Goal: Task Accomplishment & Management: Manage account settings

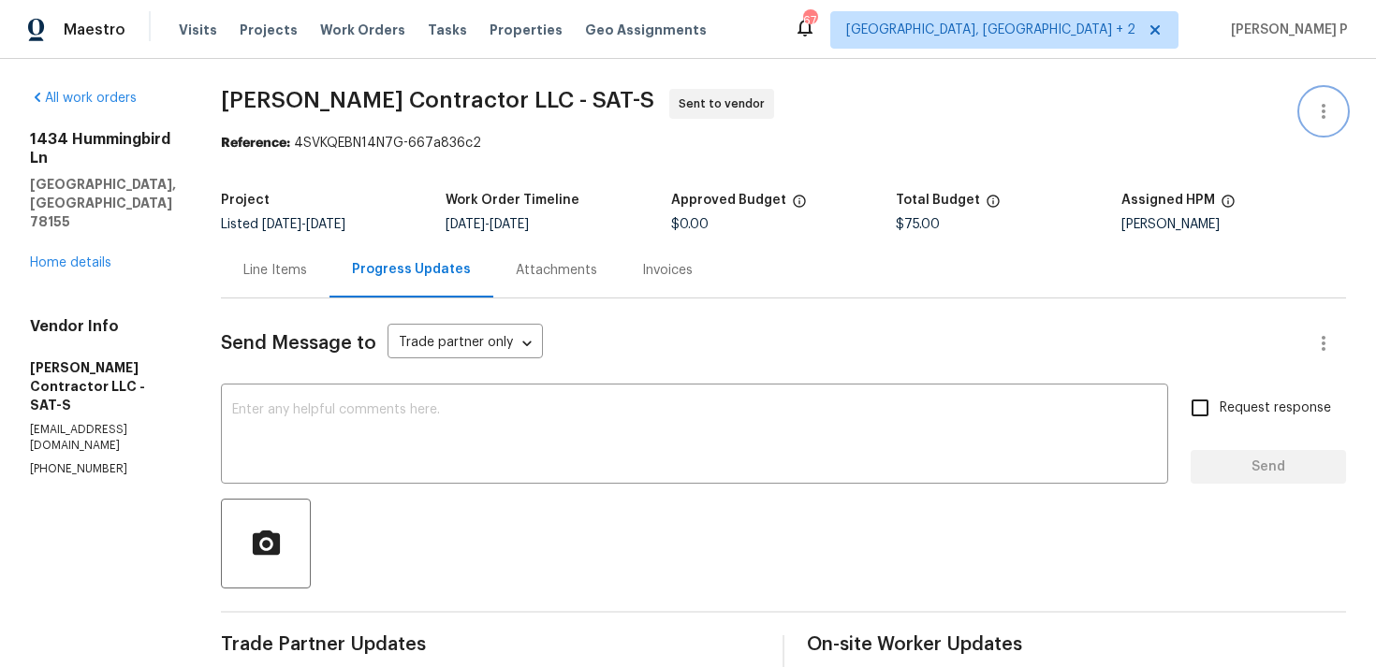
click at [1326, 90] on button "button" at bounding box center [1323, 111] width 45 height 45
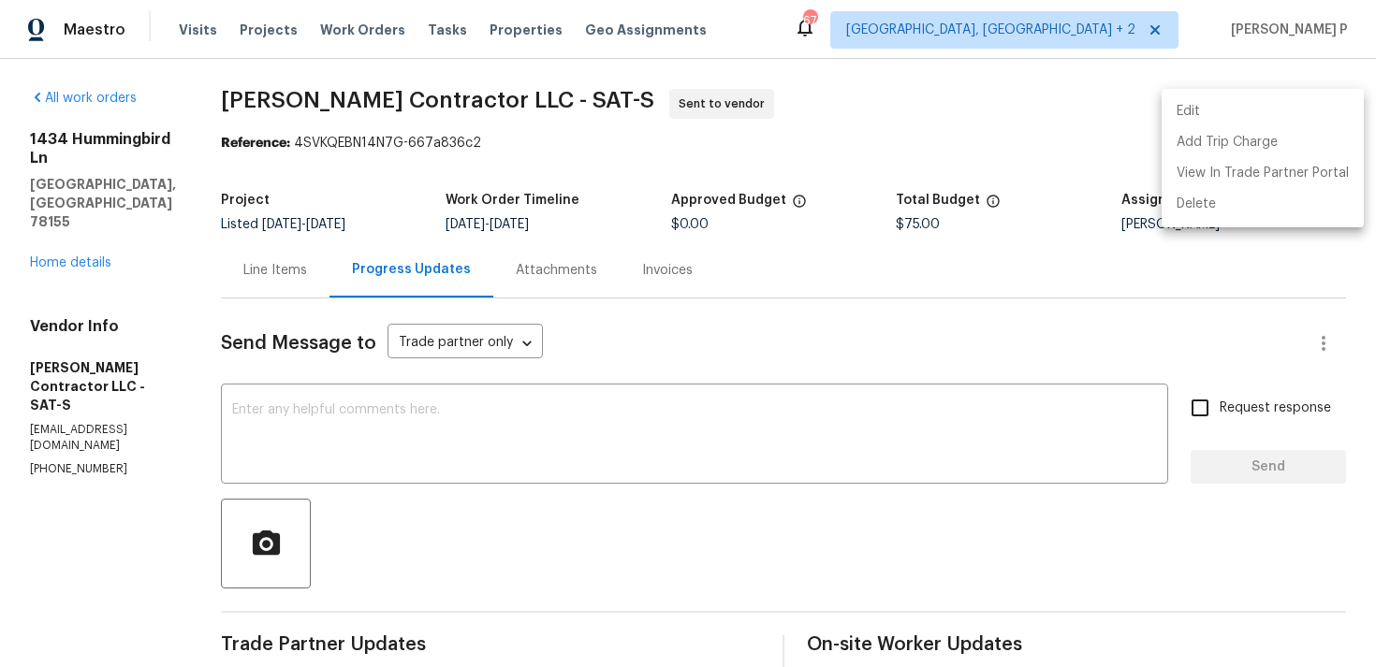
click at [1213, 118] on li "Edit" at bounding box center [1262, 111] width 202 height 31
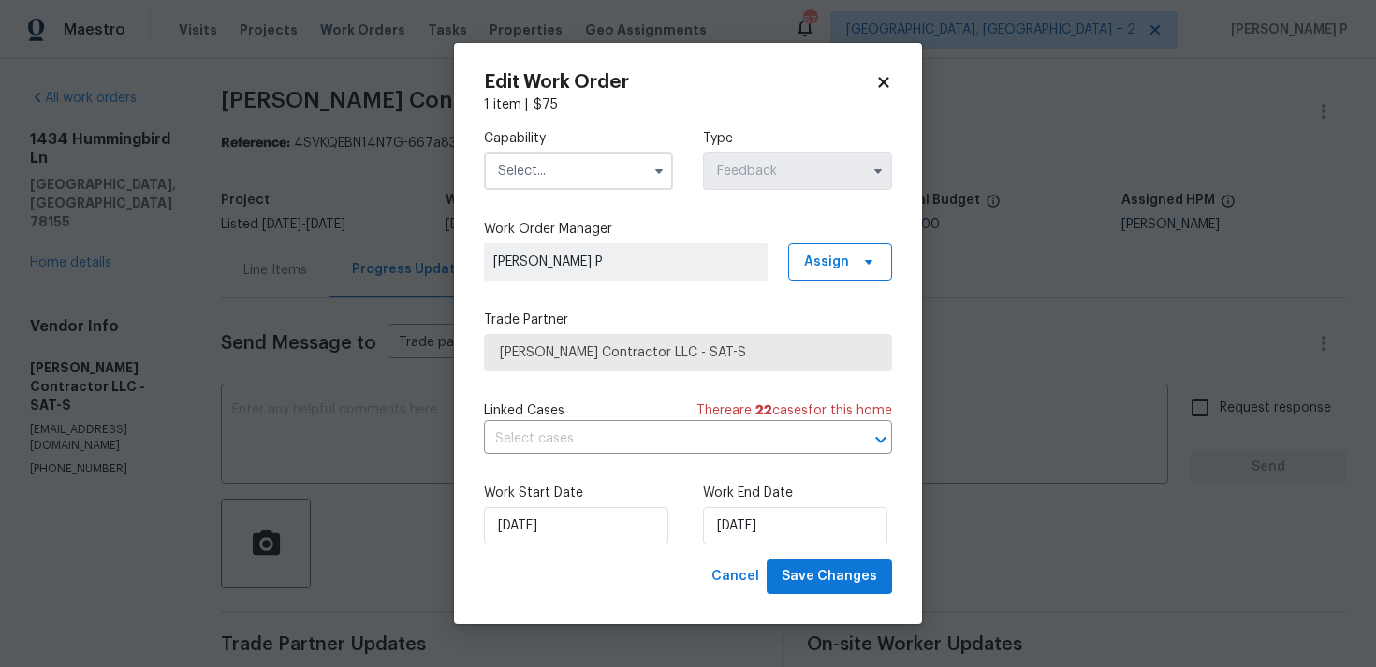
click at [624, 155] on input "text" at bounding box center [578, 171] width 189 height 37
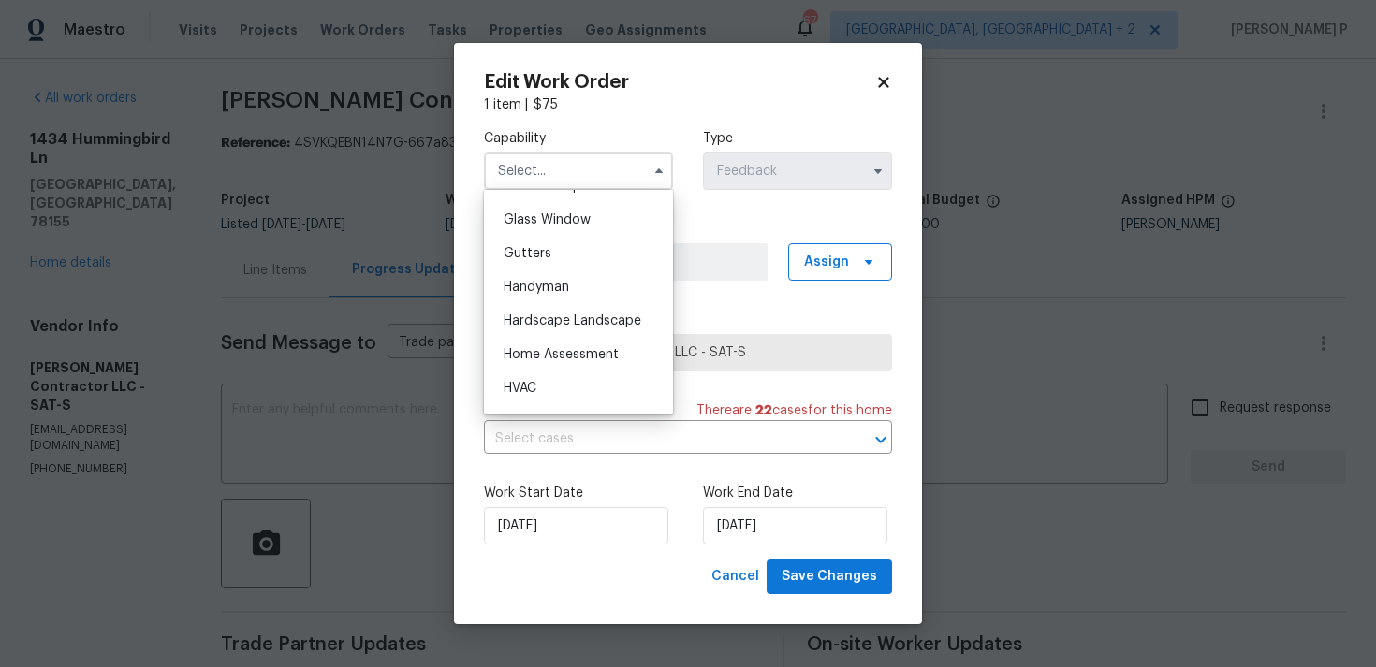
scroll to position [962, 0]
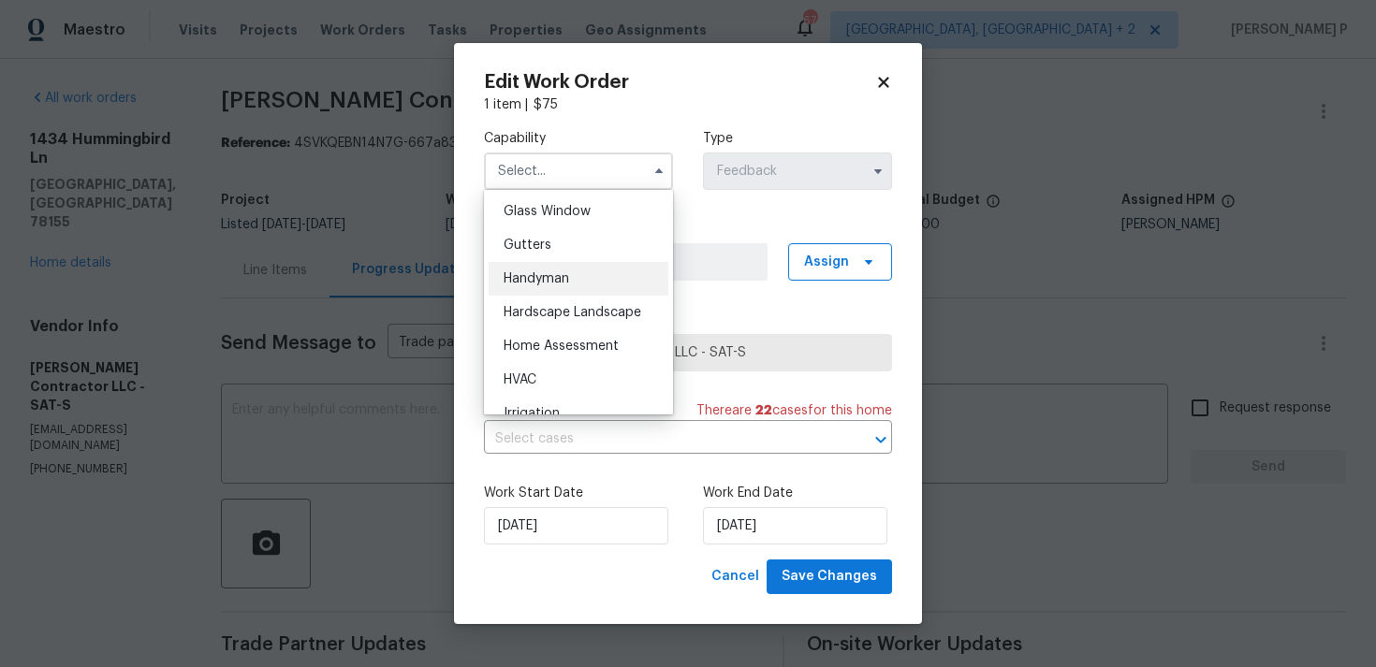
click at [598, 283] on div "Handyman" at bounding box center [578, 279] width 180 height 34
type input "Handyman"
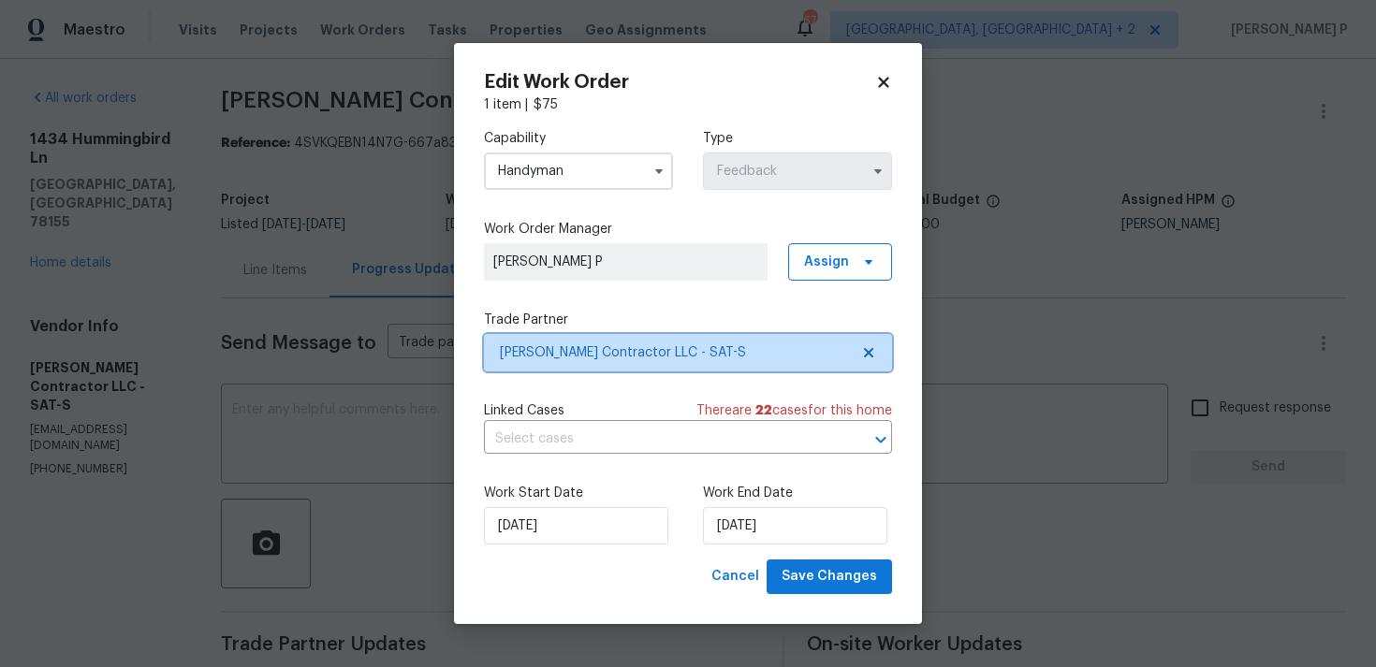
click at [624, 362] on span "Mario Suarez Contractor LLC - SAT-S" at bounding box center [688, 352] width 408 height 37
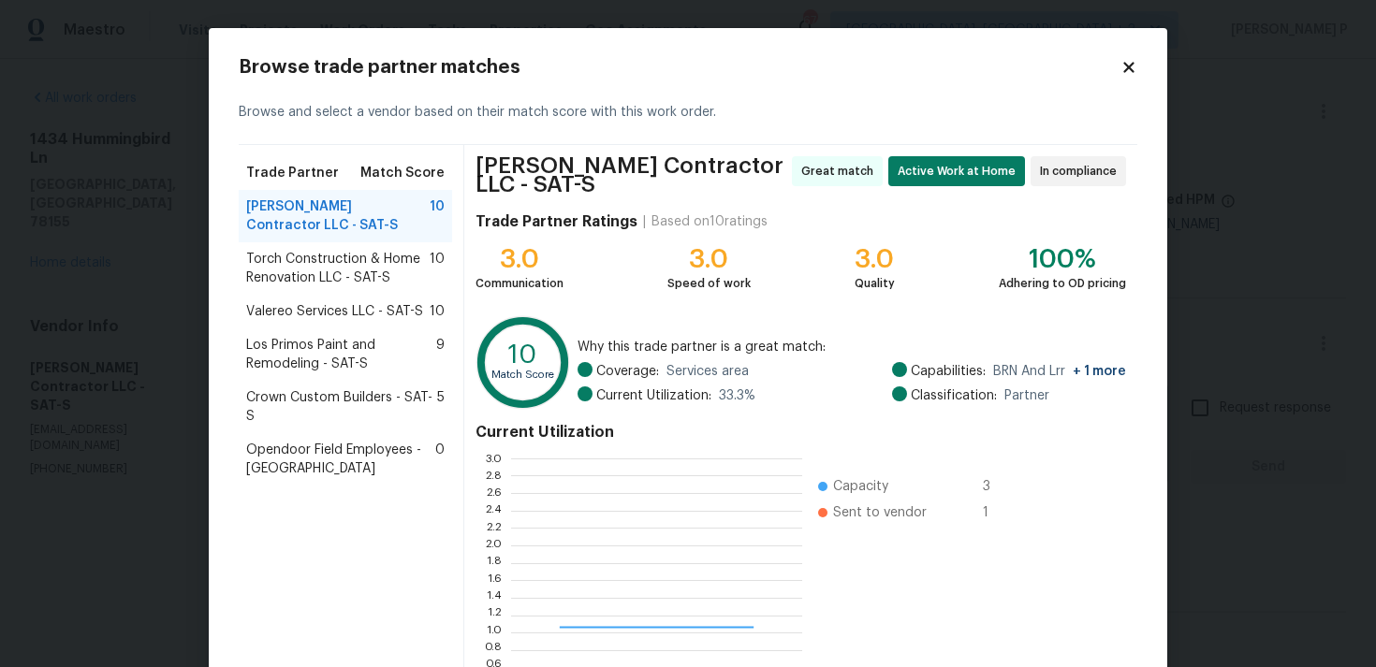
scroll to position [262, 291]
click at [1142, 66] on div "Browse trade partner matches Browse and select a vendor based on their match sc…" at bounding box center [688, 417] width 958 height 778
click at [1130, 66] on icon at bounding box center [1128, 67] width 10 height 10
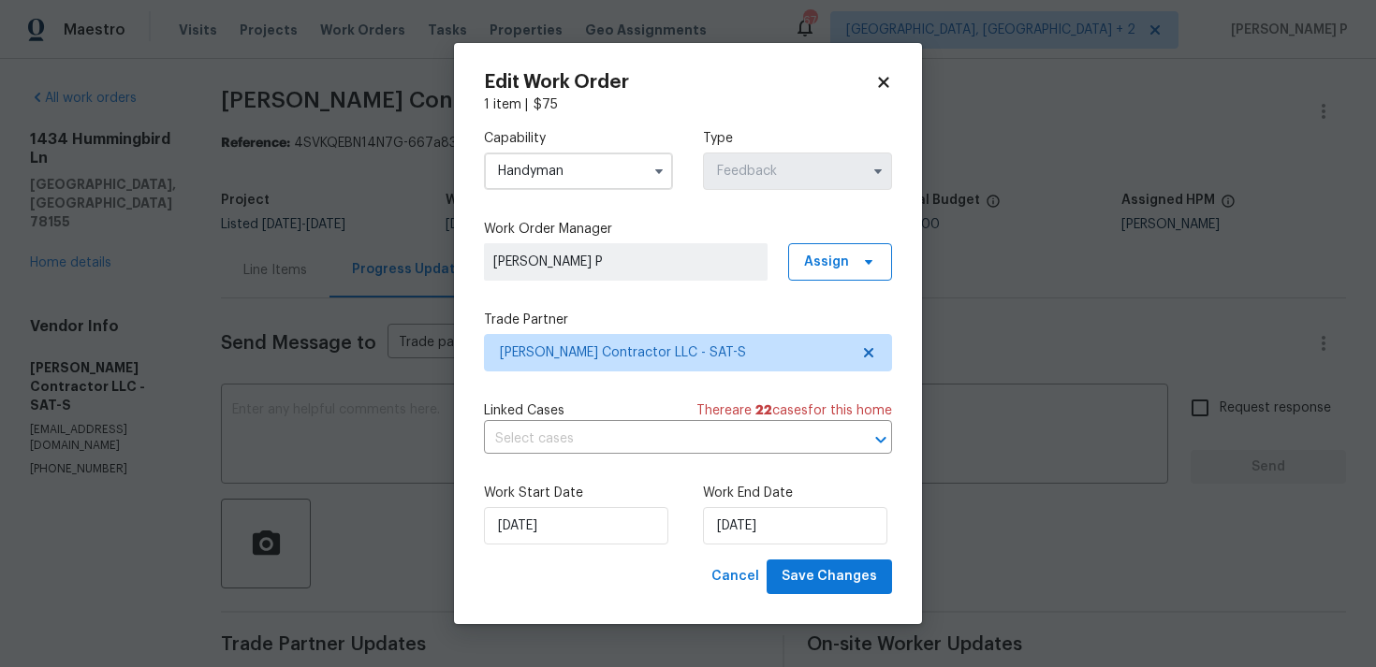
click at [350, 416] on body "Maestro Visits Projects Work Orders Tasks Properties Geo Assignments 67 Albuque…" at bounding box center [688, 333] width 1376 height 667
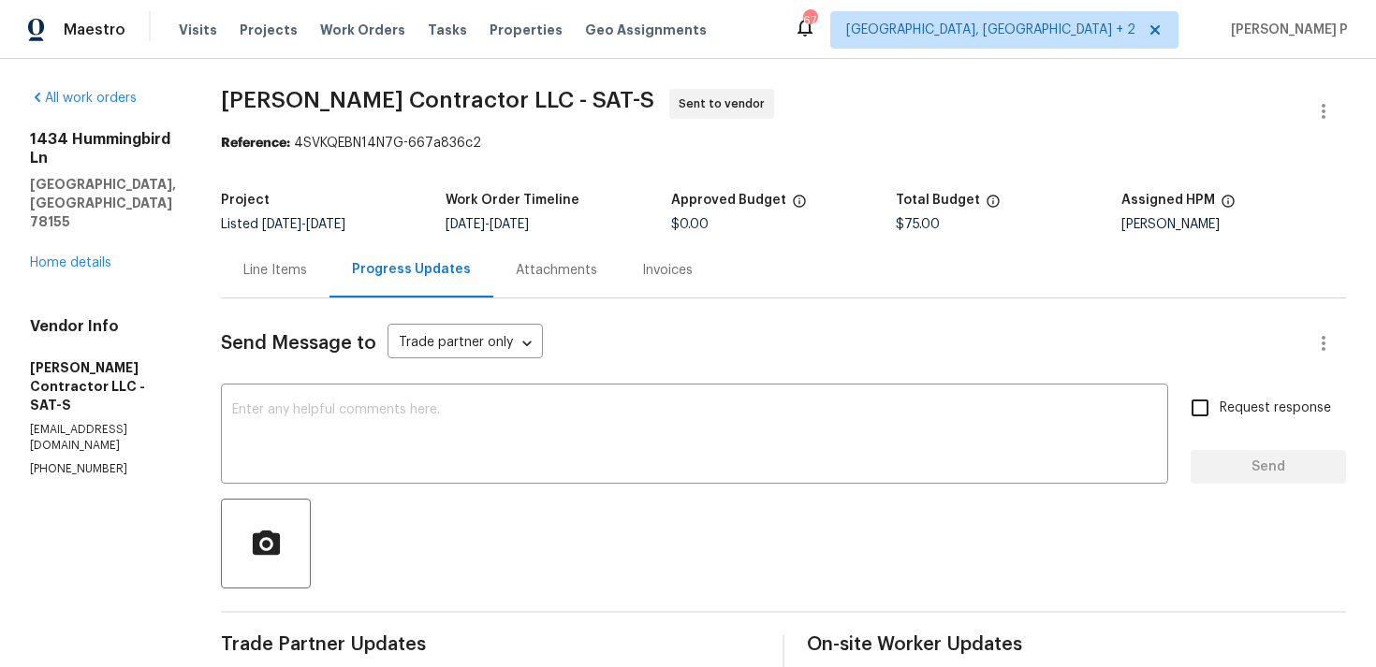
click at [350, 416] on textarea at bounding box center [694, 436] width 925 height 66
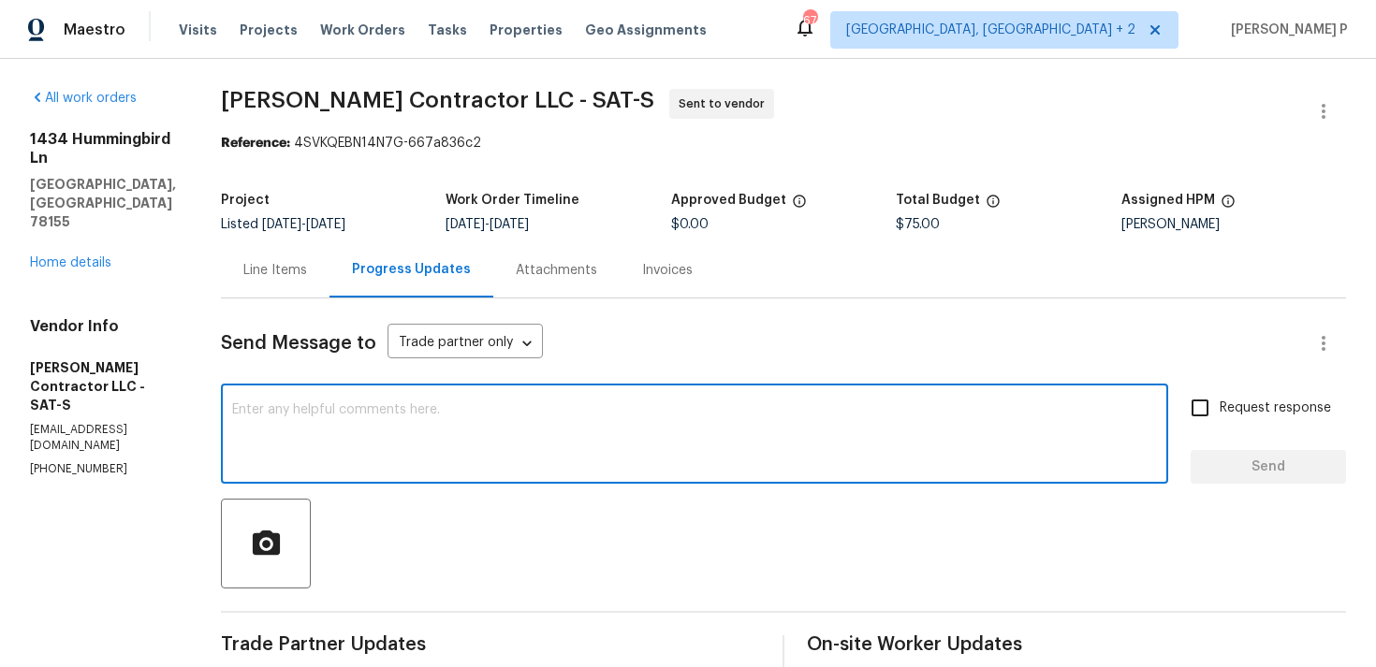
paste textarea "We regret to inform you that the work order has been reassigned as it was not a…"
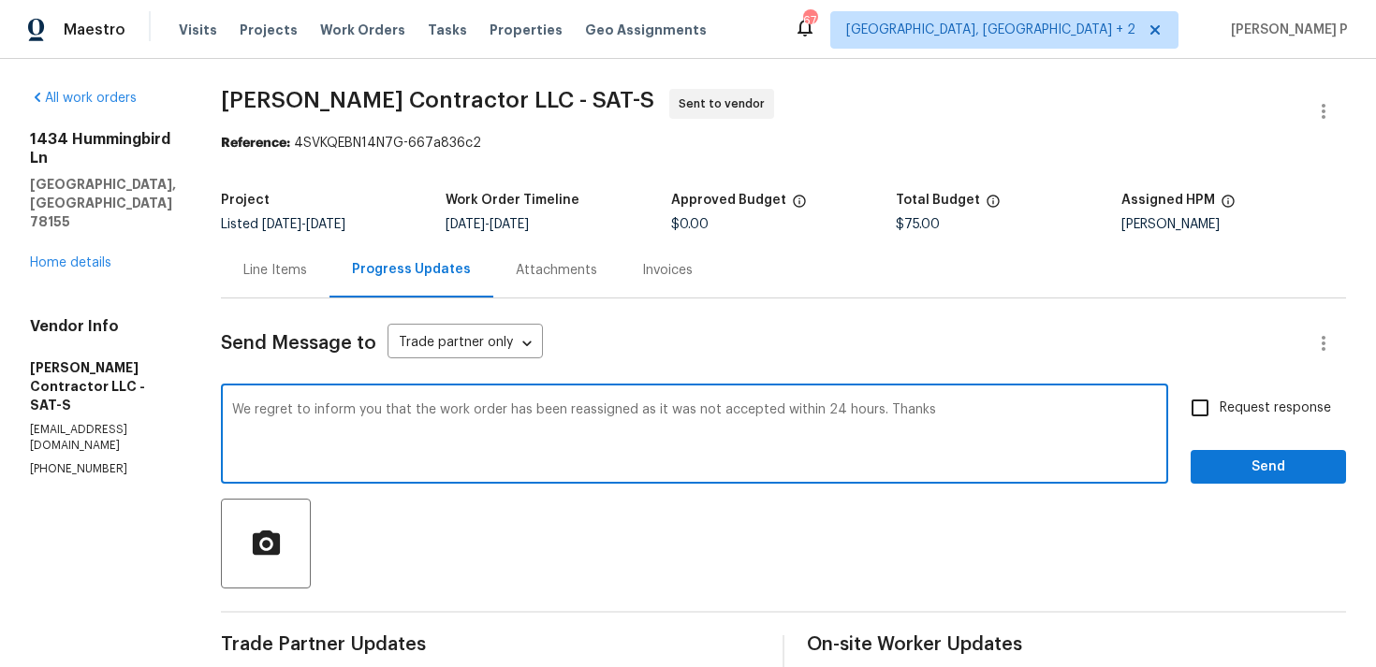
type textarea "We regret to inform you that the work order has been reassigned as it was not a…"
click at [1227, 460] on span "Send" at bounding box center [1267, 467] width 125 height 23
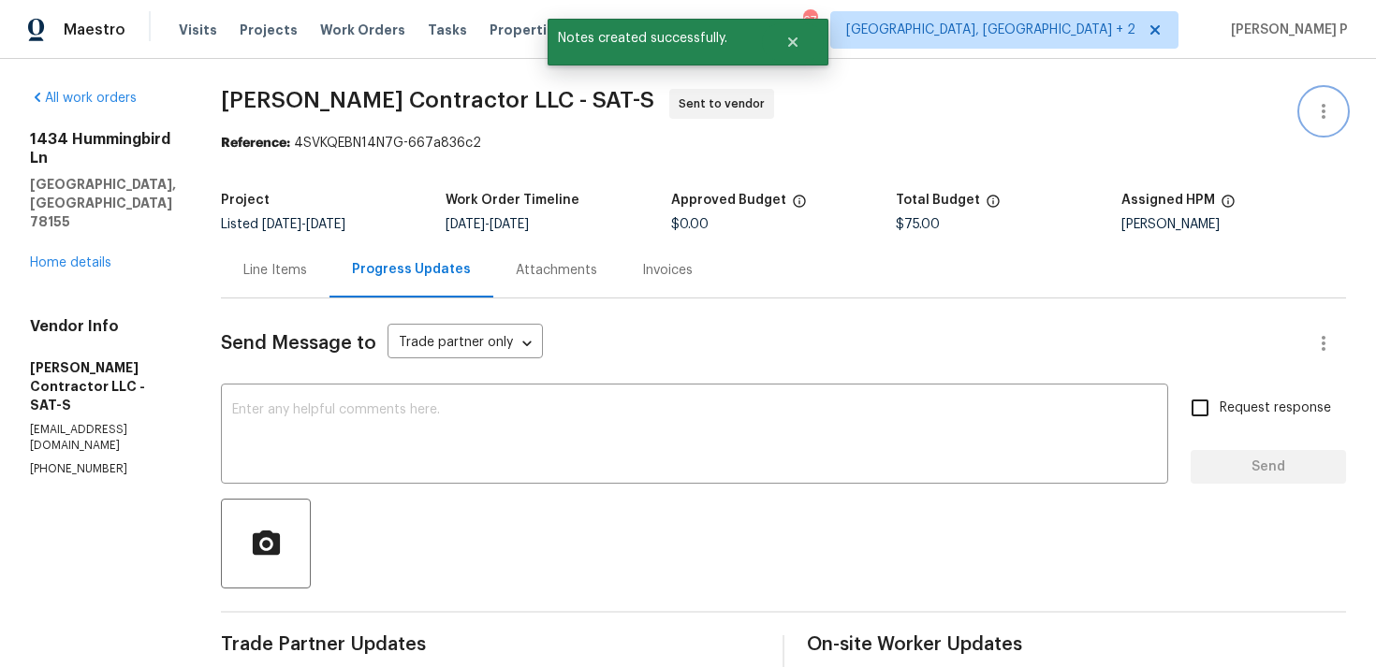
click at [1331, 107] on icon "button" at bounding box center [1323, 111] width 22 height 22
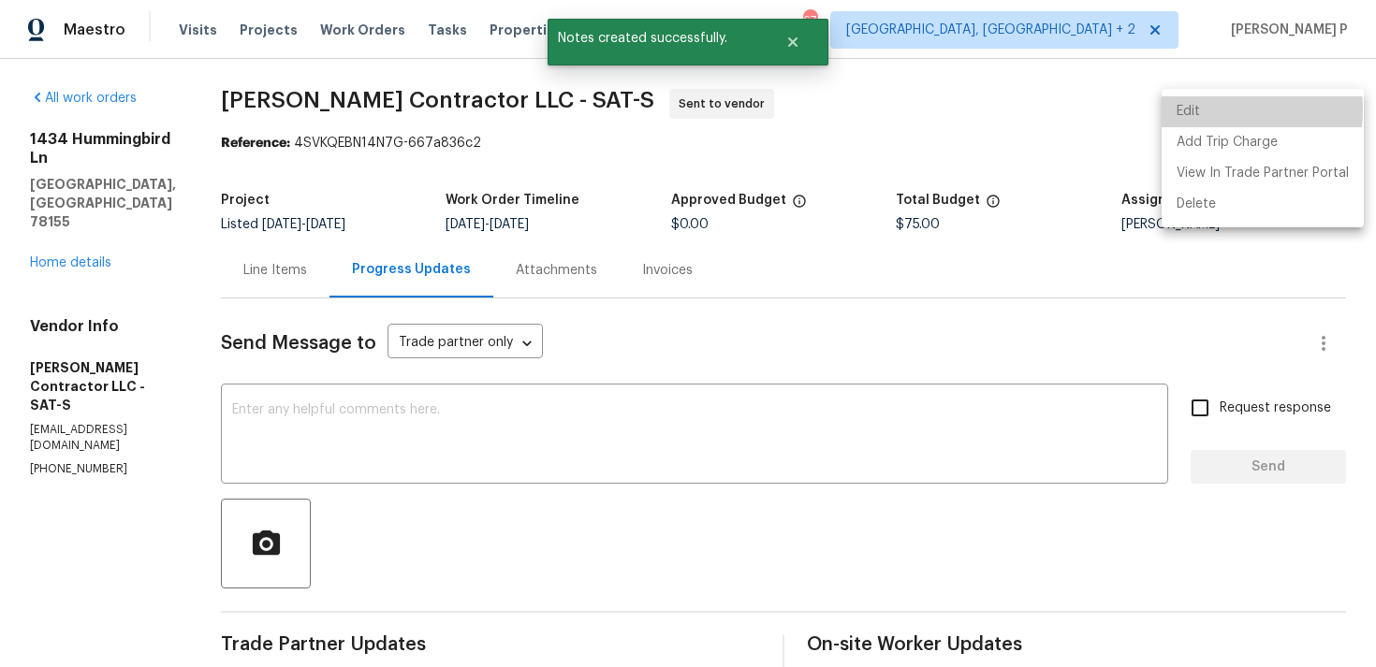
click at [1216, 109] on li "Edit" at bounding box center [1262, 111] width 202 height 31
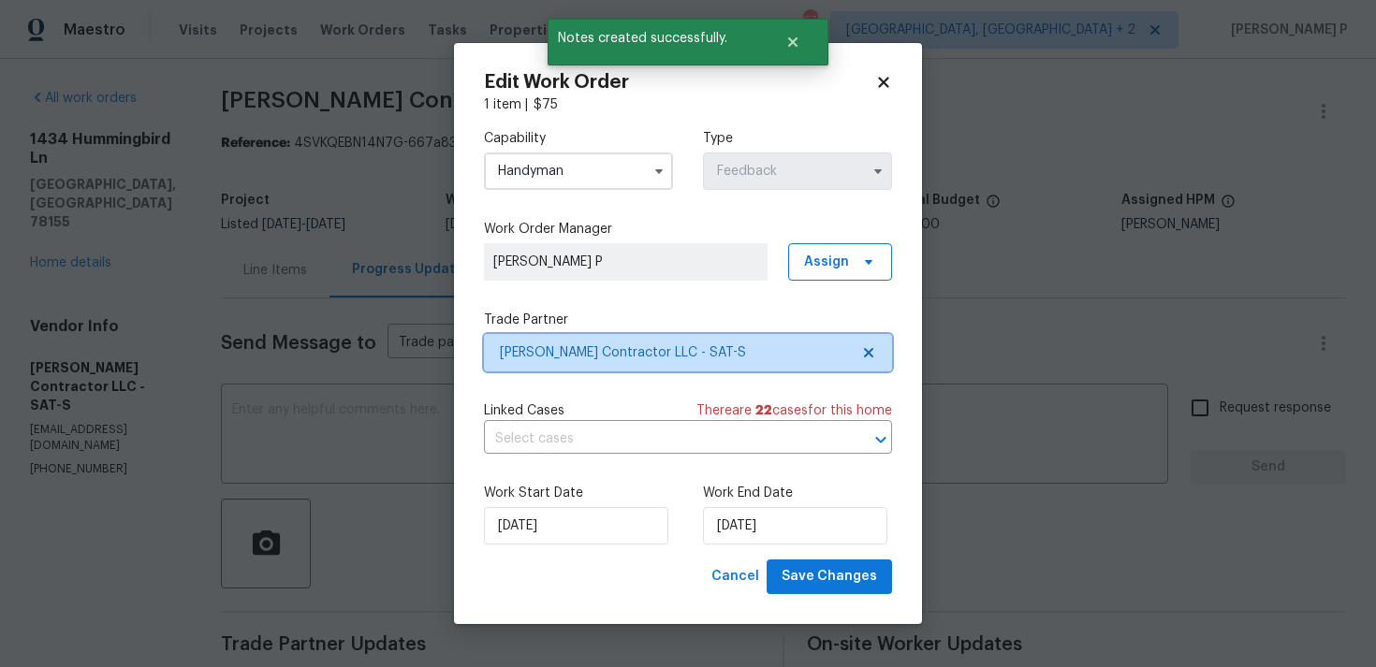
click at [590, 343] on span "Mario Suarez Contractor LLC - SAT-S" at bounding box center [674, 352] width 349 height 19
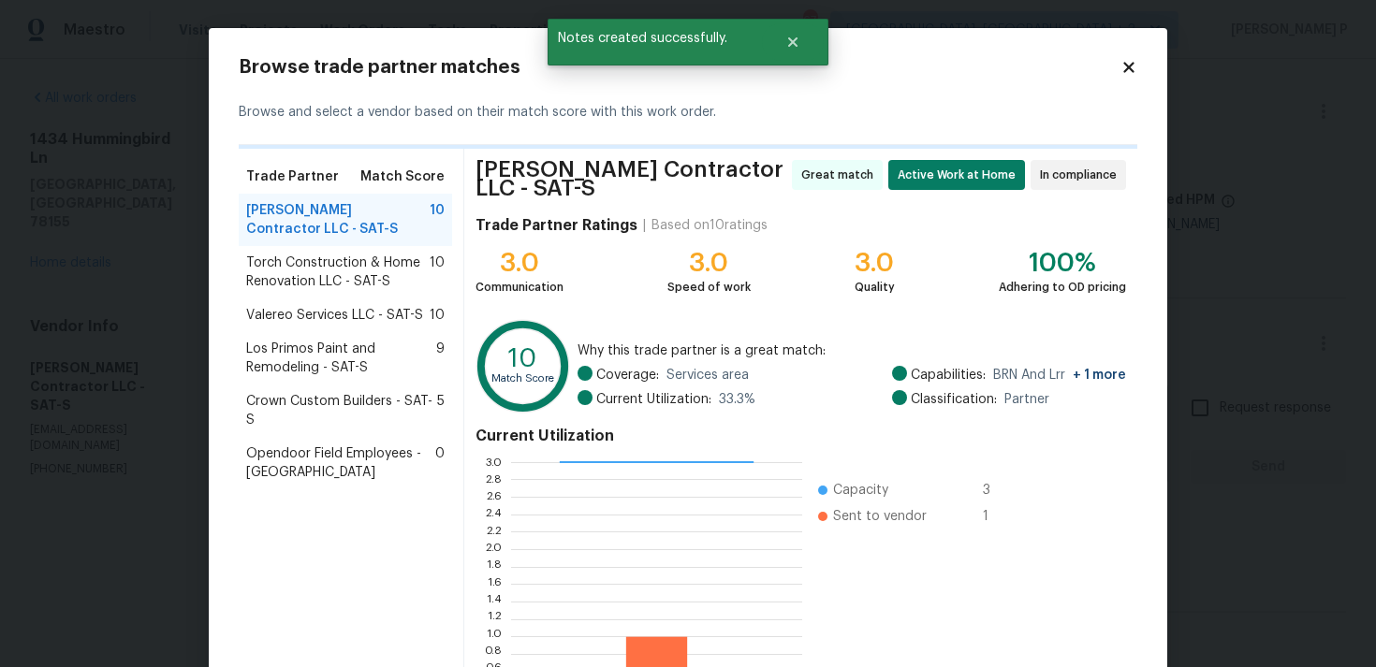
click at [321, 284] on span "Torch Construction & Home Renovation LLC - SAT-S" at bounding box center [337, 272] width 183 height 37
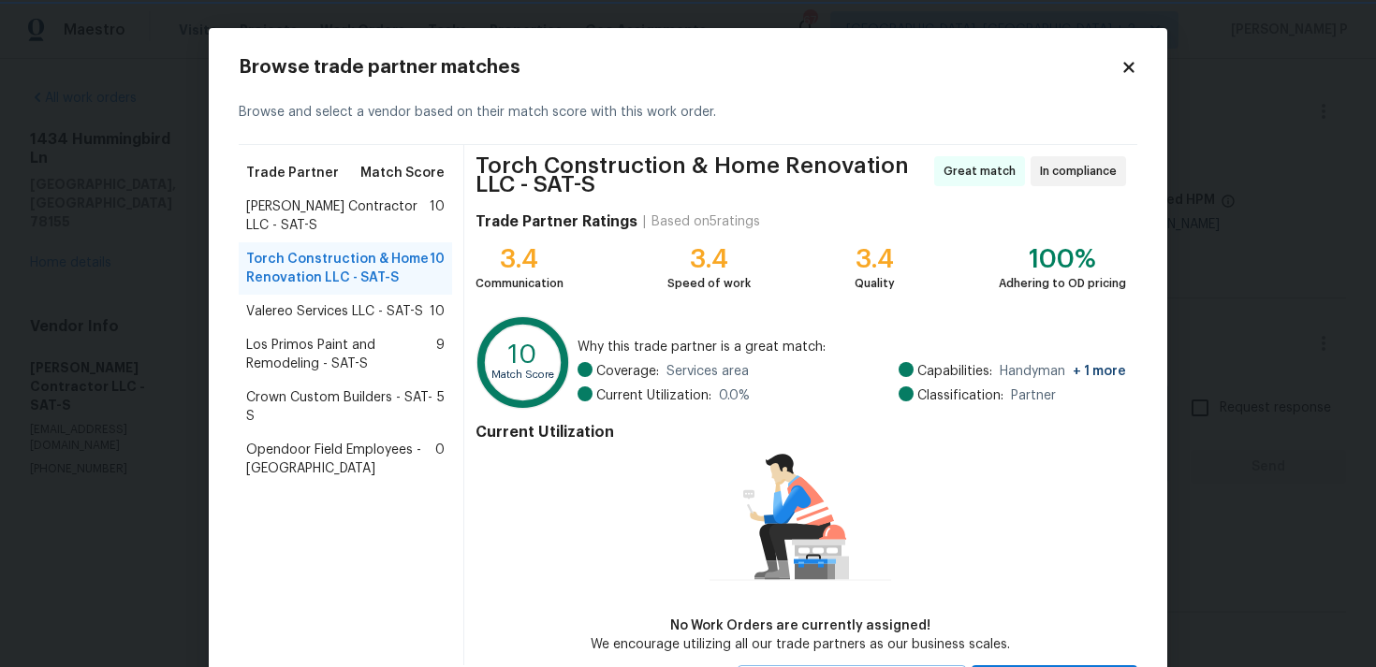
scroll to position [89, 0]
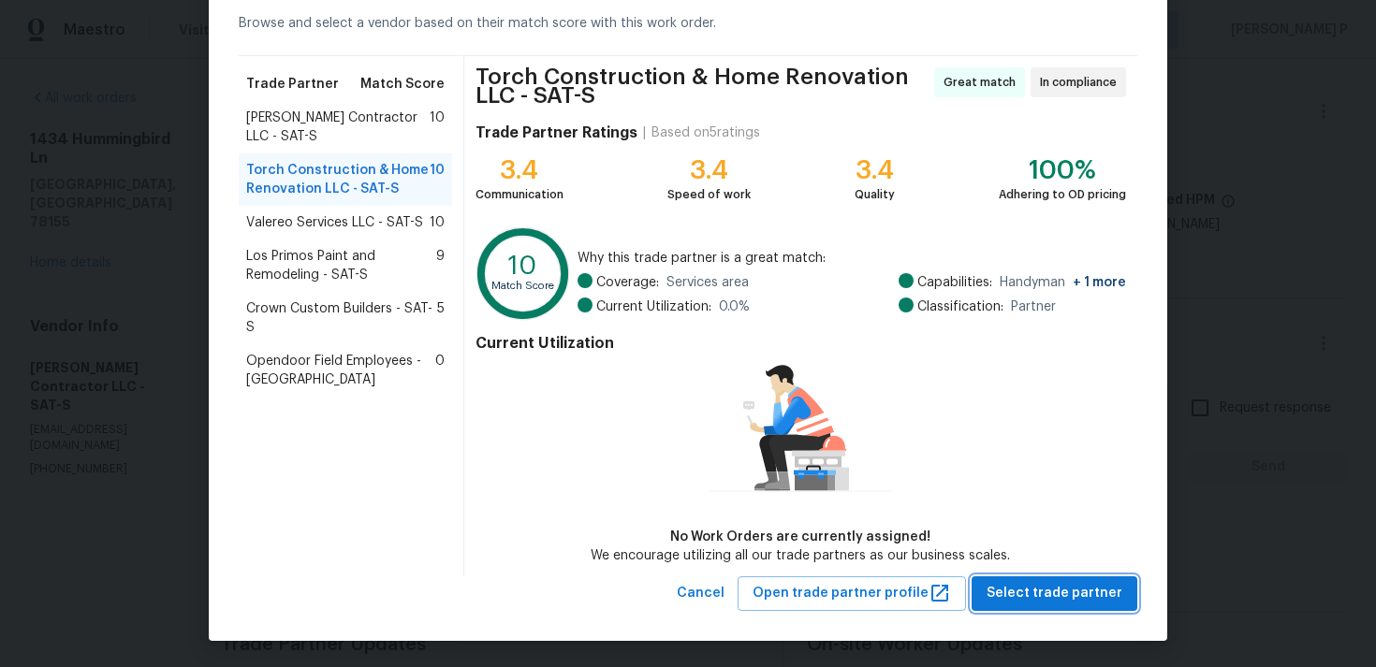
click at [1033, 587] on span "Select trade partner" at bounding box center [1054, 593] width 136 height 23
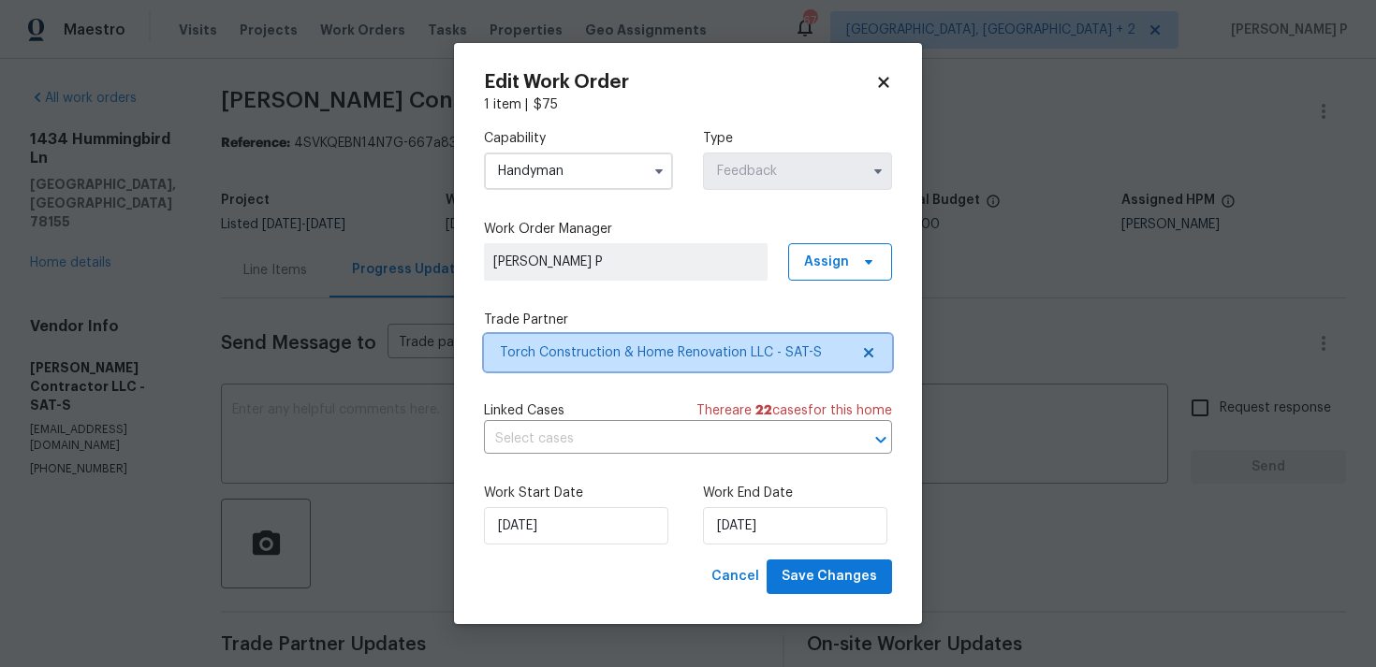
scroll to position [0, 0]
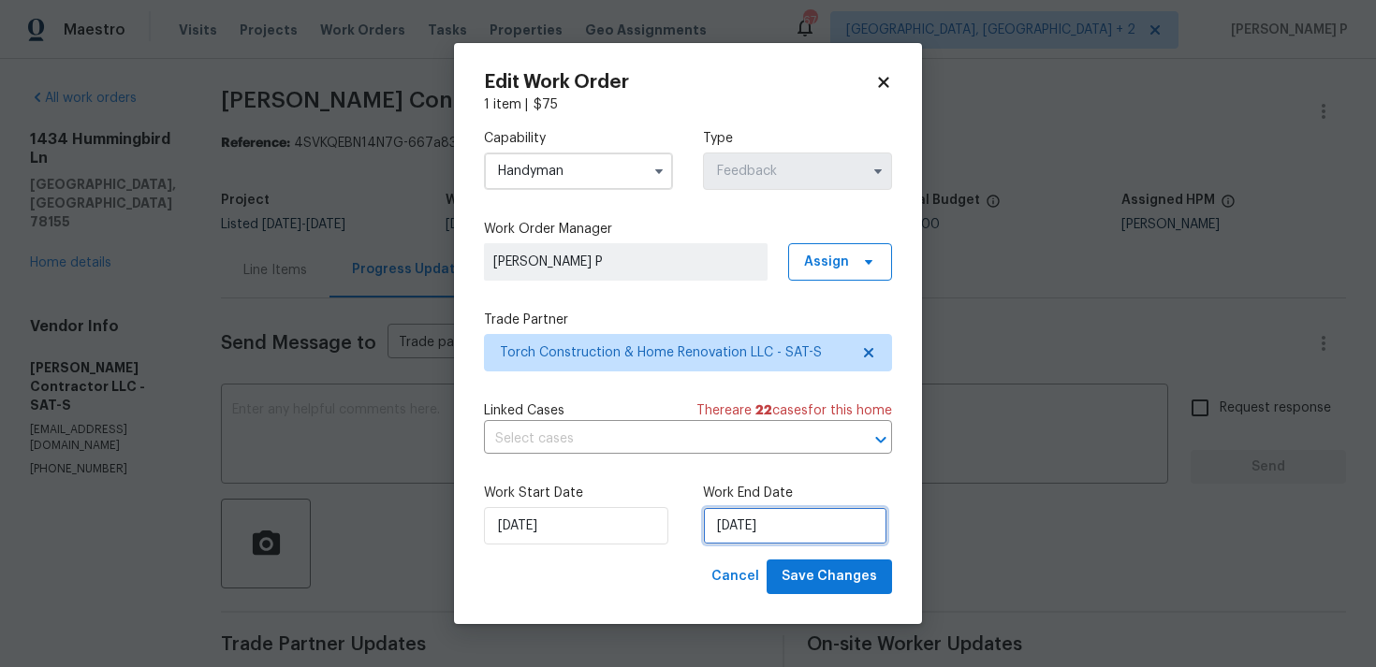
click at [779, 519] on input "[DATE]" at bounding box center [795, 525] width 184 height 37
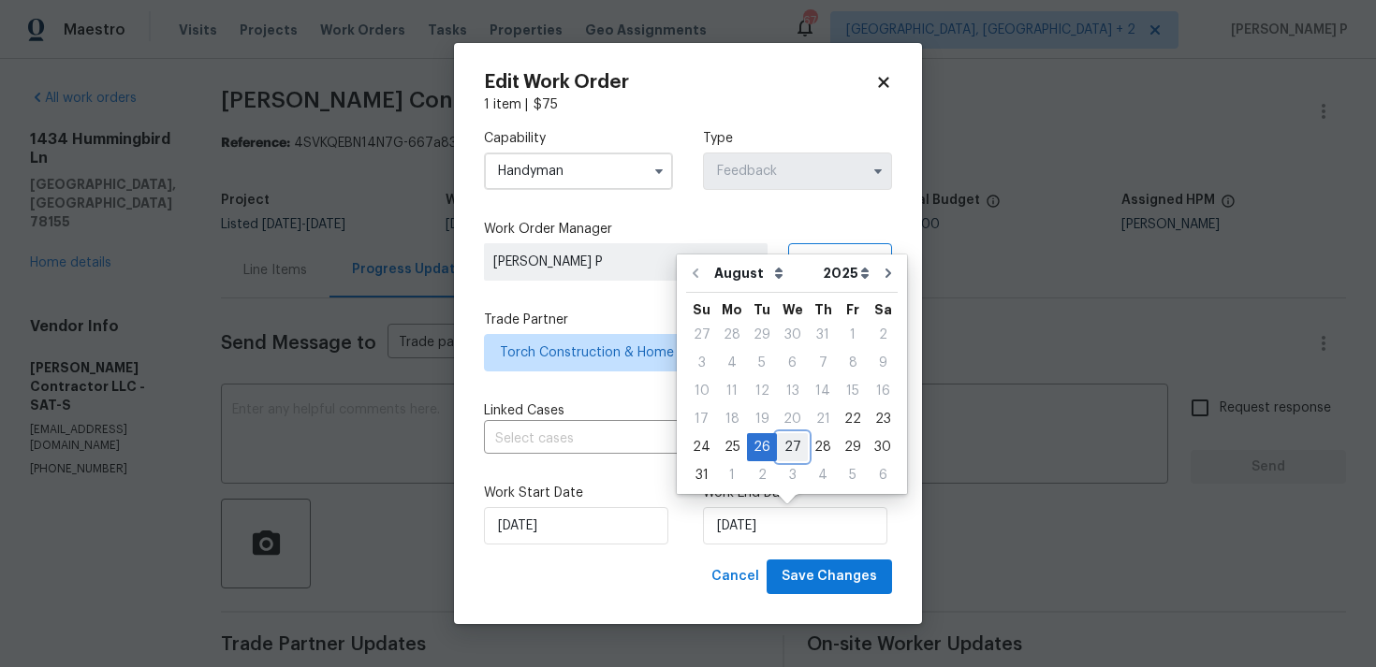
click at [793, 435] on div "27" at bounding box center [792, 447] width 31 height 26
type input "[DATE]"
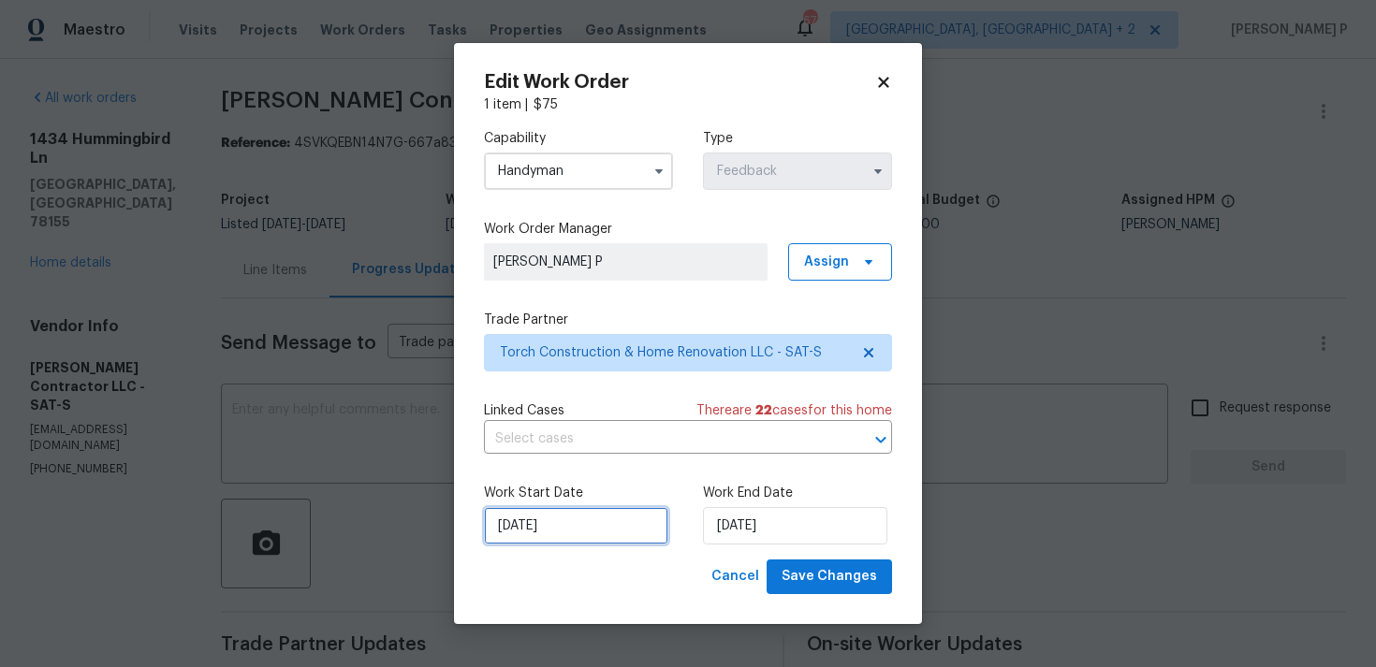
click at [552, 524] on input "22/08/2025" at bounding box center [576, 525] width 184 height 37
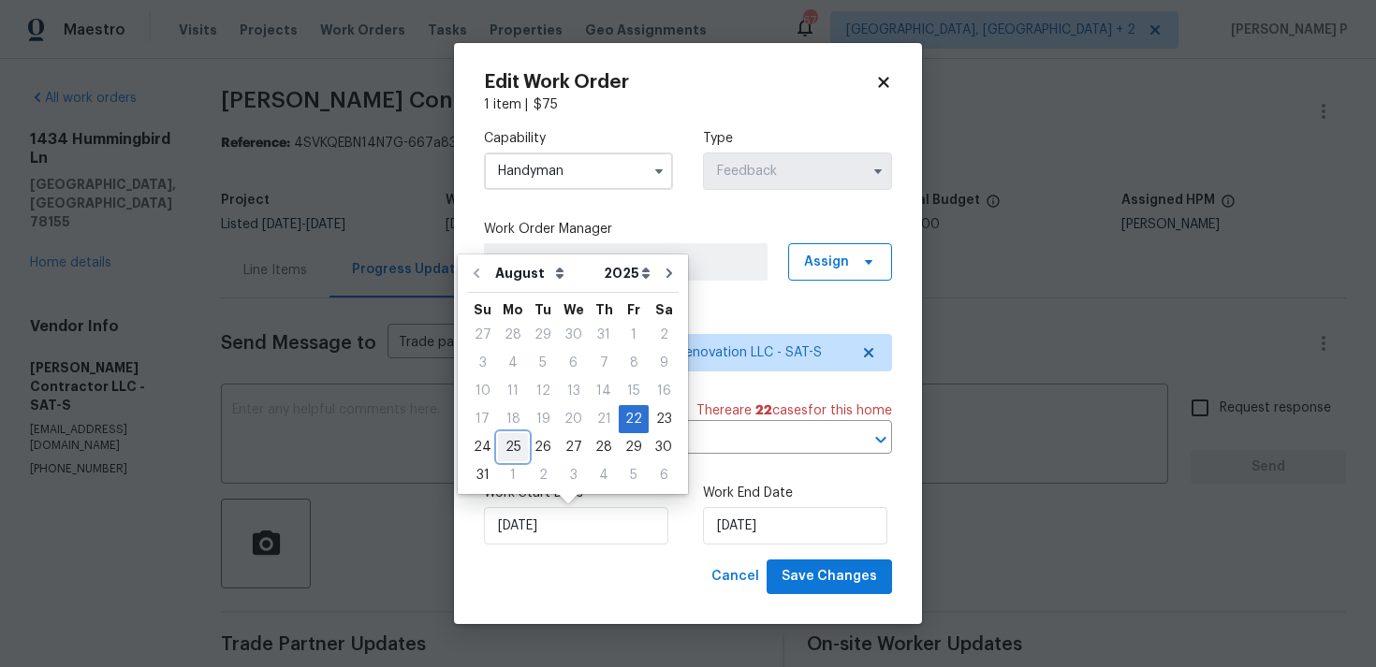
click at [500, 446] on div "25" at bounding box center [513, 447] width 30 height 26
type input "[DATE]"
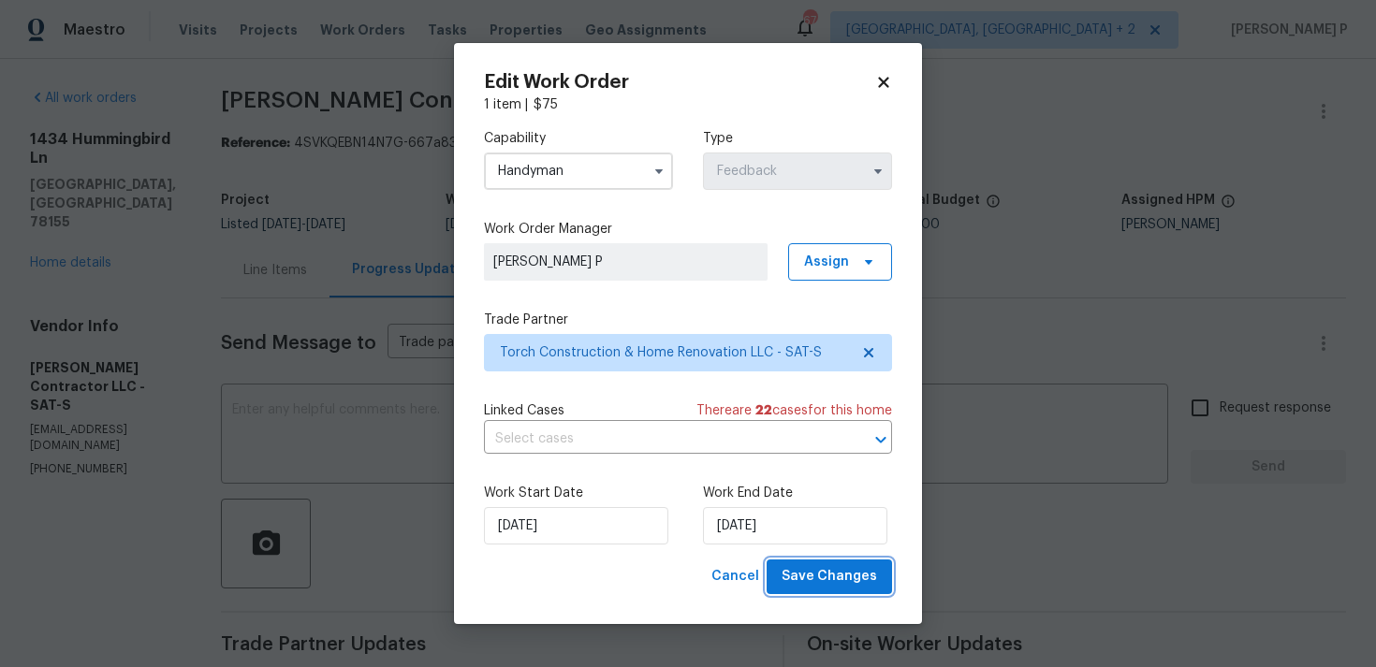
click at [863, 580] on span "Save Changes" at bounding box center [828, 576] width 95 height 23
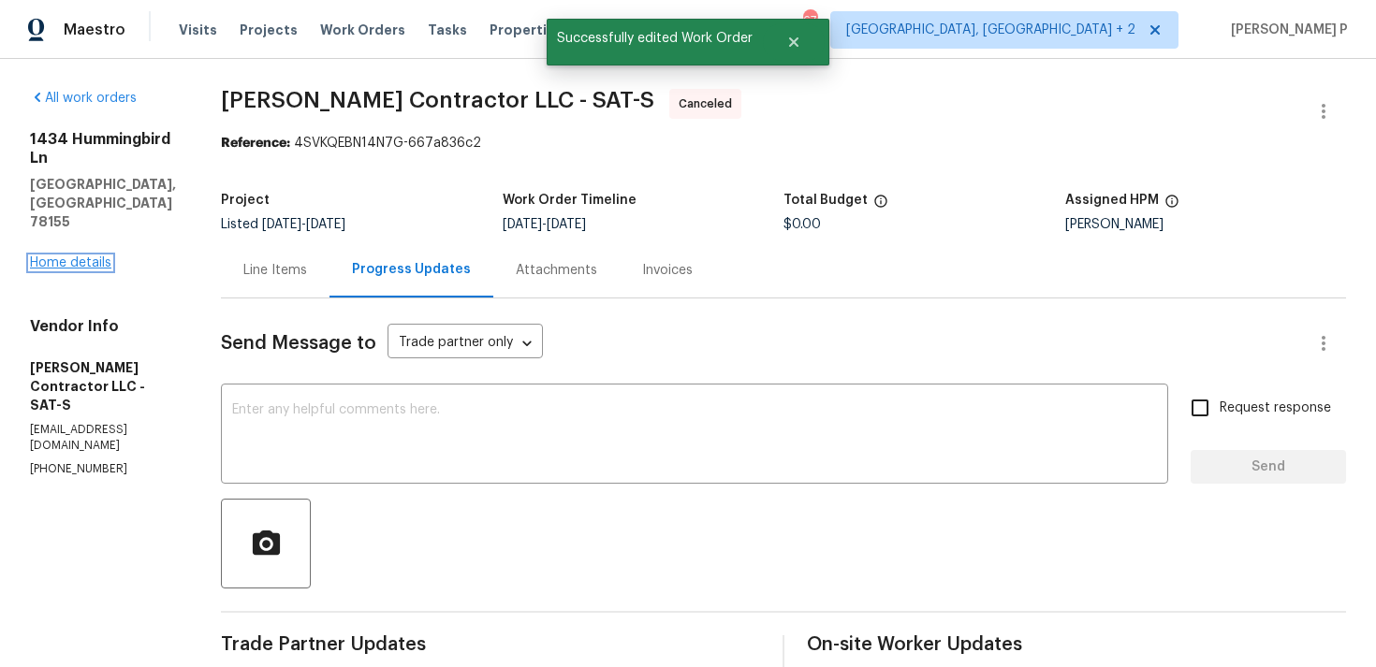
click at [75, 256] on link "Home details" at bounding box center [70, 262] width 81 height 13
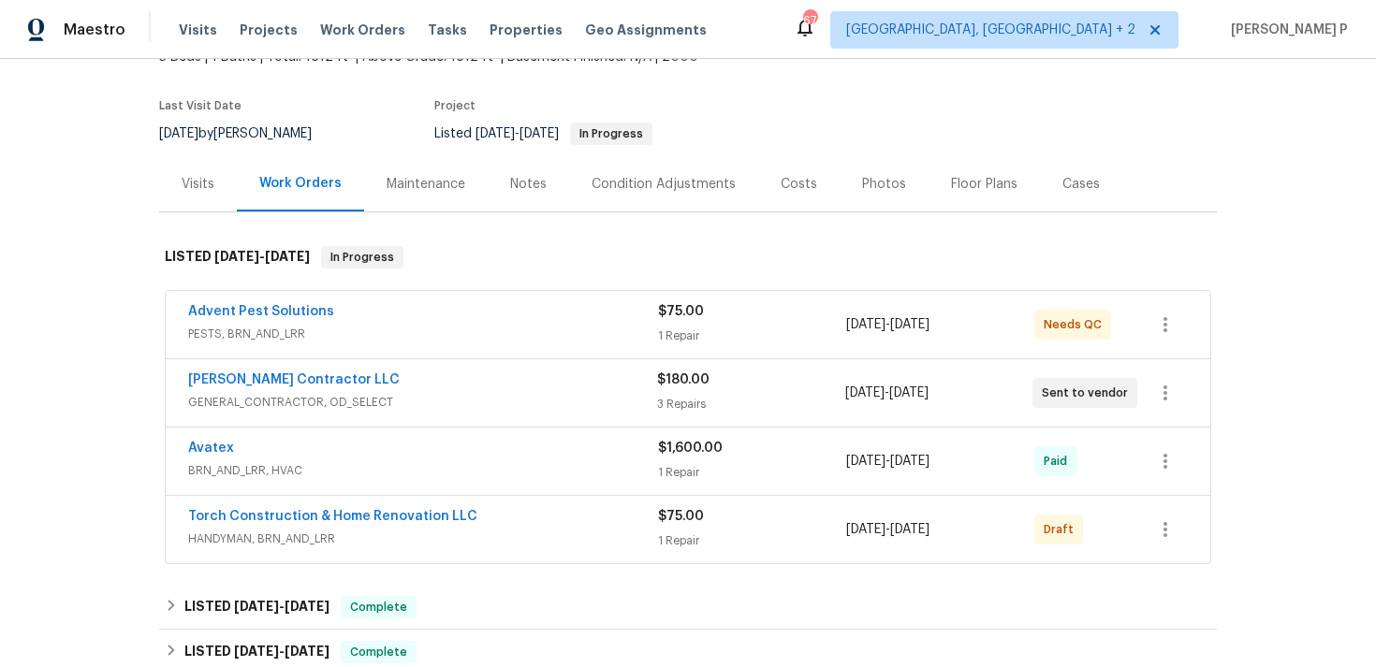
scroll to position [204, 0]
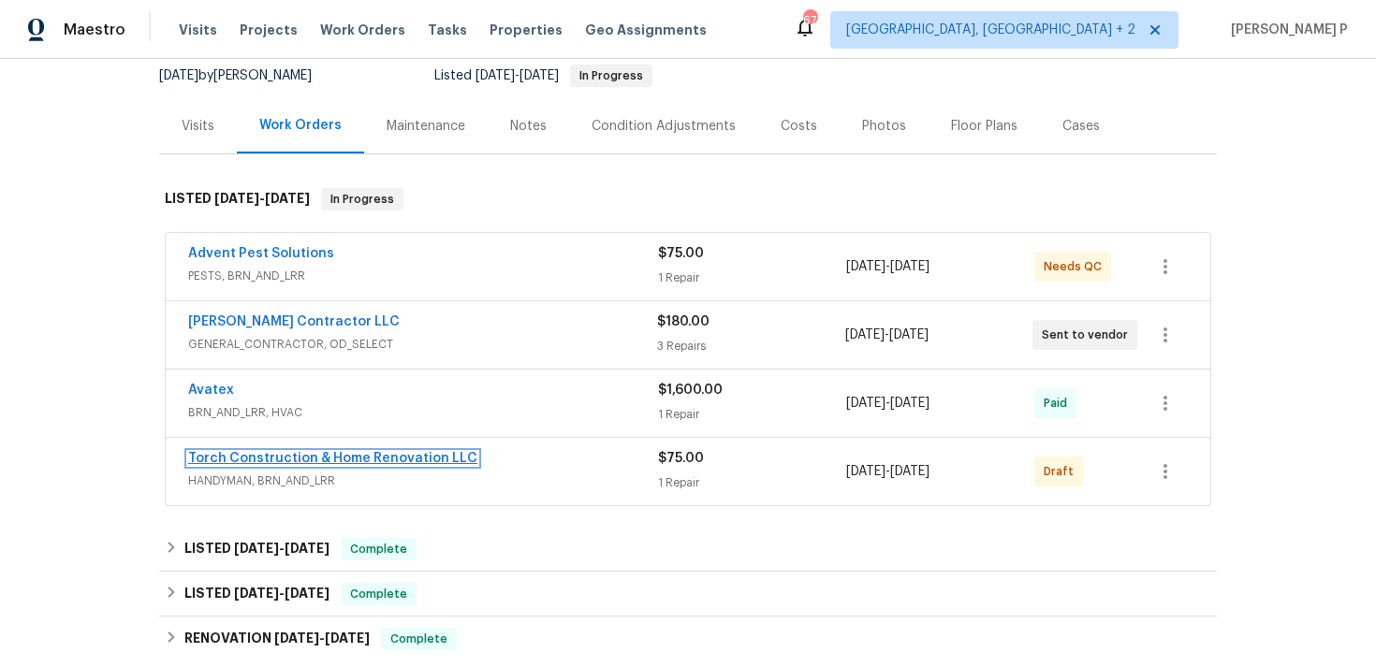
click at [289, 452] on link "Torch Construction & Home Renovation LLC" at bounding box center [332, 458] width 289 height 13
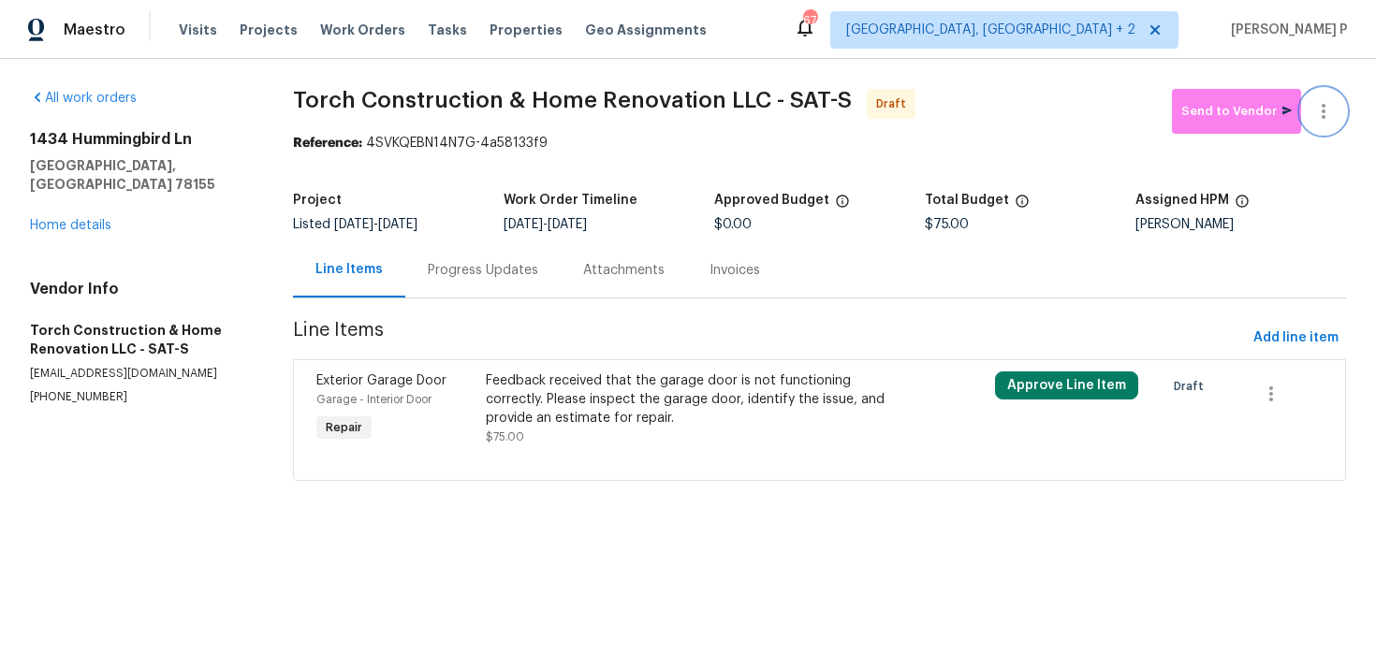
click at [1339, 110] on button "button" at bounding box center [1323, 111] width 45 height 45
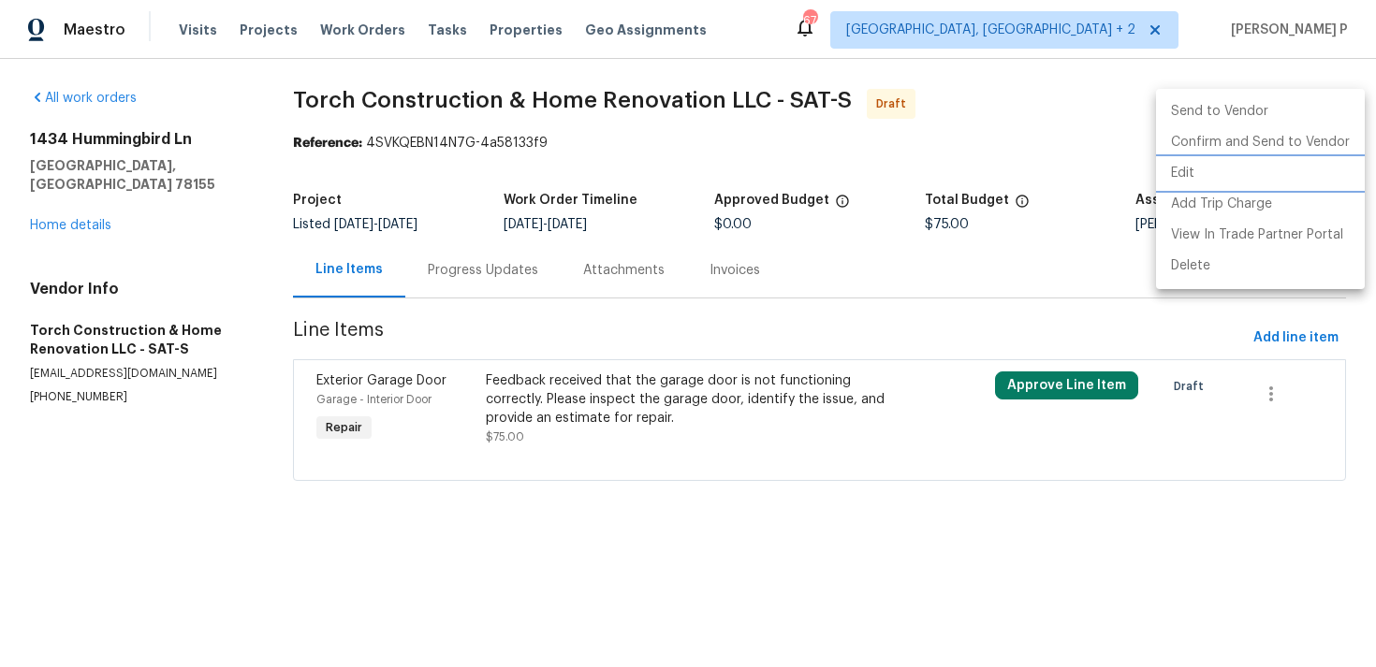
click at [1196, 184] on li "Edit" at bounding box center [1260, 173] width 209 height 31
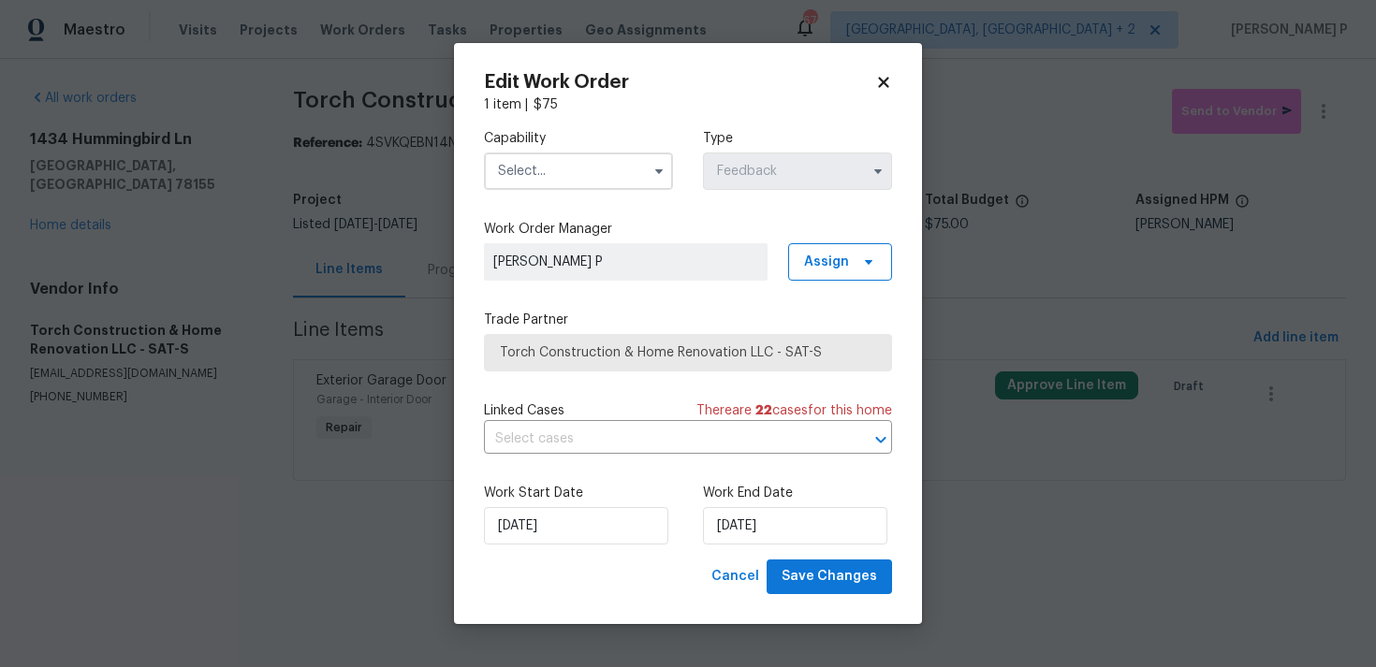
click at [568, 186] on input "text" at bounding box center [578, 171] width 189 height 37
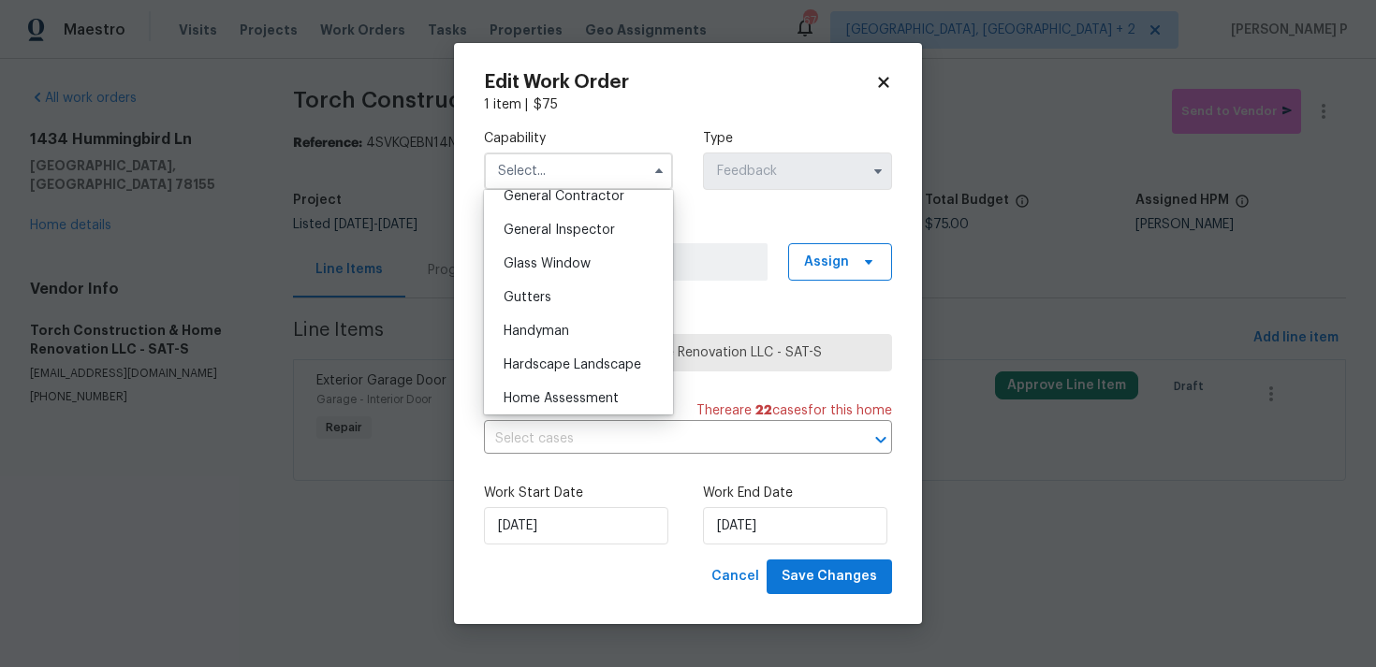
scroll to position [925, 0]
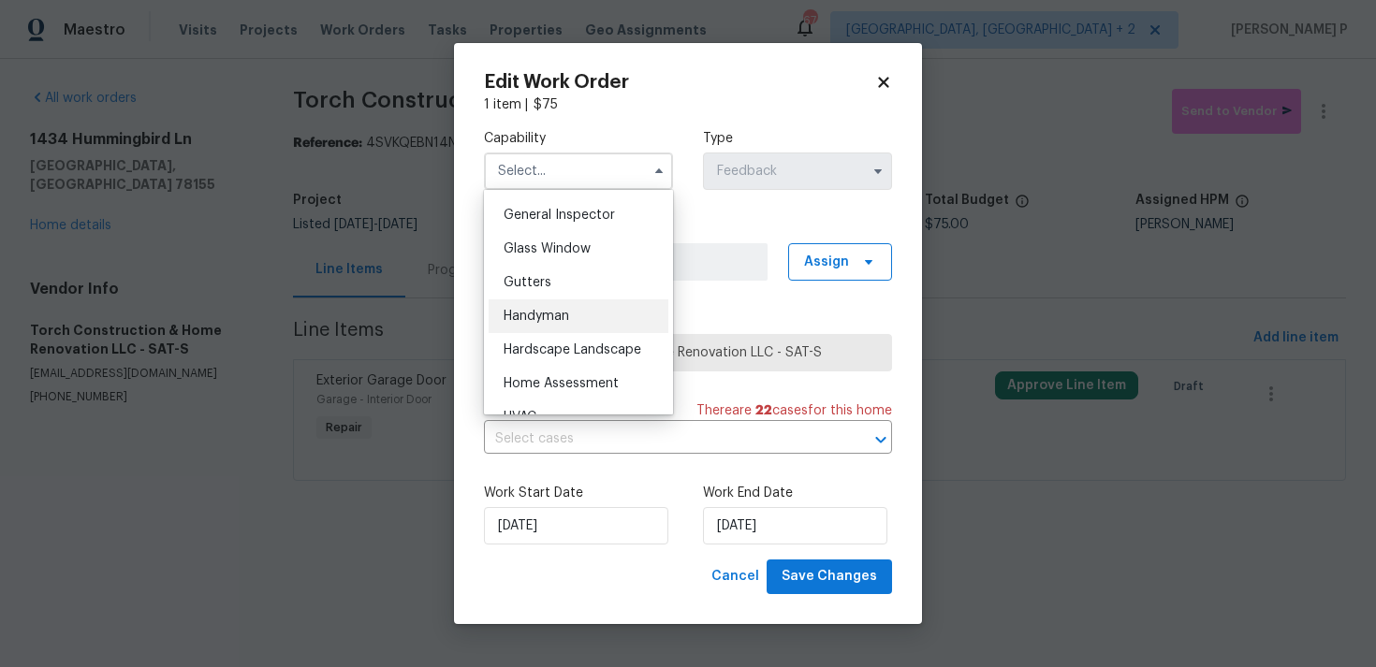
click at [536, 306] on div "Handyman" at bounding box center [578, 316] width 180 height 34
type input "Handyman"
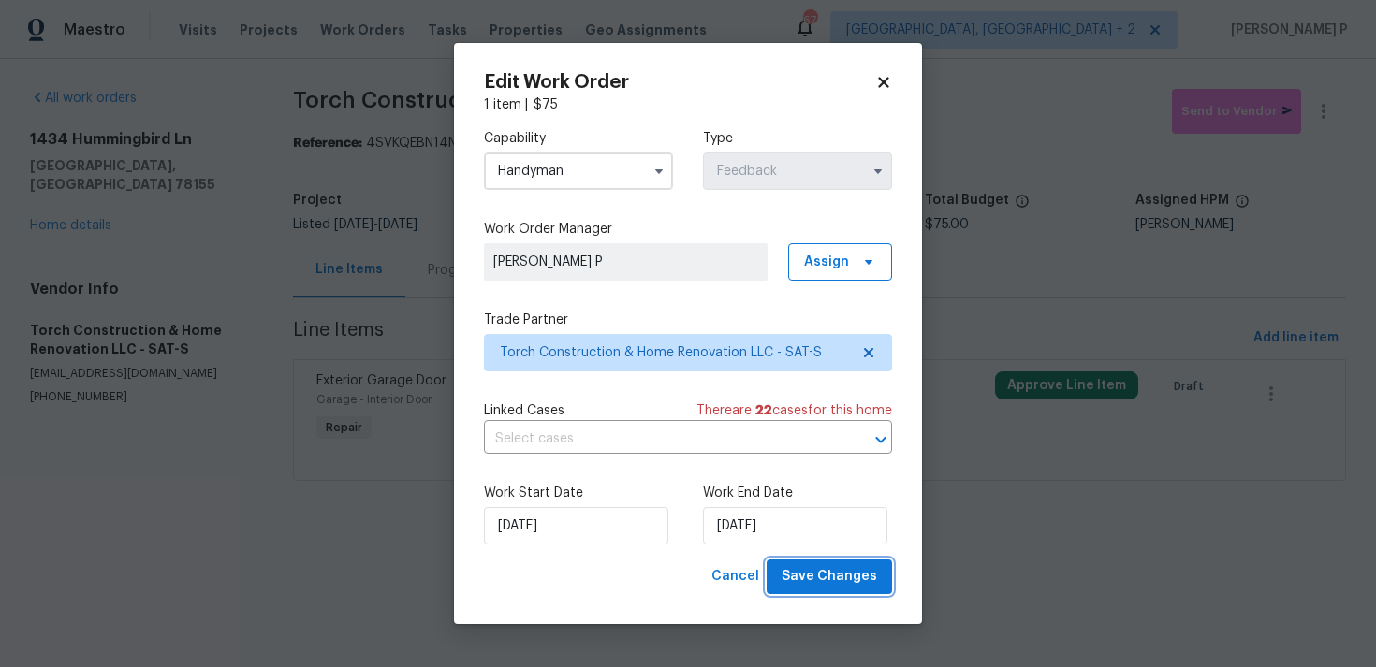
click at [808, 584] on span "Save Changes" at bounding box center [828, 576] width 95 height 23
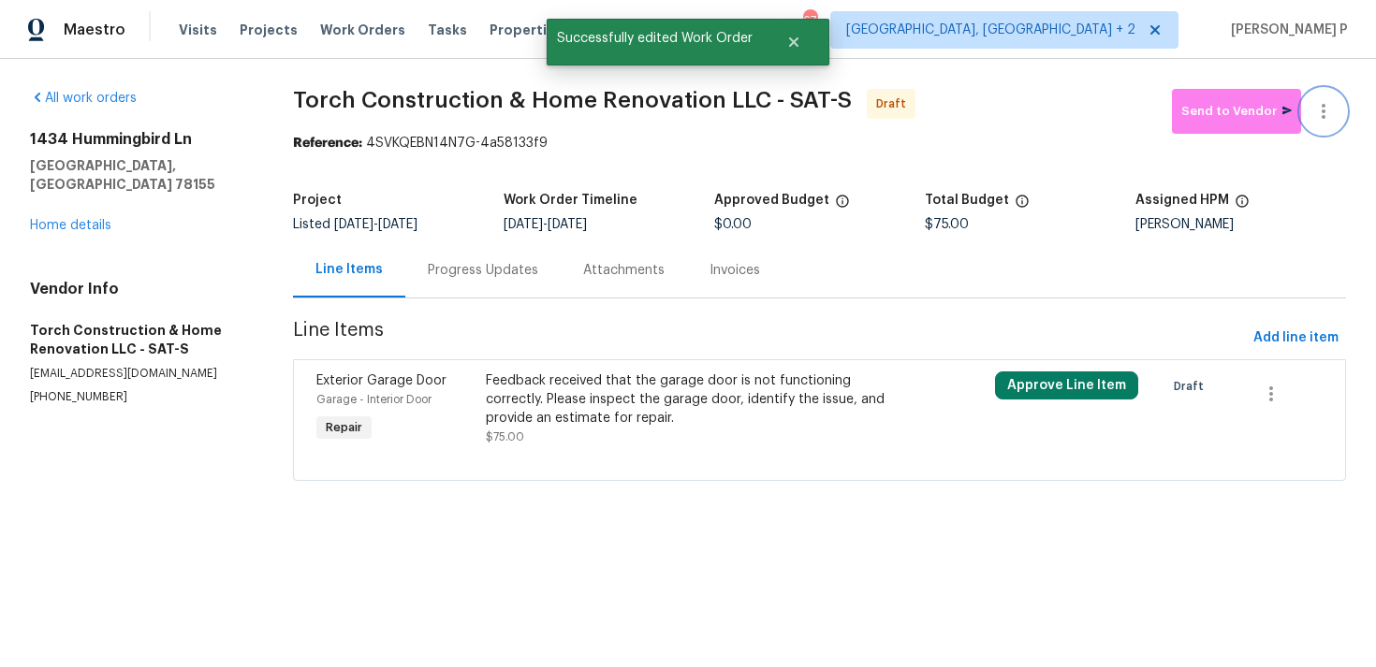
click at [1324, 95] on button "button" at bounding box center [1323, 111] width 45 height 45
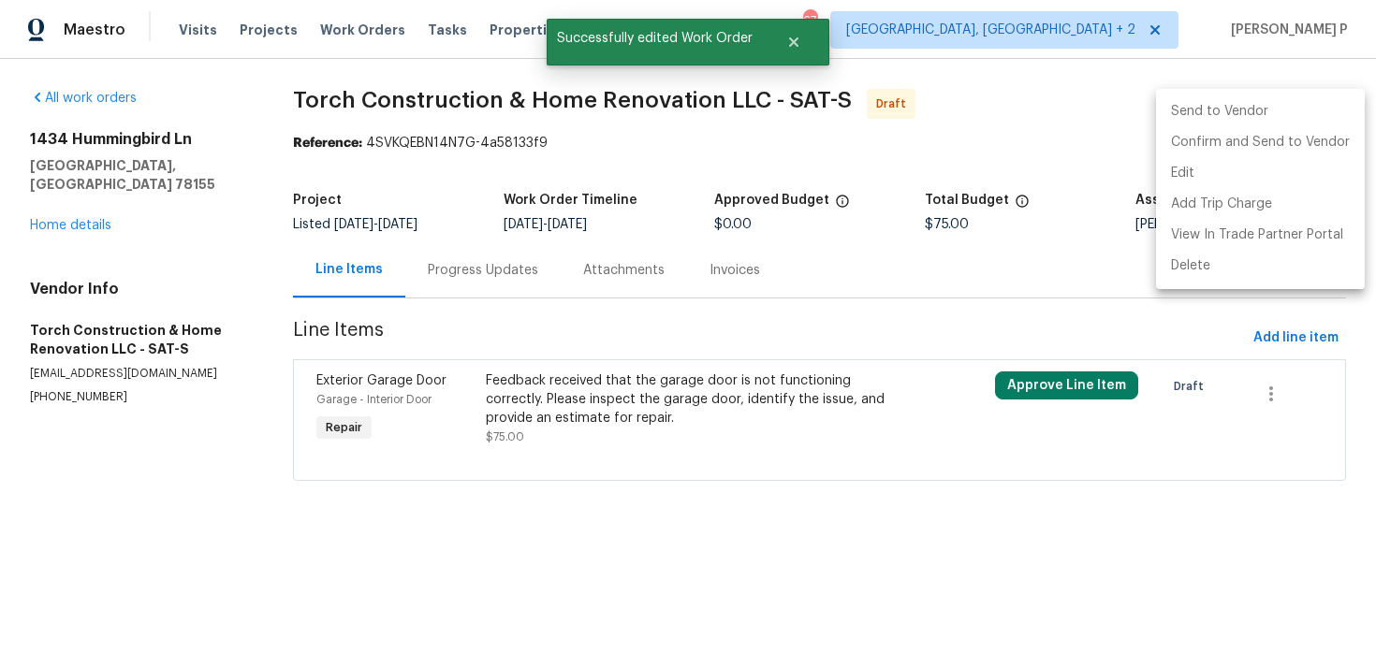
click at [501, 274] on div at bounding box center [688, 333] width 1376 height 667
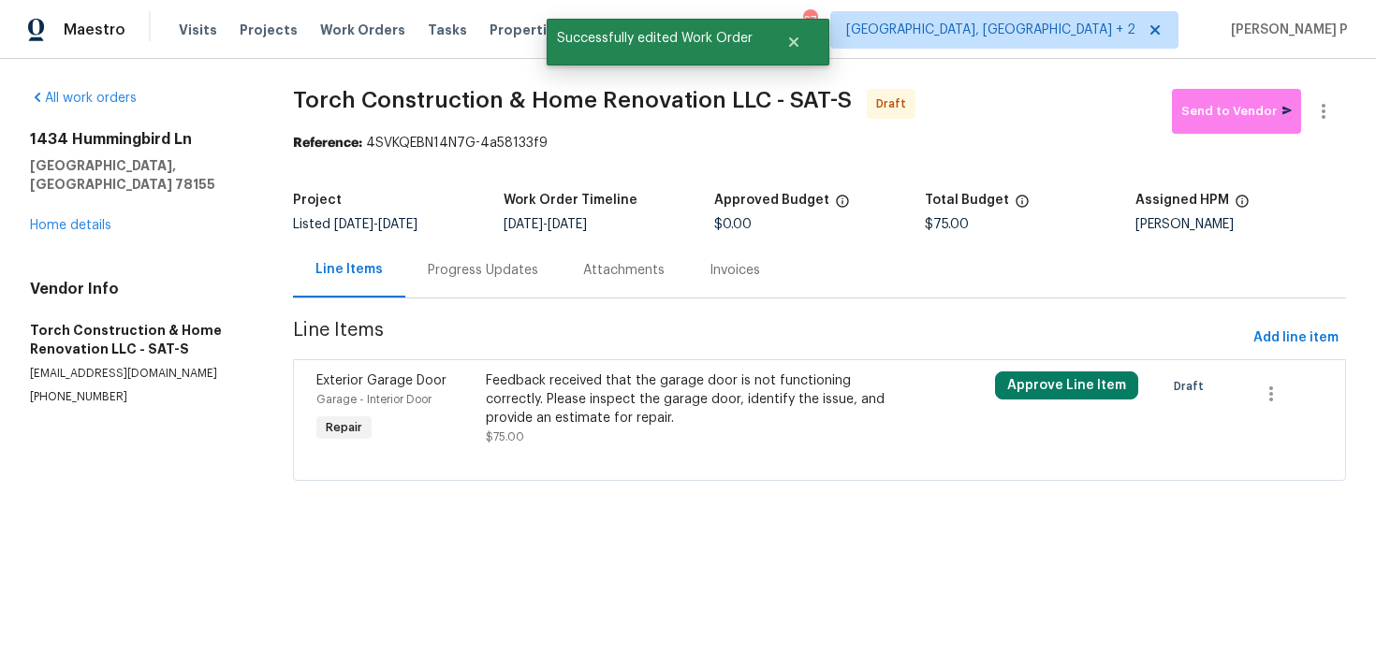
click at [506, 276] on div "Progress Updates" at bounding box center [483, 270] width 110 height 19
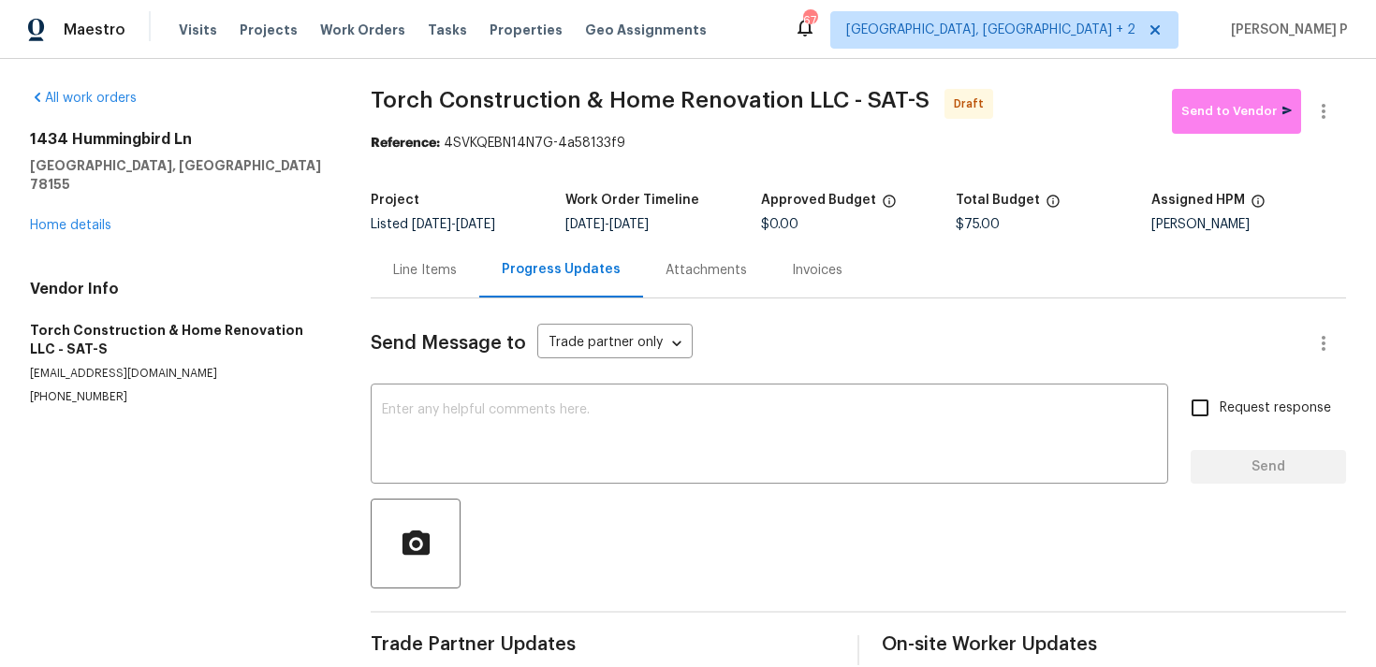
scroll to position [28, 0]
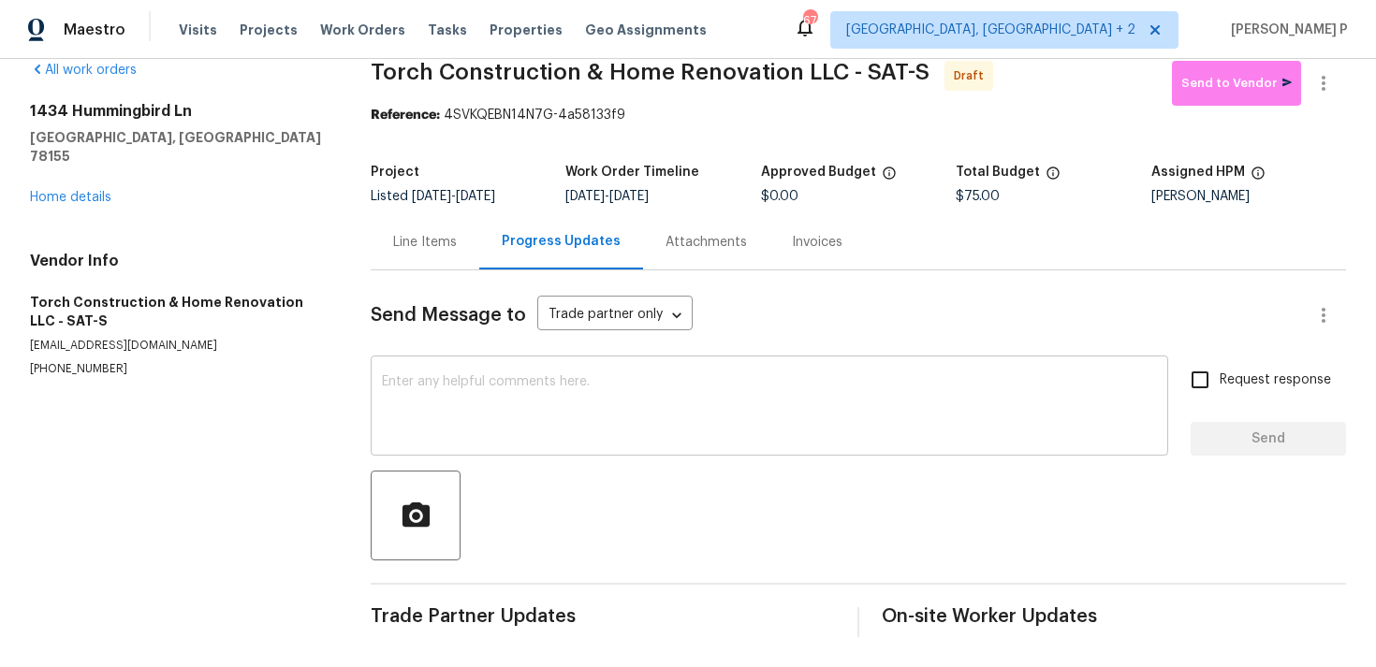
click at [586, 412] on textarea at bounding box center [769, 408] width 775 height 66
paste textarea "Hi, this is Ramyasri with Opendoor. I’m confirming you received the WO for the …"
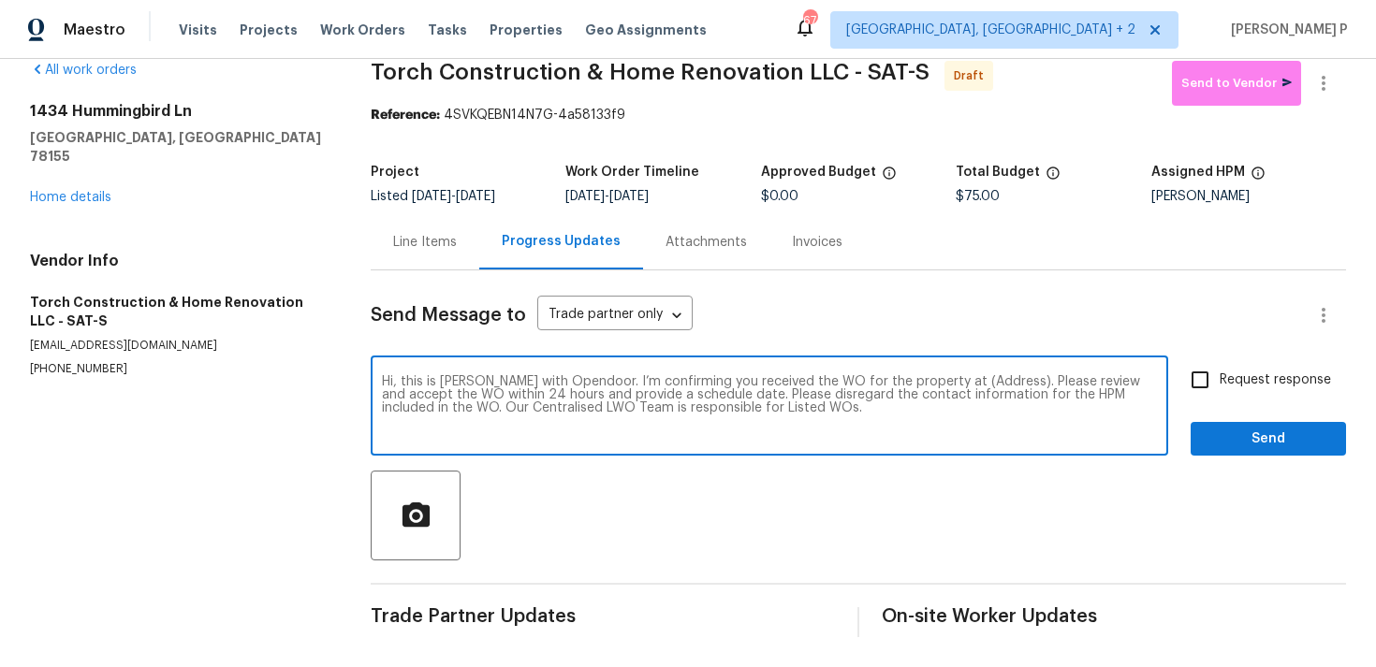
drag, startPoint x: 938, startPoint y: 381, endPoint x: 997, endPoint y: 378, distance: 59.0
click at [997, 378] on textarea "Hi, this is Ramyasri with Opendoor. I’m confirming you received the WO for the …" at bounding box center [769, 408] width 775 height 66
paste textarea "1434 Hummingbird Ln, Seguin, TX 78155"
type textarea "Hi, this is Ramyasri with Opendoor. I’m confirming you received the WO for the …"
click at [1233, 383] on span "Request response" at bounding box center [1274, 381] width 111 height 20
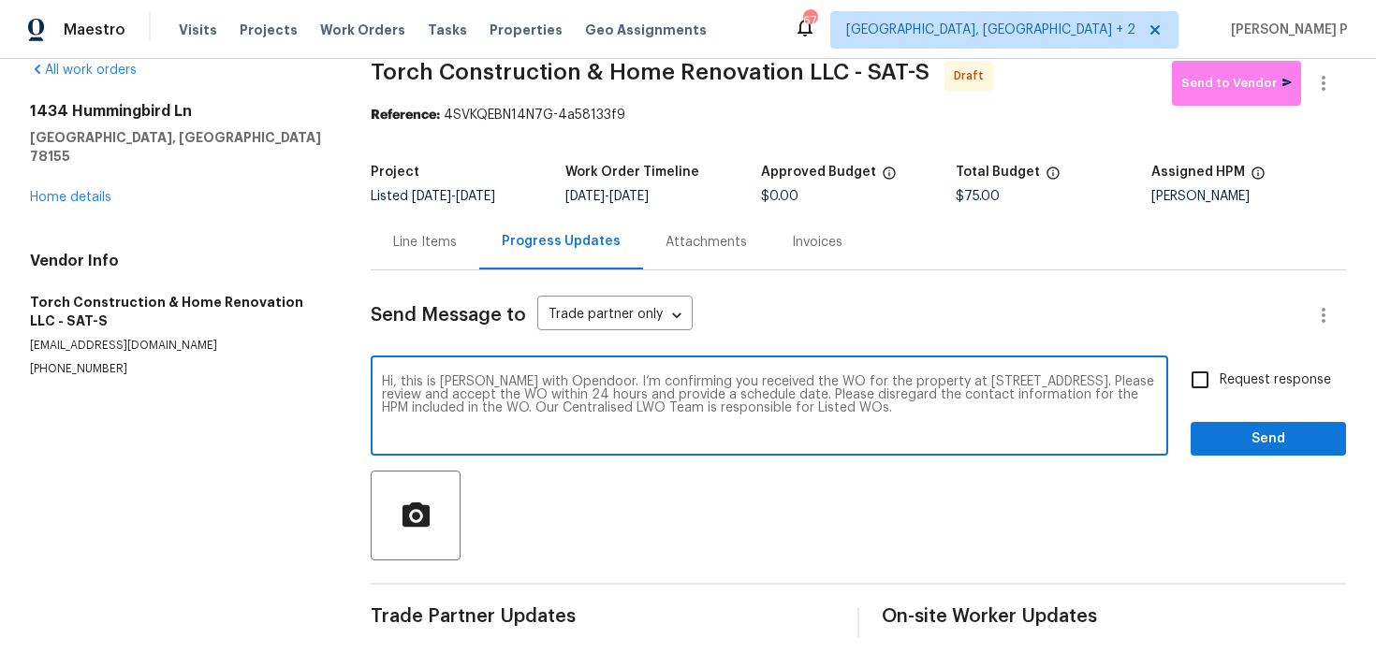
click at [1219, 383] on input "Request response" at bounding box center [1199, 379] width 39 height 39
checkbox input "true"
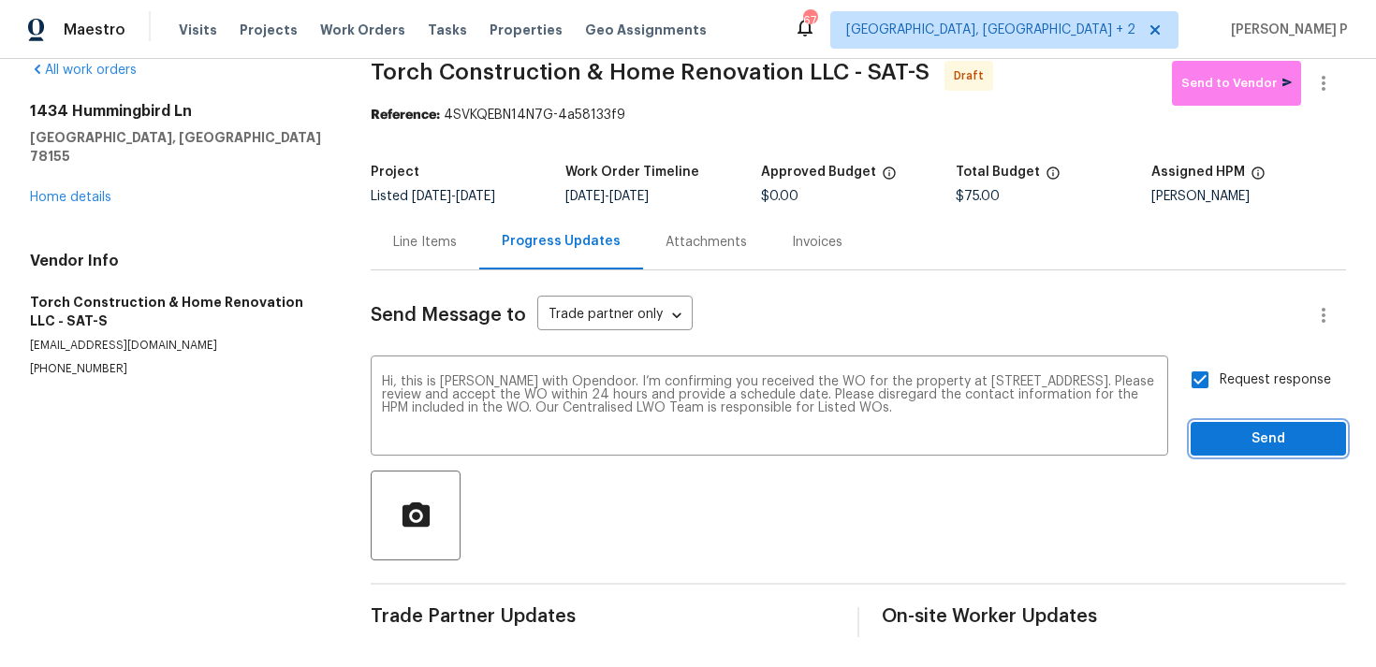
click at [1231, 432] on span "Send" at bounding box center [1267, 439] width 125 height 23
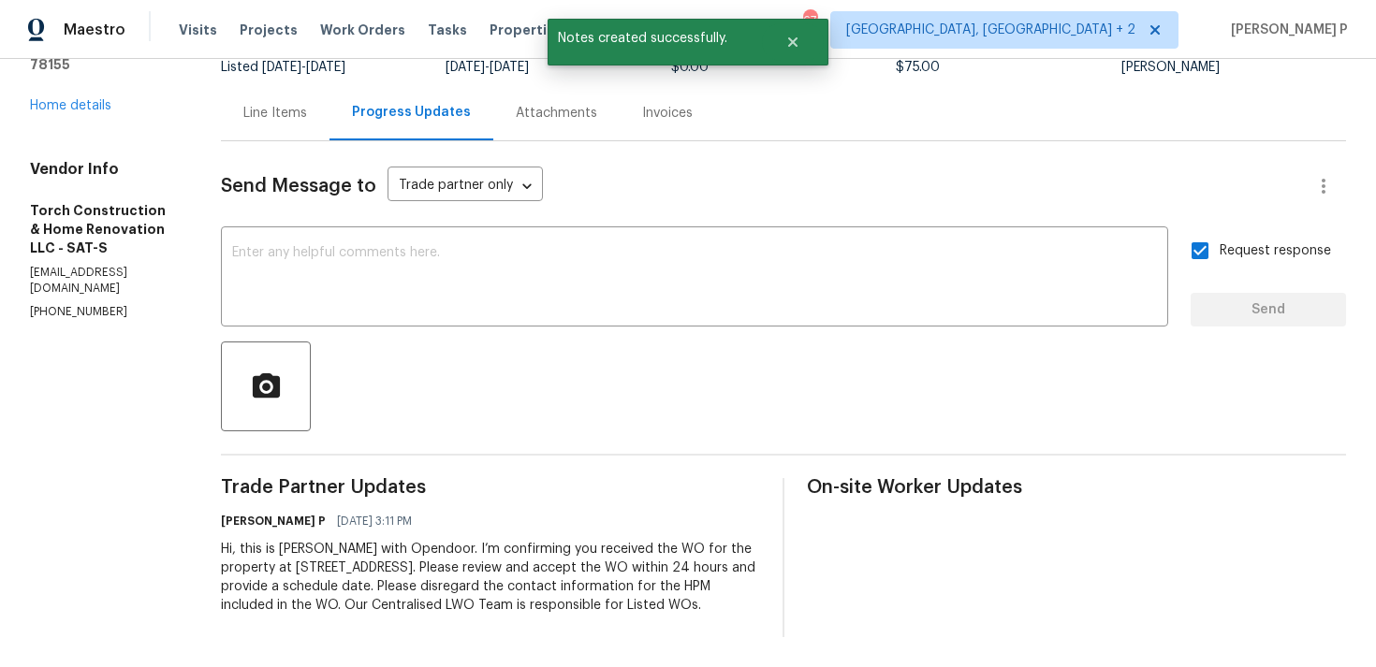
scroll to position [0, 0]
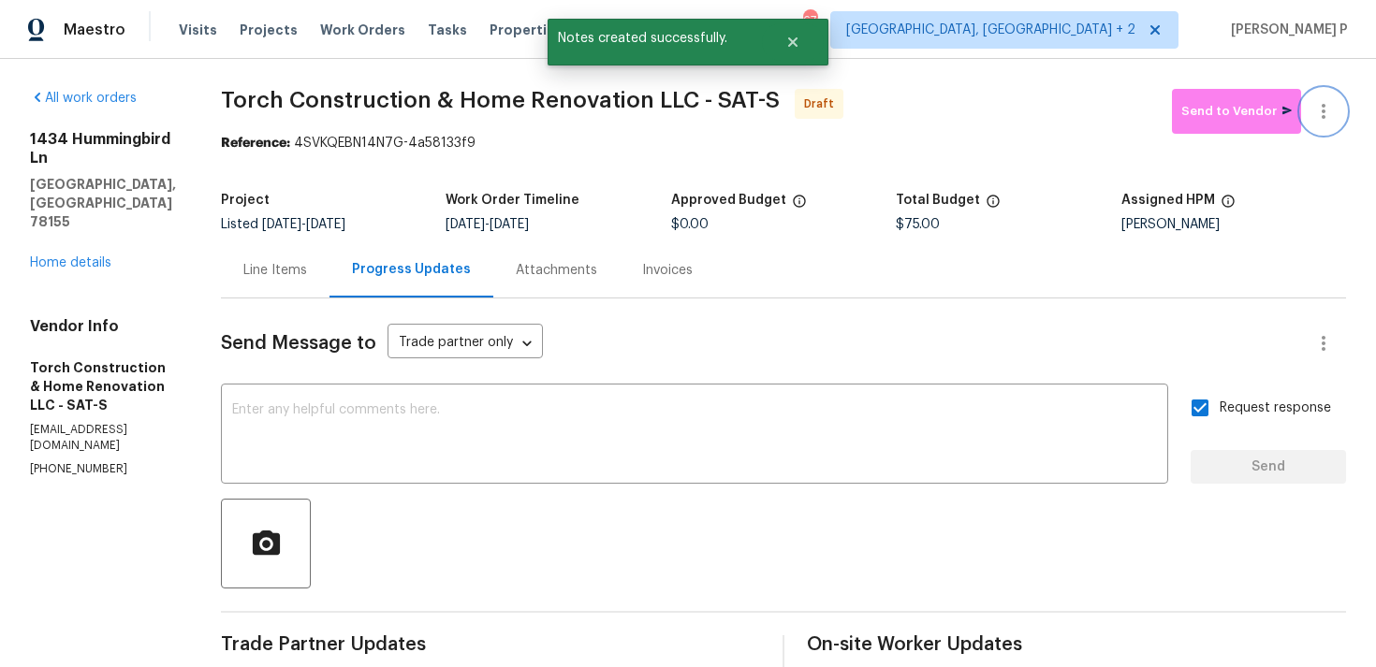
click at [1323, 132] on button "button" at bounding box center [1323, 111] width 45 height 45
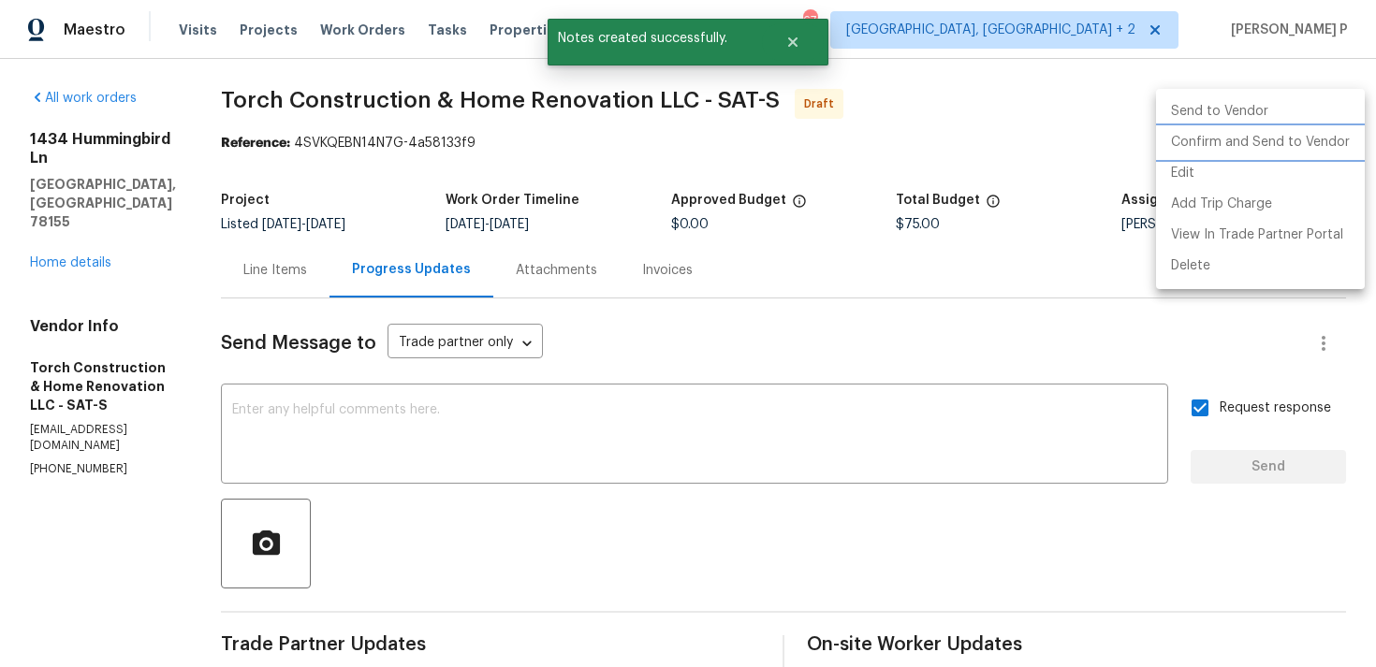
click at [1241, 147] on li "Confirm and Send to Vendor" at bounding box center [1260, 142] width 209 height 31
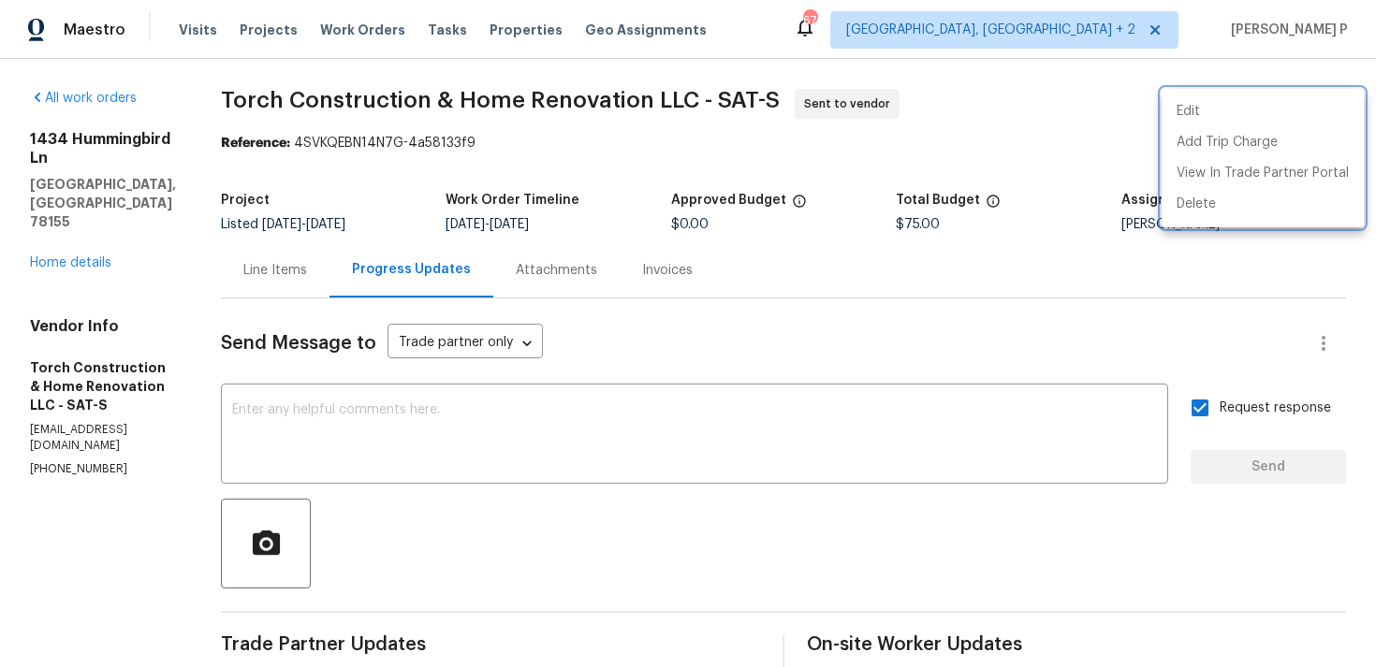
click at [289, 84] on div at bounding box center [688, 333] width 1376 height 667
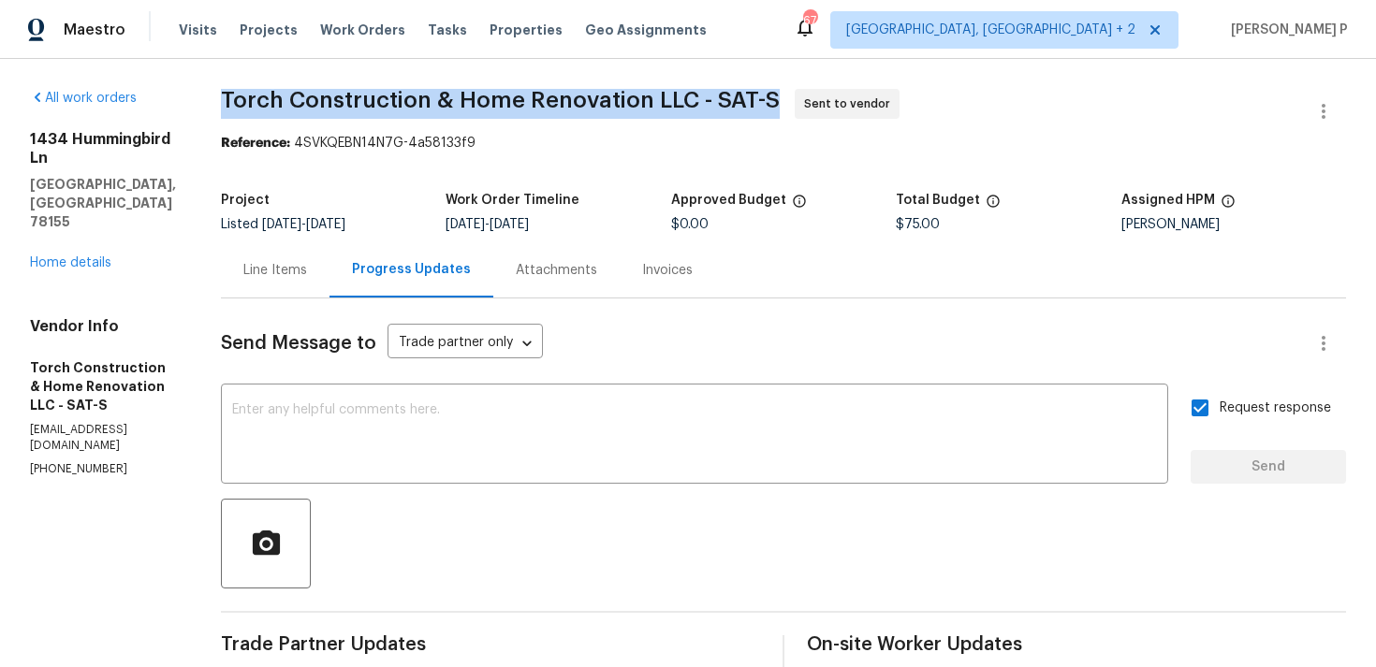
drag, startPoint x: 239, startPoint y: 92, endPoint x: 793, endPoint y: 110, distance: 554.3
click at [793, 110] on div "All work orders 1434 Hummingbird Ln Seguin, TX 78155 Home details Vendor Info T…" at bounding box center [688, 441] width 1376 height 765
copy span "Torch Construction & Home Renovation LLC - SAT-S"
click at [344, 153] on section "Torch Construction & Home Renovation LLC - SAT-S Sent to vendor Reference: 4SVK…" at bounding box center [783, 442] width 1125 height 706
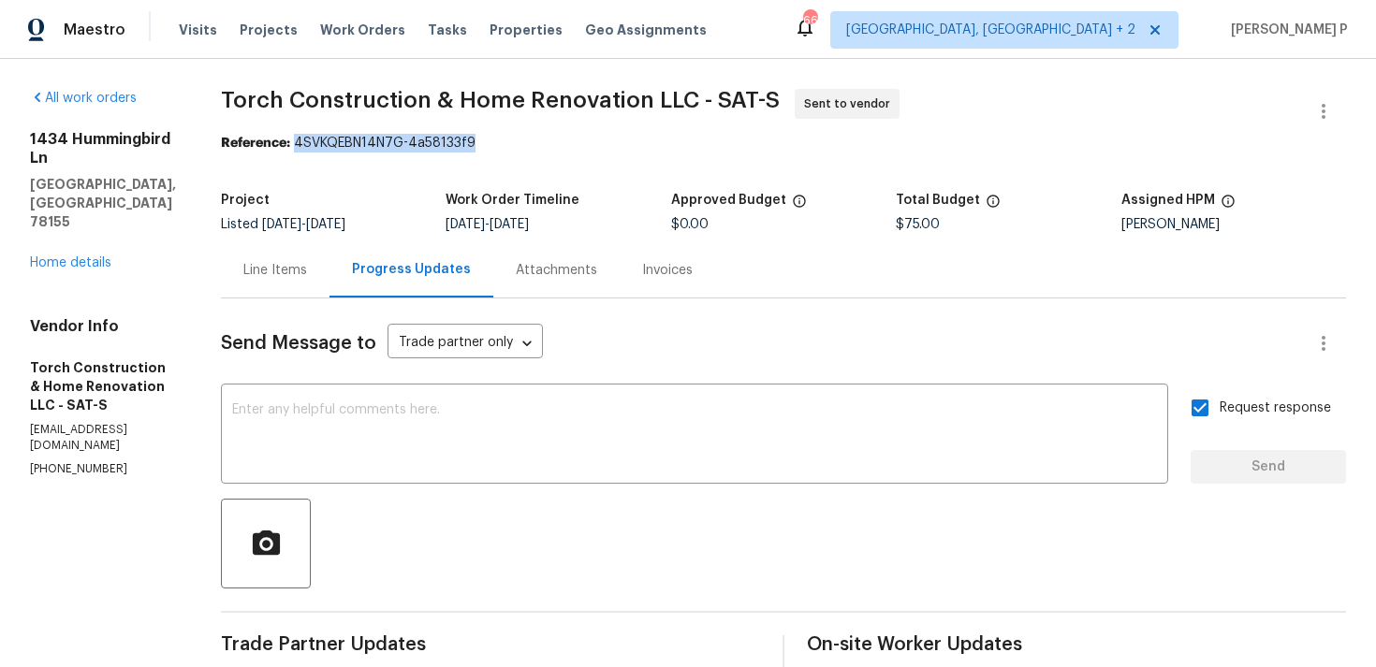
drag, startPoint x: 319, startPoint y: 142, endPoint x: 534, endPoint y: 142, distance: 215.2
click at [532, 142] on div "Reference: 4SVKQEBN14N7G-4a58133f9" at bounding box center [783, 143] width 1125 height 19
copy div "4SVKQEBN14N7G-4a58133f9"
click at [72, 256] on link "Home details" at bounding box center [70, 262] width 81 height 13
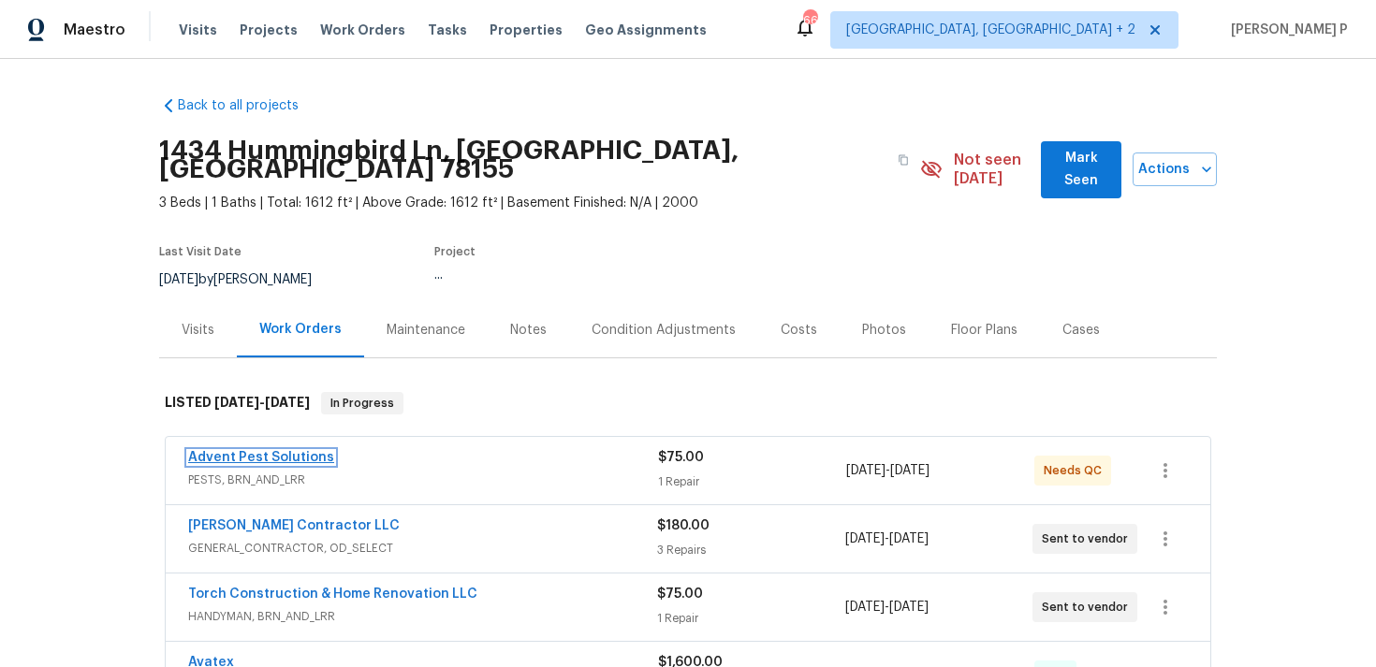
click at [256, 451] on link "Advent Pest Solutions" at bounding box center [261, 457] width 146 height 13
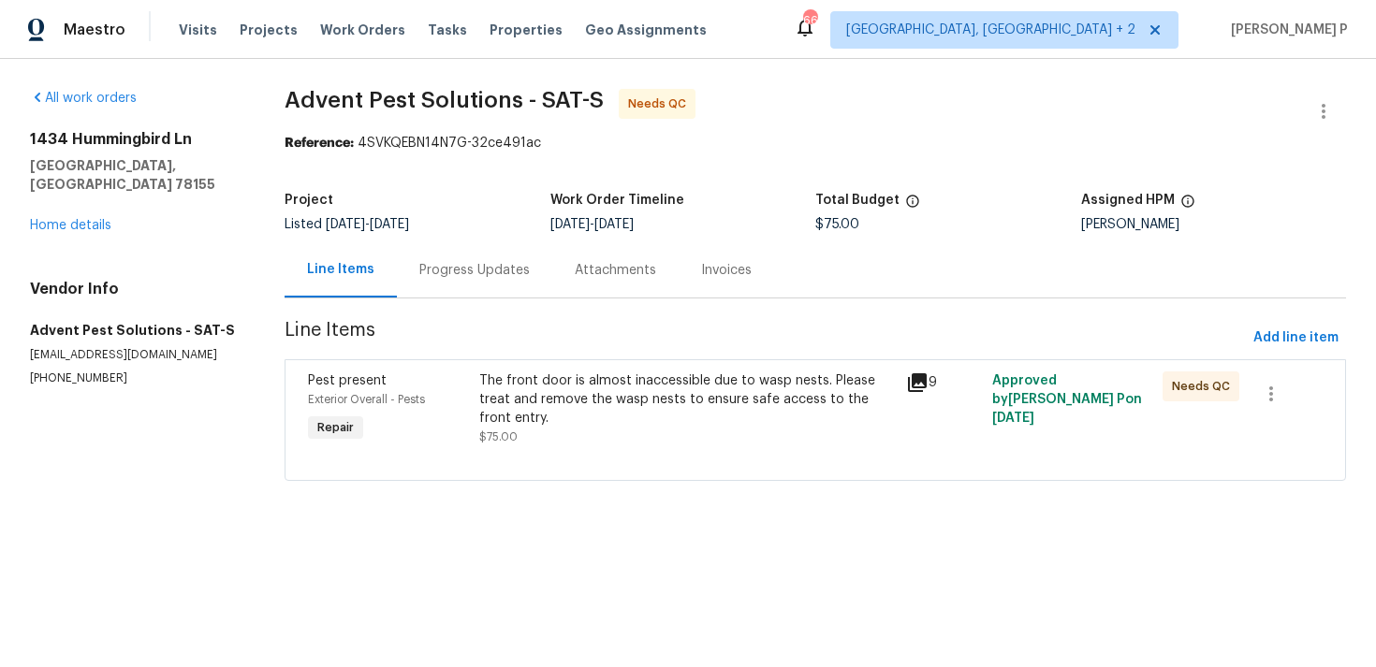
click at [484, 244] on div "Progress Updates" at bounding box center [474, 269] width 155 height 55
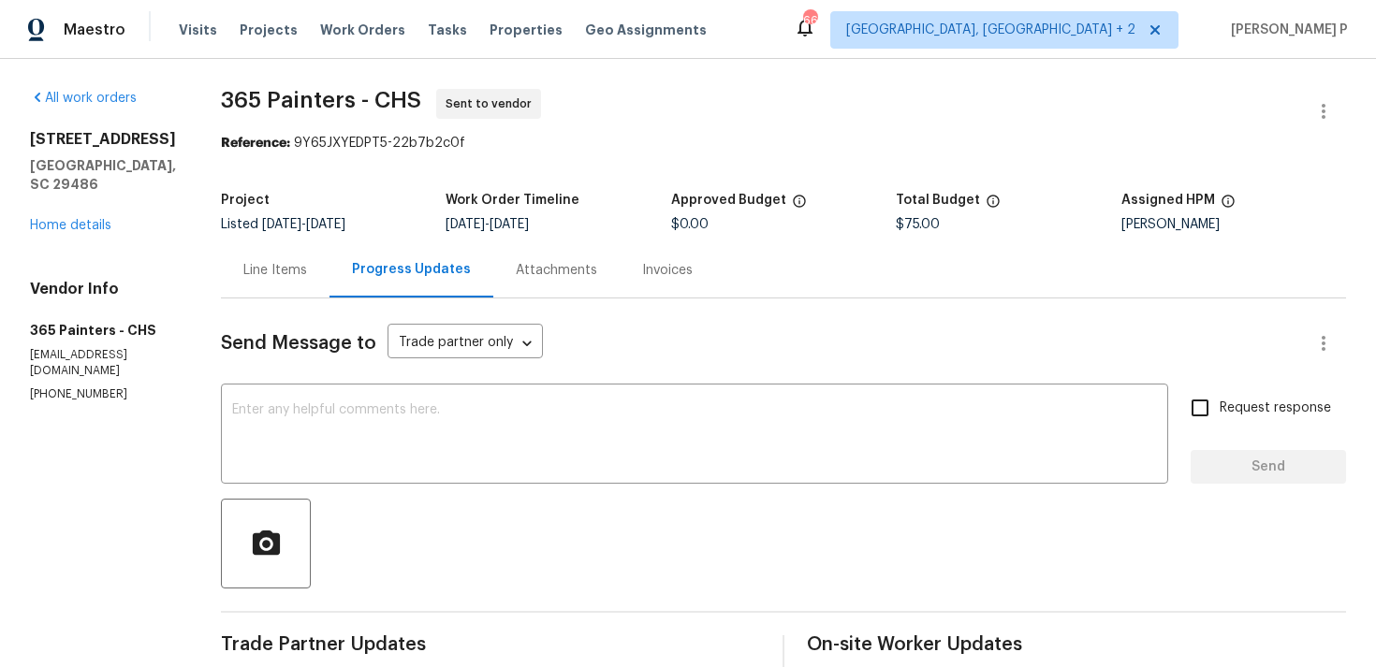
click at [250, 262] on div "Line Items" at bounding box center [275, 270] width 64 height 19
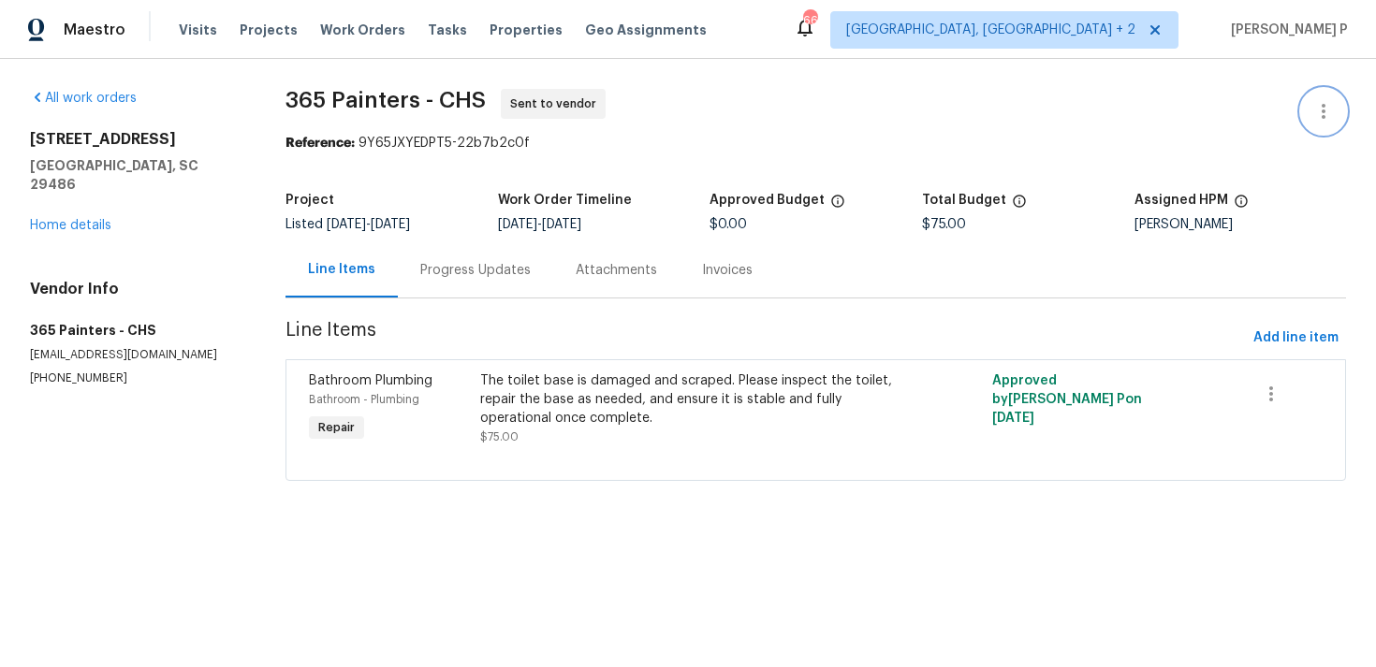
click at [1327, 108] on icon "button" at bounding box center [1323, 111] width 22 height 22
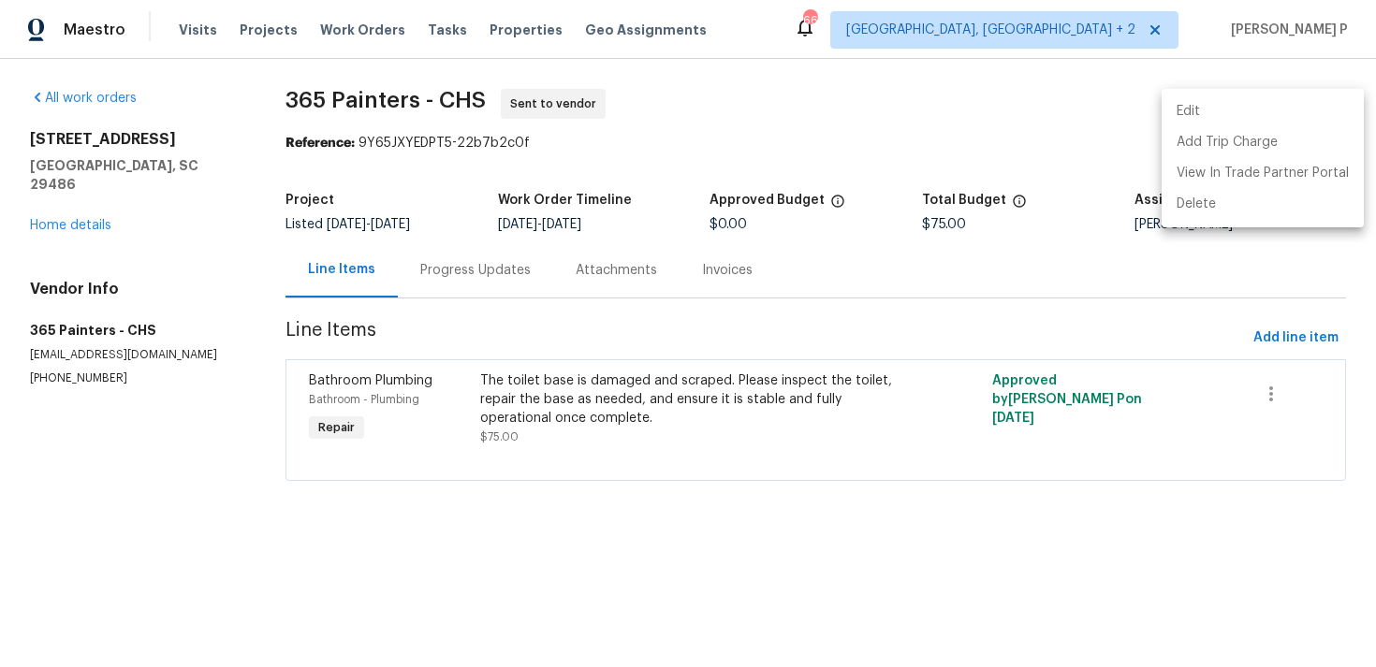
click at [1260, 109] on li "Edit" at bounding box center [1262, 111] width 202 height 31
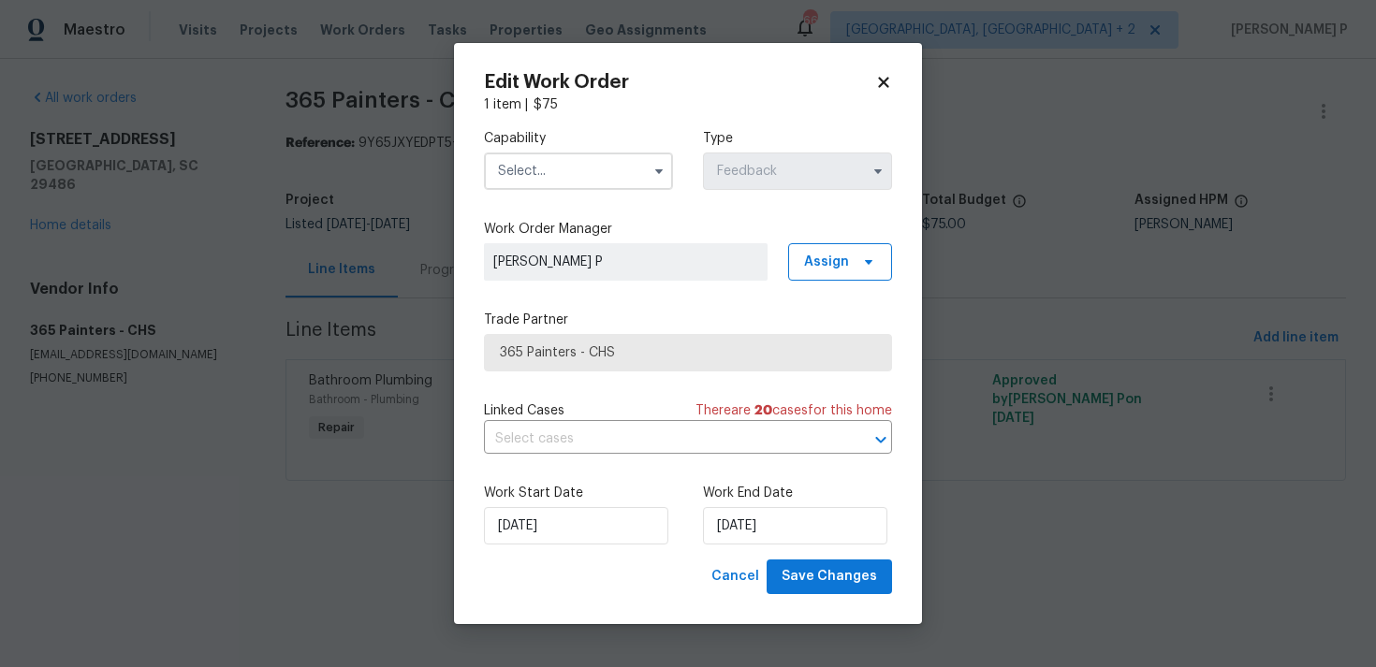
click at [614, 168] on input "text" at bounding box center [578, 171] width 189 height 37
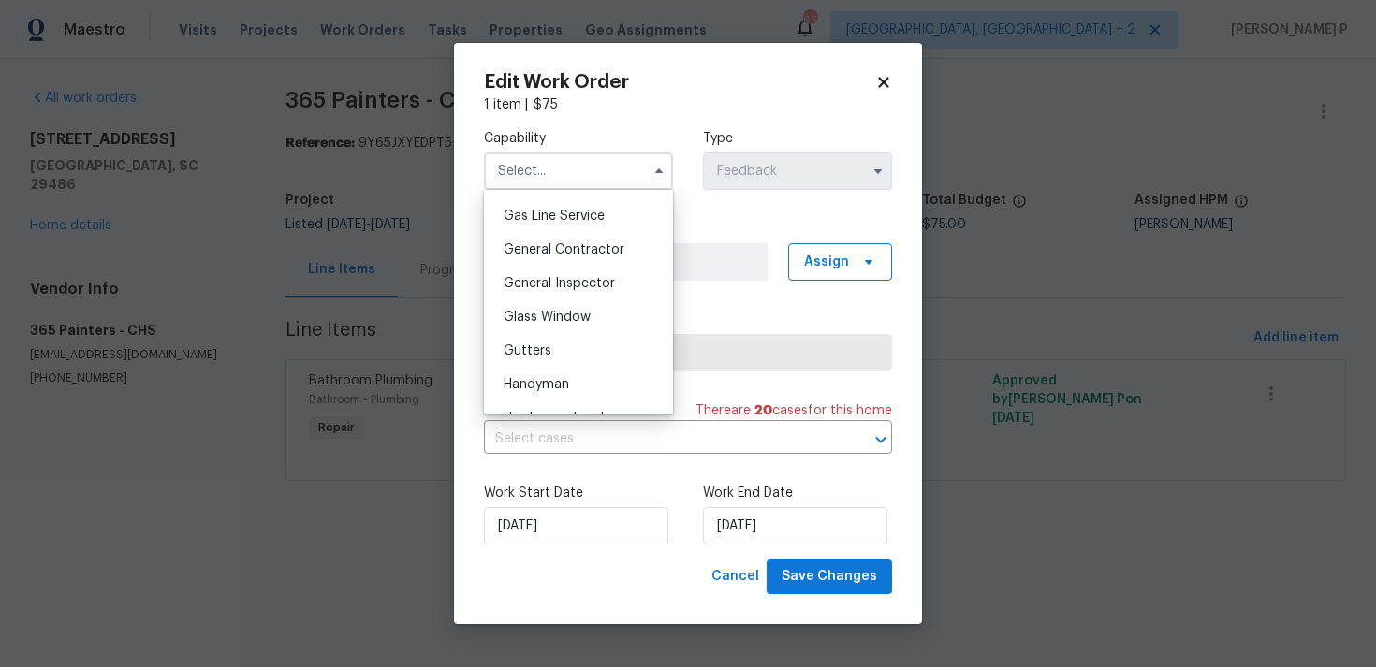
scroll to position [911, 0]
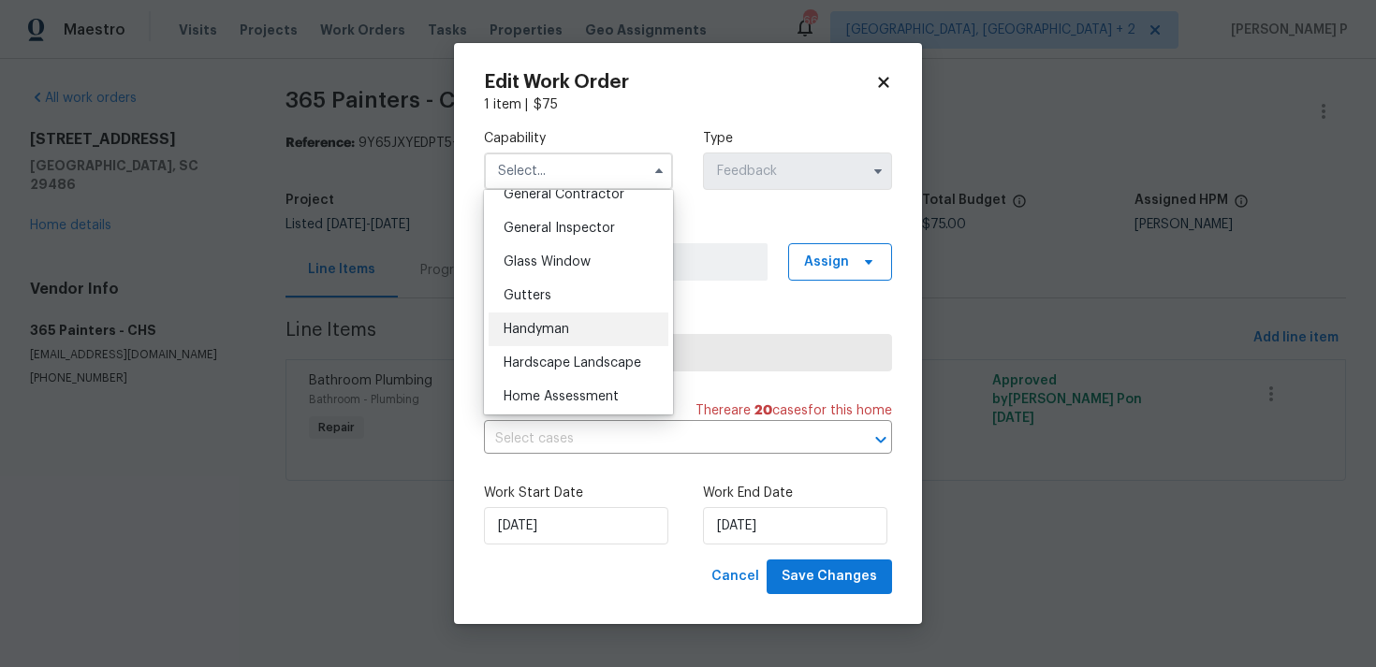
click at [540, 342] on div "Handyman" at bounding box center [578, 330] width 180 height 34
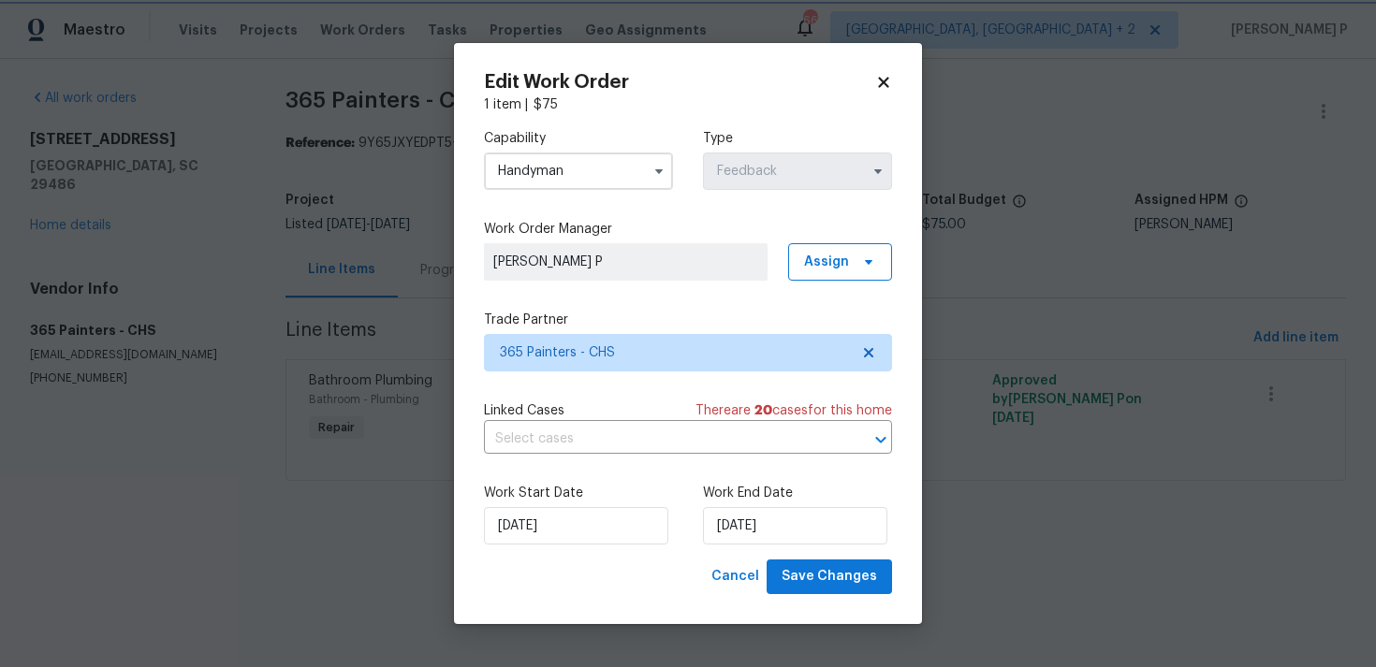
click at [591, 365] on span "365 Painters - CHS" at bounding box center [688, 352] width 408 height 37
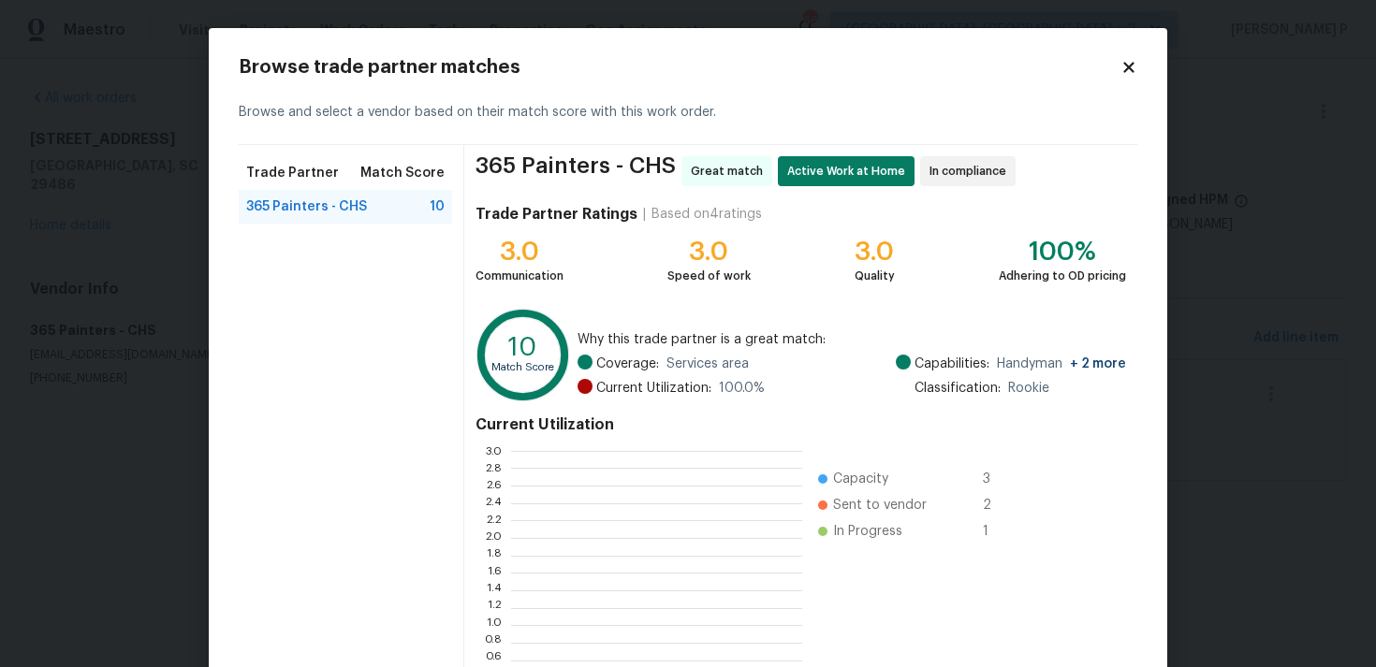
scroll to position [262, 291]
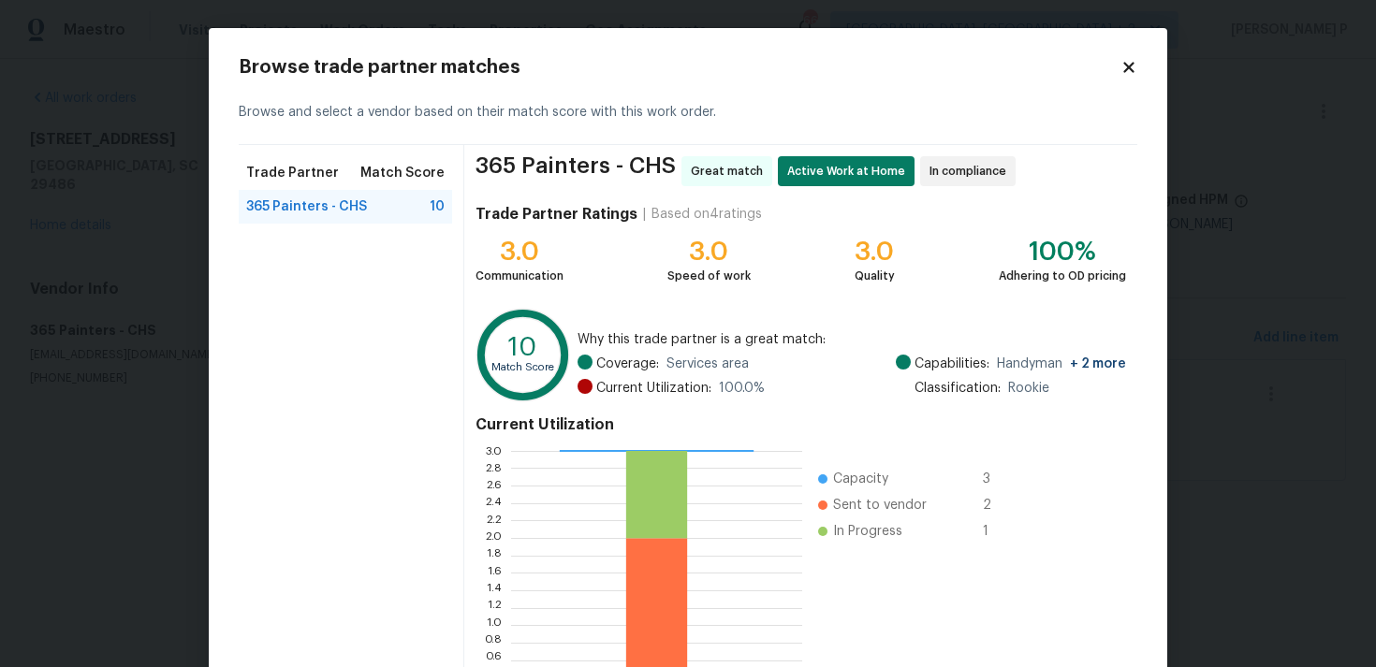
click at [1120, 66] on icon at bounding box center [1128, 67] width 17 height 17
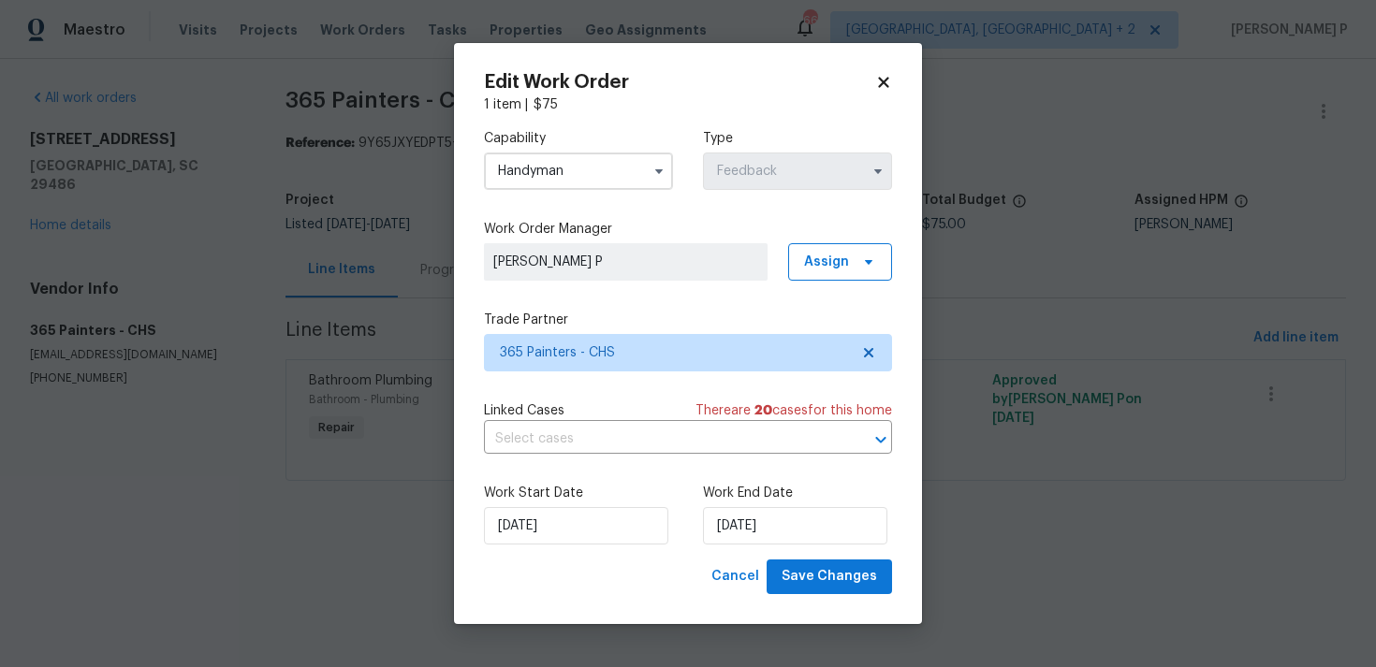
click at [580, 166] on input "Handyman" at bounding box center [578, 171] width 189 height 37
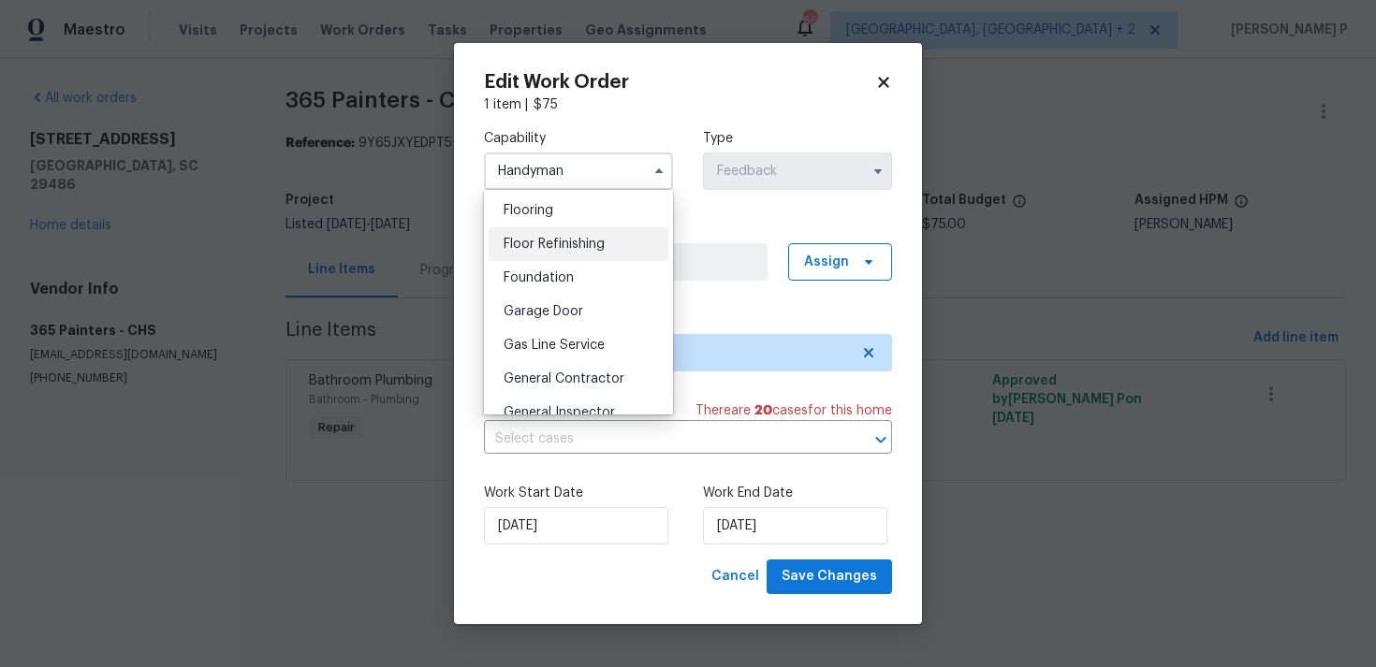
scroll to position [733, 0]
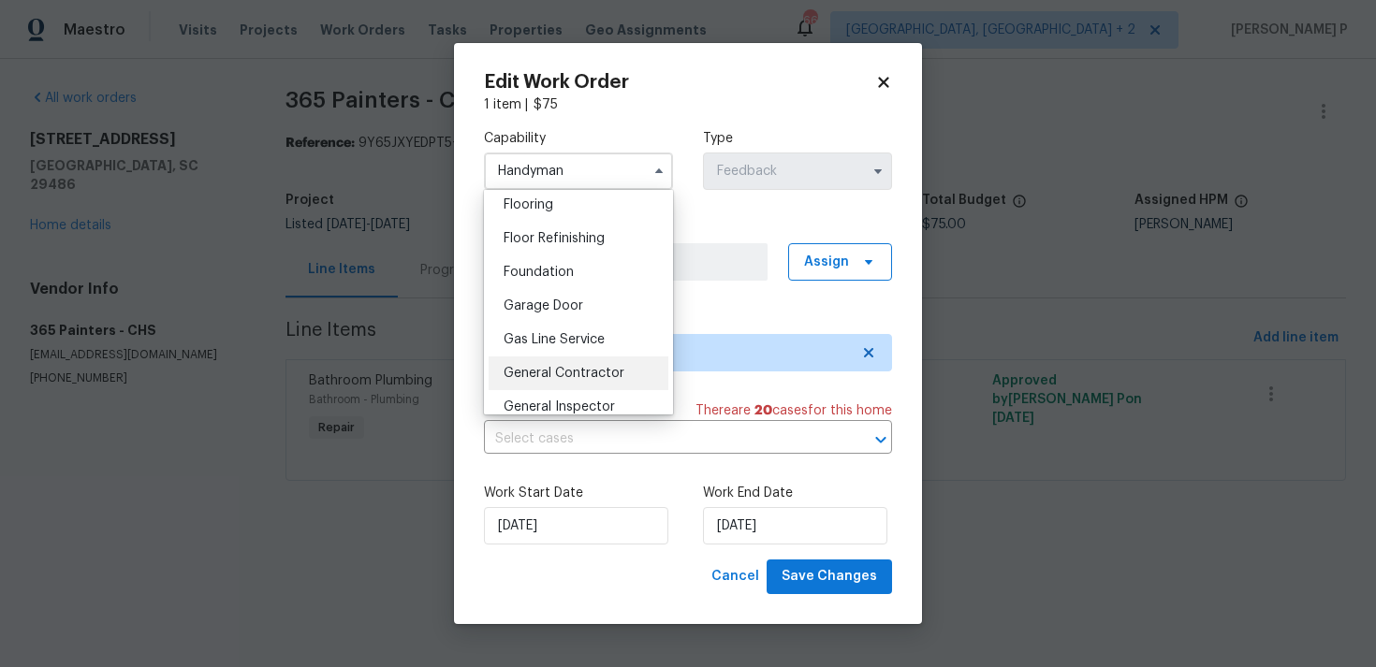
click at [542, 367] on span "General Contractor" at bounding box center [563, 373] width 121 height 13
type input "General Contractor"
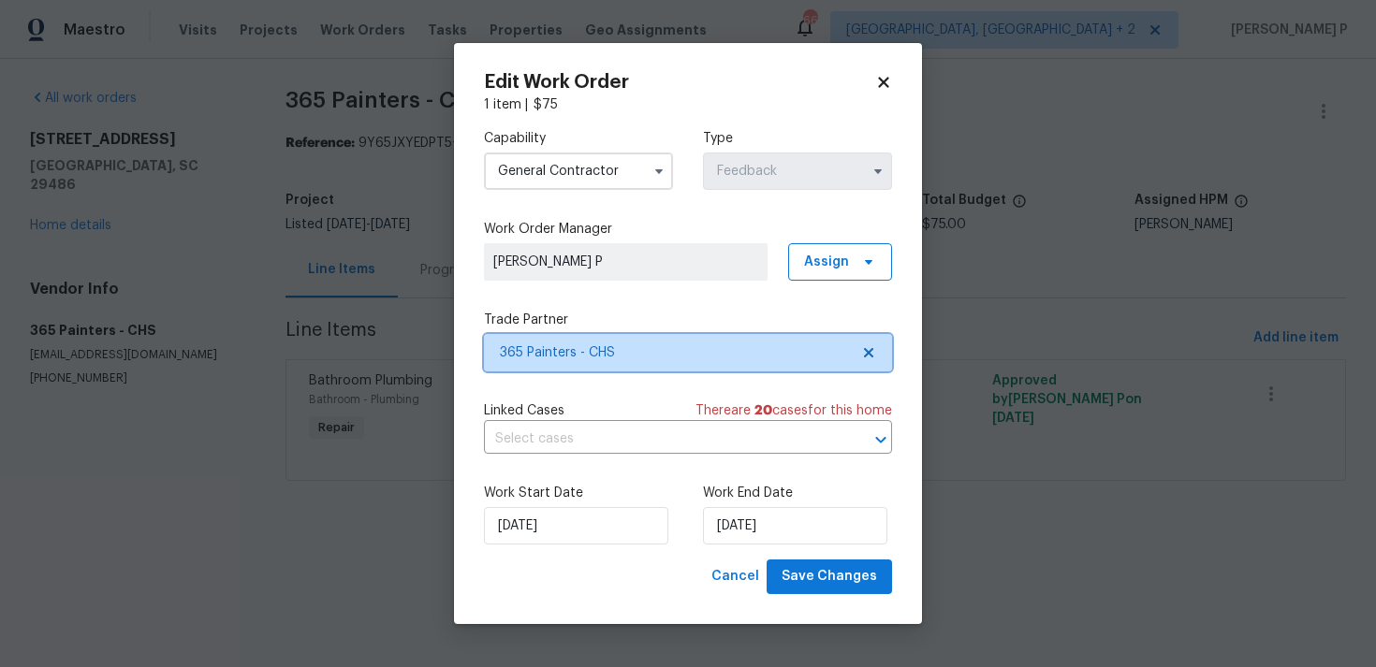
click at [595, 356] on span "365 Painters - CHS" at bounding box center [674, 352] width 349 height 19
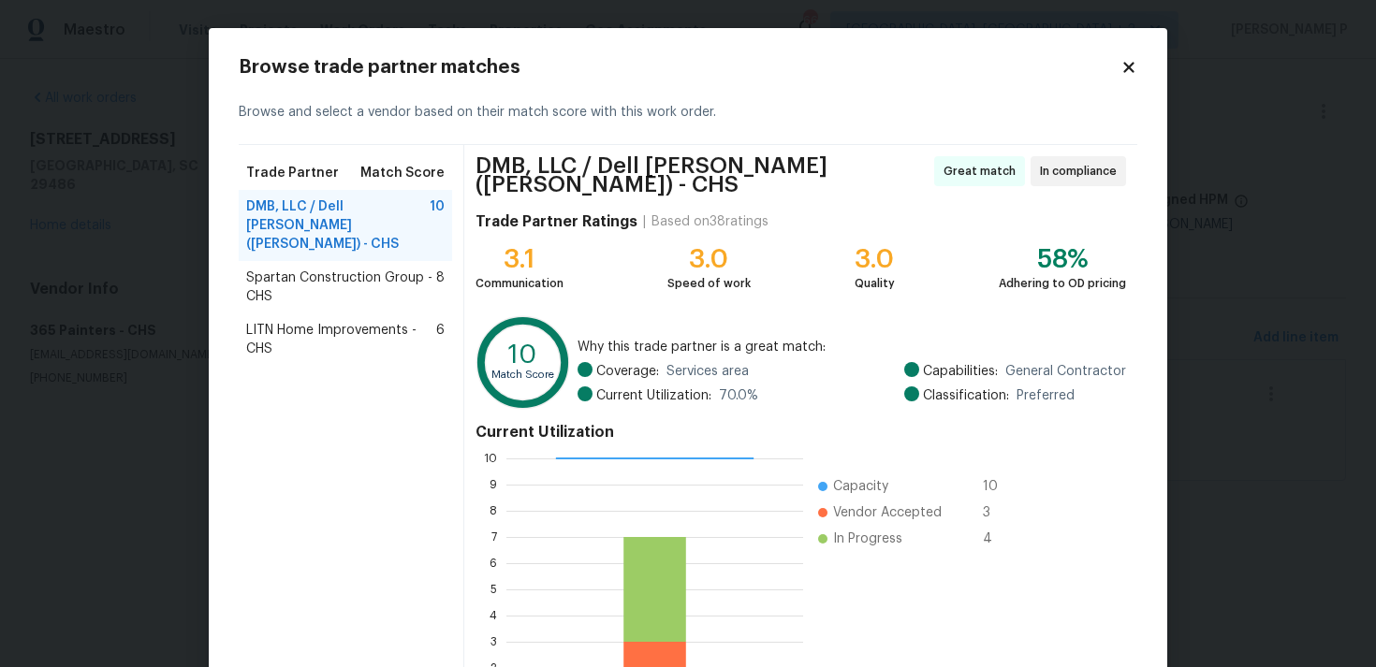
scroll to position [158, 0]
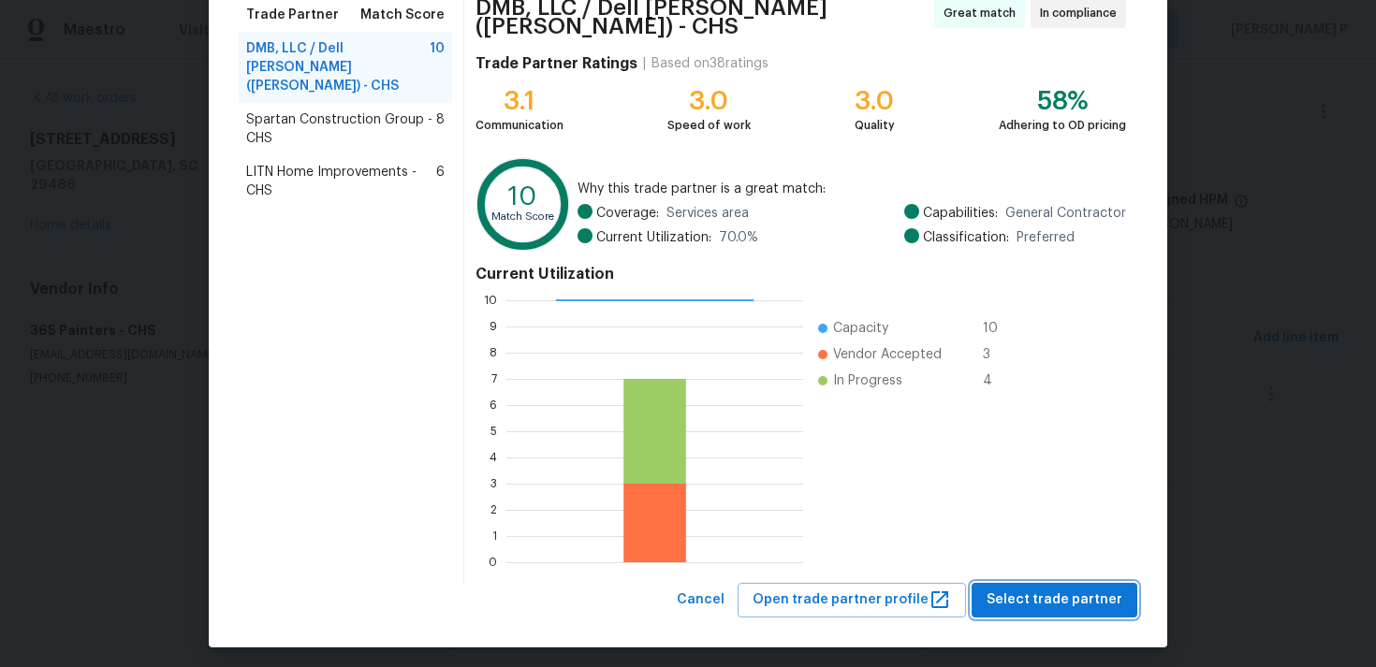
click at [1046, 589] on span "Select trade partner" at bounding box center [1054, 600] width 136 height 23
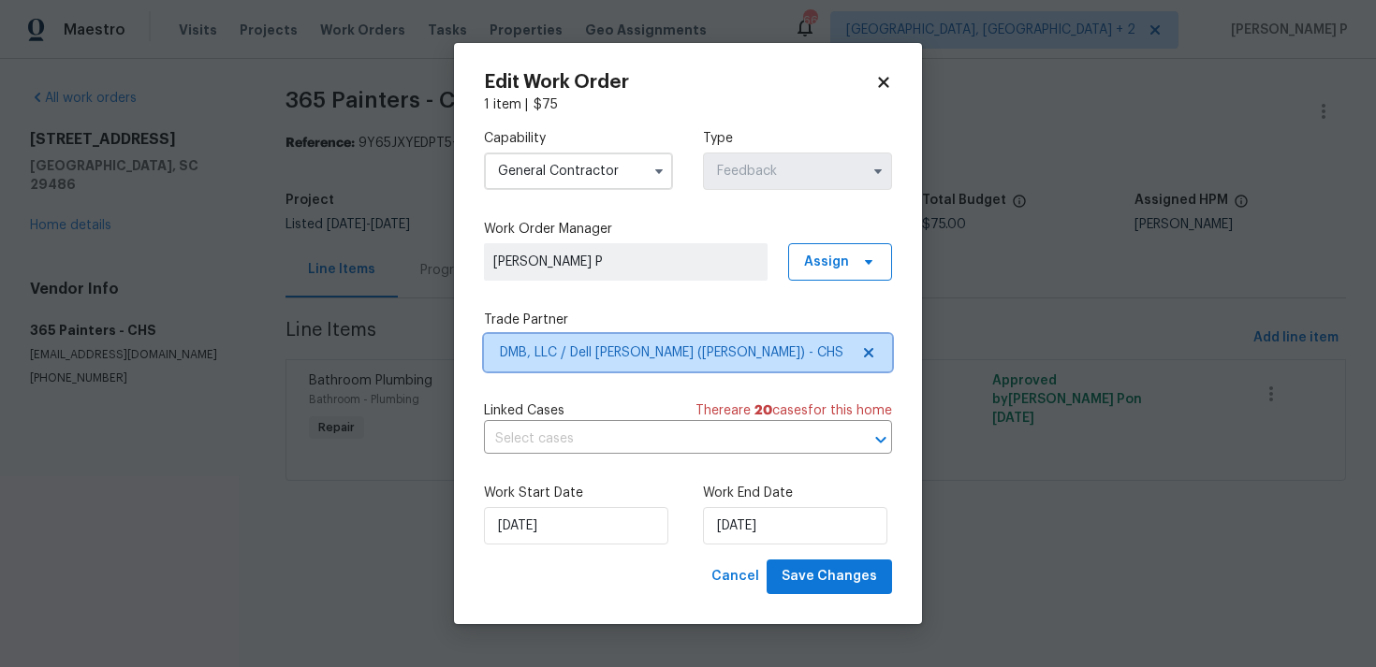
scroll to position [0, 0]
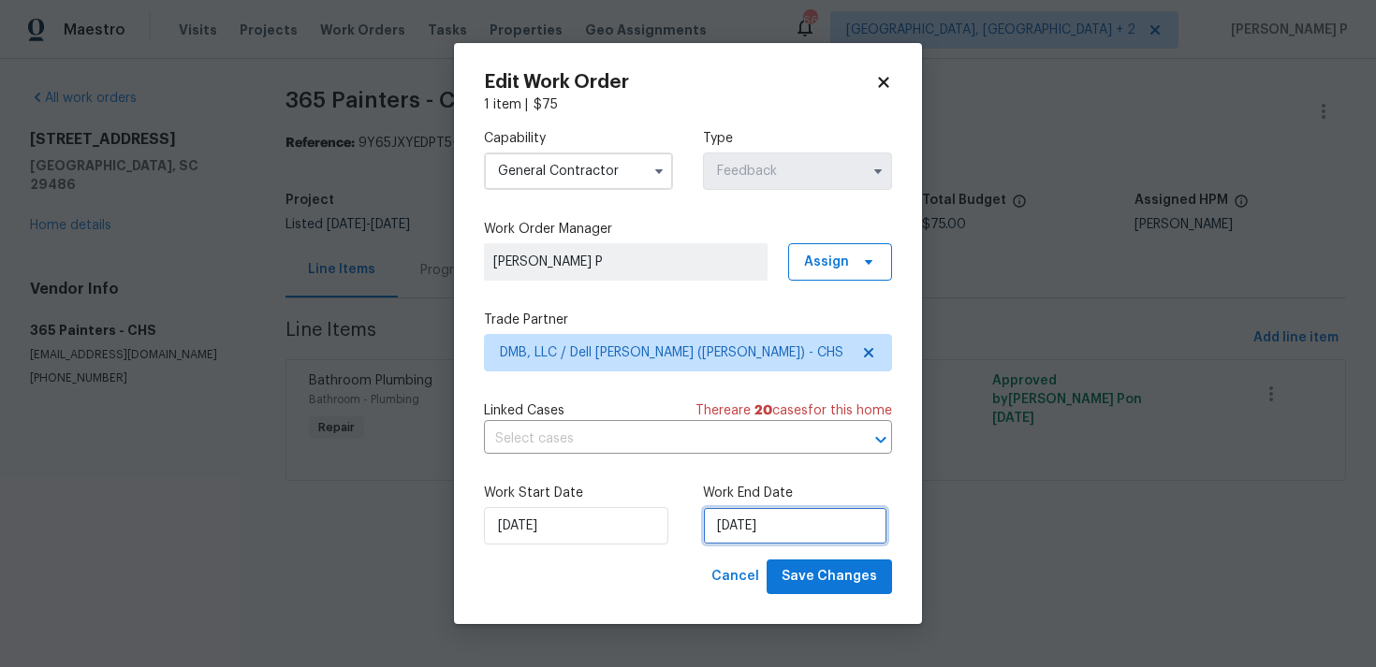
click at [818, 527] on input "26/08/2025" at bounding box center [795, 525] width 184 height 37
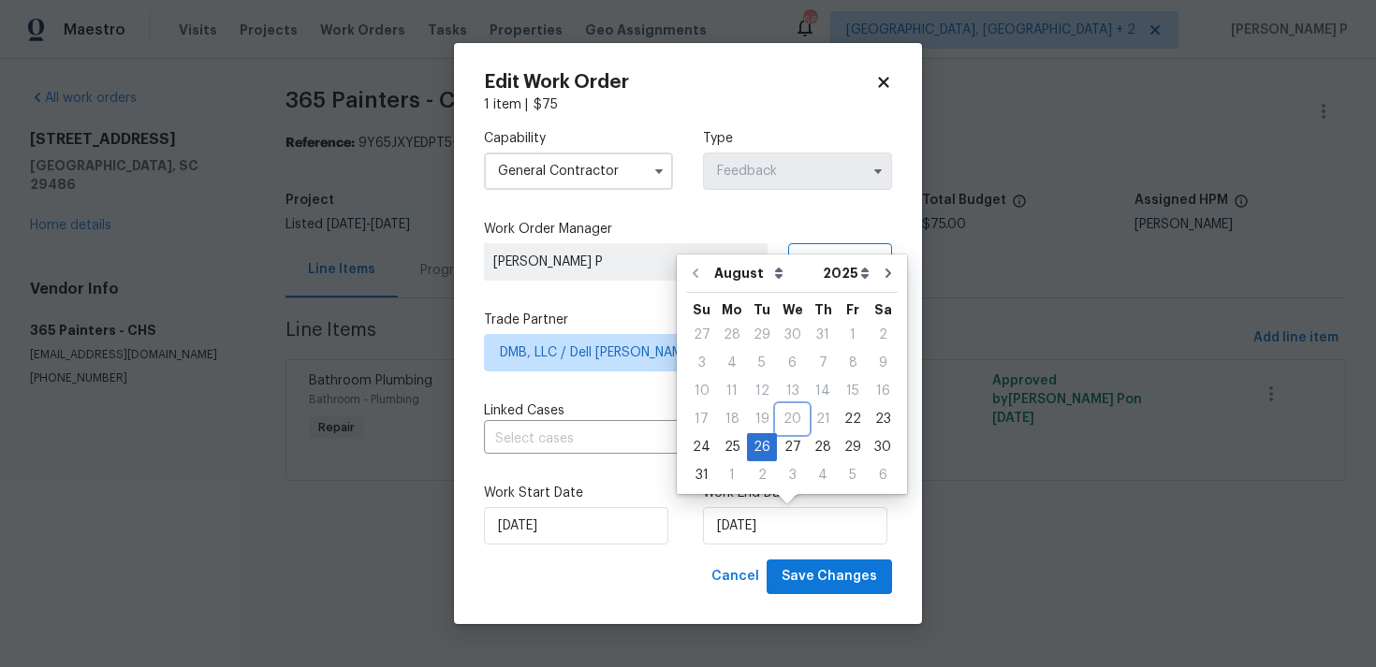
click at [784, 430] on div "20" at bounding box center [792, 419] width 31 height 26
click at [785, 457] on div "27" at bounding box center [792, 447] width 31 height 26
type input "[DATE]"
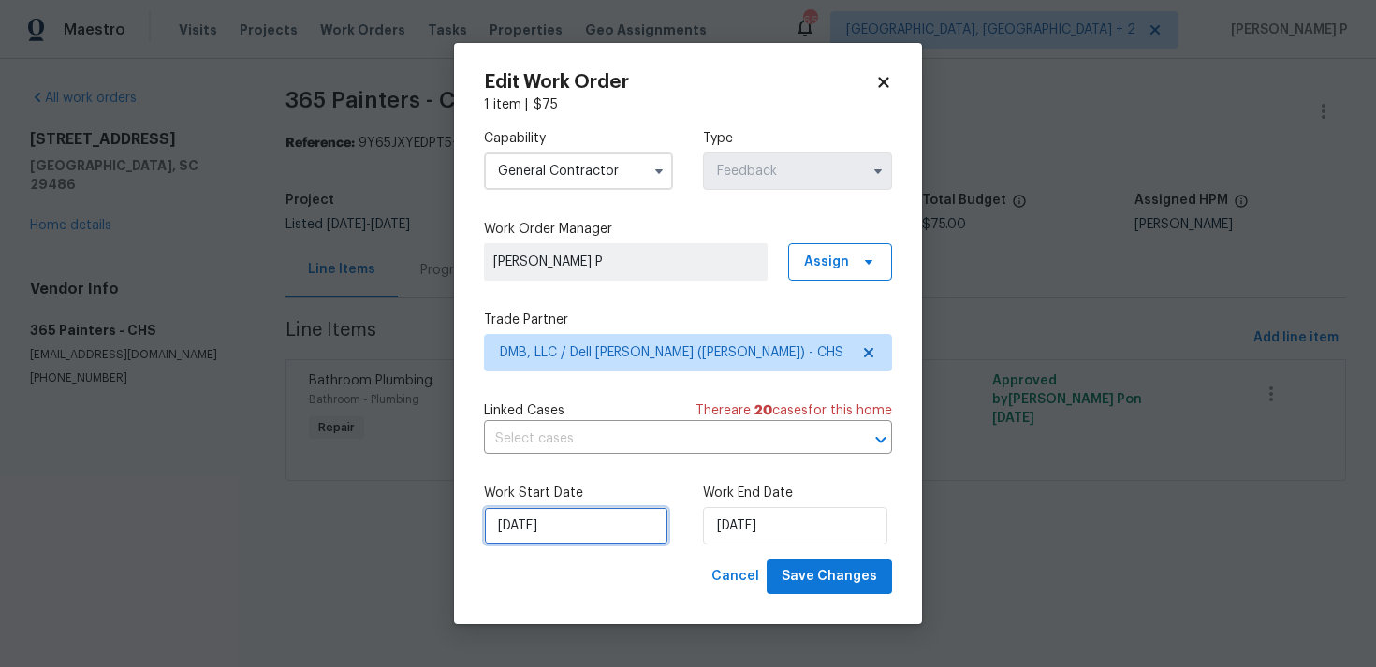
click at [564, 519] on input "22/08/2025" at bounding box center [576, 525] width 184 height 37
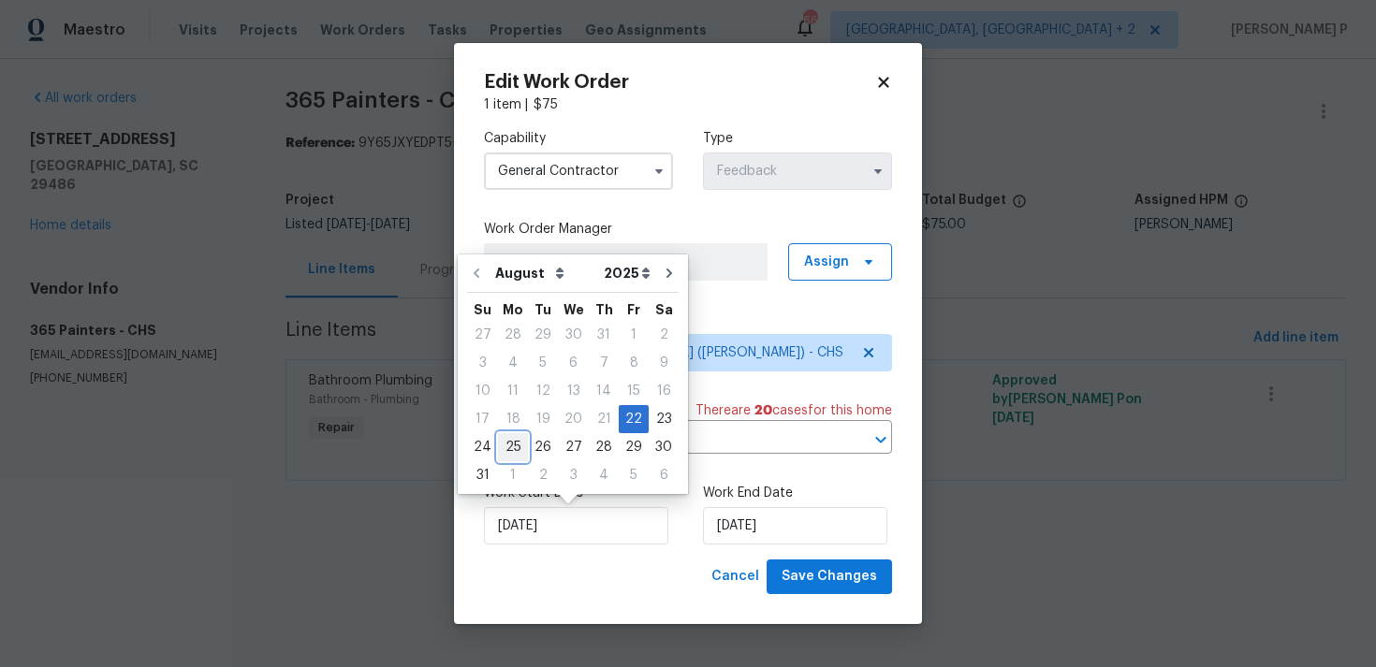
click at [508, 444] on div "25" at bounding box center [513, 447] width 30 height 26
type input "[DATE]"
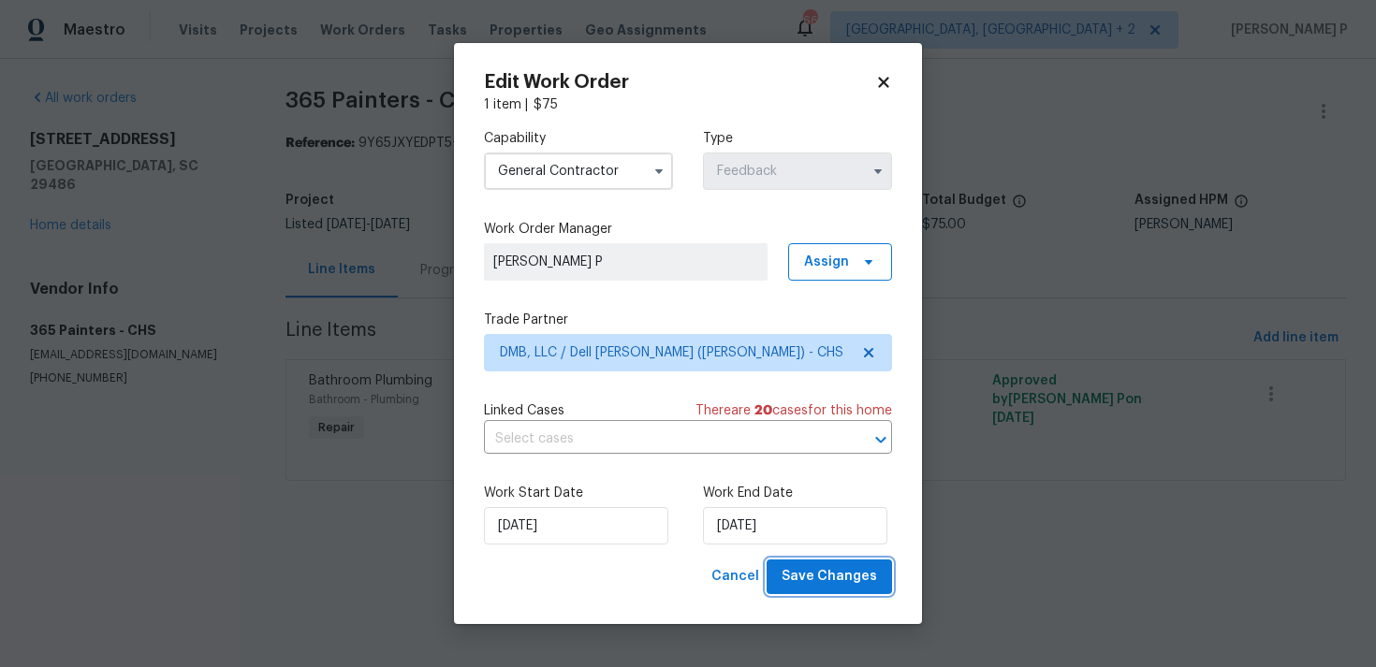
click at [838, 586] on span "Save Changes" at bounding box center [828, 576] width 95 height 23
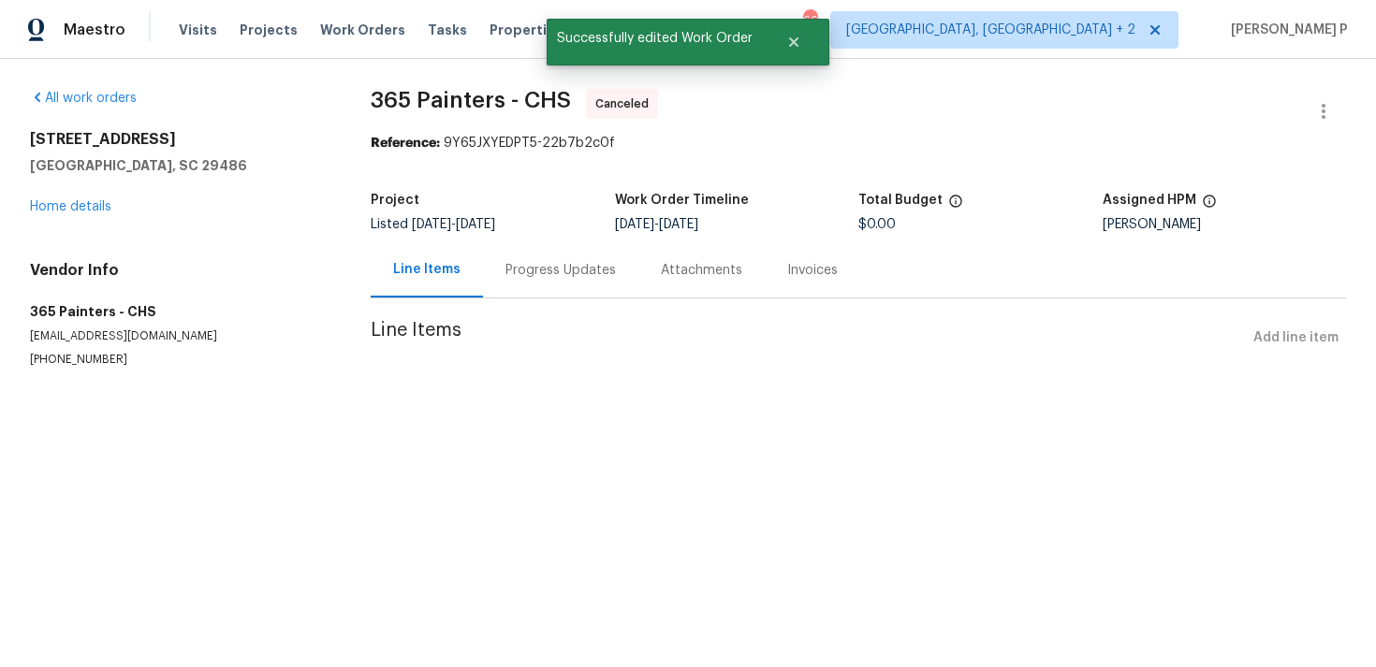
click at [37, 214] on div "253 Palmetto Walk Dr Summerville, SC 29486 Home details" at bounding box center [178, 173] width 296 height 86
click at [57, 205] on link "Home details" at bounding box center [70, 206] width 81 height 13
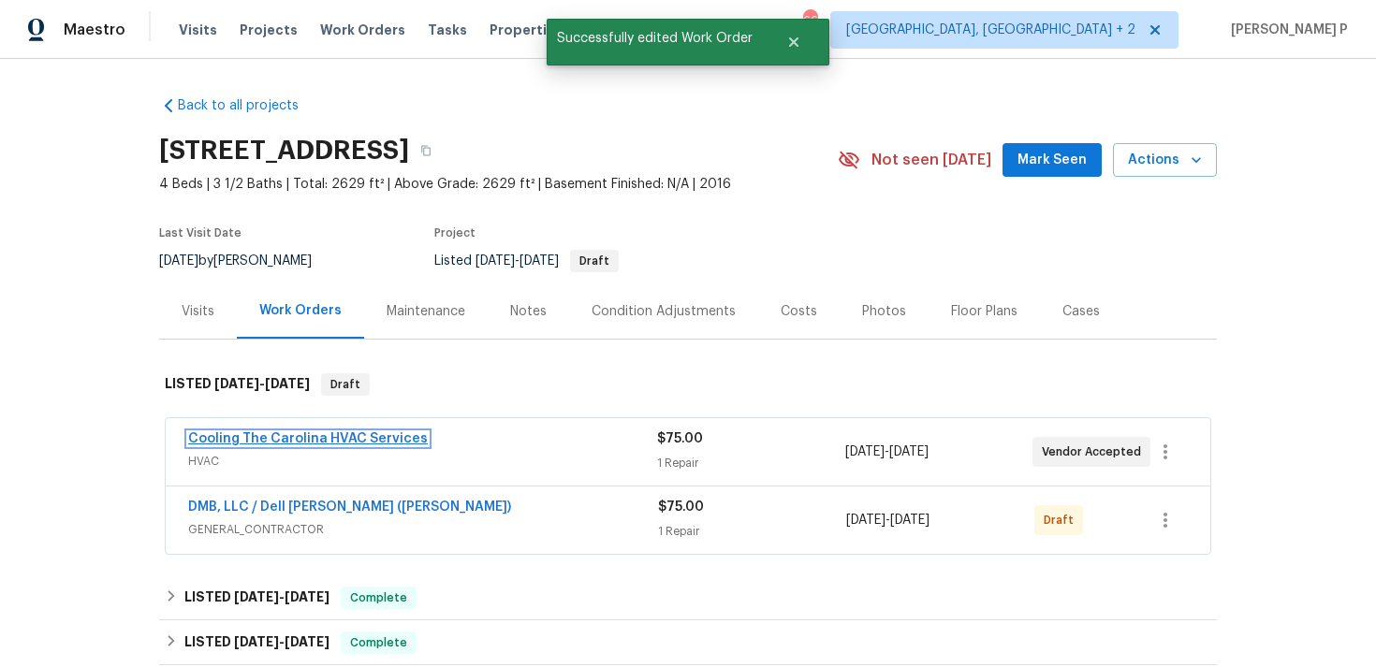
click at [316, 432] on link "Cooling The Carolina HVAC Services" at bounding box center [308, 438] width 240 height 13
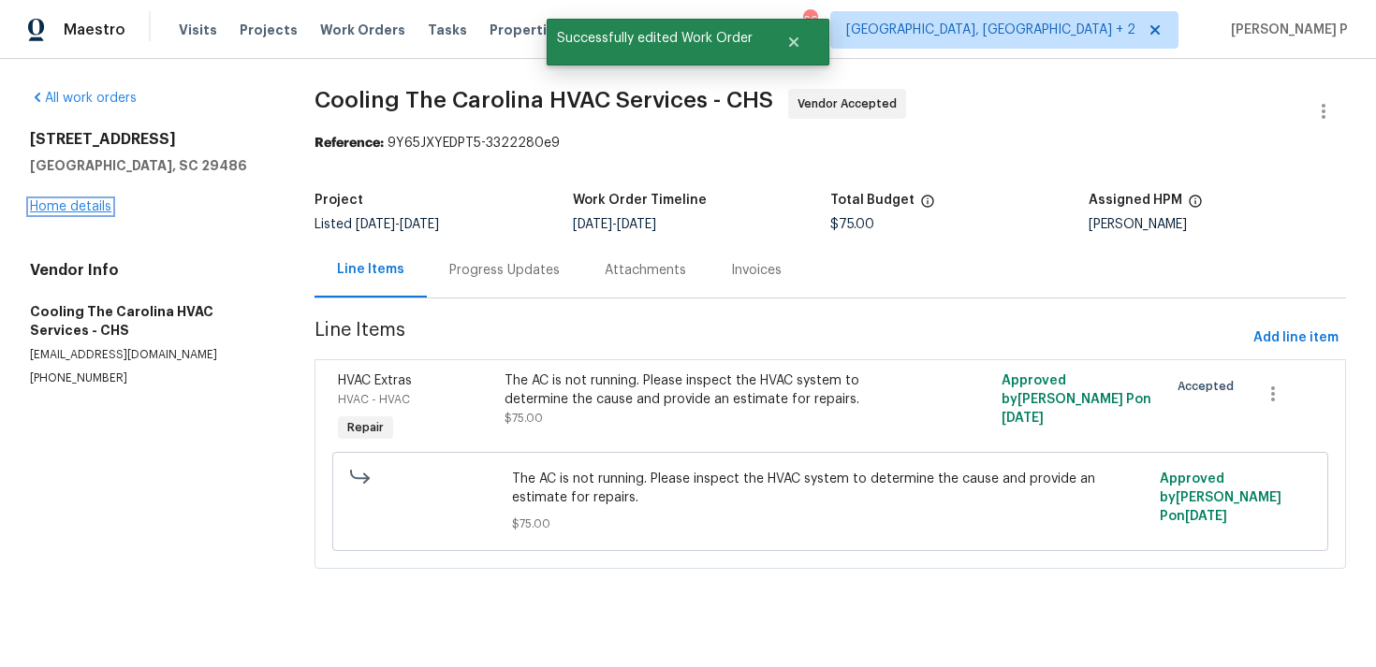
click at [75, 201] on link "Home details" at bounding box center [70, 206] width 81 height 13
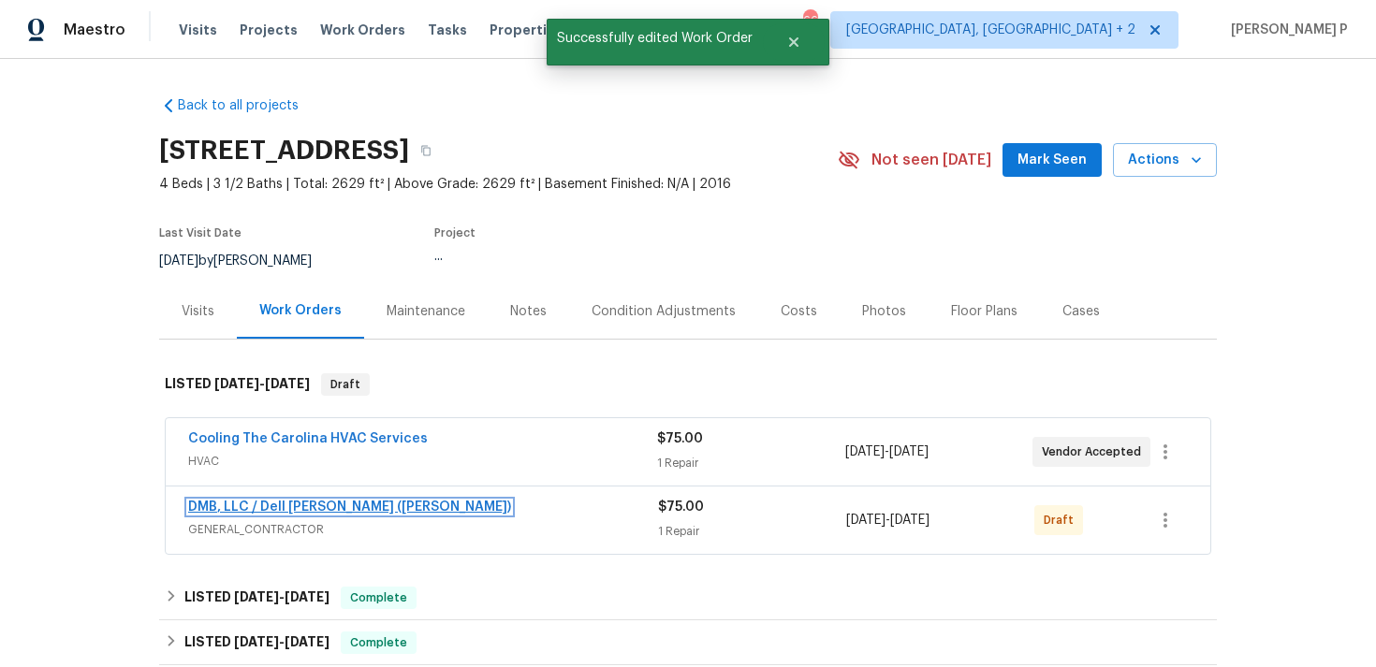
click at [280, 508] on link "DMB, LLC / Dell Bryson (Heise)" at bounding box center [349, 507] width 323 height 13
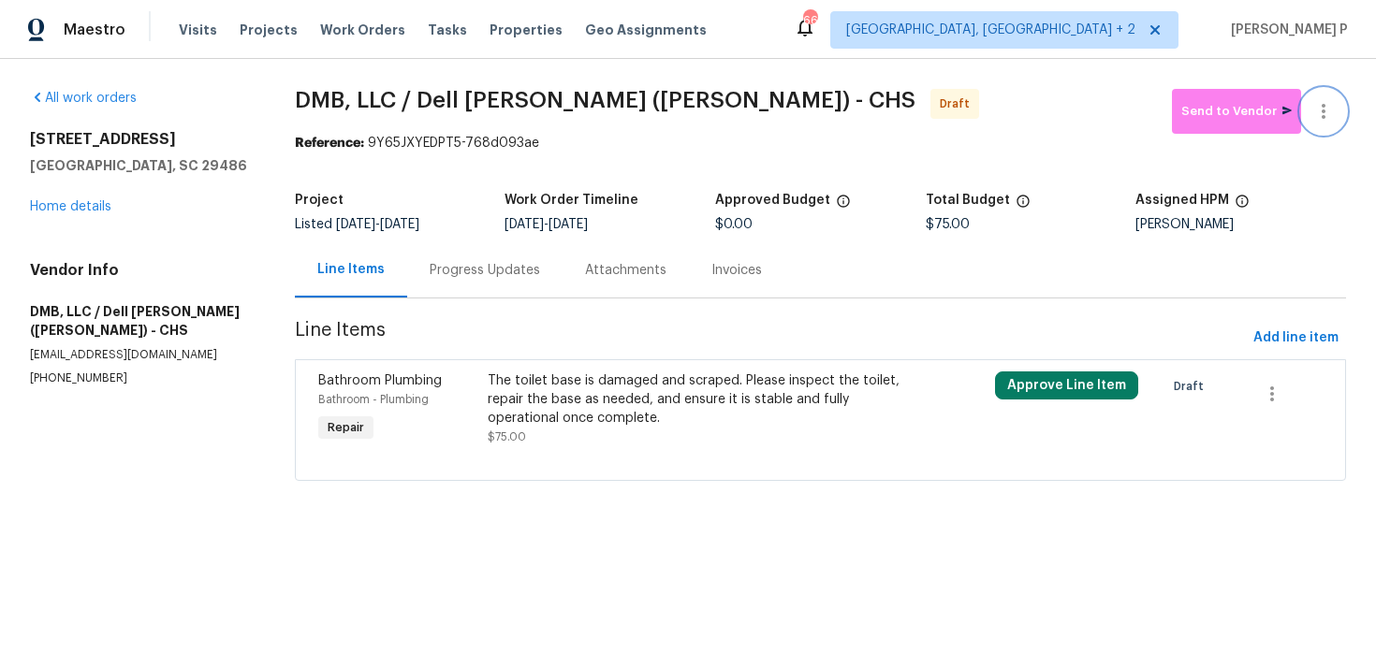
click at [1329, 105] on icon "button" at bounding box center [1323, 111] width 22 height 22
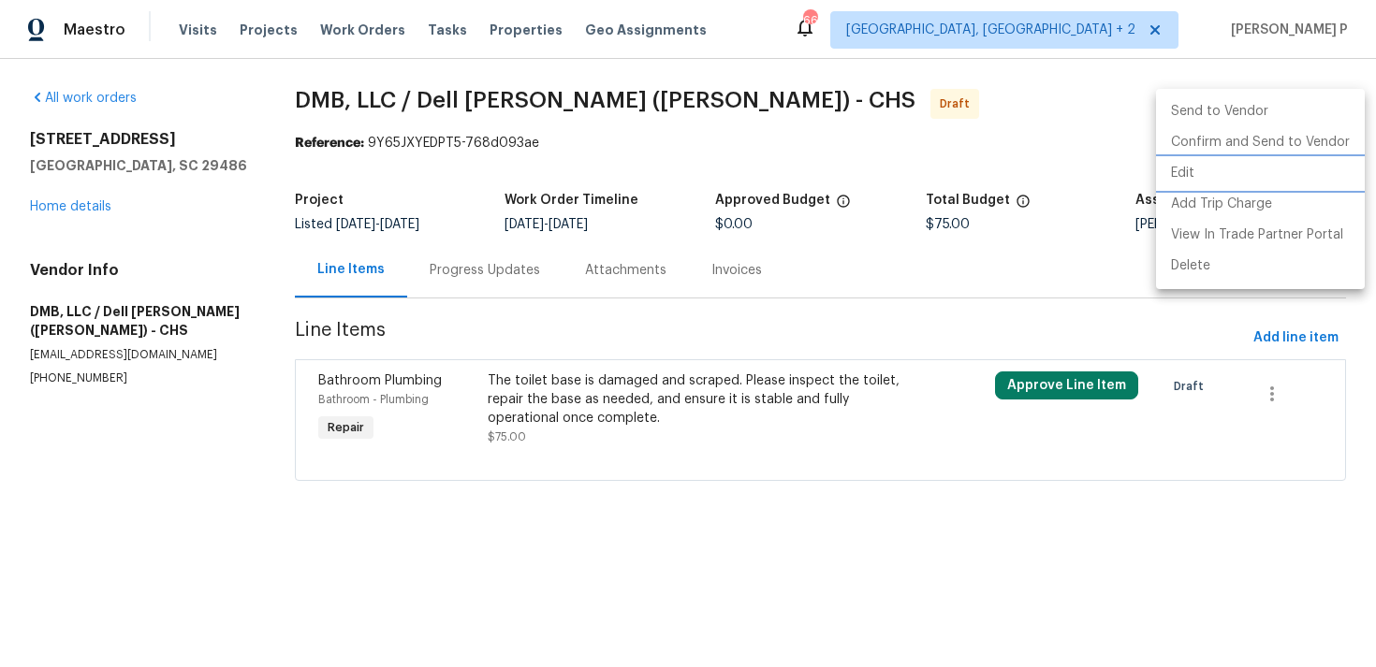
click at [1231, 162] on li "Edit" at bounding box center [1260, 173] width 209 height 31
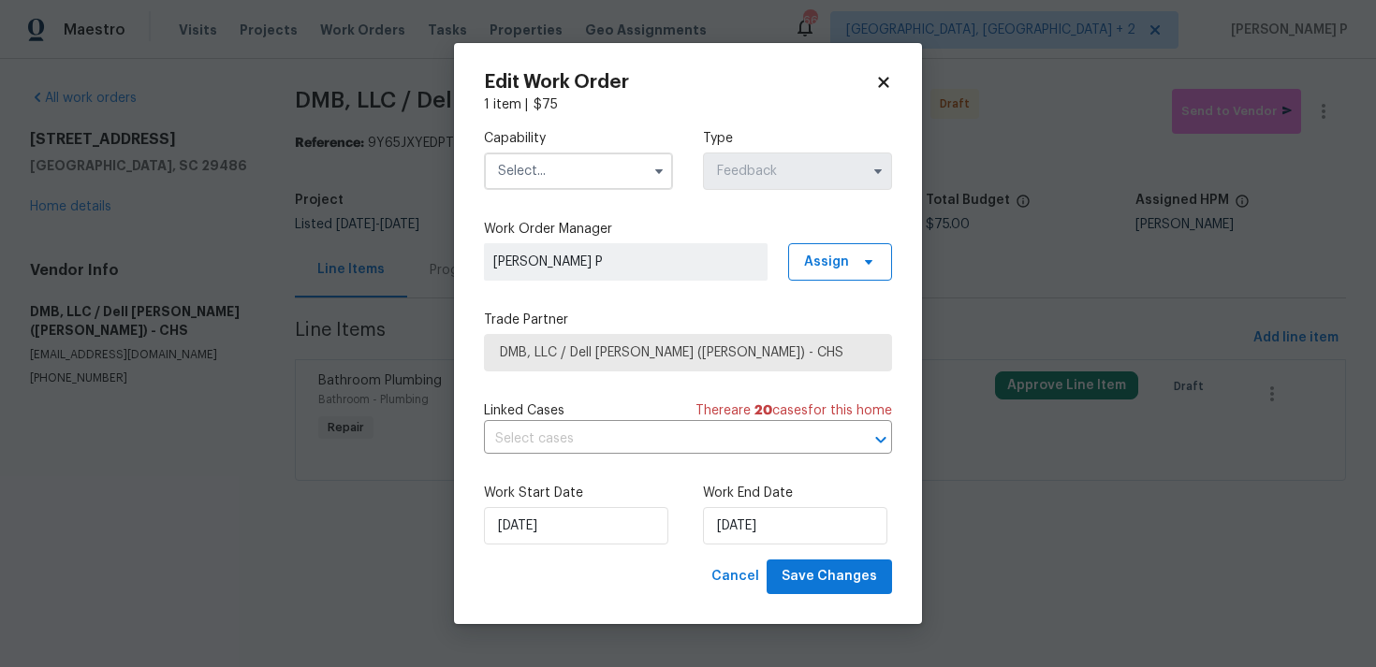
click at [581, 163] on input "text" at bounding box center [578, 171] width 189 height 37
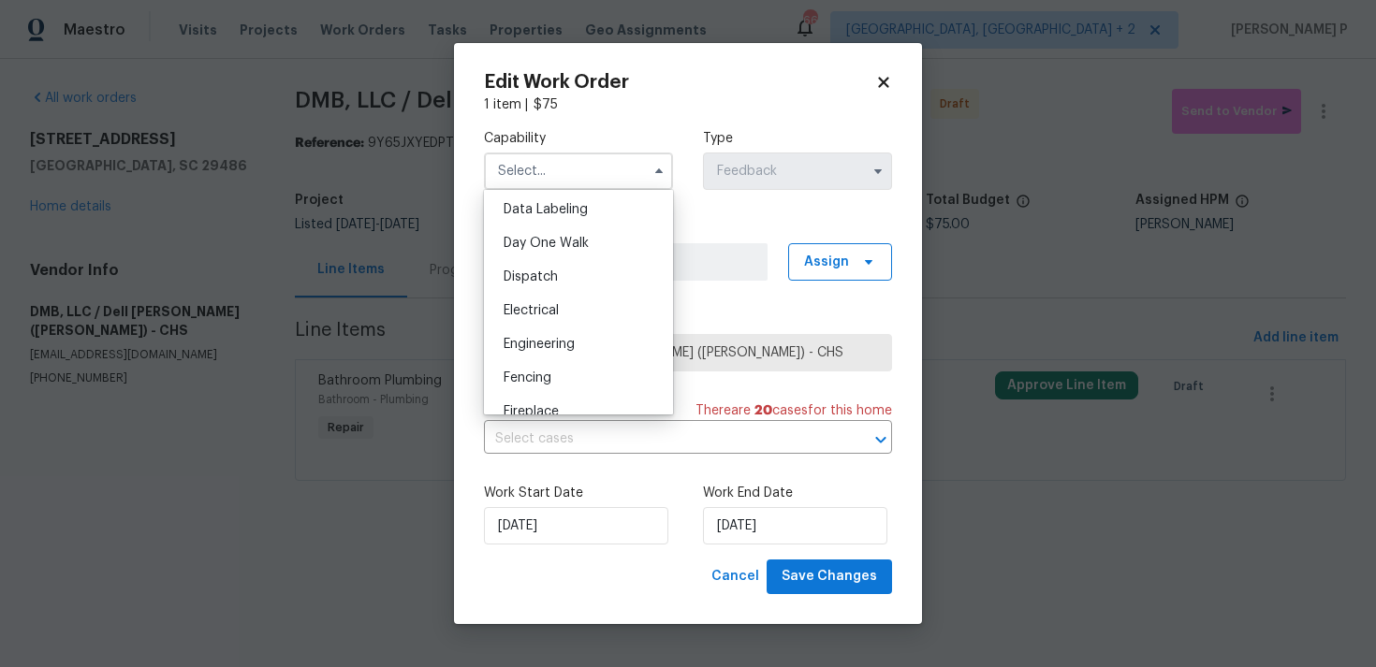
scroll to position [877, 0]
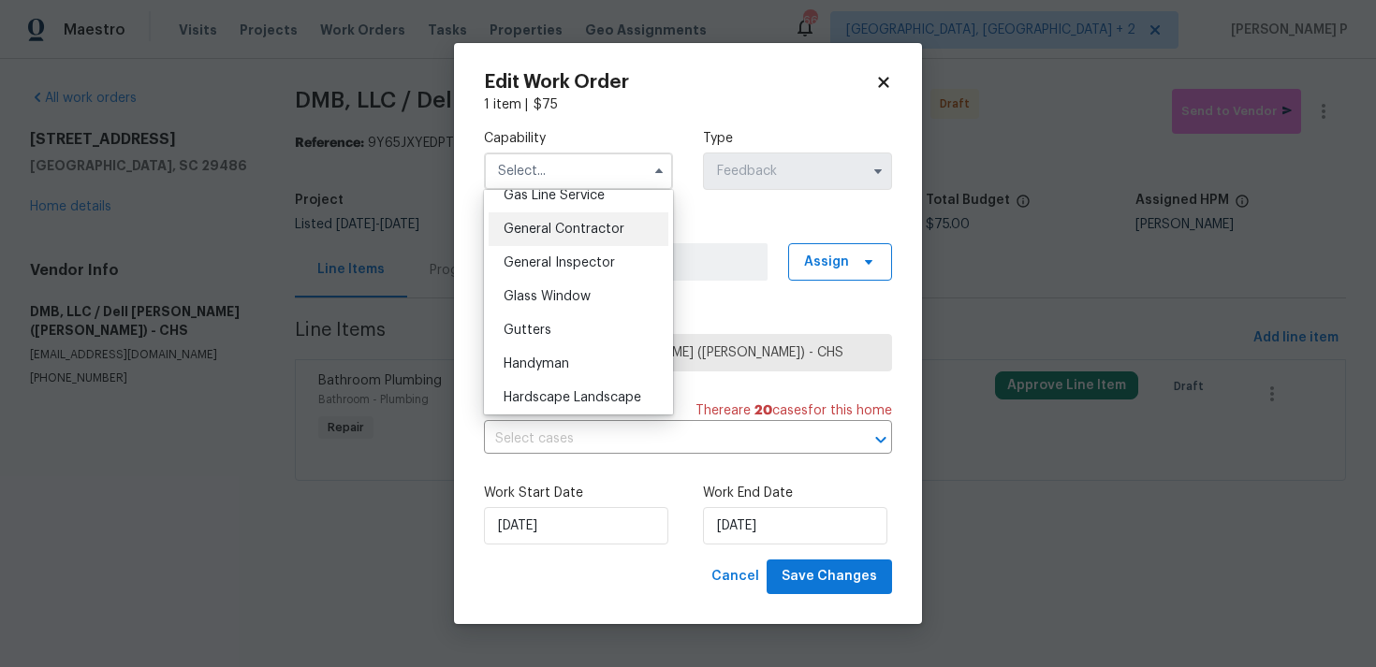
click at [566, 240] on div "General Contractor" at bounding box center [578, 229] width 180 height 34
type input "General Contractor"
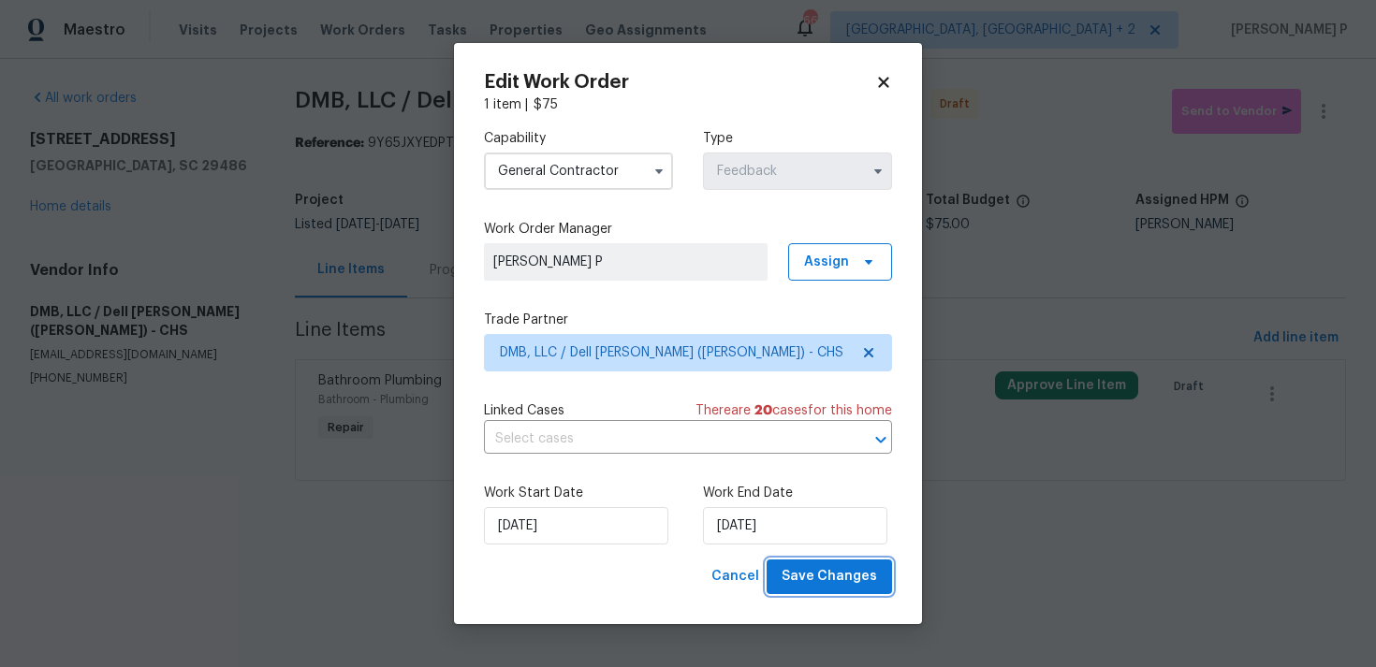
click at [823, 579] on span "Save Changes" at bounding box center [828, 576] width 95 height 23
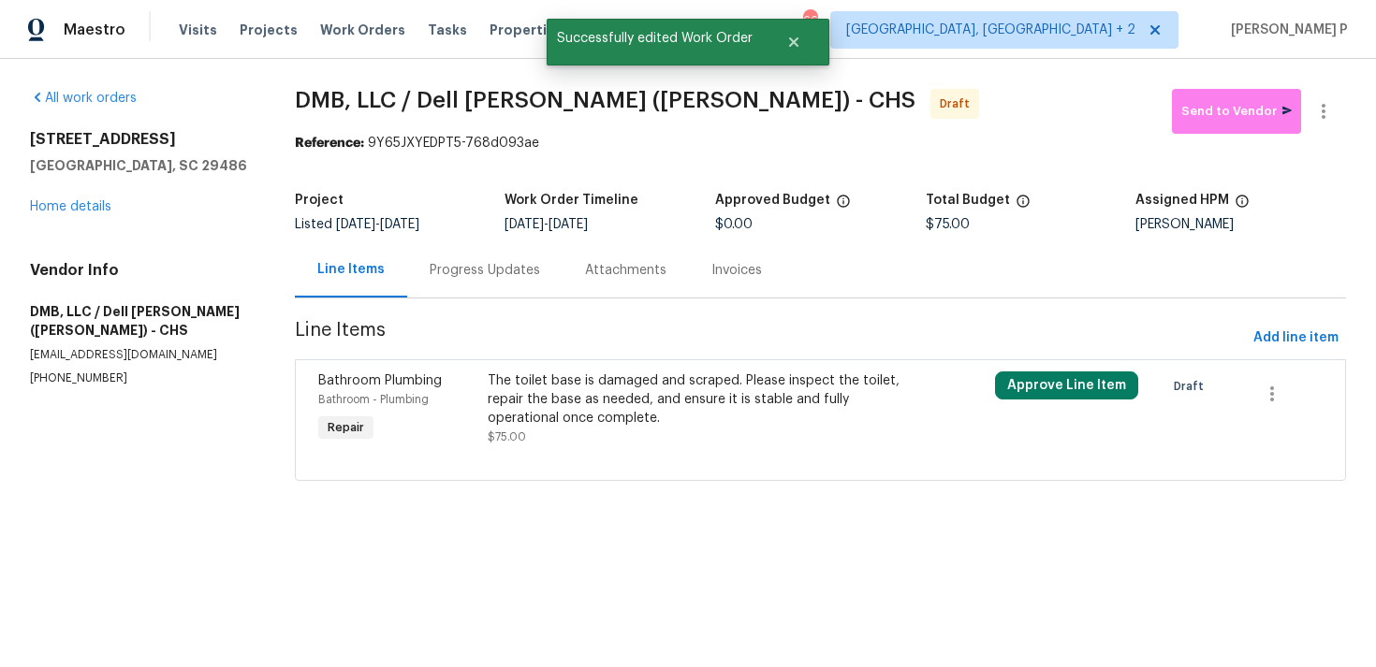
click at [516, 266] on div "Progress Updates" at bounding box center [485, 270] width 110 height 19
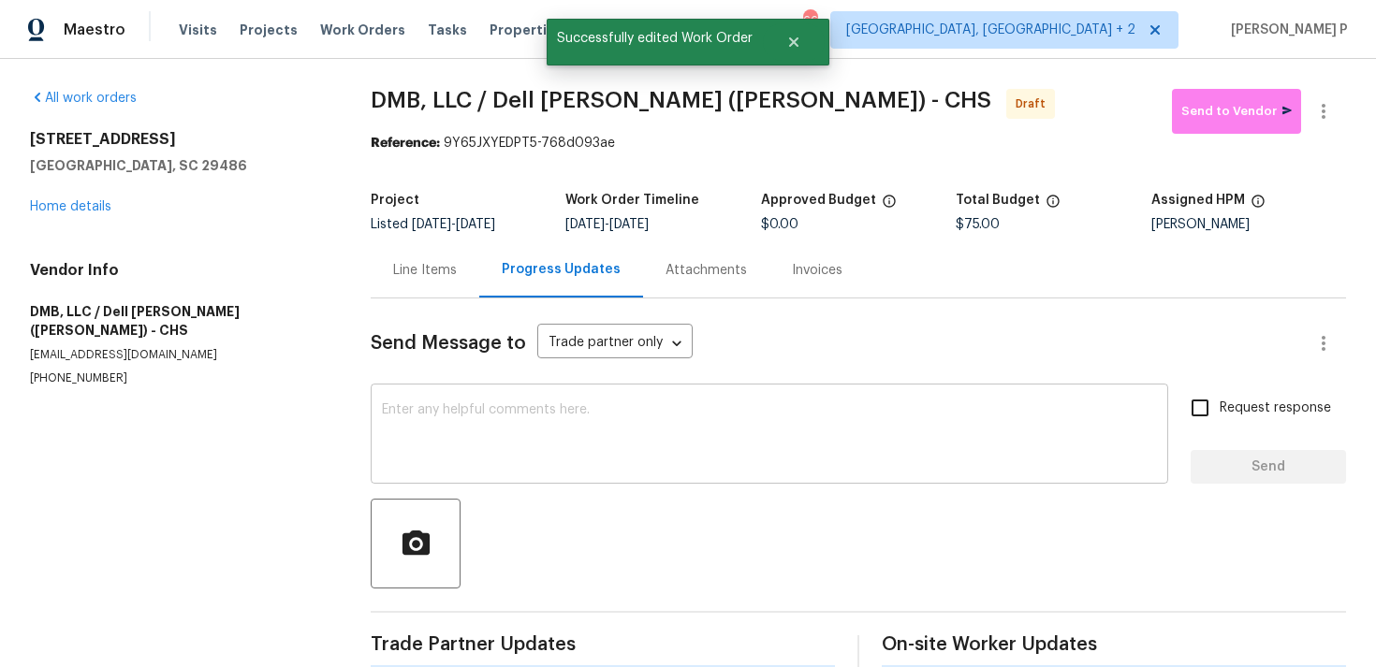
click at [510, 427] on textarea at bounding box center [769, 436] width 775 height 66
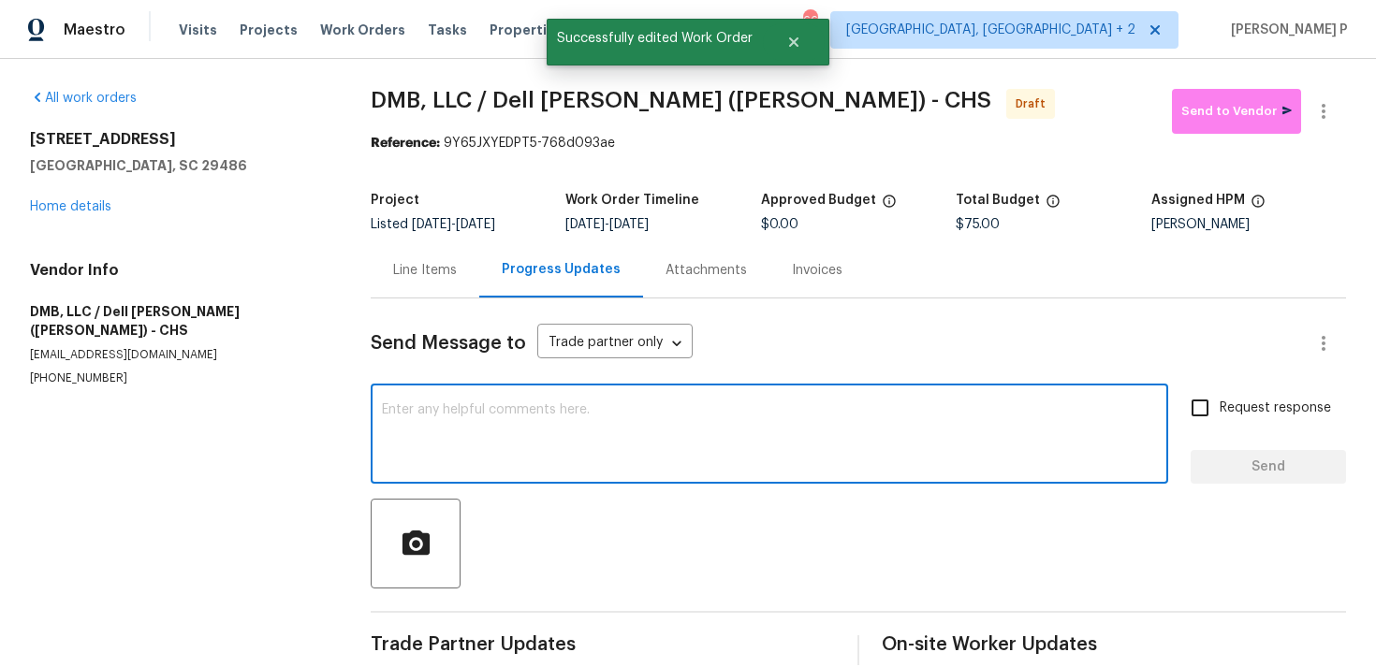
paste textarea "Hi, this is Ramyasri with Opendoor. I’m confirming you received the WO for the …"
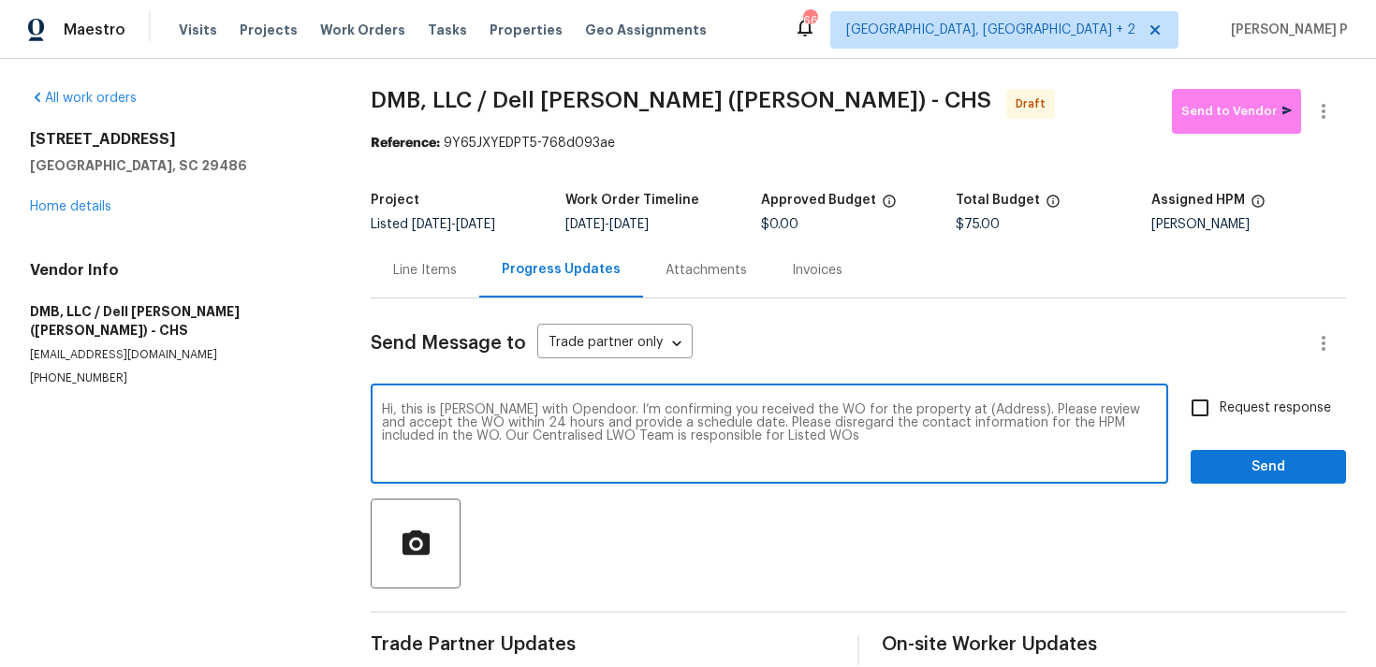
drag, startPoint x: 940, startPoint y: 412, endPoint x: 997, endPoint y: 409, distance: 57.2
click at [997, 409] on textarea "Hi, this is Ramyasri with Opendoor. I’m confirming you received the WO for the …" at bounding box center [769, 436] width 775 height 66
paste textarea "253 Palmetto Walk Dr, Summerville, SC 29486"
type textarea "Hi, this is Ramyasri with Opendoor. I’m confirming you received the WO for the …"
click at [1195, 421] on input "Request response" at bounding box center [1199, 407] width 39 height 39
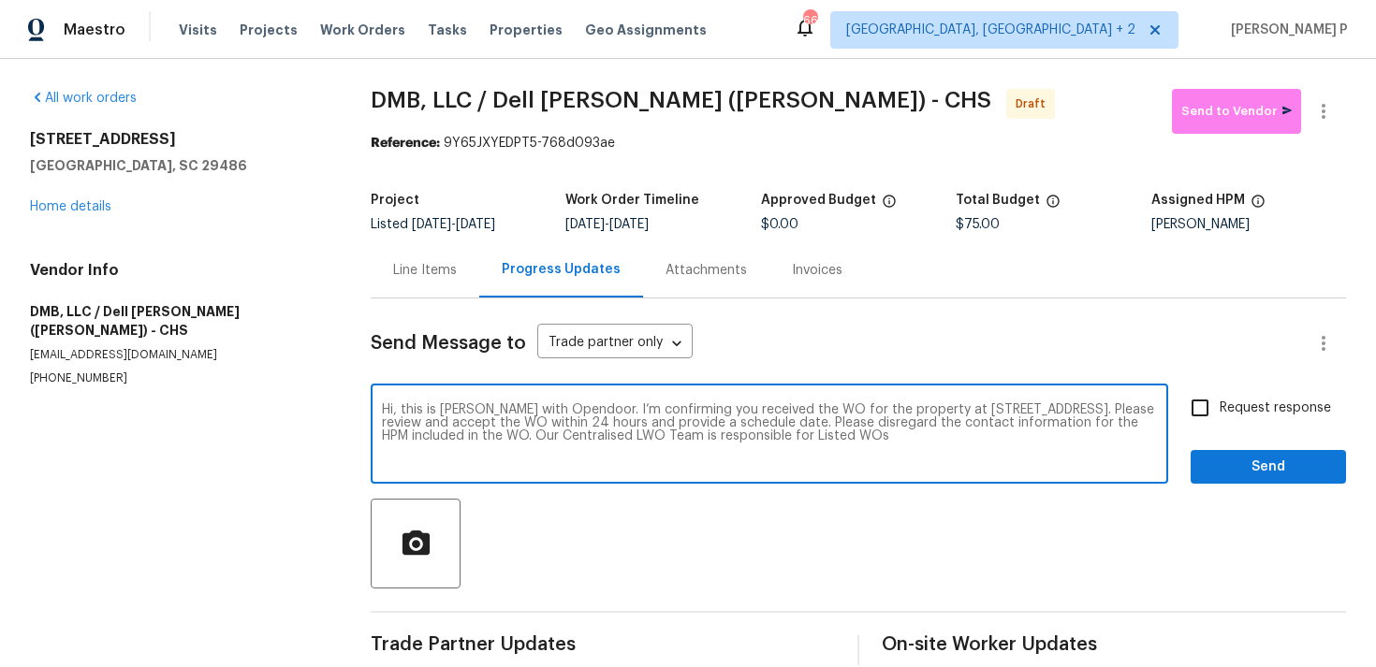
checkbox input "true"
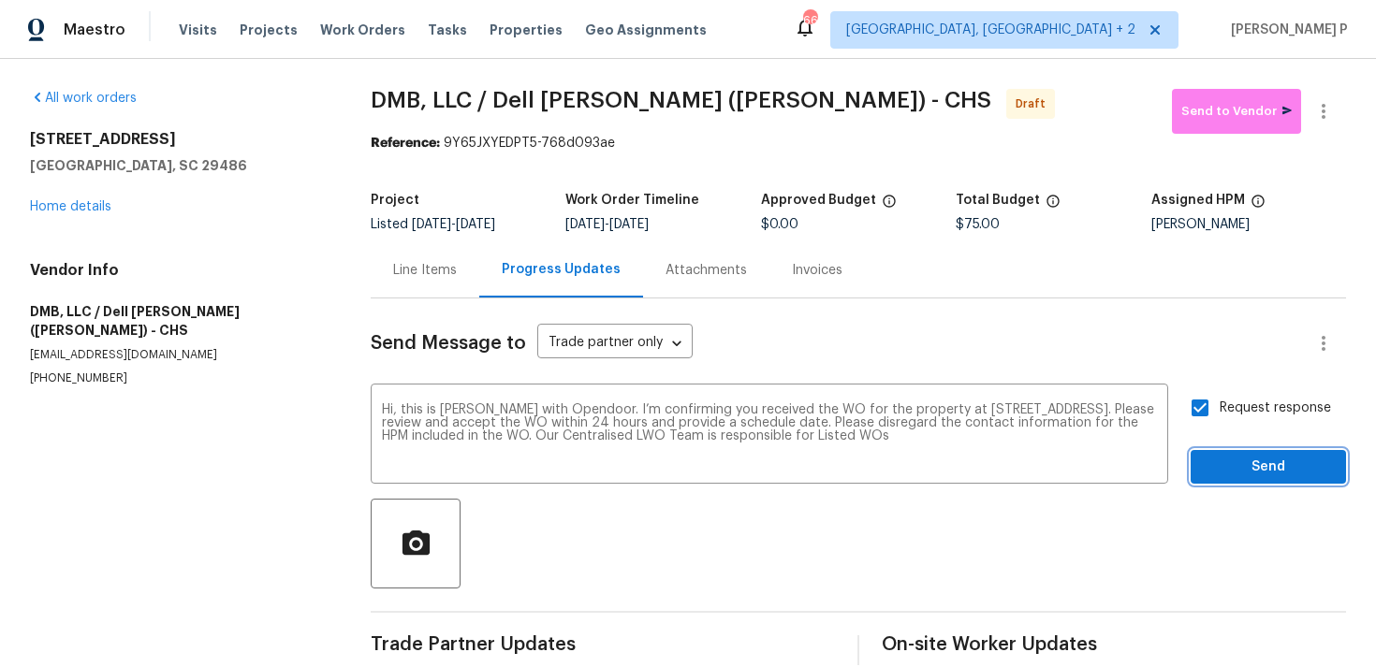
click at [1249, 457] on span "Send" at bounding box center [1267, 467] width 125 height 23
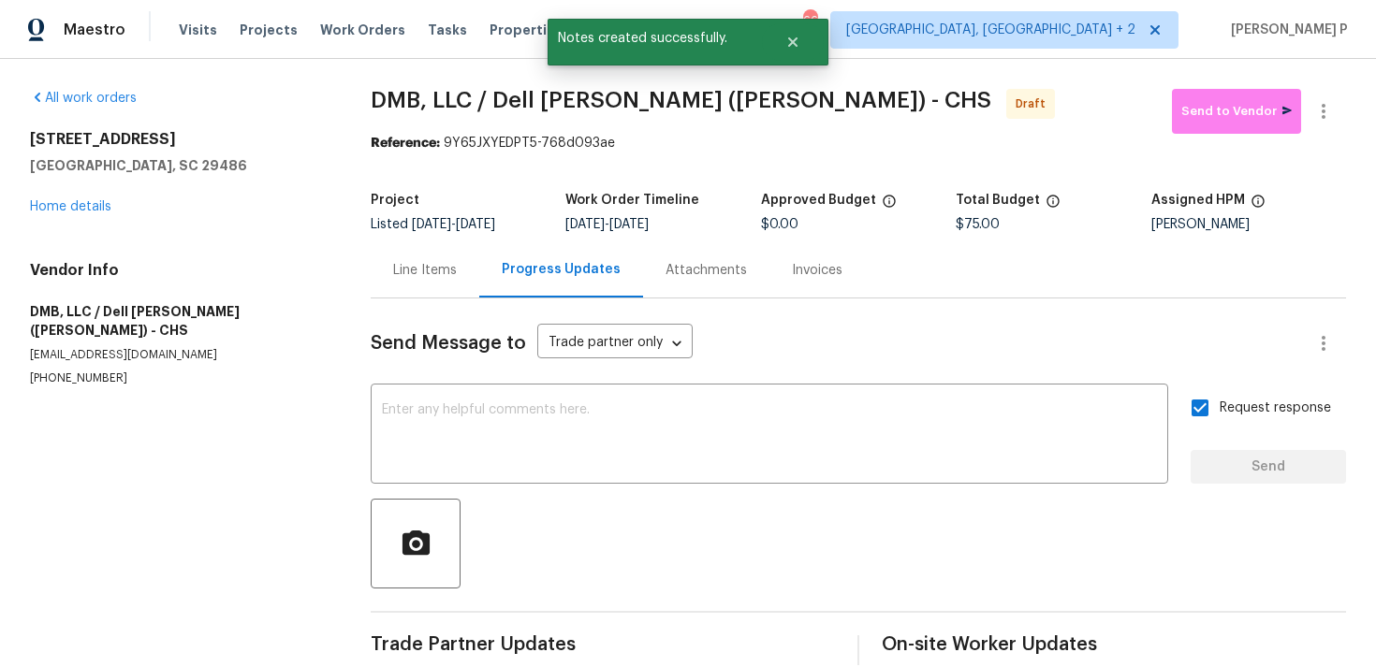
click at [563, 558] on div at bounding box center [858, 544] width 975 height 90
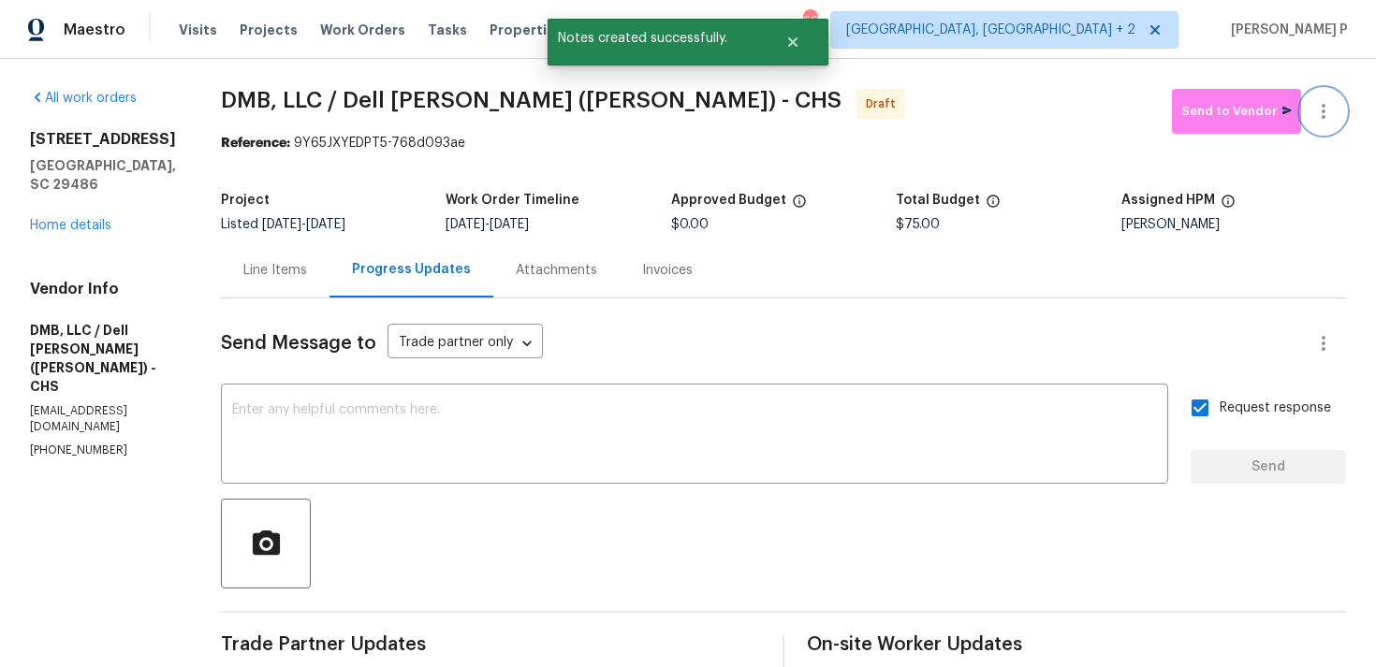
click at [1330, 116] on icon "button" at bounding box center [1323, 111] width 22 height 22
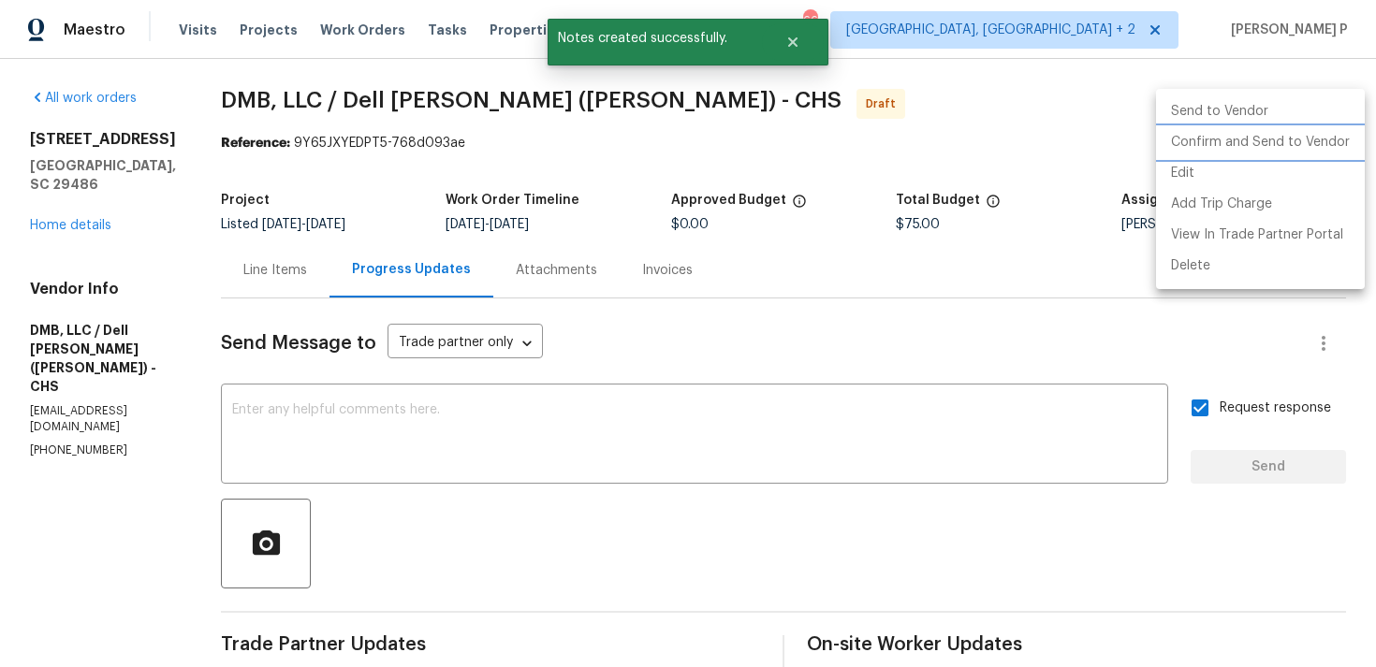
click at [1214, 143] on li "Confirm and Send to Vendor" at bounding box center [1260, 142] width 209 height 31
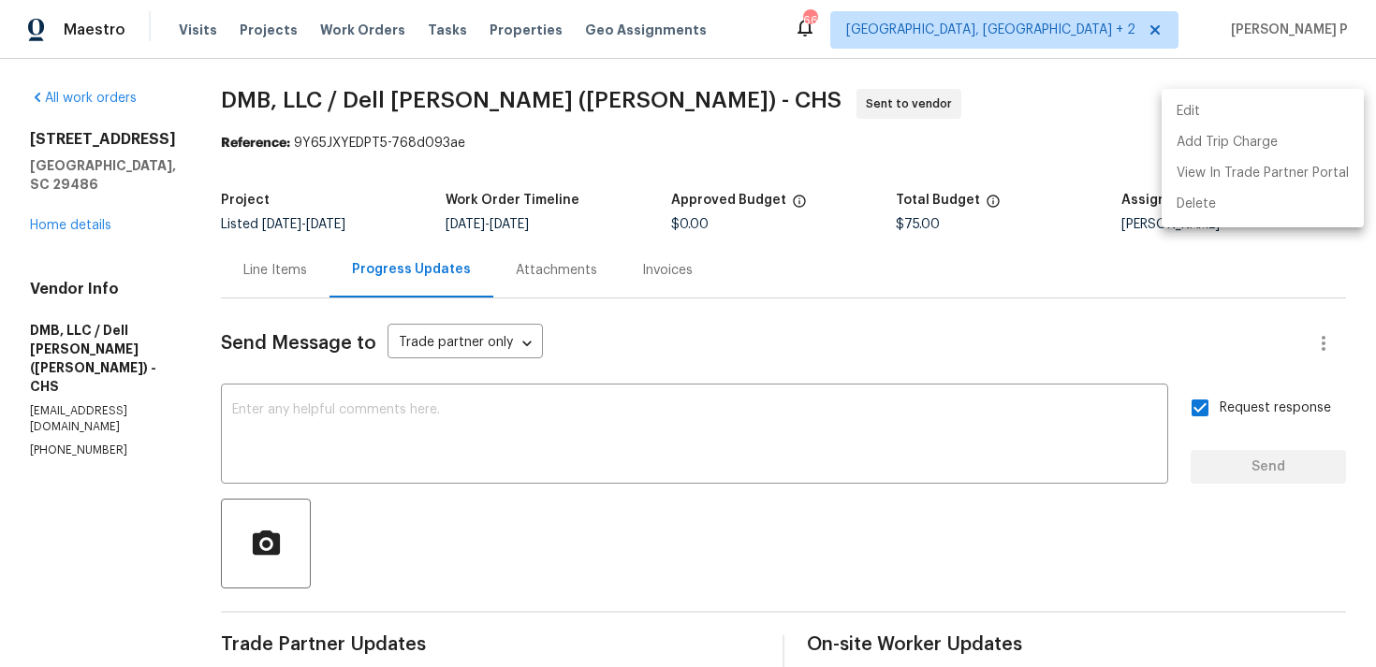
click at [631, 415] on div at bounding box center [688, 333] width 1376 height 667
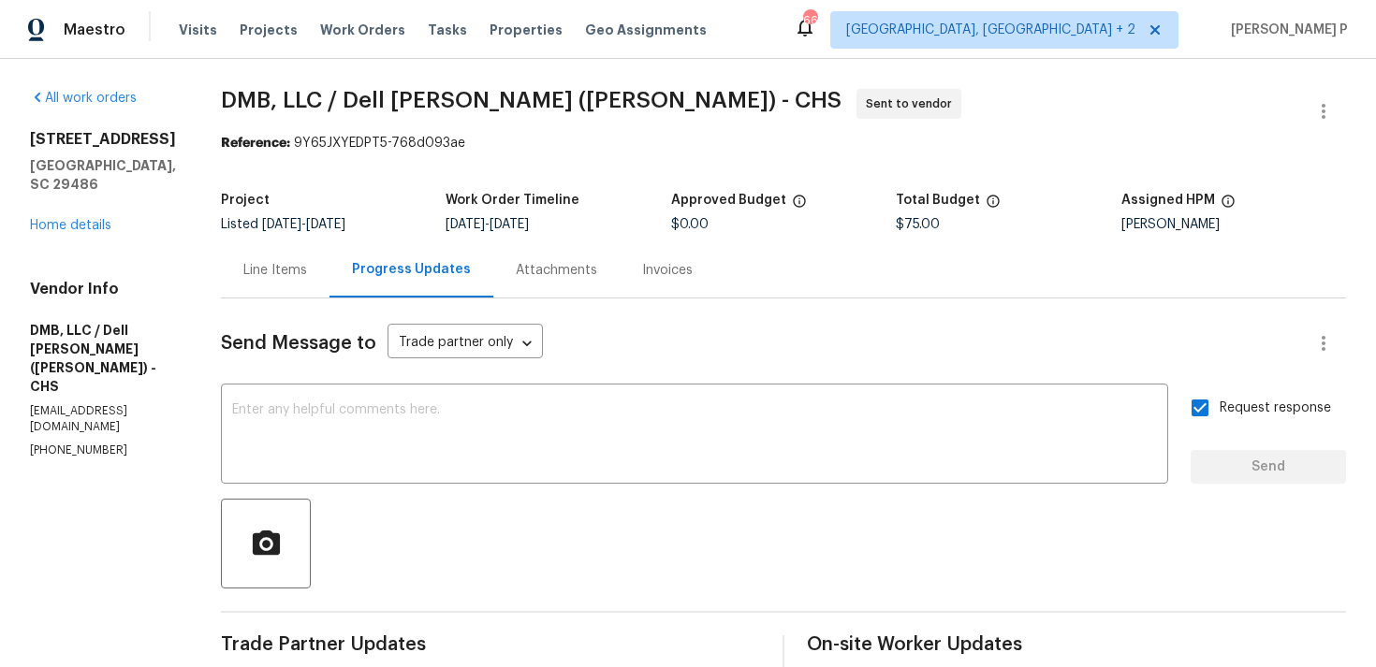
click at [191, 96] on div "All work orders 253 Palmetto Walk Dr Summerville, SC 29486 Home details Vendor …" at bounding box center [688, 441] width 1376 height 765
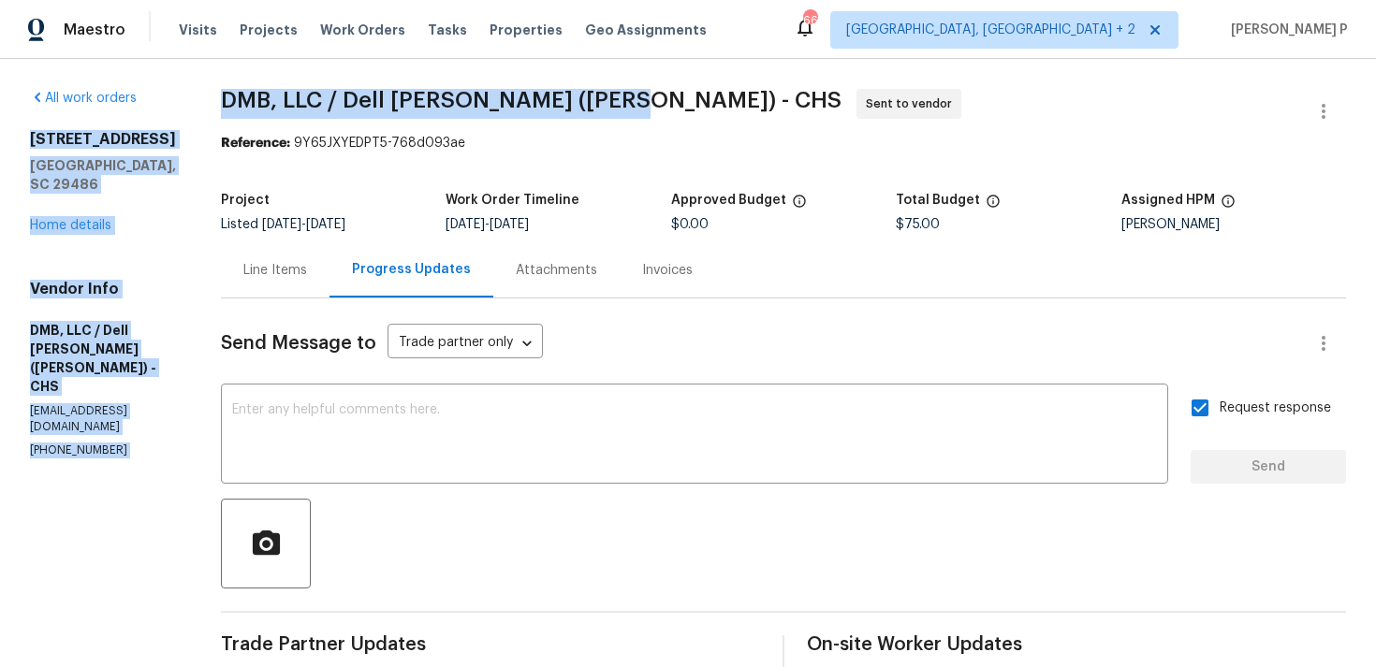
drag, startPoint x: 191, startPoint y: 96, endPoint x: 564, endPoint y: 96, distance: 373.4
click at [566, 96] on div "All work orders 253 Palmetto Walk Dr Summerville, SC 29486 Home details Vendor …" at bounding box center [688, 441] width 1376 height 765
click at [303, 94] on span "DMB, LLC / Dell Bryson (Heise) - CHS" at bounding box center [531, 100] width 620 height 22
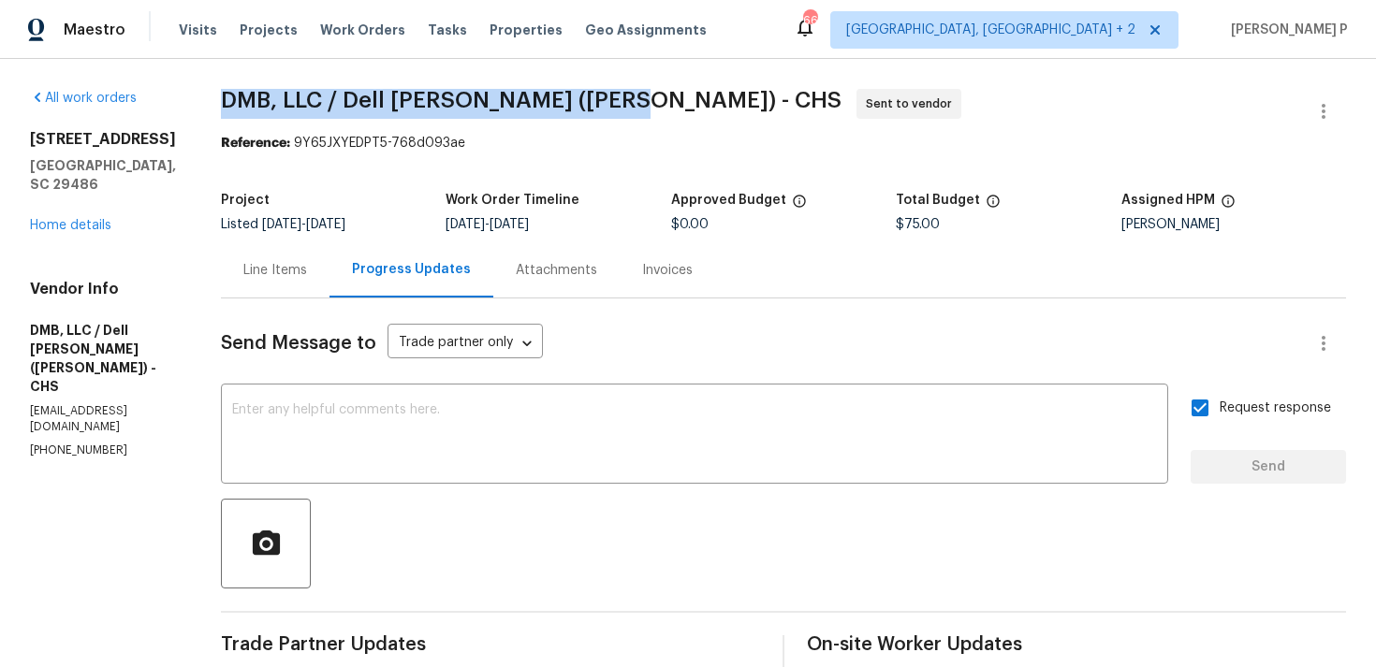
drag, startPoint x: 218, startPoint y: 100, endPoint x: 614, endPoint y: 100, distance: 395.8
click at [614, 100] on span "DMB, LLC / Dell Bryson (Heise) - CHS Sent to vendor" at bounding box center [761, 111] width 1080 height 45
copy span "DMB, LLC / Dell Bryson (Heise) - CHS"
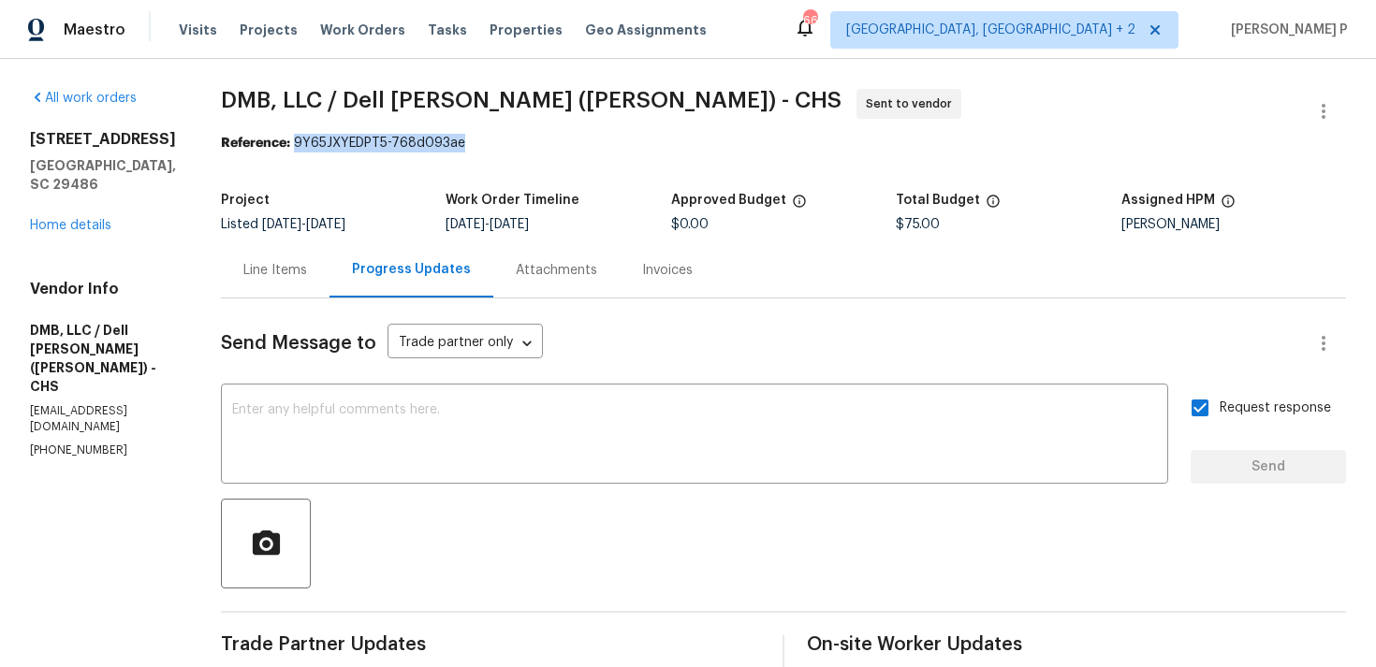
drag, startPoint x: 289, startPoint y: 146, endPoint x: 561, endPoint y: 139, distance: 272.4
click at [561, 139] on div "Reference: 9Y65JXYEDPT5-768d093ae" at bounding box center [783, 143] width 1125 height 19
copy div "9Y65JXYEDPT5-768d093ae"
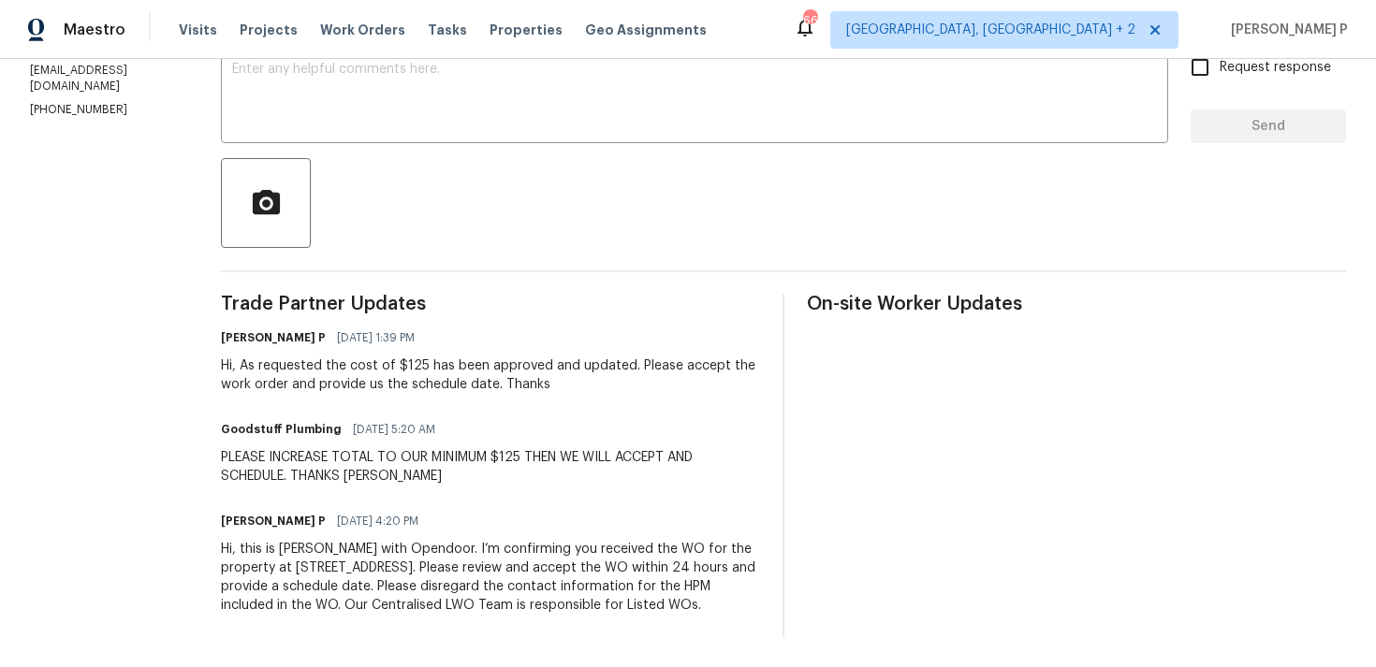
scroll to position [358, 0]
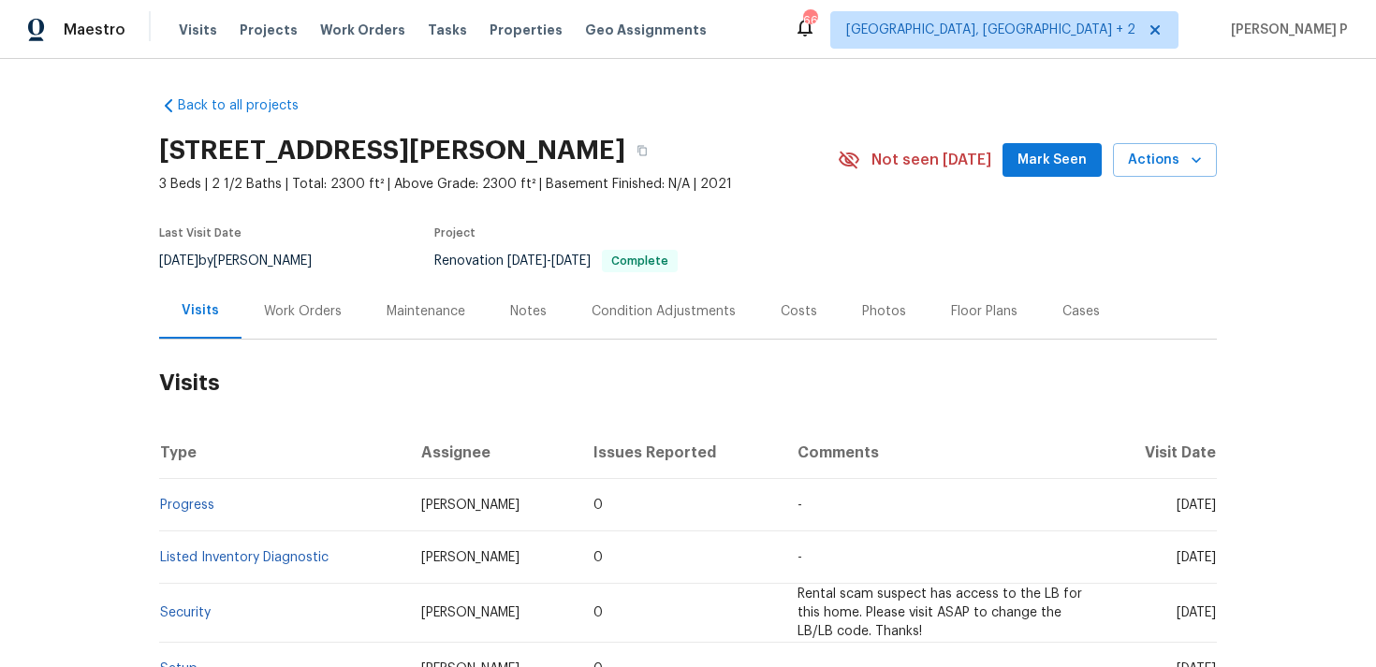
click at [288, 332] on div "Work Orders" at bounding box center [302, 311] width 123 height 55
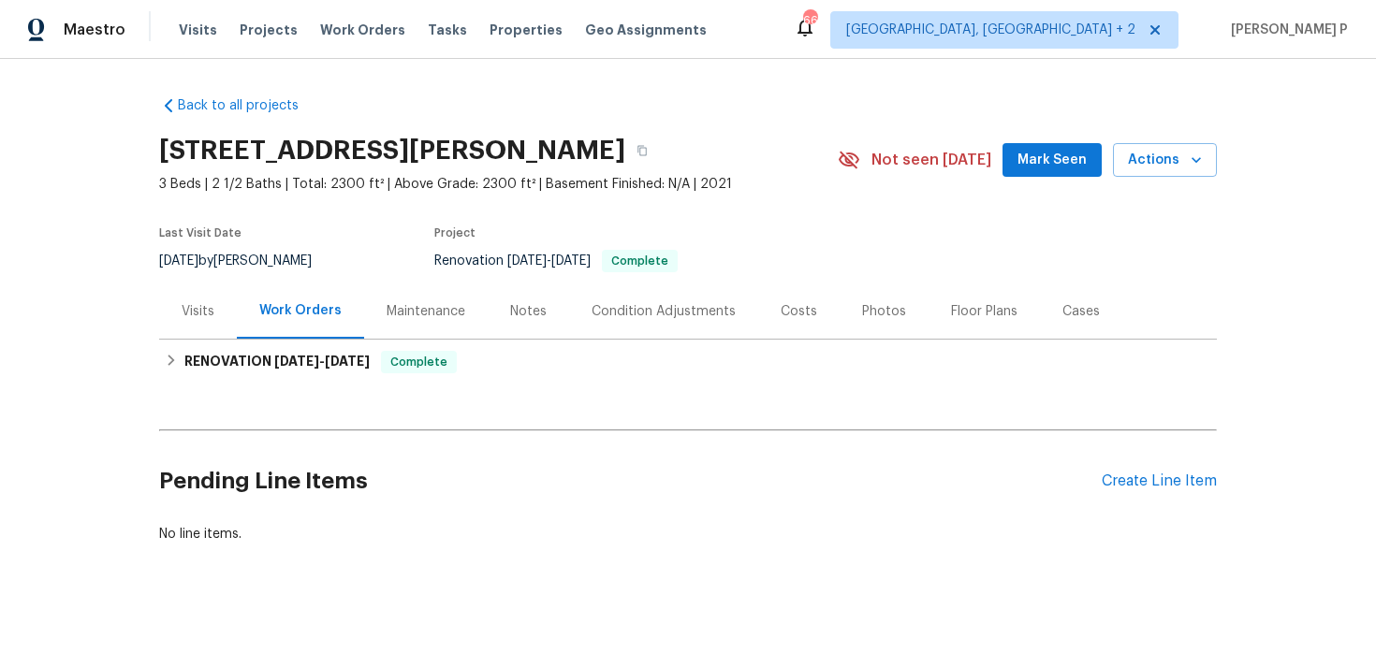
scroll to position [4, 0]
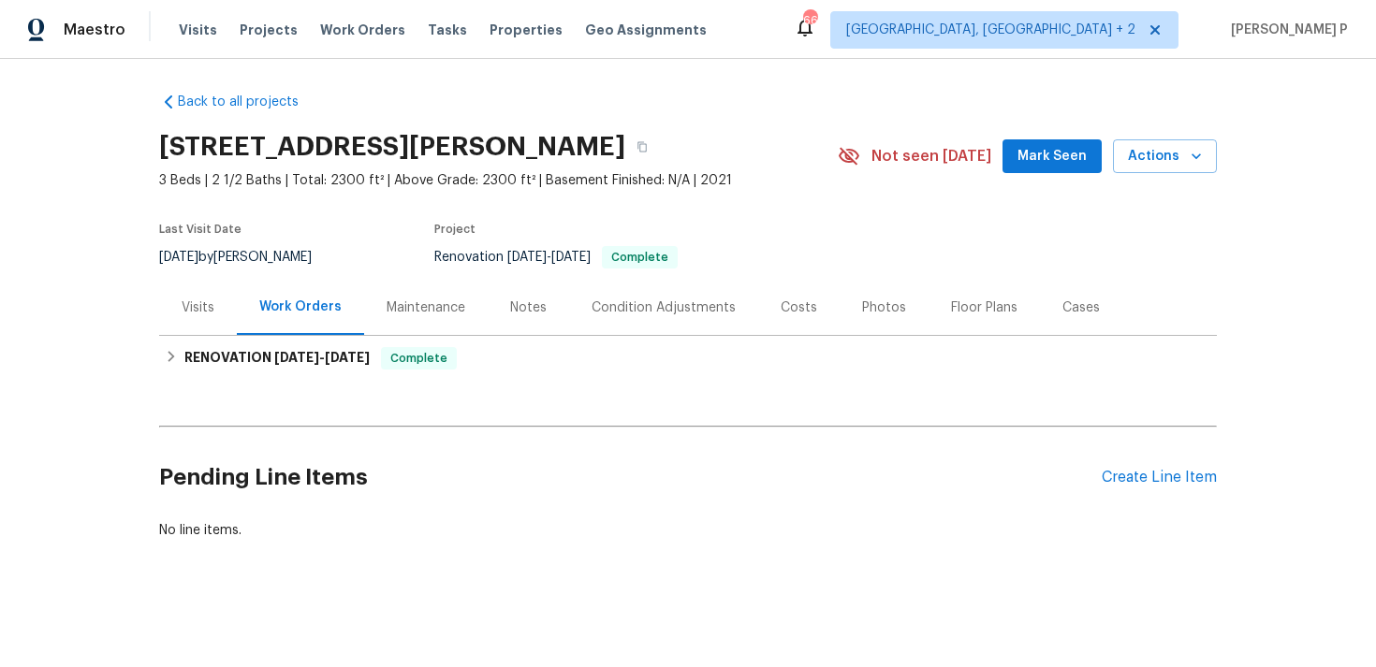
click at [1178, 496] on div "Pending Line Items Create Line Item" at bounding box center [687, 477] width 1057 height 87
click at [1177, 477] on div "Create Line Item" at bounding box center [1158, 478] width 115 height 18
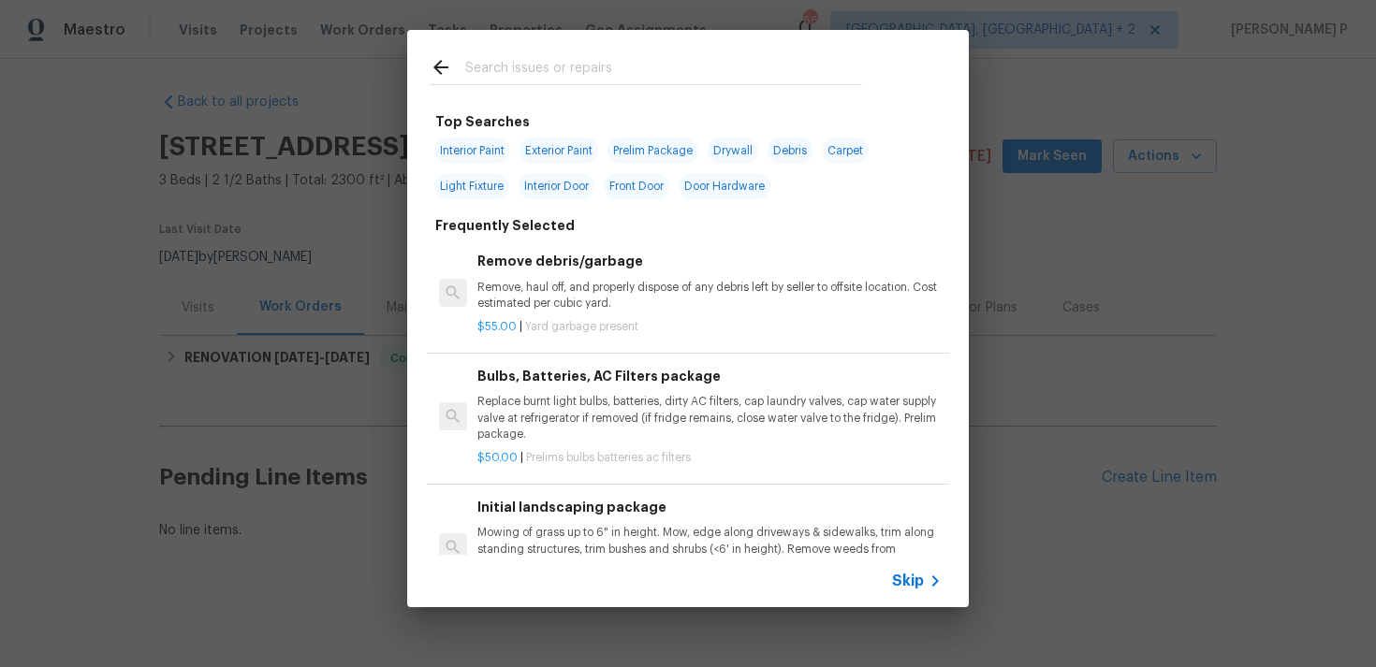
click at [932, 558] on div "Skip" at bounding box center [687, 581] width 561 height 52
click at [911, 580] on span "Skip" at bounding box center [908, 581] width 32 height 19
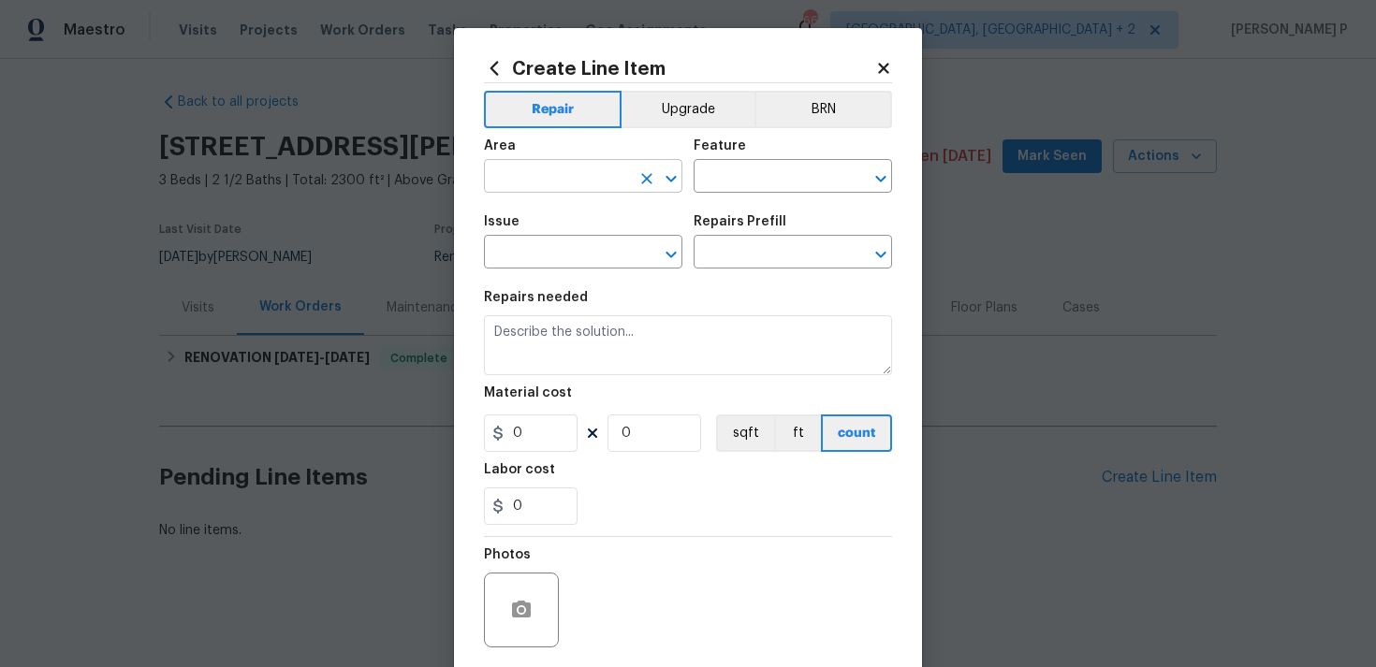
click at [576, 172] on input "text" at bounding box center [557, 178] width 146 height 29
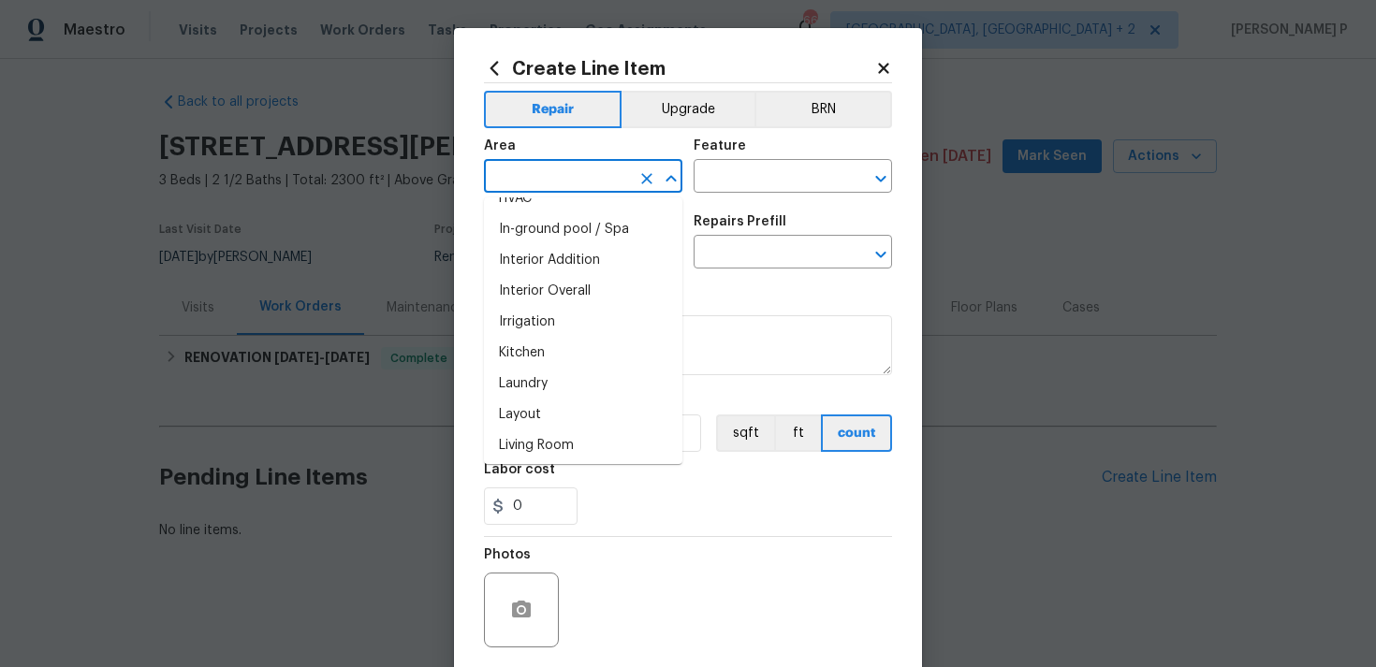
scroll to position [719, 0]
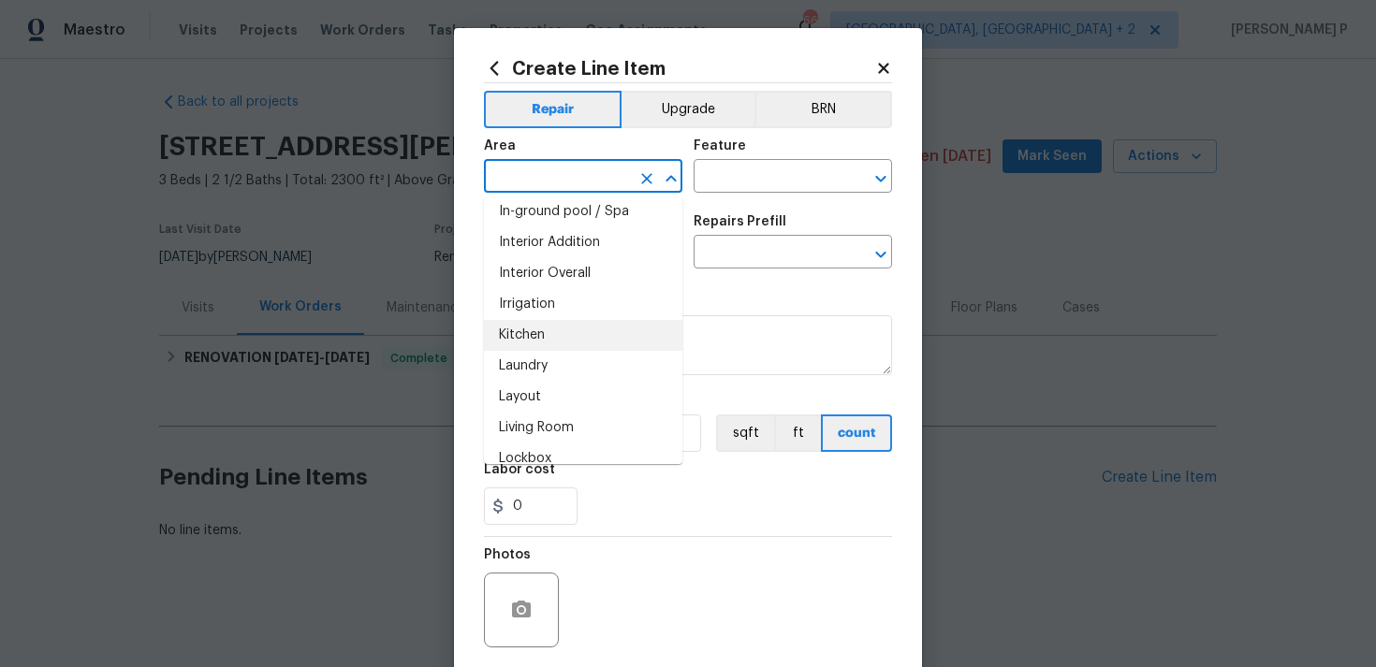
click at [524, 334] on li "Kitchen" at bounding box center [583, 335] width 198 height 31
type input "Kitchen"
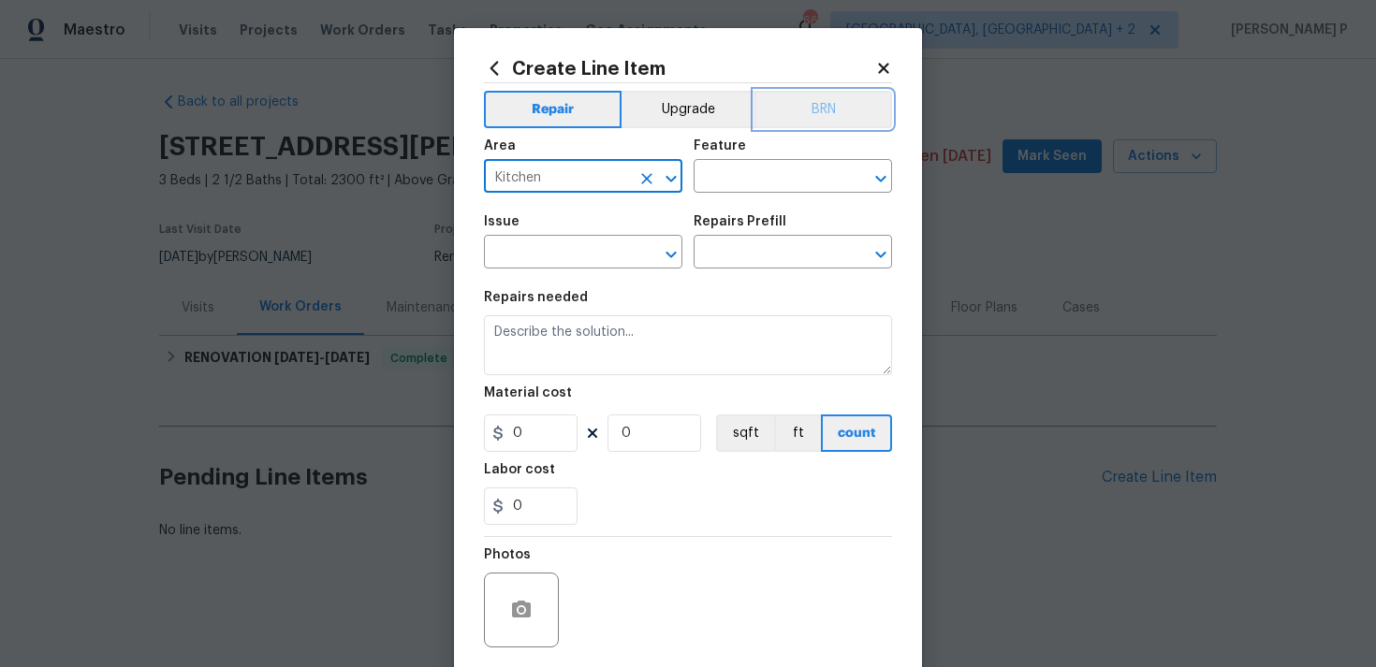
click at [768, 126] on button "BRN" at bounding box center [823, 109] width 138 height 37
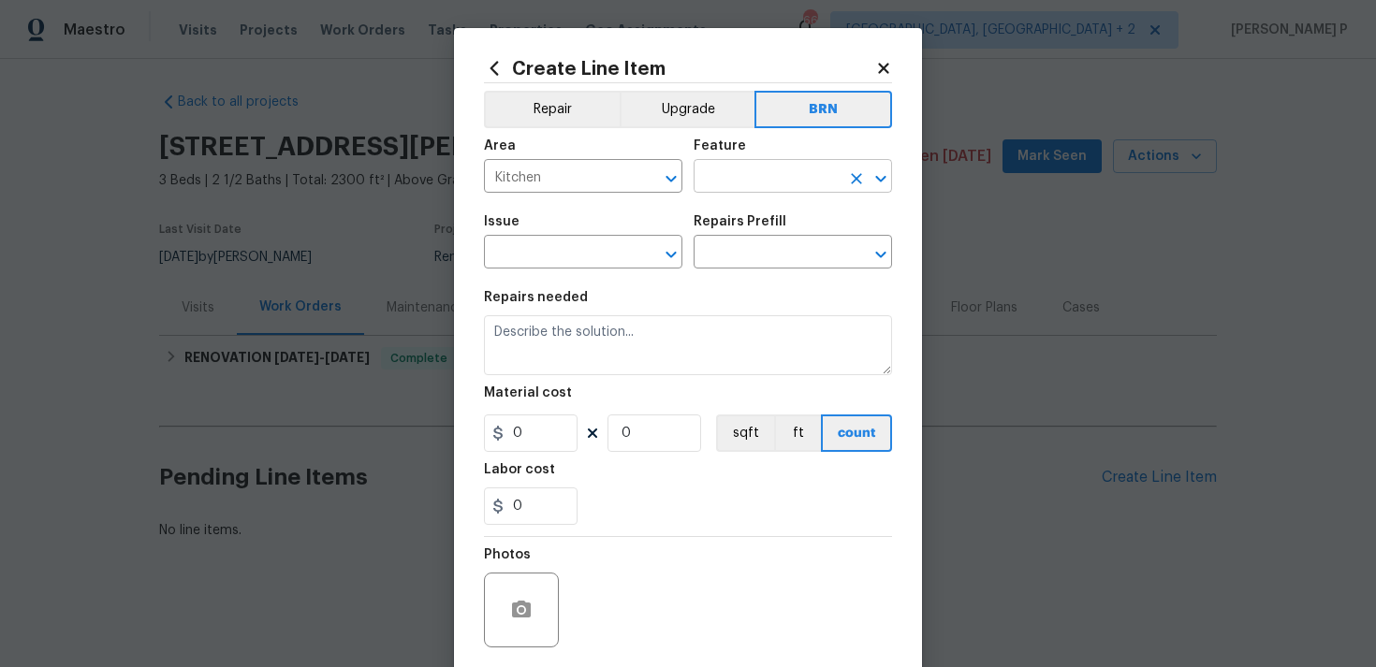
click at [738, 166] on input "text" at bounding box center [766, 178] width 146 height 29
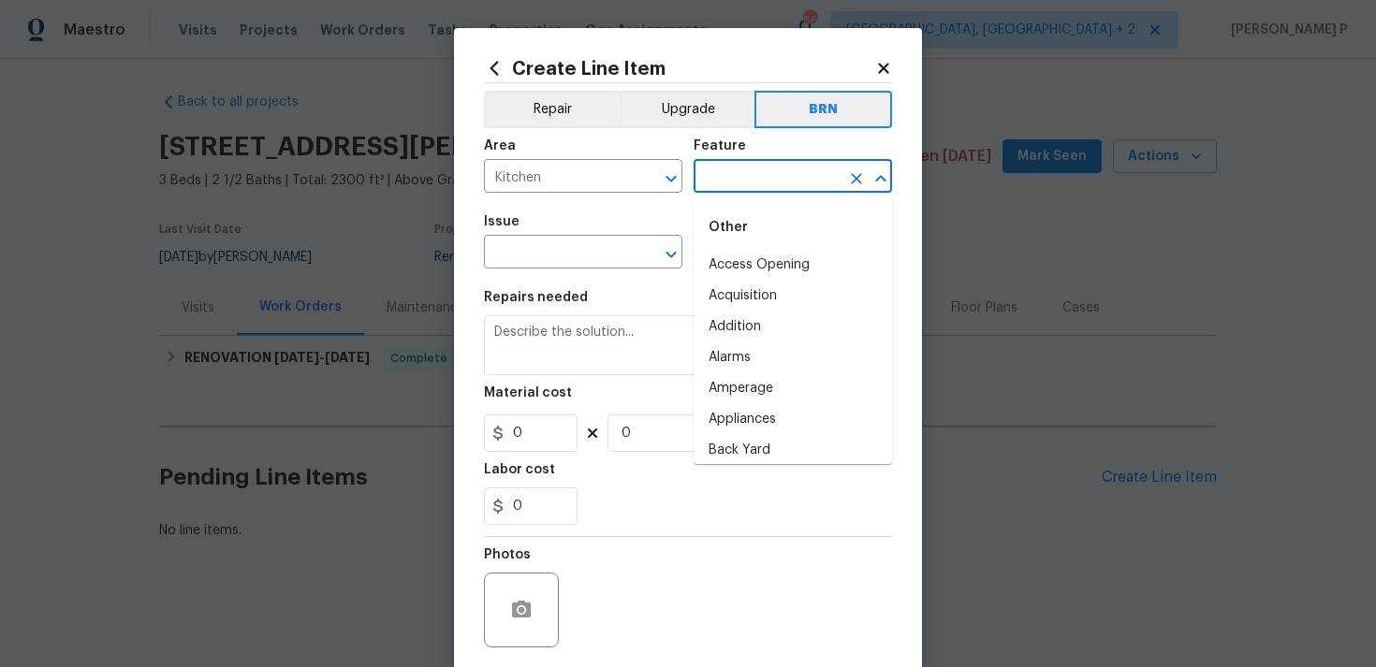
click at [604, 128] on span "Area Kitchen ​" at bounding box center [583, 166] width 198 height 76
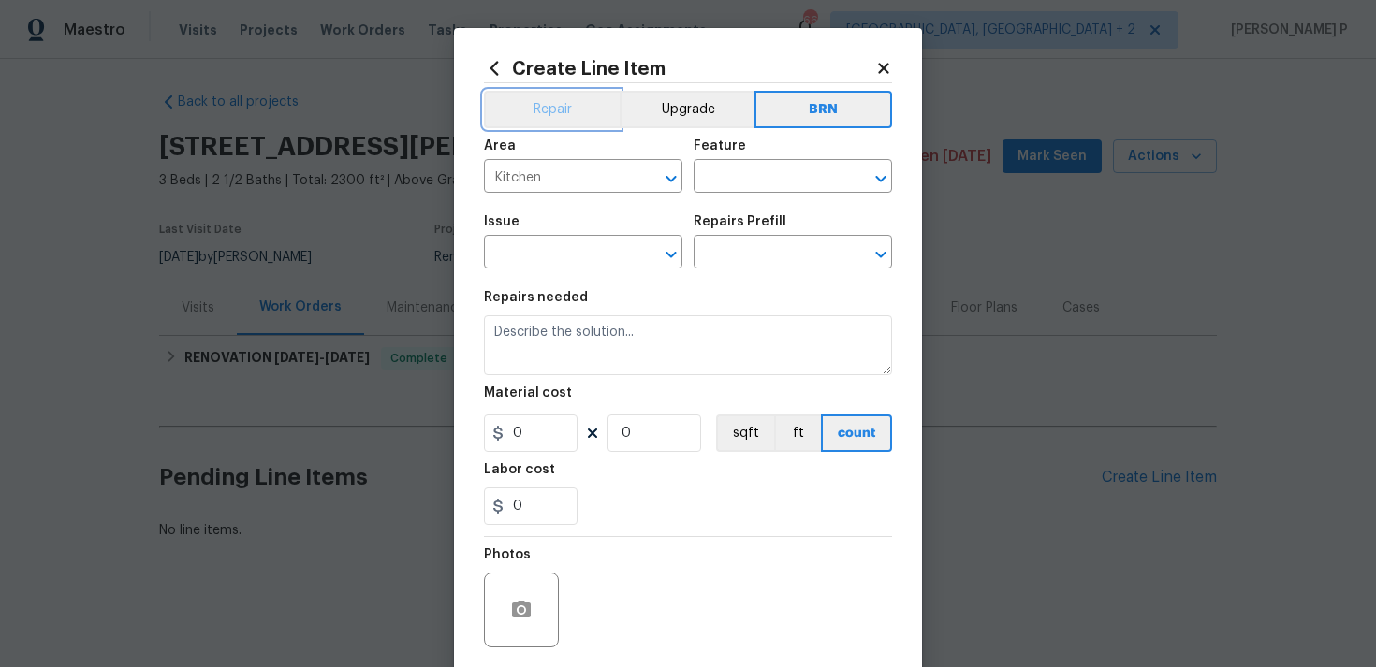
click at [568, 124] on button "Repair" at bounding box center [552, 109] width 136 height 37
click at [767, 175] on input "text" at bounding box center [766, 178] width 146 height 29
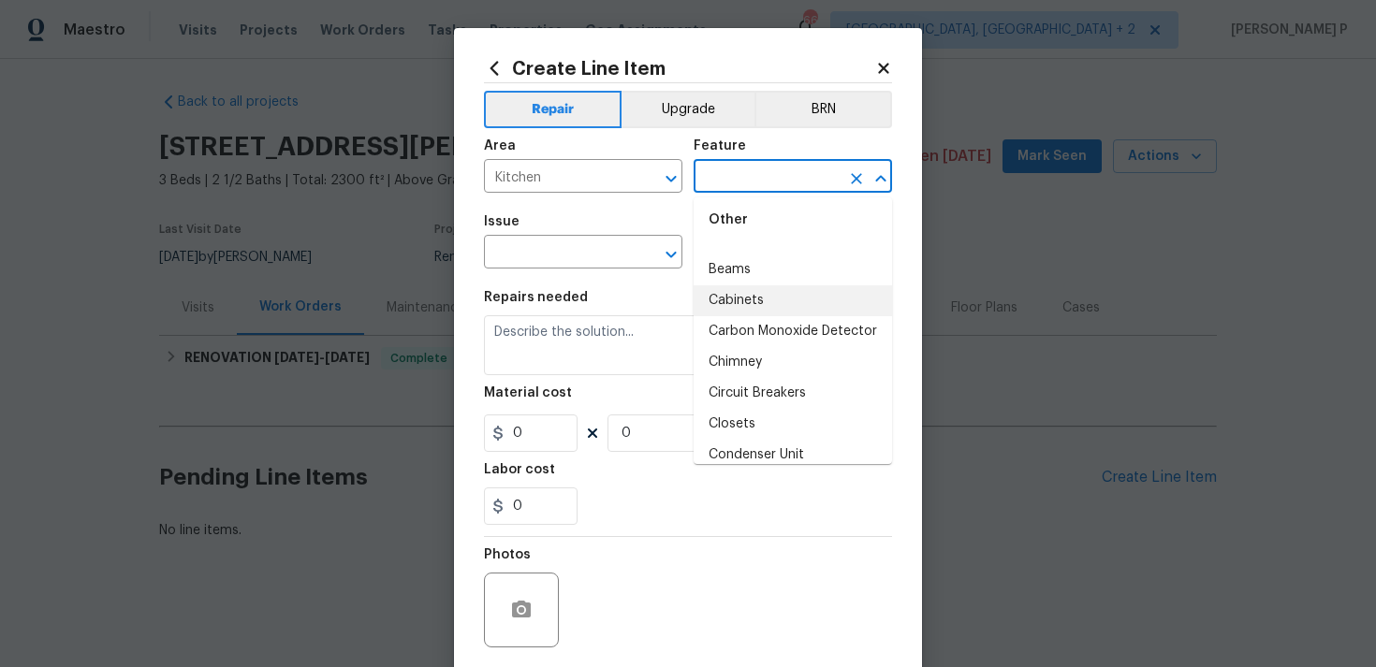
scroll to position [389, 0]
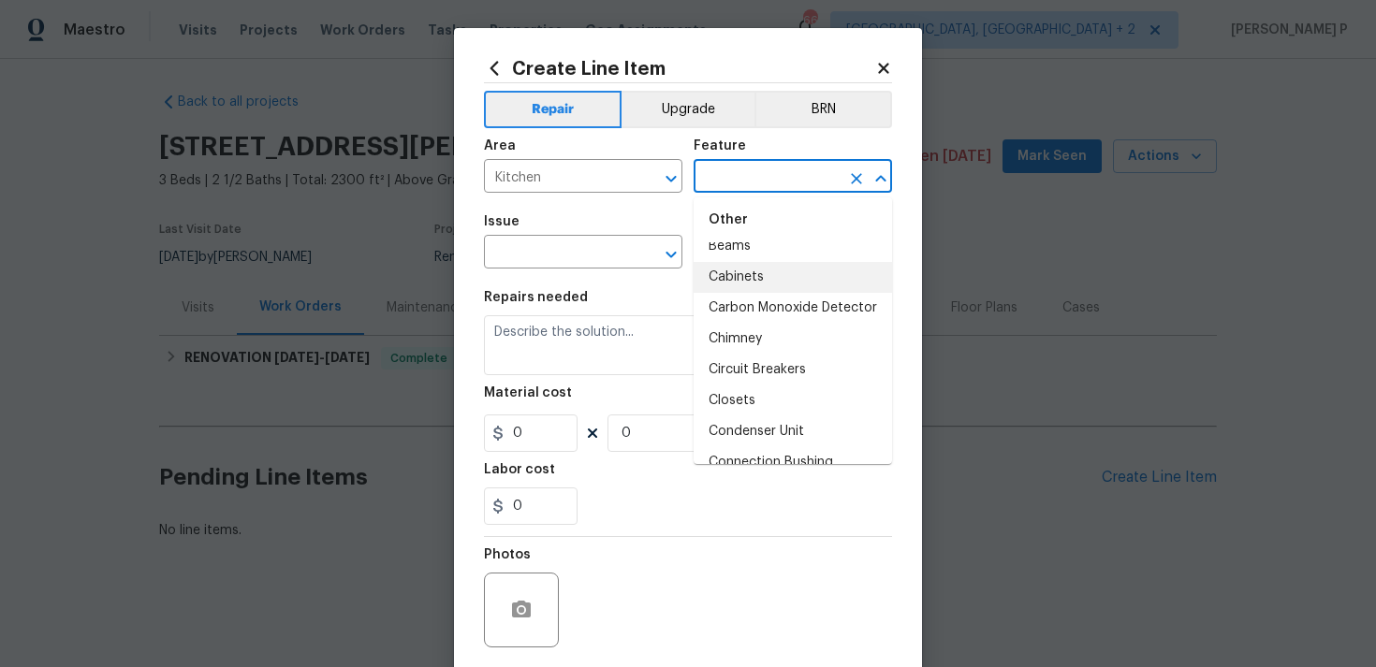
click at [773, 281] on li "Cabinets" at bounding box center [792, 277] width 198 height 31
type input "Cabinets"
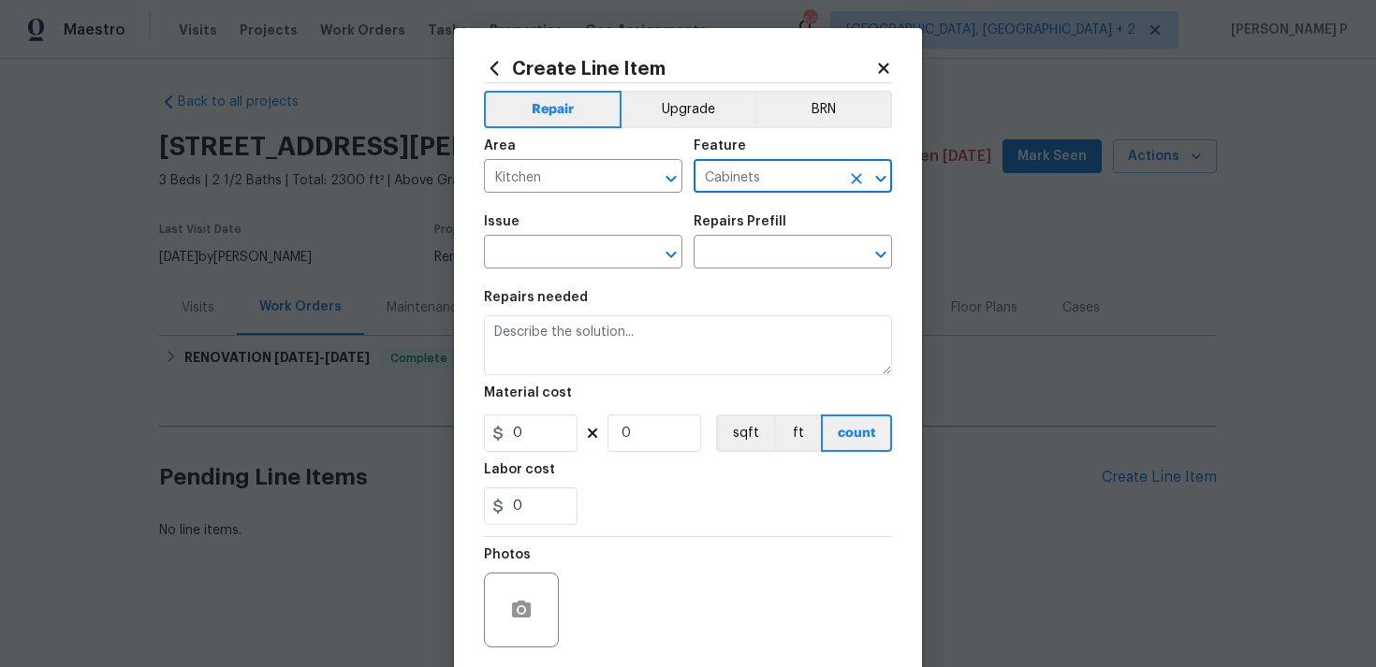
click at [684, 265] on div "Issue ​ Repairs Prefill ​" at bounding box center [688, 242] width 408 height 76
click at [675, 256] on icon "Open" at bounding box center [671, 254] width 22 height 22
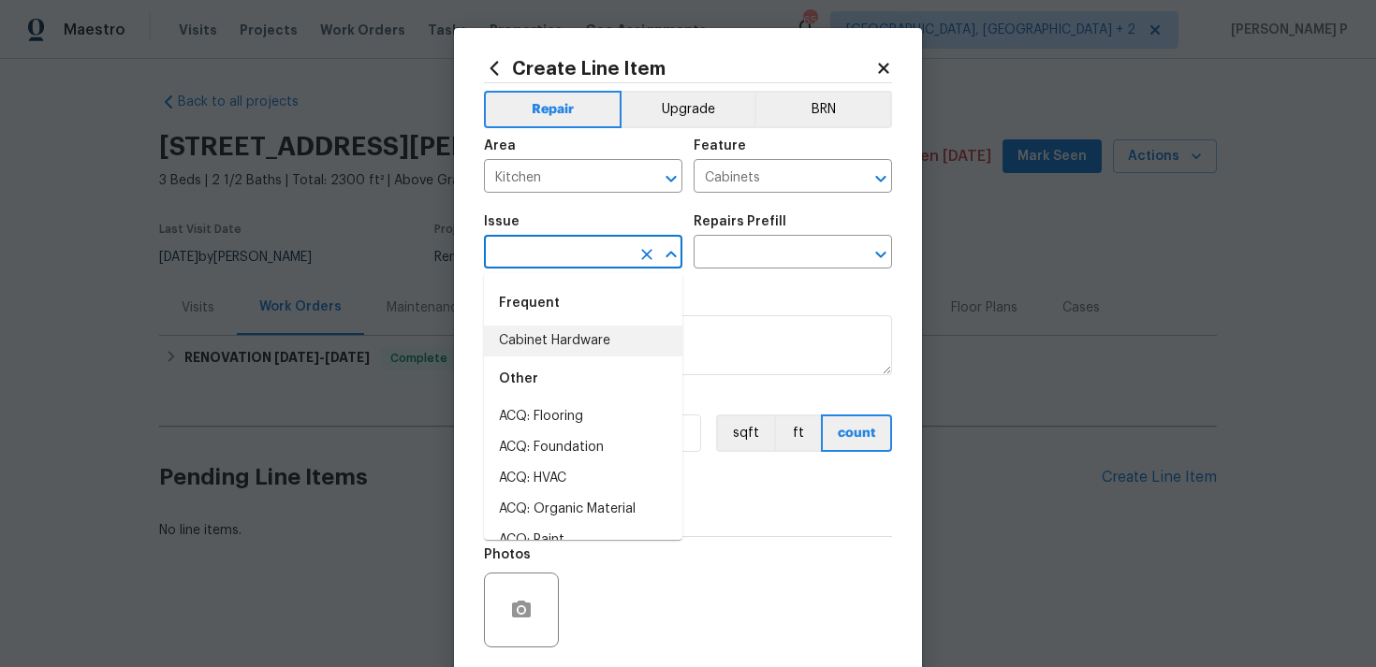
click at [556, 341] on li "Cabinet Hardware" at bounding box center [583, 341] width 198 height 31
type input "Cabinet Hardware"
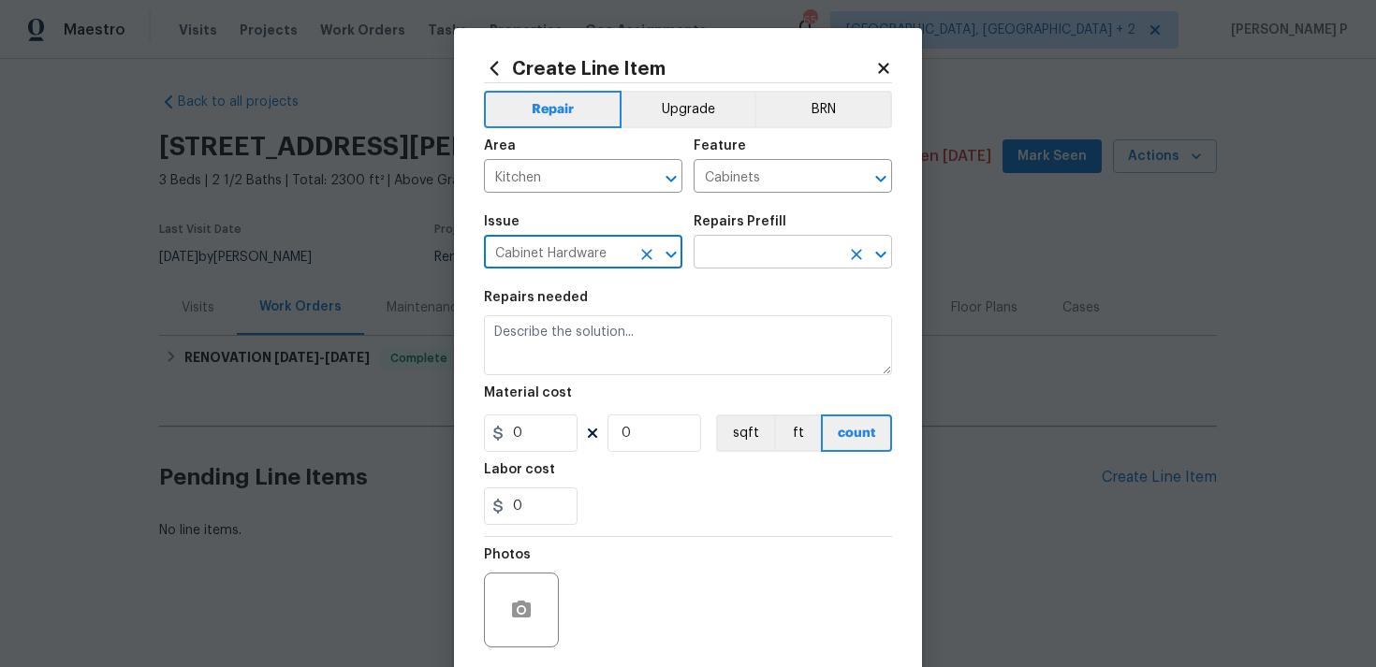
click at [751, 254] on input "text" at bounding box center [766, 254] width 146 height 29
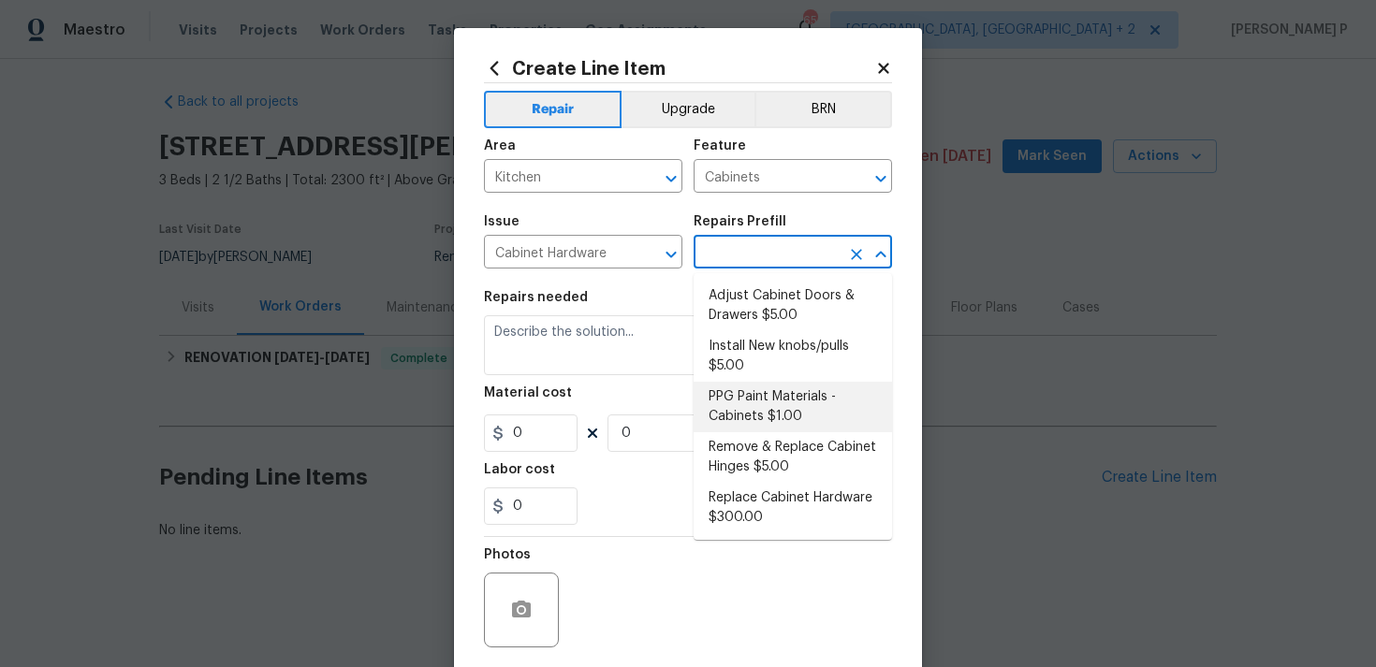
click at [752, 406] on li "PPG Paint Materials - Cabinets $1.00" at bounding box center [792, 407] width 198 height 51
type input "PPG Paint Materials - Cabinets $1.00"
type textarea "PPG Paint Materials ordered by Opendoor"
type input "1"
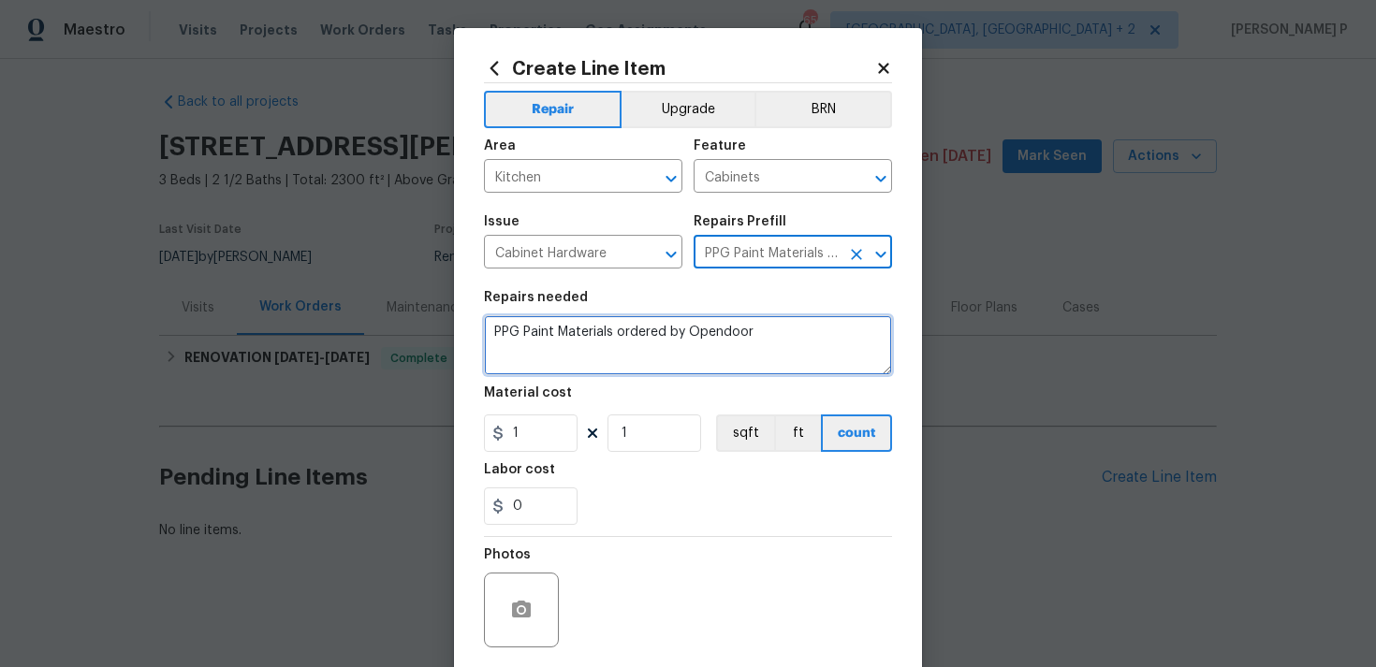
click at [678, 368] on textarea "PPG Paint Materials ordered by Opendoor" at bounding box center [688, 345] width 408 height 60
paste textarea "The bottom kitchen cabinet door is off its hinges and hanging. Please inspect a…"
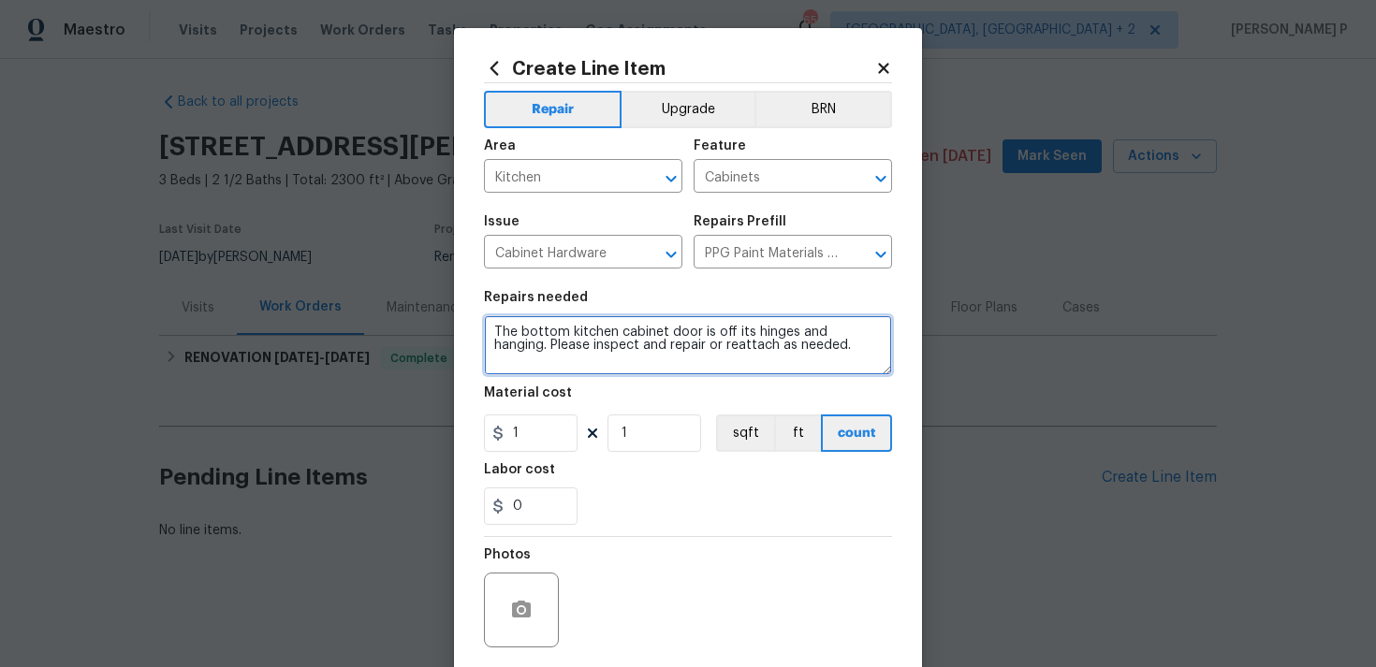
type textarea "The bottom kitchen cabinet door is off its hinges and hanging. Please inspect a…"
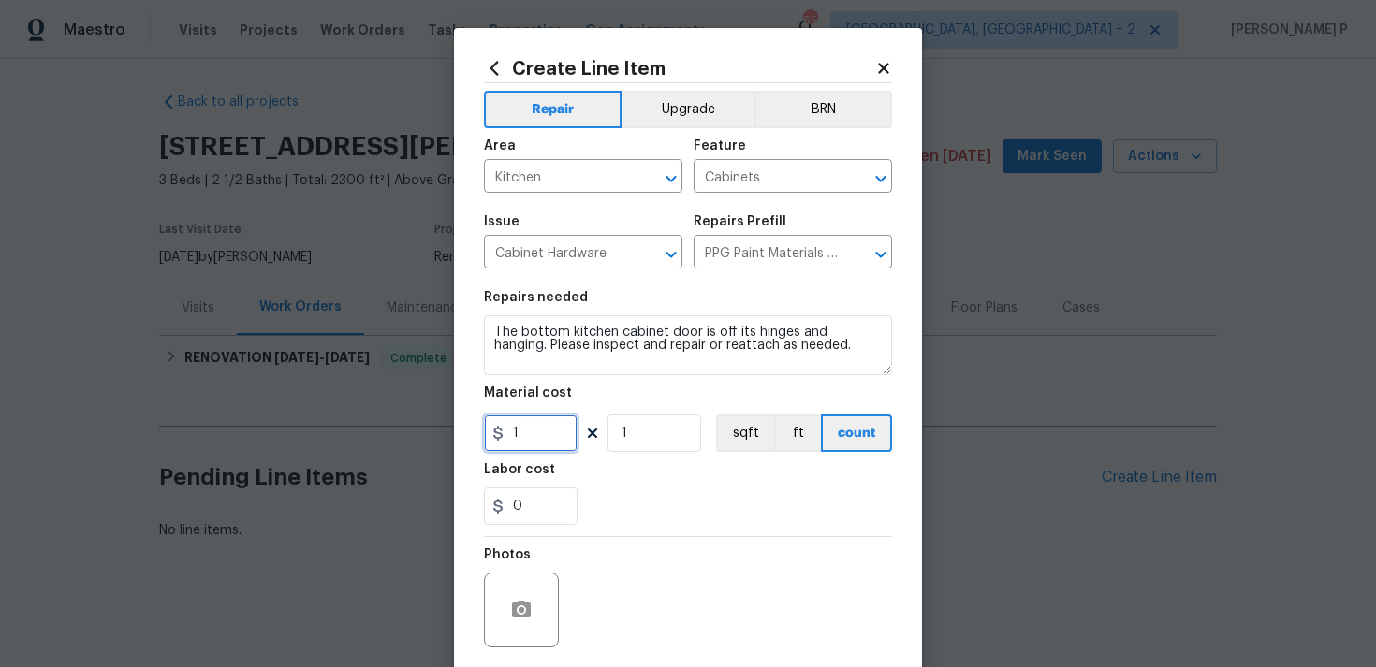
click at [534, 443] on input "1" at bounding box center [531, 433] width 94 height 37
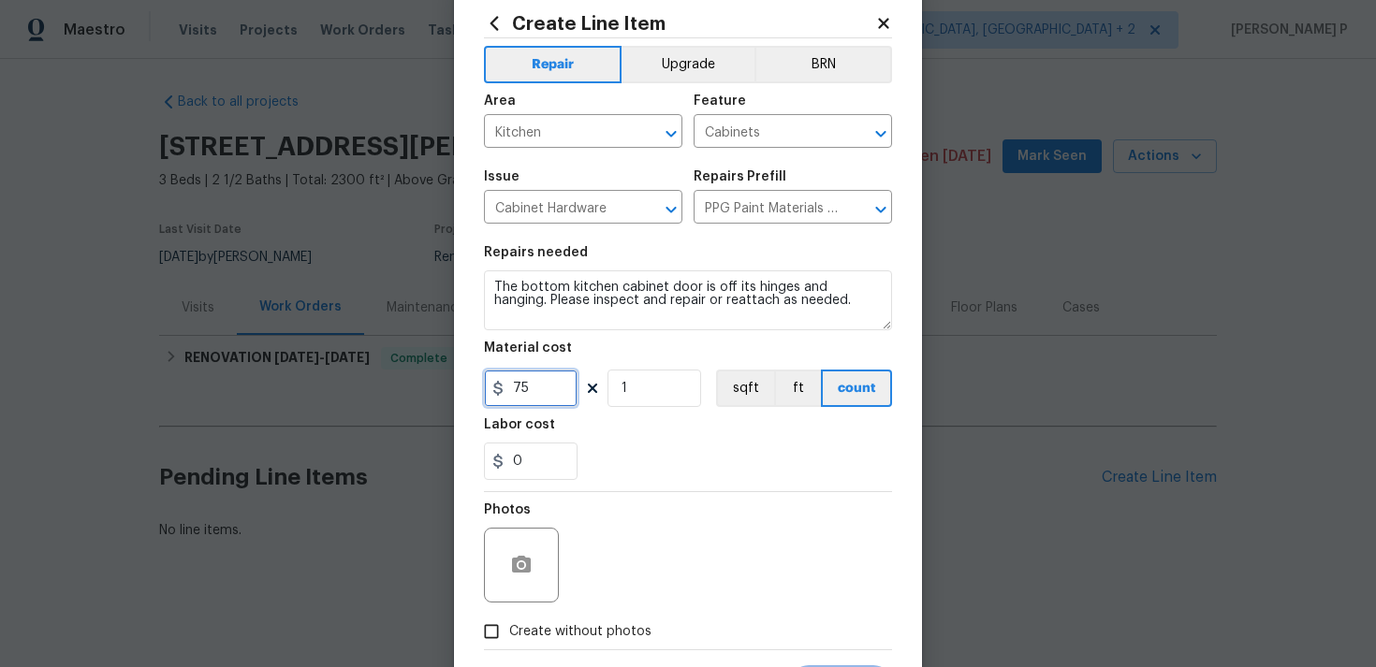
scroll to position [139, 0]
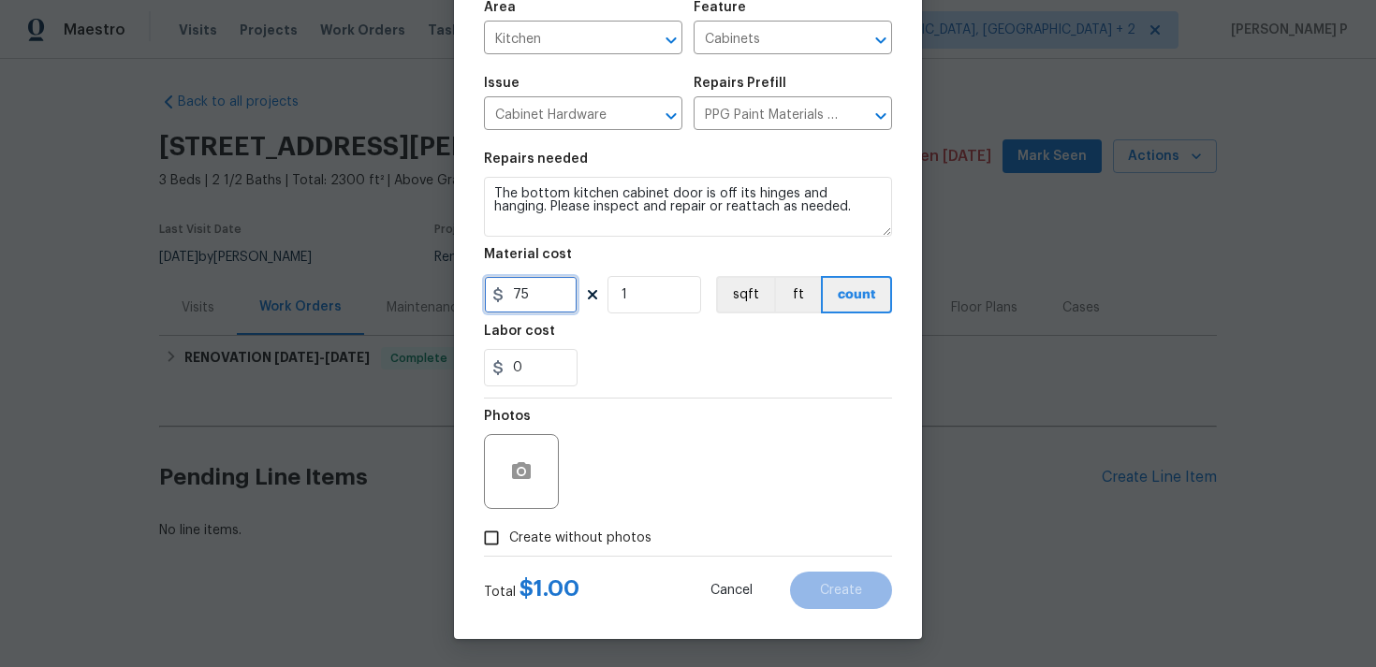
type input "75"
click at [494, 535] on input "Create without photos" at bounding box center [491, 538] width 36 height 36
checkbox input "true"
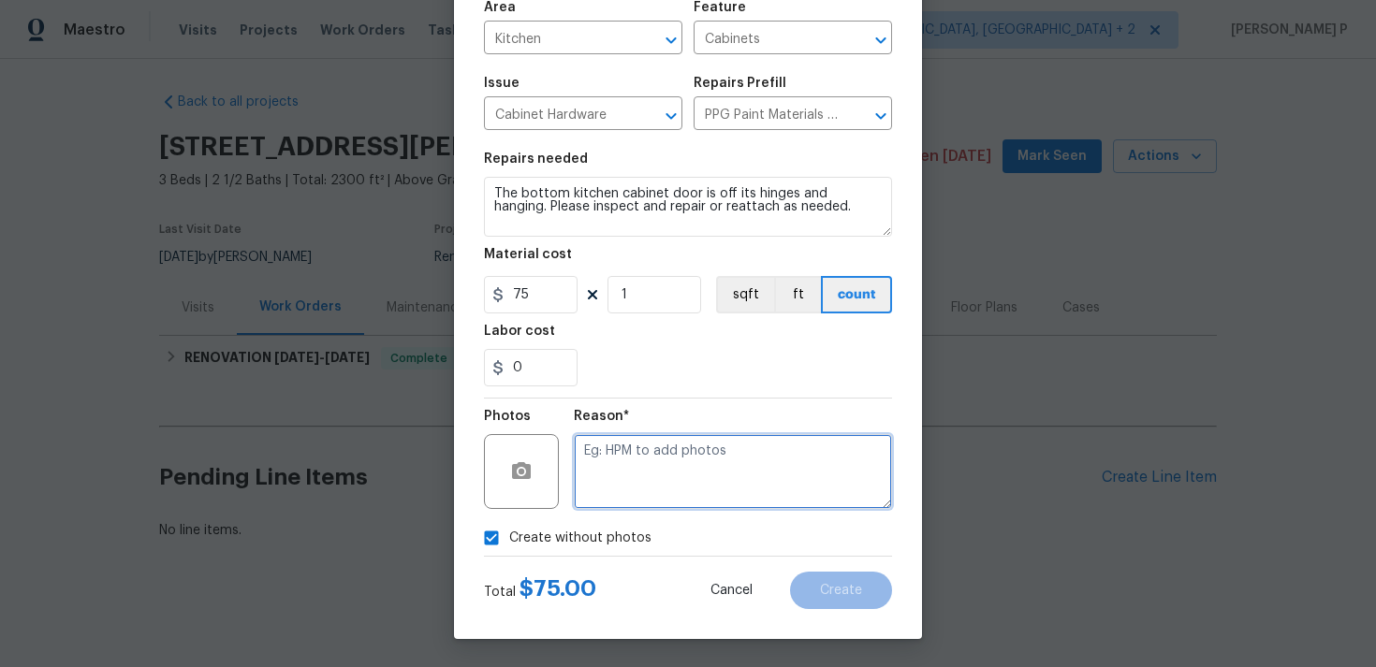
click at [635, 467] on textarea at bounding box center [733, 471] width 318 height 75
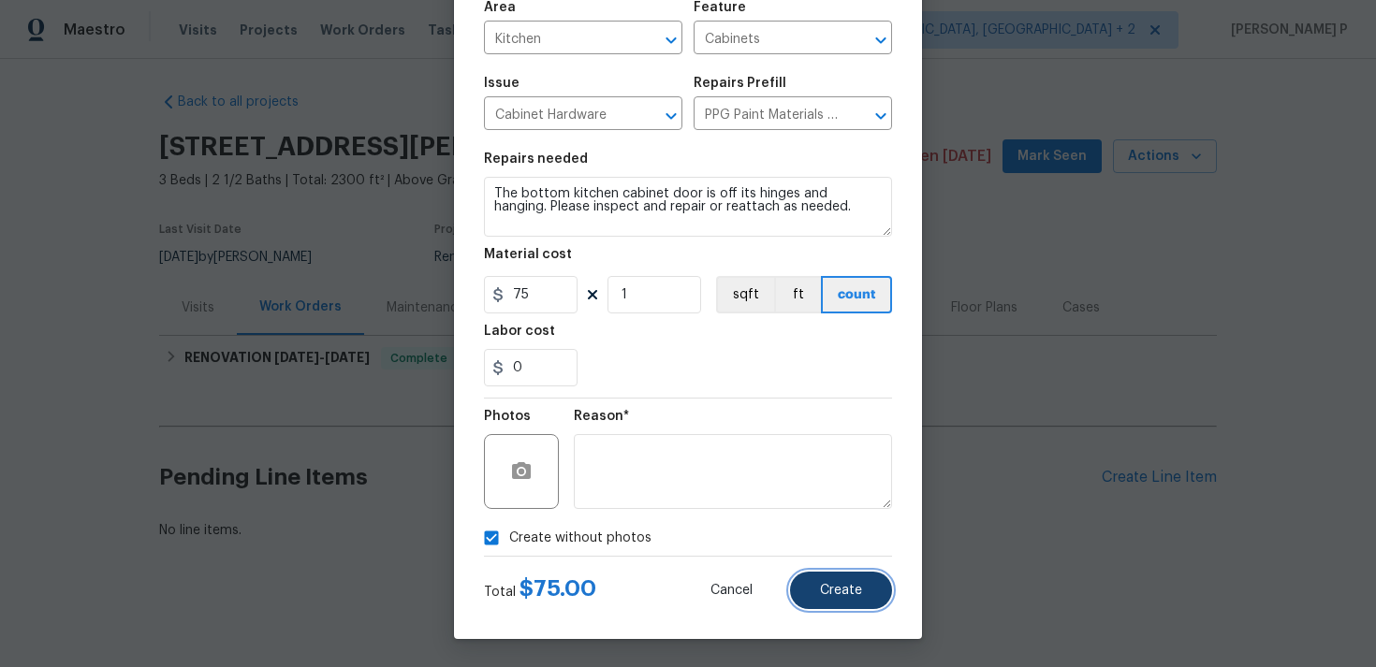
click at [828, 574] on button "Create" at bounding box center [841, 590] width 102 height 37
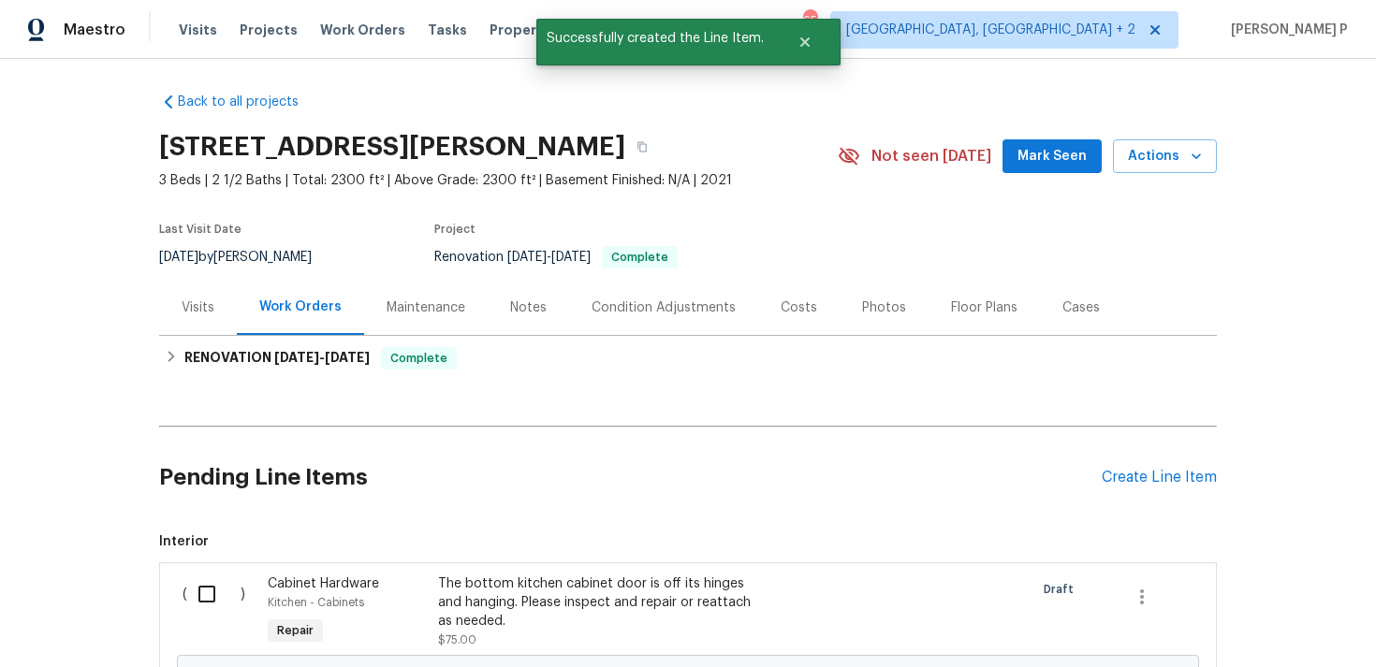
click at [190, 600] on input "checkbox" at bounding box center [213, 594] width 53 height 39
checkbox input "true"
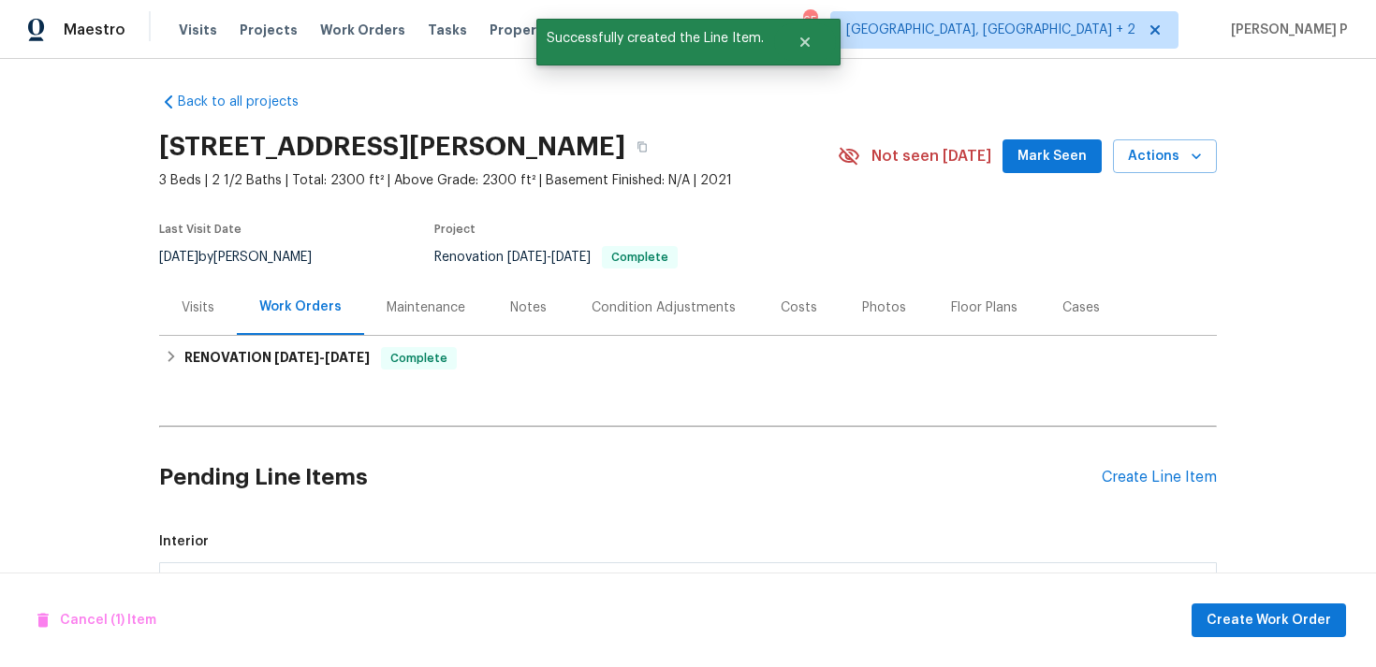
scroll to position [236, 0]
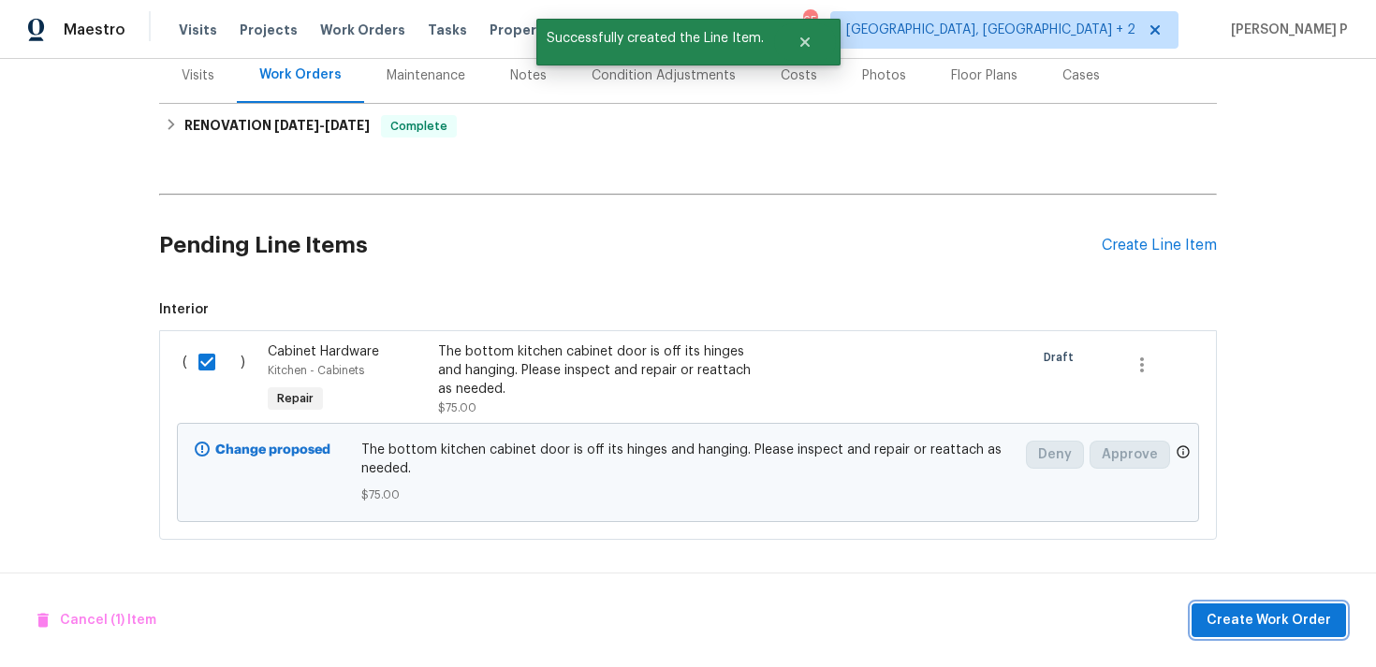
click at [1268, 612] on span "Create Work Order" at bounding box center [1268, 620] width 124 height 23
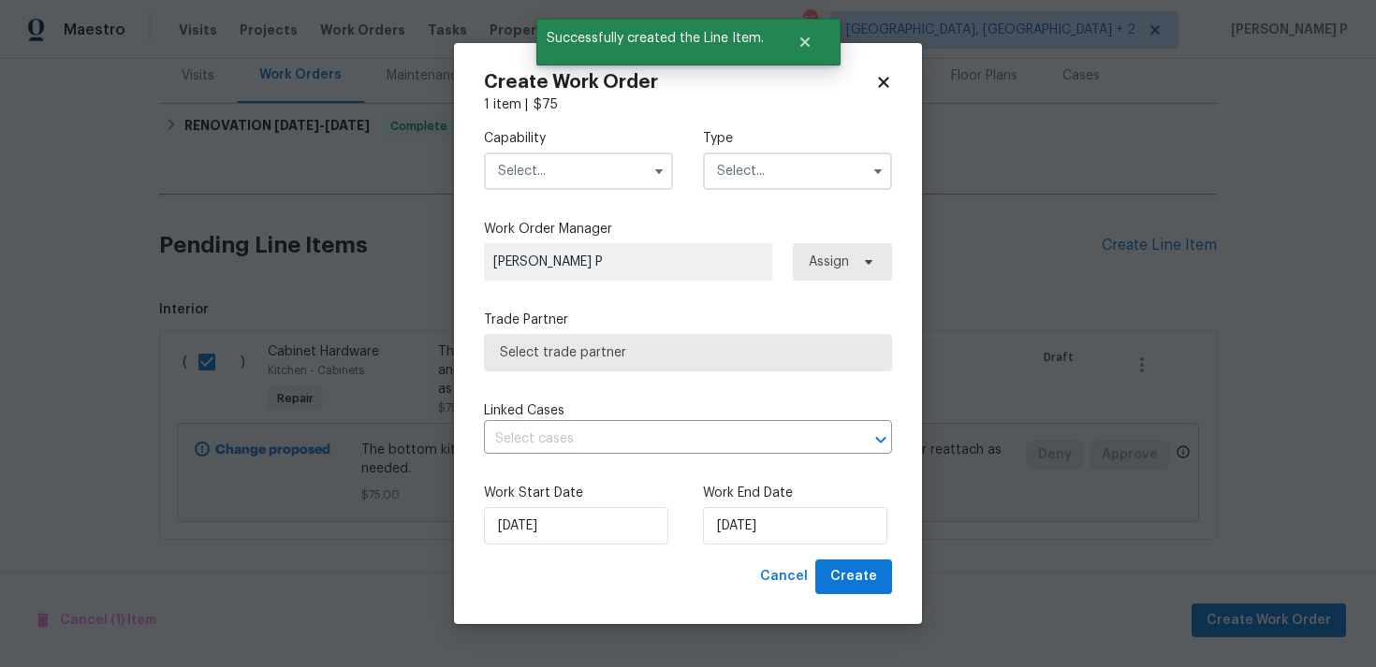
click at [749, 165] on input "text" at bounding box center [797, 171] width 189 height 37
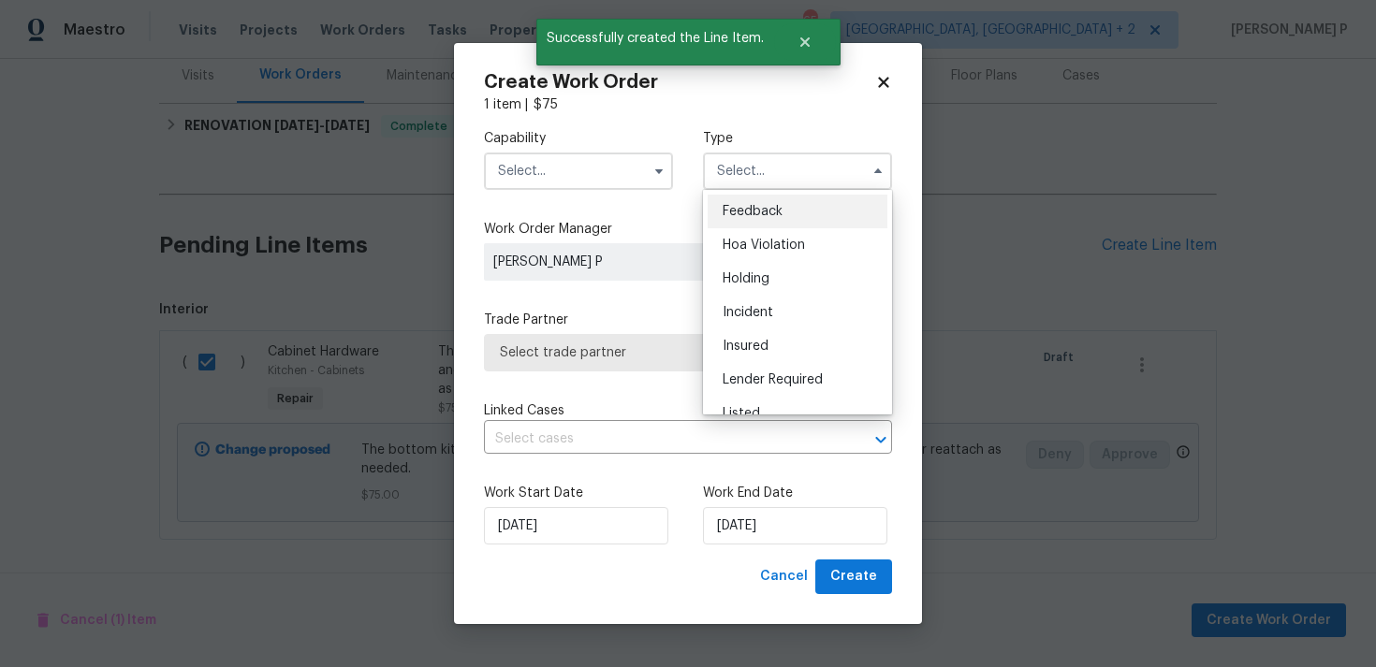
click at [749, 193] on ul "Feedback Hoa Violation Holding Incident Insured Lender Required Listed Lite Lwo…" at bounding box center [797, 302] width 189 height 225
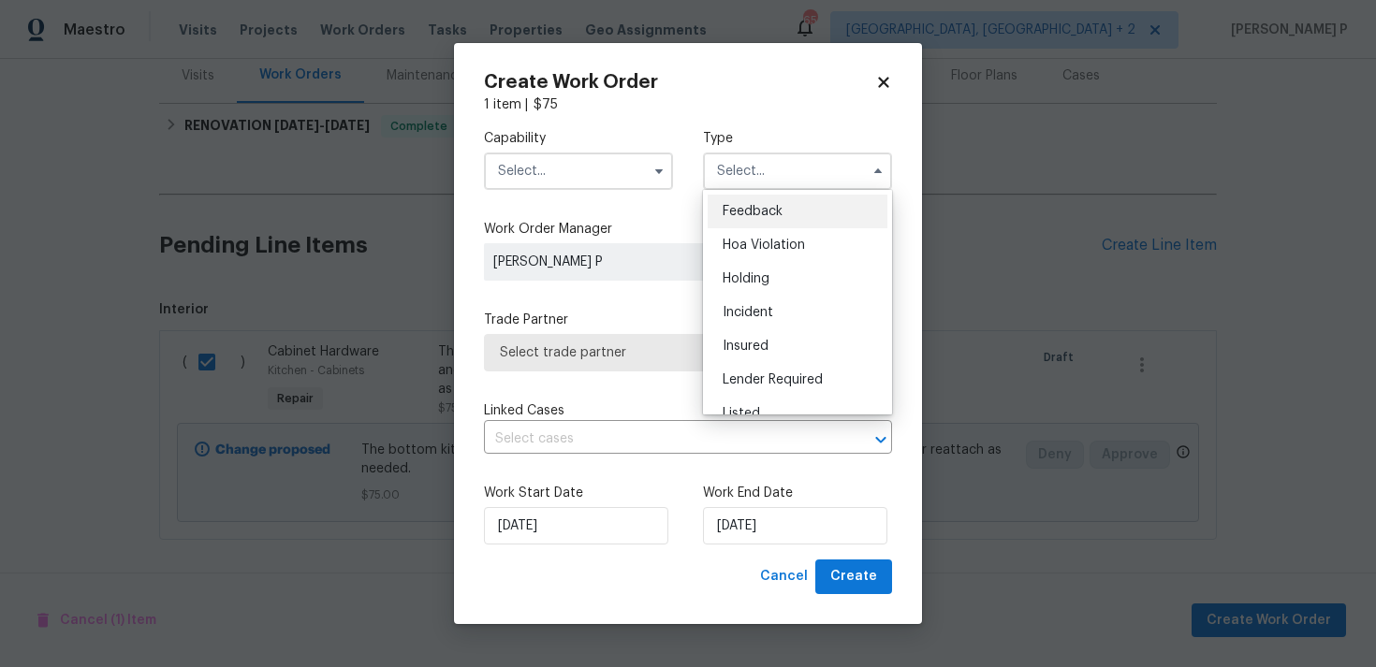
click at [736, 203] on div "Feedback" at bounding box center [797, 212] width 180 height 34
type input "Feedback"
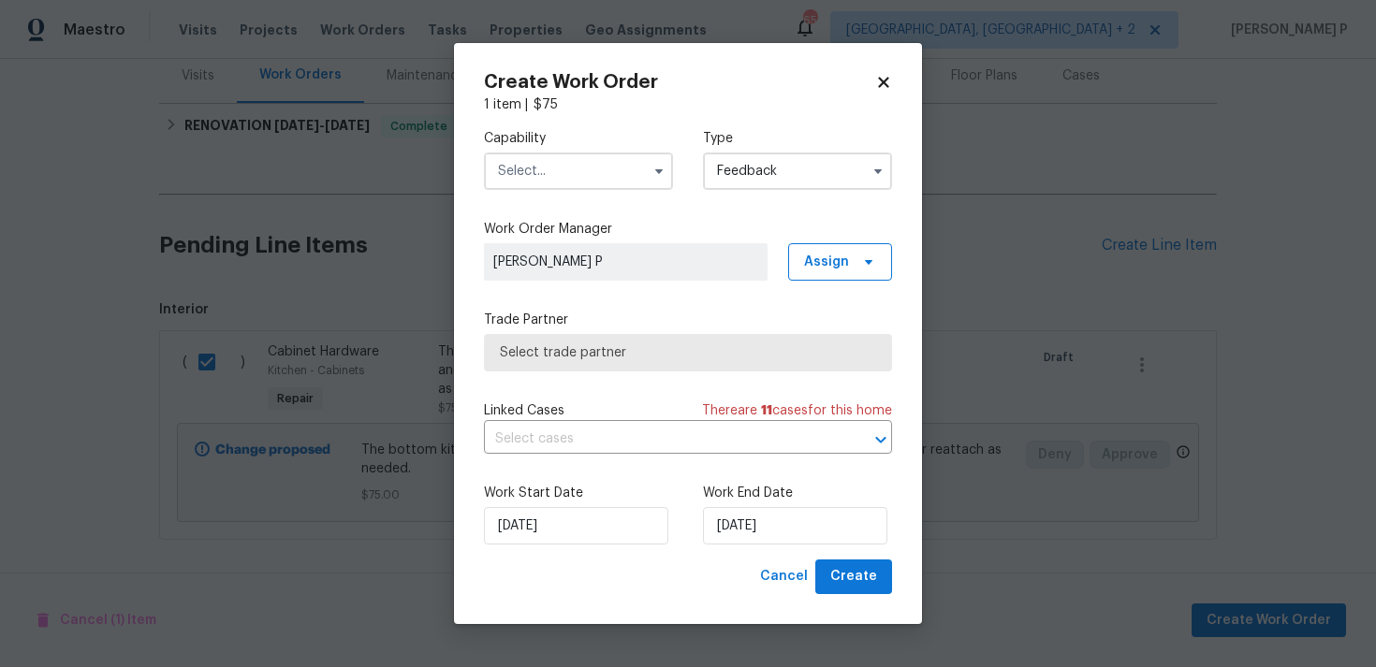
click at [597, 166] on input "text" at bounding box center [578, 171] width 189 height 37
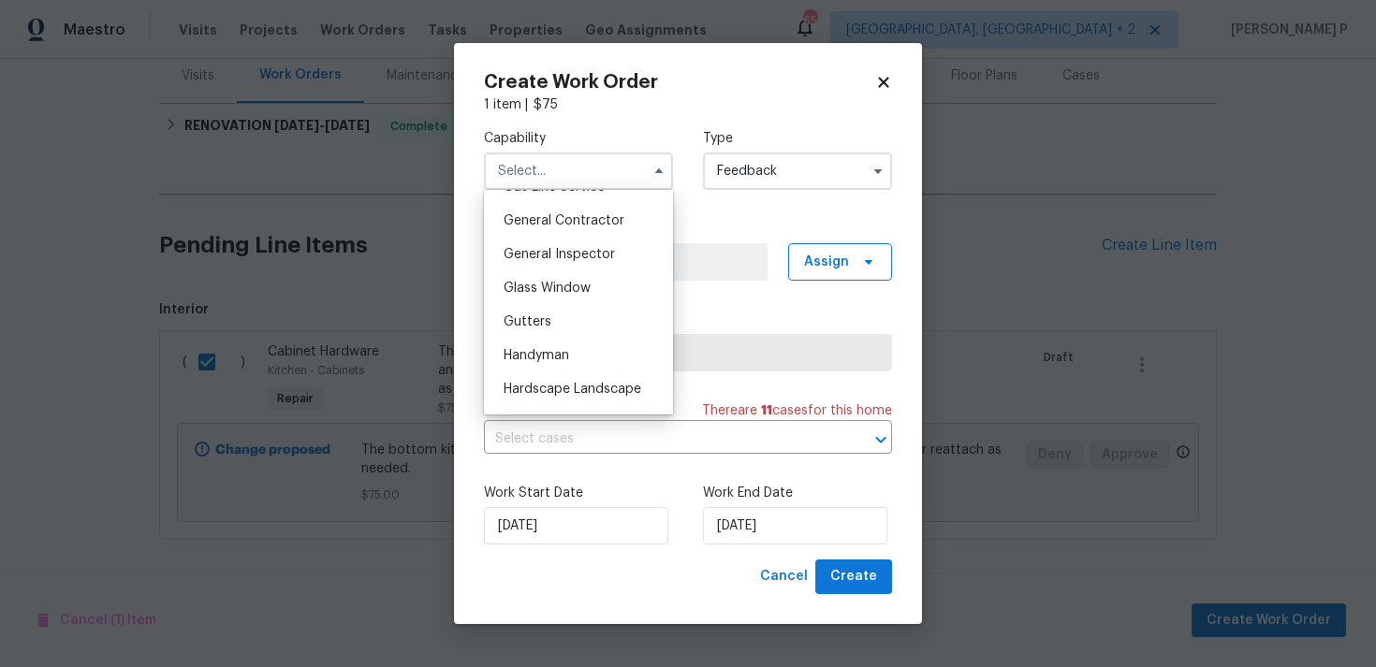
scroll to position [915, 0]
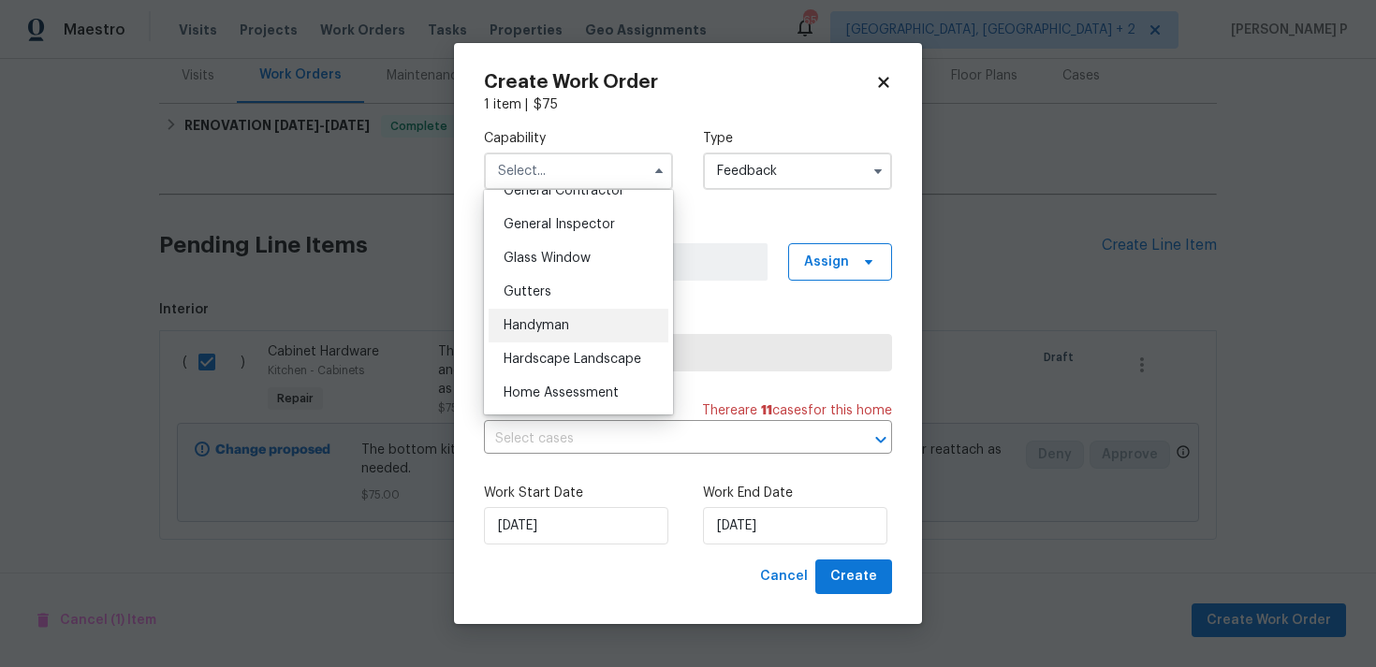
click at [554, 323] on span "Handyman" at bounding box center [536, 325] width 66 height 13
type input "Handyman"
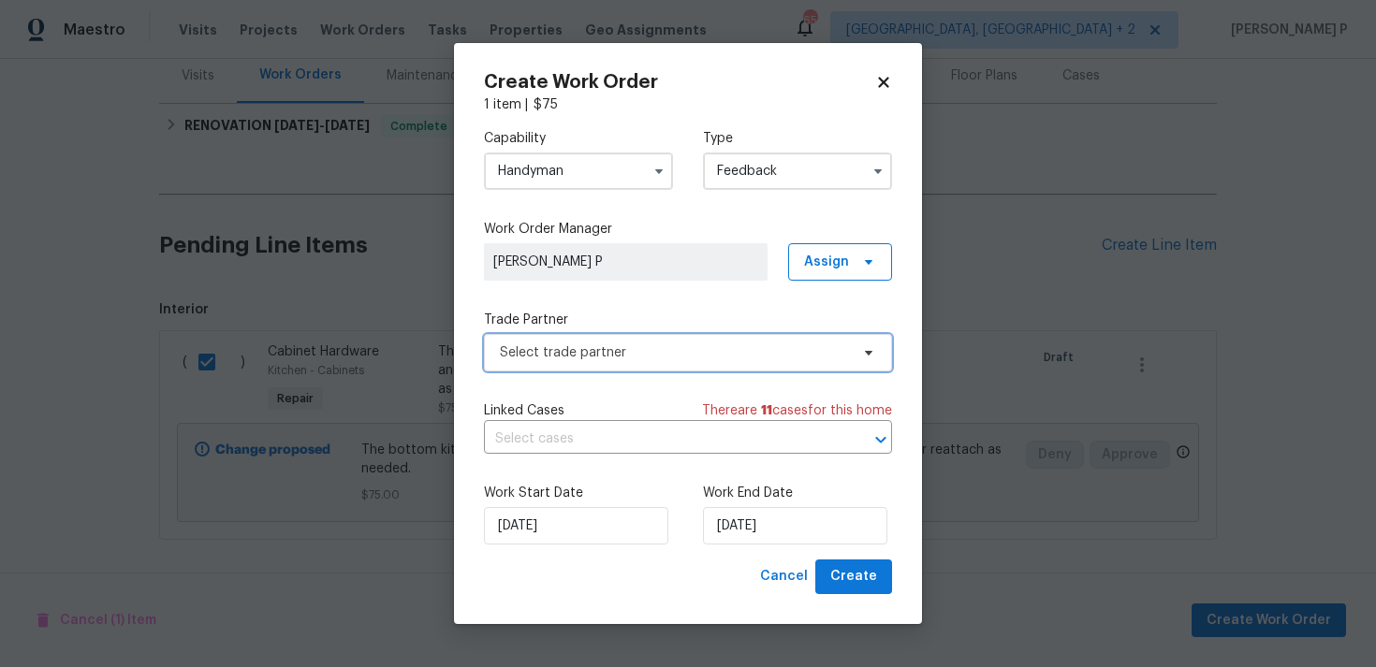
click at [642, 368] on span "Select trade partner" at bounding box center [688, 352] width 408 height 37
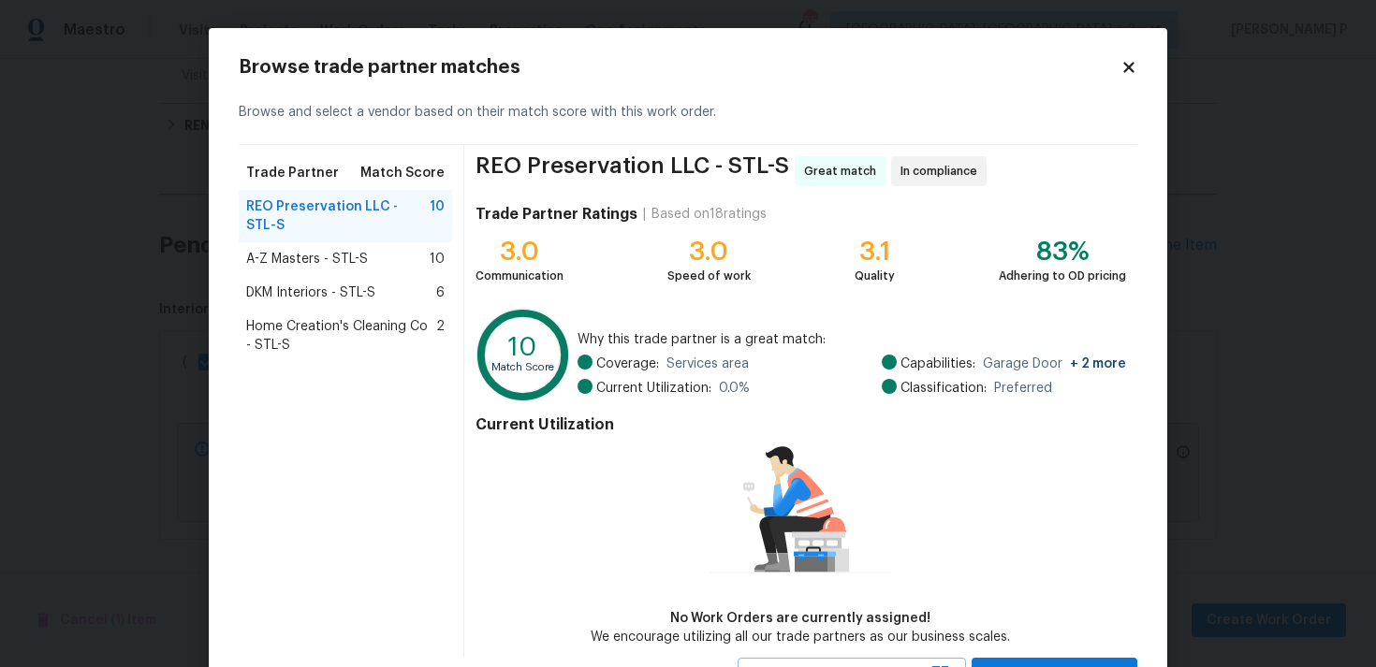
click at [320, 250] on span "A-Z Masters - STL-S" at bounding box center [307, 259] width 122 height 19
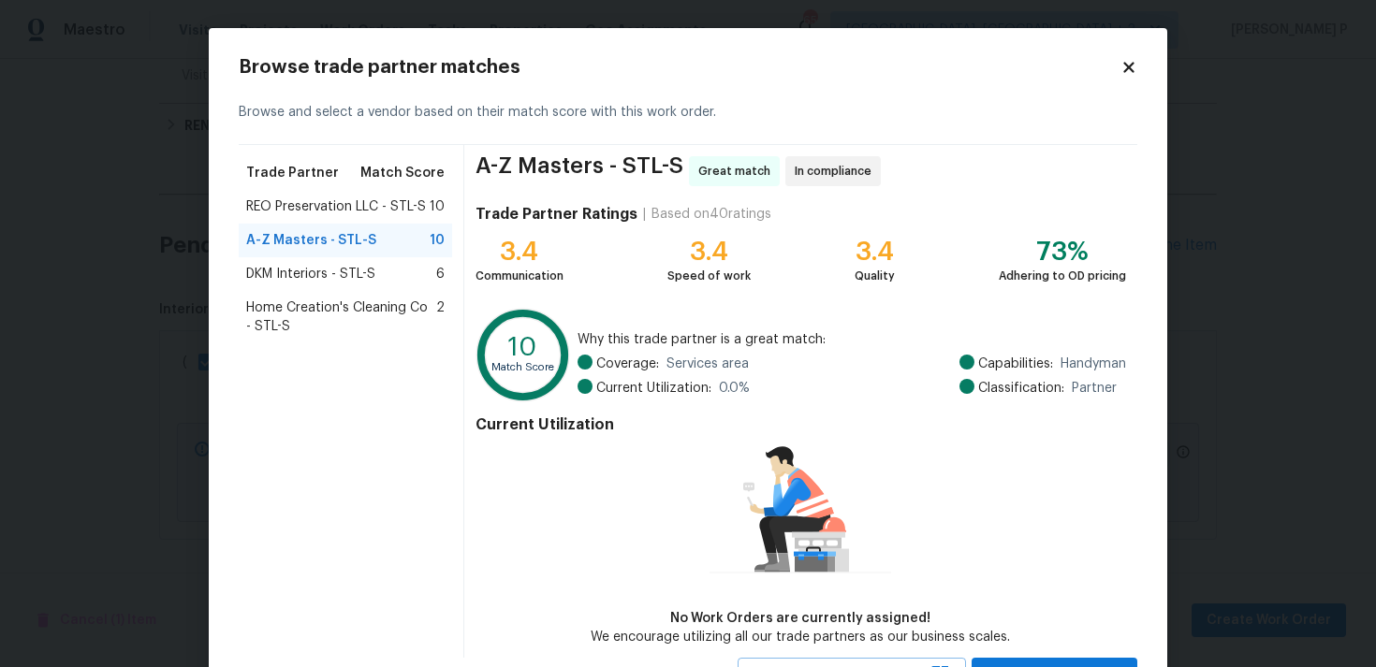
click at [333, 190] on div "REO Preservation LLC - STL-S 10" at bounding box center [345, 207] width 213 height 34
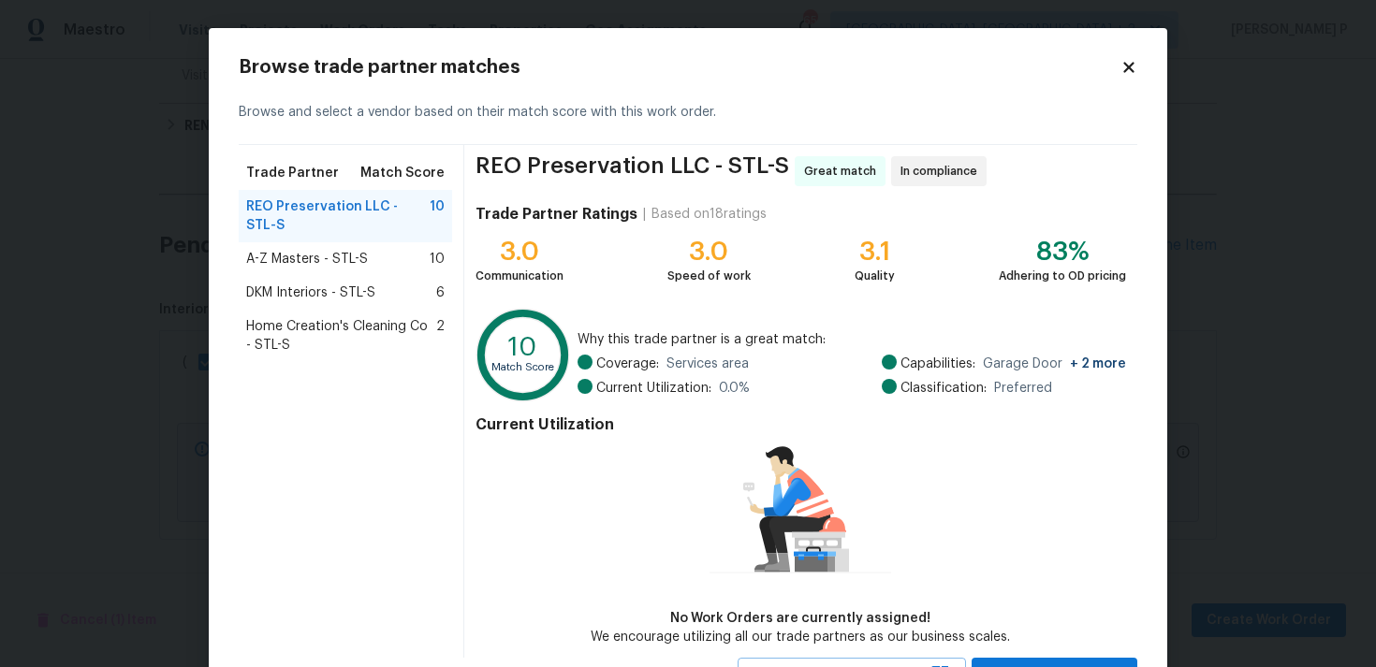
click at [328, 250] on span "A-Z Masters - STL-S" at bounding box center [307, 259] width 122 height 19
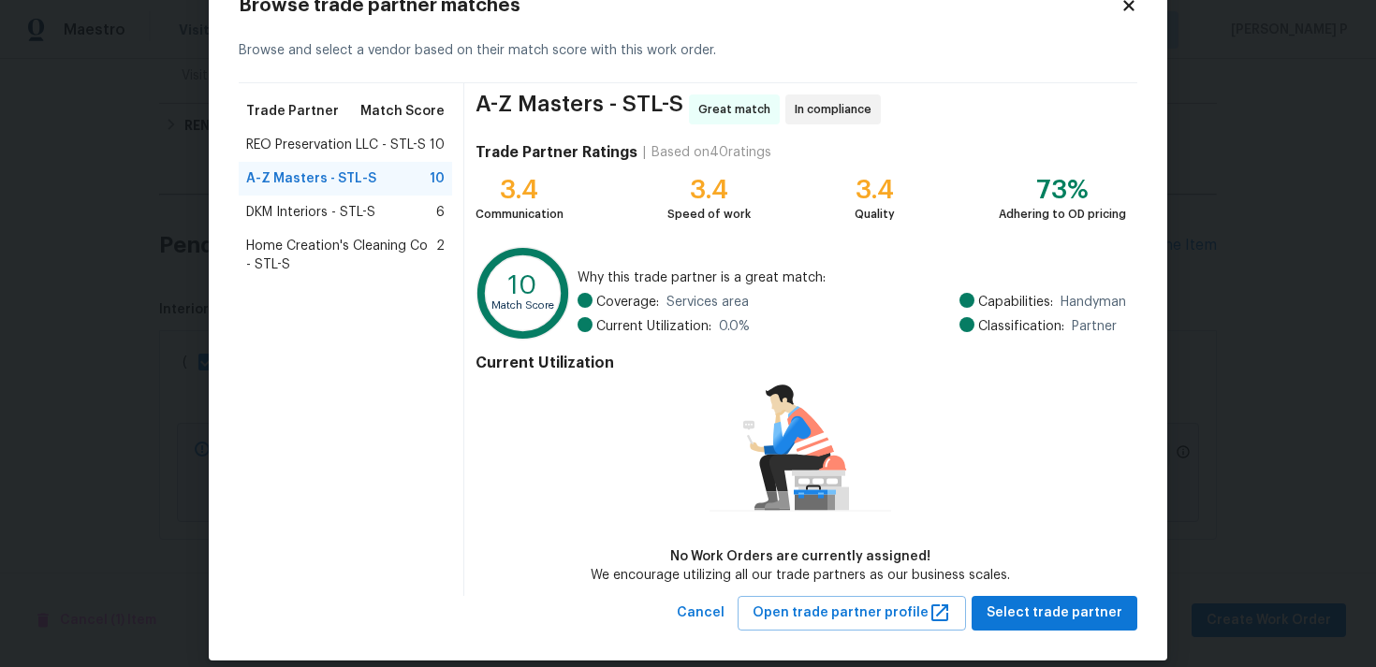
scroll to position [81, 0]
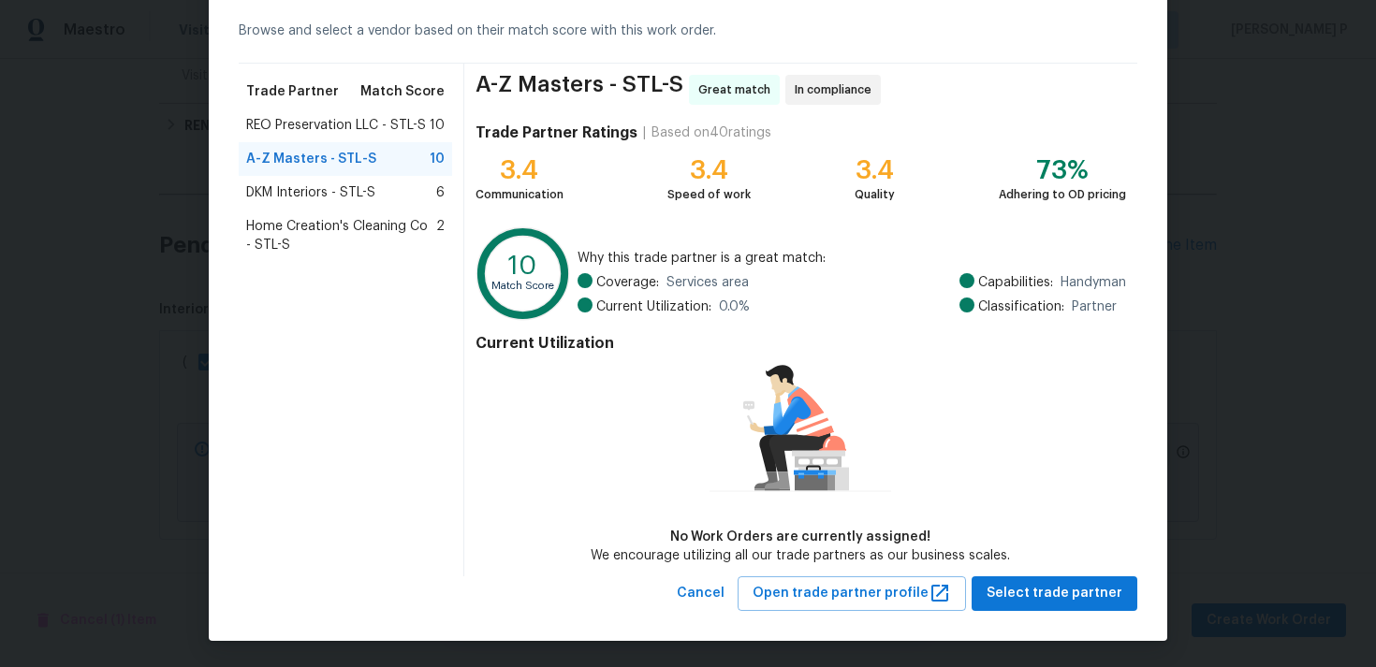
click at [397, 135] on div "REO Preservation LLC - STL-S 10" at bounding box center [345, 126] width 213 height 34
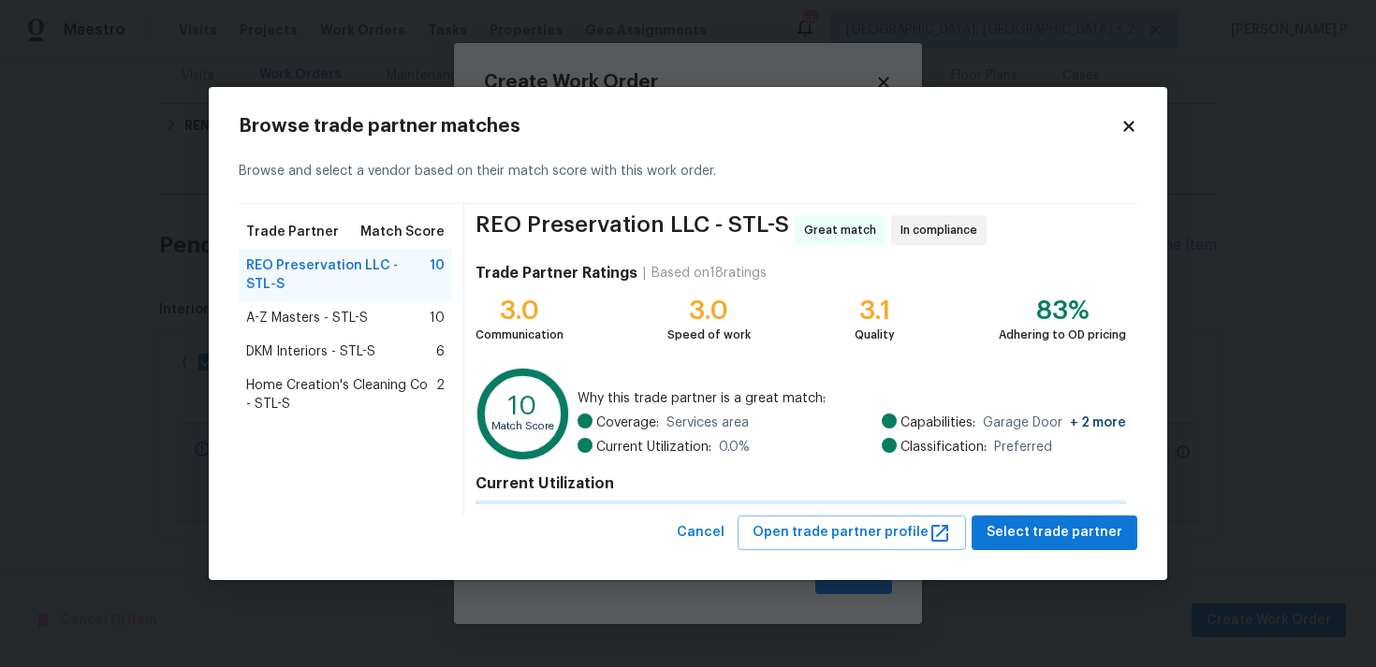
scroll to position [0, 0]
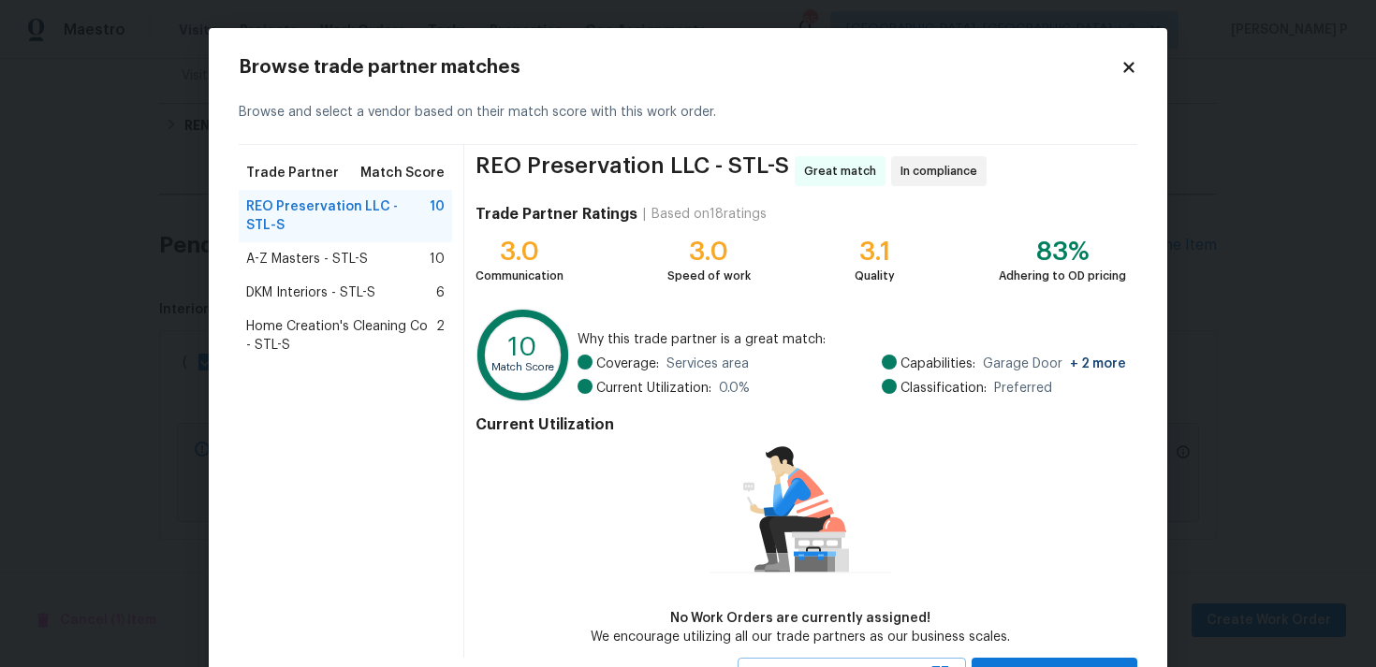
click at [384, 250] on div "A-Z Masters - STL-S 10" at bounding box center [345, 259] width 198 height 19
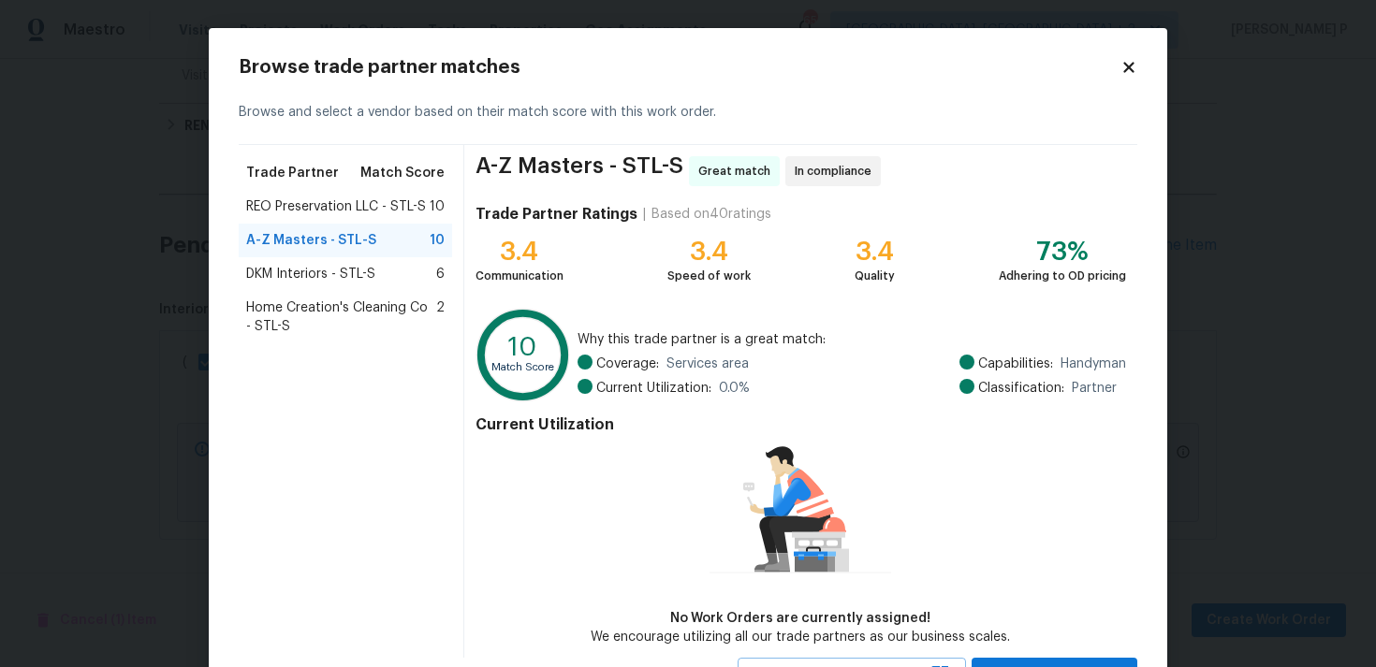
scroll to position [81, 0]
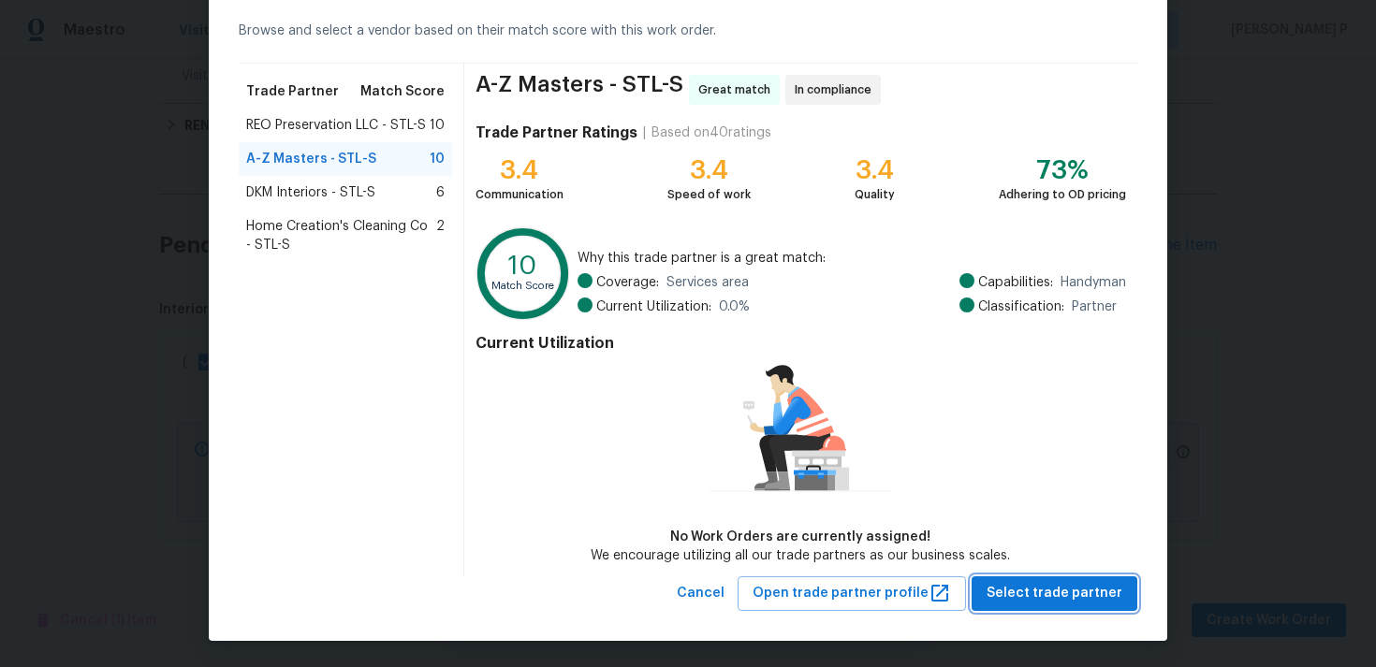
click at [1058, 598] on span "Select trade partner" at bounding box center [1054, 593] width 136 height 23
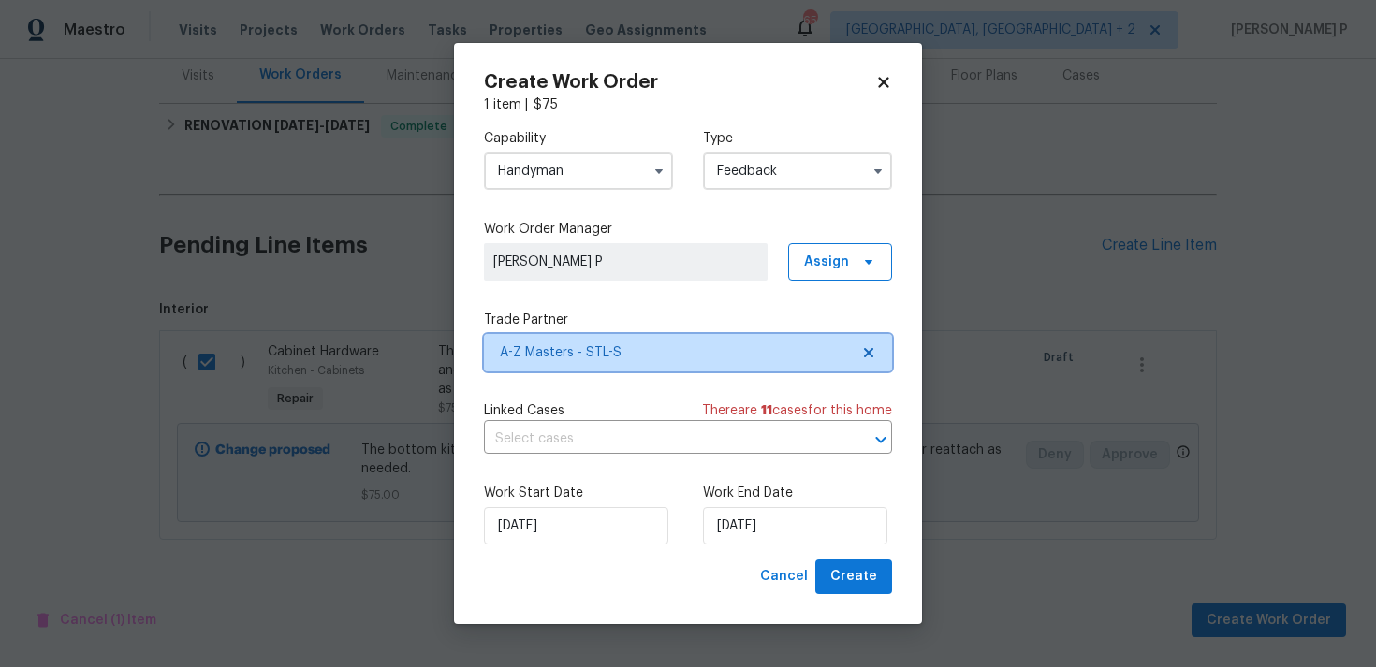
scroll to position [0, 0]
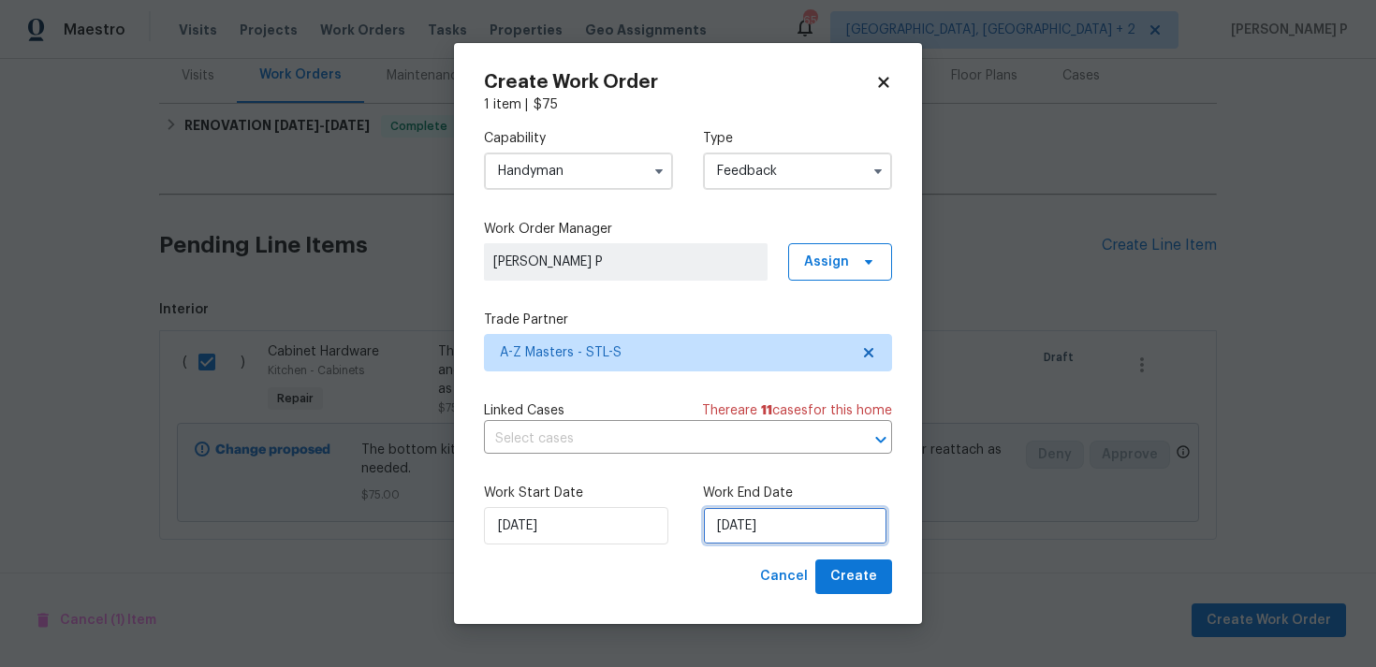
click at [756, 529] on input "[DATE]" at bounding box center [795, 525] width 184 height 37
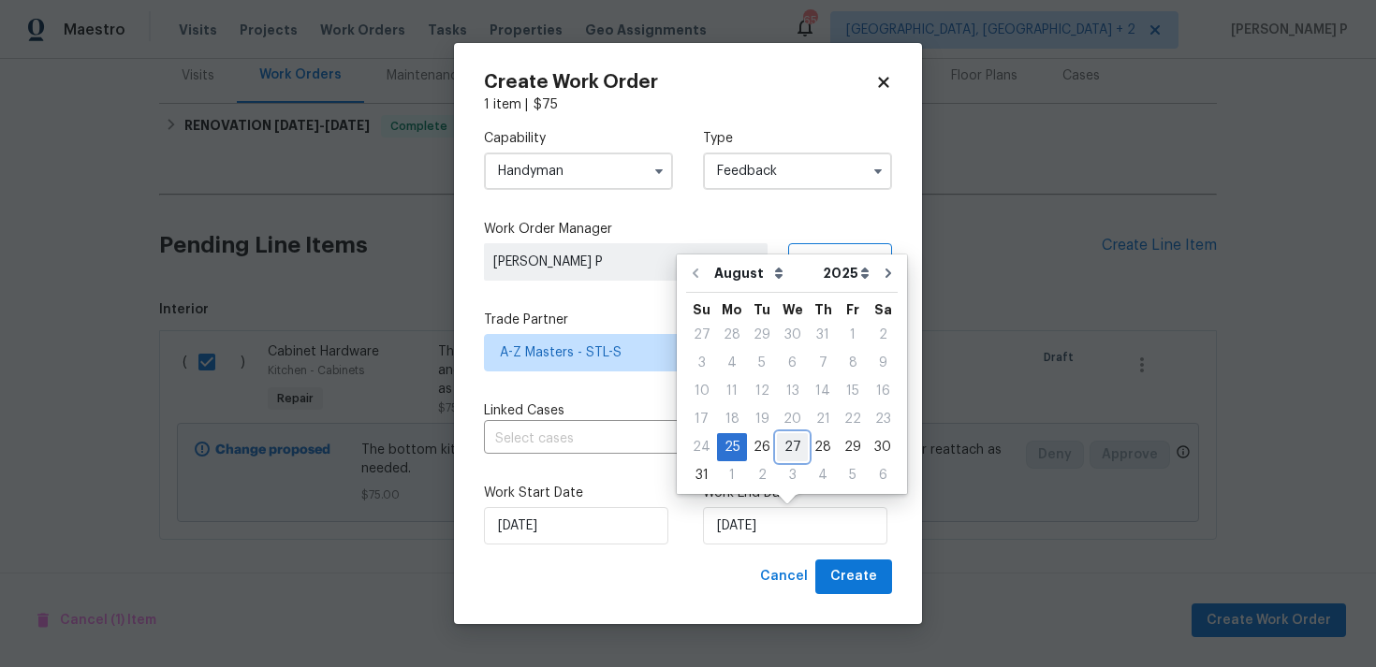
click at [784, 443] on div "27" at bounding box center [792, 447] width 31 height 26
type input "[DATE]"
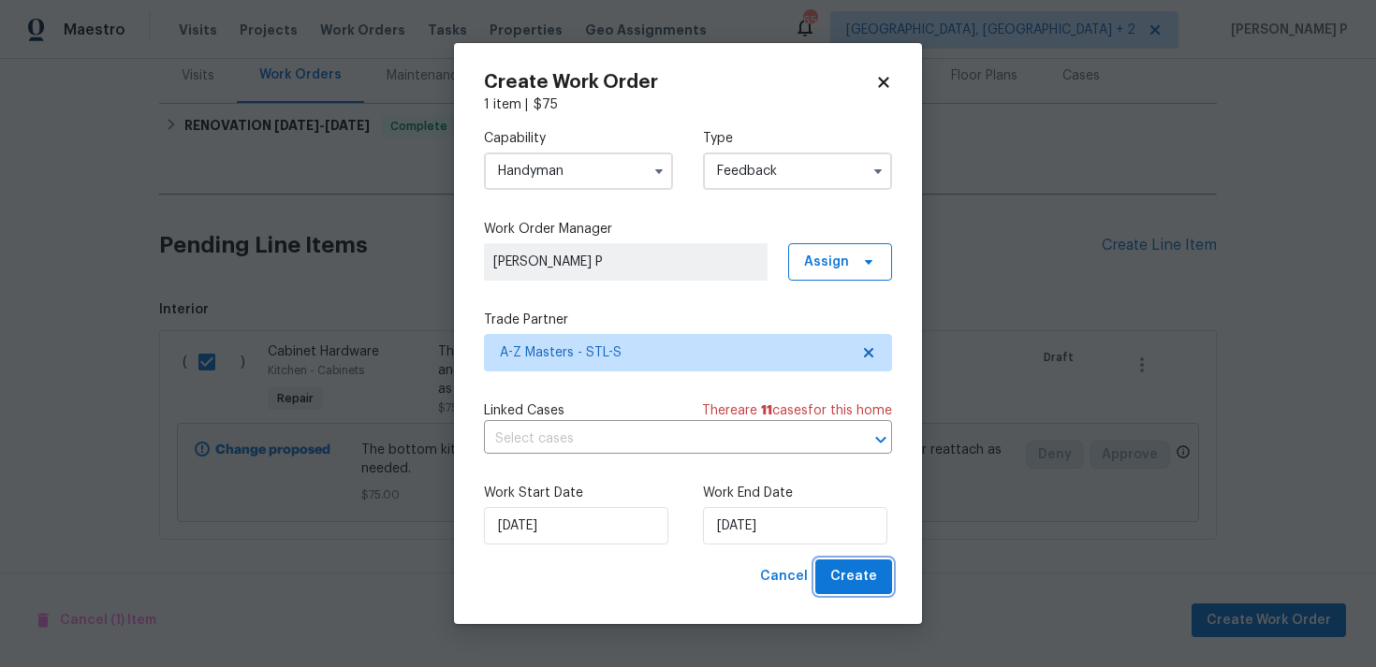
click at [862, 577] on span "Create" at bounding box center [853, 576] width 47 height 23
checkbox input "false"
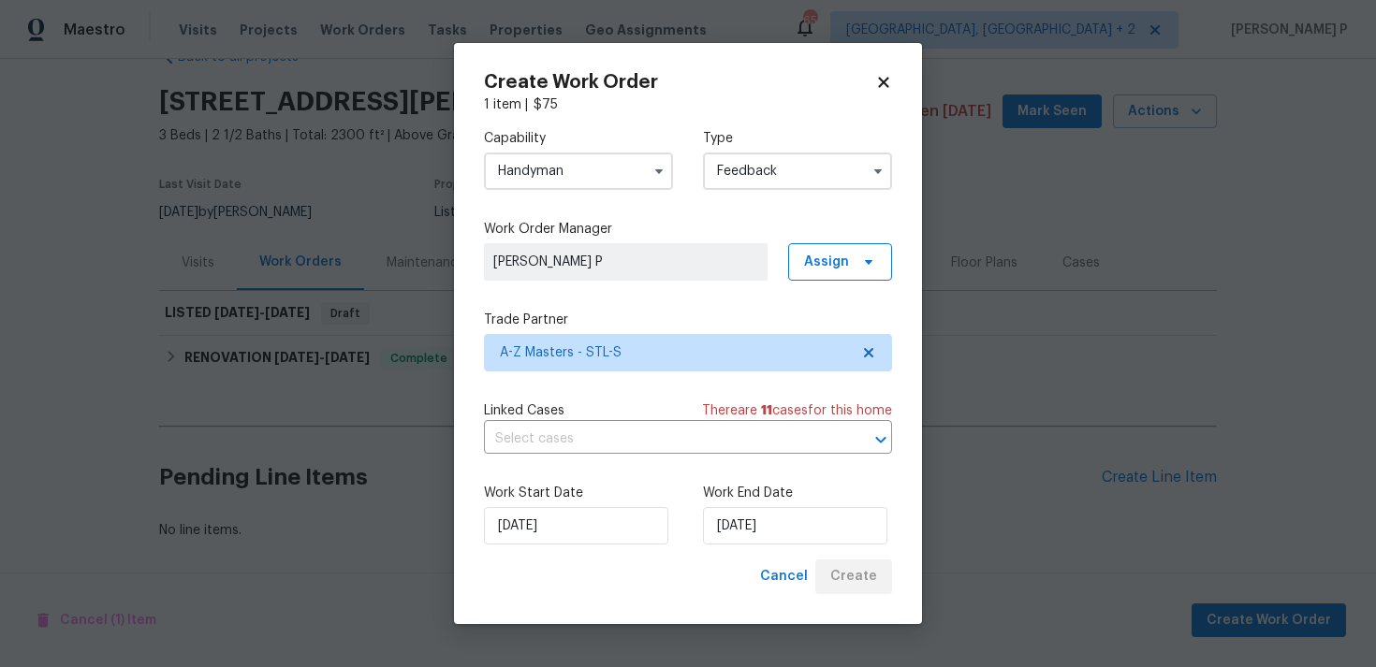
scroll to position [49, 0]
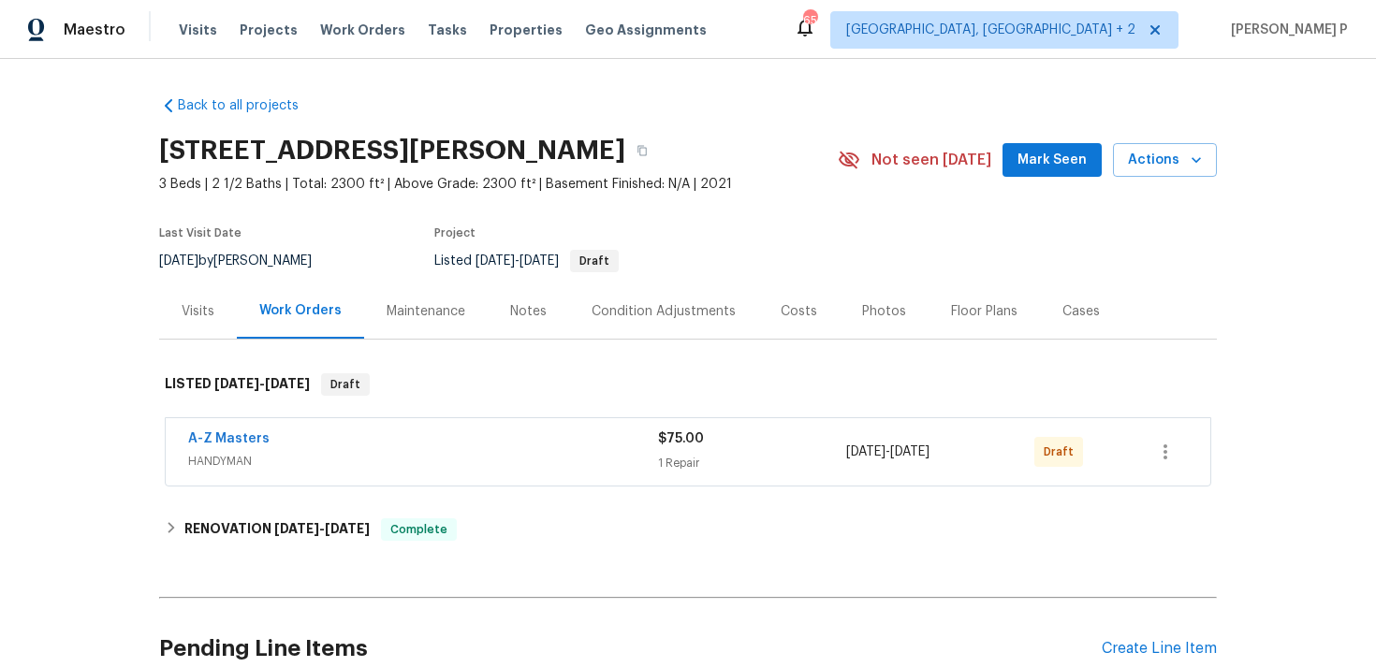
click at [220, 448] on div "A-Z Masters" at bounding box center [423, 441] width 470 height 22
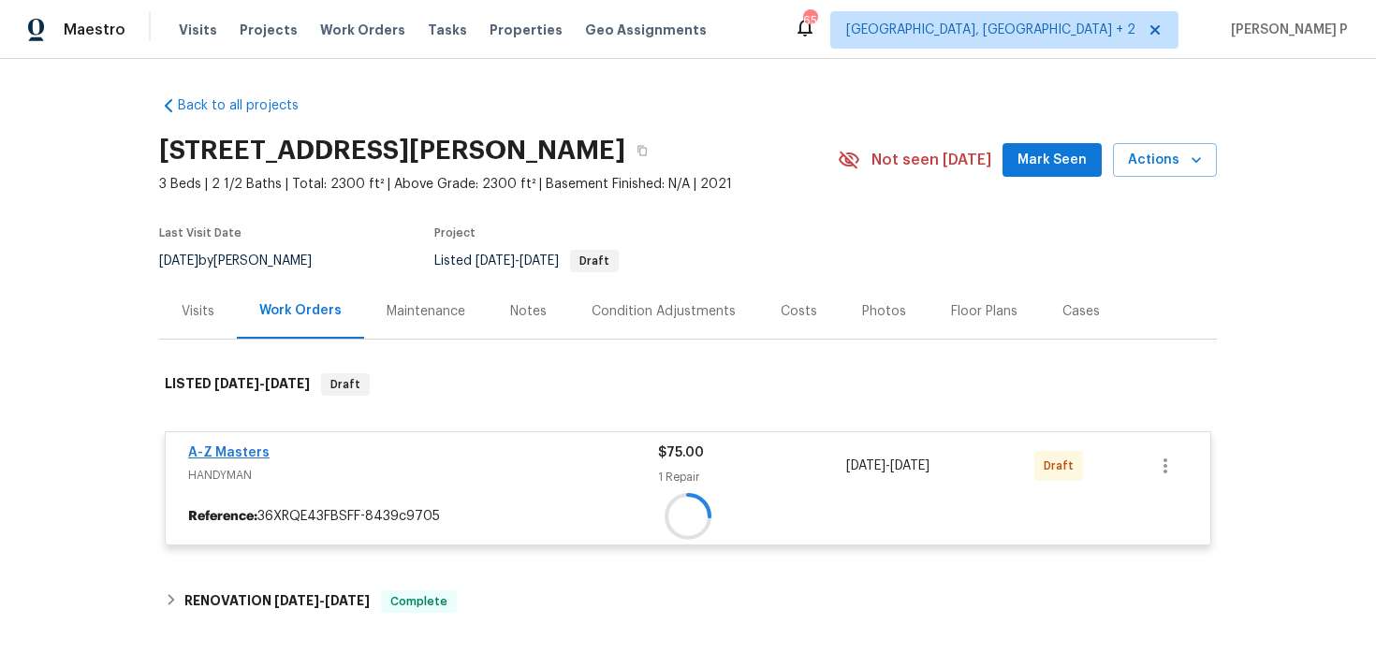
click at [241, 500] on div at bounding box center [688, 517] width 1044 height 34
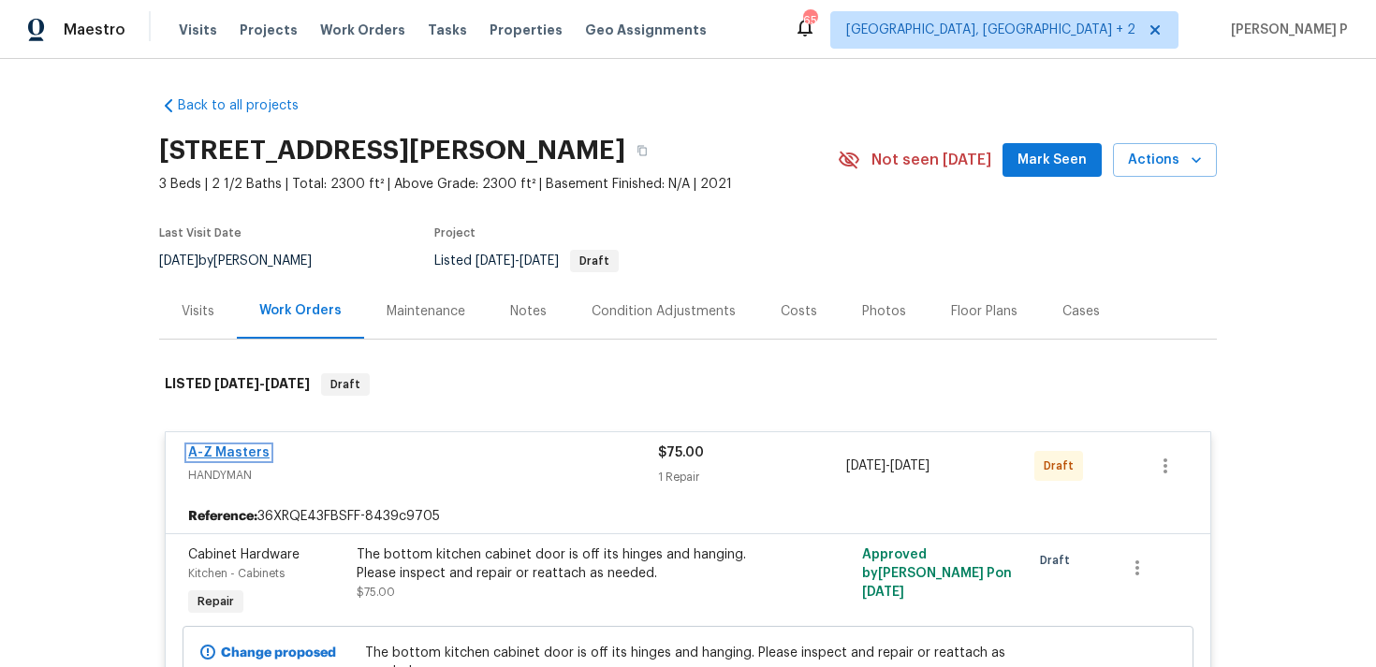
click at [241, 449] on link "A-Z Masters" at bounding box center [228, 452] width 81 height 13
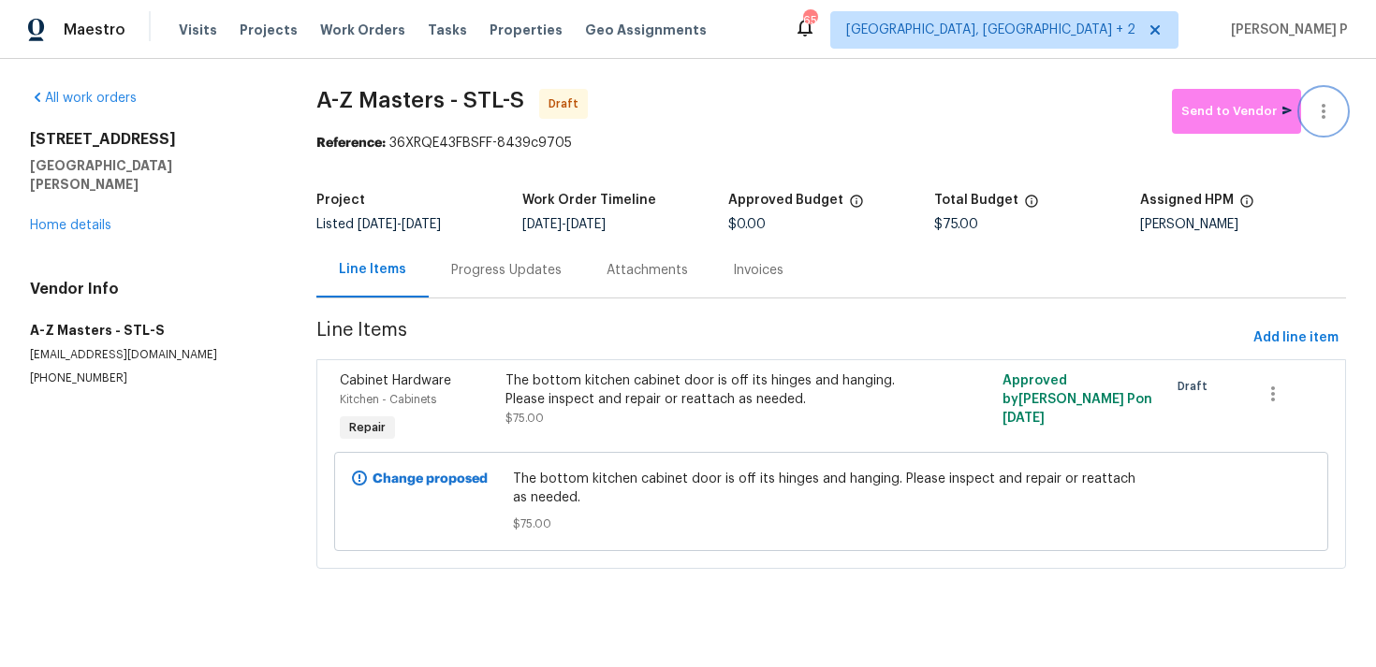
click at [1323, 101] on icon "button" at bounding box center [1323, 111] width 22 height 22
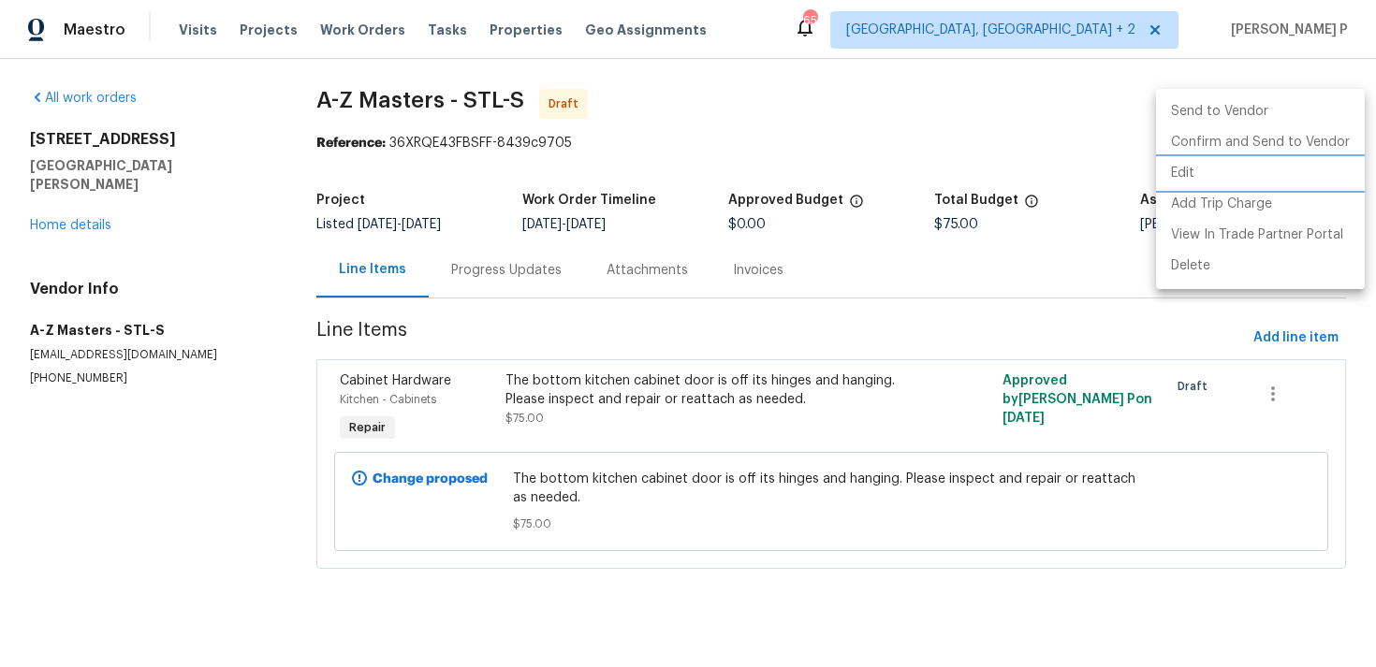
click at [1195, 173] on li "Edit" at bounding box center [1260, 173] width 209 height 31
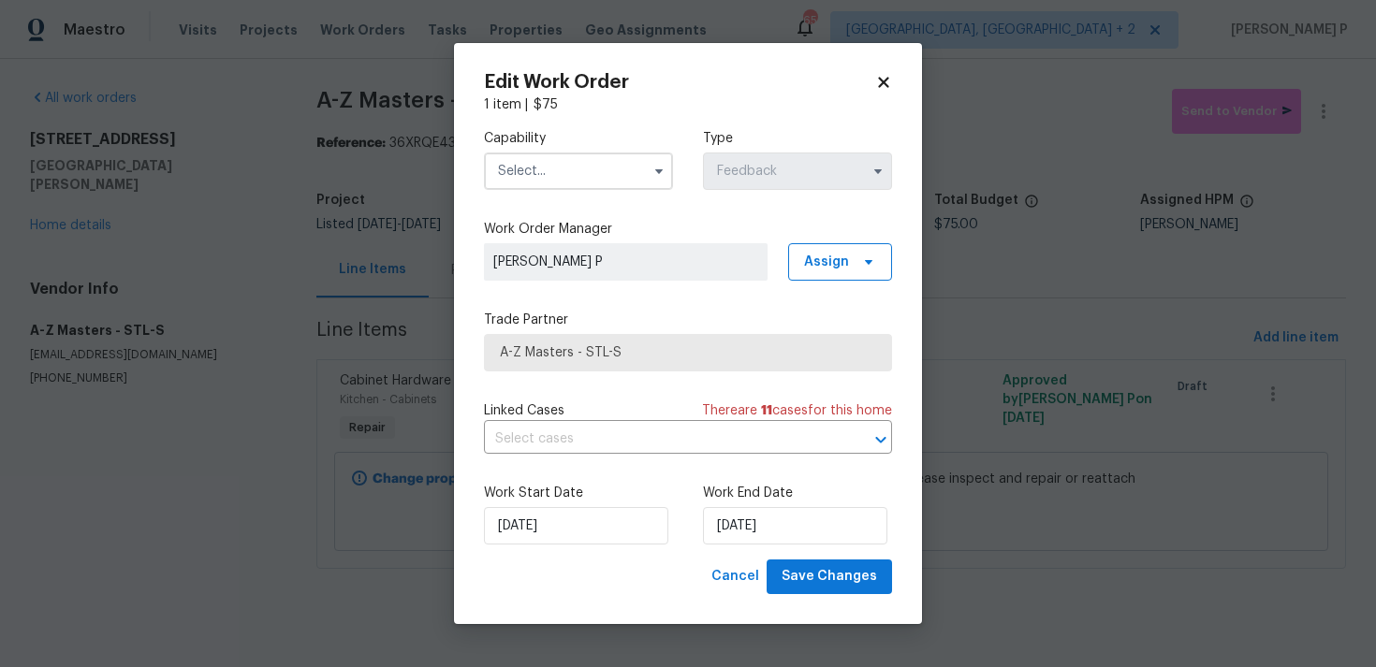
click at [554, 176] on input "text" at bounding box center [578, 171] width 189 height 37
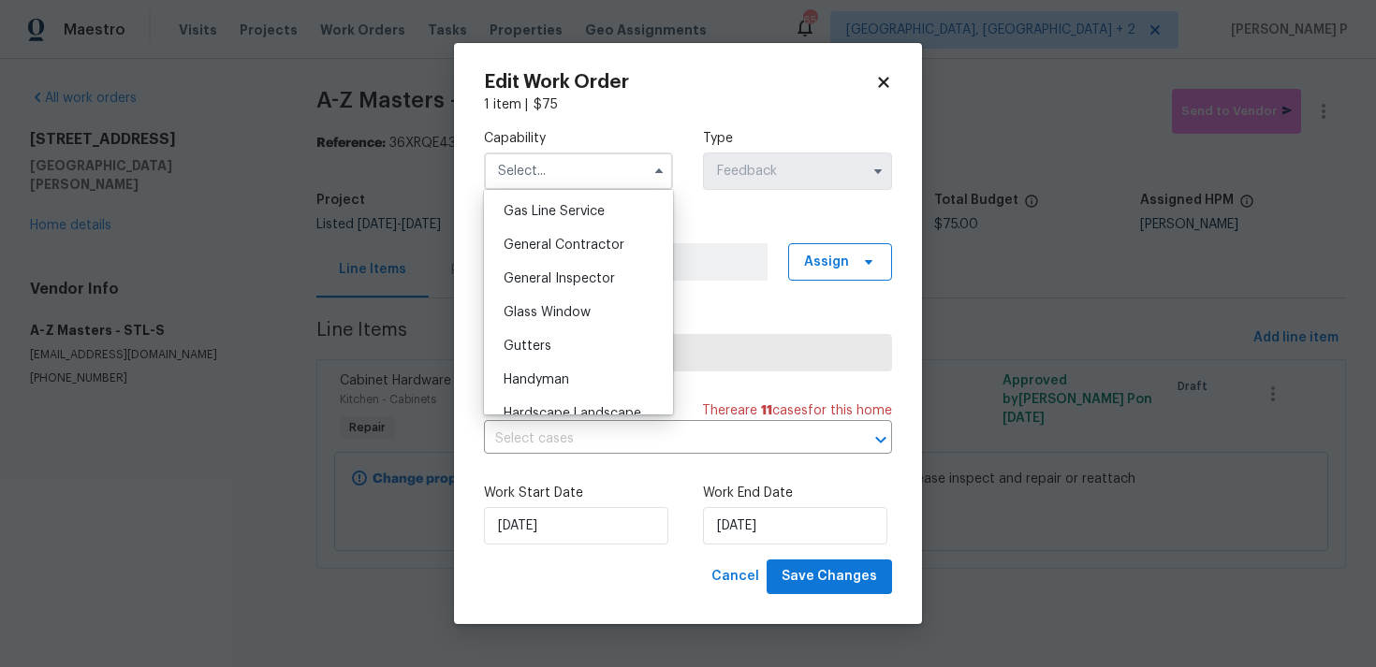
scroll to position [884, 0]
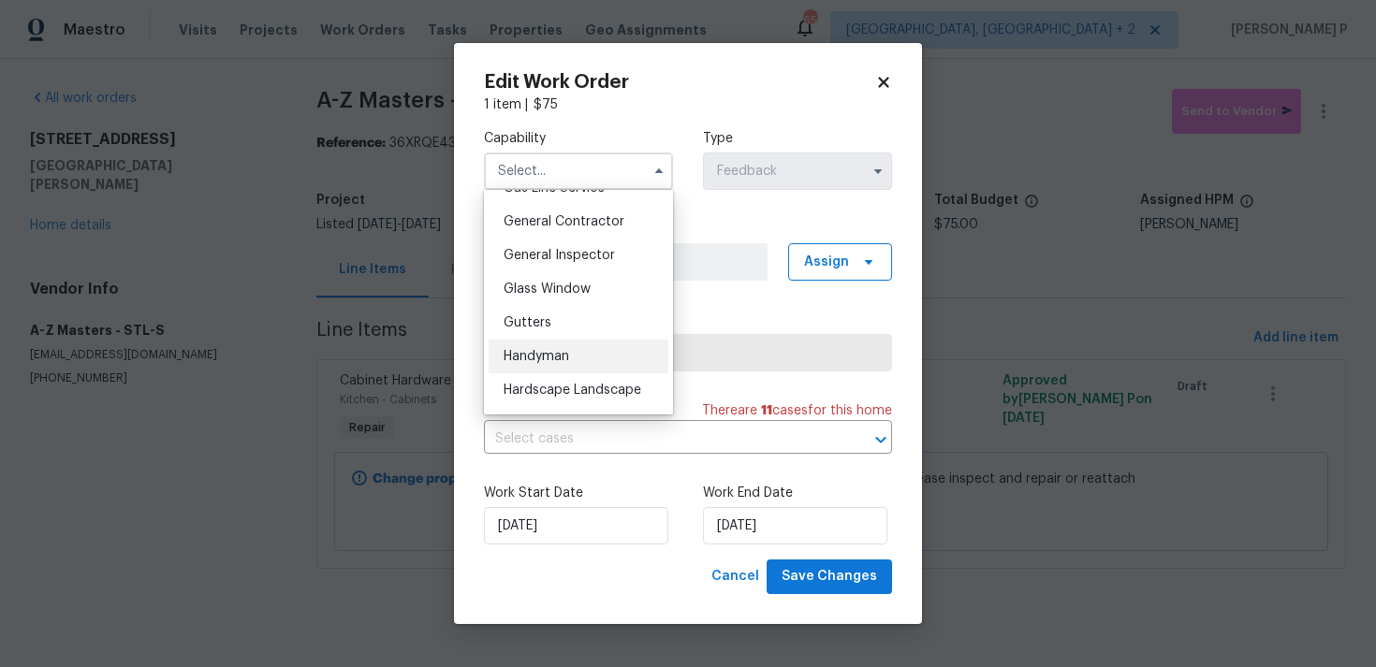
click at [535, 359] on span "Handyman" at bounding box center [536, 356] width 66 height 13
type input "Handyman"
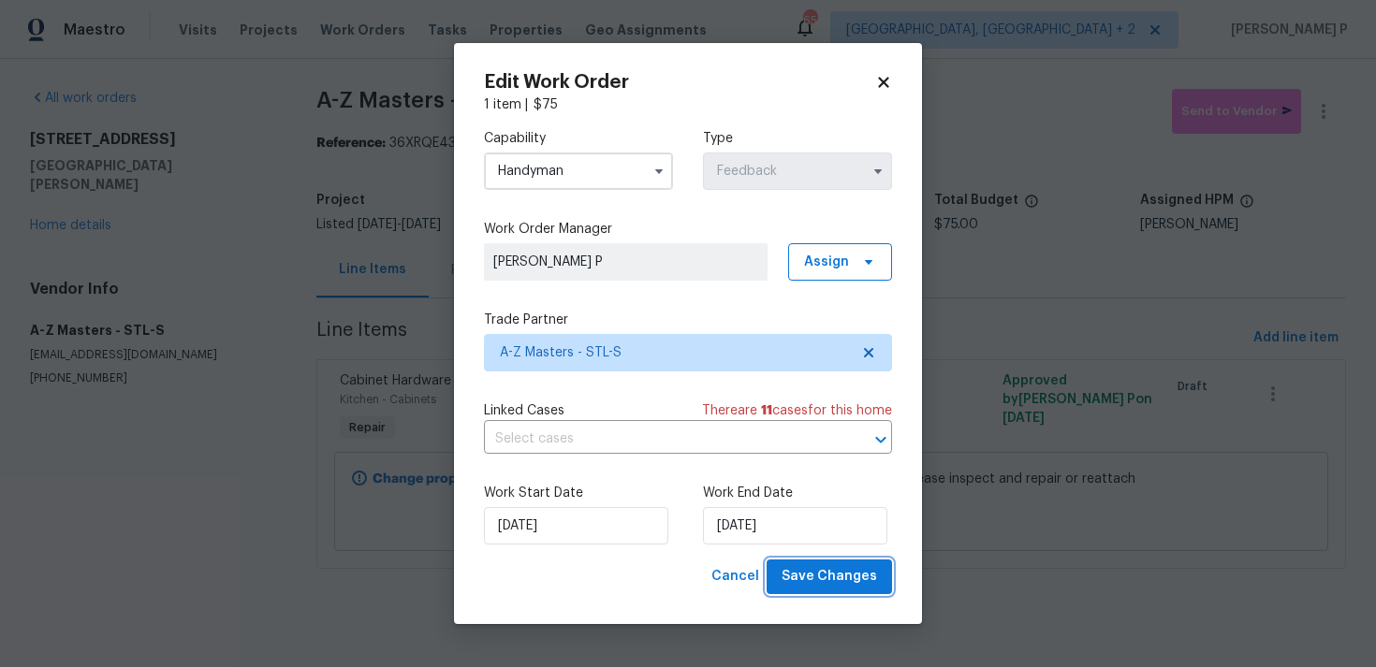
click at [811, 576] on span "Save Changes" at bounding box center [828, 576] width 95 height 23
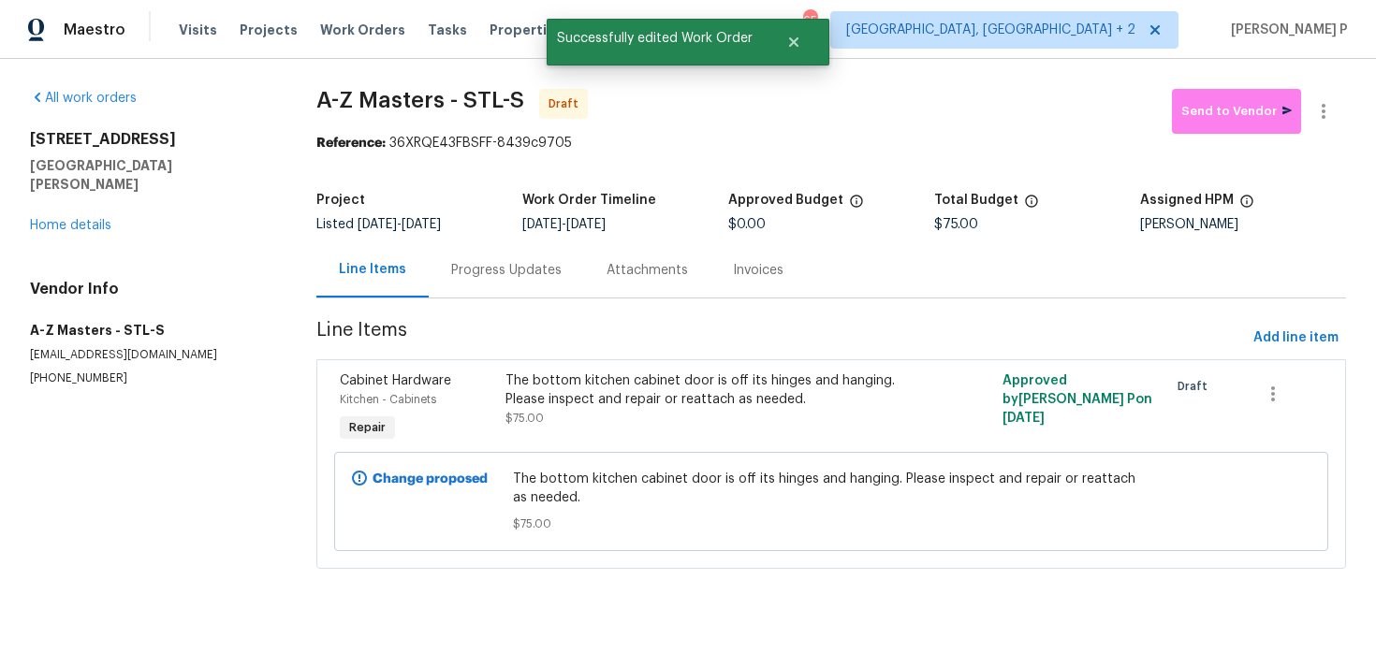
click at [513, 279] on div "Progress Updates" at bounding box center [506, 270] width 110 height 19
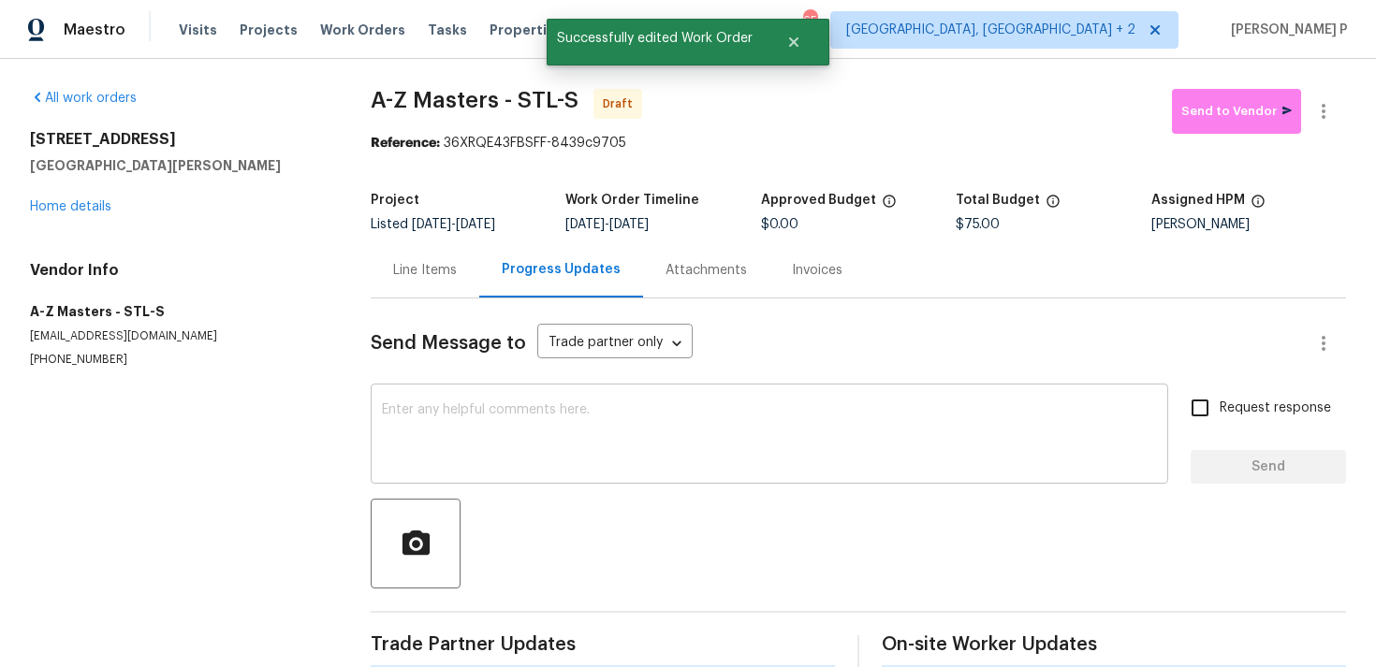
click at [496, 437] on textarea at bounding box center [769, 436] width 775 height 66
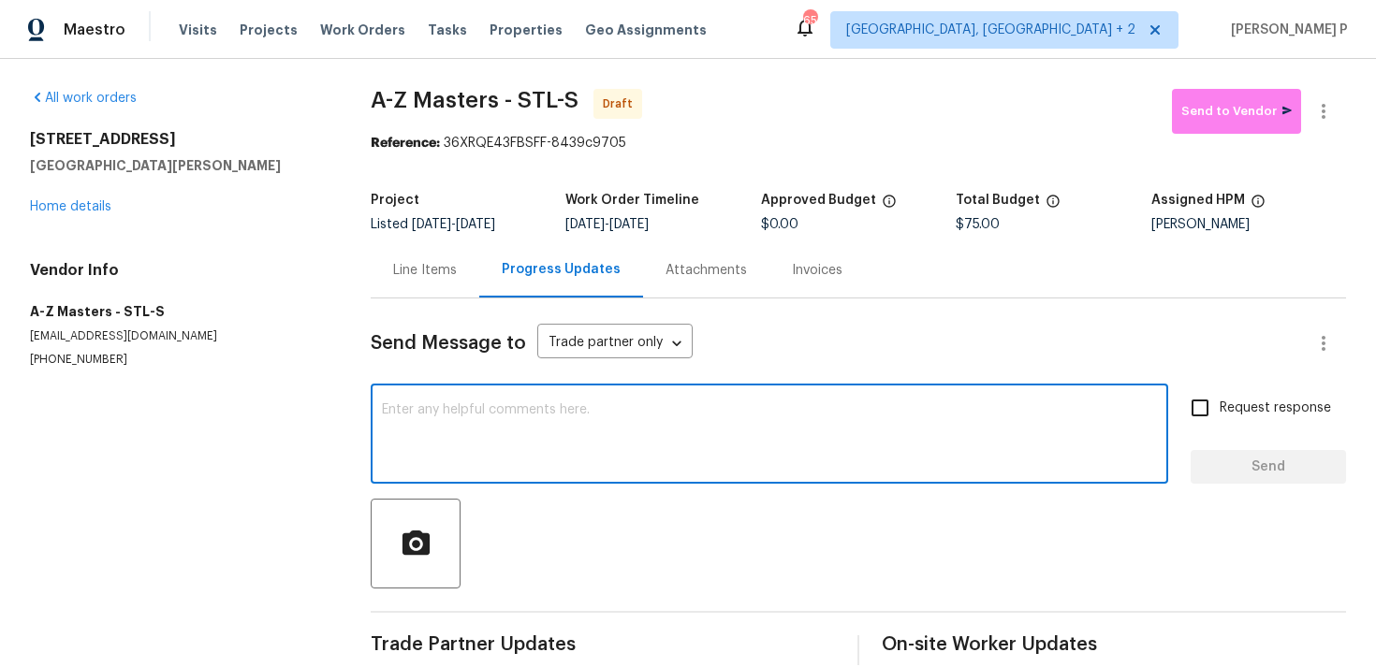
paste textarea "Hi, this is [PERSON_NAME] with Opendoor. I’m confirming you received the WO for…"
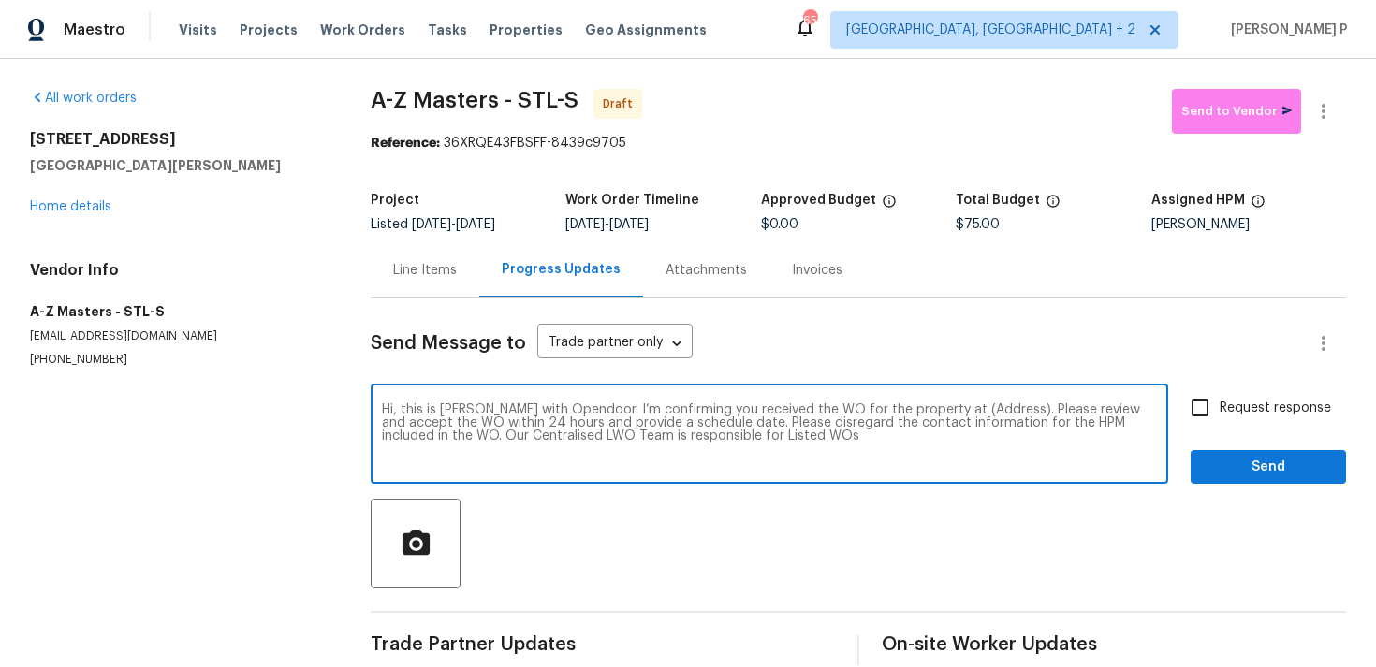
drag, startPoint x: 938, startPoint y: 409, endPoint x: 997, endPoint y: 409, distance: 59.0
click at [997, 409] on textarea "Hi, this is [PERSON_NAME] with Opendoor. I’m confirming you received the WO for…" at bounding box center [769, 436] width 775 height 66
paste textarea "932 Sugar Pear St, Saint Charles, MO 63301"
type textarea "Hi, this is Ramyasri with Opendoor. I’m confirming you received the WO for the …"
click at [1195, 410] on input "Request response" at bounding box center [1199, 407] width 39 height 39
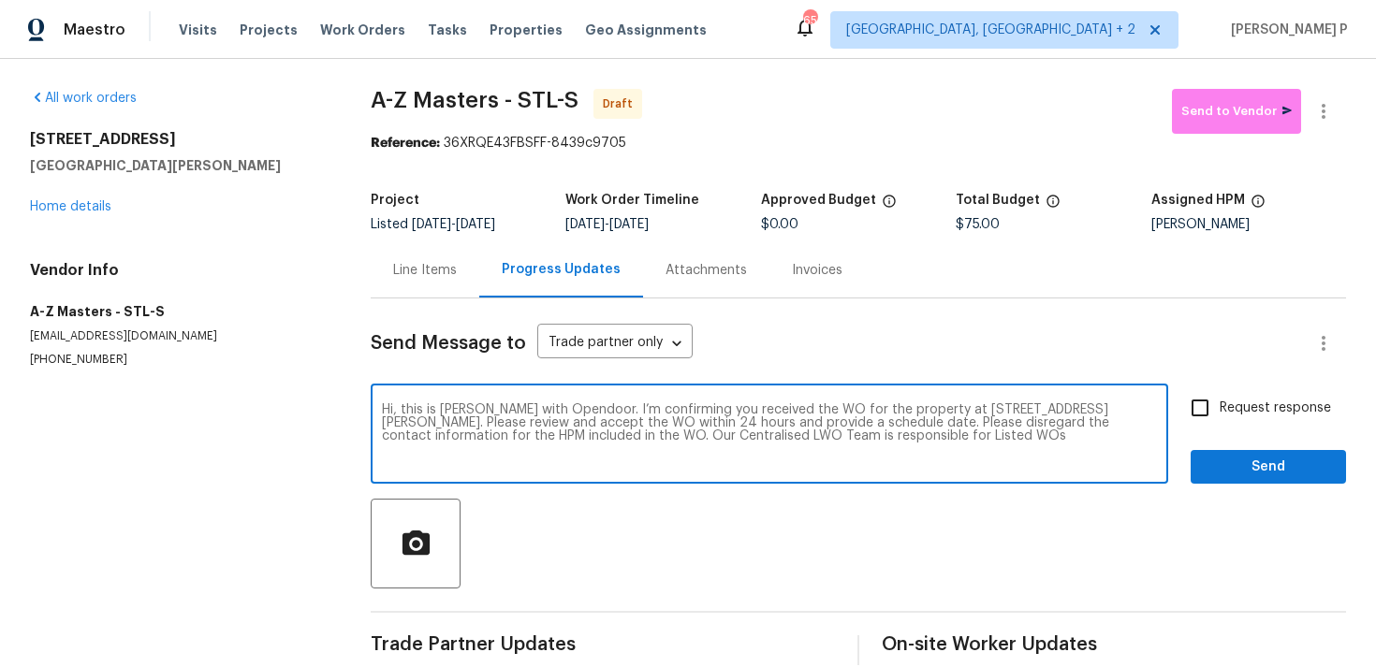
checkbox input "true"
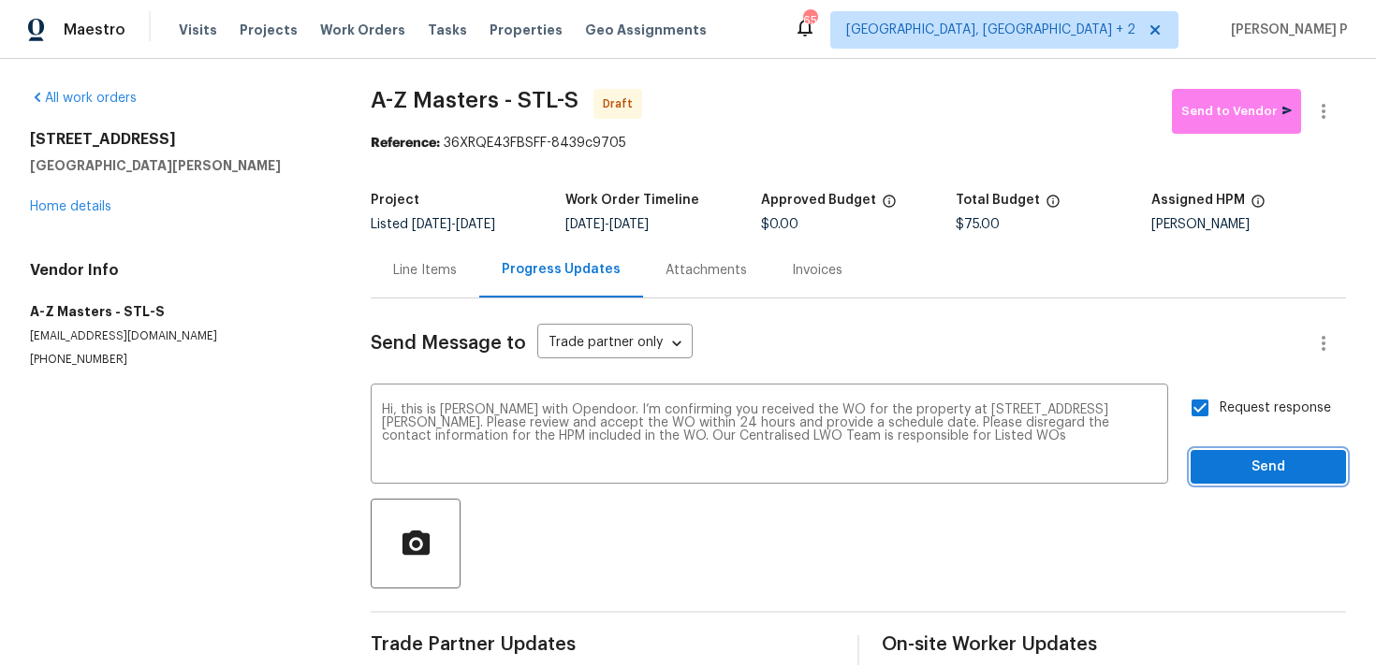
click at [1200, 467] on button "Send" at bounding box center [1267, 467] width 155 height 35
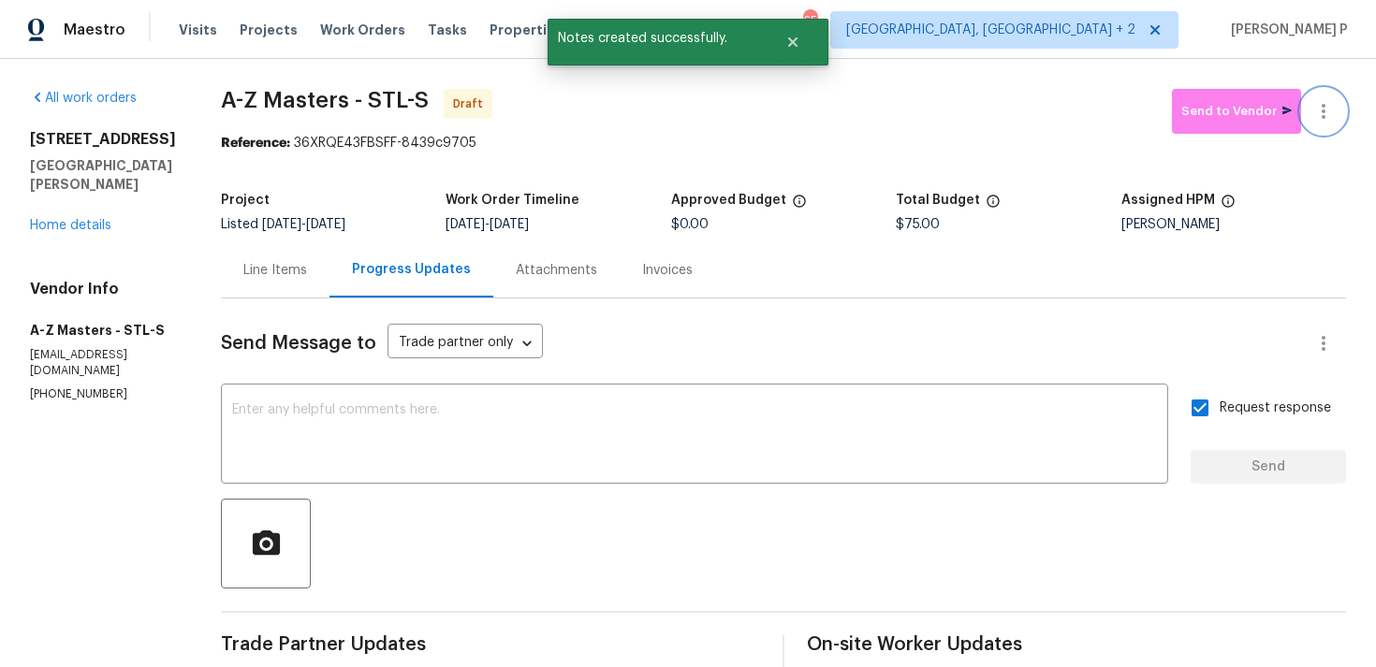
click at [1322, 119] on icon "button" at bounding box center [1323, 111] width 22 height 22
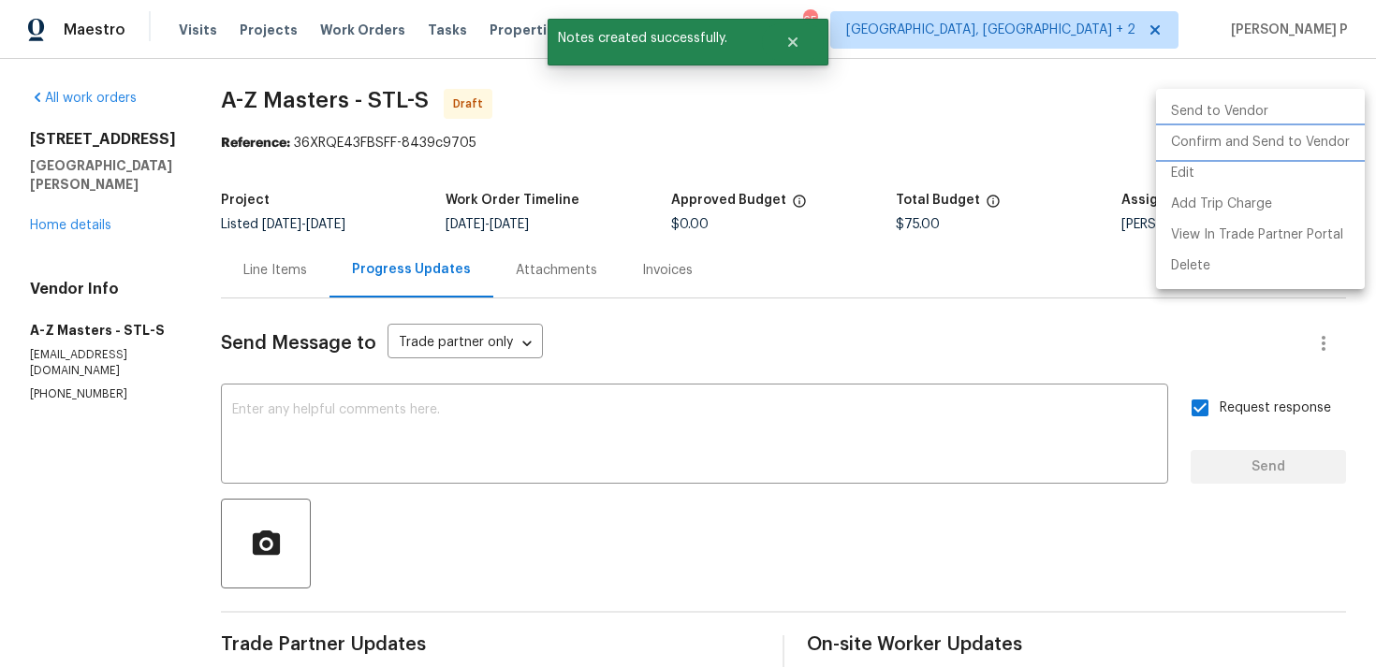
click at [1259, 153] on li "Confirm and Send to Vendor" at bounding box center [1260, 142] width 209 height 31
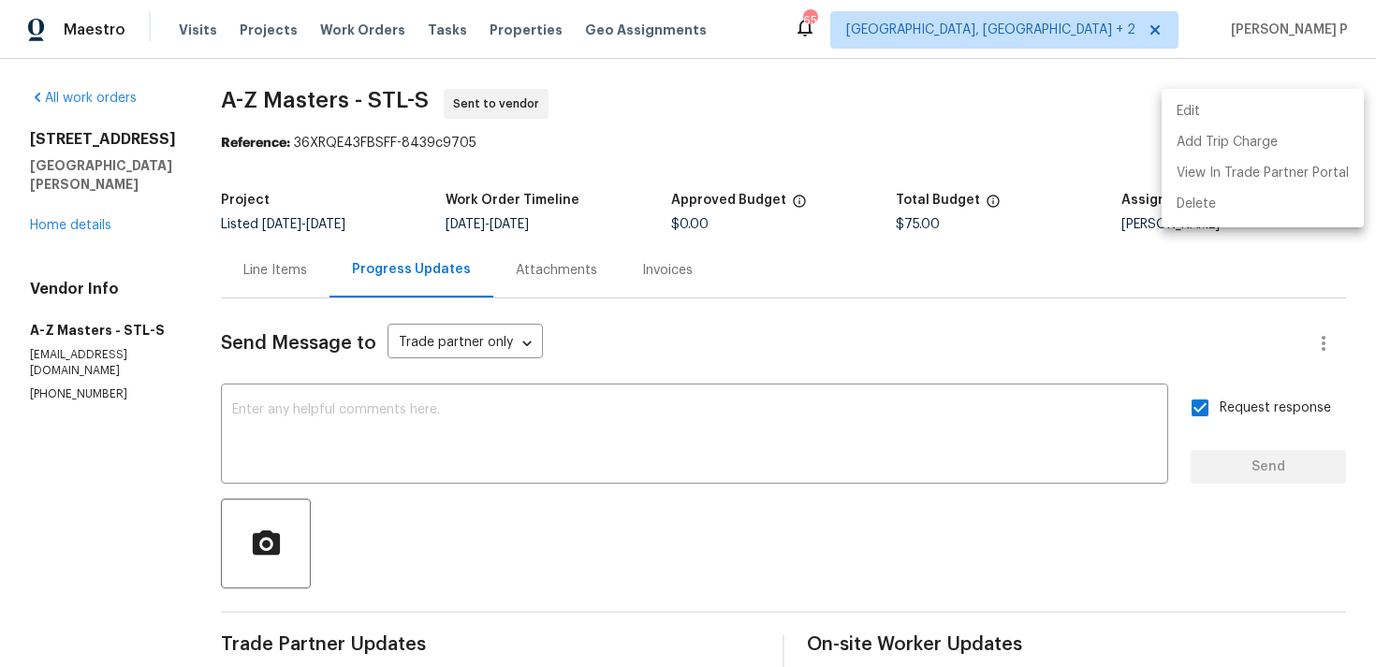
click at [219, 140] on div at bounding box center [688, 333] width 1376 height 667
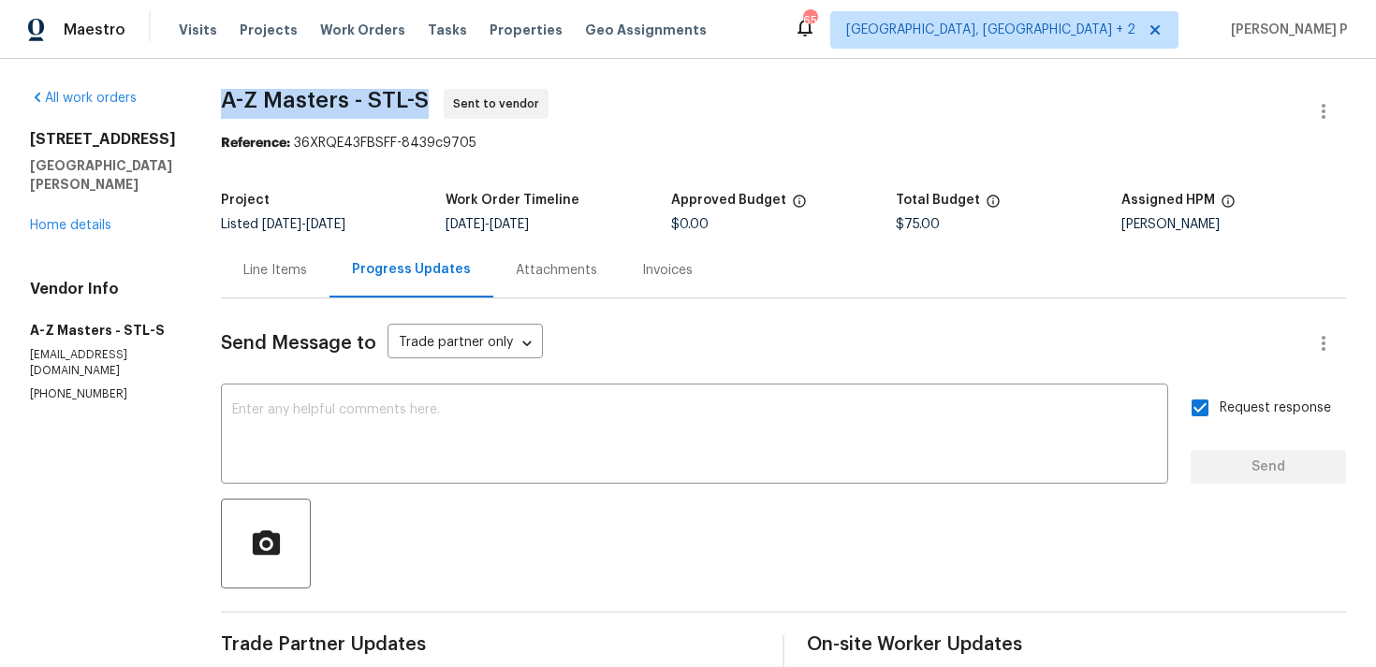
copy span "A-Z Masters - STL-S"
drag, startPoint x: 221, startPoint y: 98, endPoint x: 426, endPoint y: 99, distance: 204.9
click at [426, 99] on span "A-Z Masters - STL-S Sent to vendor" at bounding box center [761, 111] width 1080 height 45
copy span "A-Z Masters - STL-S"
click at [326, 185] on div "Project Listed 8/25/2025 - 8/27/2025 Work Order Timeline 8/25/2025 - 8/27/2025 …" at bounding box center [783, 212] width 1125 height 60
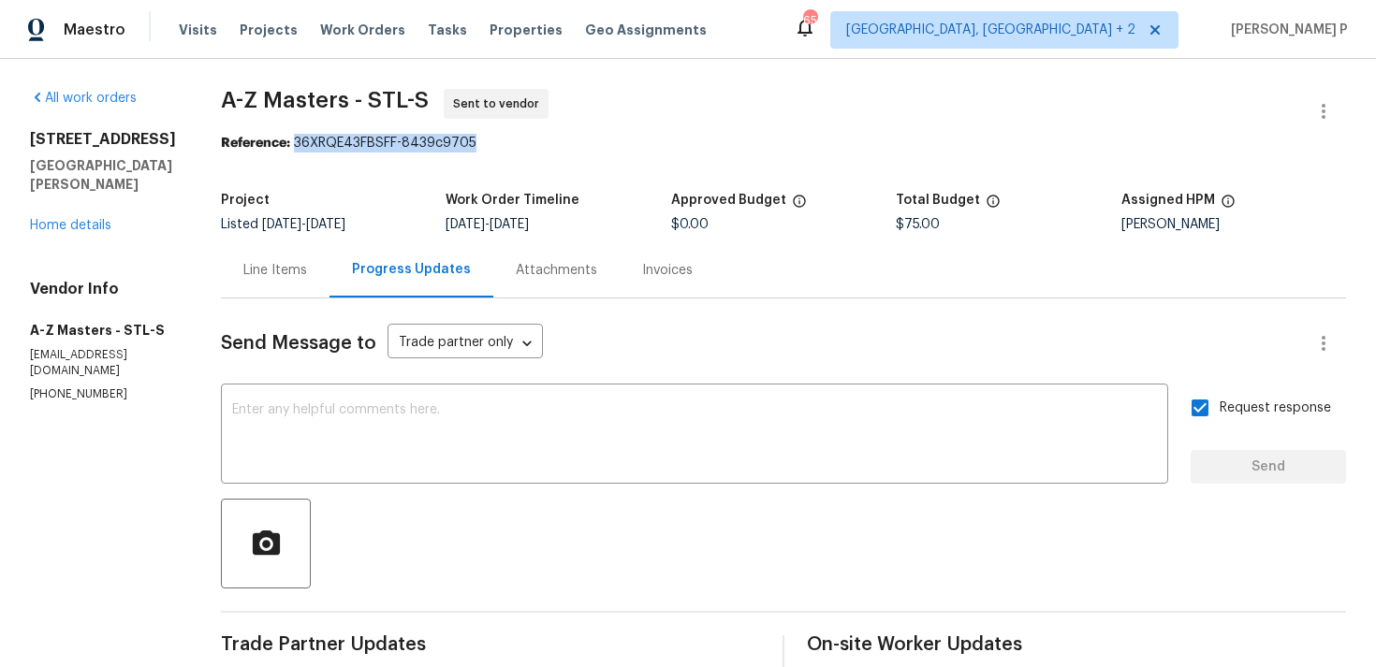
drag, startPoint x: 291, startPoint y: 140, endPoint x: 603, endPoint y: 140, distance: 311.6
click at [584, 140] on div "Reference: 36XRQE43FBSFF-8439c9705" at bounding box center [783, 143] width 1125 height 19
copy div "36XRQE43FBSFF-8439c9705"
click at [290, 140] on div "Reference: 36XRQE43FBSFF-8439c9705" at bounding box center [783, 143] width 1125 height 19
drag, startPoint x: 290, startPoint y: 140, endPoint x: 467, endPoint y: 140, distance: 176.9
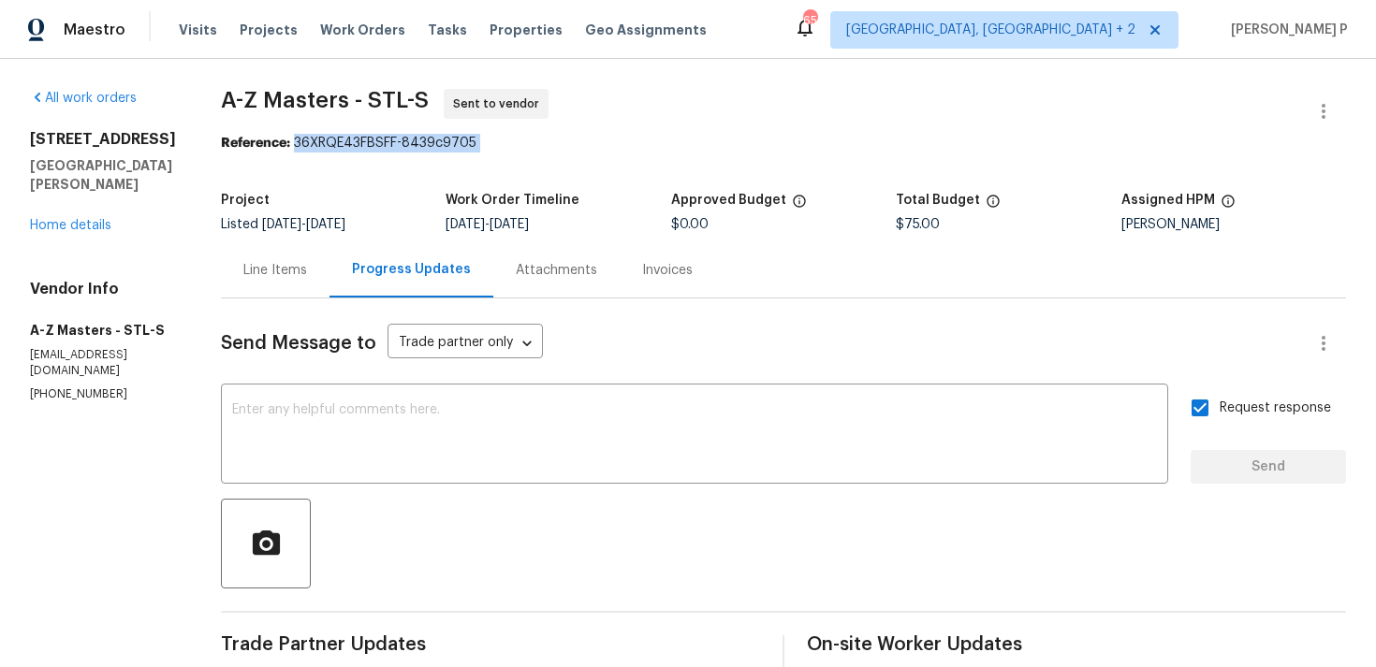
click at [467, 140] on div "Reference: 36XRQE43FBSFF-8439c9705" at bounding box center [783, 143] width 1125 height 19
click at [308, 239] on div "Project Listed 8/25/2025 - 8/27/2025 Work Order Timeline 8/25/2025 - 8/27/2025 …" at bounding box center [783, 212] width 1125 height 60
click at [276, 276] on div "Line Items" at bounding box center [275, 270] width 64 height 19
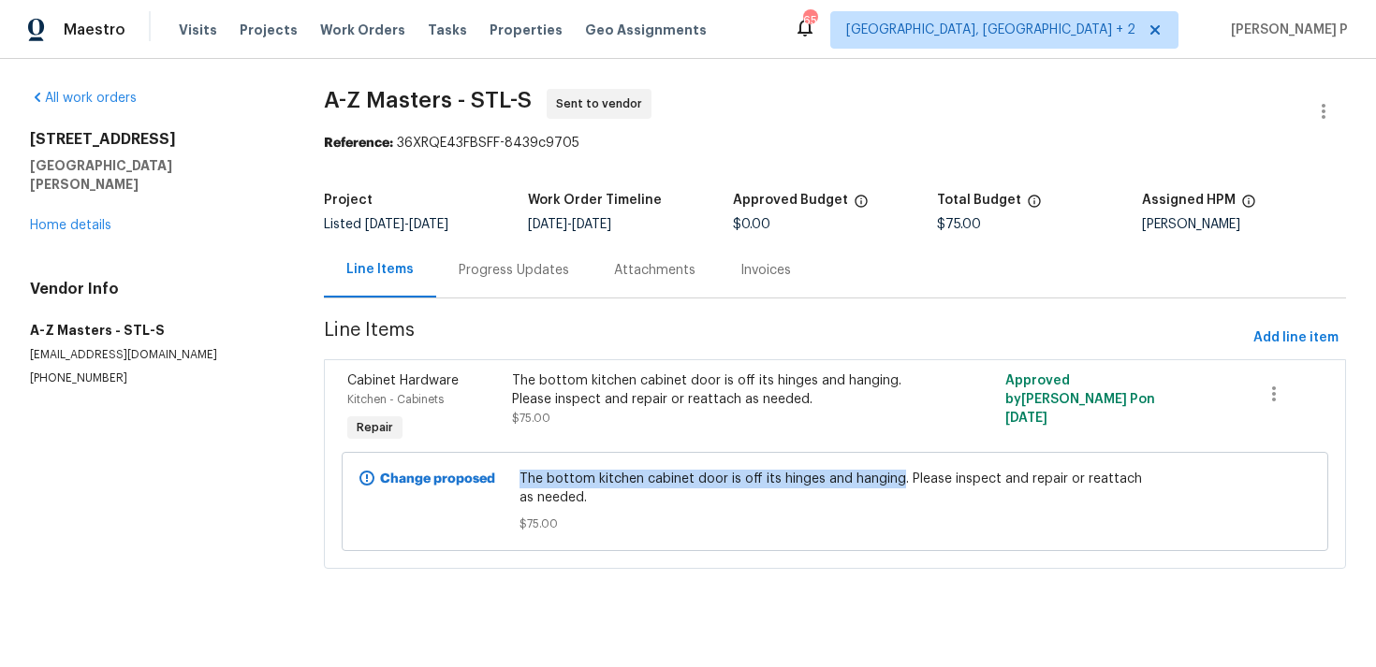
drag, startPoint x: 524, startPoint y: 480, endPoint x: 901, endPoint y: 474, distance: 377.2
click at [901, 474] on span "The bottom kitchen cabinet door is off its hinges and hanging. Please inspect a…" at bounding box center [834, 488] width 630 height 37
copy span "The bottom kitchen cabinet door is off its hinges and hanging"
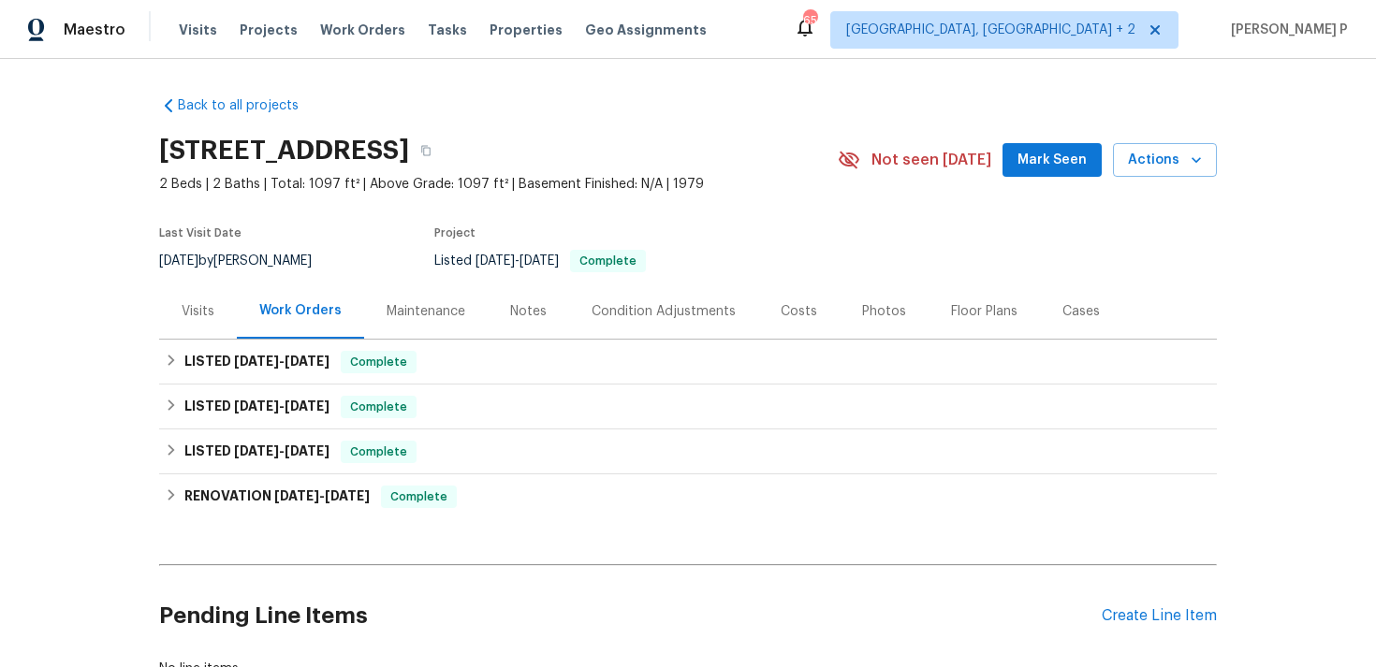
click at [206, 339] on div "Visits" at bounding box center [198, 311] width 78 height 55
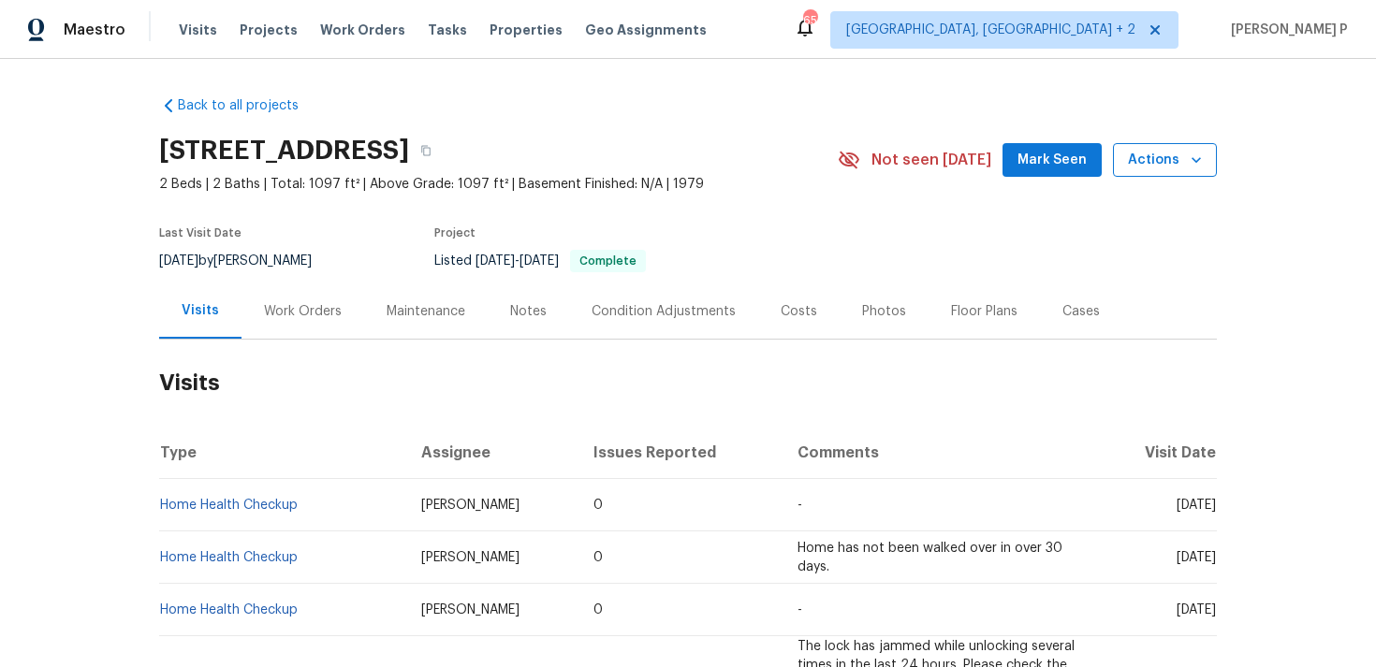
click at [1172, 163] on span "Actions" at bounding box center [1165, 160] width 74 height 23
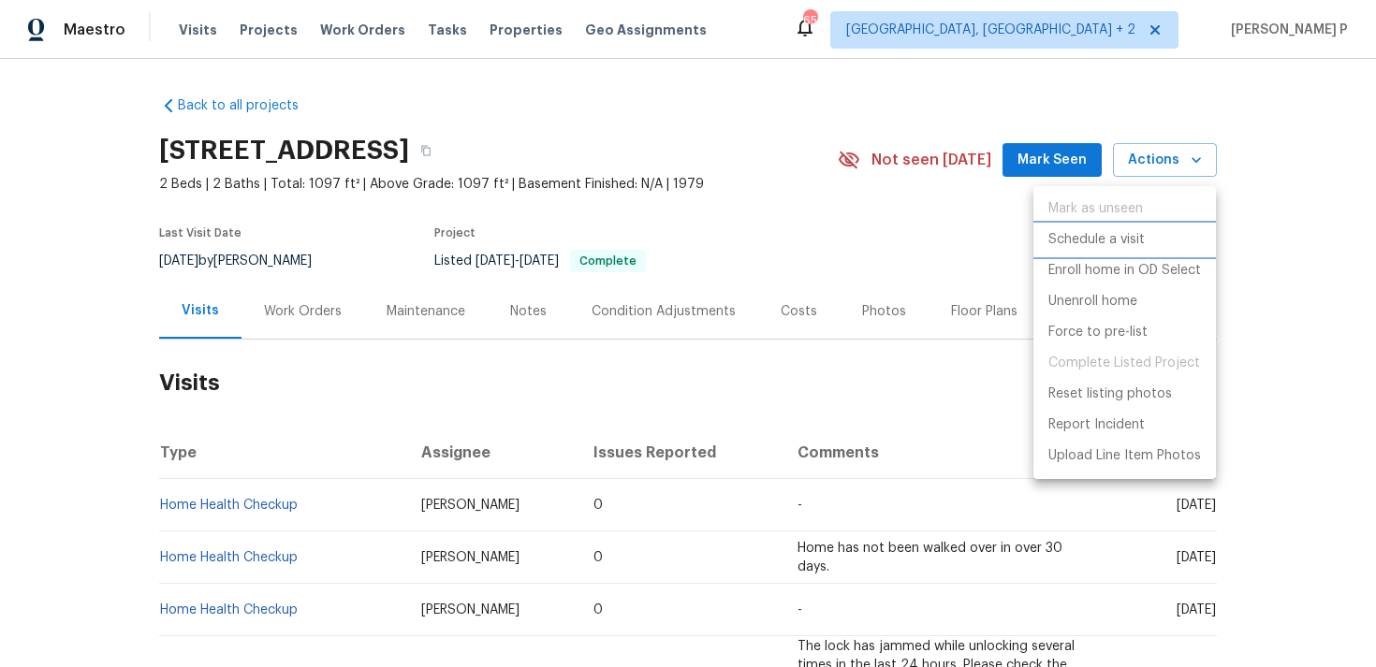
click at [1131, 240] on p "Schedule a visit" at bounding box center [1096, 240] width 96 height 20
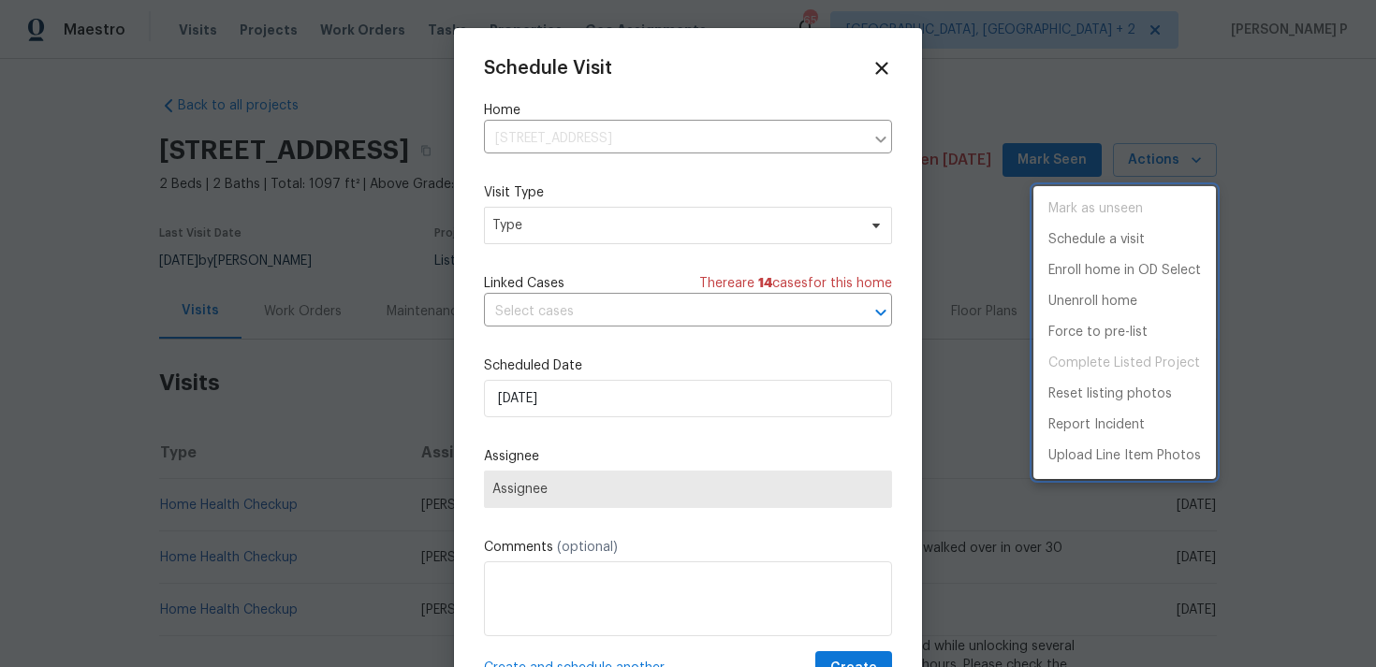
click at [699, 235] on div at bounding box center [688, 333] width 1376 height 667
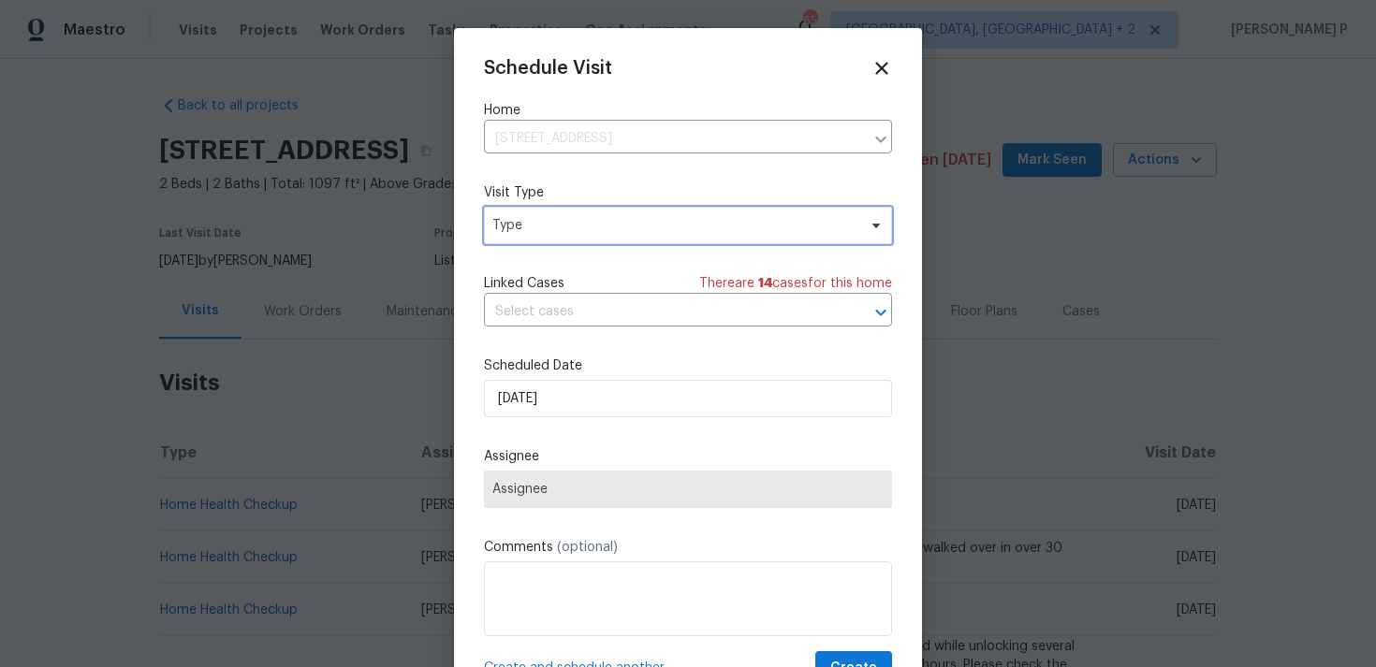
click at [645, 230] on span "Type" at bounding box center [674, 225] width 364 height 19
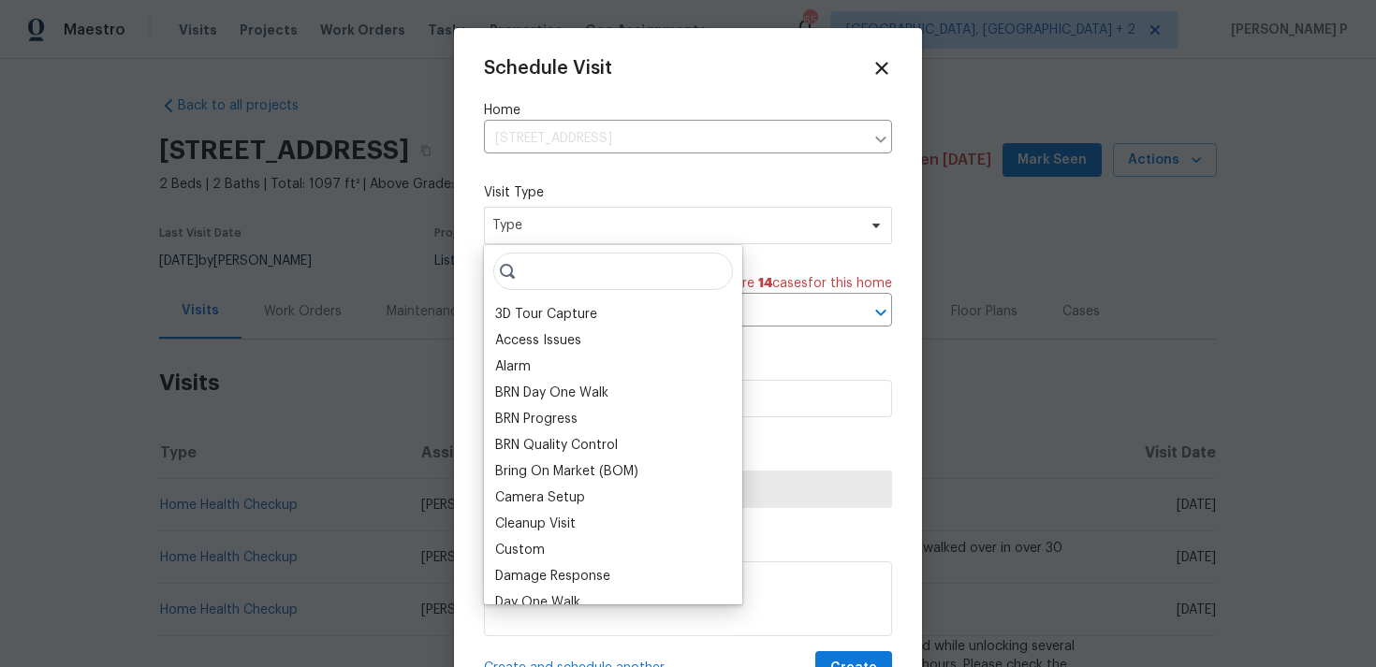
click at [581, 271] on input "search" at bounding box center [613, 271] width 240 height 37
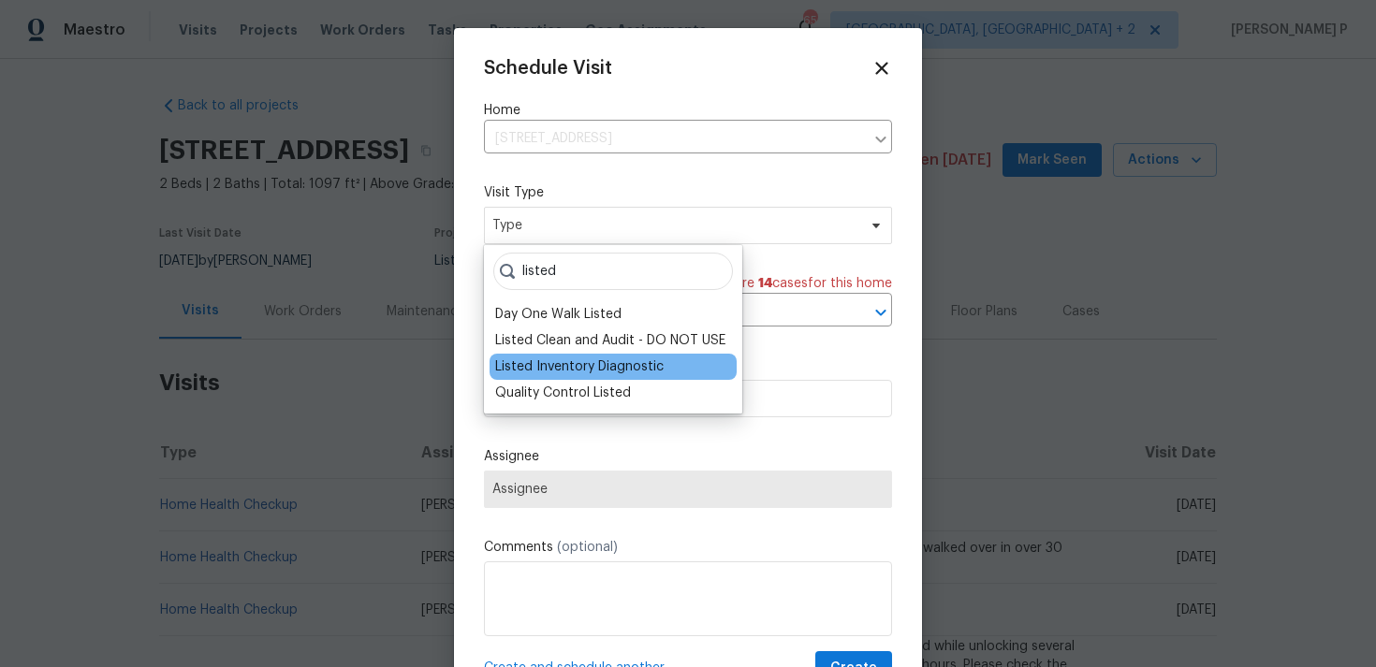
type input "listed"
click at [555, 364] on div "Listed Inventory Diagnostic" at bounding box center [579, 366] width 168 height 19
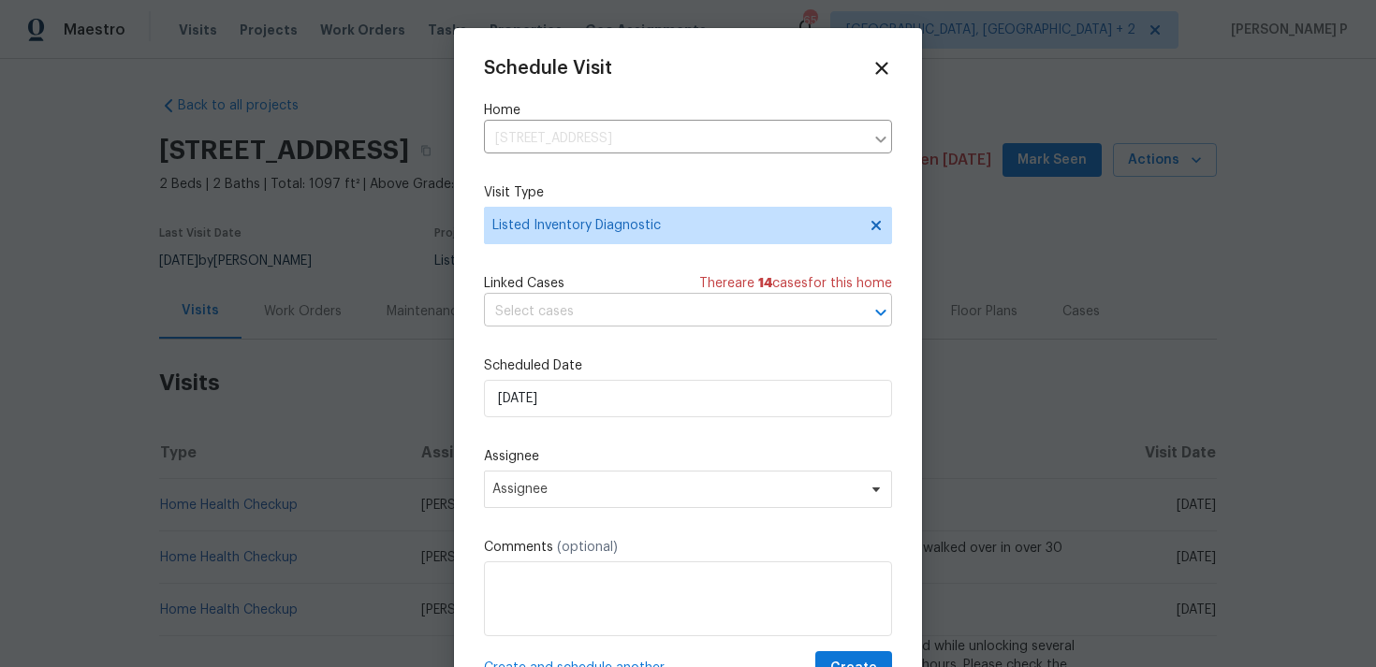
click at [573, 327] on input "text" at bounding box center [662, 312] width 356 height 29
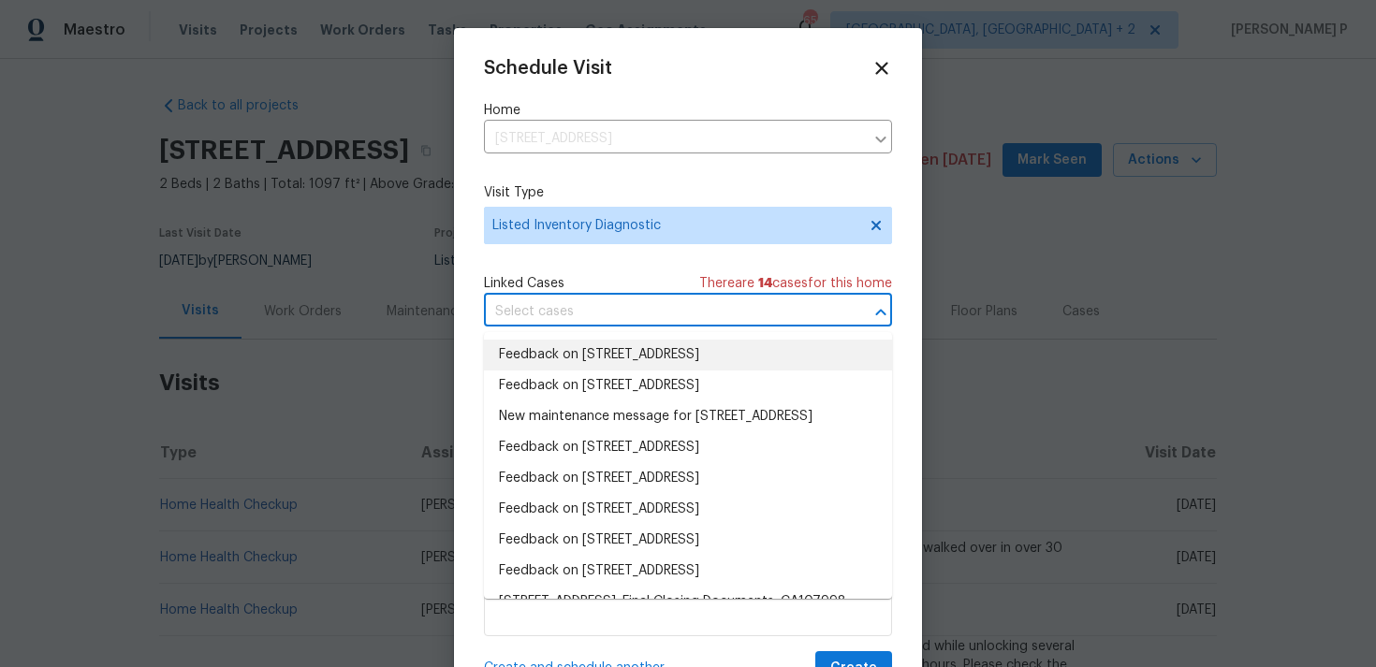
click at [574, 353] on li "Feedback on [STREET_ADDRESS]" at bounding box center [688, 355] width 408 height 31
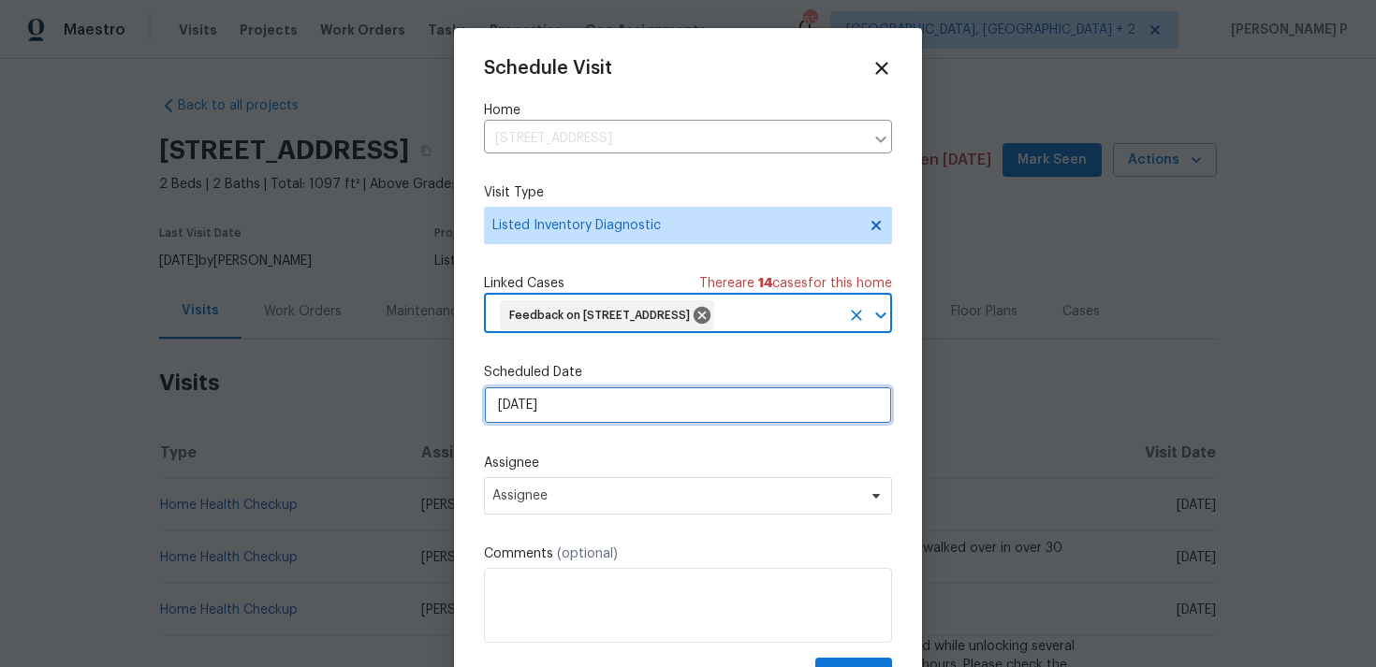
click at [573, 424] on input "[DATE]" at bounding box center [688, 404] width 408 height 37
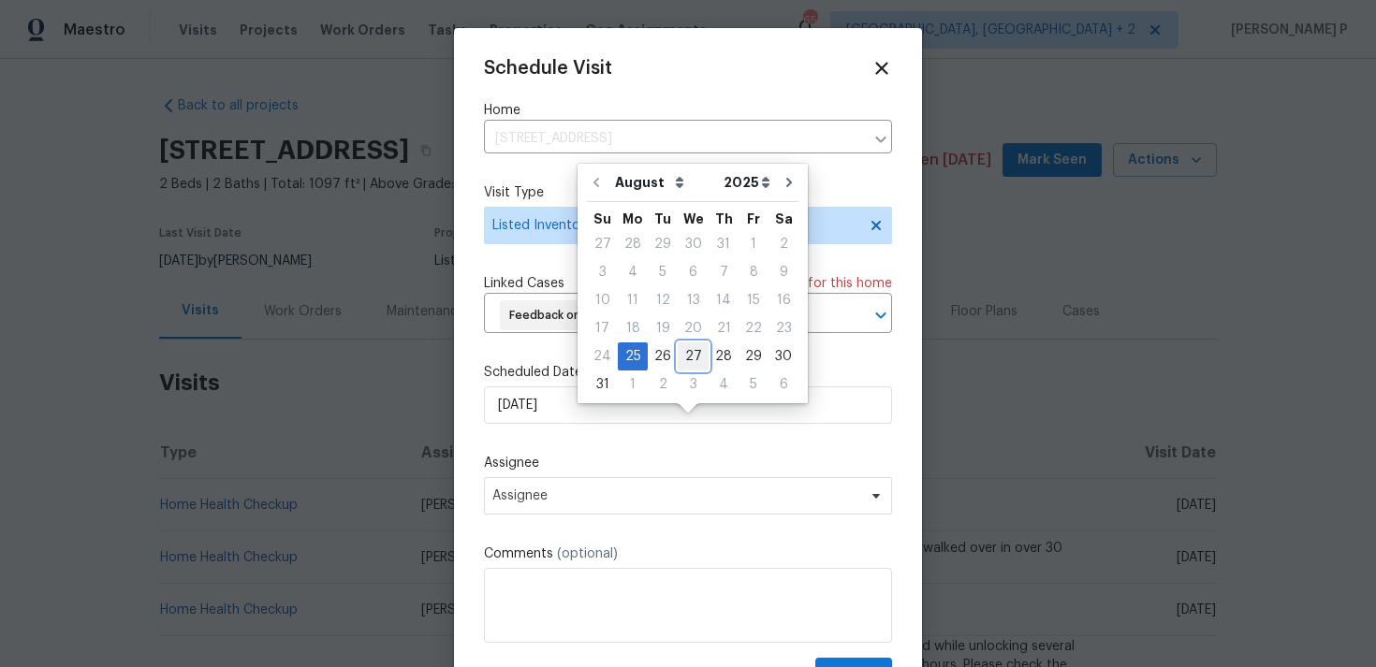
click at [690, 357] on div "27" at bounding box center [692, 356] width 31 height 26
type input "[DATE]"
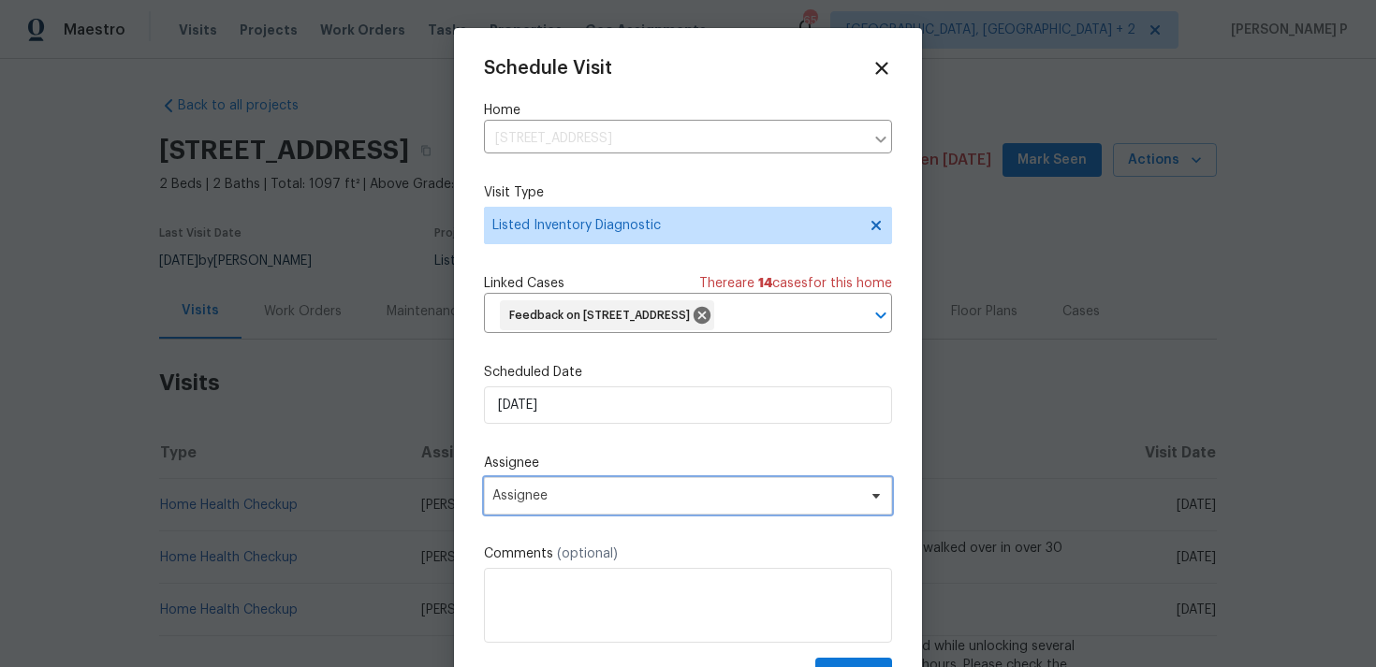
click at [692, 515] on span "Assignee" at bounding box center [688, 495] width 408 height 37
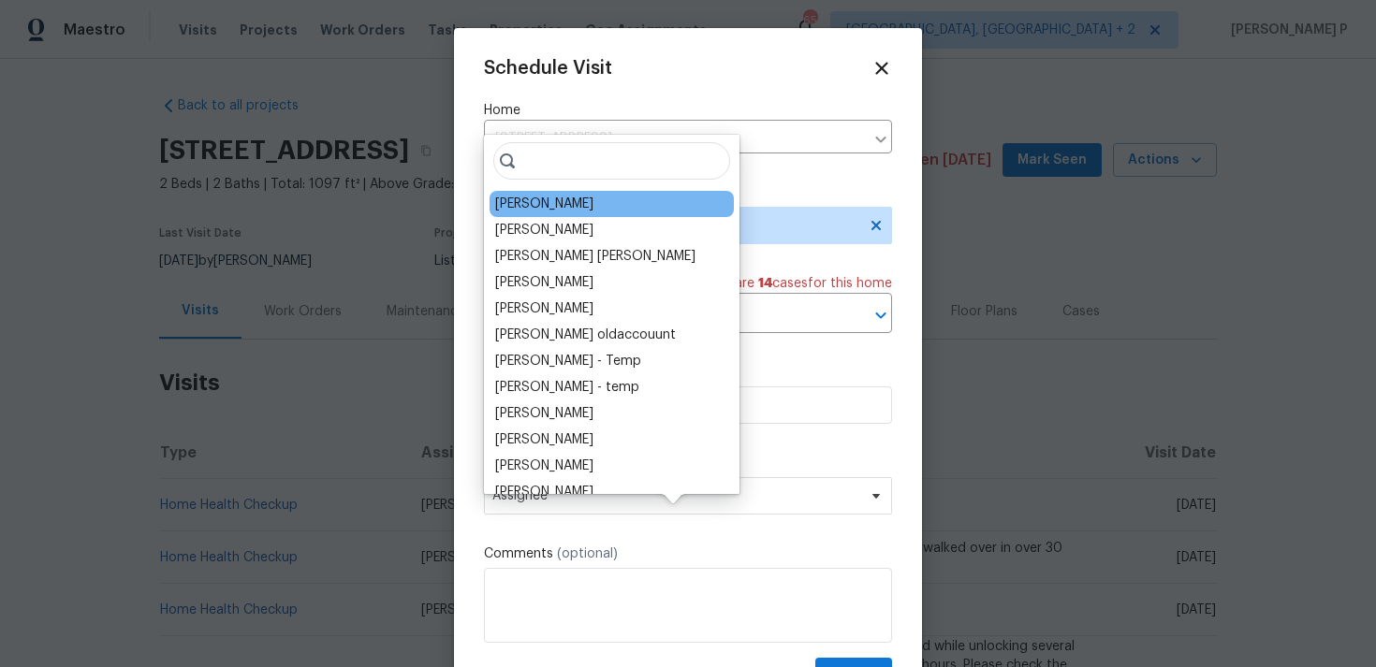
click at [578, 201] on div "[PERSON_NAME]" at bounding box center [611, 204] width 244 height 26
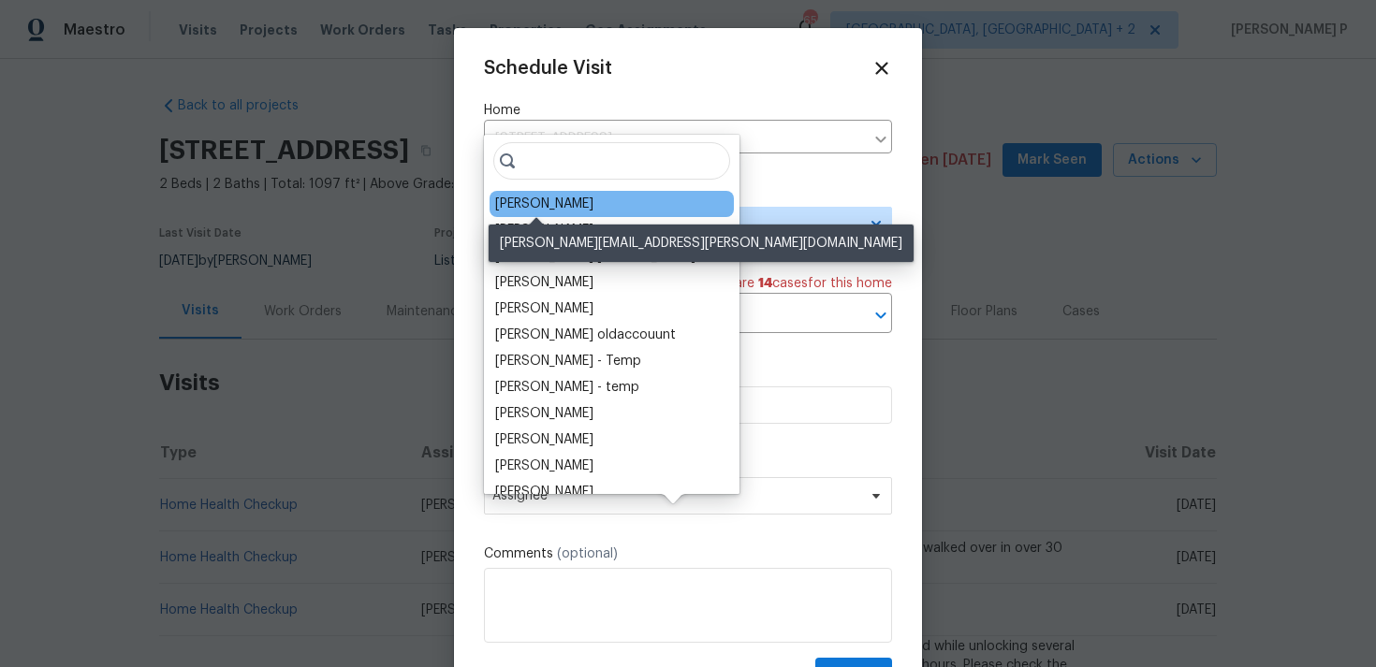
click at [552, 204] on div "[PERSON_NAME]" at bounding box center [544, 204] width 98 height 19
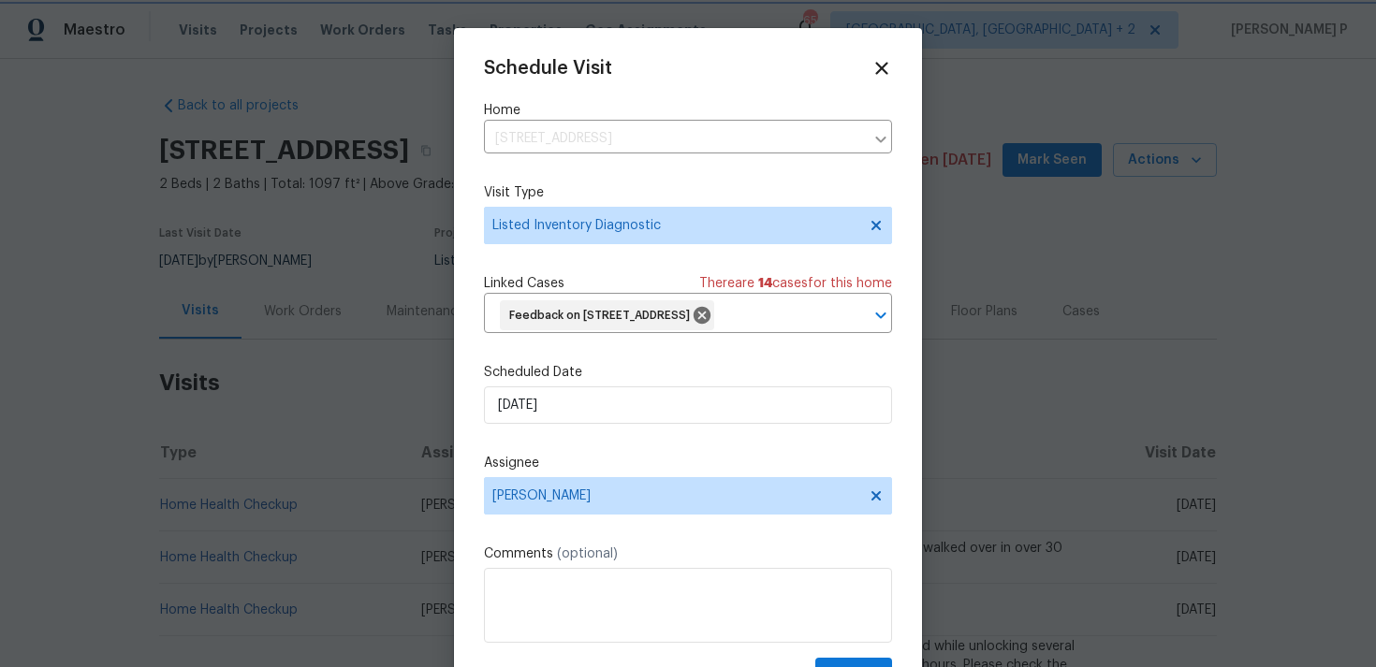
scroll to position [69, 0]
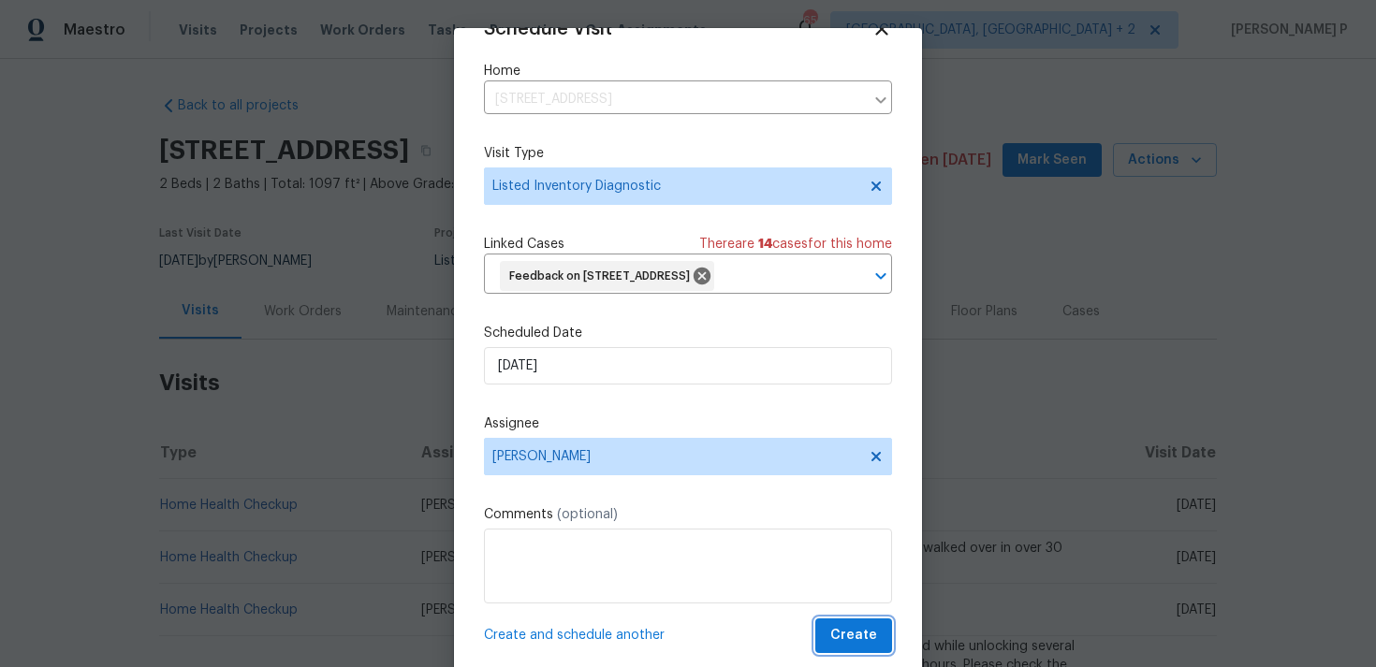
click at [842, 632] on span "Create" at bounding box center [853, 635] width 47 height 23
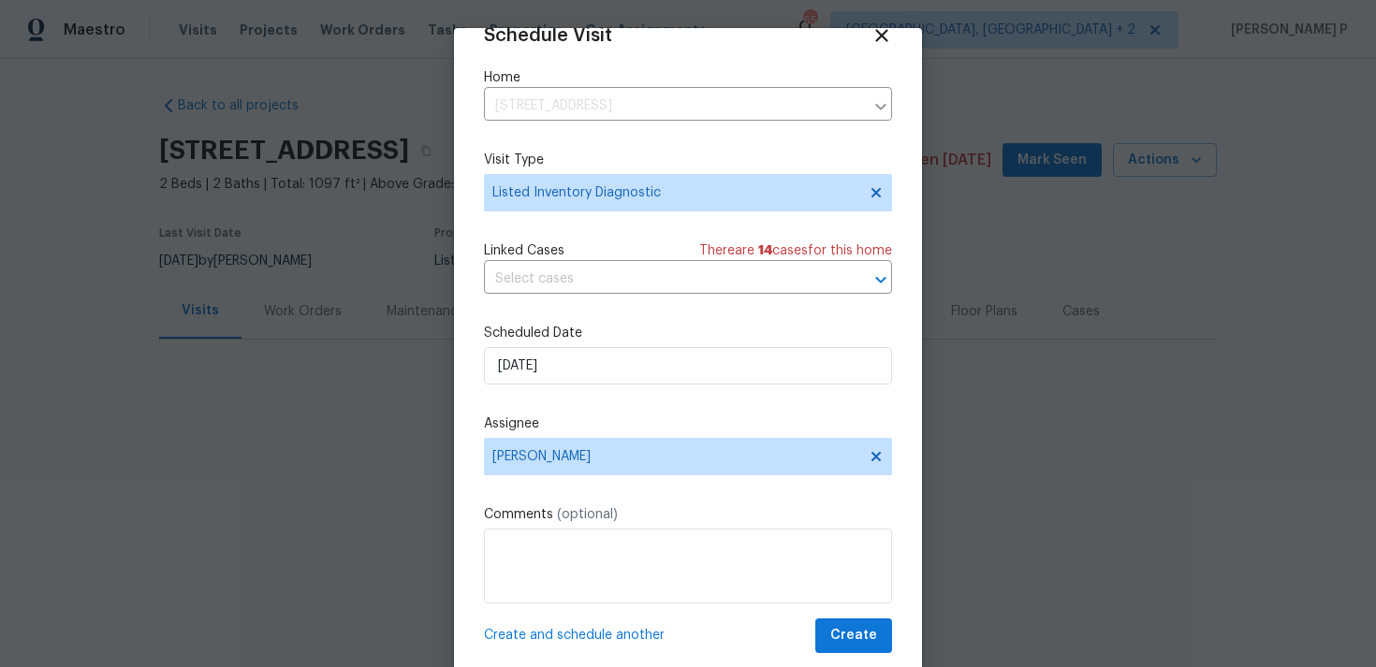
scroll to position [34, 0]
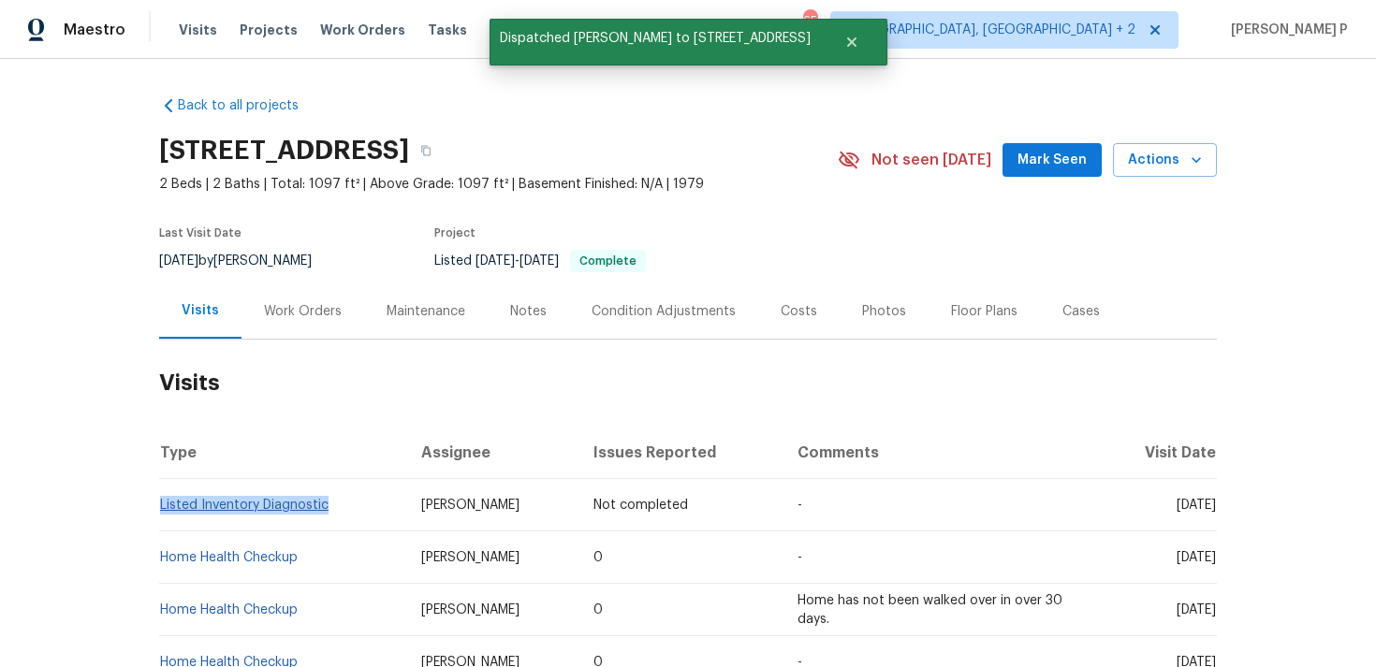
copy link "Listed Inventory Diagnostic"
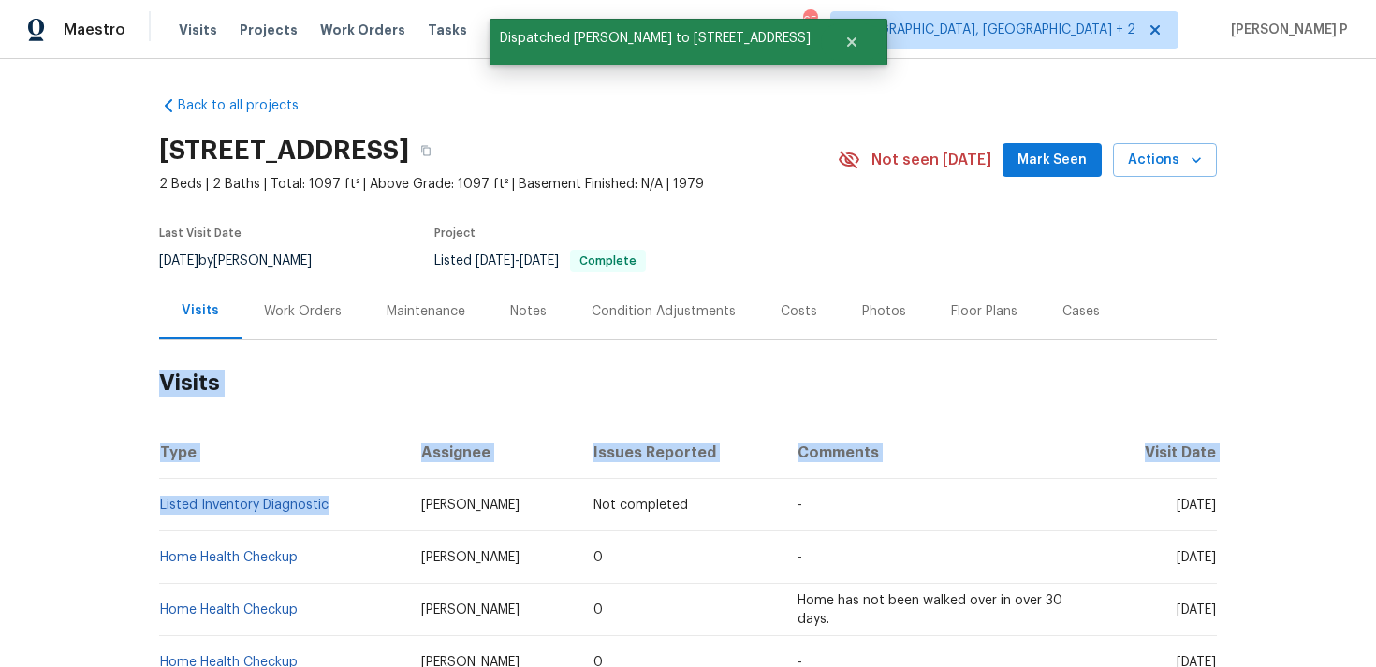
drag, startPoint x: 342, startPoint y: 525, endPoint x: 94, endPoint y: 534, distance: 248.2
click at [95, 533] on div "Back to all projects [STREET_ADDRESS] 2 Beds | 2 Baths | Total: 1097 ft² | Abov…" at bounding box center [688, 363] width 1376 height 608
click at [94, 534] on div "Back to all projects [STREET_ADDRESS] 2 Beds | 2 Baths | Total: 1097 ft² | Abov…" at bounding box center [688, 363] width 1376 height 608
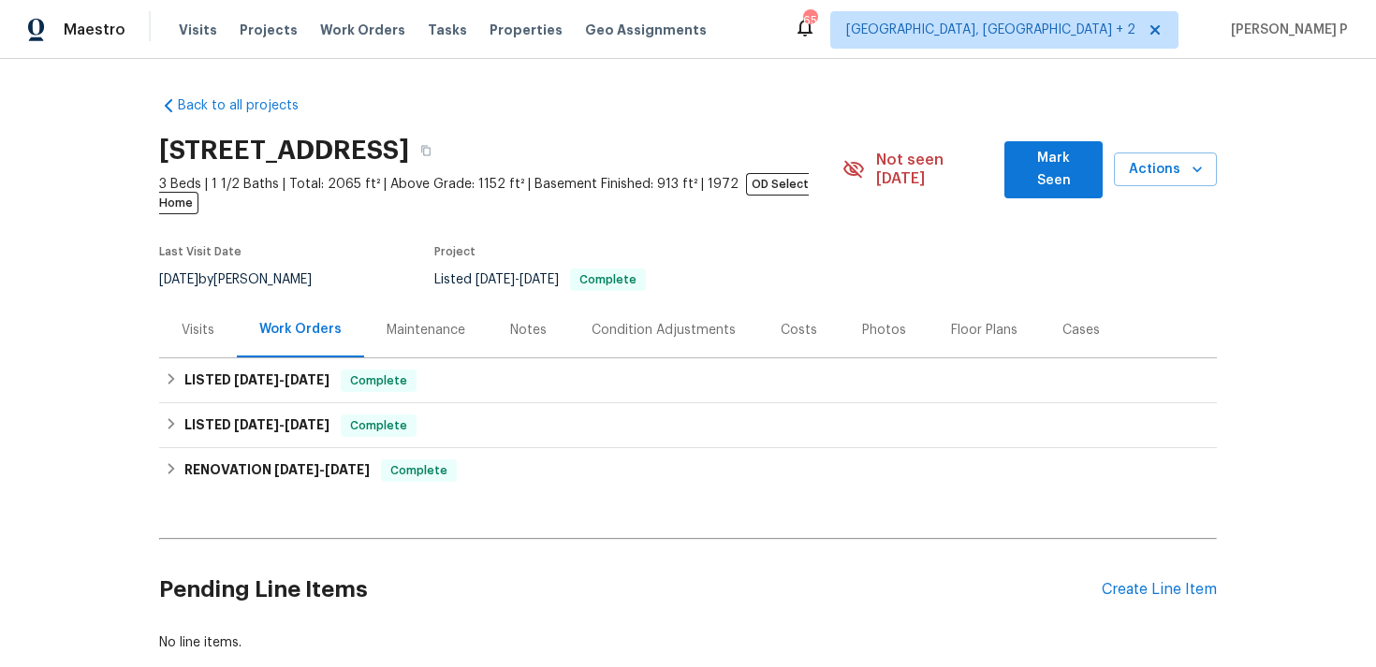
click at [209, 321] on div "Visits" at bounding box center [198, 330] width 33 height 19
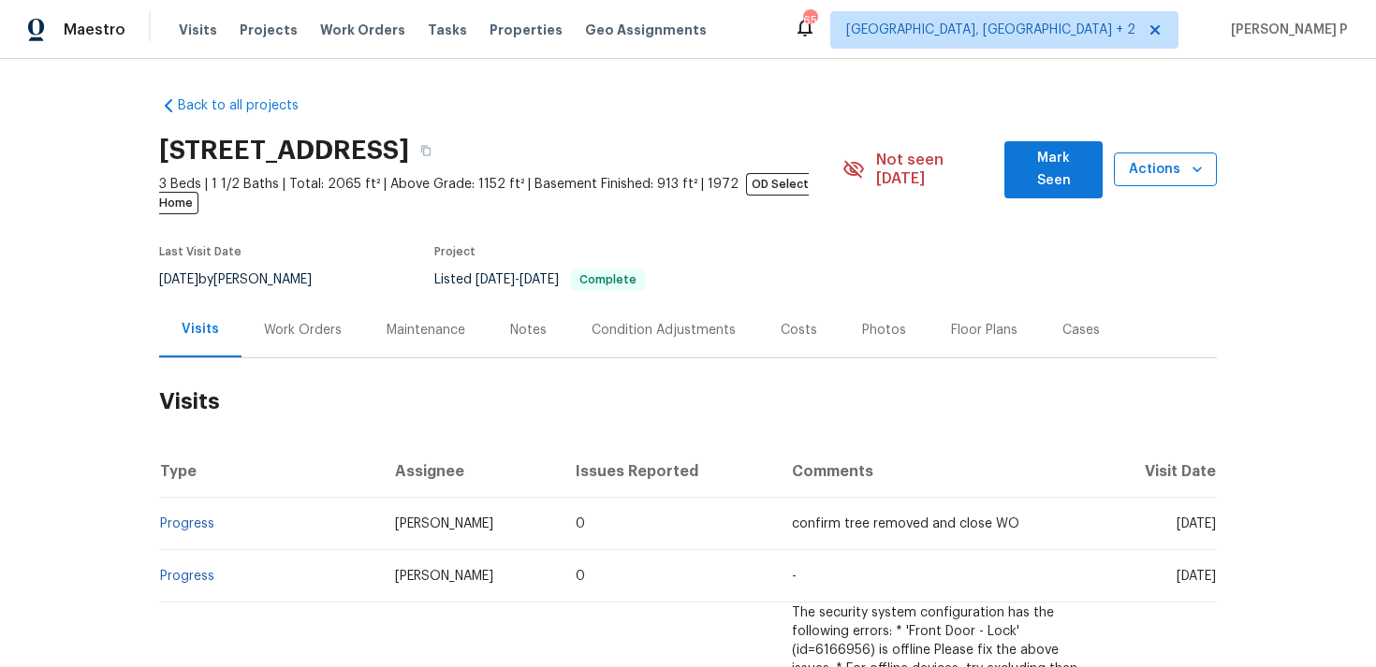
click at [1157, 162] on span "Actions" at bounding box center [1165, 169] width 73 height 23
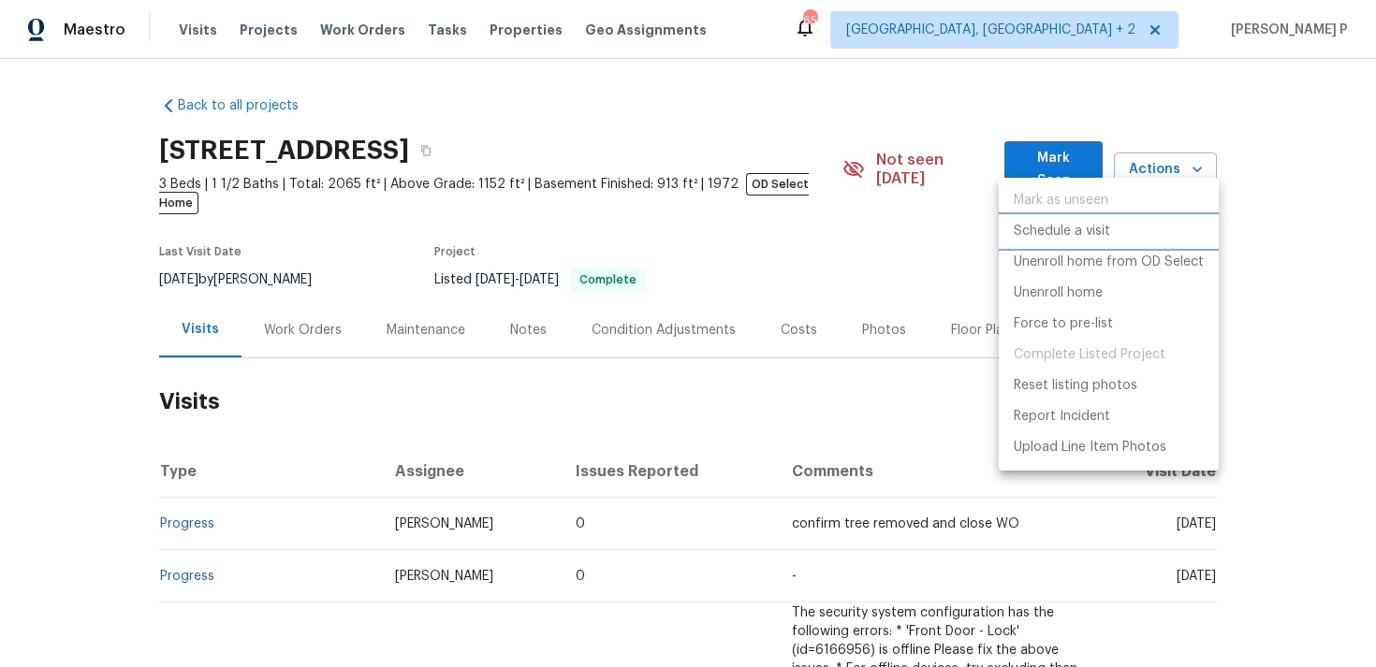
click at [1119, 226] on li "Schedule a visit" at bounding box center [1108, 231] width 220 height 31
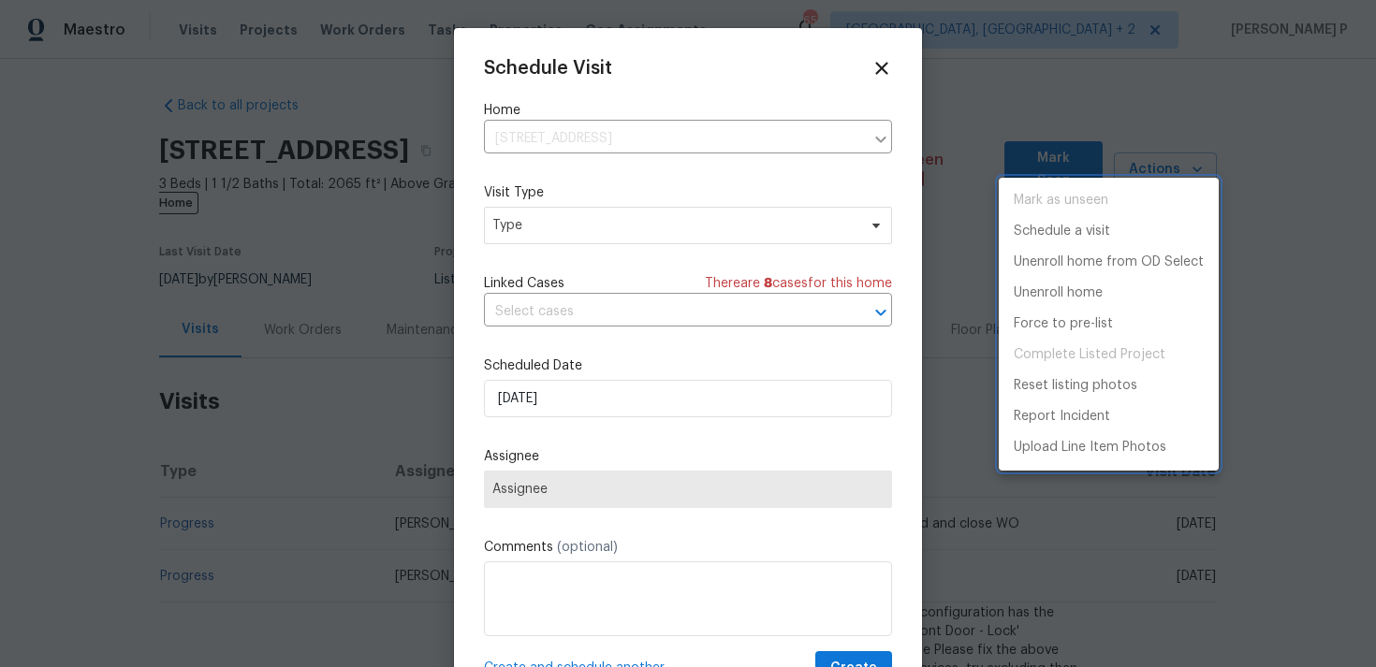
click at [549, 235] on div at bounding box center [688, 333] width 1376 height 667
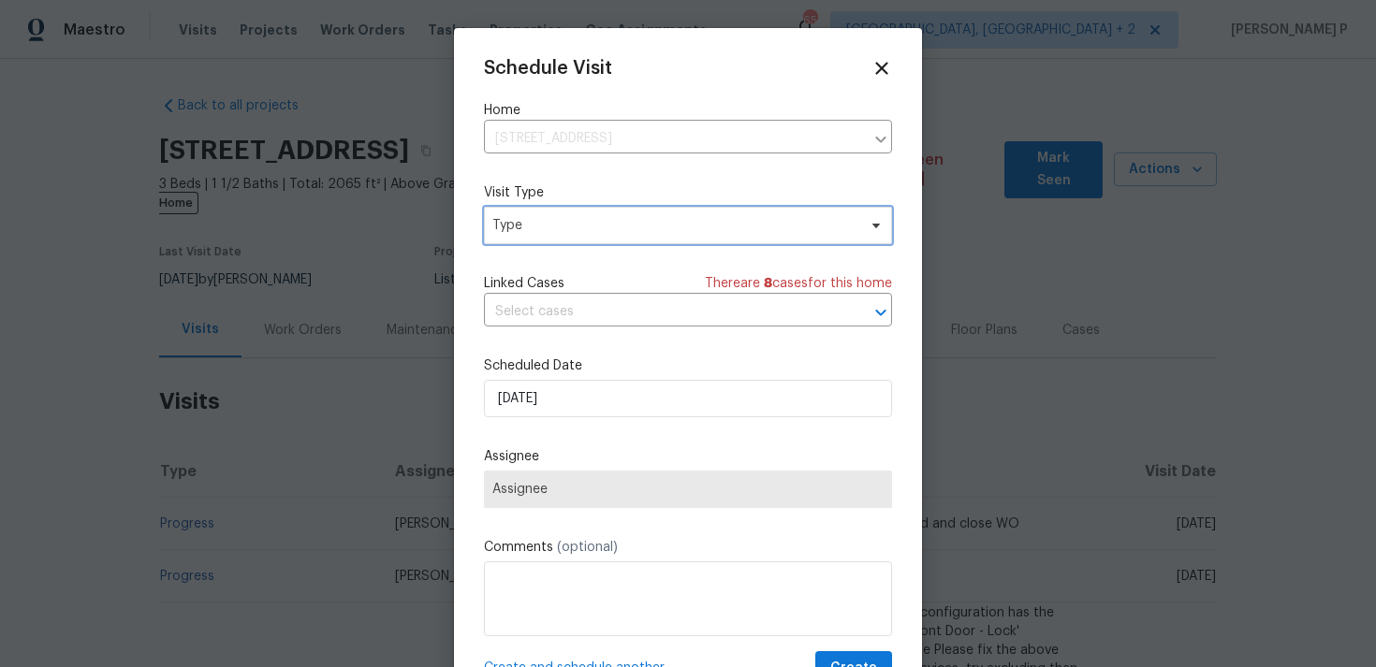
click at [527, 223] on span "Type" at bounding box center [674, 225] width 364 height 19
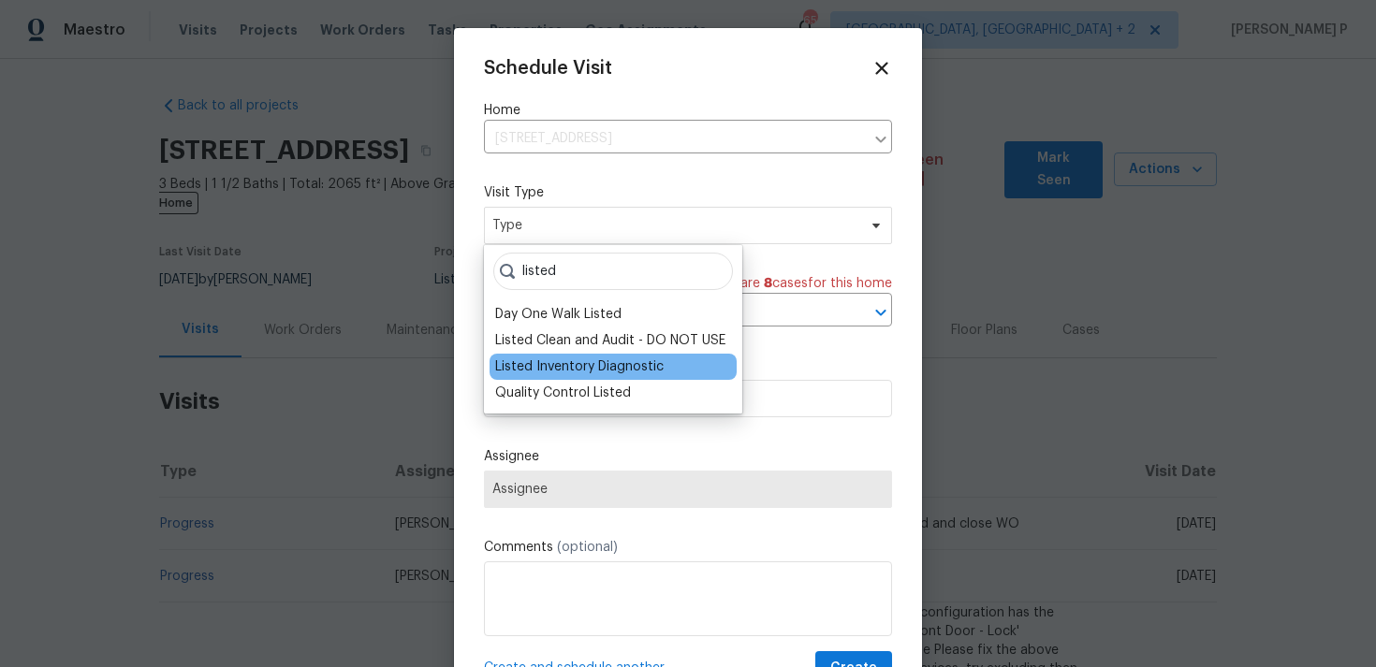
type input "listed"
click at [565, 364] on div "Listed Inventory Diagnostic" at bounding box center [579, 366] width 168 height 19
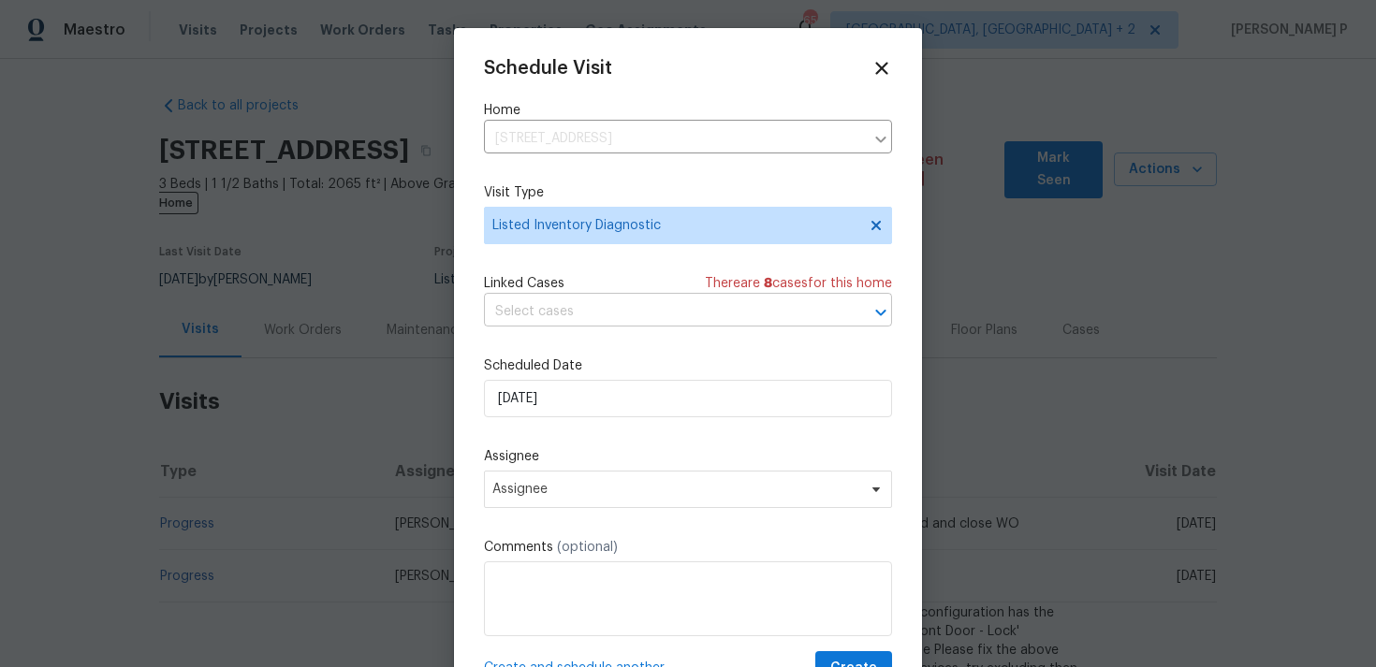
click at [577, 314] on input "text" at bounding box center [662, 312] width 356 height 29
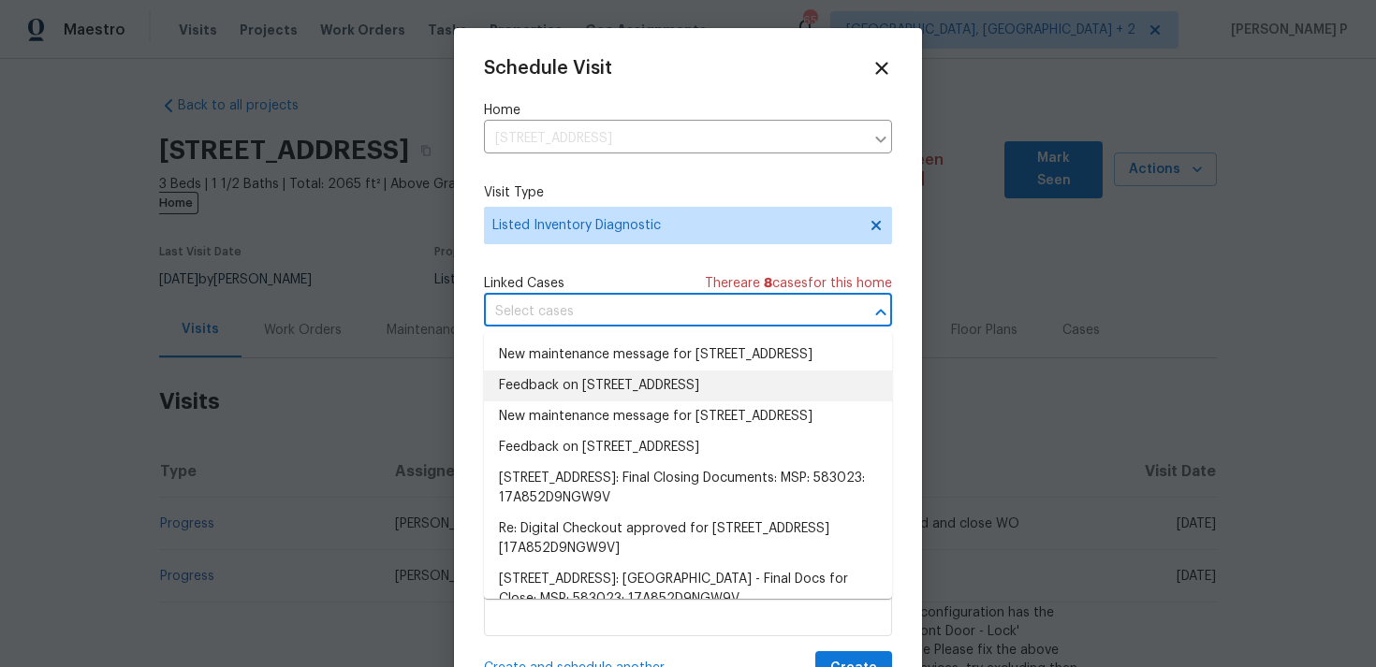
click at [592, 401] on li "Feedback on 9405 Olympia St, Golden Valley, MN 55427" at bounding box center [688, 386] width 408 height 31
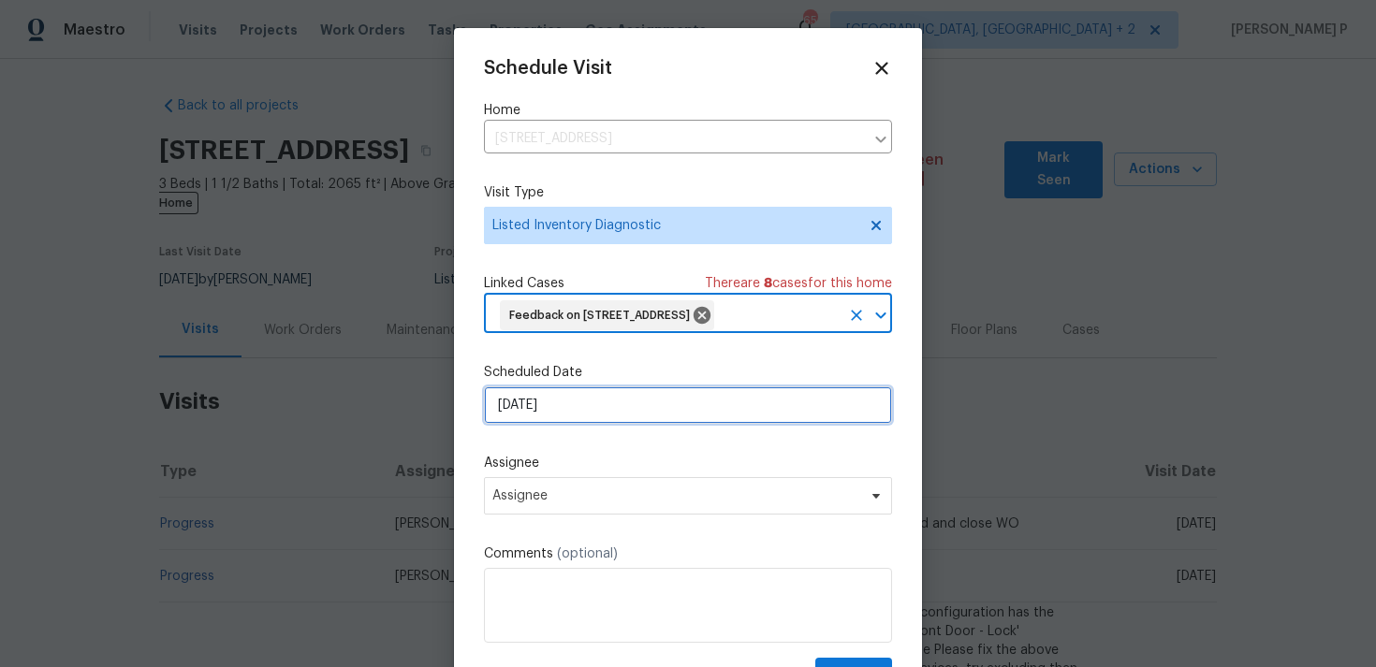
click at [576, 424] on input "[DATE]" at bounding box center [688, 404] width 408 height 37
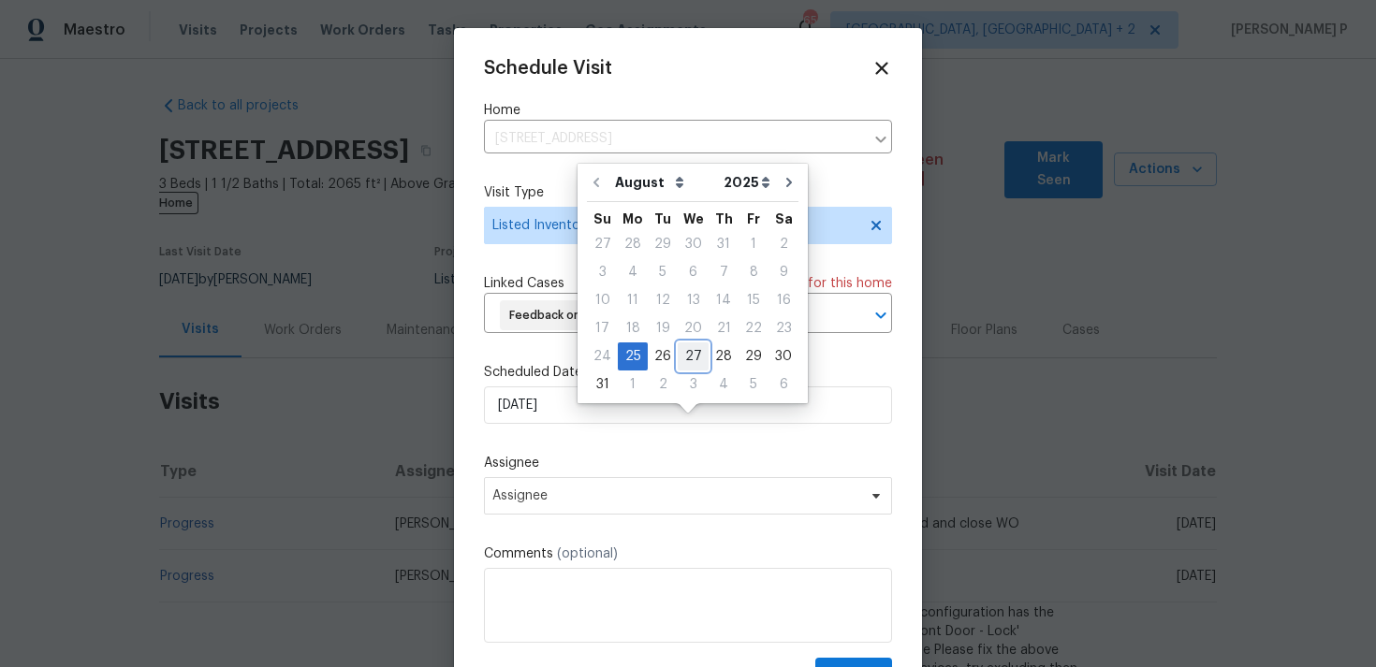
click at [685, 357] on div "27" at bounding box center [692, 356] width 31 height 26
type input "[DATE]"
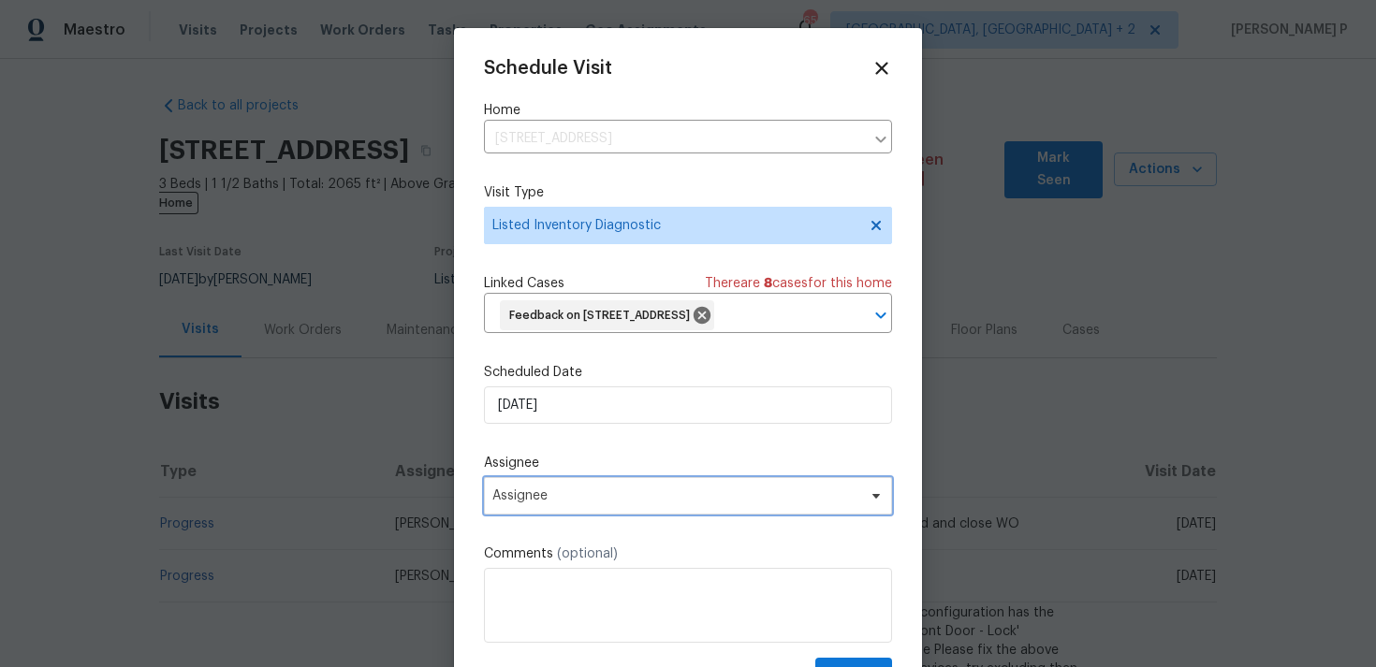
click at [623, 503] on span "Assignee" at bounding box center [675, 495] width 367 height 15
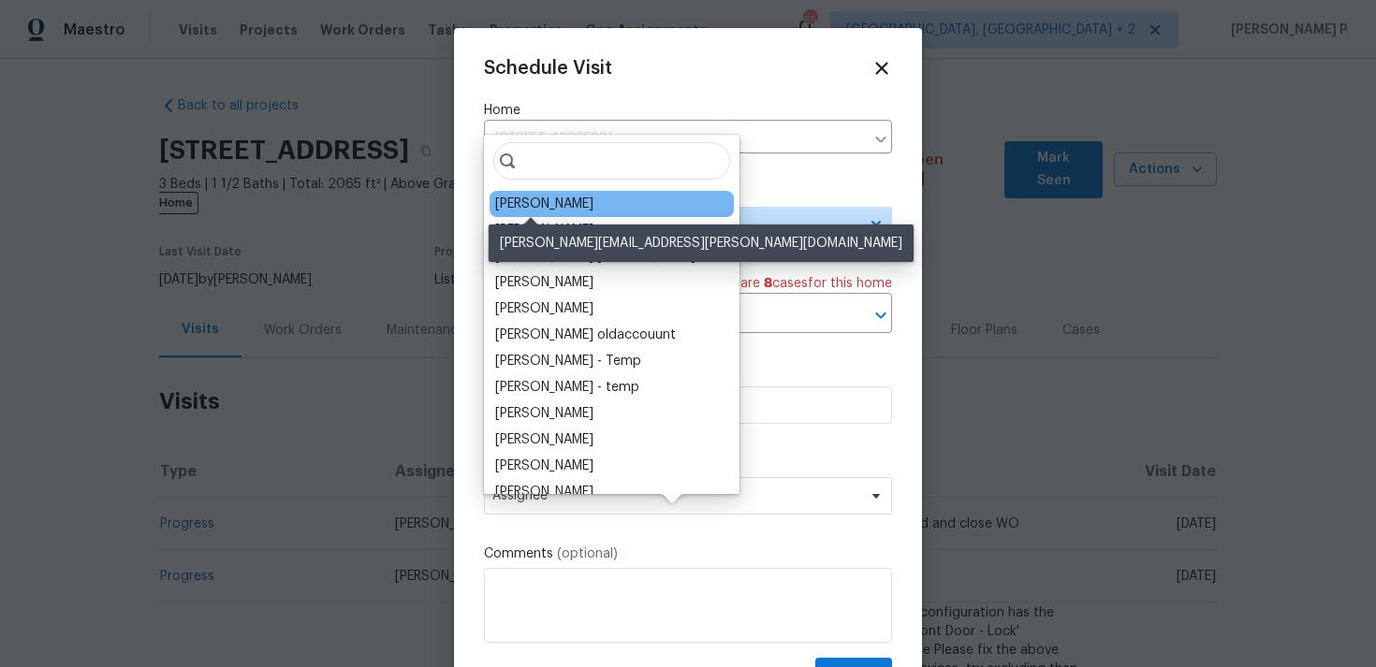
click at [554, 212] on div "Matt Kohler" at bounding box center [544, 204] width 98 height 19
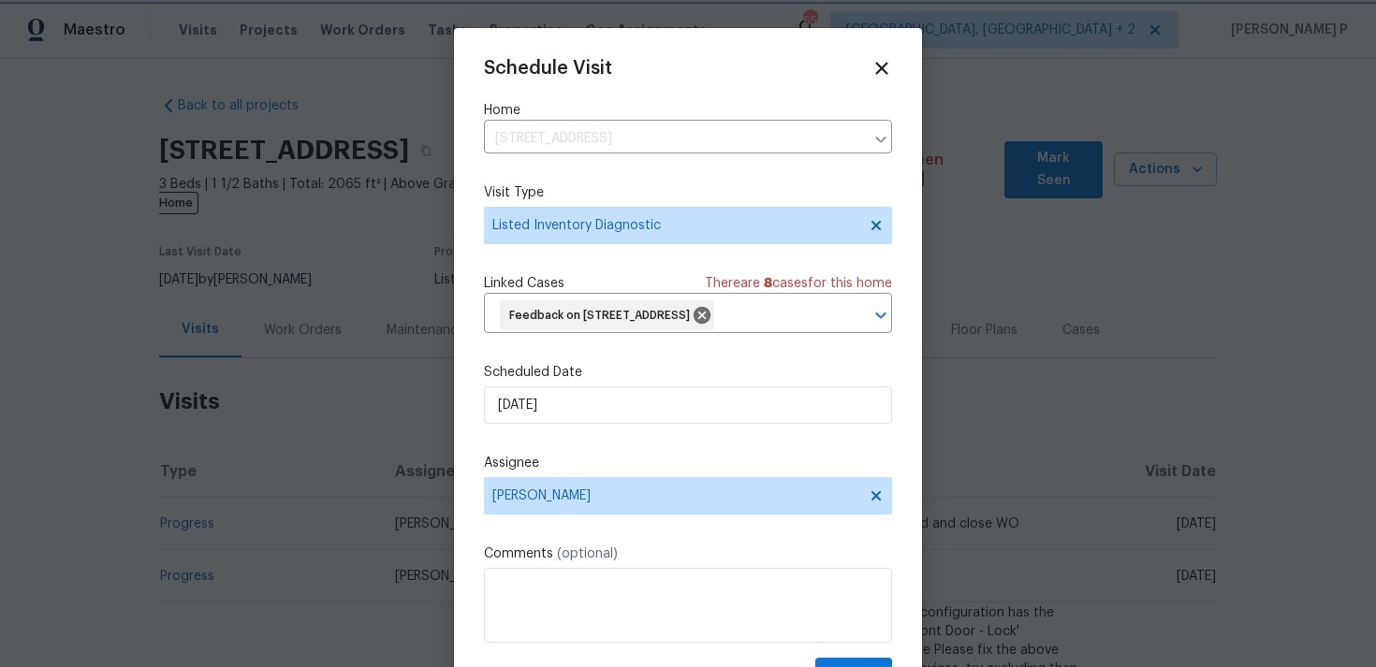
scroll to position [69, 0]
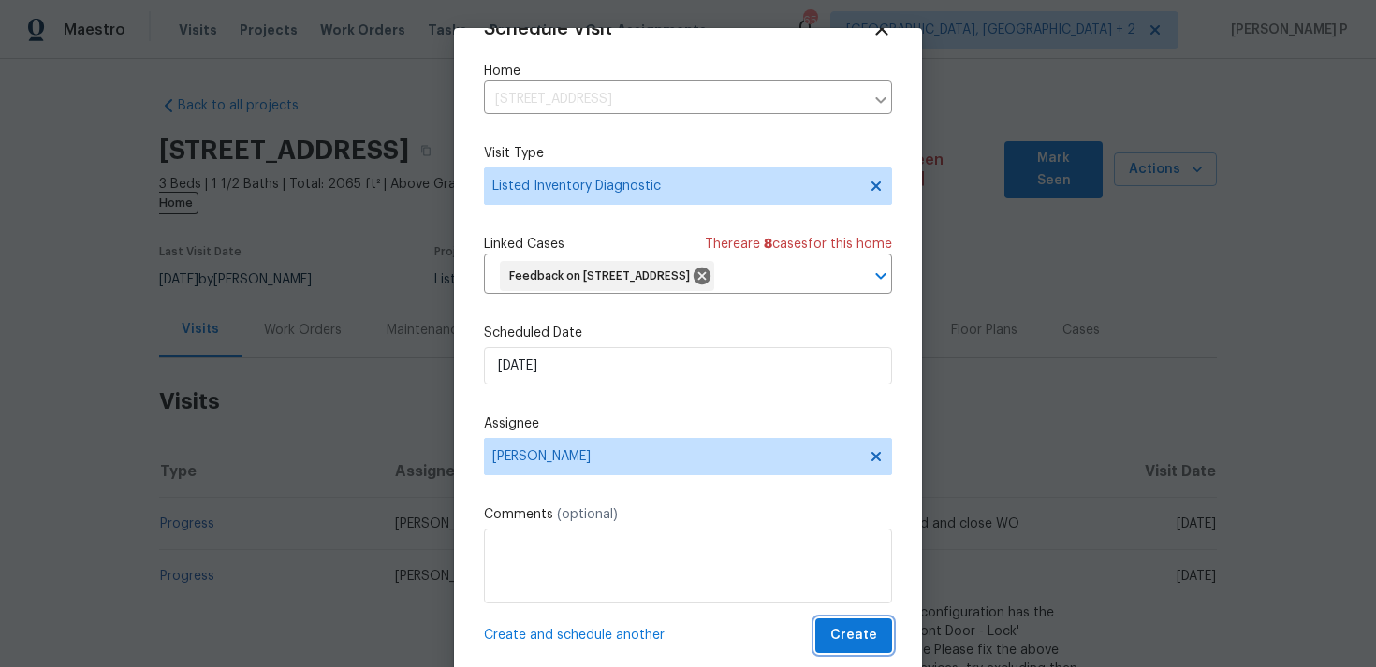
click at [858, 637] on span "Create" at bounding box center [853, 635] width 47 height 23
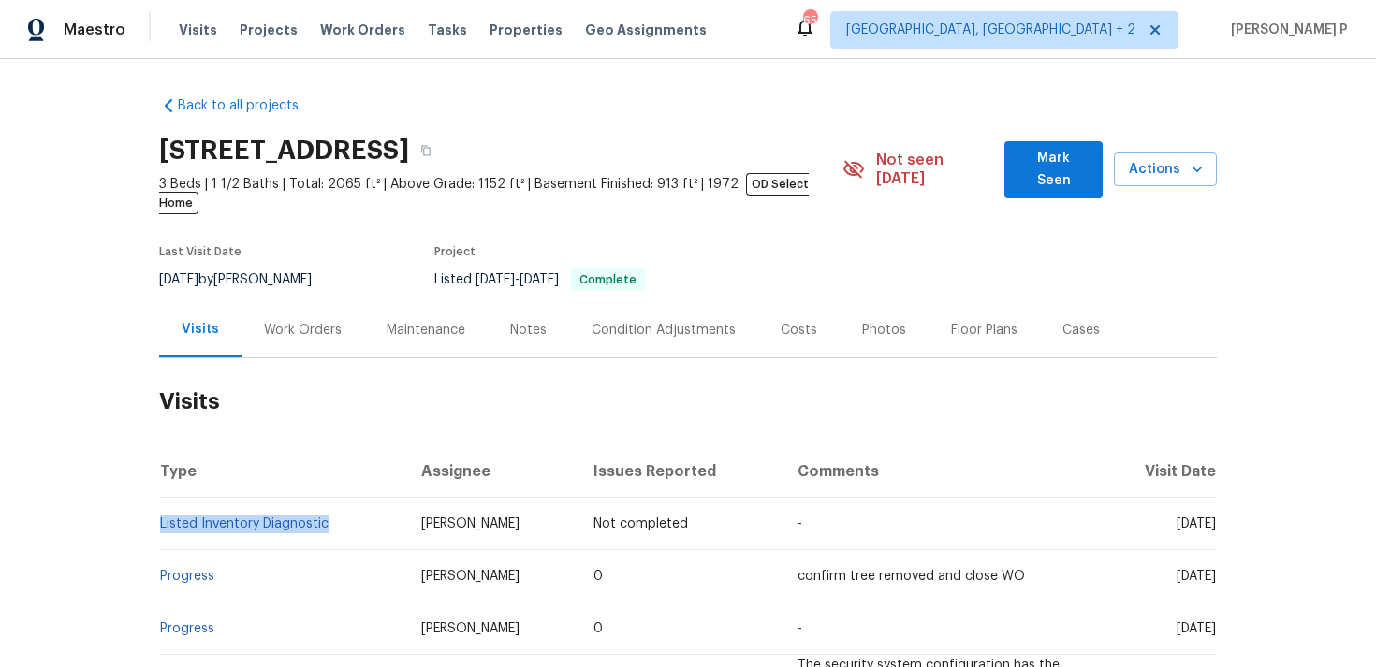
copy link "Listed Inventory Diagnostic"
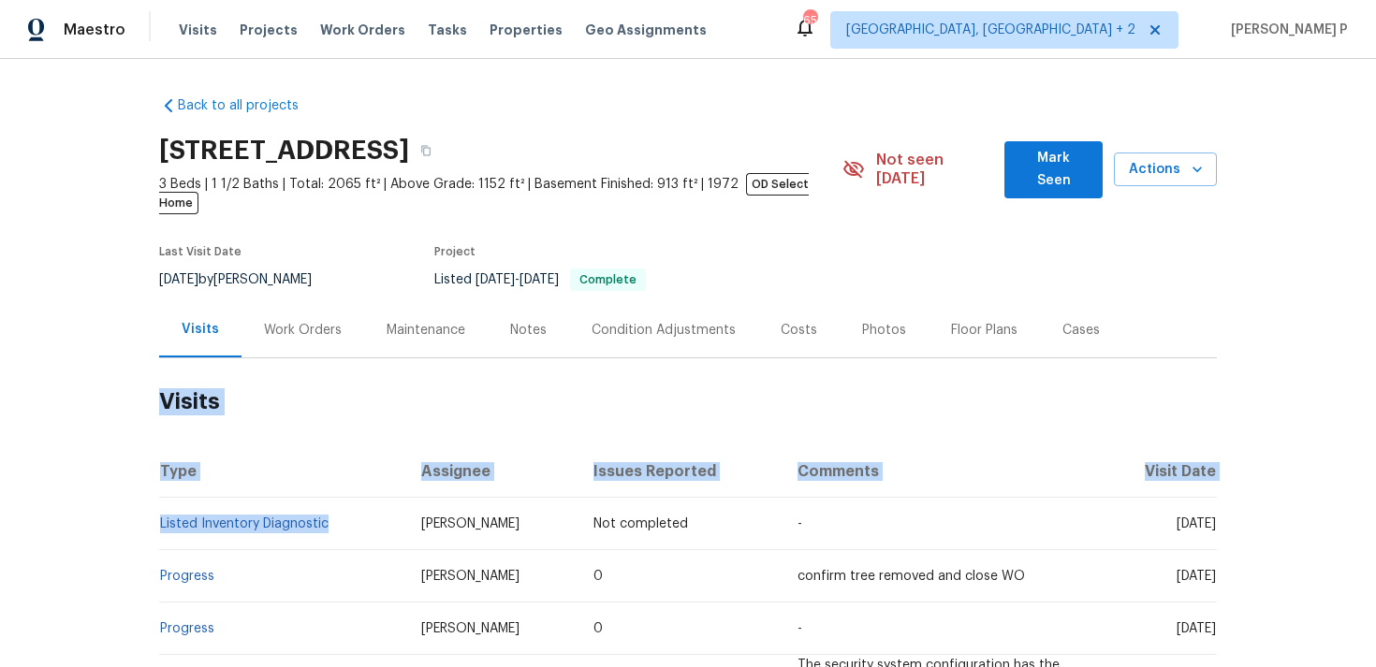
drag, startPoint x: 337, startPoint y: 500, endPoint x: 109, endPoint y: 492, distance: 228.5
click at [109, 492] on div "Back to all projects 9405 Olympia St, Golden Valley, MN 55427 3 Beds | 1 1/2 Ba…" at bounding box center [688, 363] width 1376 height 608
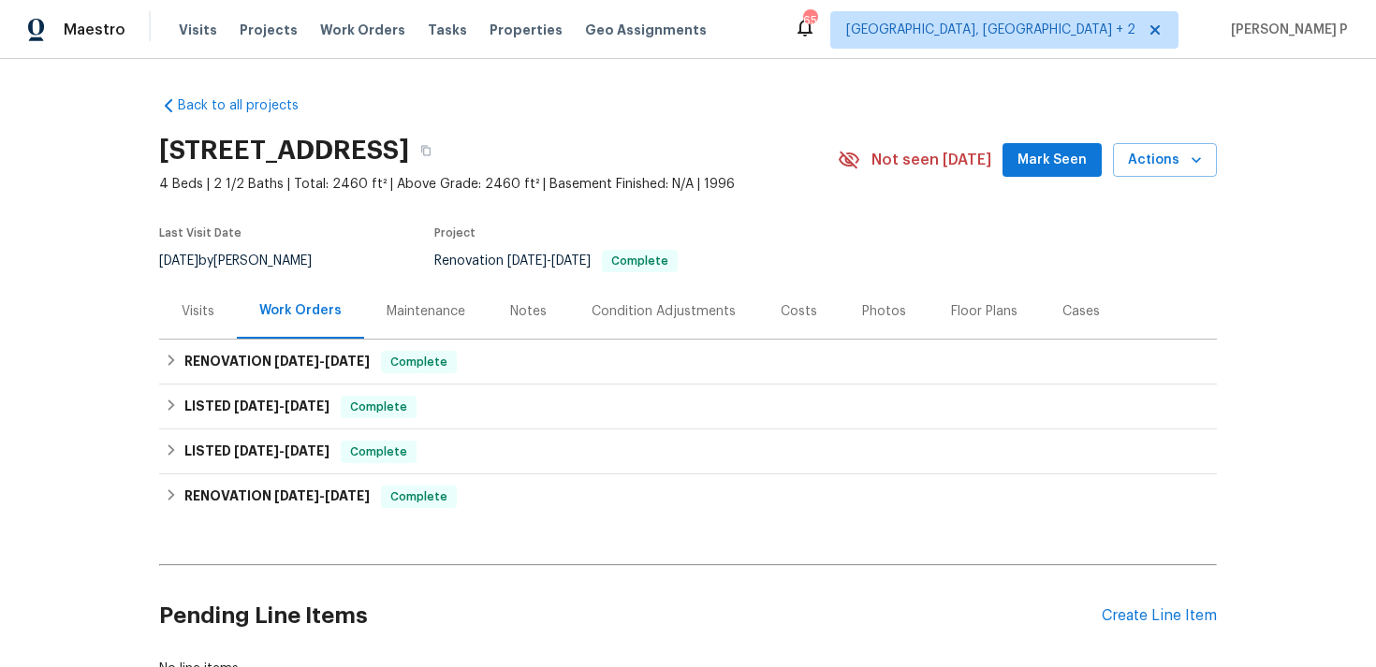
click at [202, 307] on div "Visits" at bounding box center [198, 311] width 33 height 19
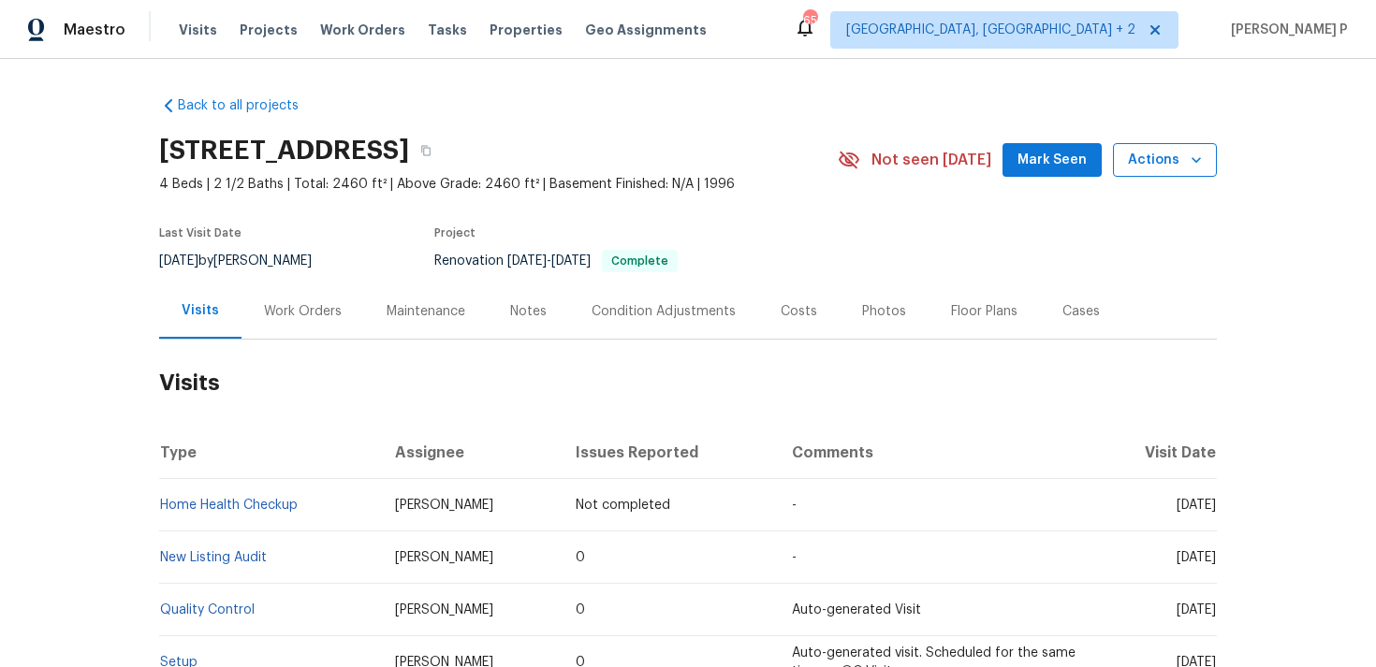
click at [1173, 164] on span "Actions" at bounding box center [1165, 160] width 74 height 23
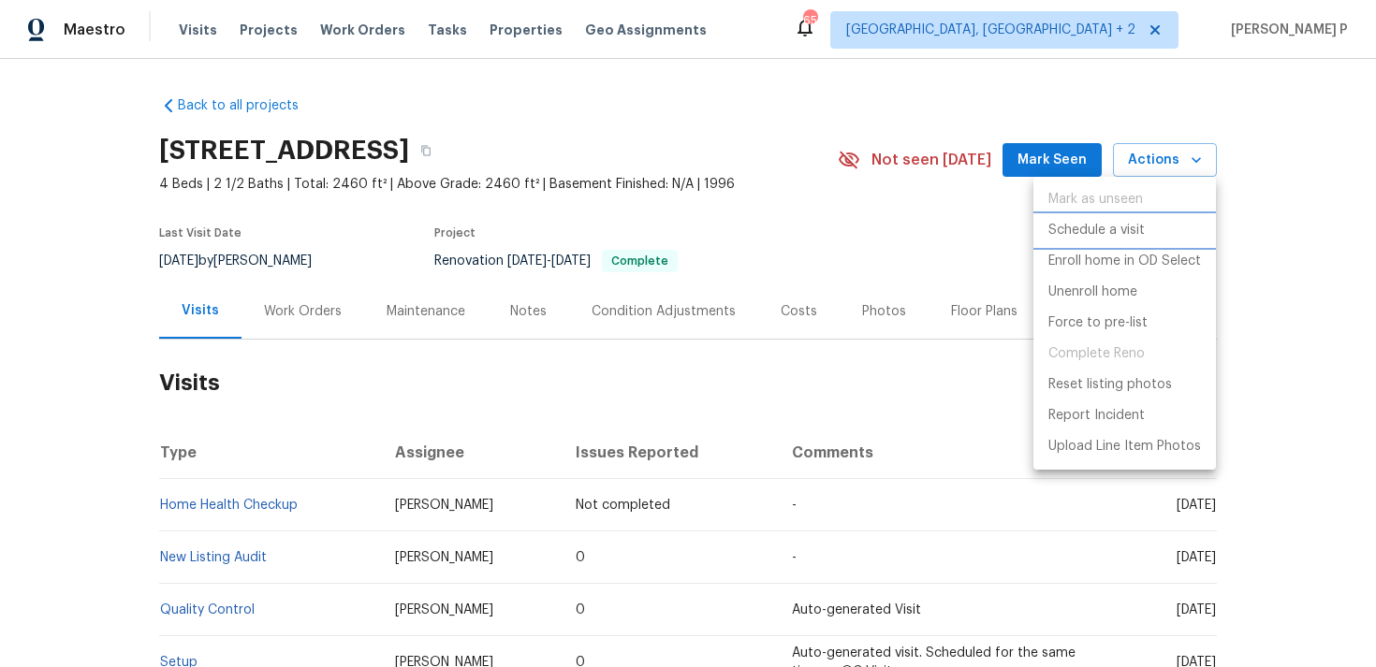
click at [1074, 230] on p "Schedule a visit" at bounding box center [1096, 231] width 96 height 20
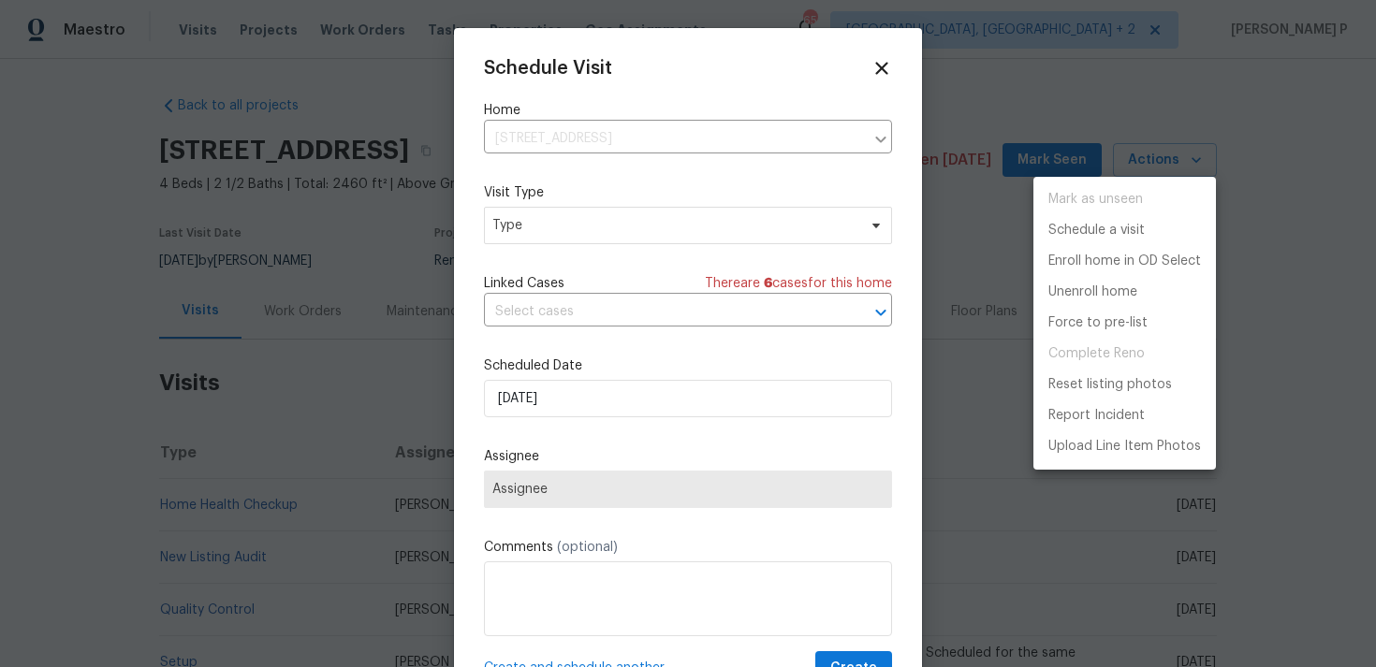
click at [525, 240] on div at bounding box center [688, 333] width 1376 height 667
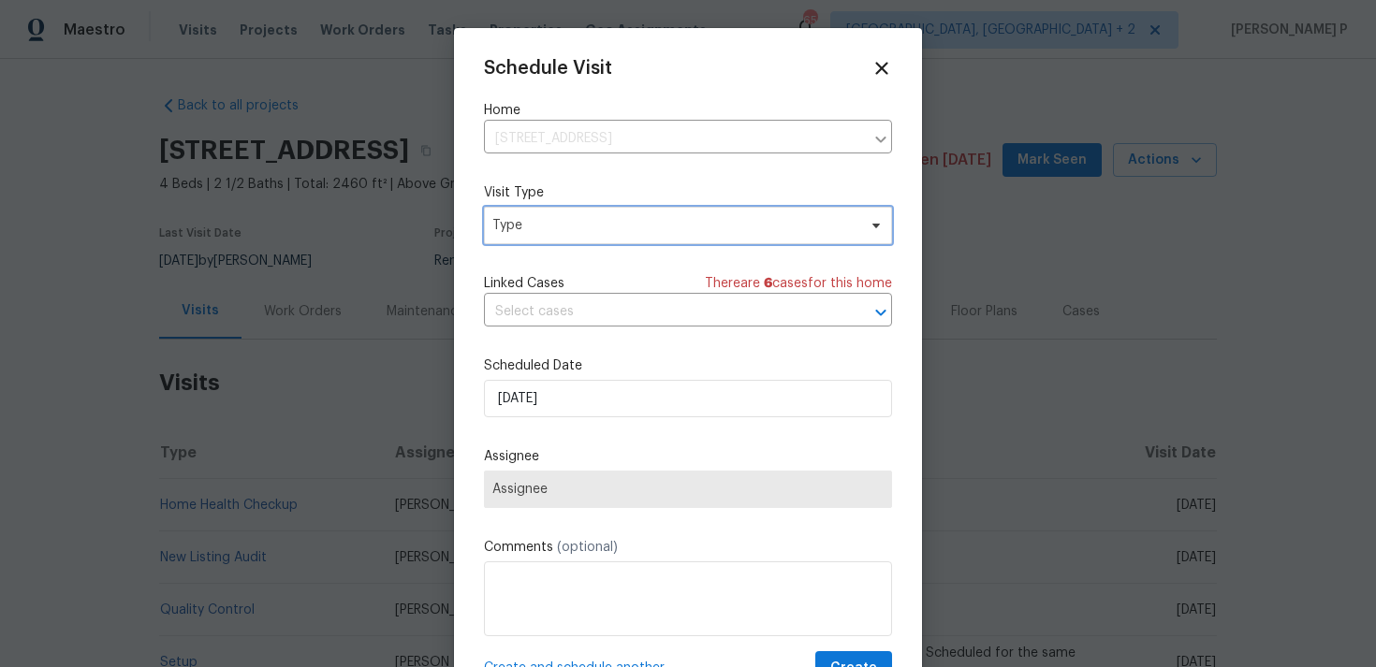
click at [546, 225] on span "Type" at bounding box center [674, 225] width 364 height 19
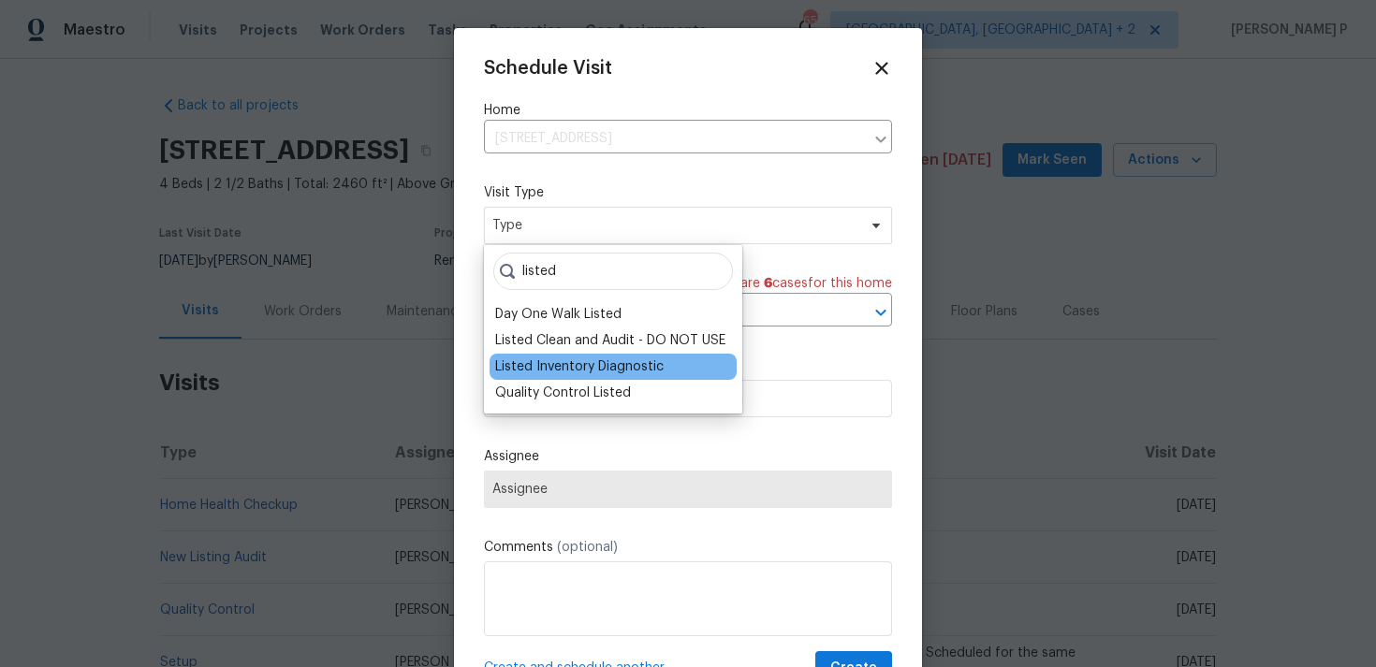
type input "listed"
click at [548, 377] on div "Listed Inventory Diagnostic" at bounding box center [612, 367] width 247 height 26
click at [561, 375] on div "Listed Inventory Diagnostic" at bounding box center [579, 366] width 168 height 19
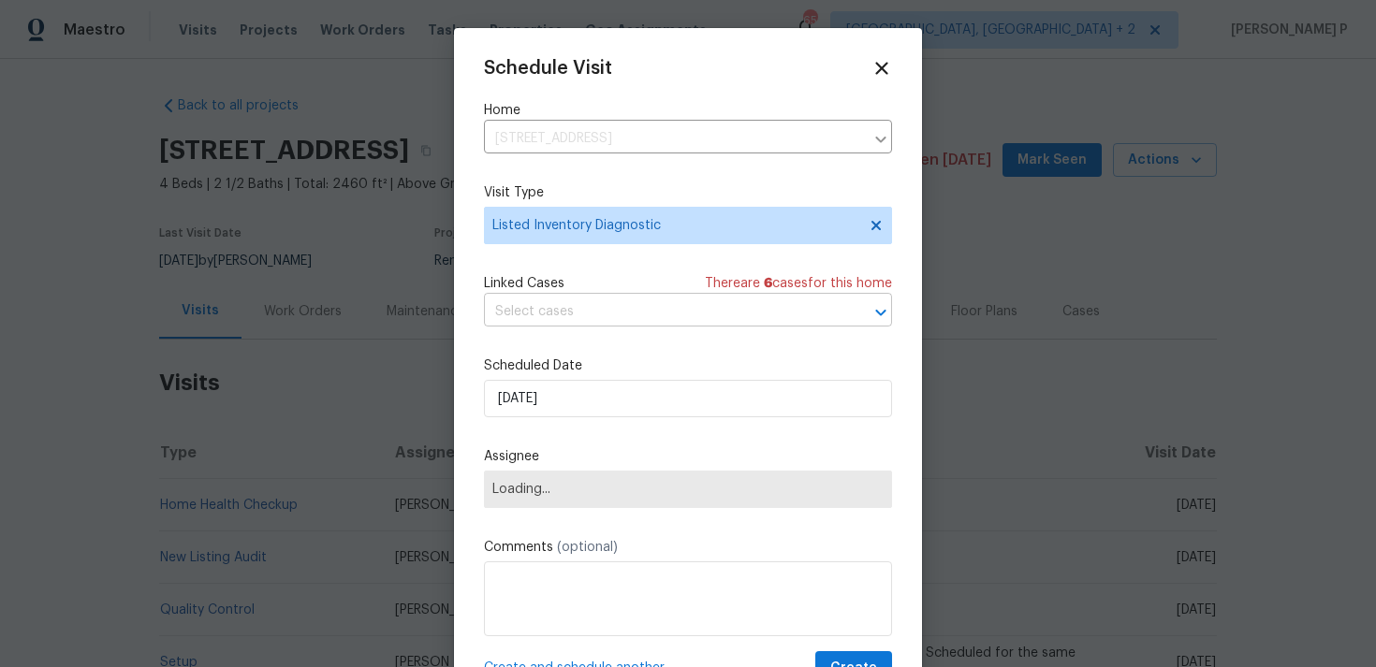
click at [636, 313] on input "text" at bounding box center [662, 312] width 356 height 29
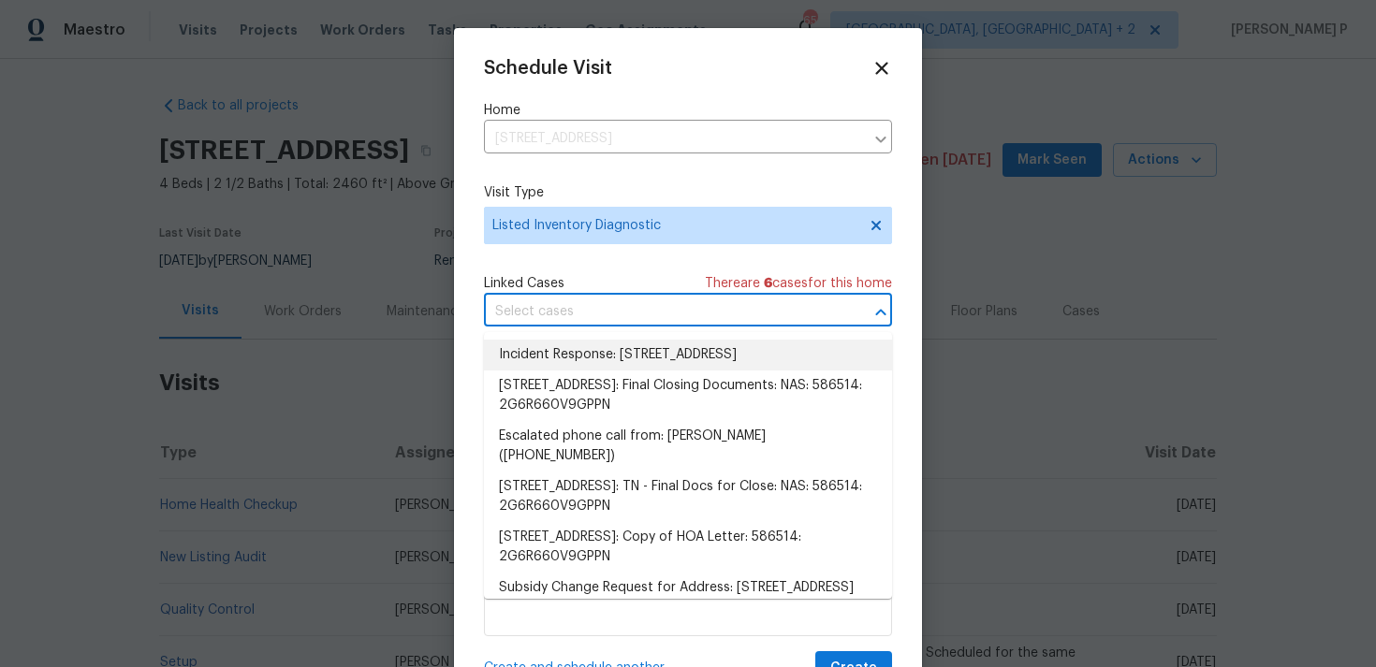
click at [634, 322] on input "text" at bounding box center [662, 312] width 356 height 29
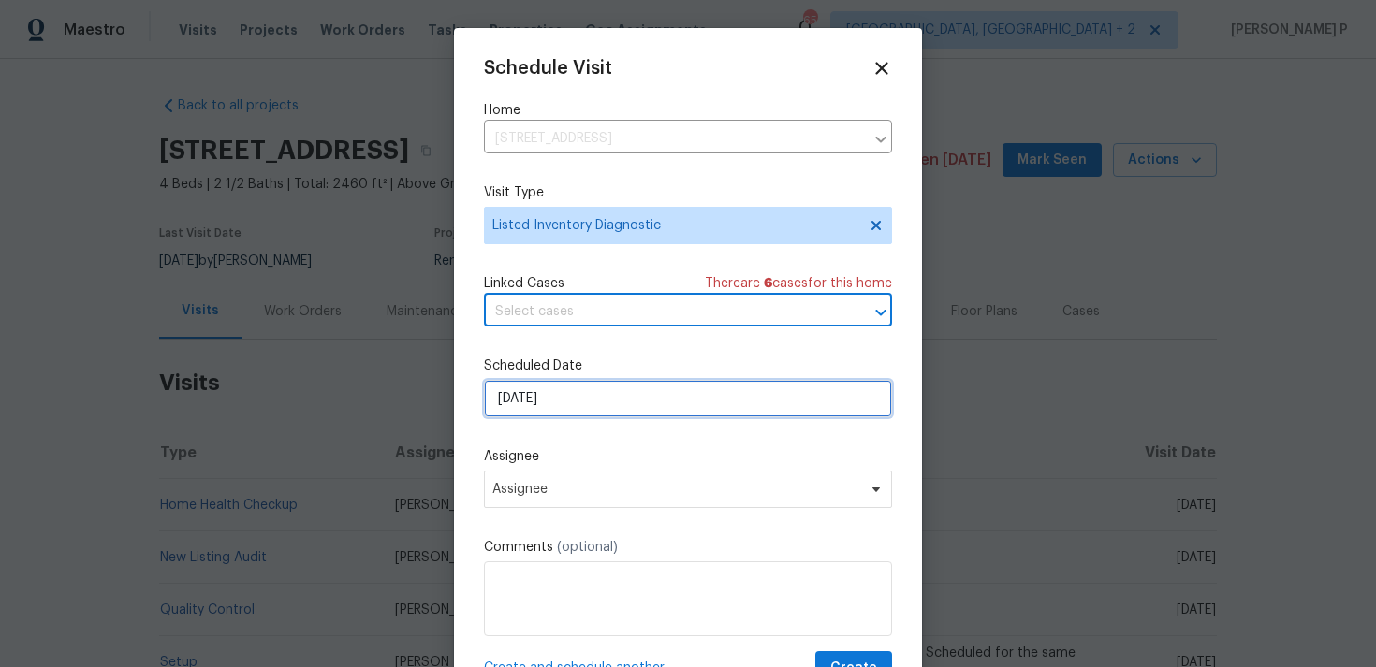
click at [614, 401] on input "[DATE]" at bounding box center [688, 398] width 408 height 37
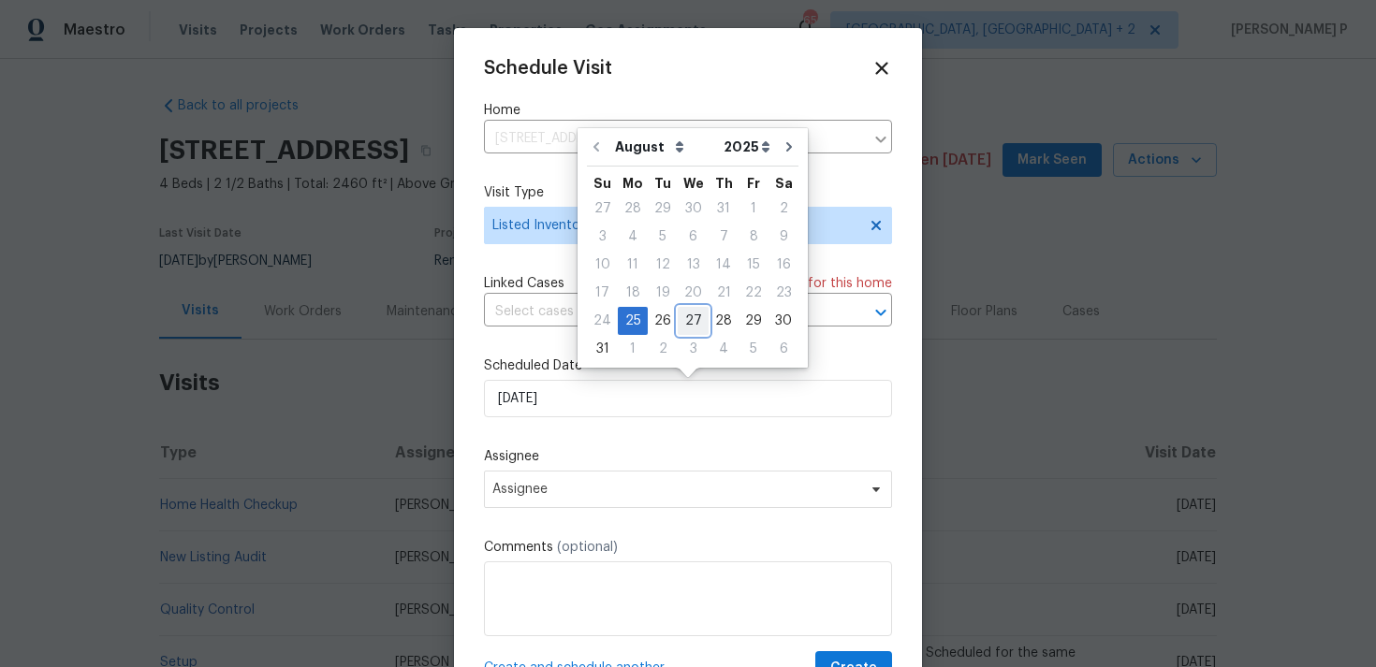
click at [683, 316] on div "27" at bounding box center [692, 321] width 31 height 26
type input "[DATE]"
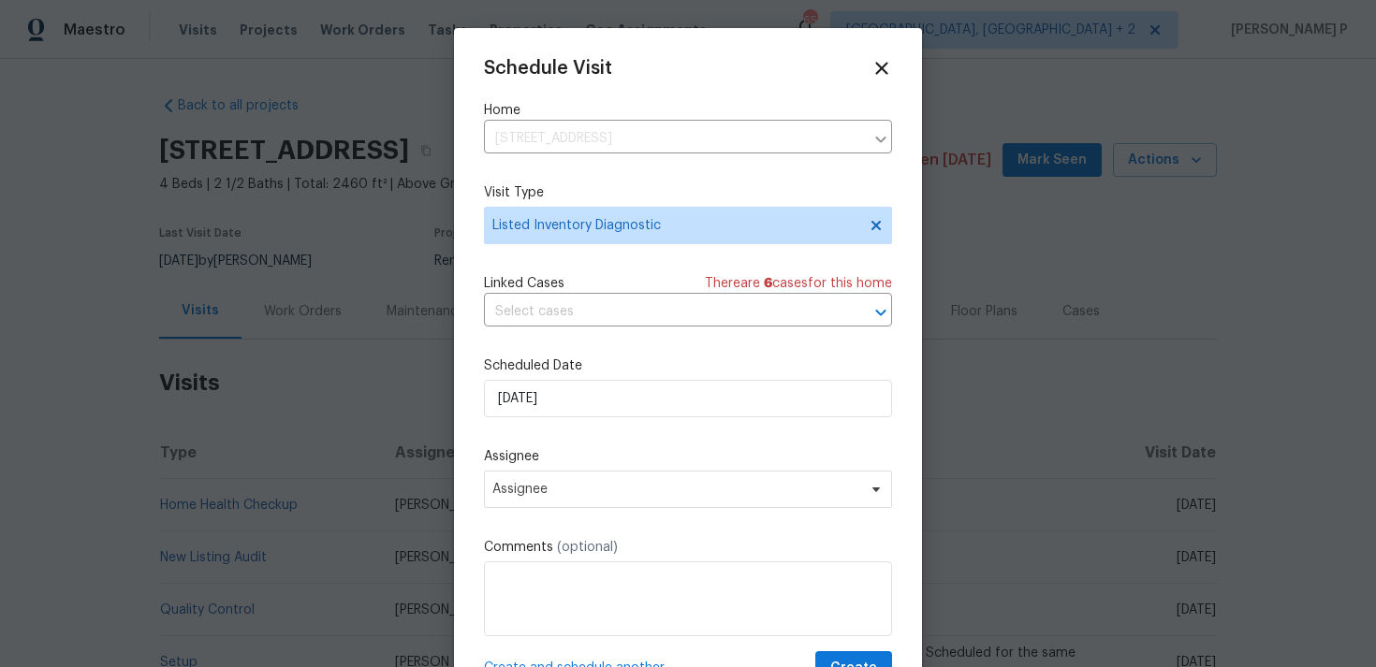
click at [663, 517] on div "Schedule Visit Home 6361 Mount View Rd, Antioch, TN 37013 ​ Visit Type Listed I…" at bounding box center [688, 372] width 408 height 628
click at [663, 485] on span "Assignee" at bounding box center [675, 489] width 367 height 15
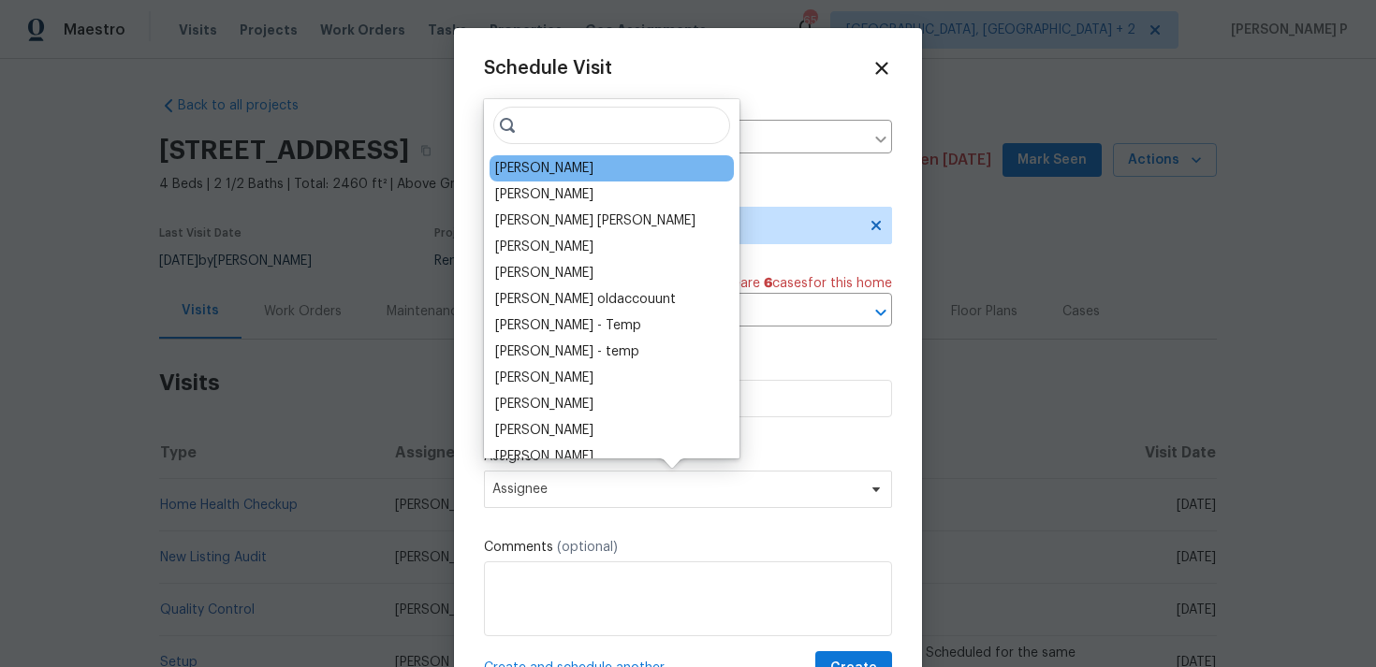
click at [595, 168] on div "Cynthia Upshaw" at bounding box center [611, 168] width 244 height 26
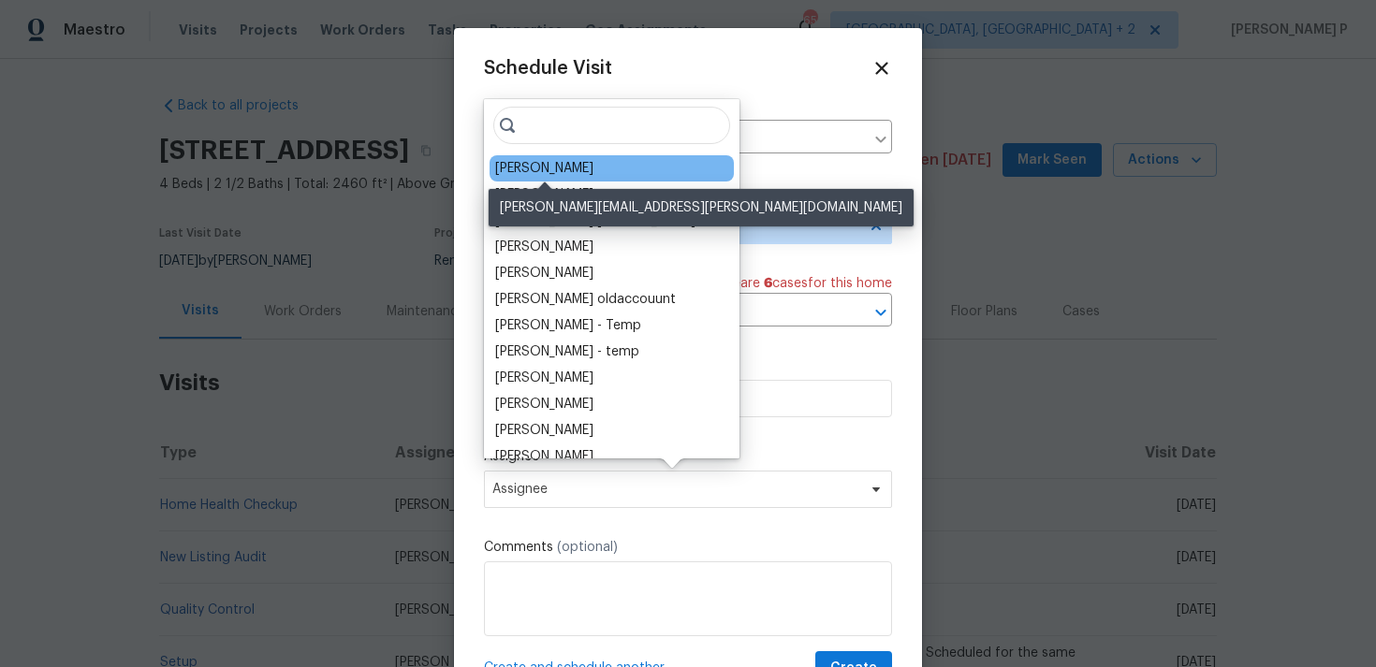
click at [568, 167] on div "Cynthia Upshaw" at bounding box center [544, 168] width 98 height 19
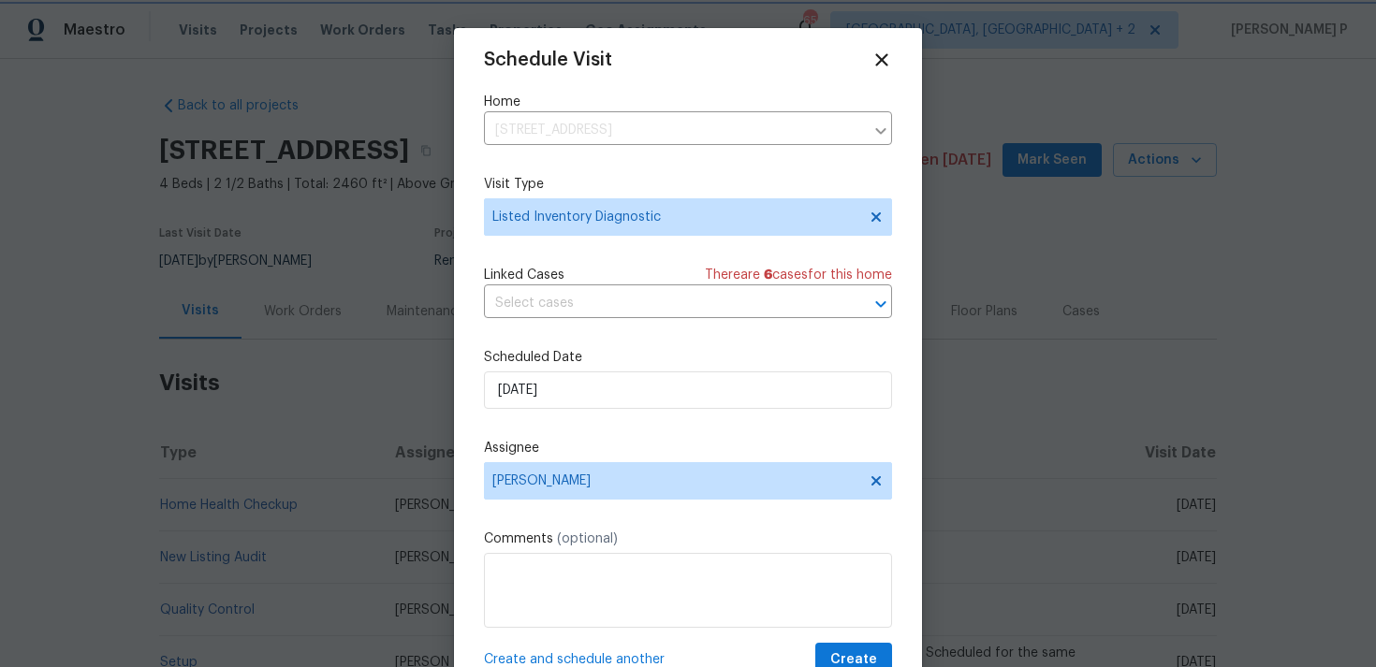
scroll to position [34, 0]
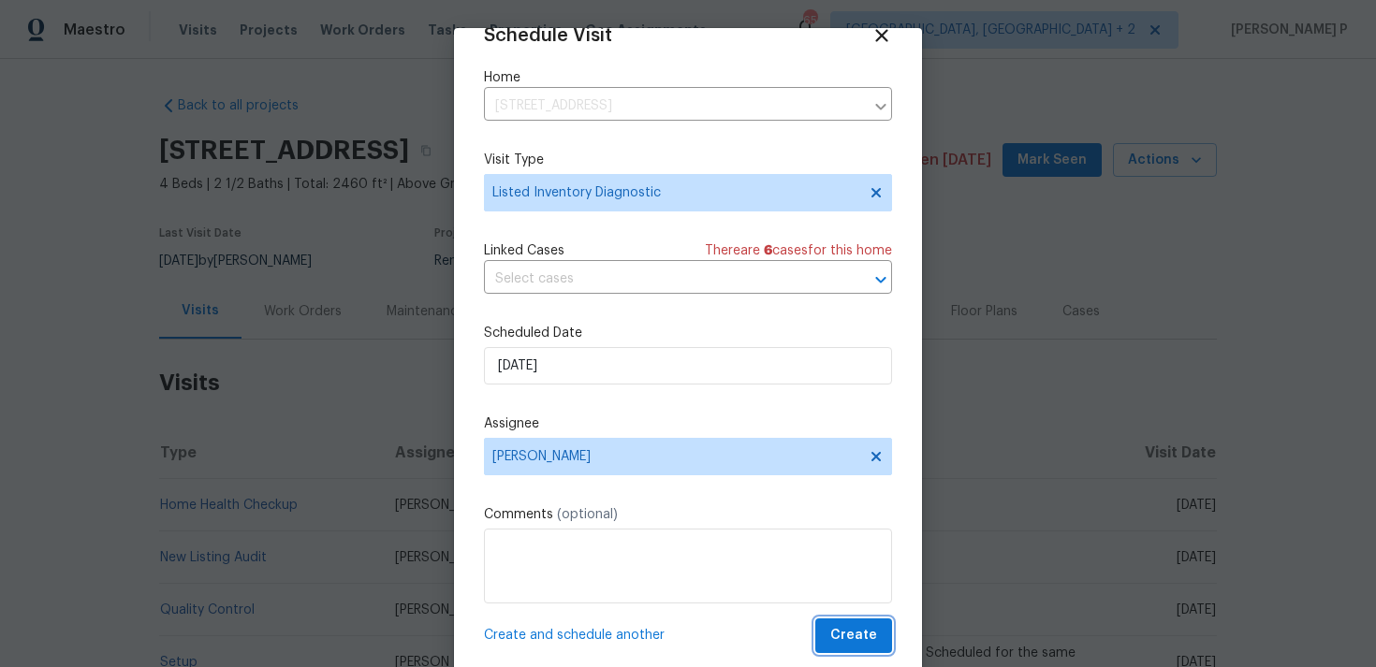
click at [853, 635] on span "Create" at bounding box center [853, 635] width 47 height 23
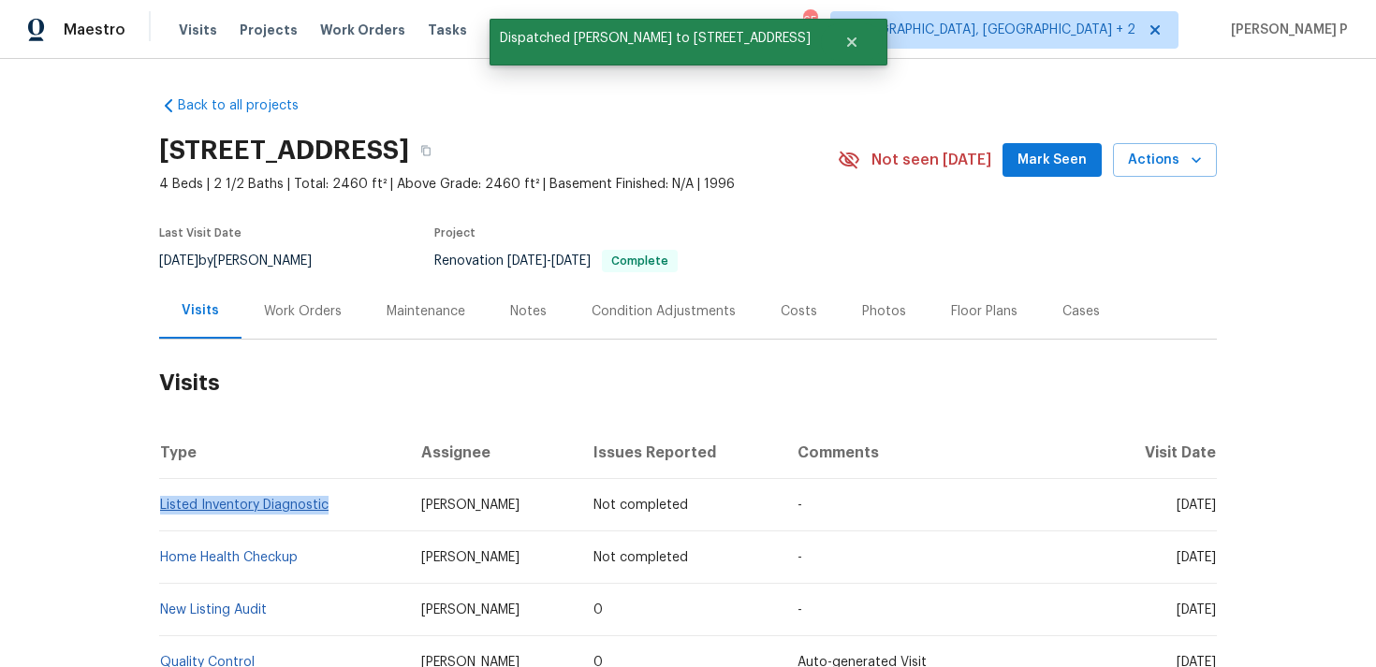
copy link "Listed Inventory Diagnostic"
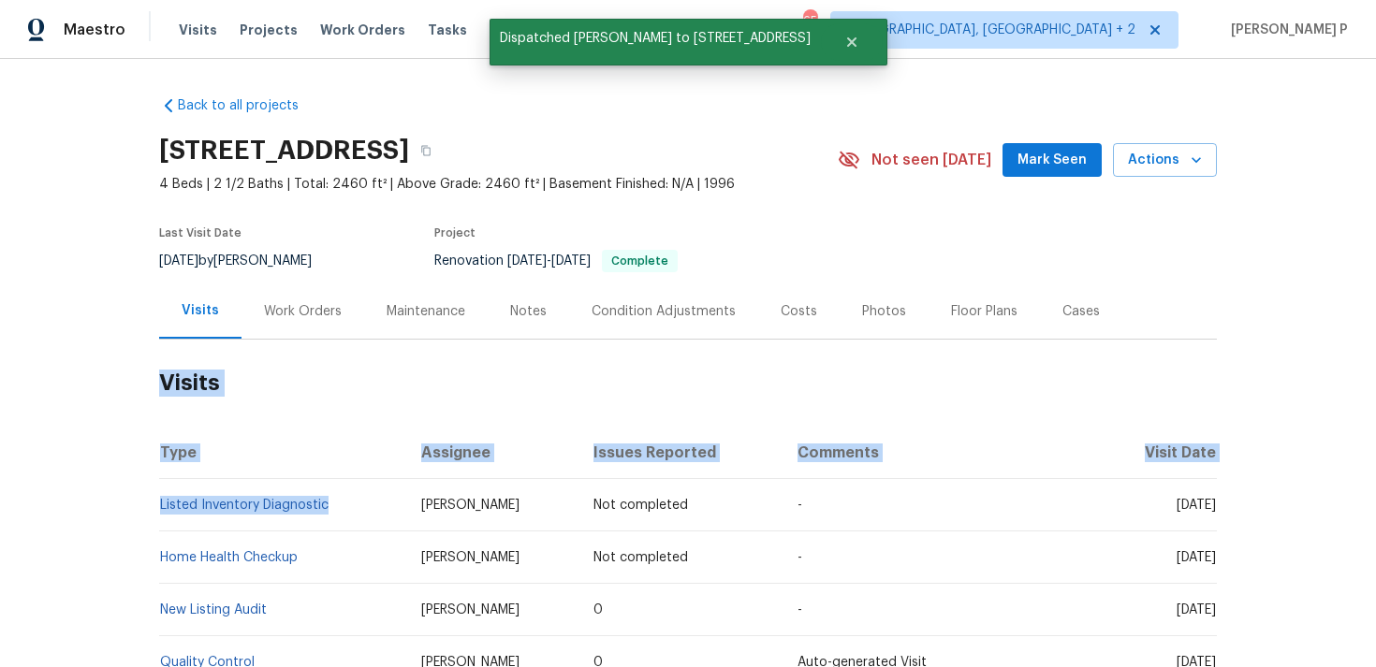
drag, startPoint x: 344, startPoint y: 503, endPoint x: 99, endPoint y: 488, distance: 245.6
click at [100, 488] on div "Back to all projects 6361 Mount View Rd, Antioch, TN 37013 4 Beds | 2 1/2 Baths…" at bounding box center [688, 363] width 1376 height 608
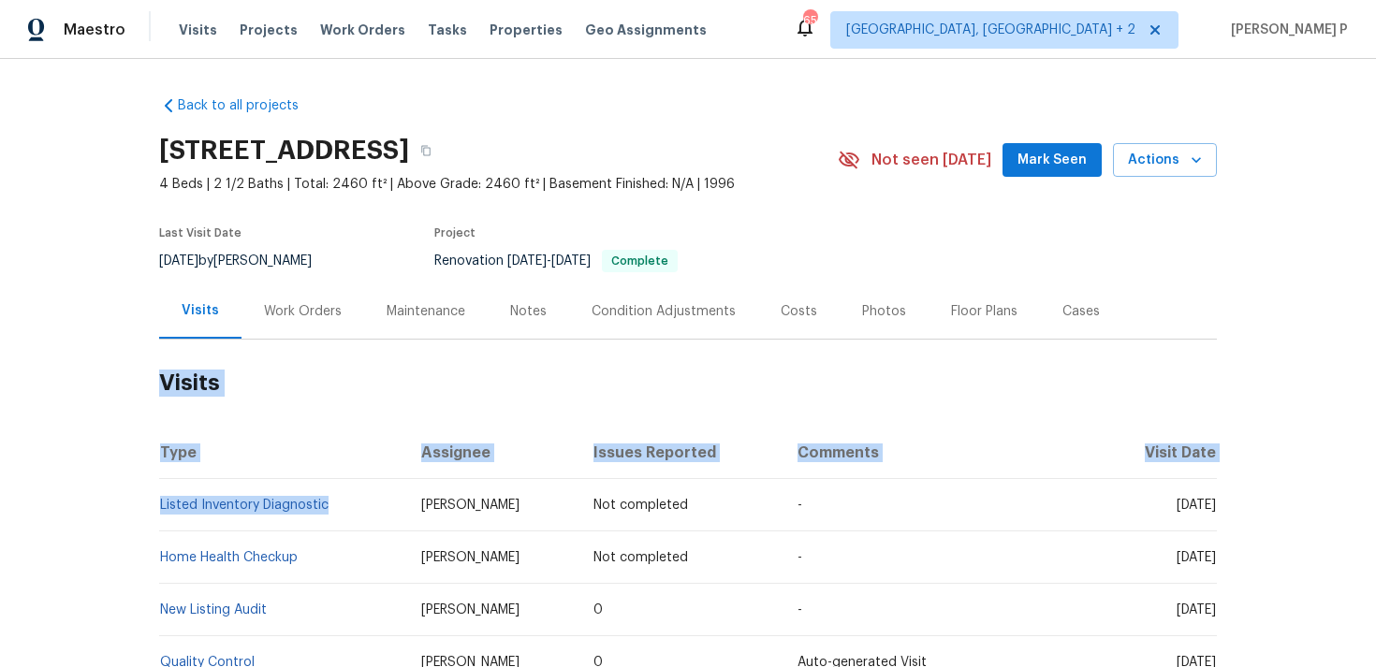
click at [99, 488] on div "Back to all projects 6361 Mount View Rd, Antioch, TN 37013 4 Beds | 2 1/2 Baths…" at bounding box center [688, 363] width 1376 height 608
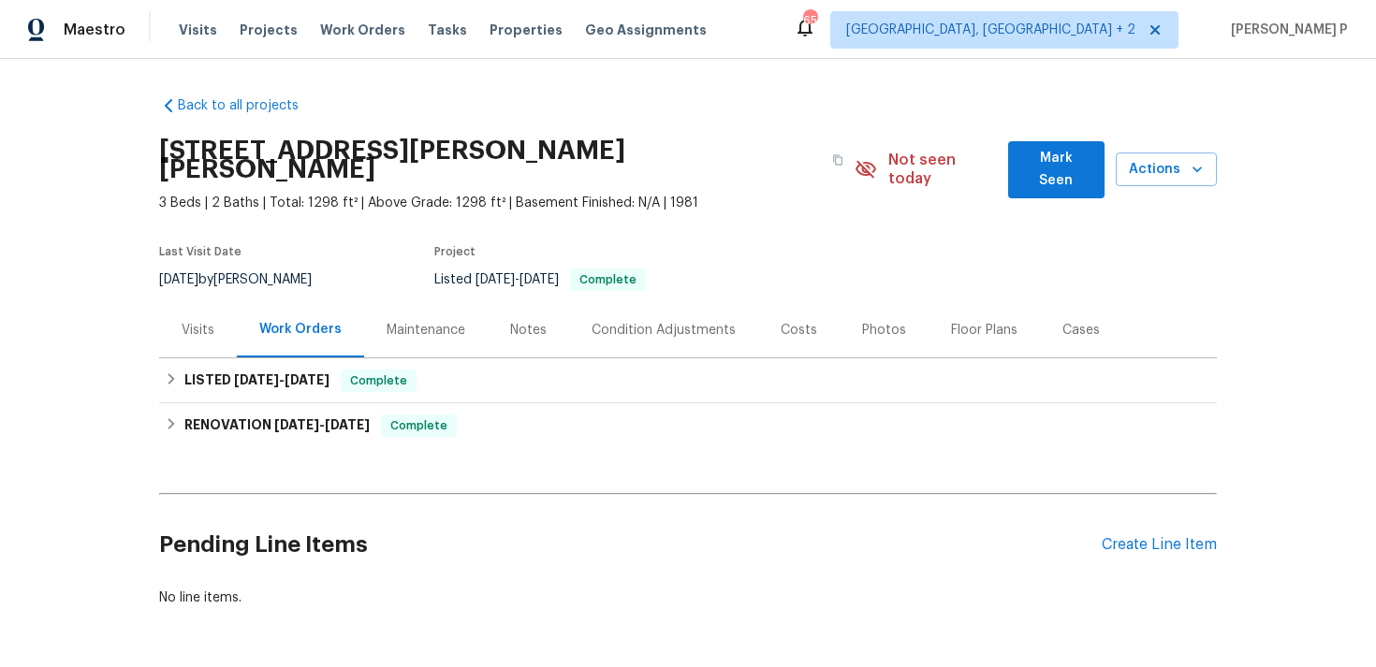
click at [197, 321] on div "Visits" at bounding box center [198, 329] width 78 height 55
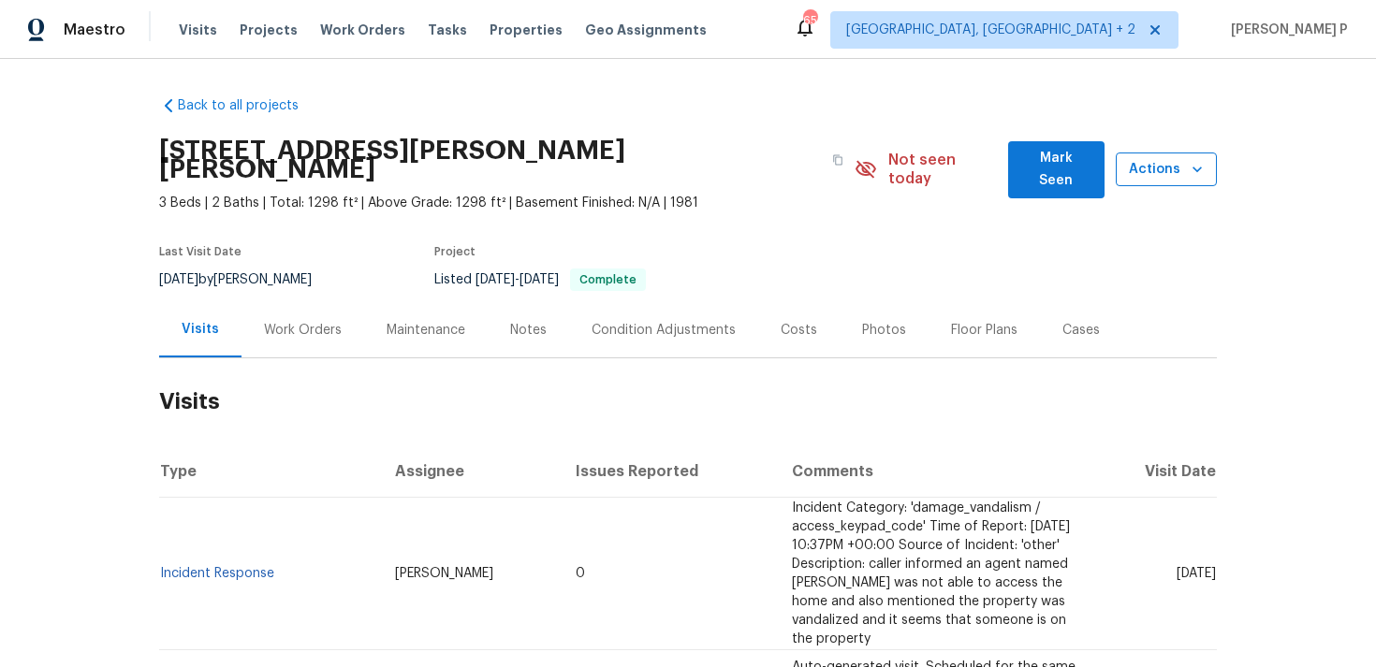
click at [1148, 162] on span "Actions" at bounding box center [1165, 169] width 71 height 23
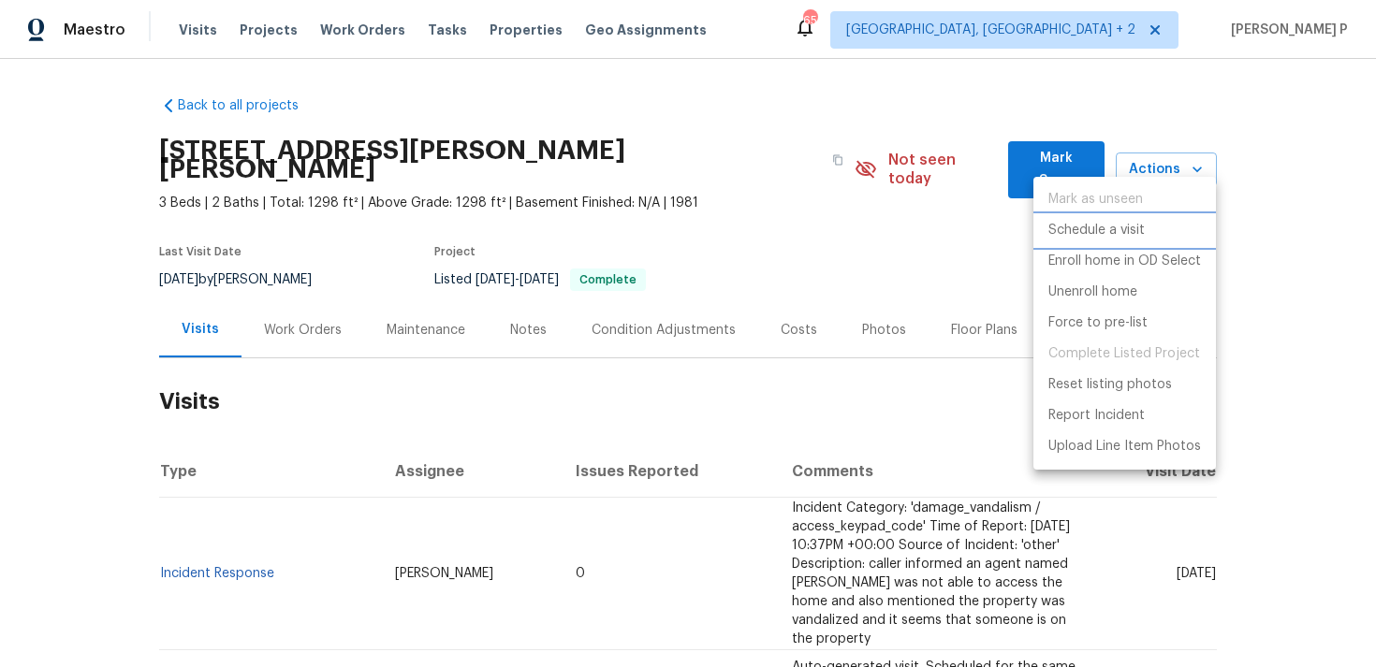
click at [1074, 227] on p "Schedule a visit" at bounding box center [1096, 231] width 96 height 20
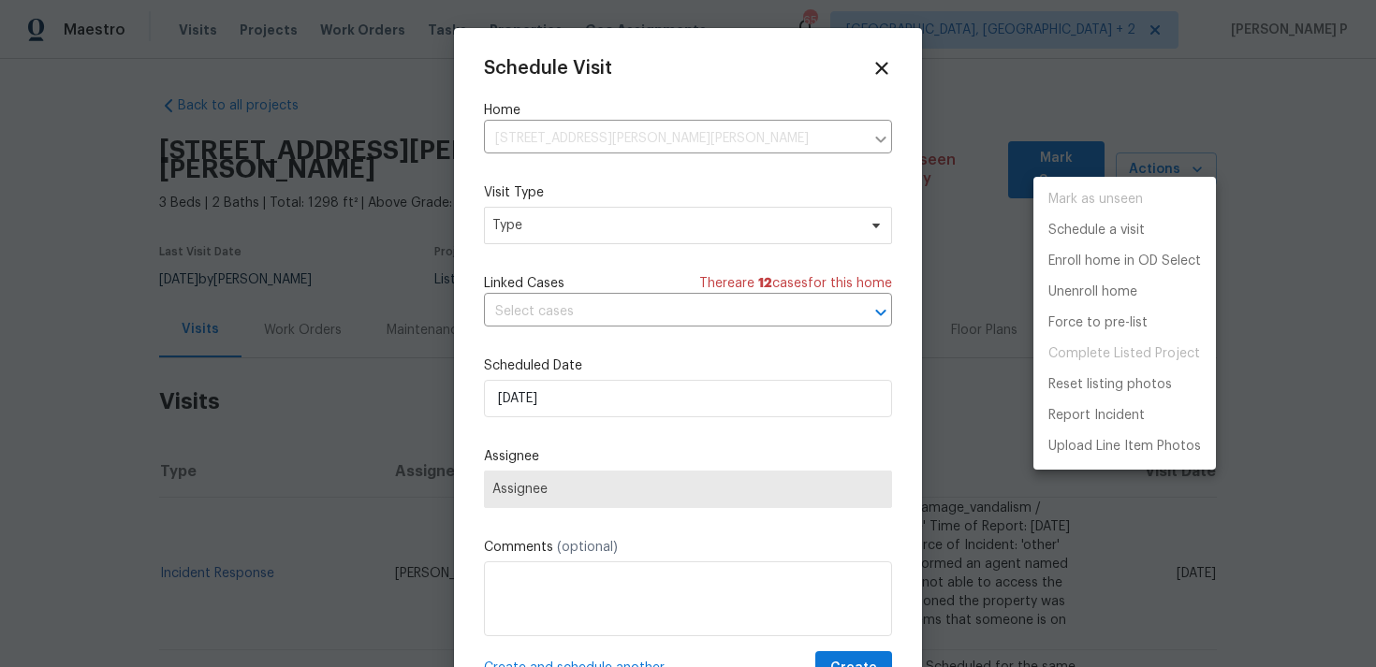
click at [592, 211] on div at bounding box center [688, 333] width 1376 height 667
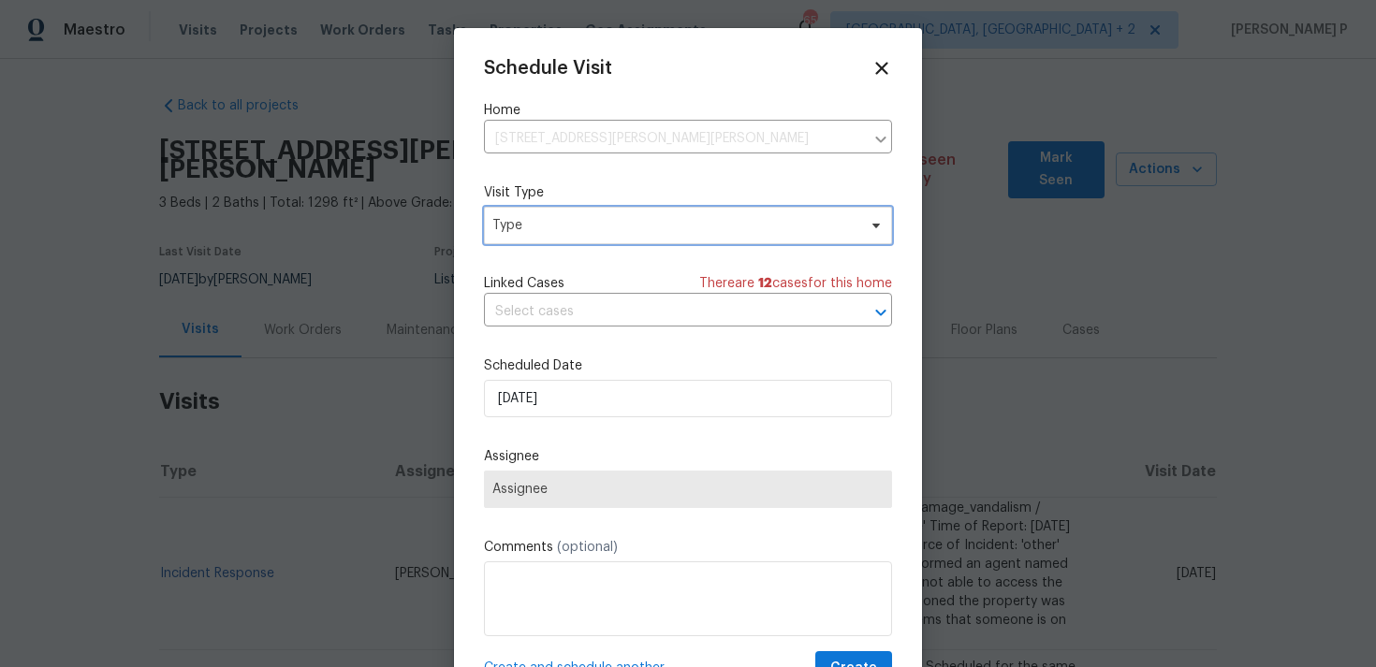
click at [591, 231] on span "Type" at bounding box center [674, 225] width 364 height 19
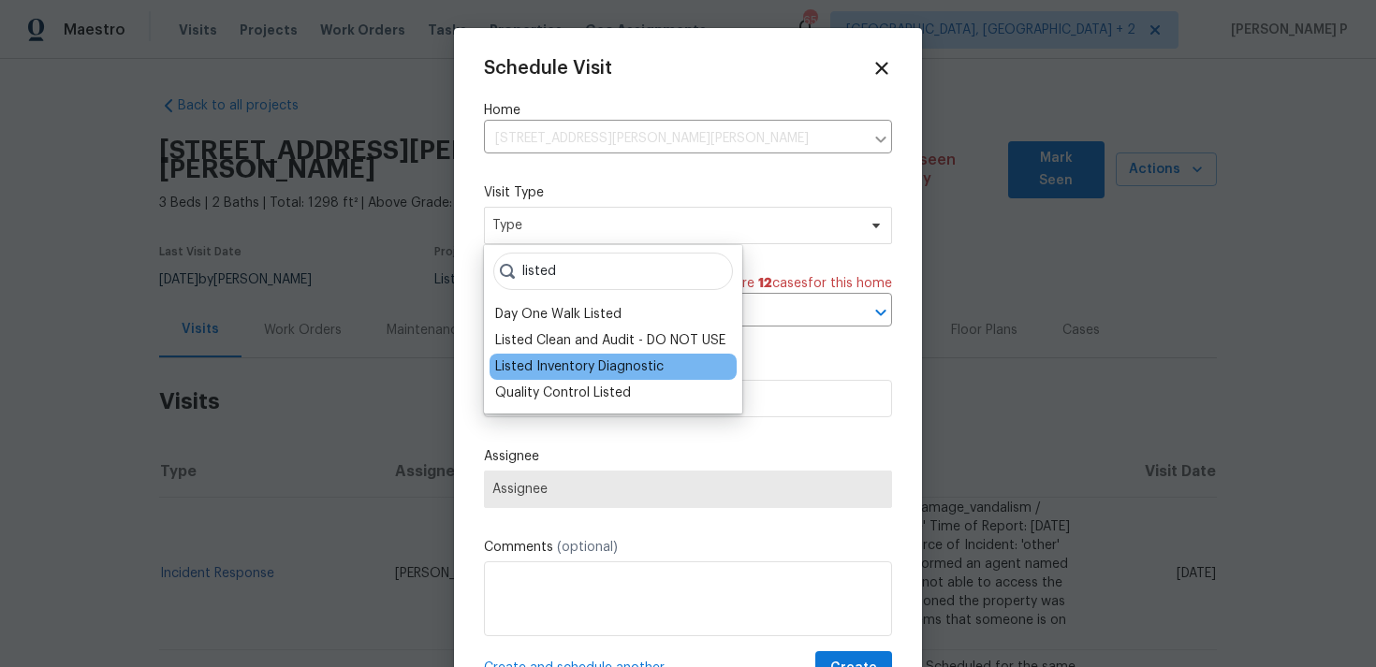
type input "listed"
click at [568, 362] on div "Listed Inventory Diagnostic" at bounding box center [579, 366] width 168 height 19
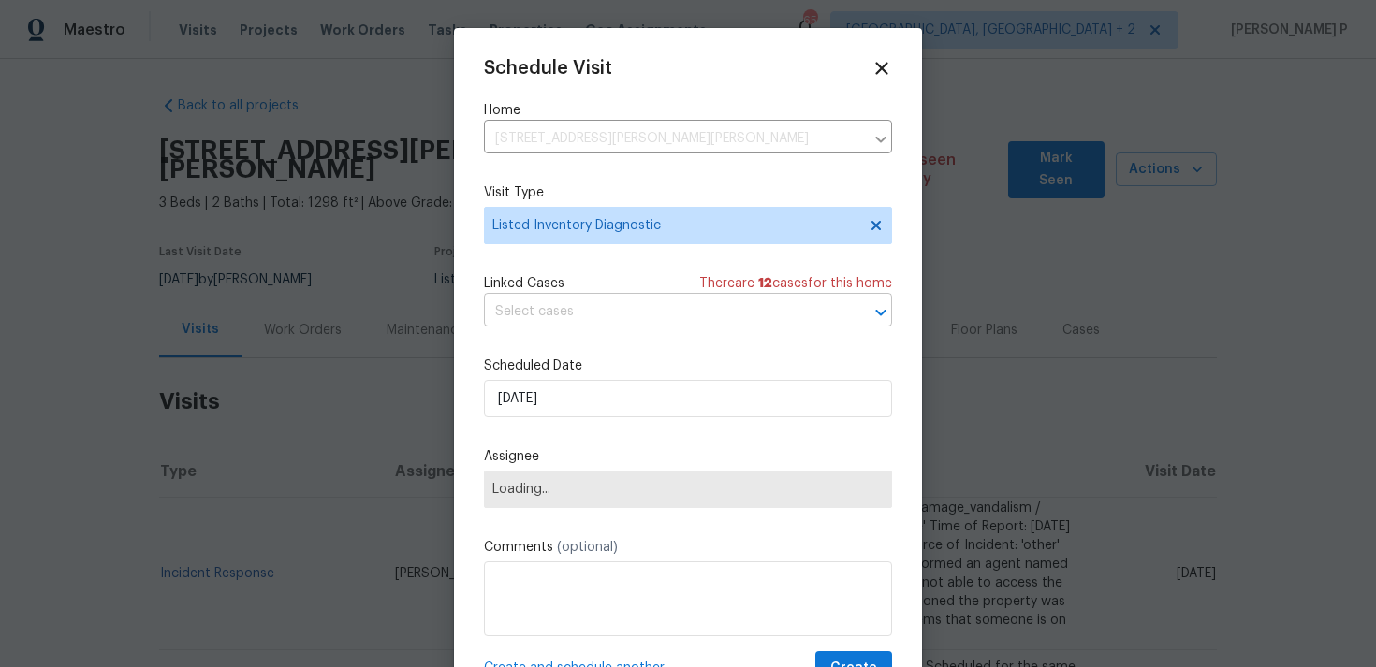
click at [613, 312] on input "text" at bounding box center [662, 312] width 356 height 29
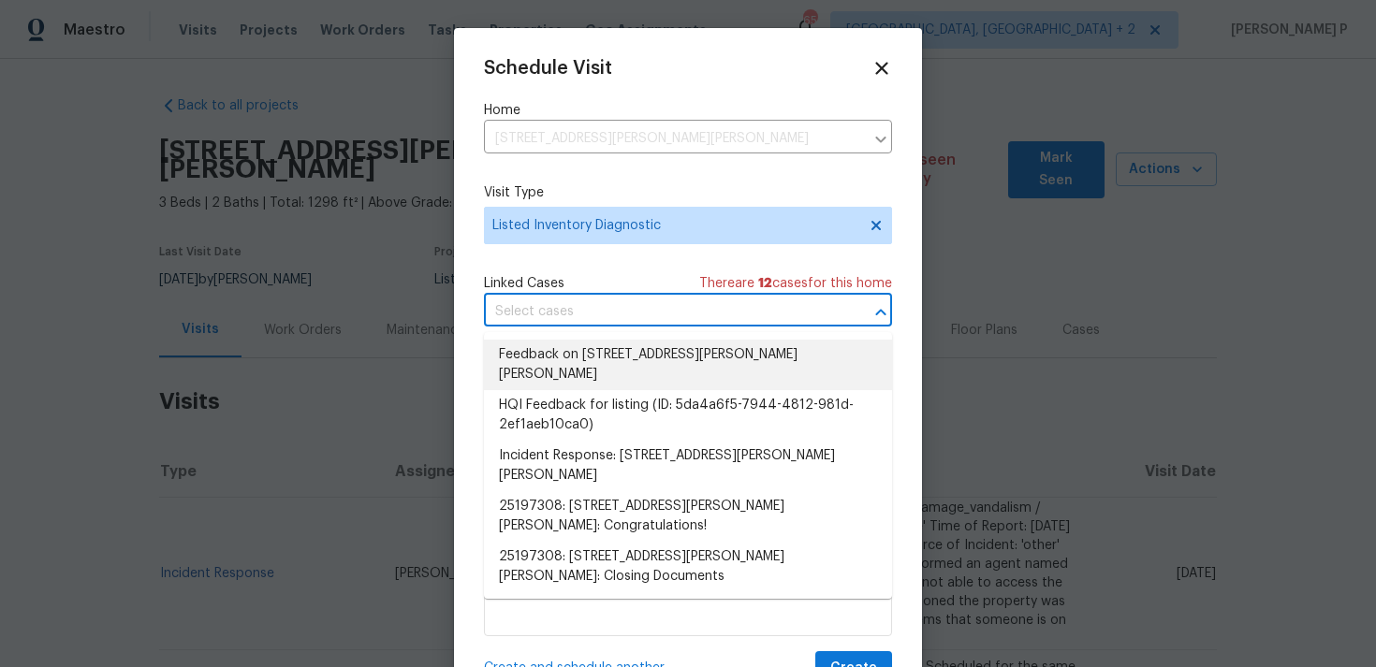
click at [609, 347] on li "Feedback on 1409 S Avery Dr, Moore, OK 73160" at bounding box center [688, 365] width 408 height 51
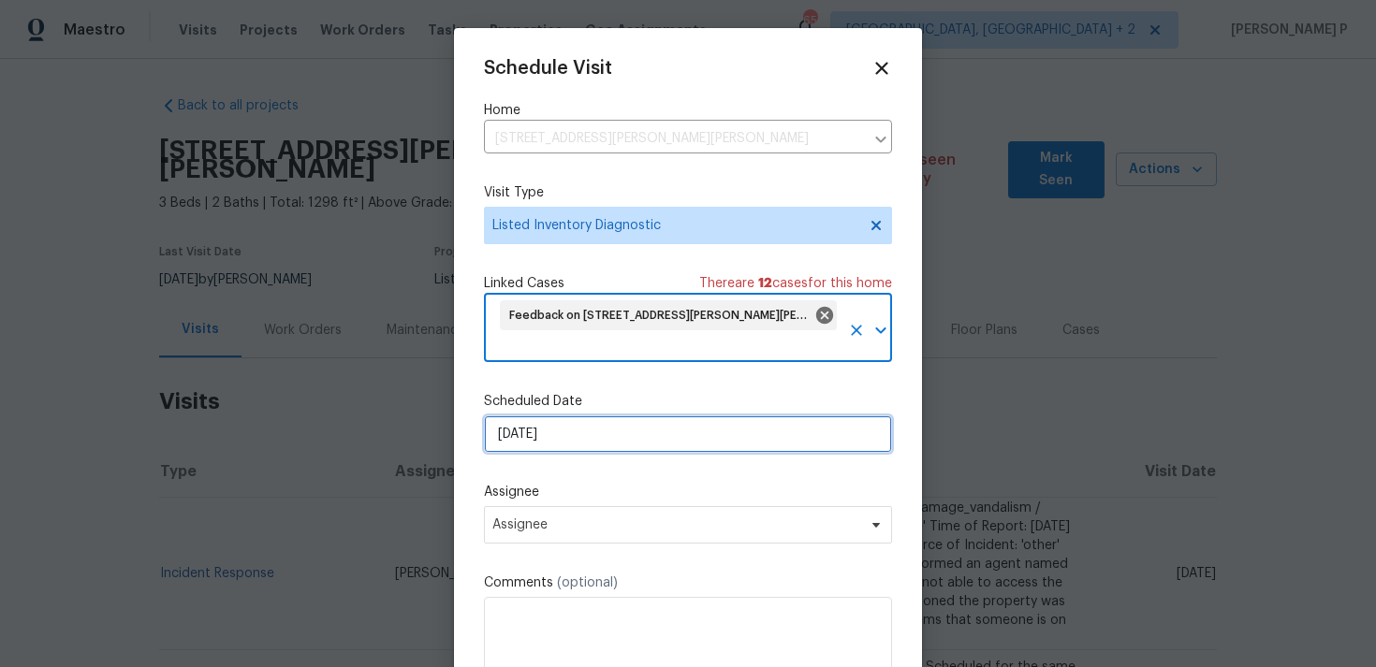
click at [605, 415] on input "[DATE]" at bounding box center [688, 433] width 408 height 37
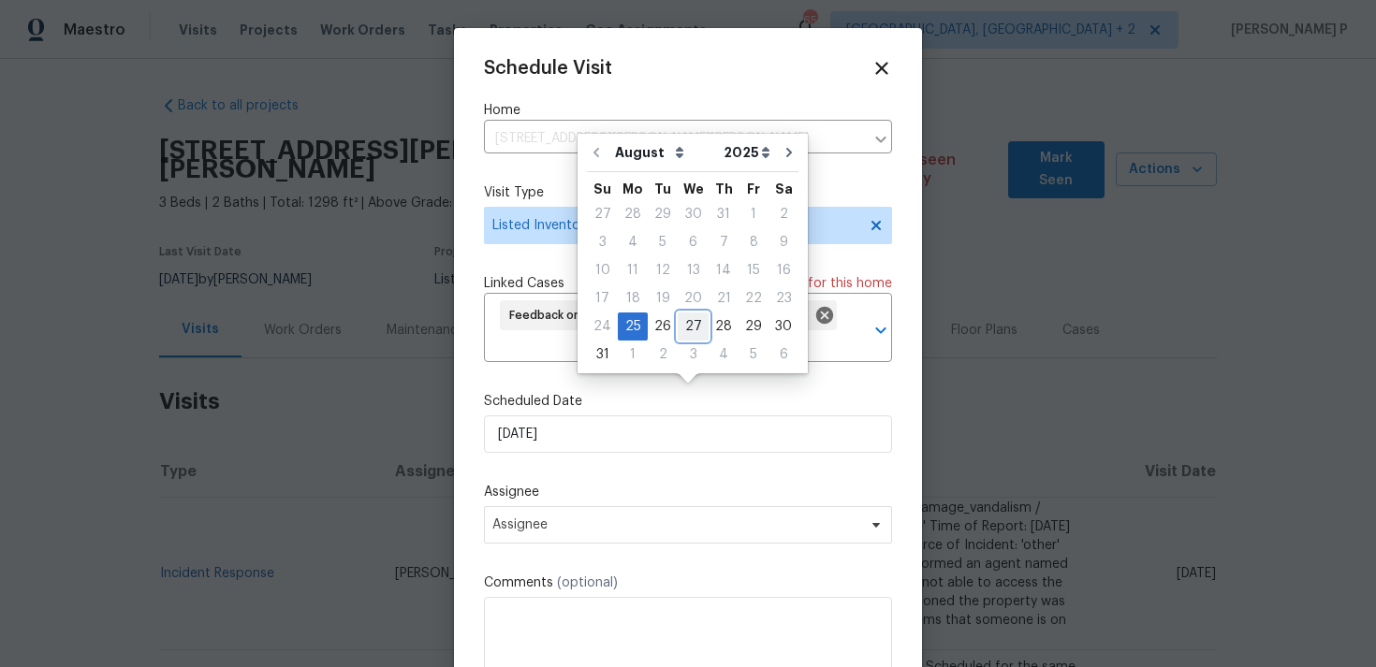
click at [691, 326] on div "27" at bounding box center [692, 326] width 31 height 26
type input "[DATE]"
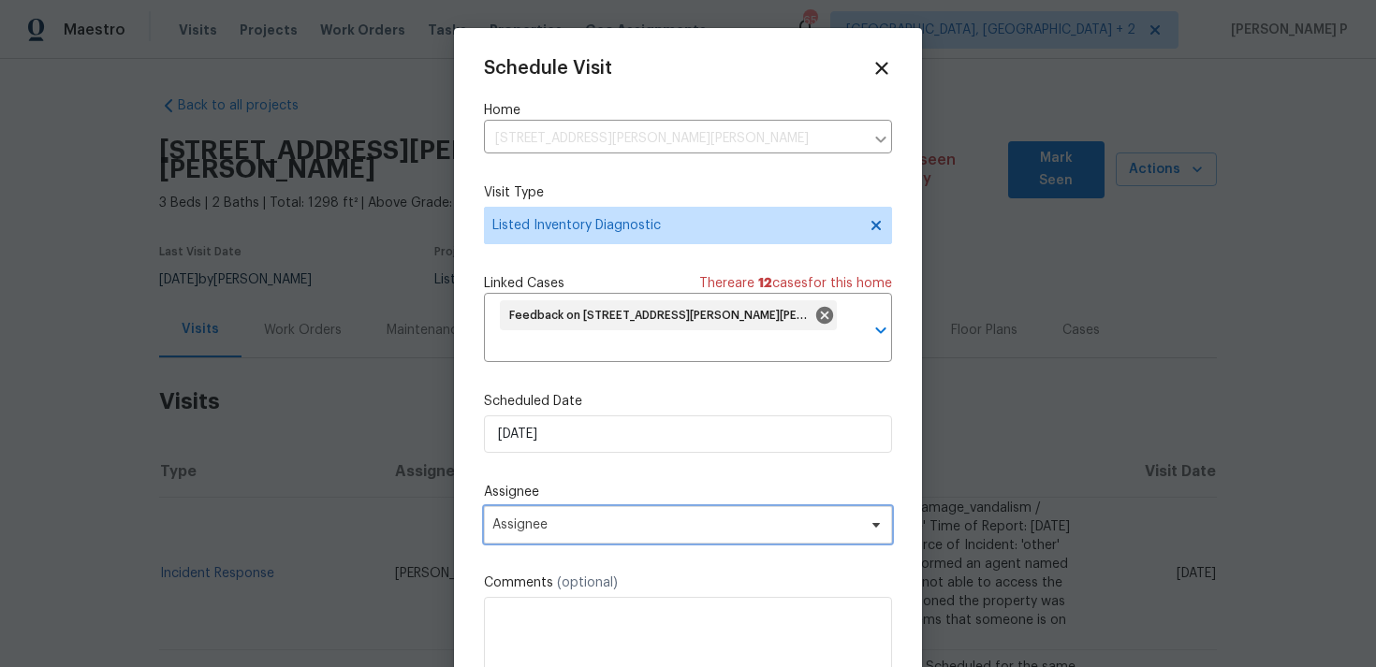
click at [653, 517] on span "Assignee" at bounding box center [675, 524] width 367 height 15
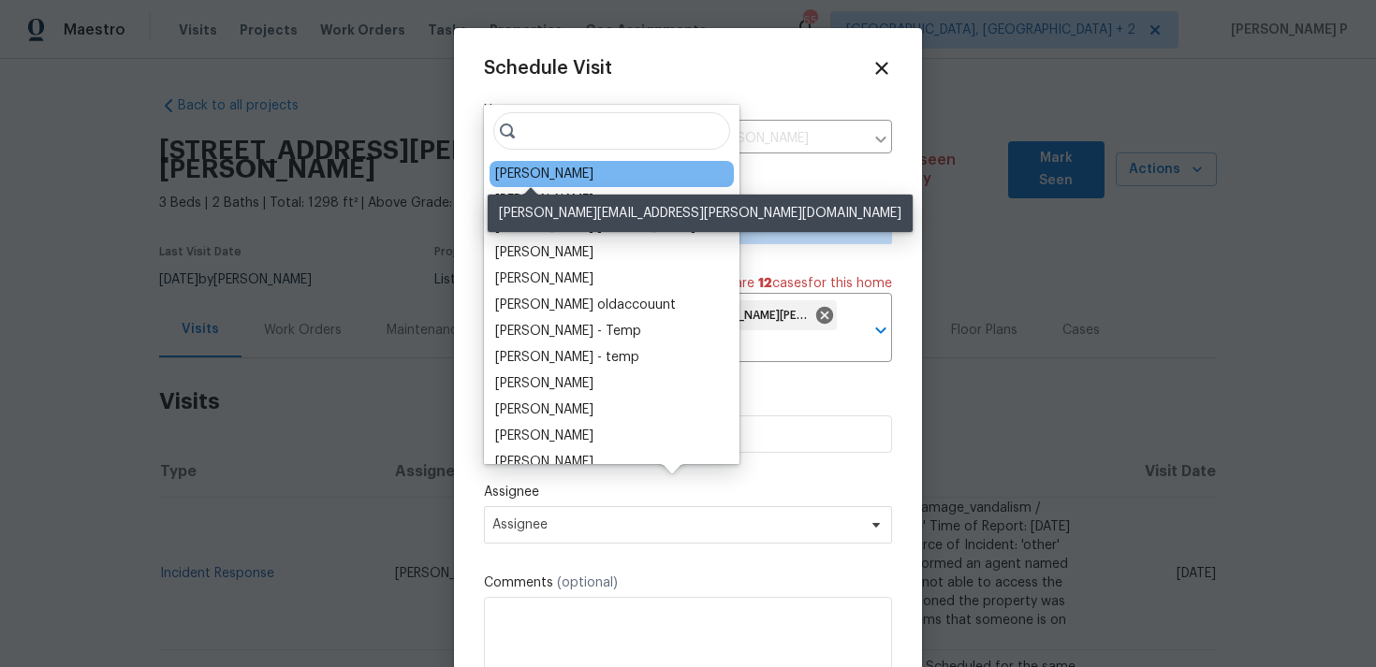
click at [540, 170] on div "[PERSON_NAME]" at bounding box center [544, 174] width 98 height 19
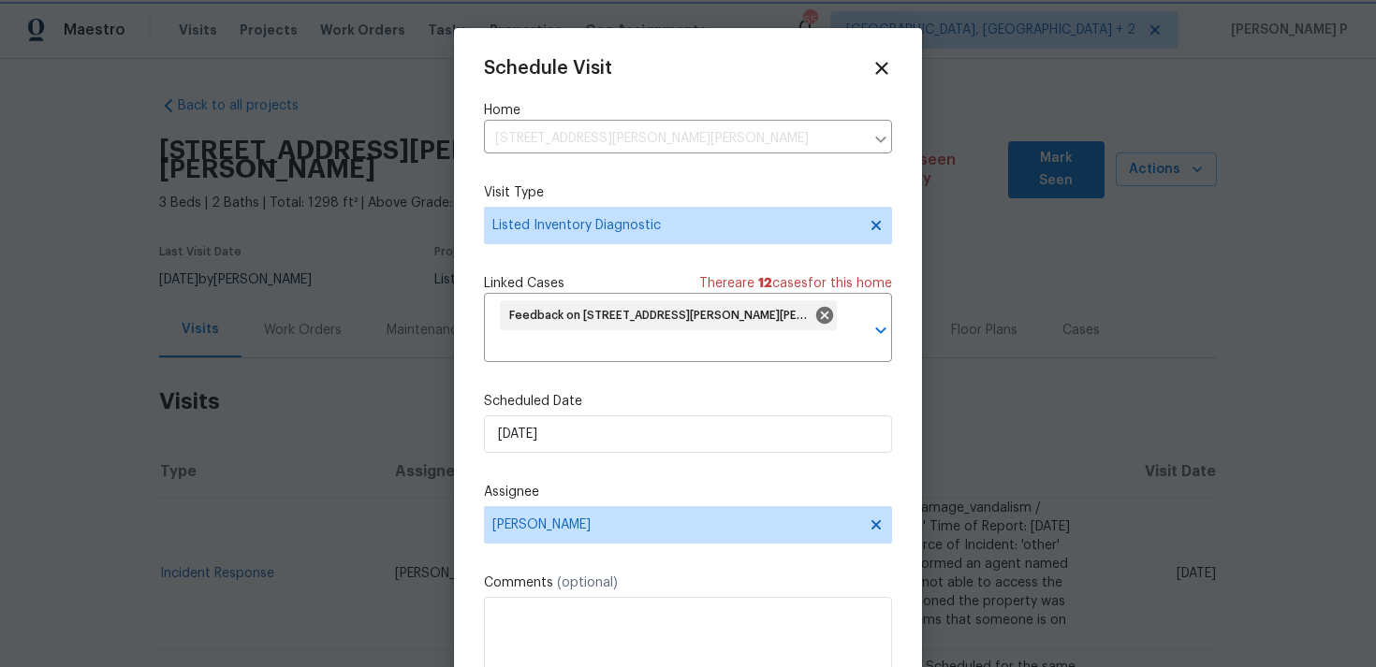
scroll to position [39, 0]
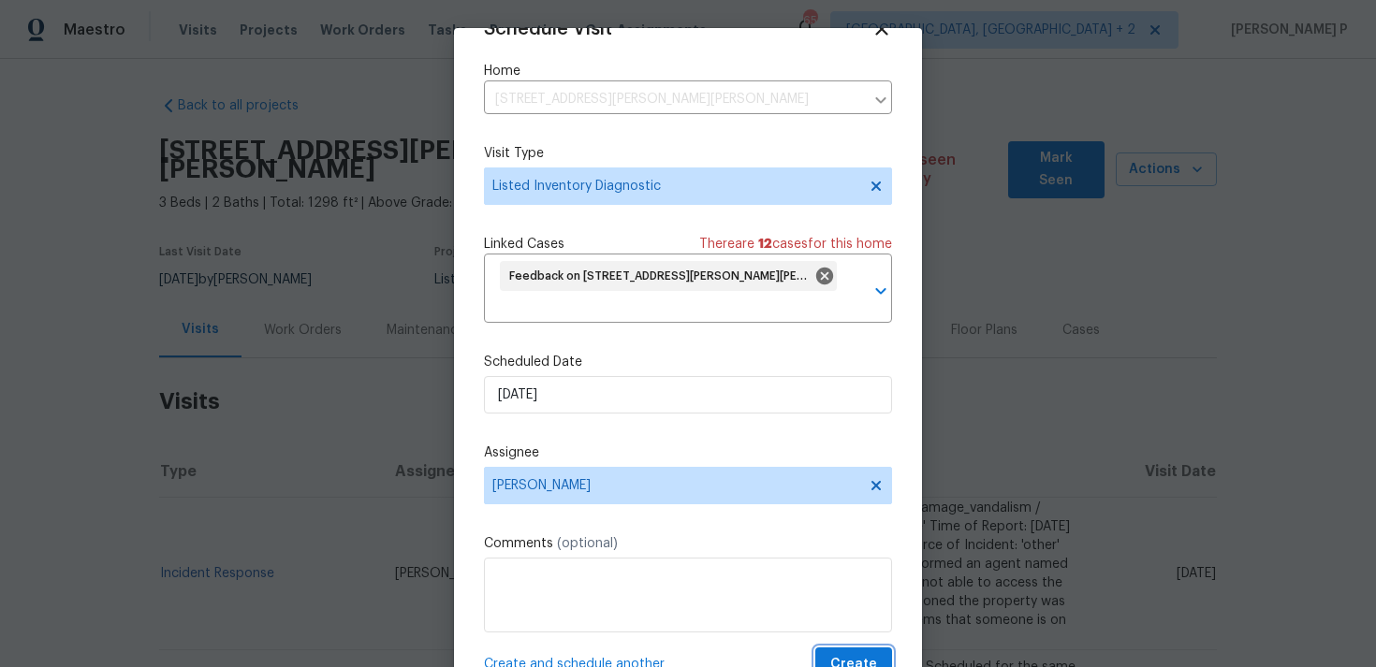
click at [838, 653] on span "Create" at bounding box center [853, 664] width 47 height 23
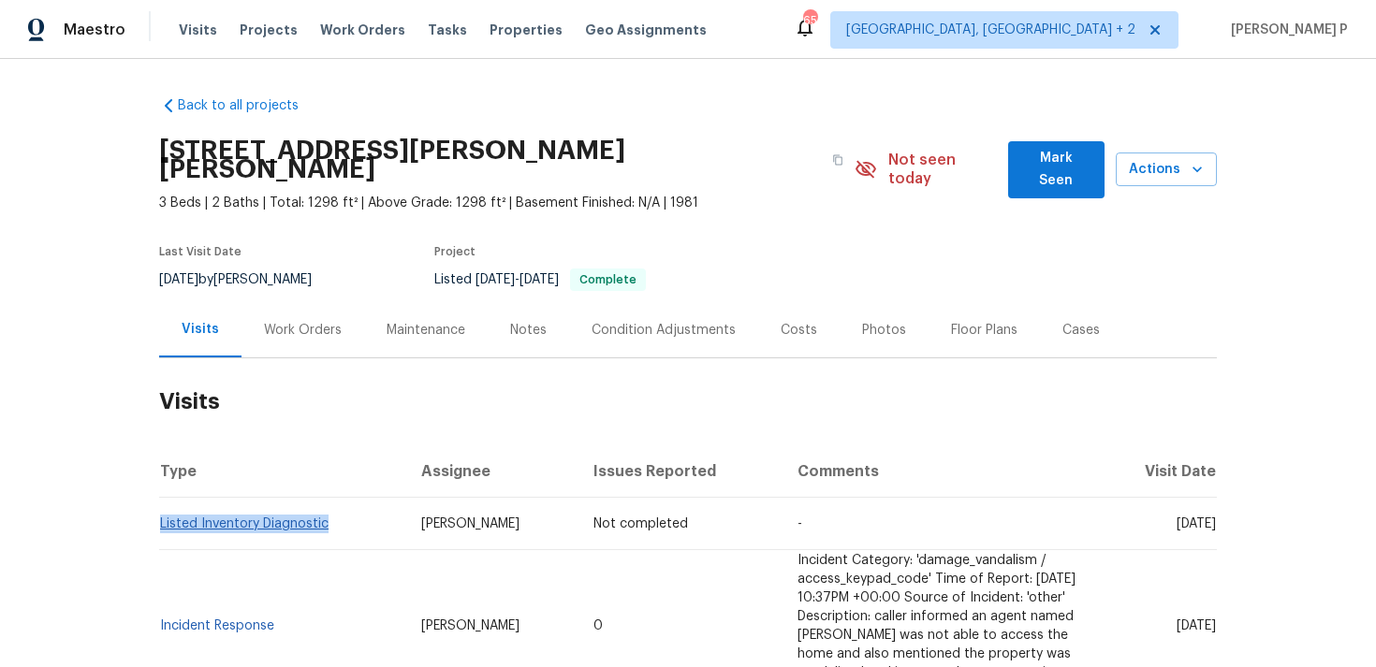
copy link "Listed Inventory Diagnostic"
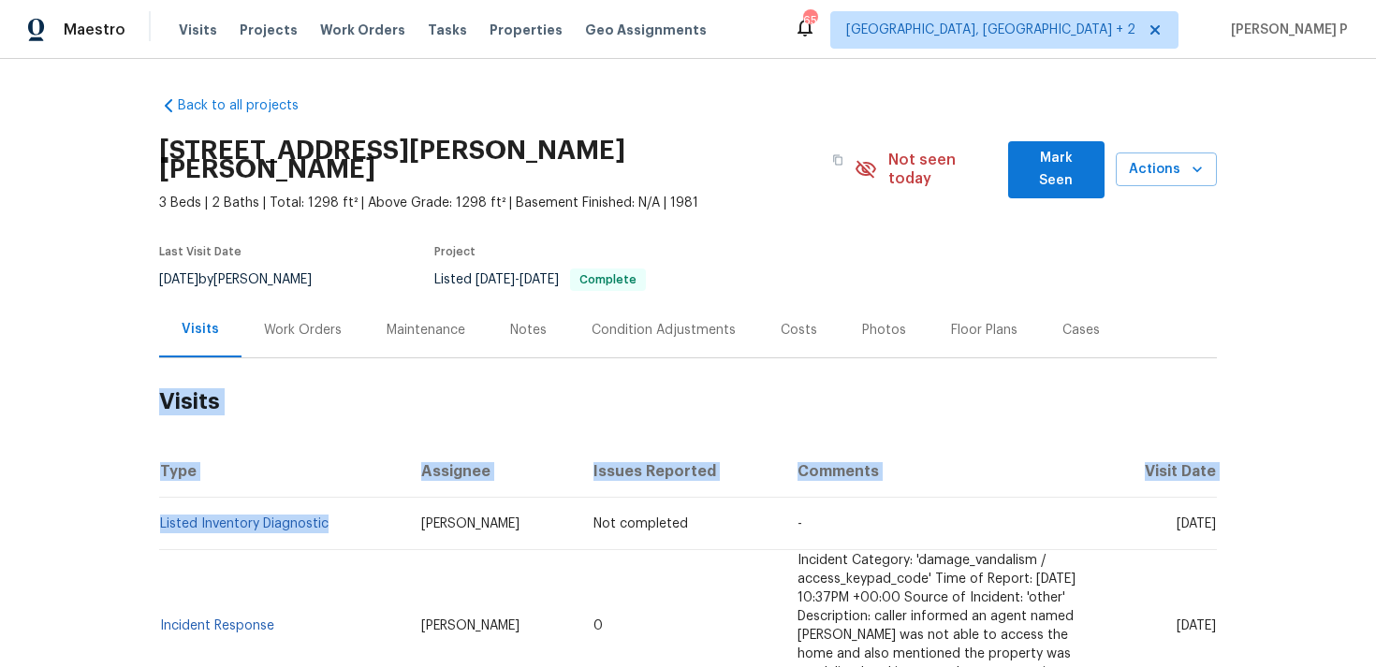
drag, startPoint x: 337, startPoint y: 509, endPoint x: 119, endPoint y: 503, distance: 218.1
click at [120, 503] on div "Back to all projects 1409 S Avery Dr, Moore, OK 73160 3 Beds | 2 Baths | Total:…" at bounding box center [688, 363] width 1376 height 608
click at [119, 503] on div "Back to all projects 1409 S Avery Dr, Moore, OK 73160 3 Beds | 2 Baths | Total:…" at bounding box center [688, 363] width 1376 height 608
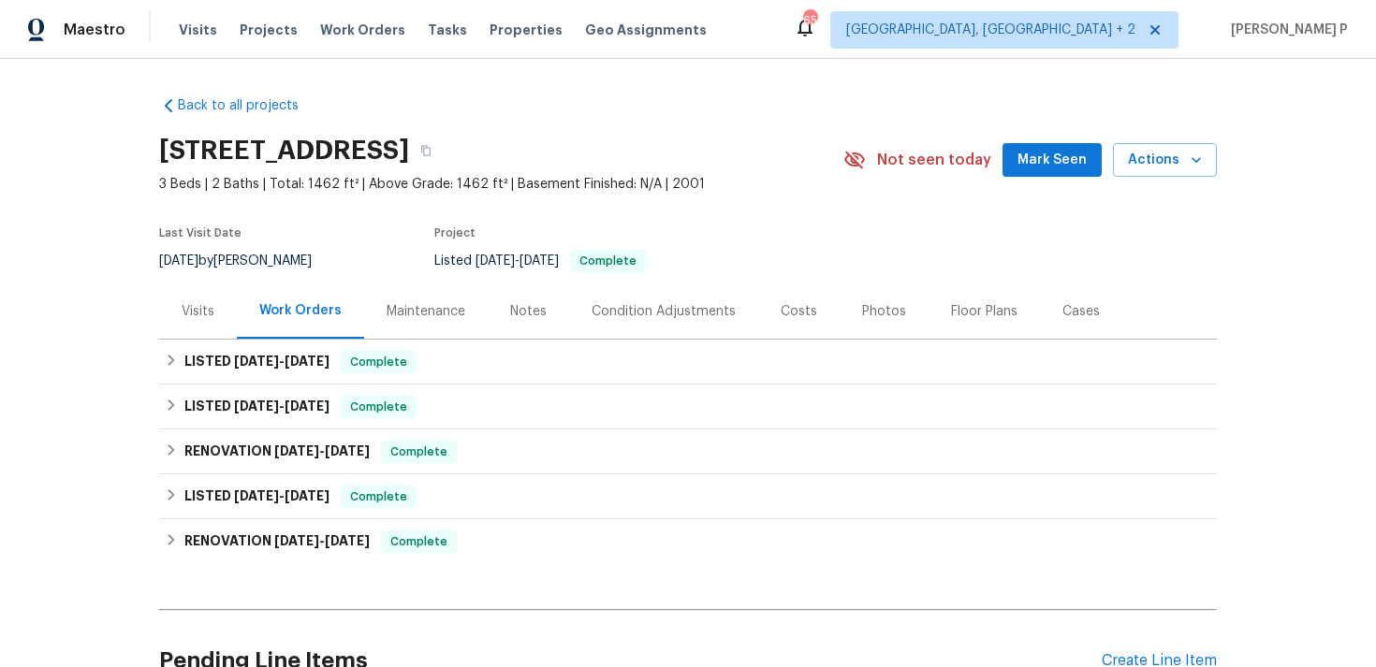
click at [226, 297] on div "Visits" at bounding box center [198, 311] width 78 height 55
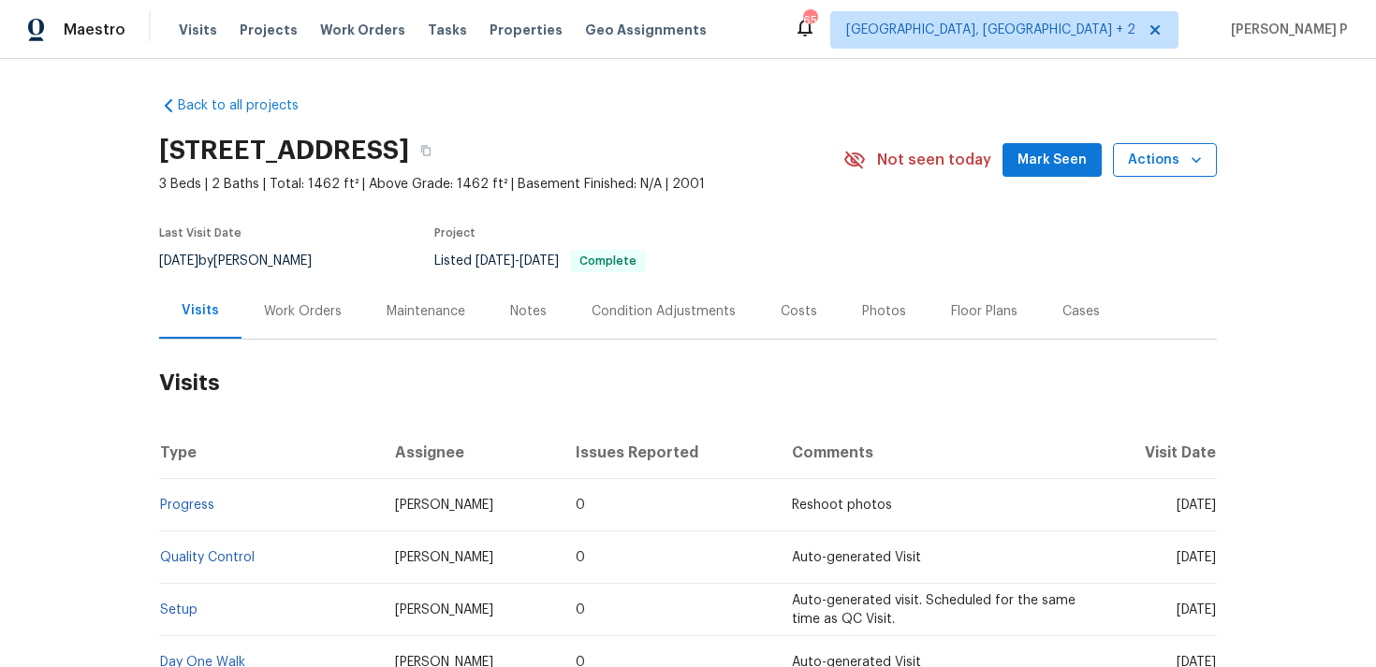
click at [1149, 152] on span "Actions" at bounding box center [1165, 160] width 74 height 23
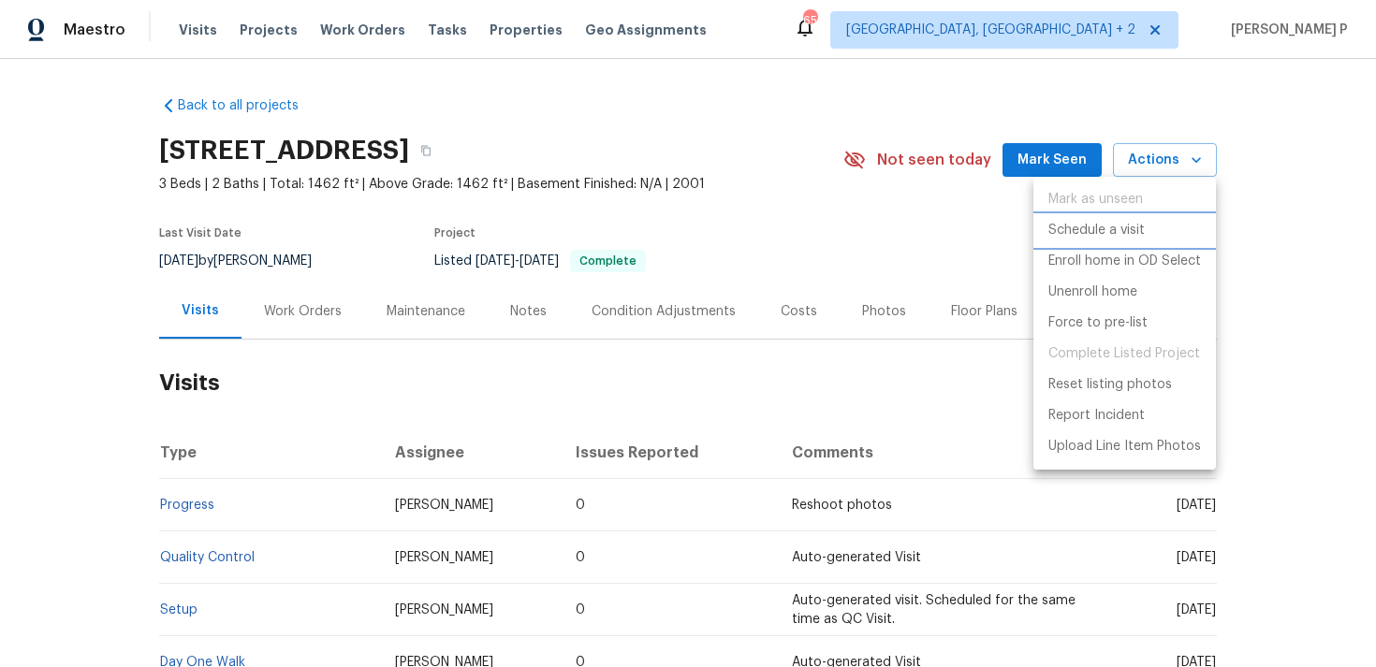
click at [1129, 226] on p "Schedule a visit" at bounding box center [1096, 231] width 96 height 20
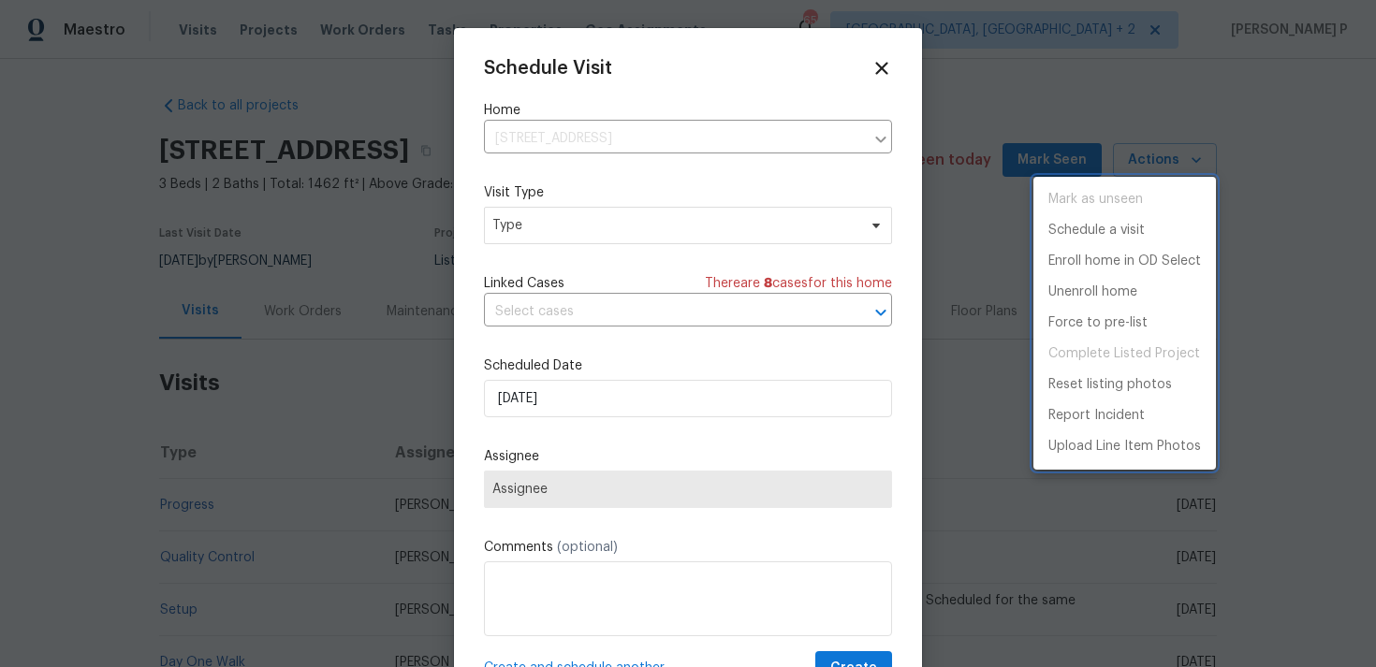
click at [626, 224] on div at bounding box center [688, 333] width 1376 height 667
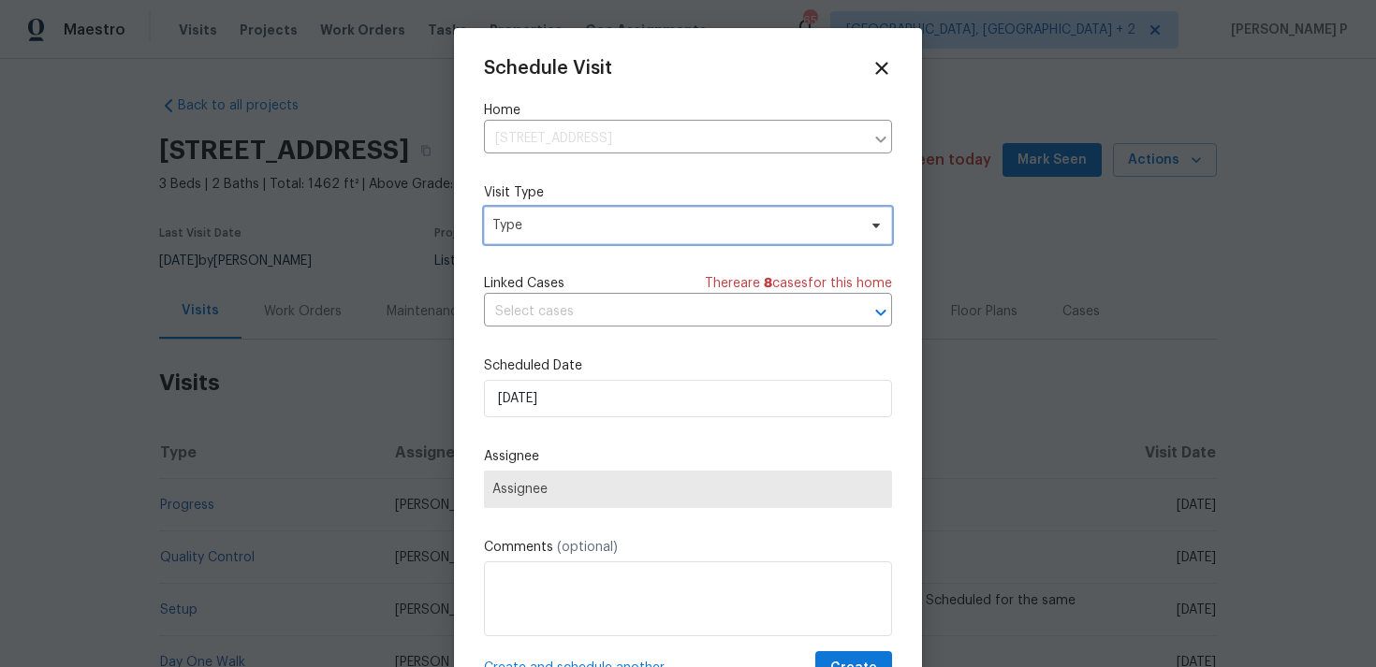
click at [626, 224] on span "Type" at bounding box center [674, 225] width 364 height 19
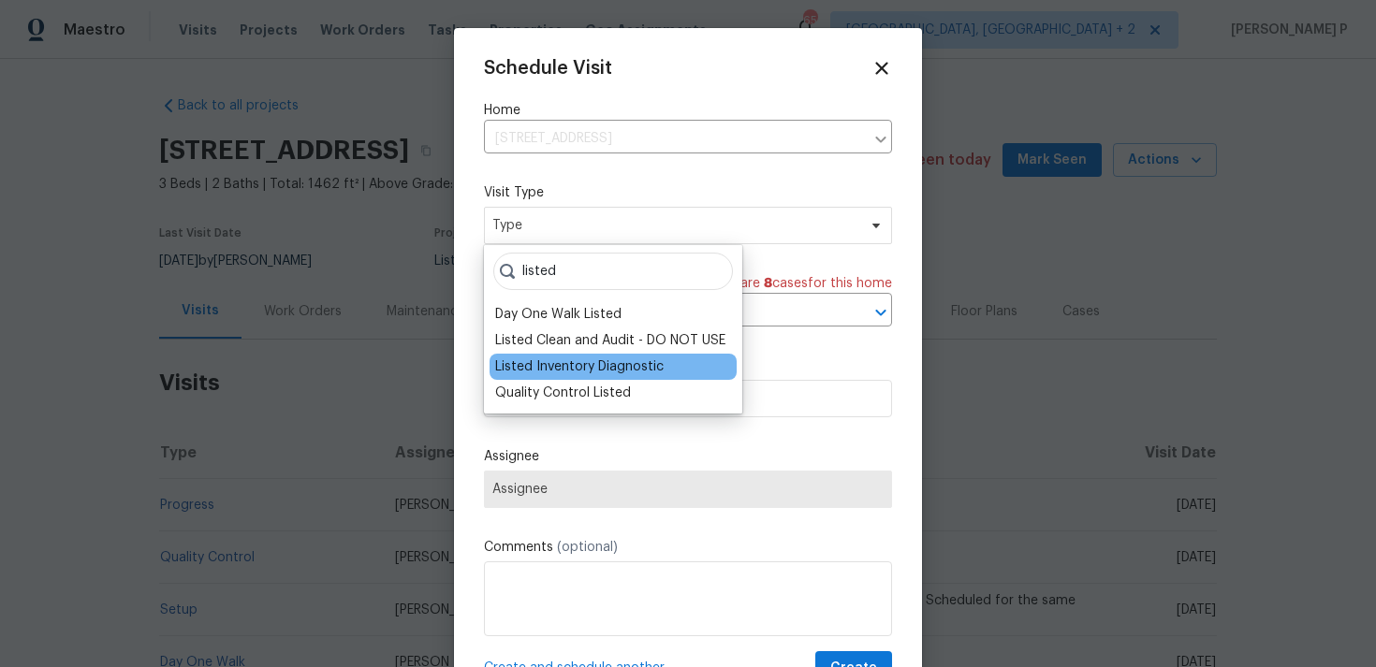
type input "listed"
click at [562, 366] on div "Listed Inventory Diagnostic" at bounding box center [579, 366] width 168 height 19
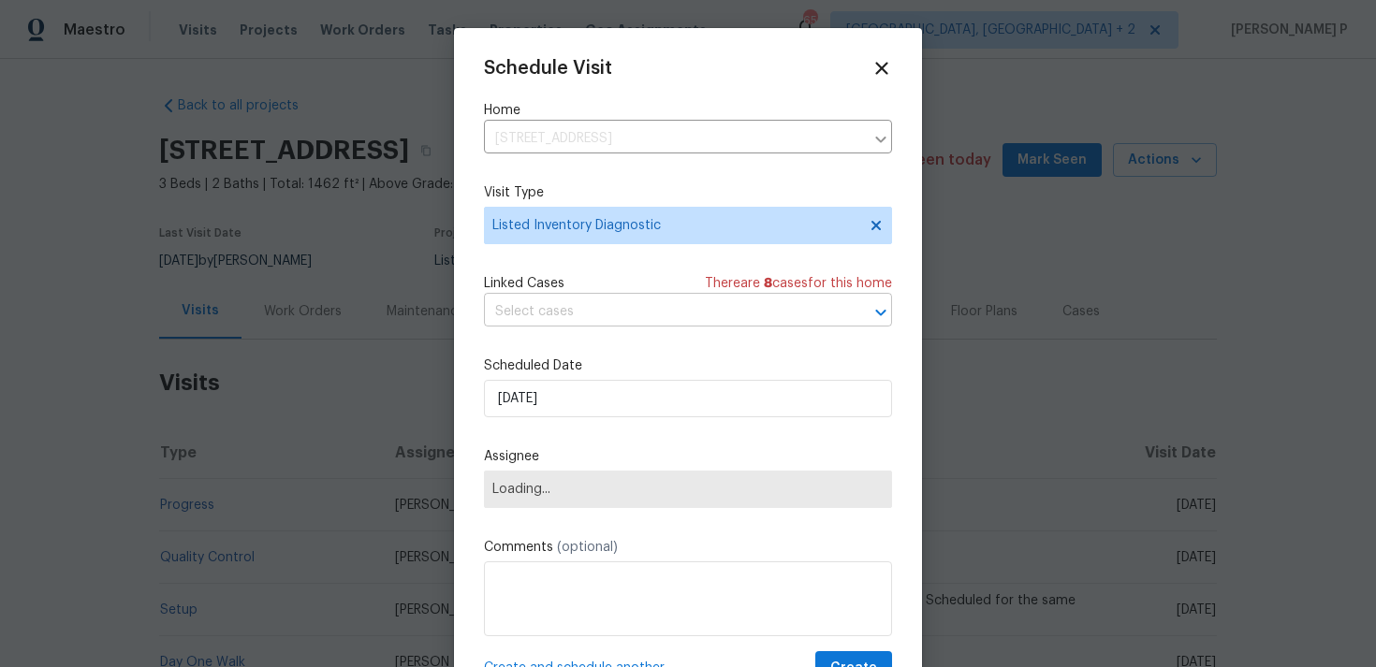
click at [576, 313] on input "text" at bounding box center [662, 312] width 356 height 29
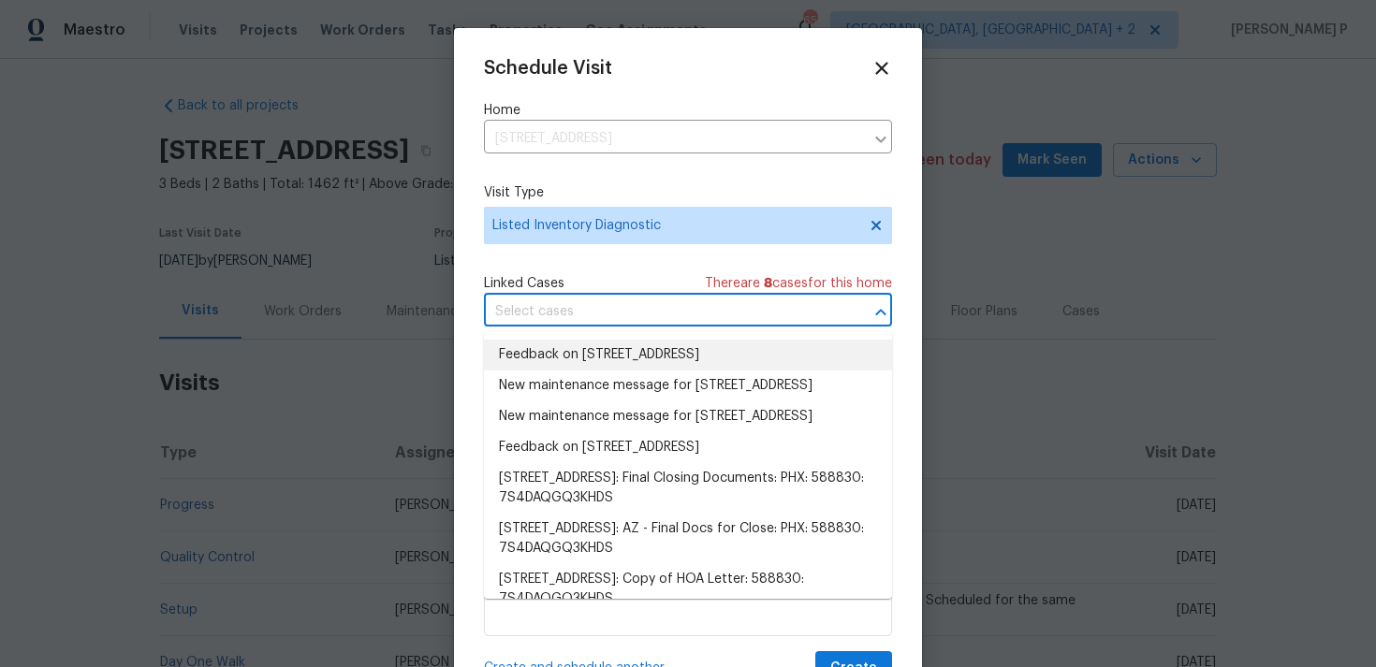
click at [578, 354] on li "Feedback on 323 E Senna Way, San Tan Valley, AZ 85143" at bounding box center [688, 355] width 408 height 31
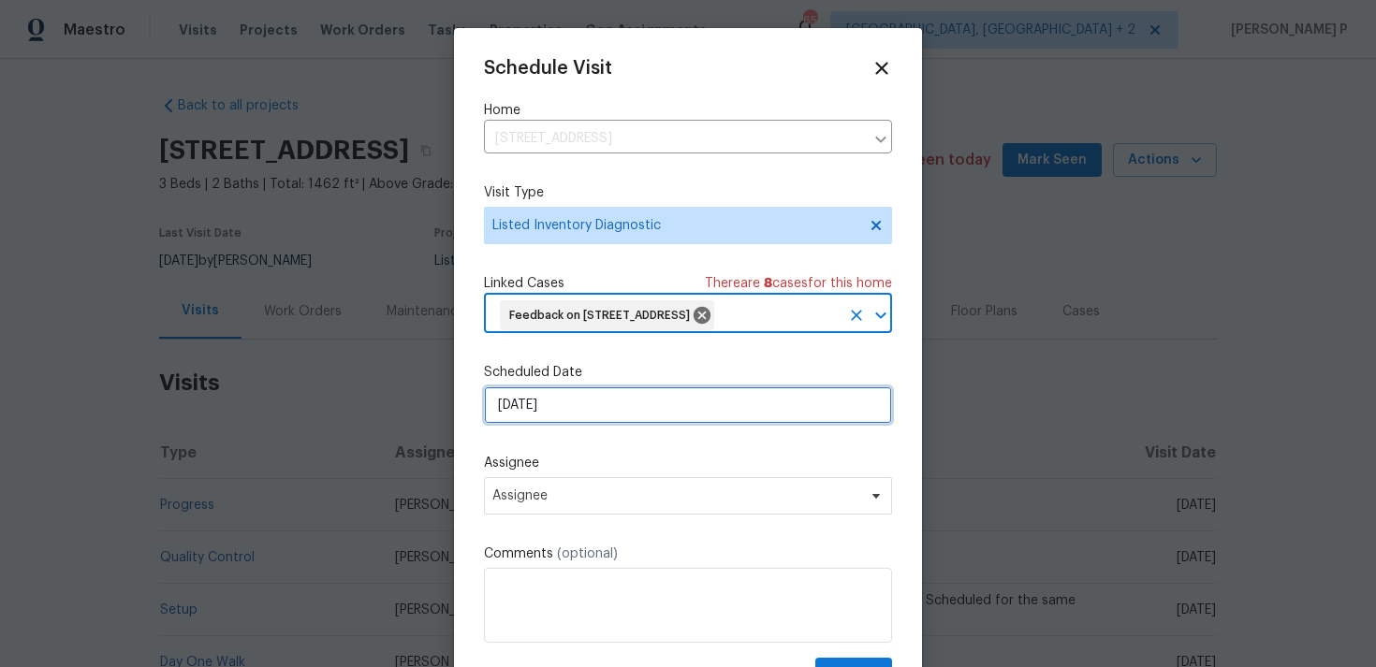
click at [587, 424] on input "[DATE]" at bounding box center [688, 404] width 408 height 37
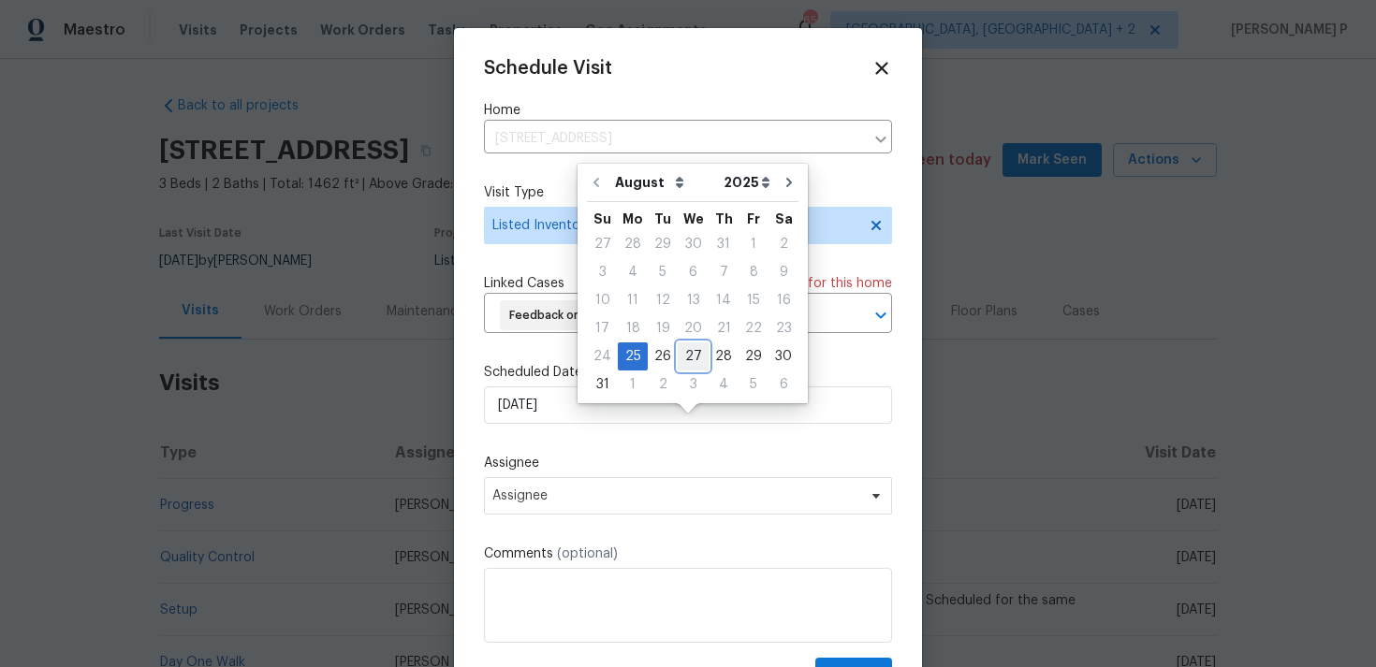
click at [684, 356] on div "27" at bounding box center [692, 356] width 31 height 26
type input "[DATE]"
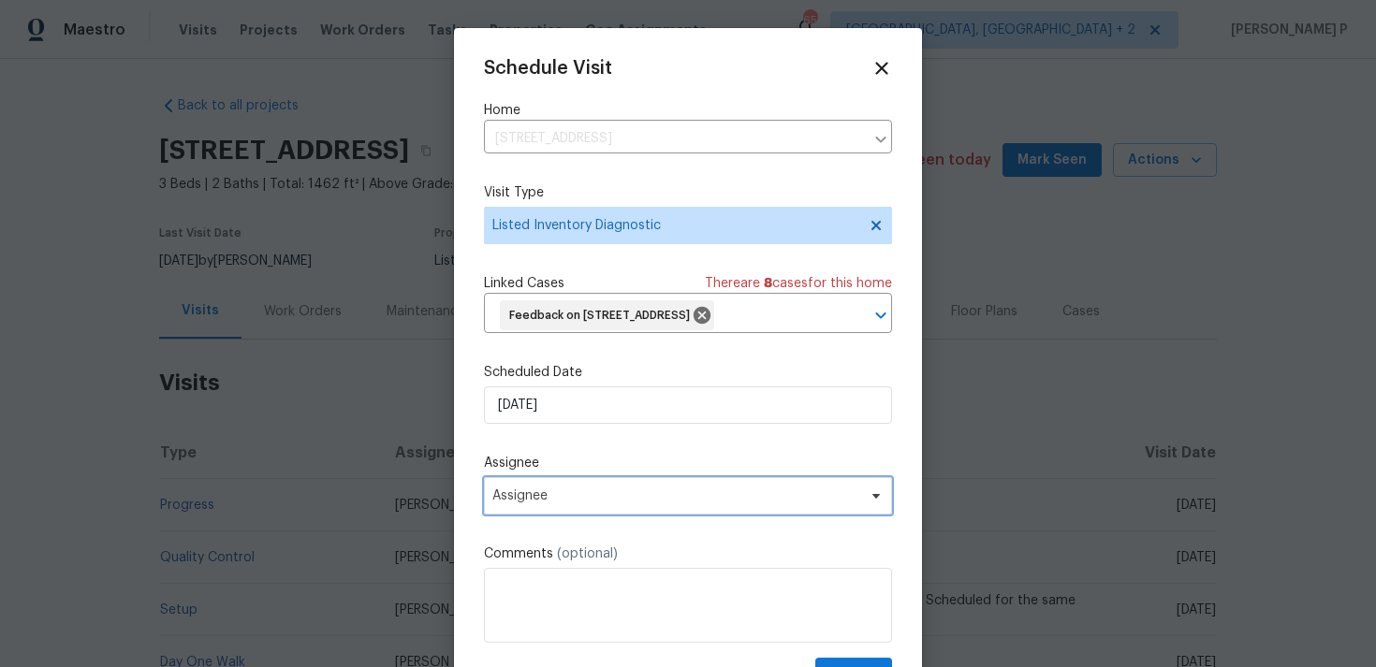
click at [640, 503] on span "Assignee" at bounding box center [675, 495] width 367 height 15
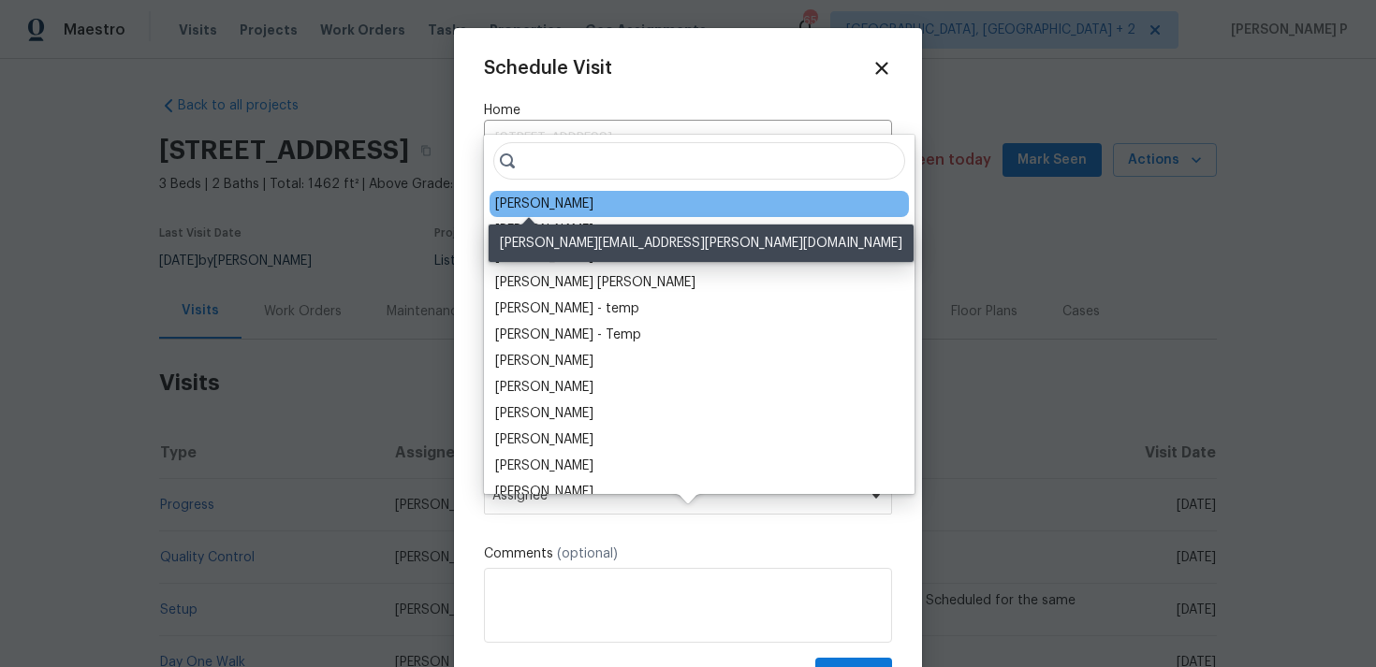
click at [558, 202] on div "[PERSON_NAME]" at bounding box center [544, 204] width 98 height 19
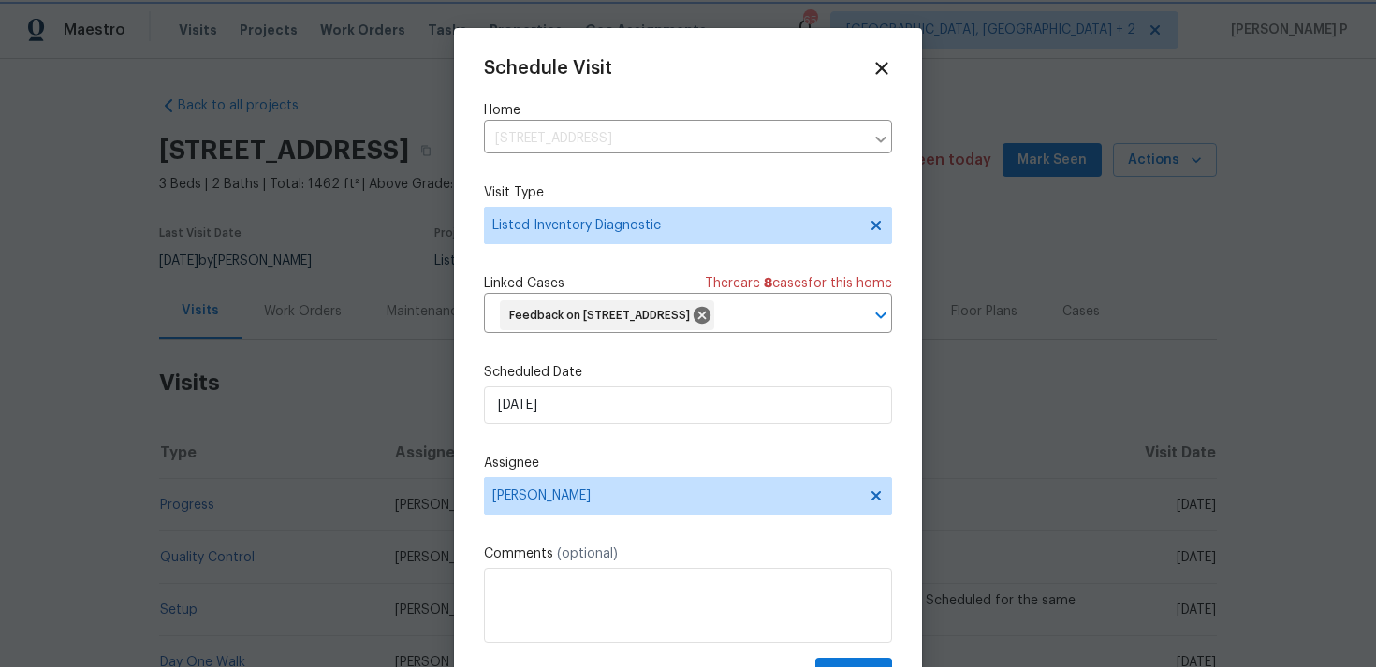
scroll to position [69, 0]
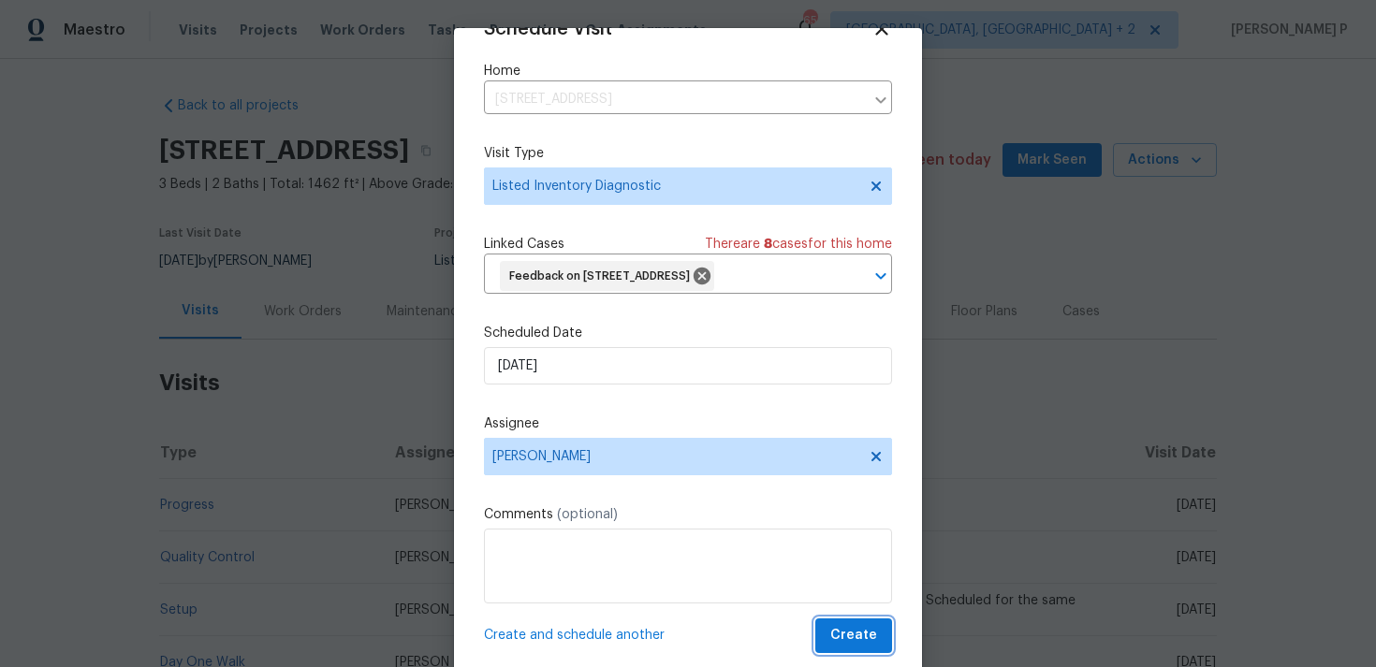
click at [849, 630] on span "Create" at bounding box center [853, 635] width 47 height 23
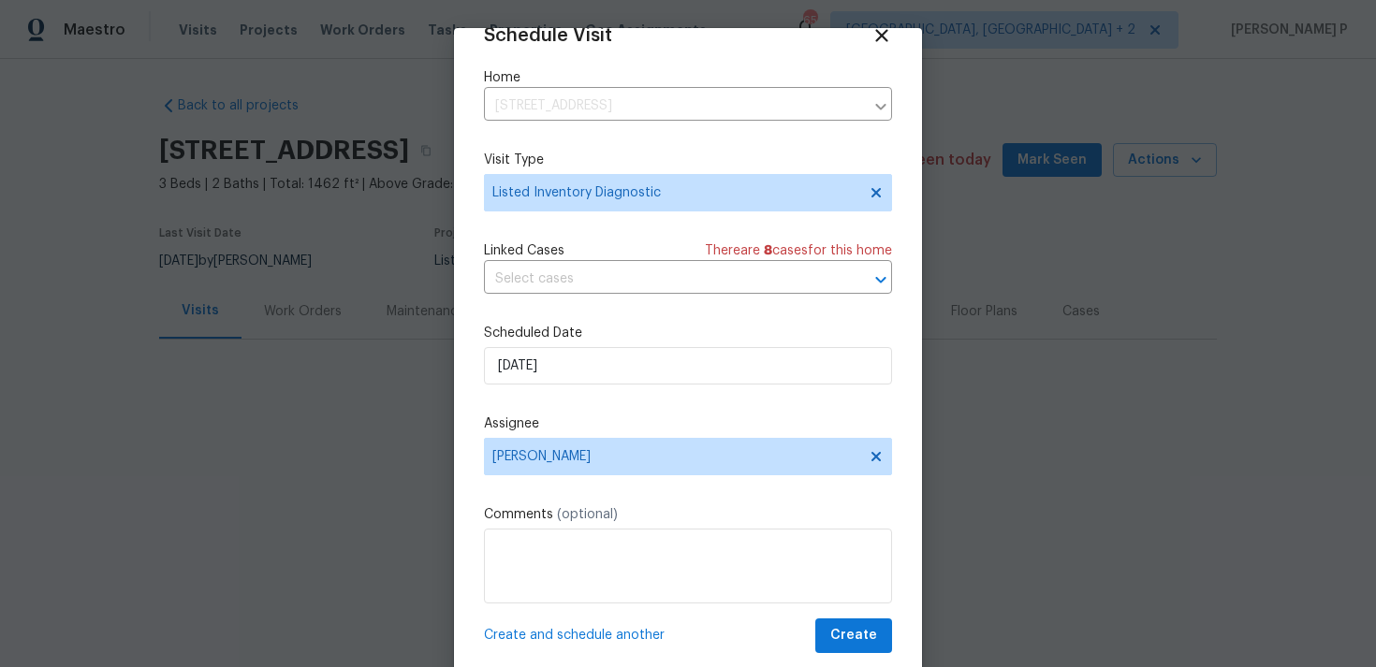
scroll to position [34, 0]
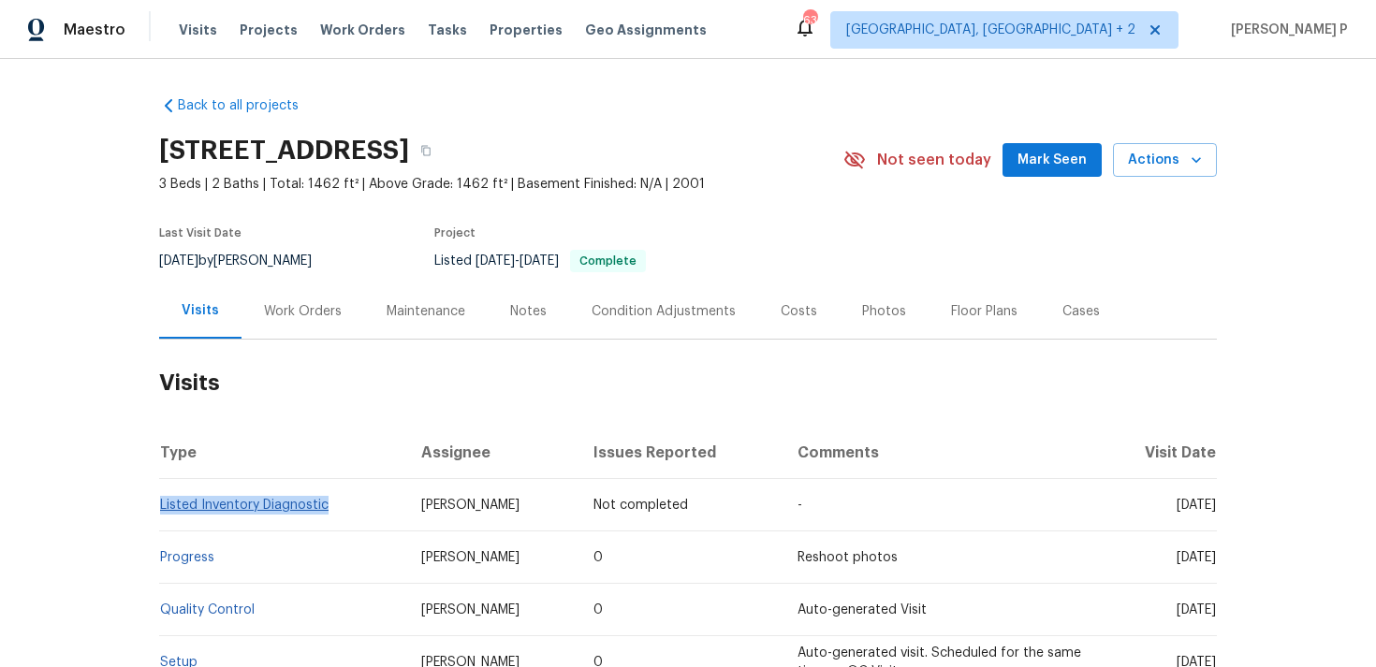
copy link "Listed Inventory Diagnostic"
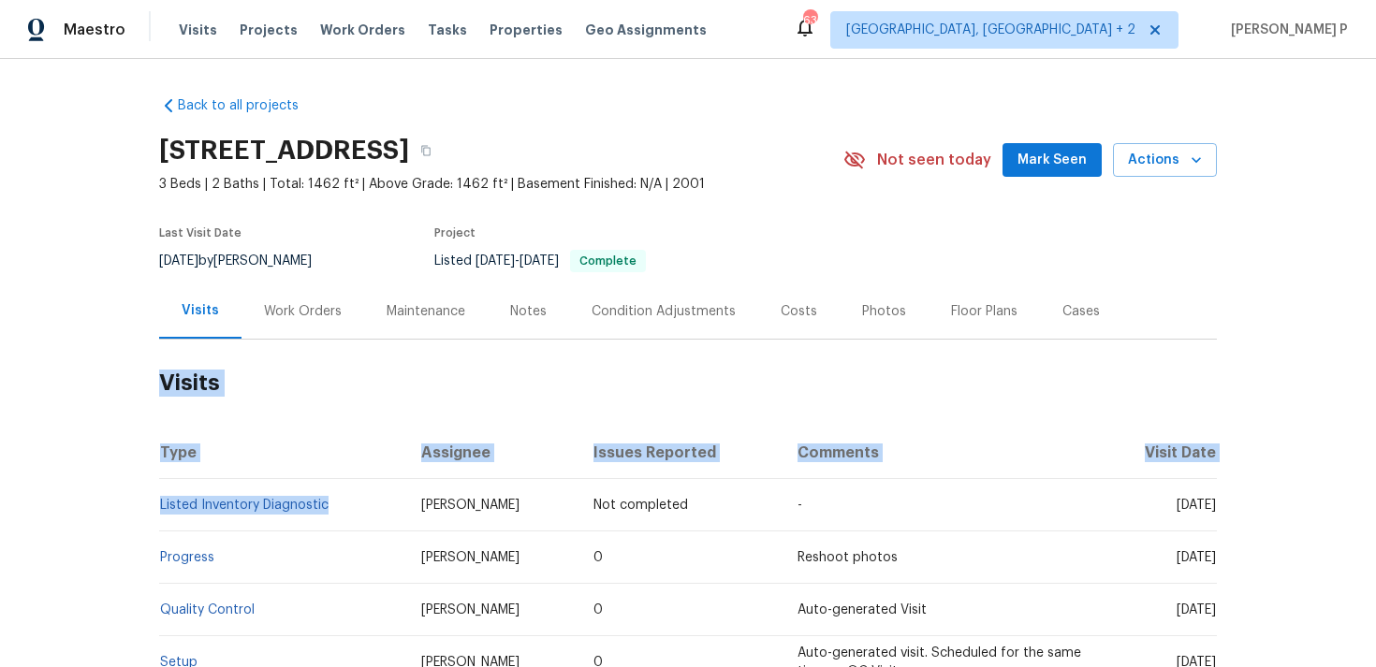
drag, startPoint x: 363, startPoint y: 505, endPoint x: 100, endPoint y: 509, distance: 263.0
click at [100, 509] on div "Back to all projects 323 E Senna Way, San Tan Valley, AZ 85143 3 Beds | 2 Baths…" at bounding box center [688, 363] width 1376 height 608
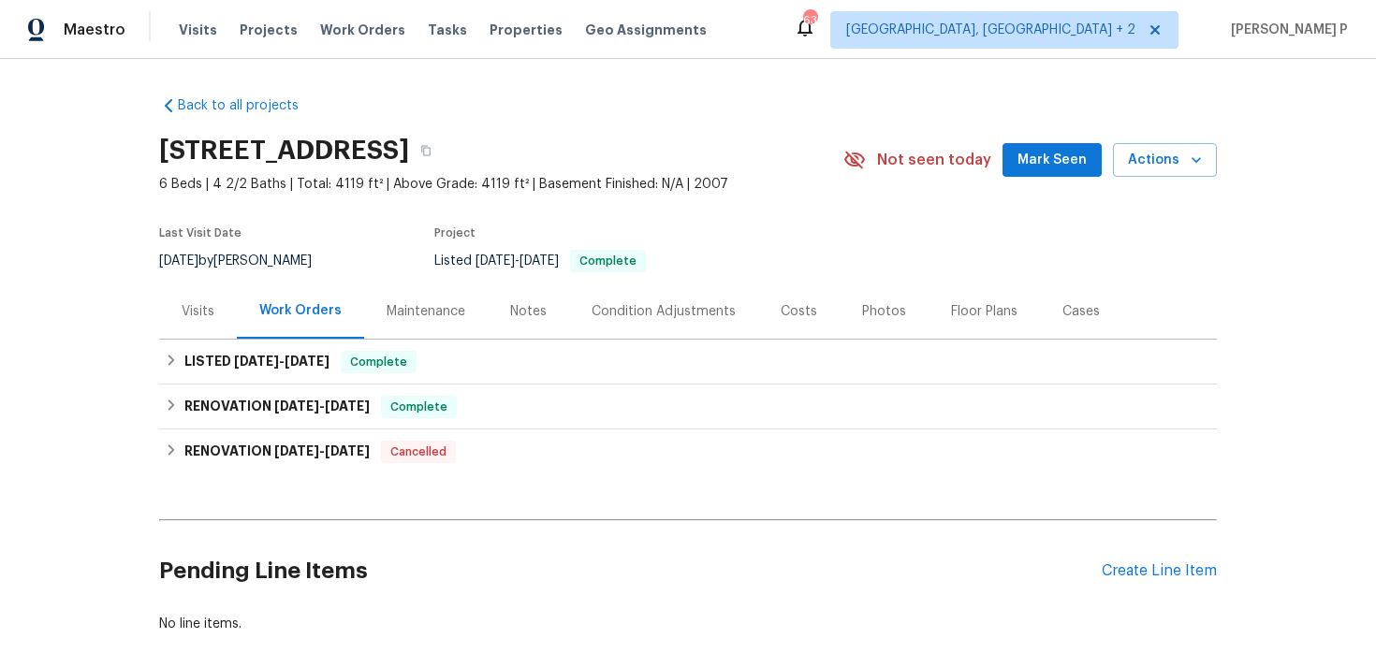
click at [175, 310] on div "Visits" at bounding box center [198, 311] width 78 height 55
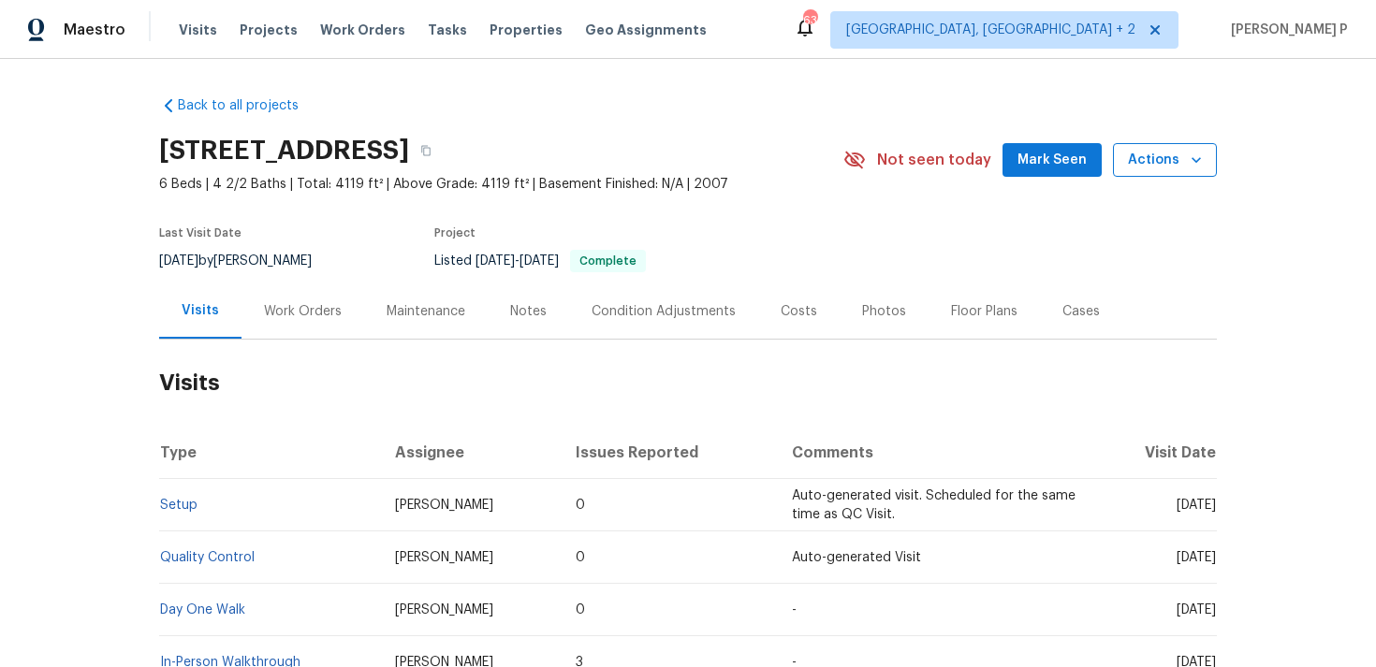
click at [1177, 167] on span "Actions" at bounding box center [1165, 160] width 74 height 23
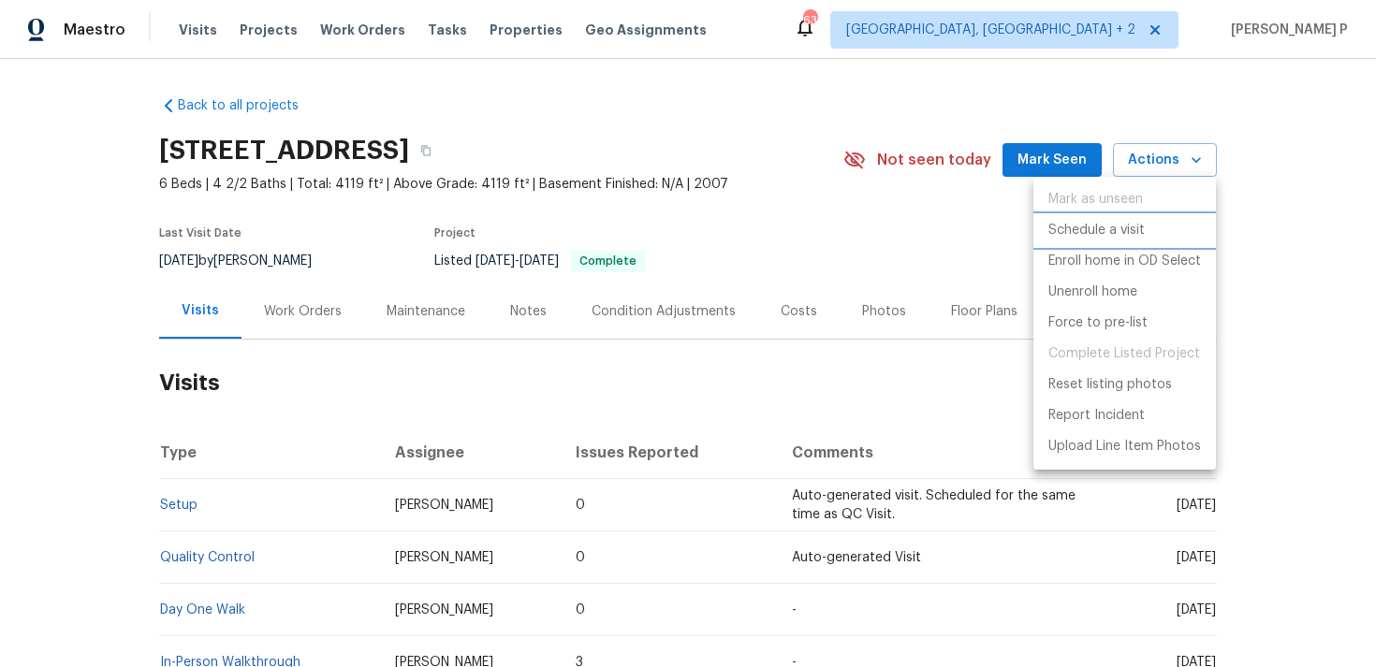
click at [1127, 232] on p "Schedule a visit" at bounding box center [1096, 231] width 96 height 20
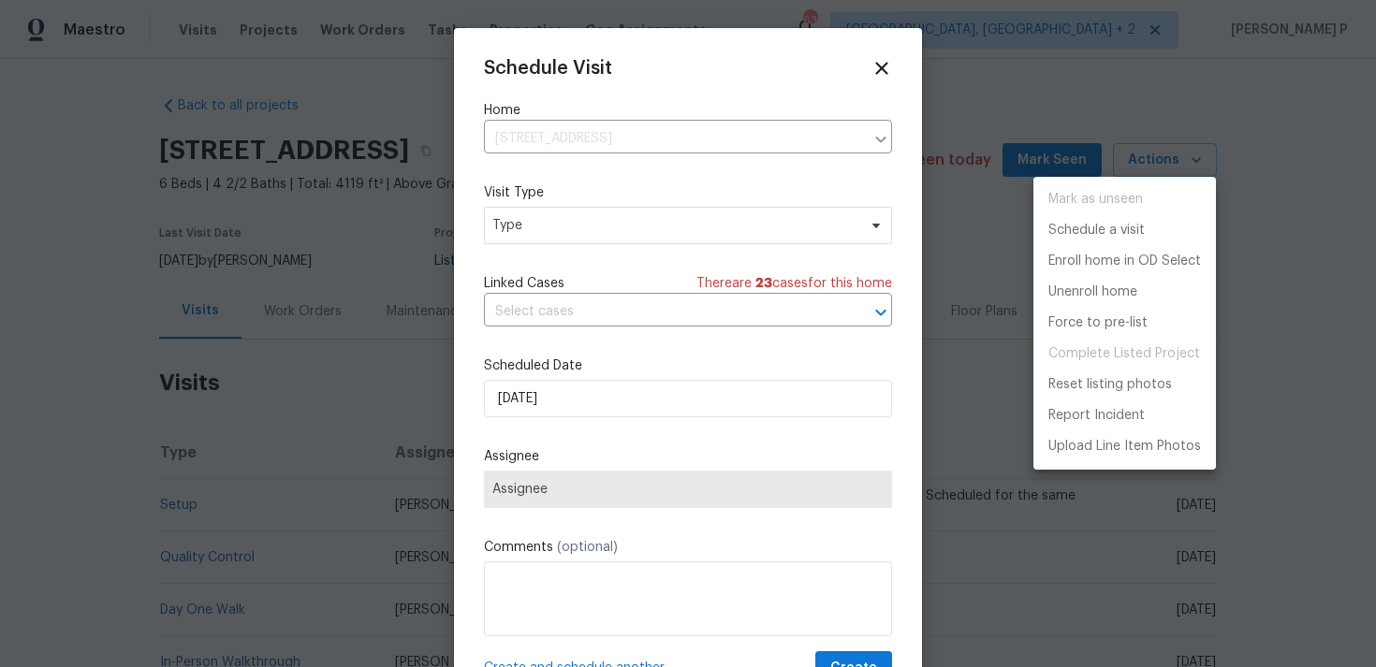
click at [687, 227] on div at bounding box center [688, 333] width 1376 height 667
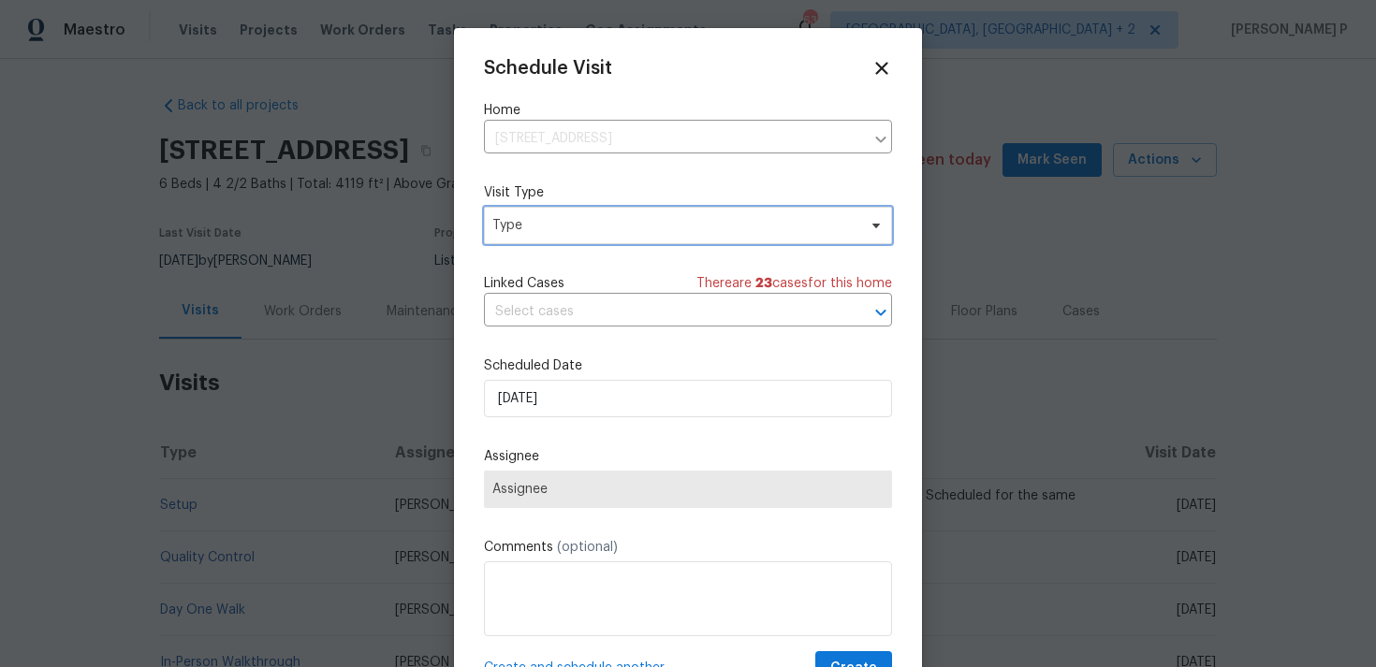
click at [563, 229] on span "Type" at bounding box center [674, 225] width 364 height 19
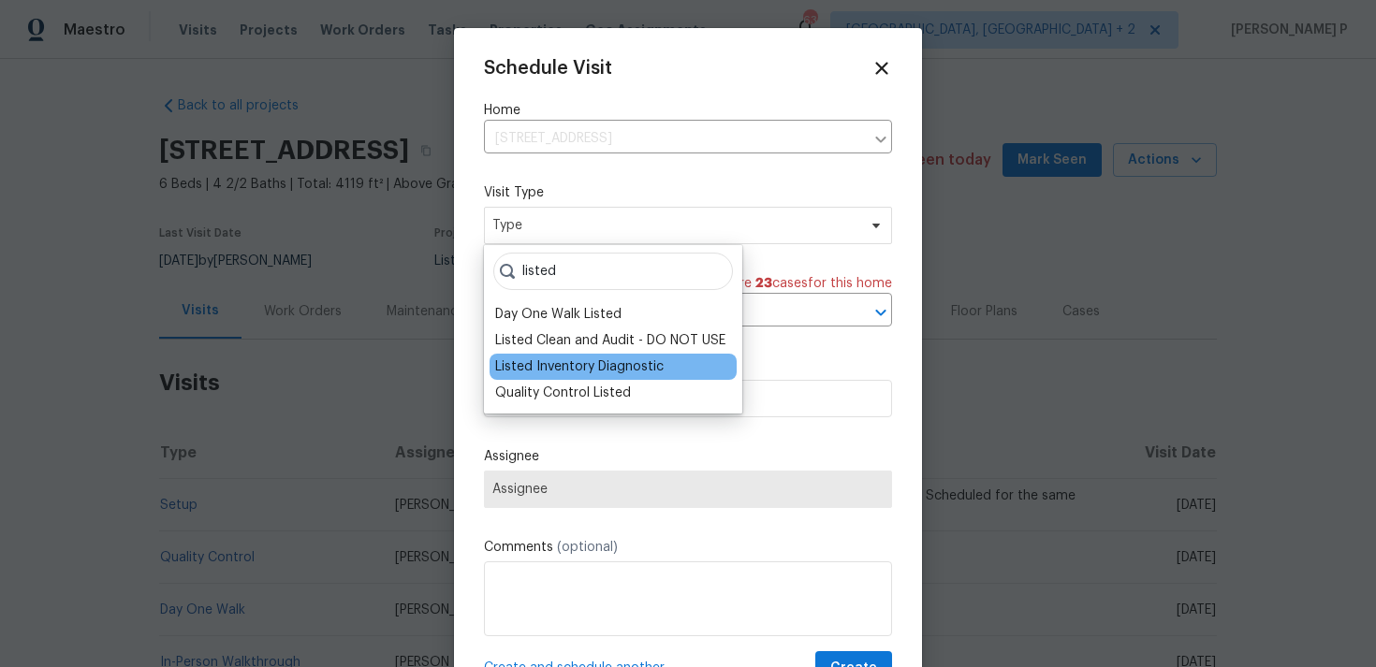
type input "listed"
click at [554, 361] on div "Listed Inventory Diagnostic" at bounding box center [579, 366] width 168 height 19
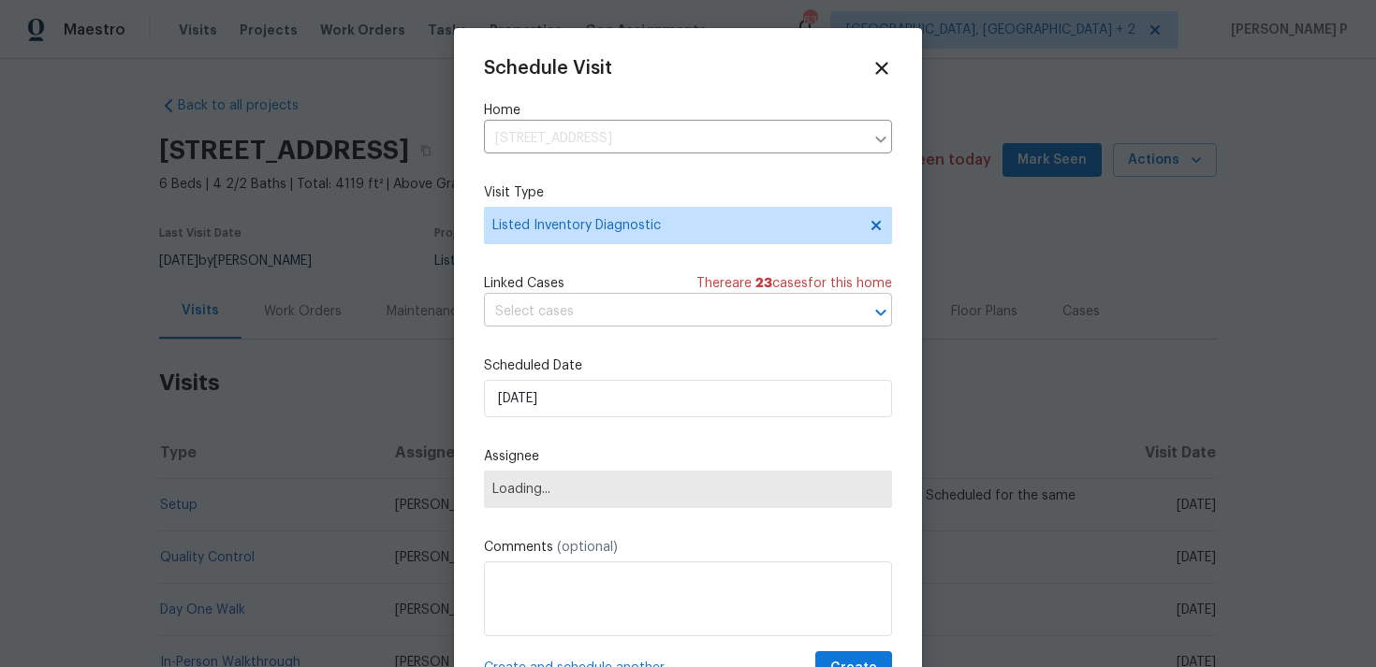
click at [590, 324] on input "text" at bounding box center [662, 312] width 356 height 29
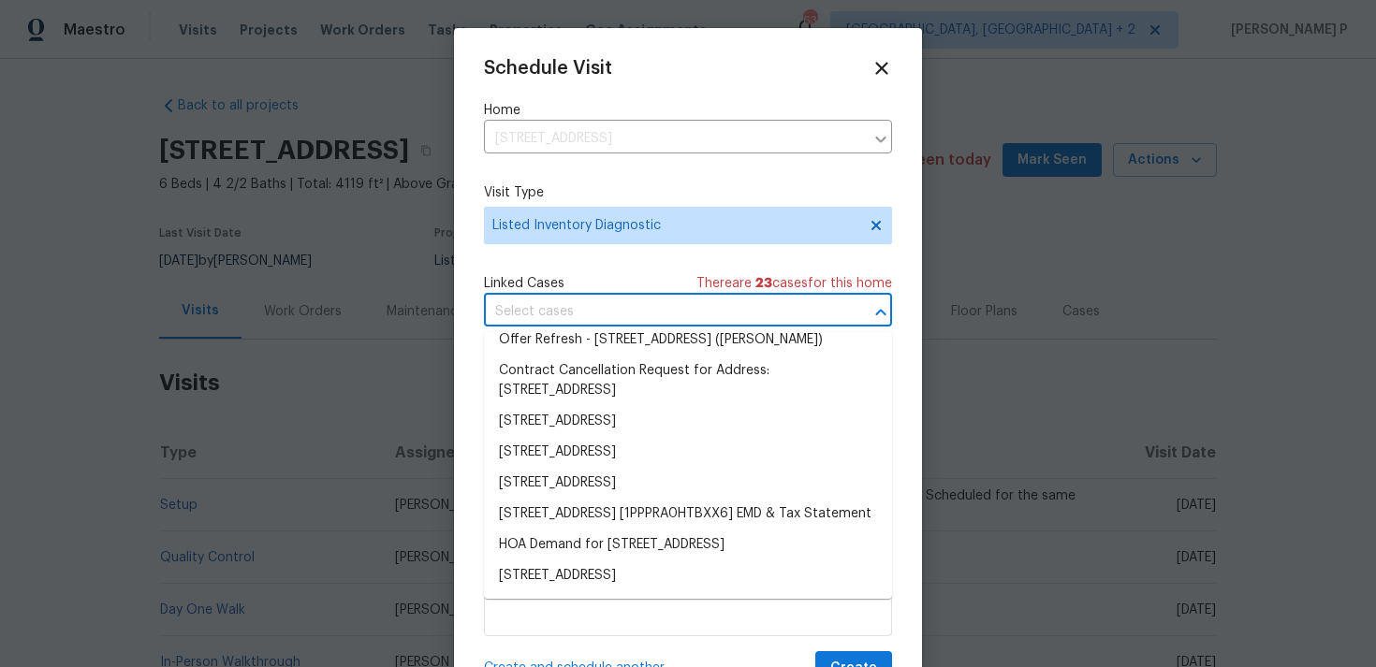
scroll to position [753, 0]
click at [981, 362] on div at bounding box center [688, 333] width 1376 height 667
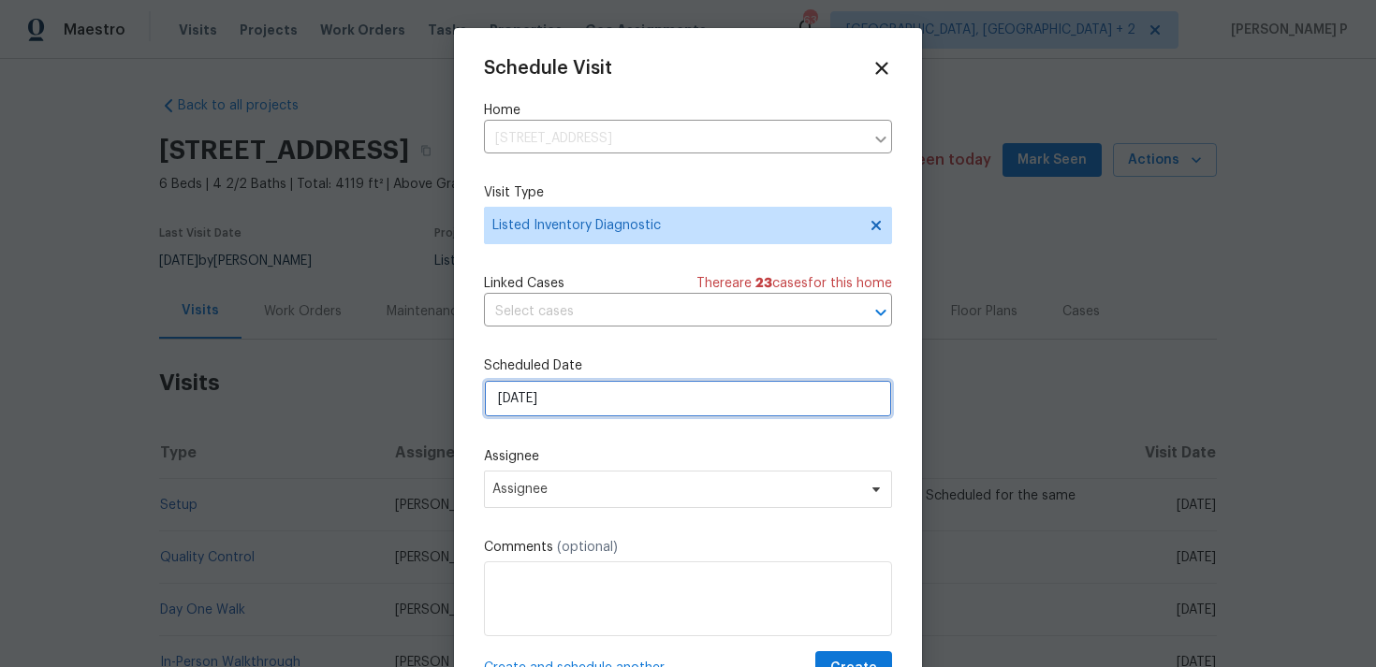
click at [597, 397] on input "[DATE]" at bounding box center [688, 398] width 408 height 37
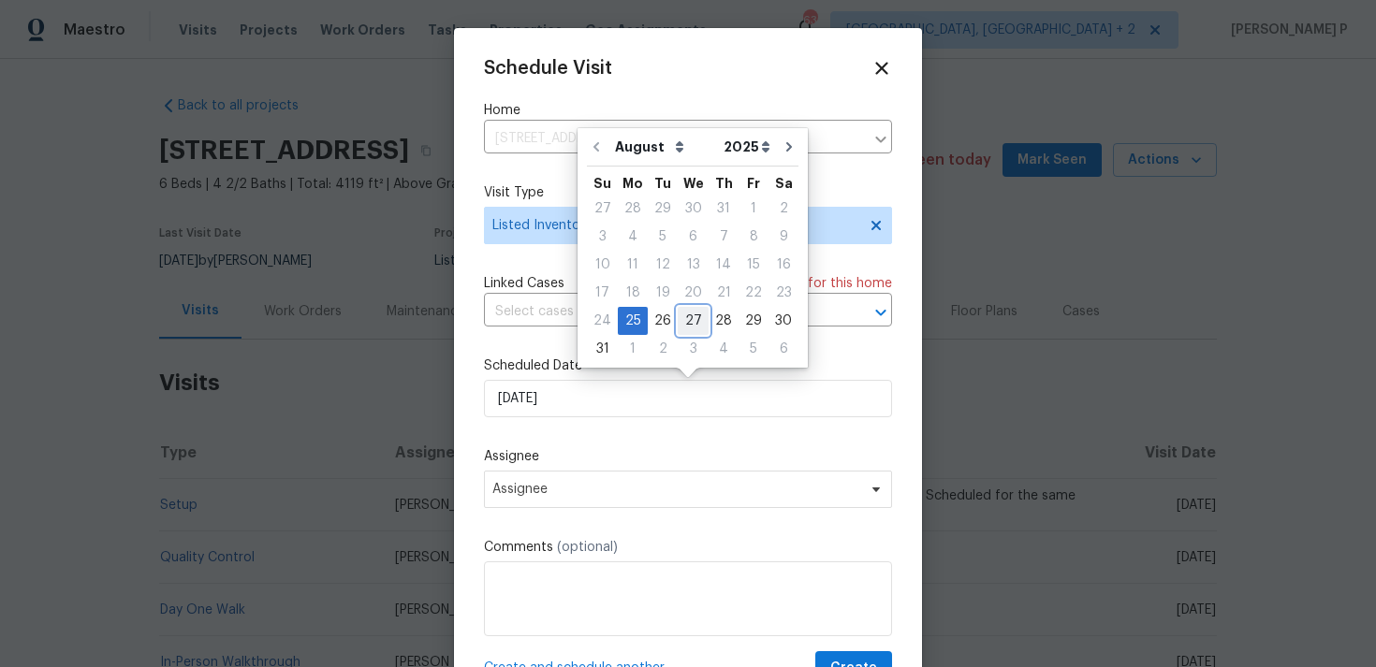
click at [698, 321] on div "27" at bounding box center [692, 321] width 31 height 26
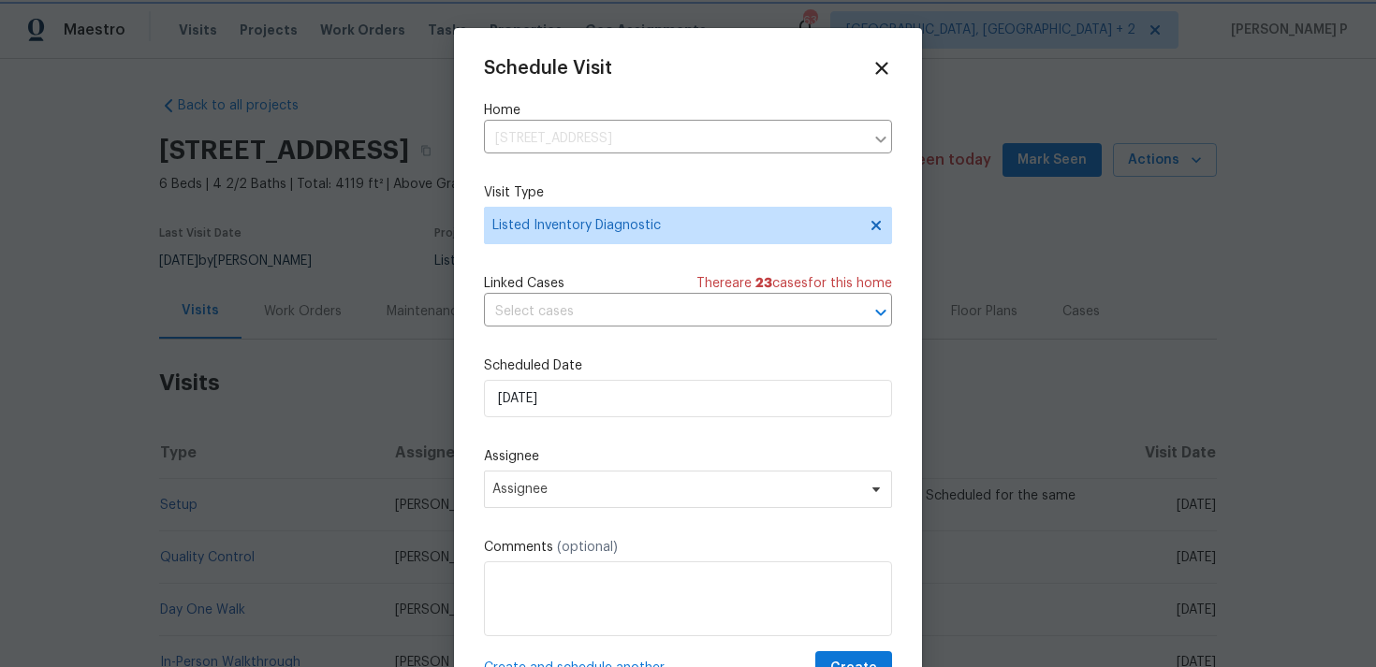
type input "[DATE]"
click at [624, 497] on span "Assignee" at bounding box center [675, 489] width 367 height 15
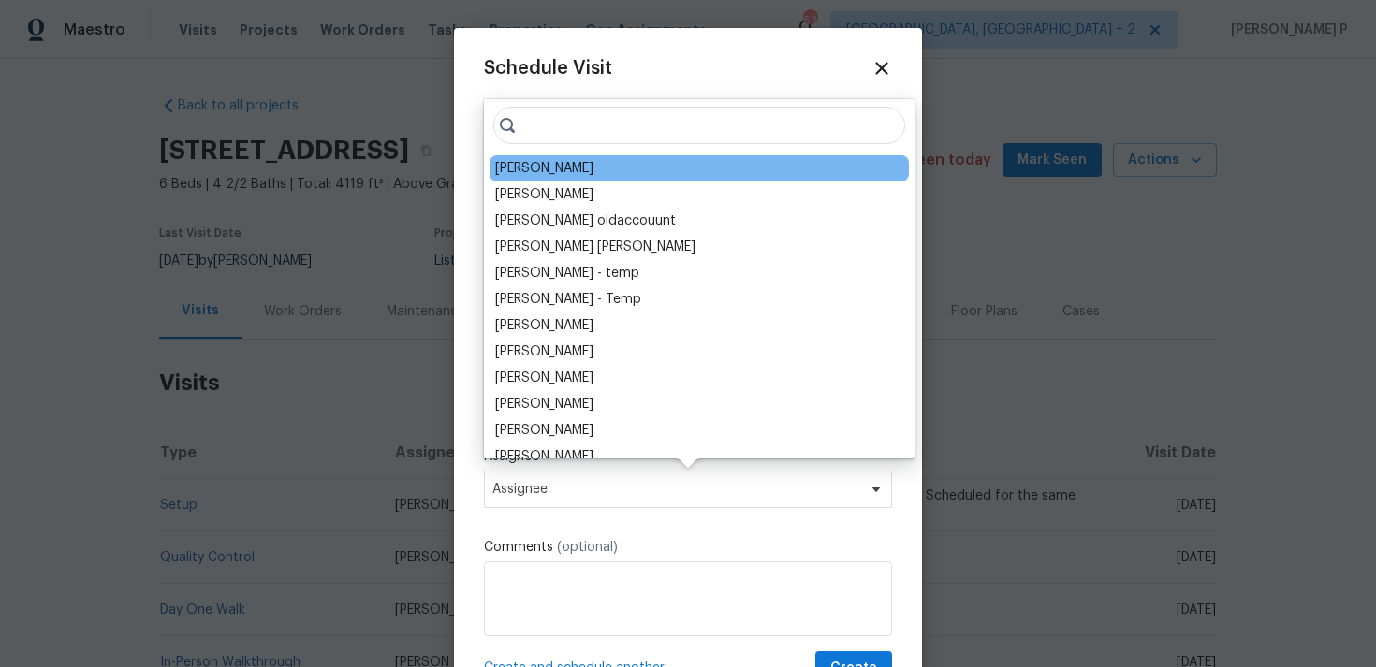
click at [564, 178] on div "[PERSON_NAME]" at bounding box center [698, 168] width 419 height 26
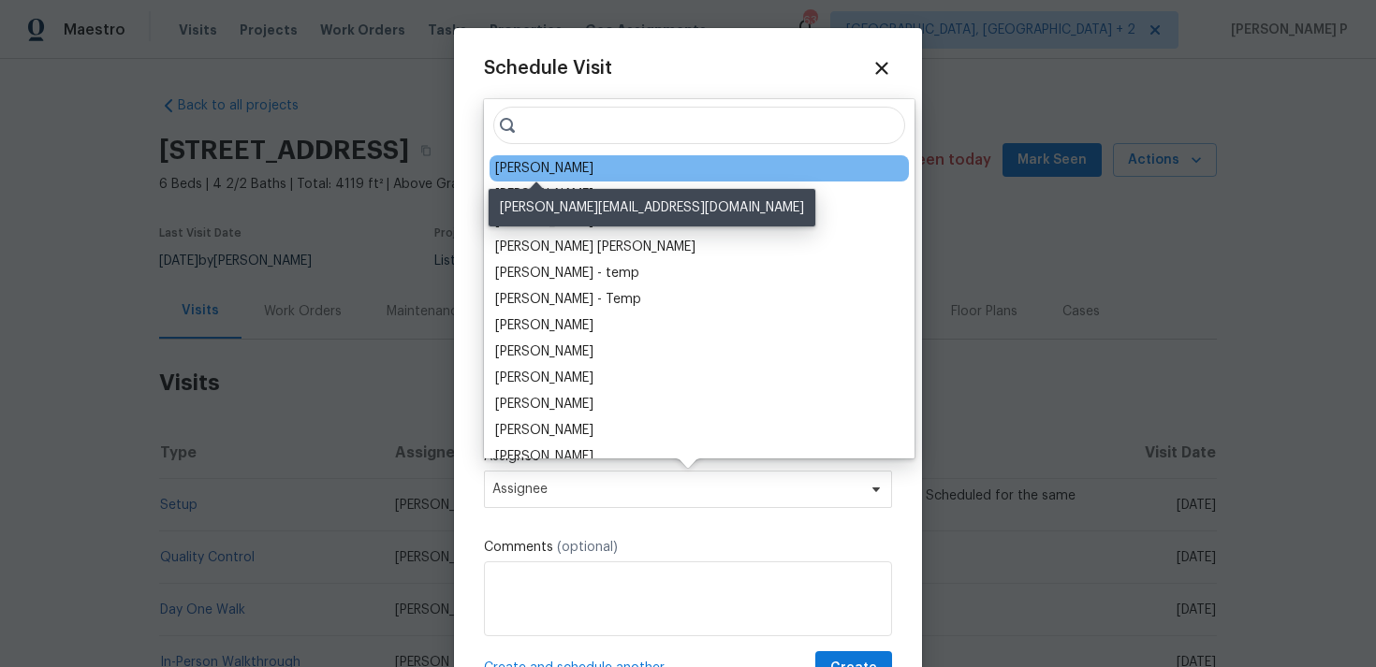
click at [564, 166] on div "[PERSON_NAME]" at bounding box center [544, 168] width 98 height 19
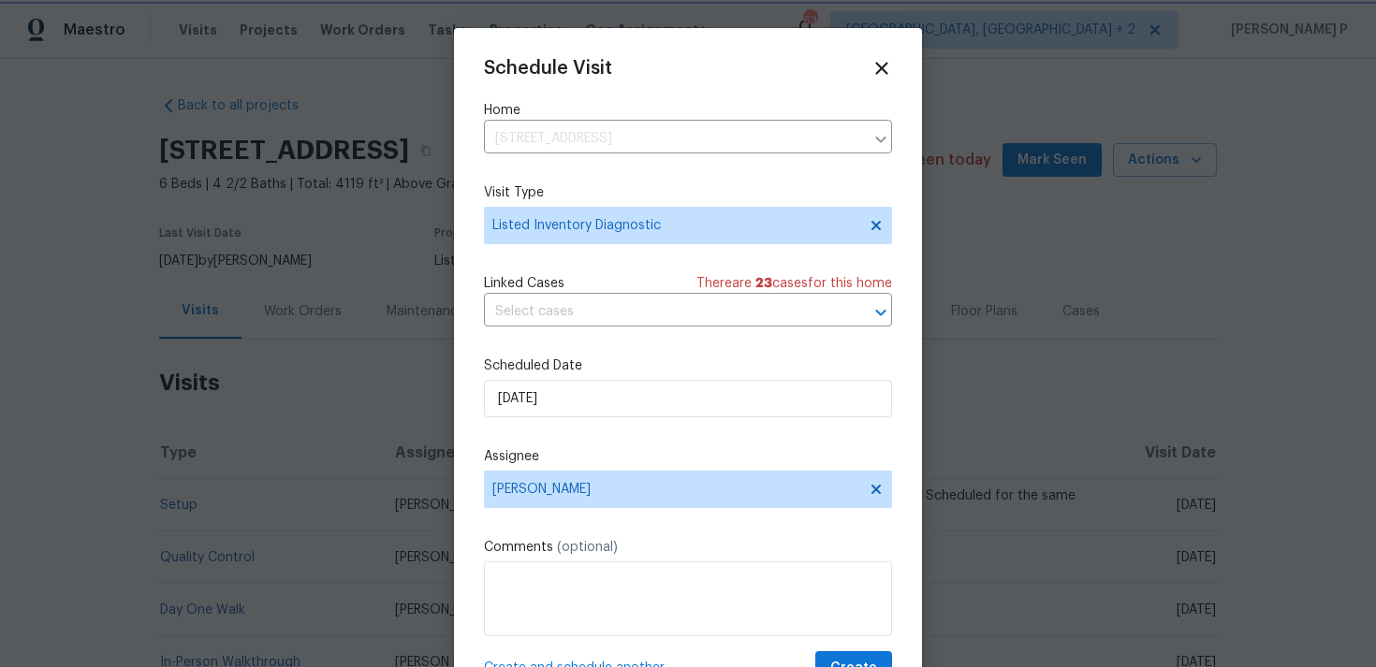
scroll to position [34, 0]
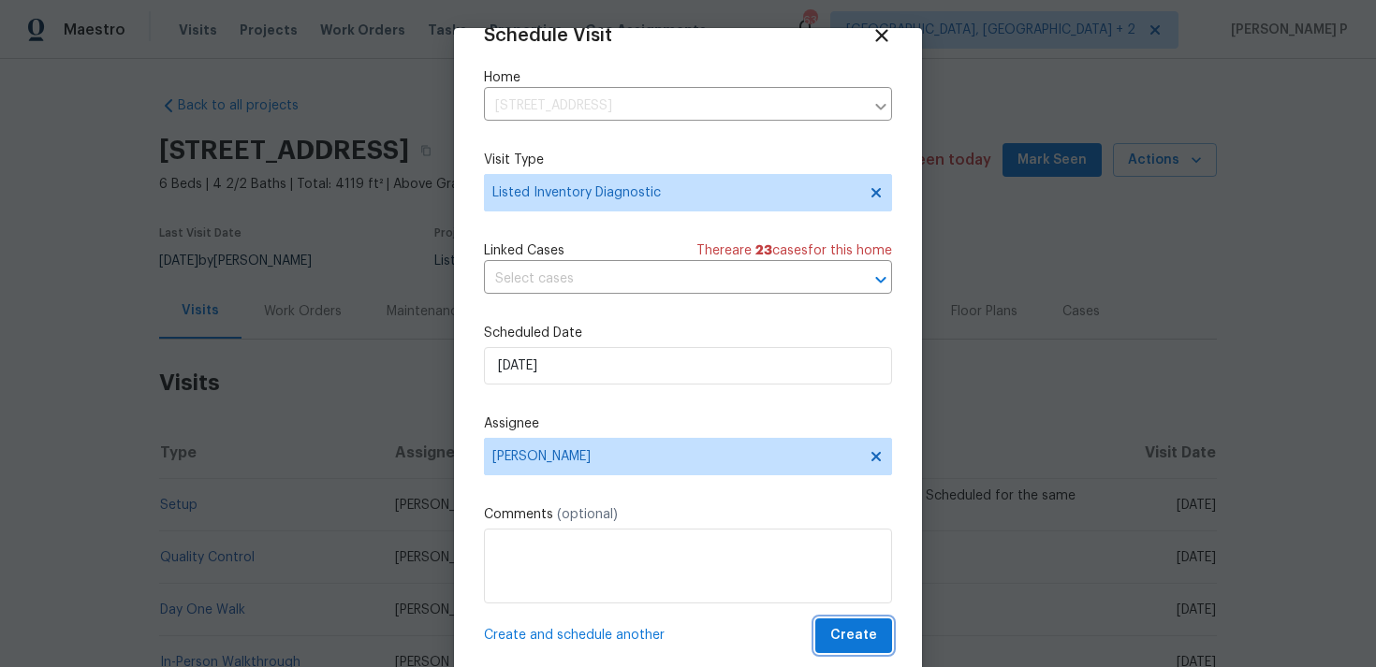
click at [845, 627] on span "Create" at bounding box center [853, 635] width 47 height 23
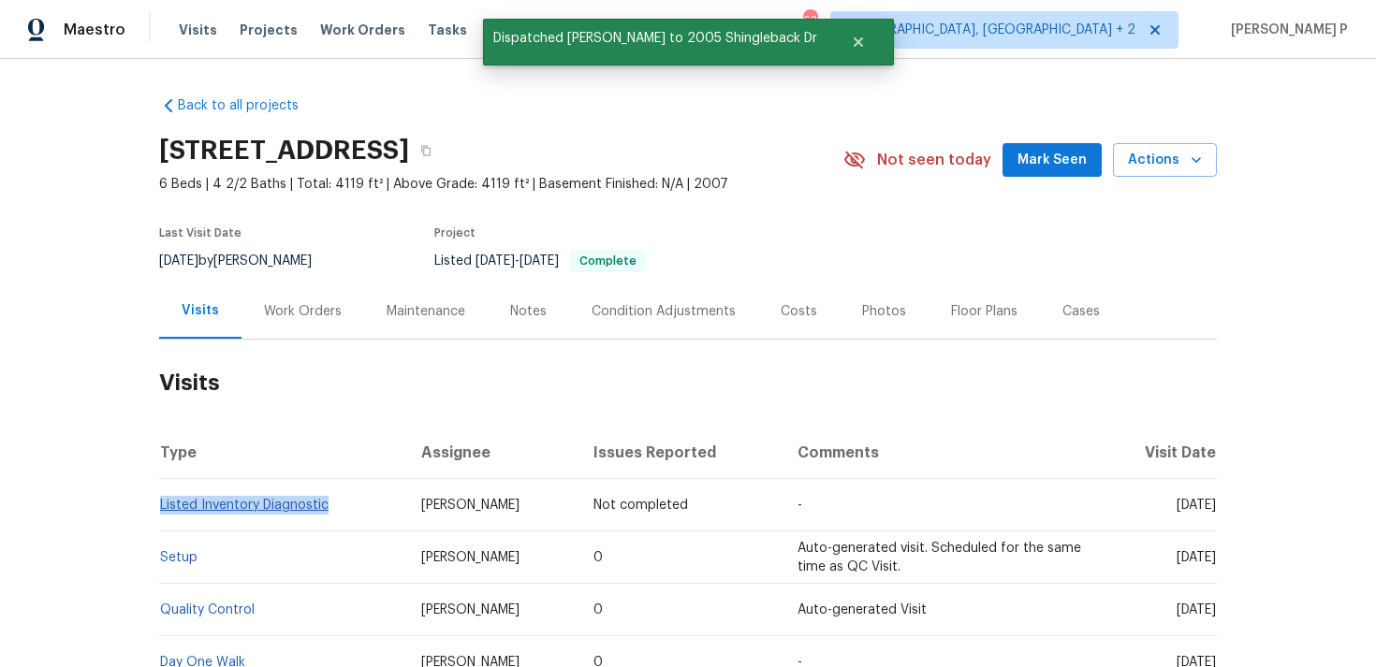
copy link "Listed Inventory Diagnostic"
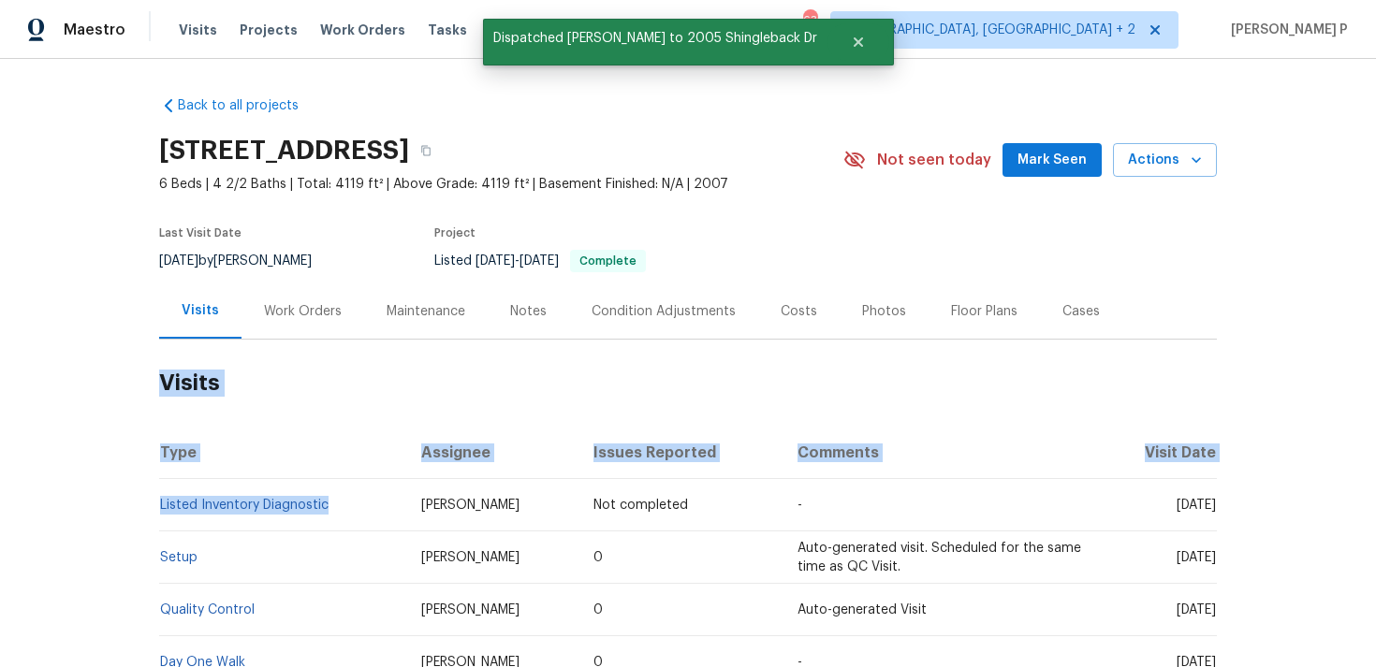
drag, startPoint x: 338, startPoint y: 504, endPoint x: 104, endPoint y: 501, distance: 234.0
click at [105, 501] on div "Back to all projects [STREET_ADDRESS] 6 Beds | 4 2/2 Baths | Total: 4119 ft² | …" at bounding box center [688, 363] width 1376 height 608
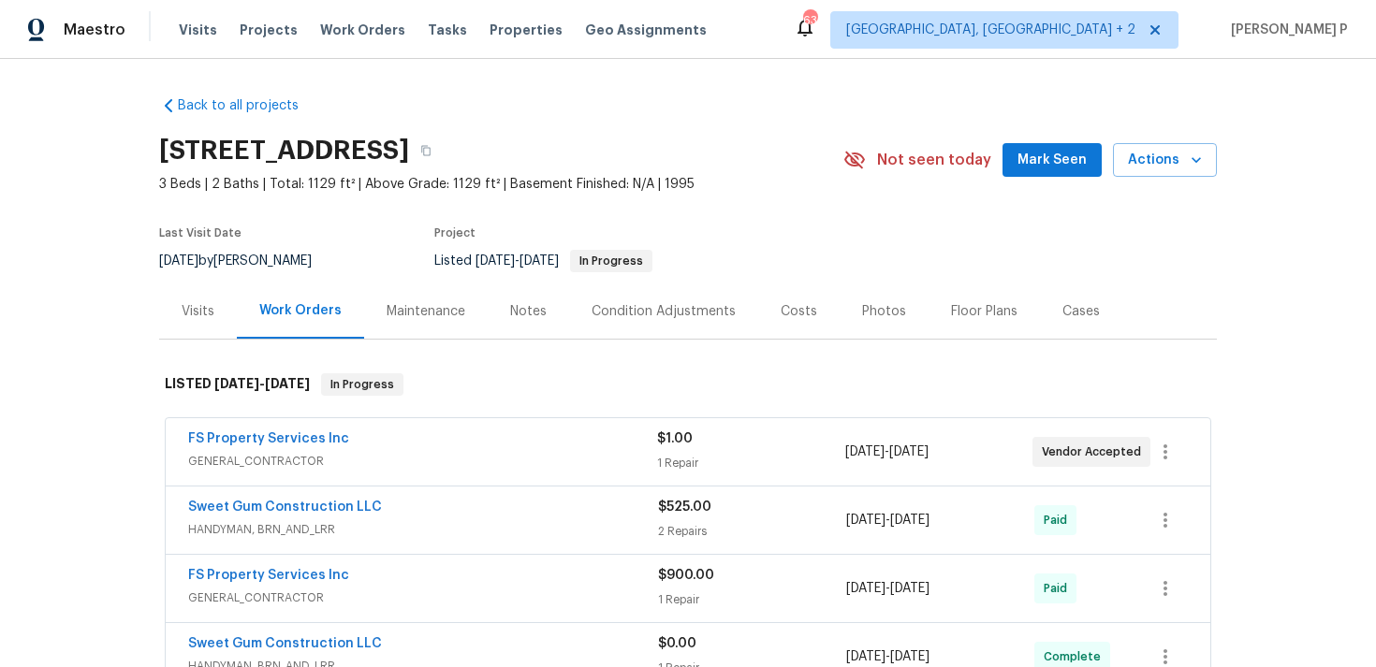
click at [186, 312] on div "Visits" at bounding box center [198, 311] width 33 height 19
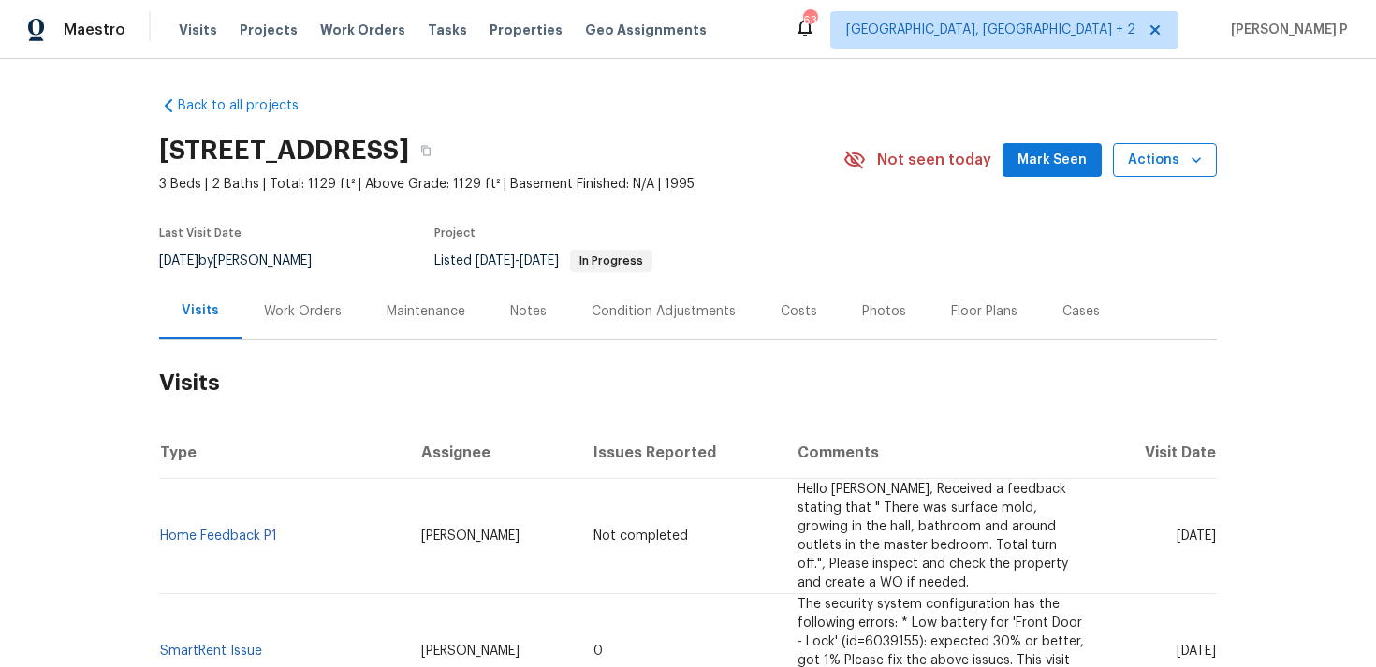
click at [1150, 171] on button "Actions" at bounding box center [1165, 160] width 104 height 35
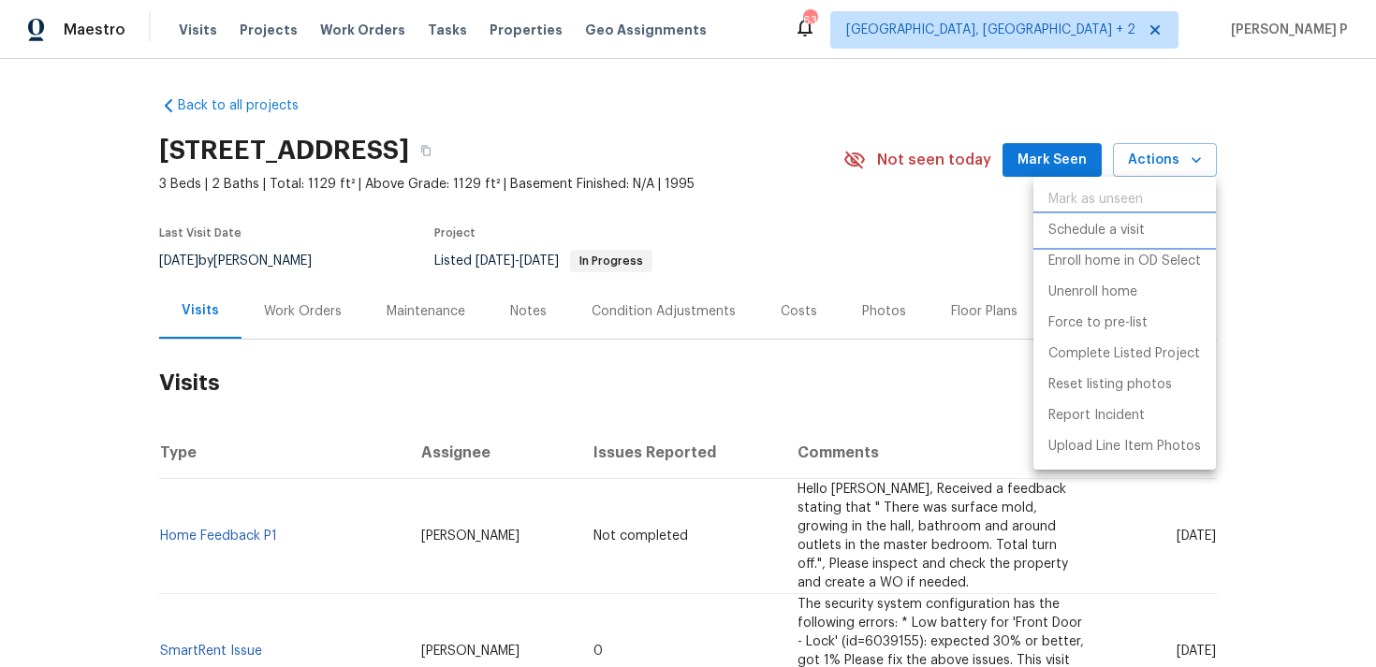
click at [1079, 229] on p "Schedule a visit" at bounding box center [1096, 231] width 96 height 20
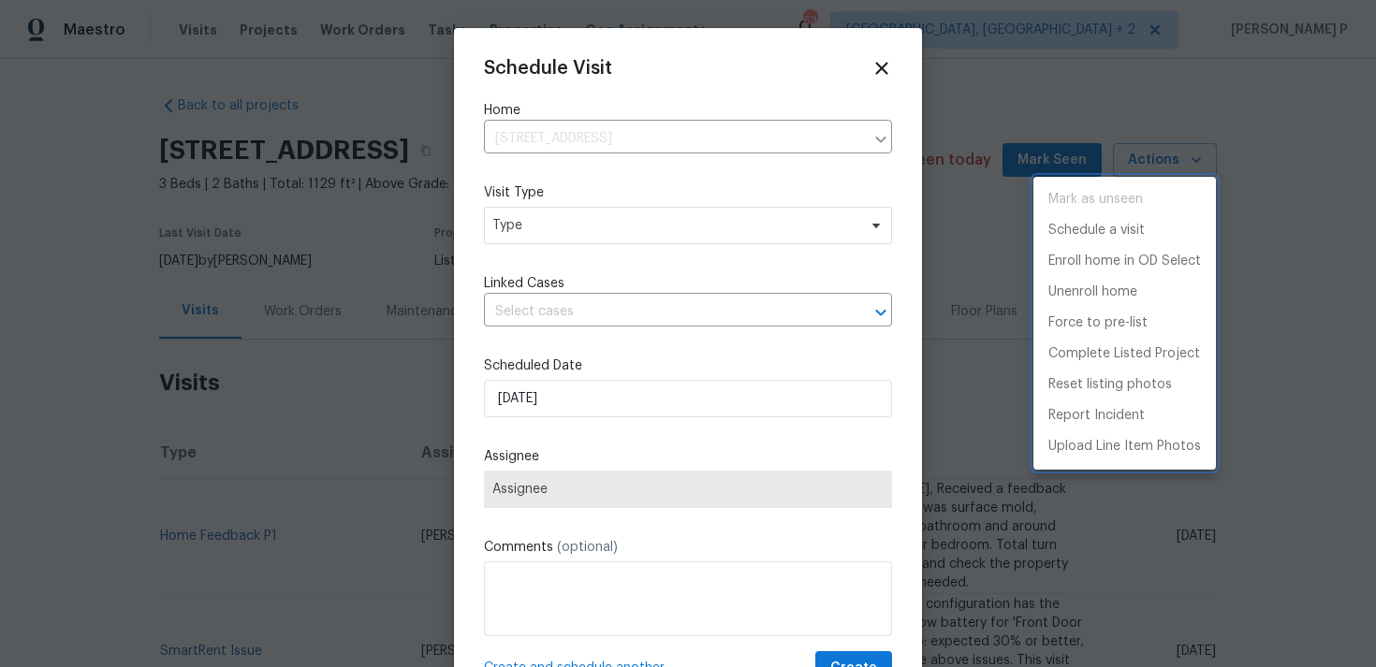
click at [642, 221] on div at bounding box center [688, 333] width 1376 height 667
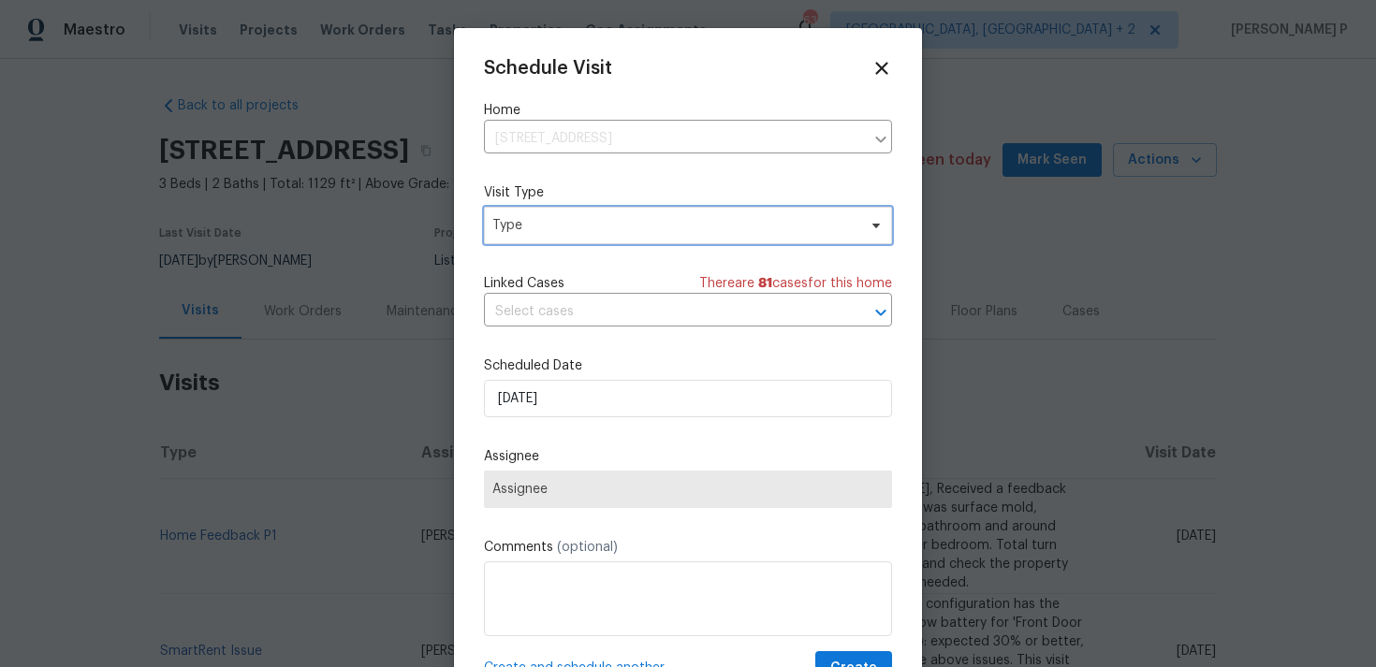
click at [551, 229] on span "Type" at bounding box center [674, 225] width 364 height 19
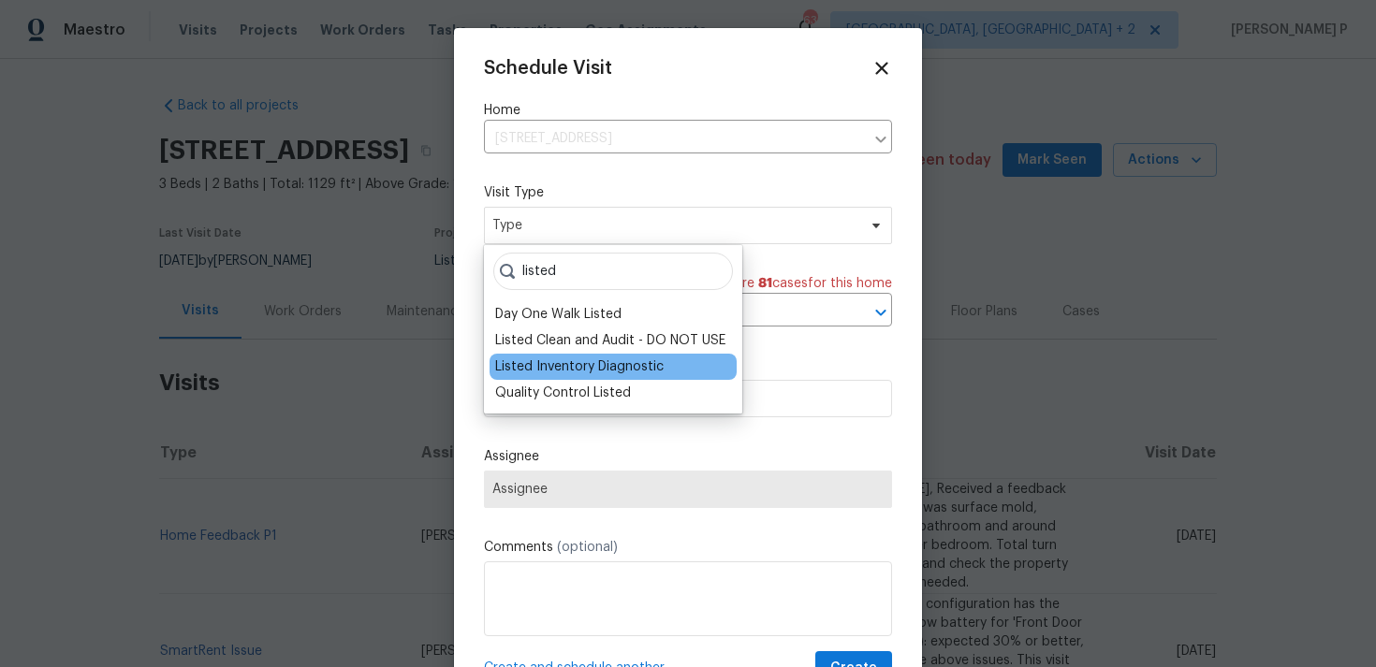
type input "listed"
click at [540, 362] on div "Listed Inventory Diagnostic" at bounding box center [579, 366] width 168 height 19
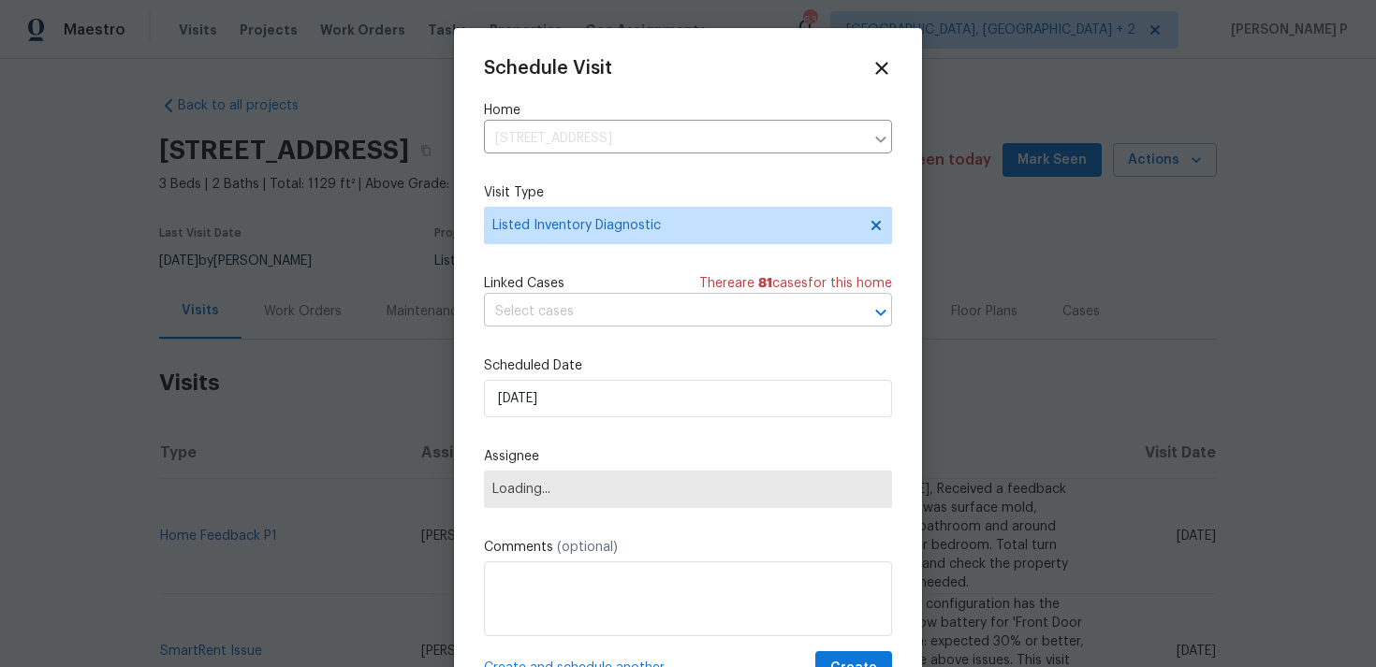
click at [621, 312] on input "text" at bounding box center [662, 312] width 356 height 29
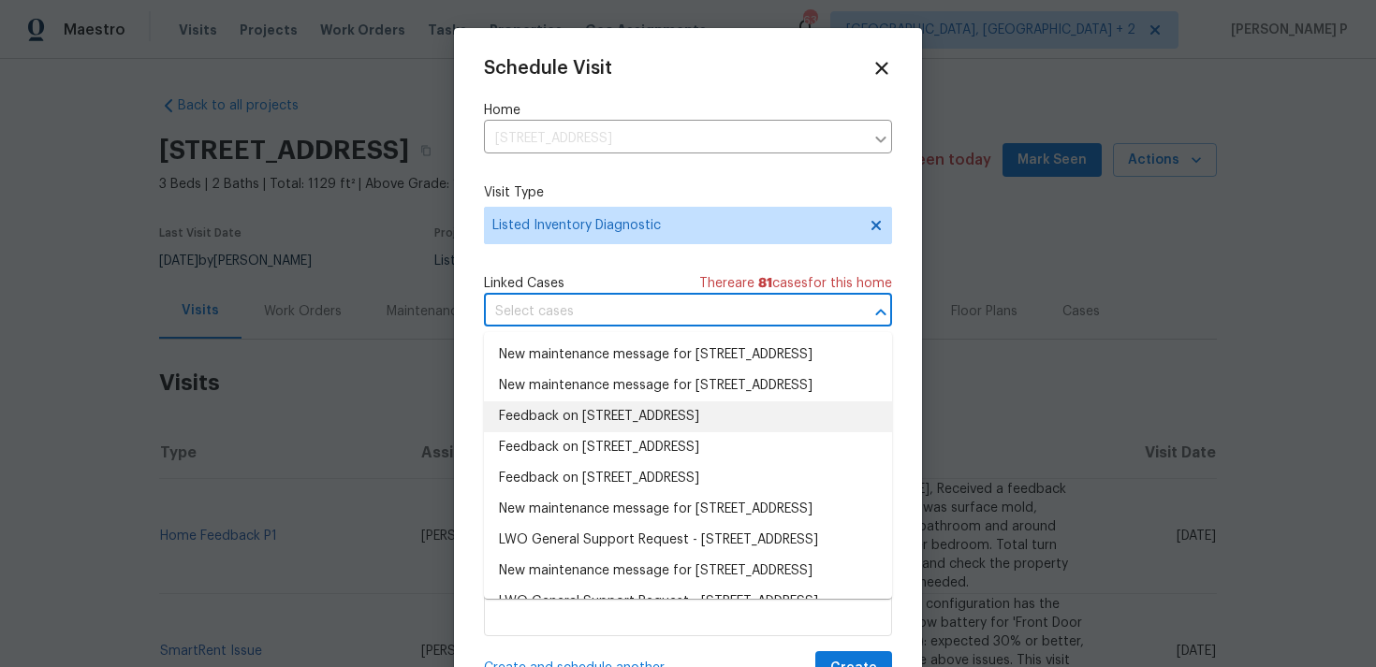
click at [596, 432] on li "Feedback on 1405 Cross Link Rd, Raleigh, NC 27610" at bounding box center [688, 416] width 408 height 31
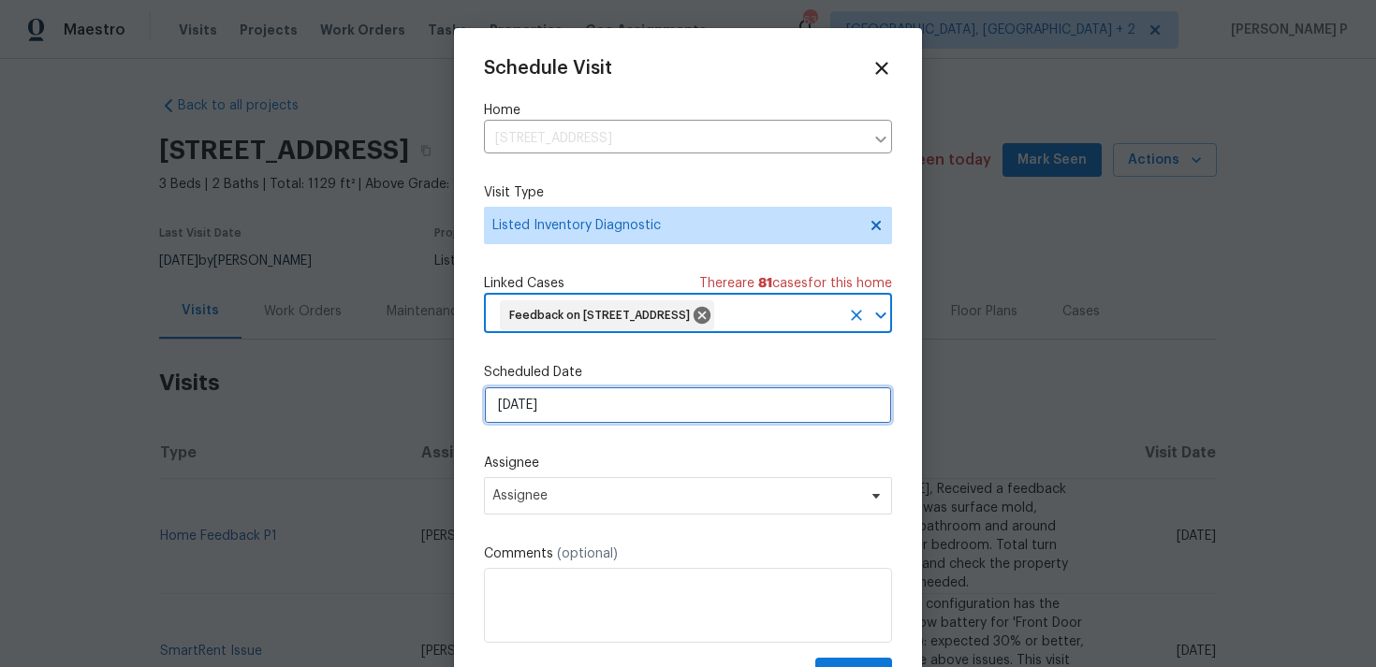
click at [592, 424] on input "[DATE]" at bounding box center [688, 404] width 408 height 37
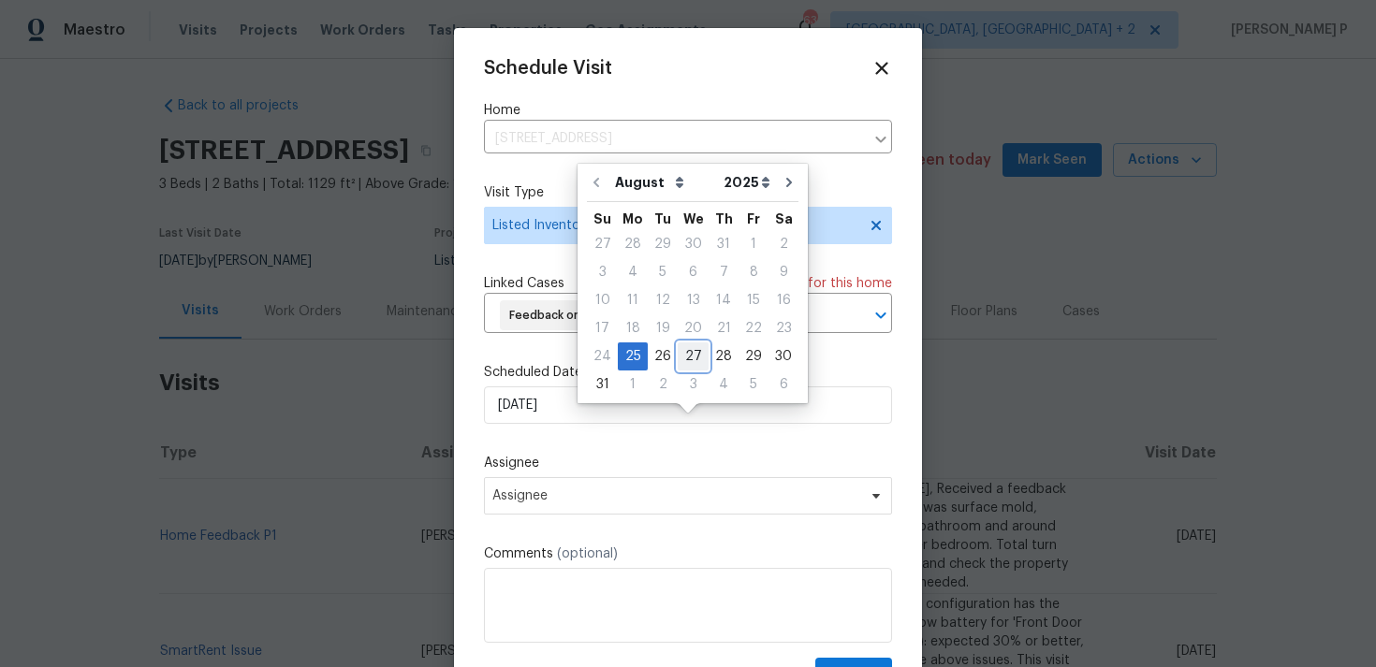
click at [685, 356] on div "27" at bounding box center [692, 356] width 31 height 26
type input "[DATE]"
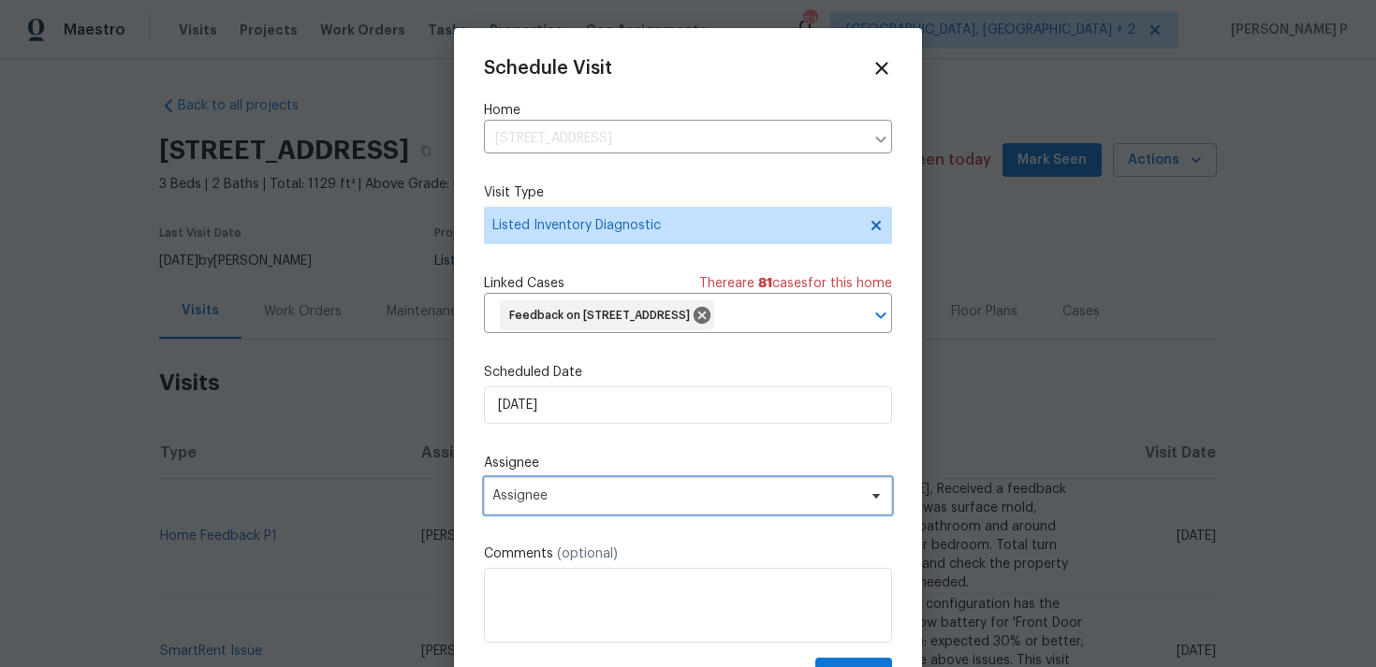
click at [646, 503] on span "Assignee" at bounding box center [675, 495] width 367 height 15
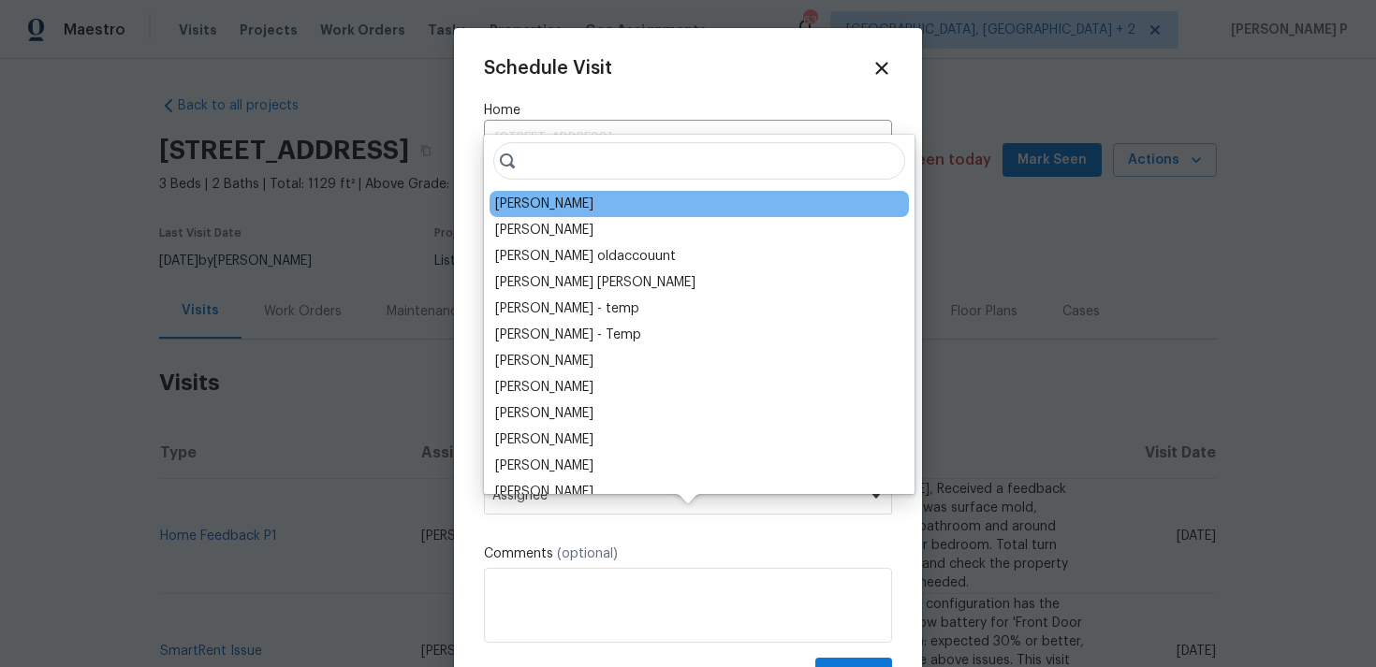
click at [552, 203] on div "[PERSON_NAME]" at bounding box center [544, 204] width 98 height 19
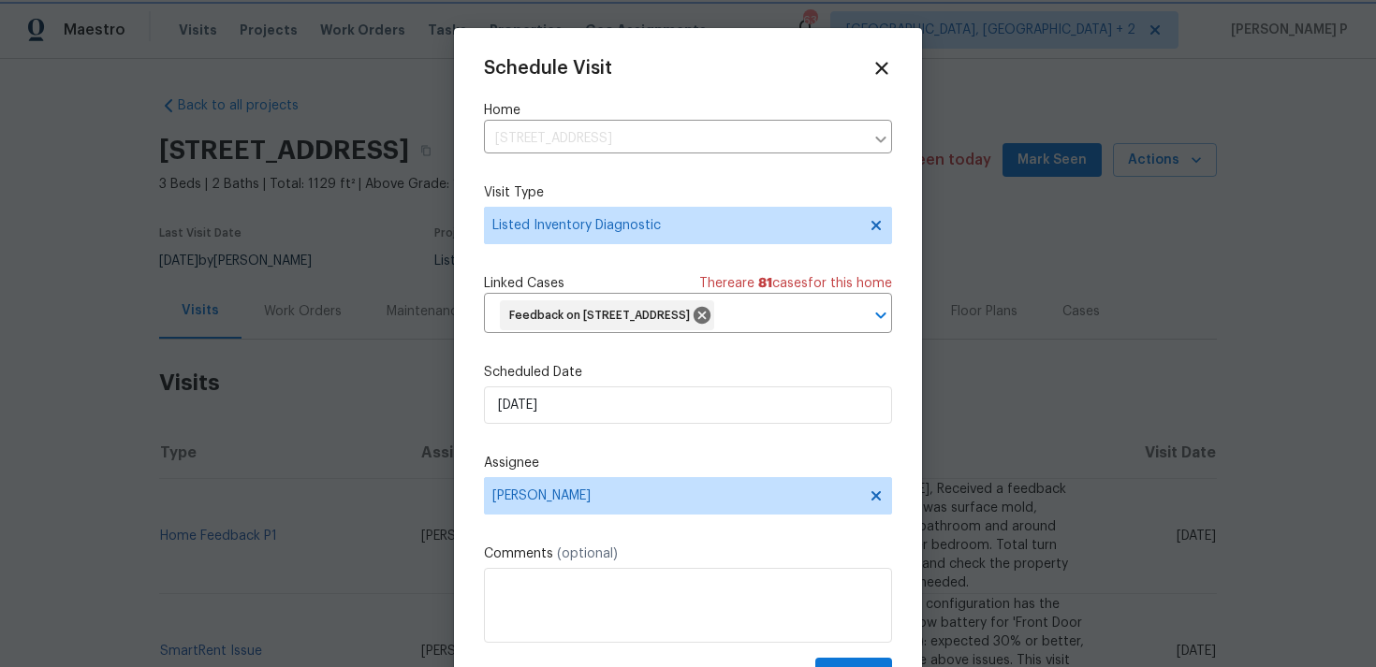
scroll to position [69, 0]
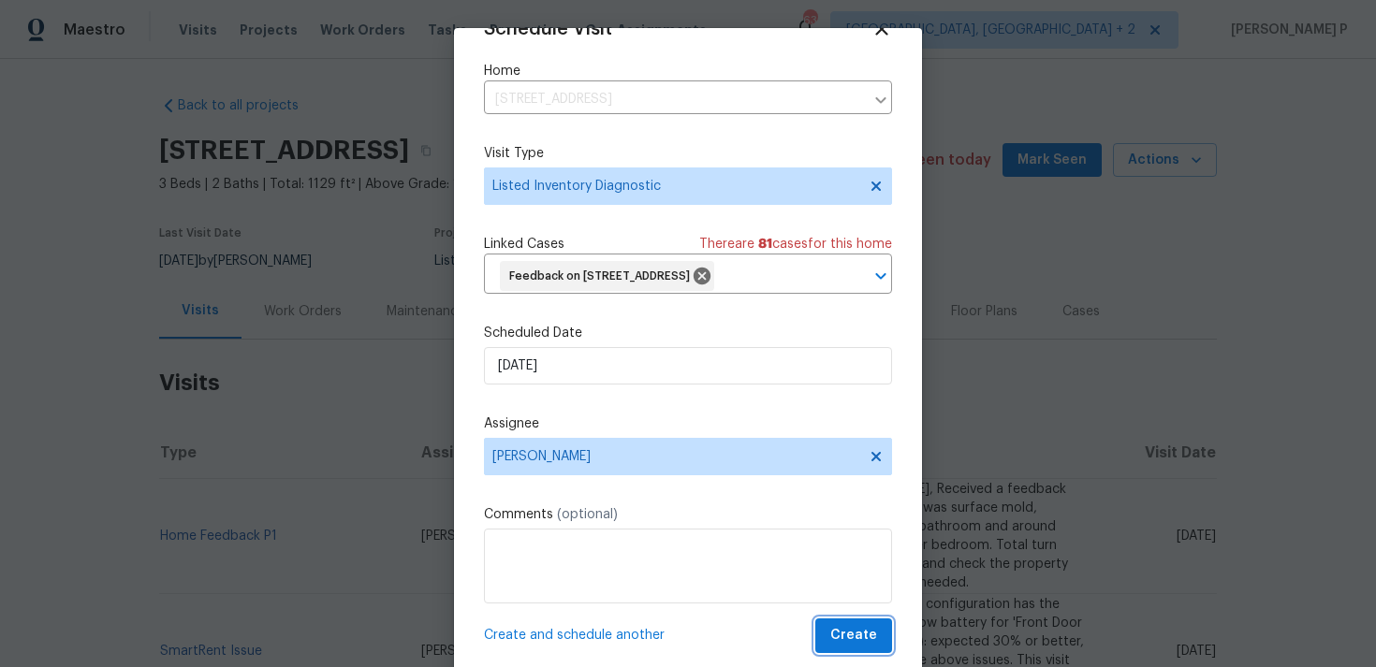
click at [851, 629] on span "Create" at bounding box center [853, 635] width 47 height 23
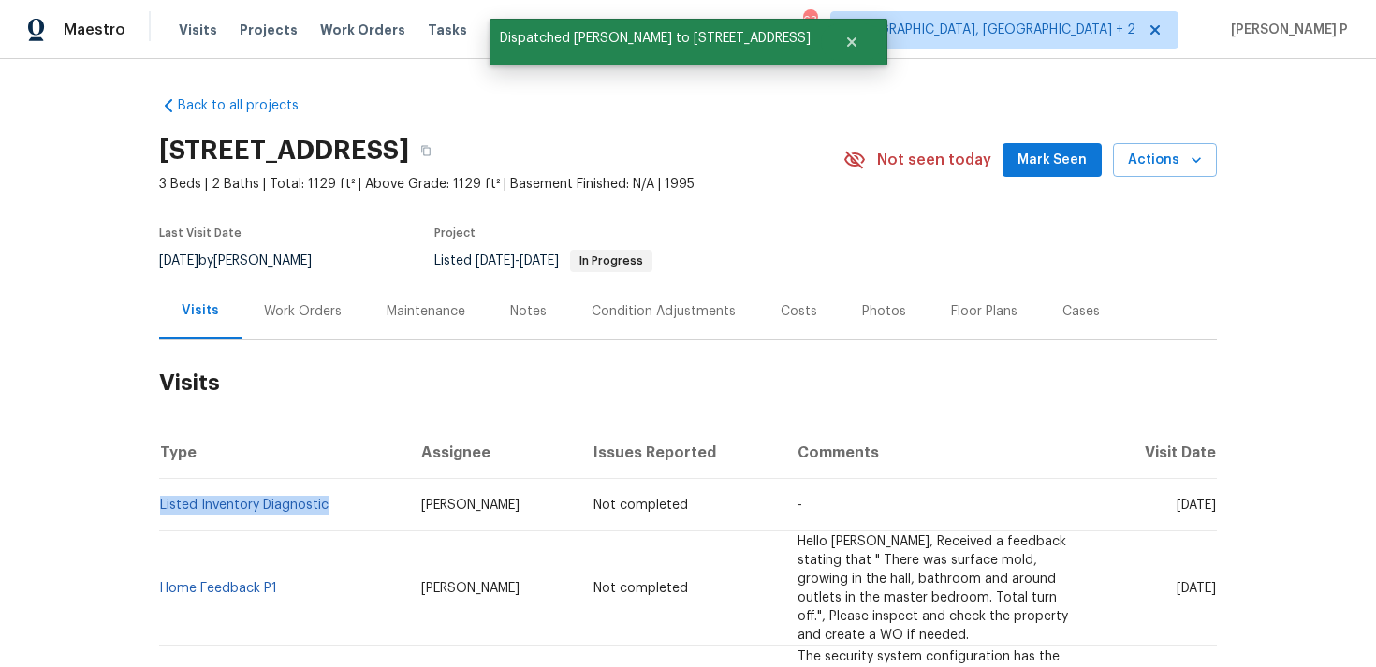
copy link "Listed Inventory Diagnostic"
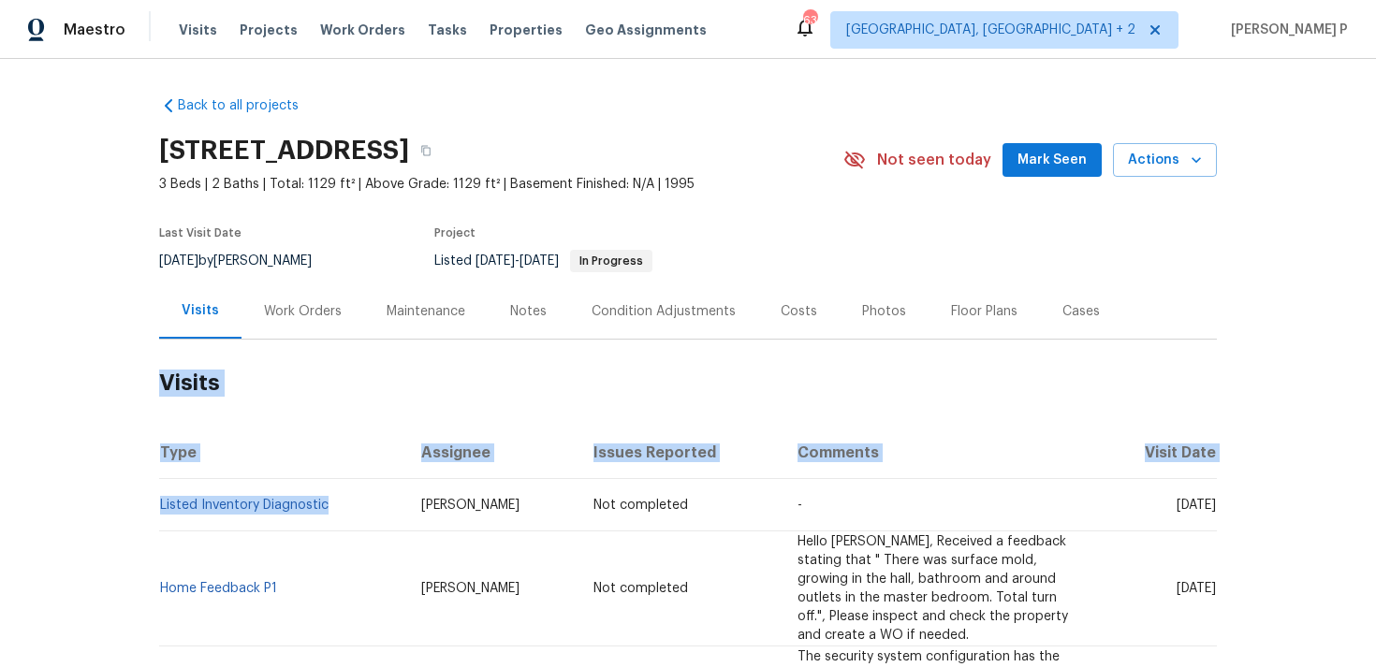
drag, startPoint x: 246, startPoint y: 528, endPoint x: 108, endPoint y: 499, distance: 141.5
click at [108, 499] on div "Back to all projects 1405 Cross Link Rd, Raleigh, NC 27610 3 Beds | 2 Baths | T…" at bounding box center [688, 363] width 1376 height 608
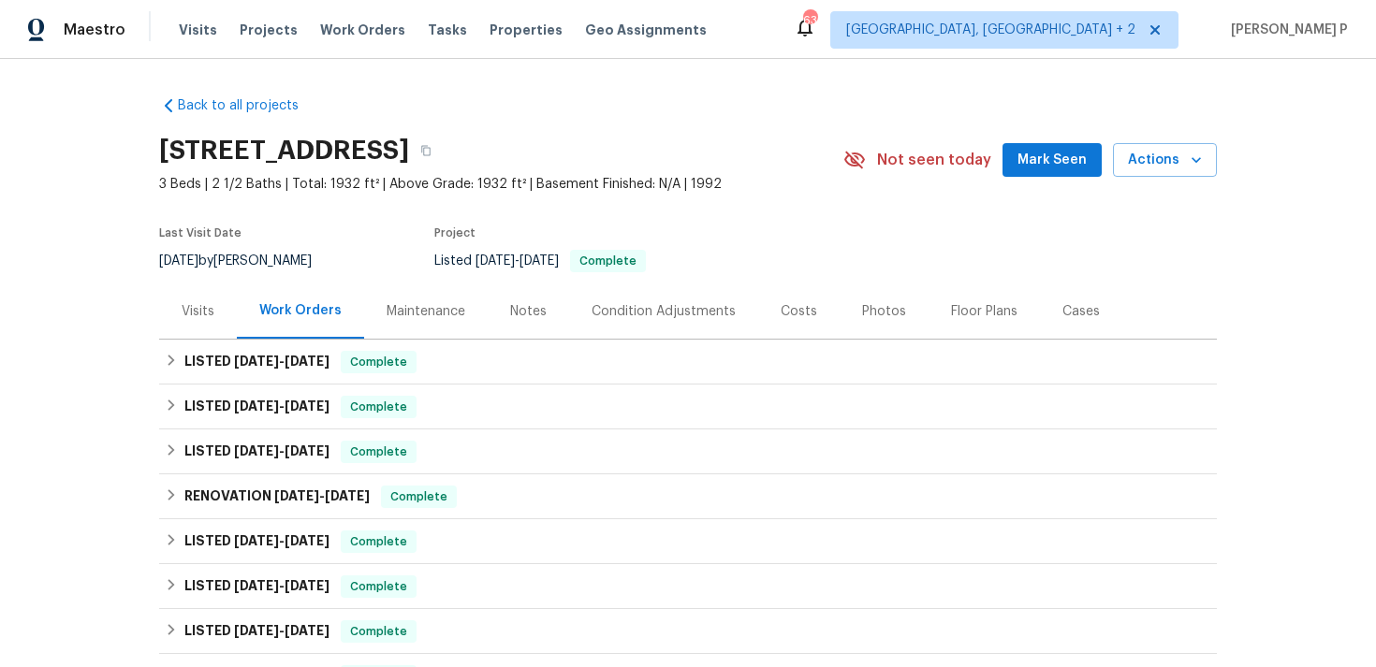
click at [196, 309] on div "Visits" at bounding box center [198, 311] width 33 height 19
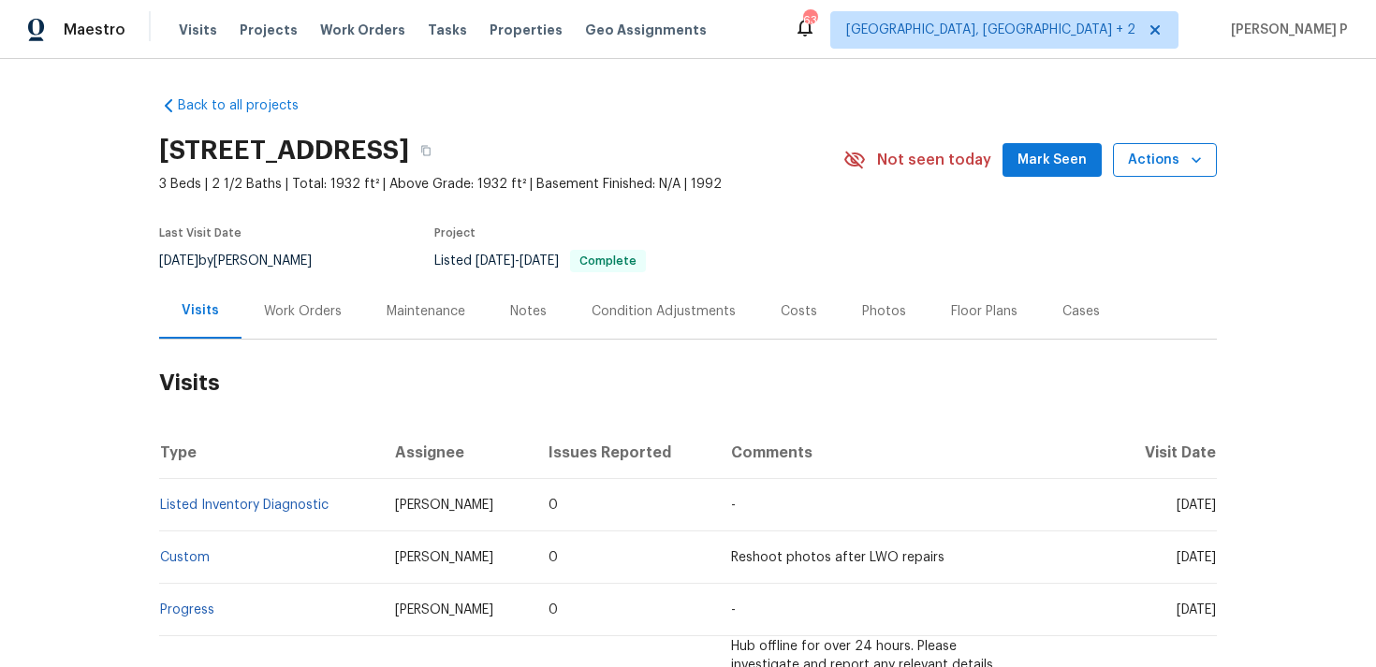
click at [1168, 143] on button "Actions" at bounding box center [1165, 160] width 104 height 35
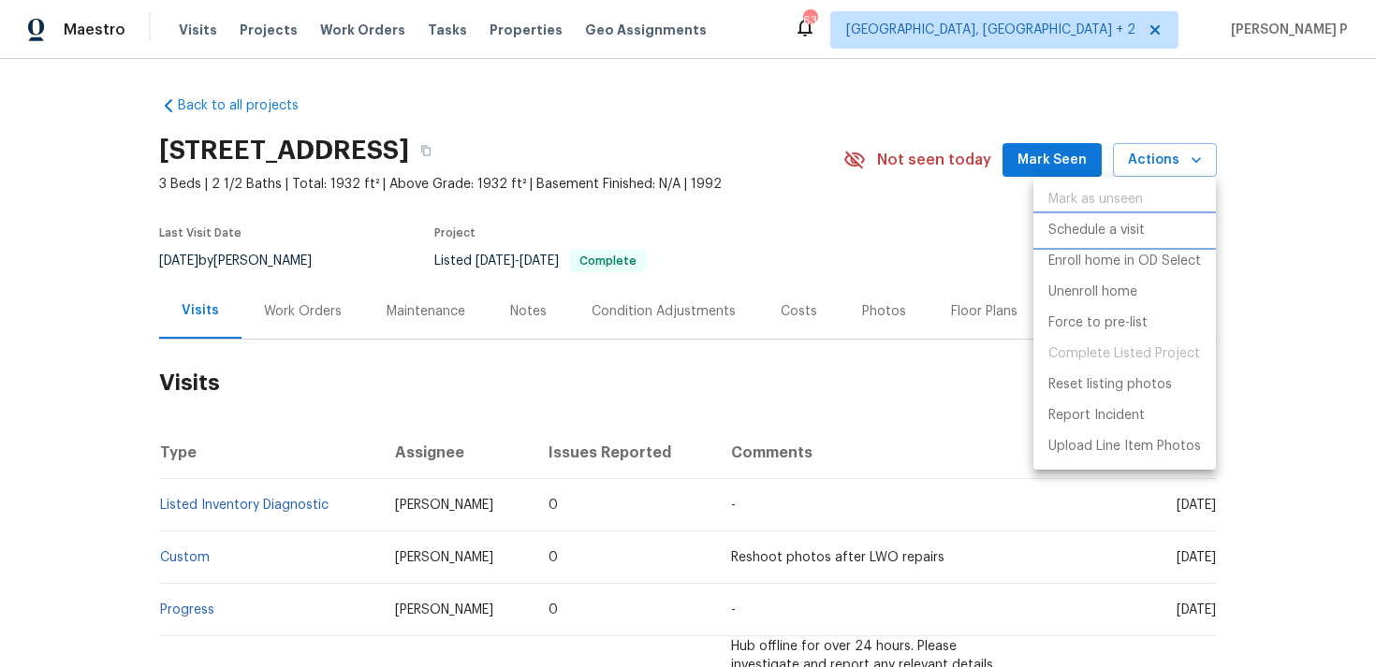
click at [1077, 226] on p "Schedule a visit" at bounding box center [1096, 231] width 96 height 20
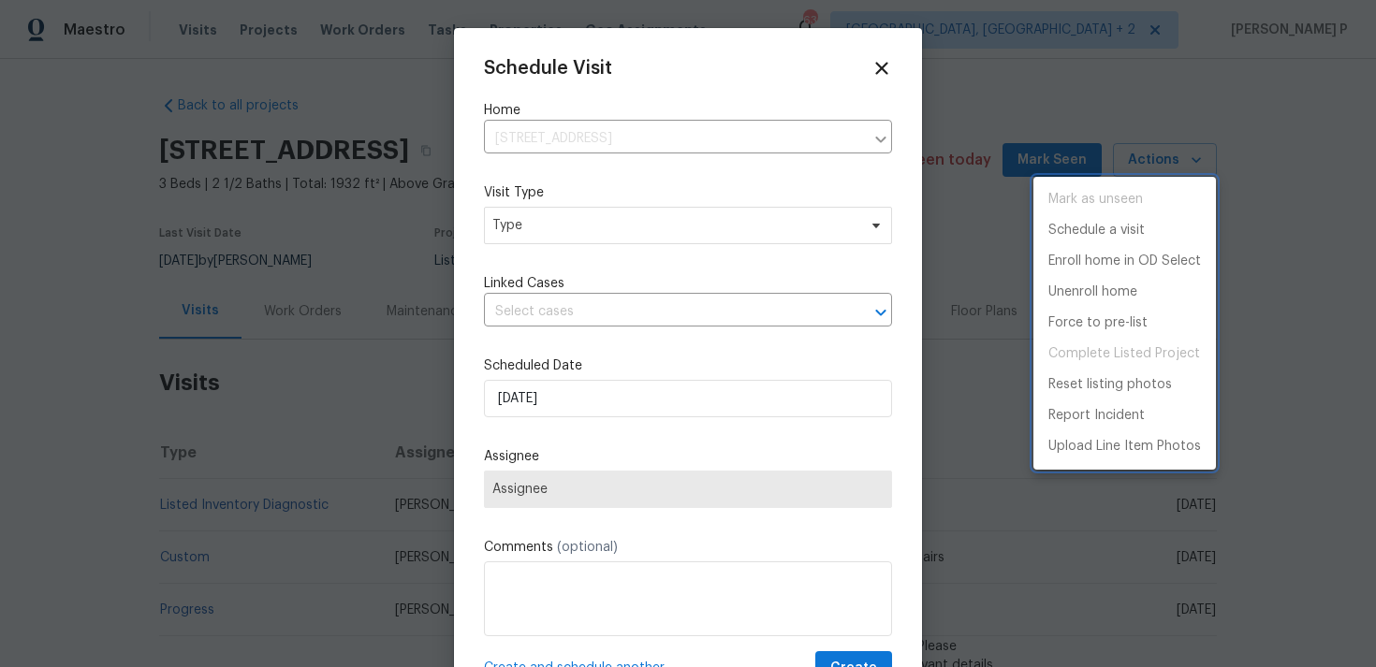
click at [658, 228] on div at bounding box center [688, 333] width 1376 height 667
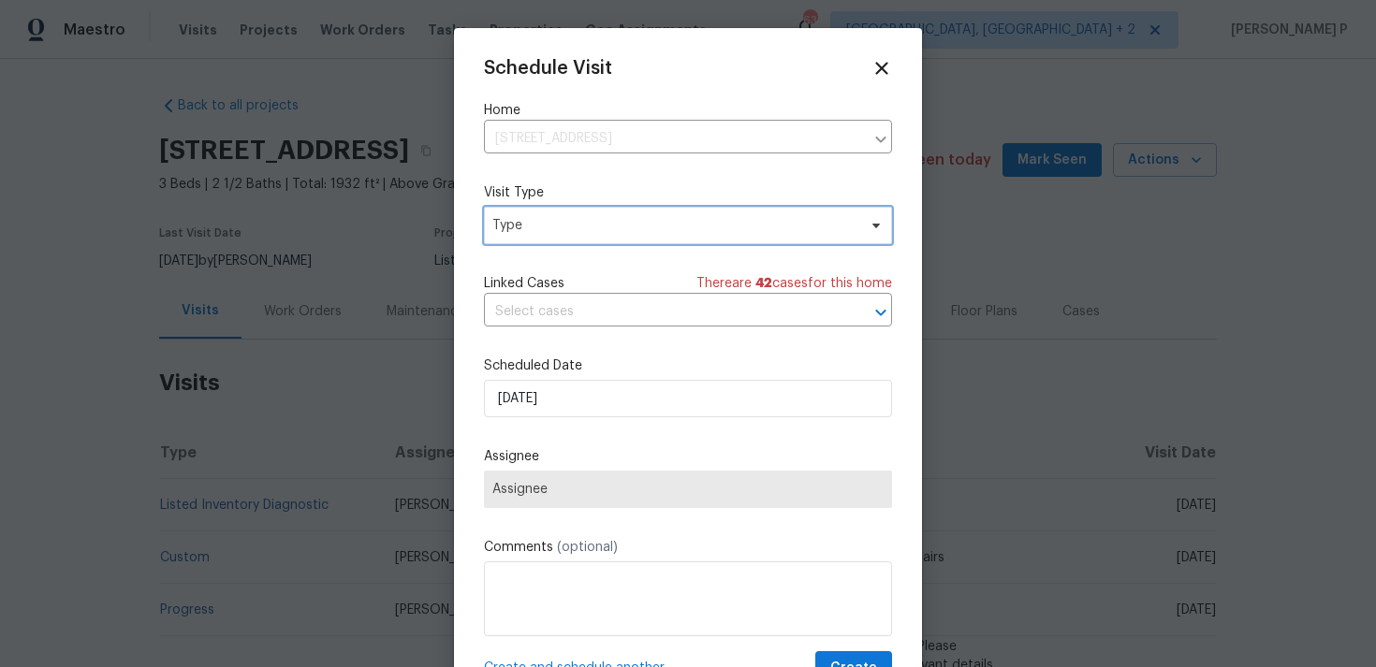
click at [555, 228] on span "Type" at bounding box center [674, 225] width 364 height 19
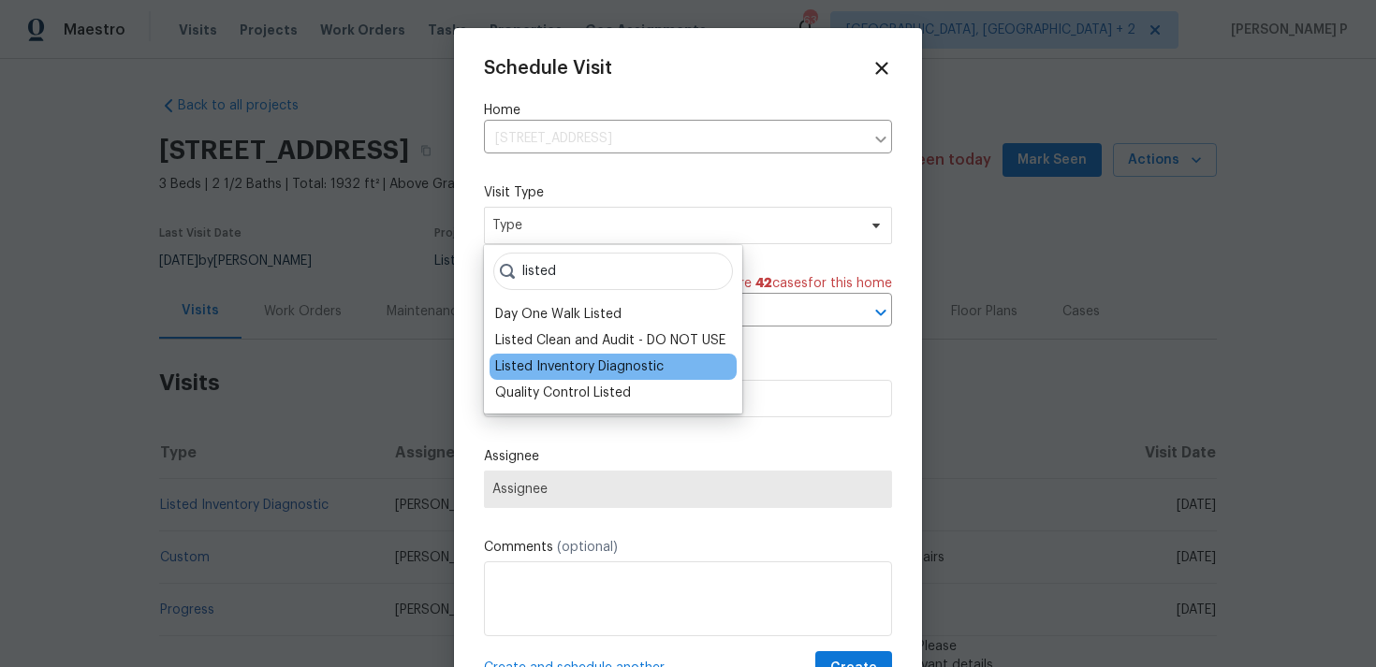
type input "listed"
click at [553, 364] on div "Listed Inventory Diagnostic" at bounding box center [579, 366] width 168 height 19
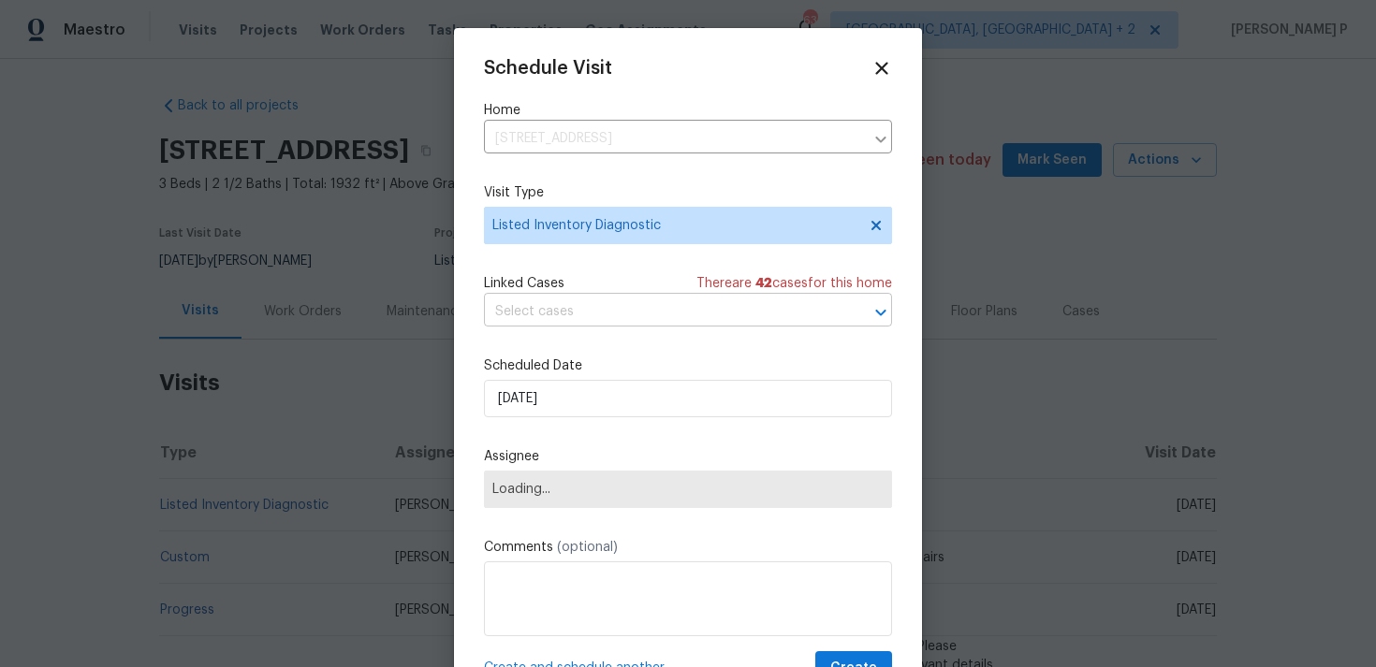
click at [589, 316] on input "text" at bounding box center [662, 312] width 356 height 29
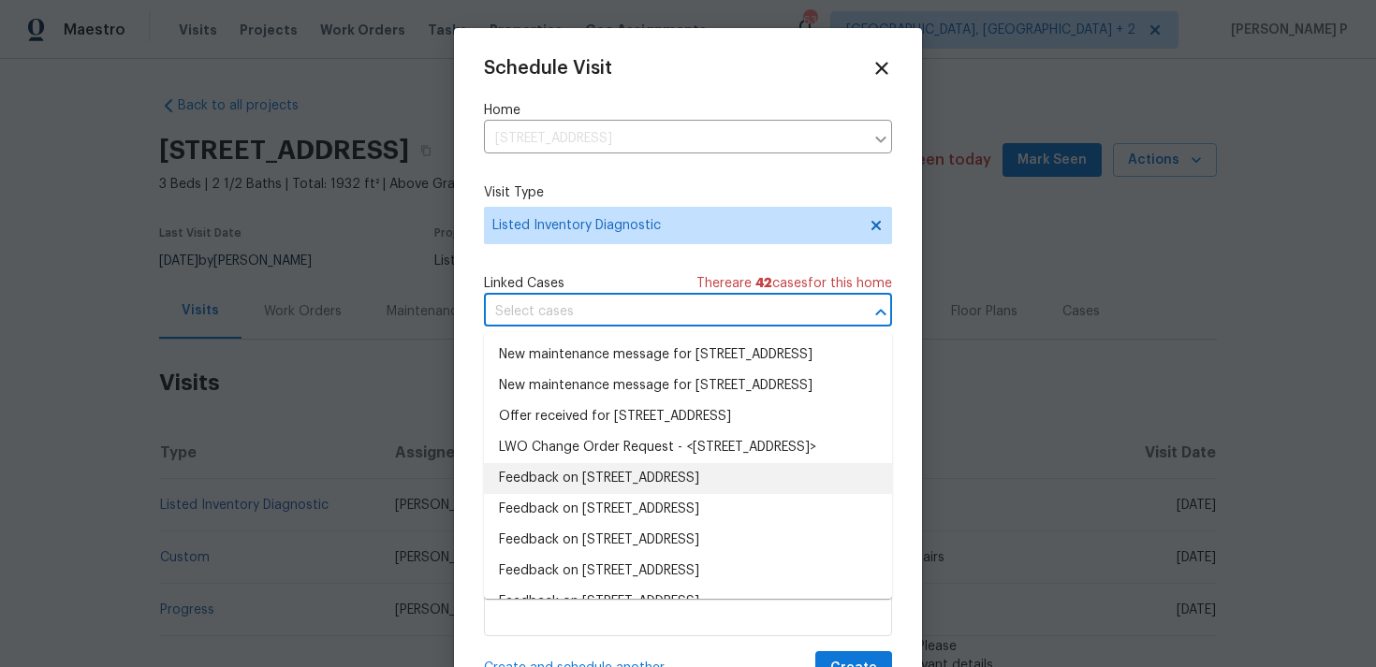
click at [576, 494] on li "Feedback on [STREET_ADDRESS]" at bounding box center [688, 478] width 408 height 31
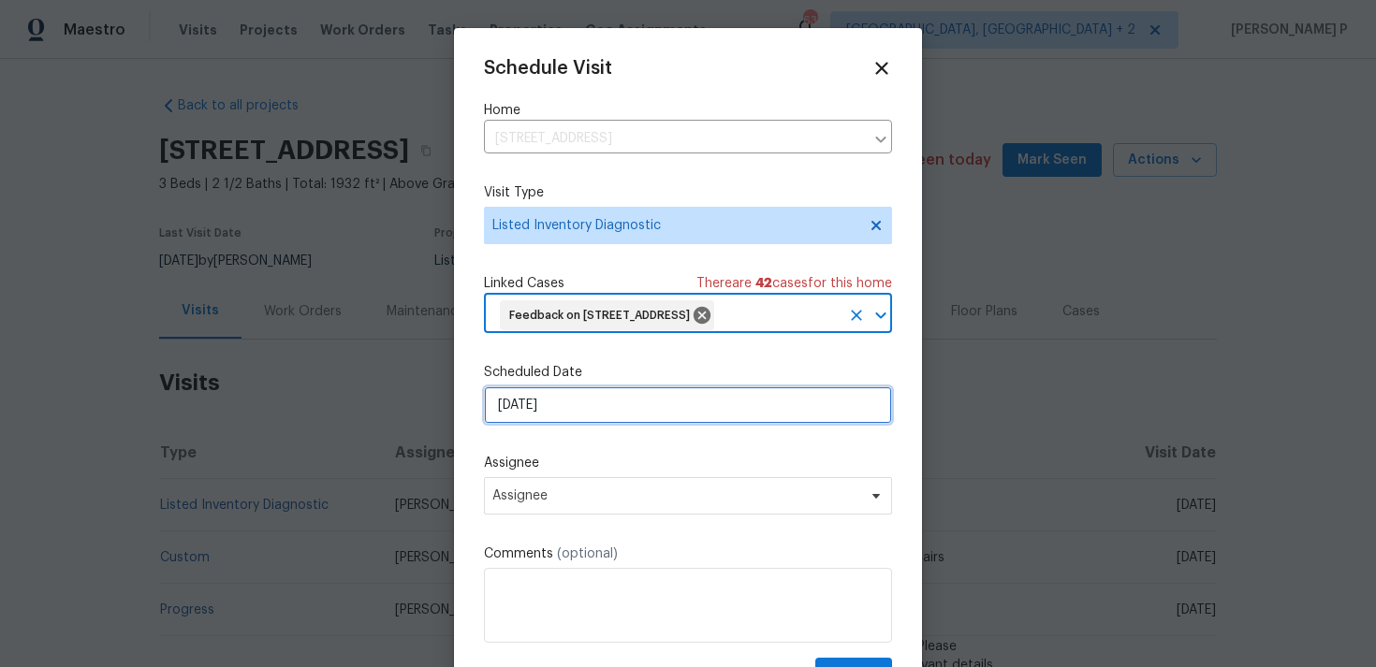
click at [600, 412] on input "[DATE]" at bounding box center [688, 404] width 408 height 37
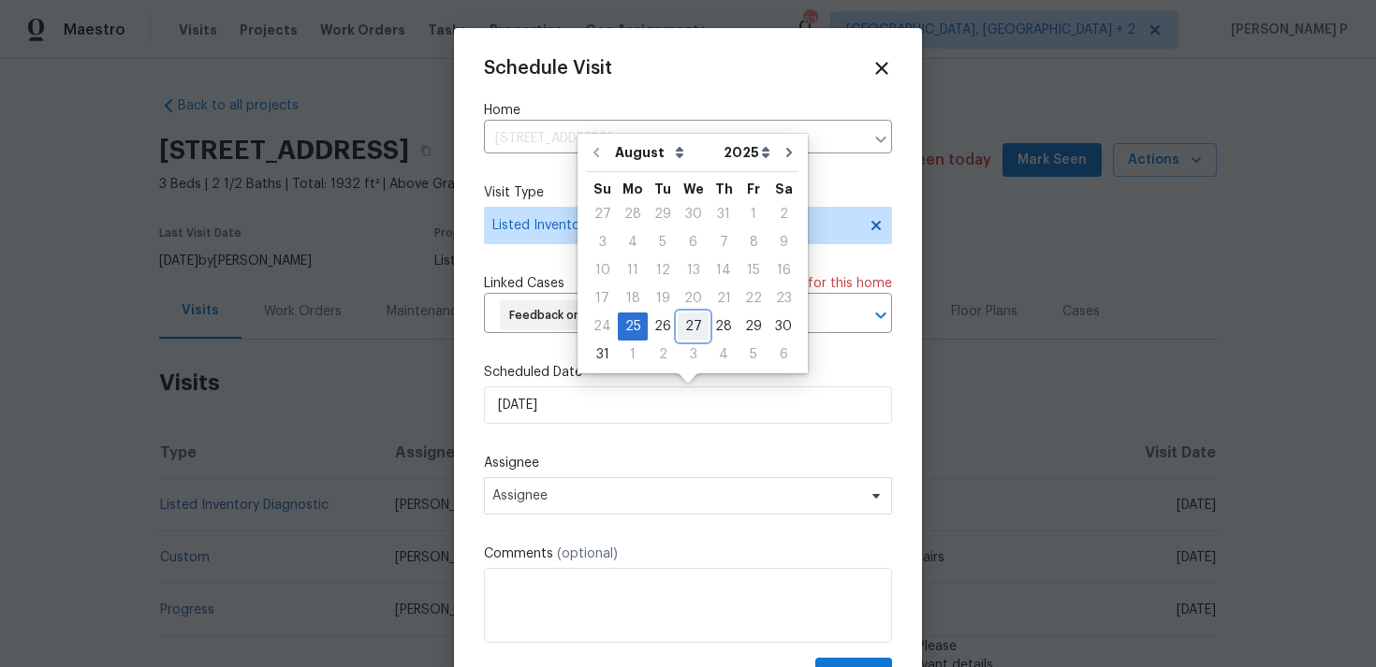
click at [687, 330] on div "27" at bounding box center [692, 326] width 31 height 26
type input "[DATE]"
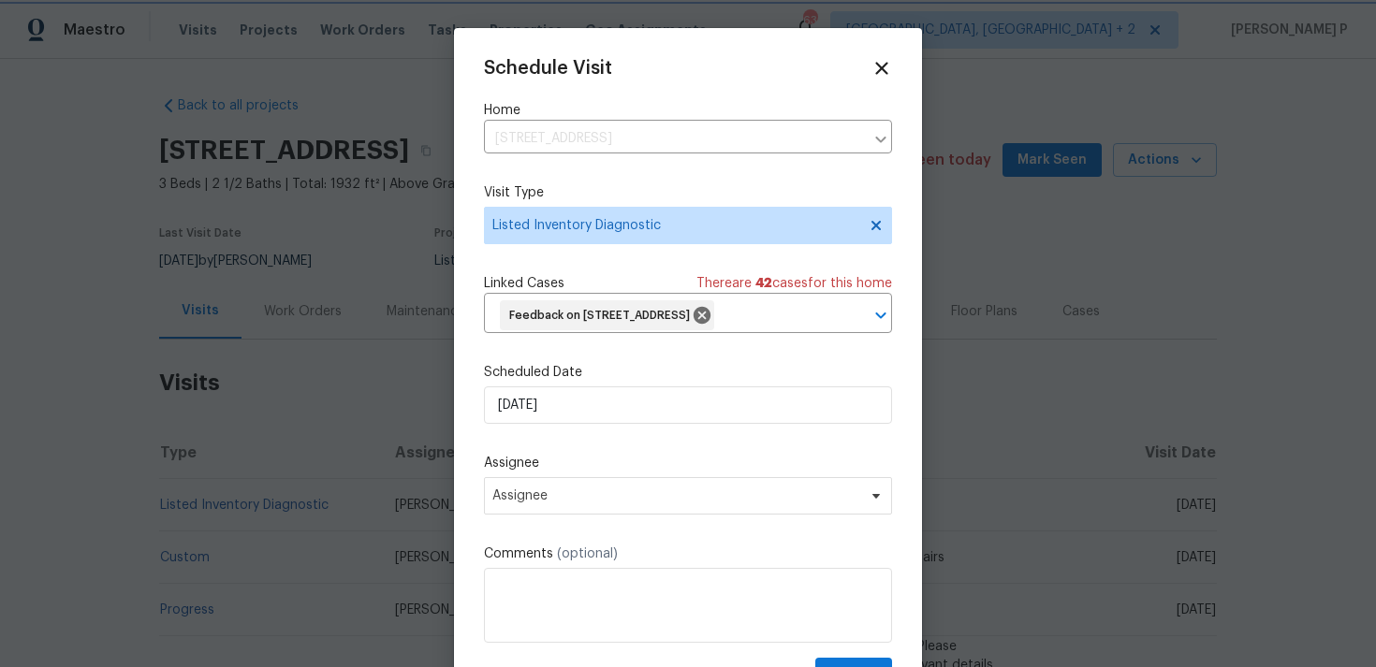
scroll to position [39, 0]
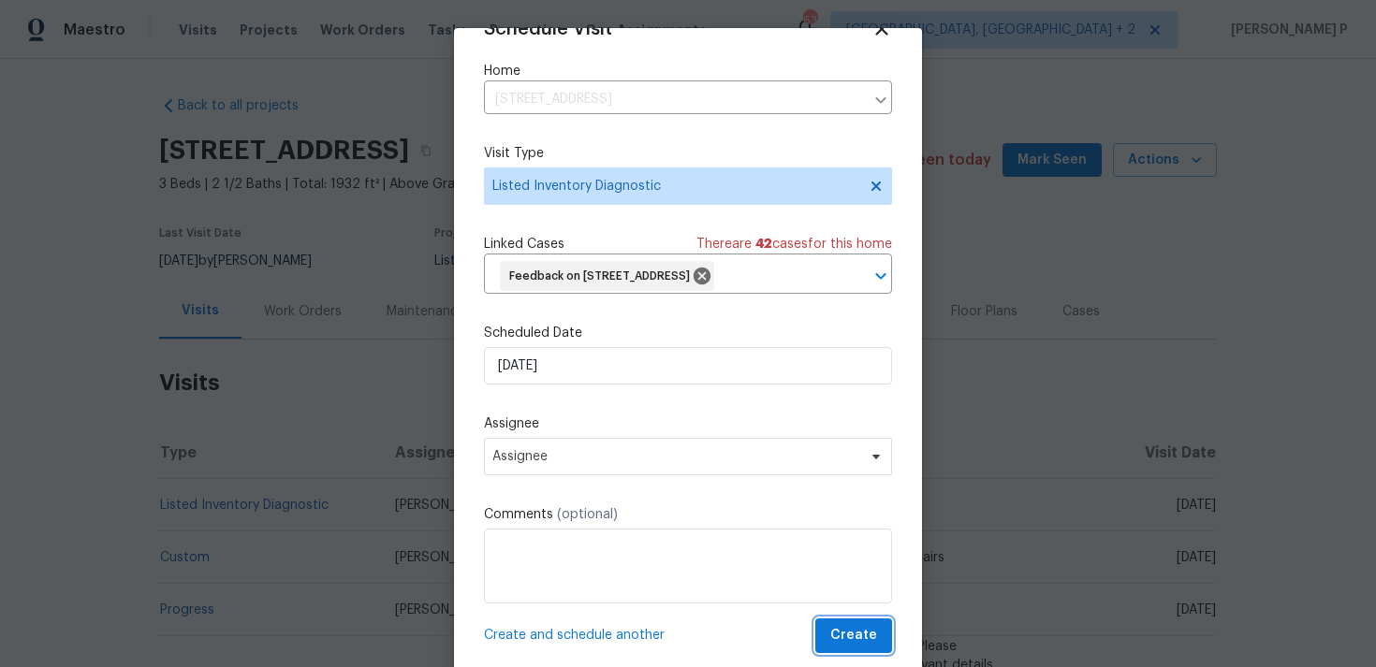
click at [842, 636] on span "Create" at bounding box center [853, 635] width 47 height 23
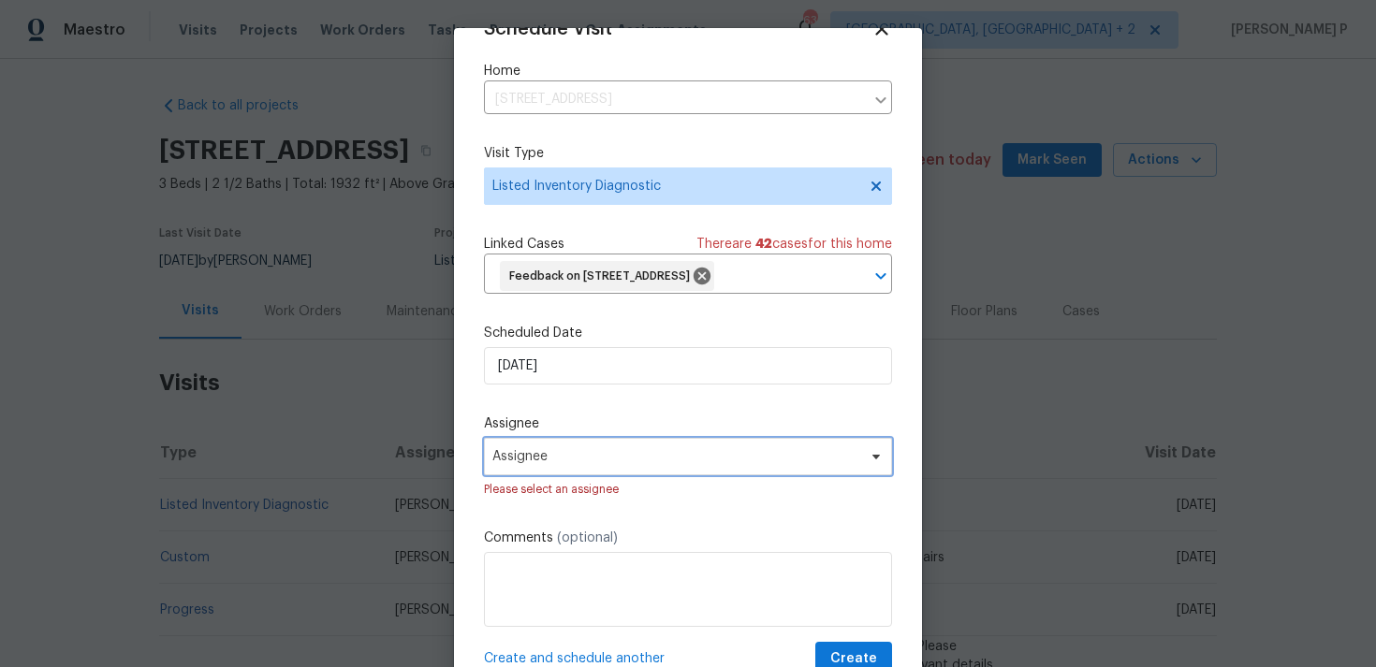
click at [608, 452] on span "Assignee" at bounding box center [675, 456] width 367 height 15
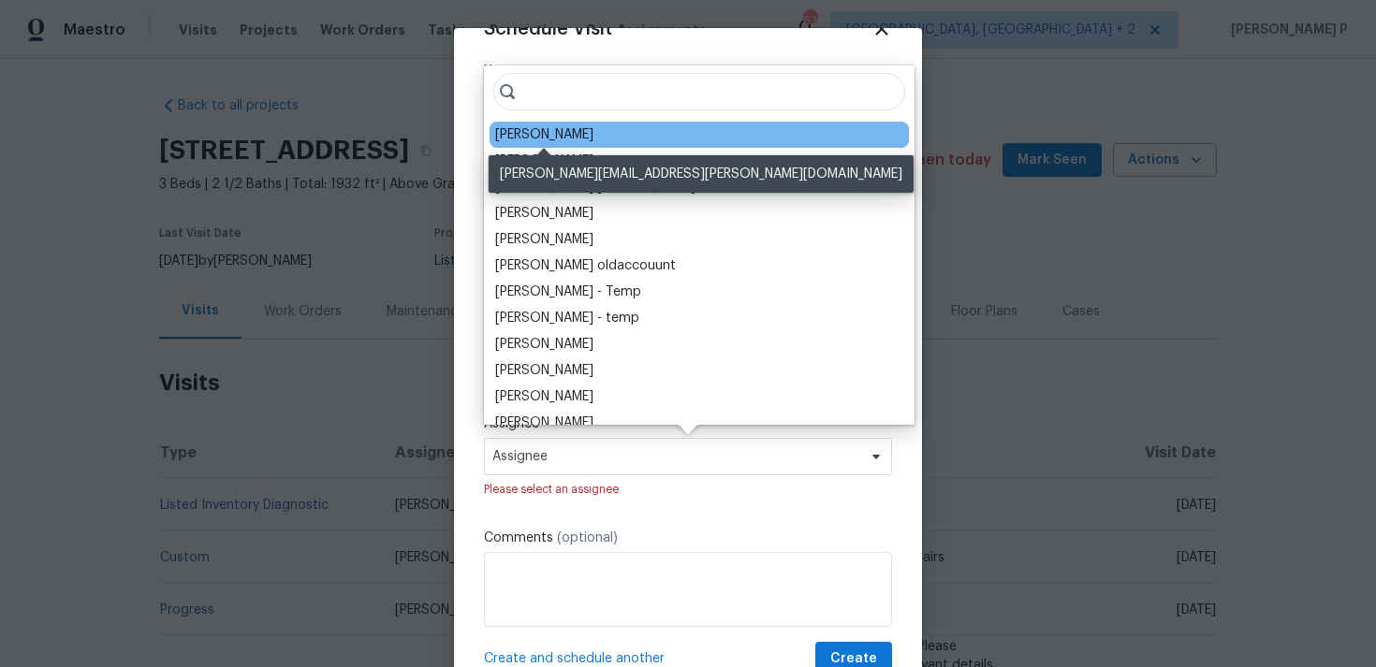
click at [555, 138] on div "[PERSON_NAME]" at bounding box center [544, 134] width 98 height 19
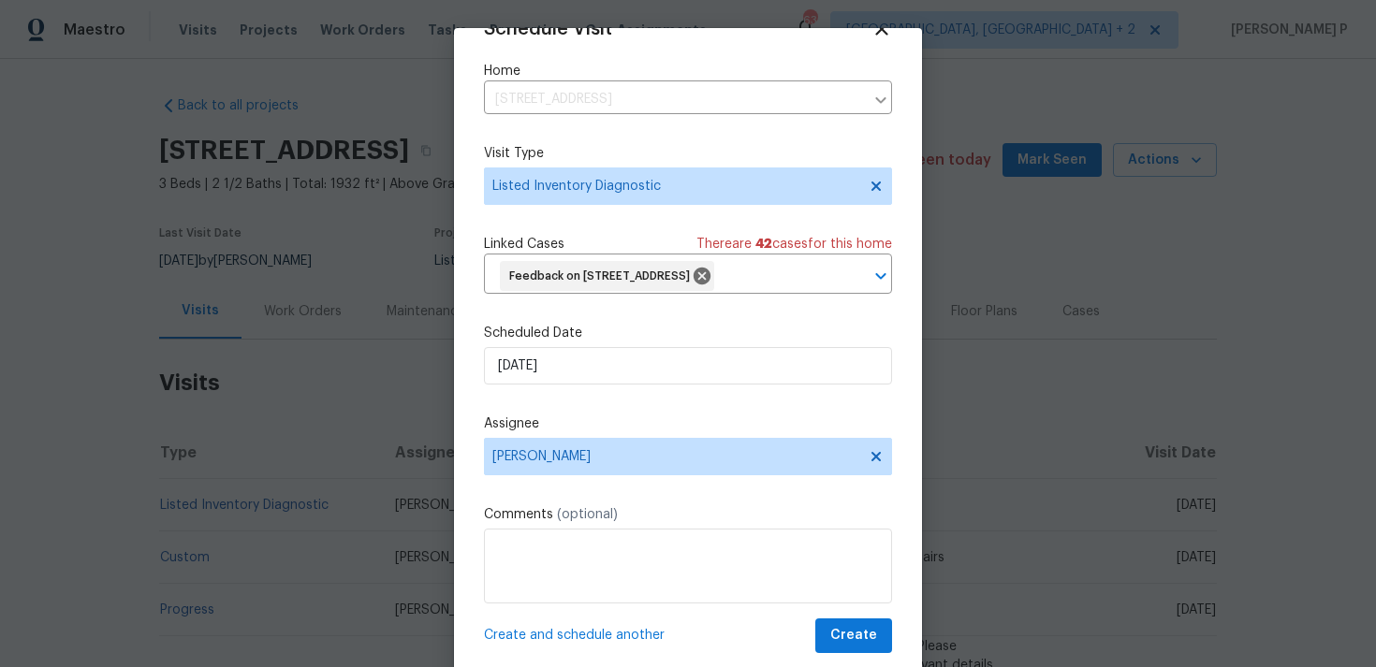
click at [851, 653] on div "Schedule Visit Home 5317 Tifton Dr, Raleigh, NC 27610 ​ Visit Type Listed Inven…" at bounding box center [688, 355] width 468 height 655
click at [852, 640] on span "Create" at bounding box center [853, 635] width 47 height 23
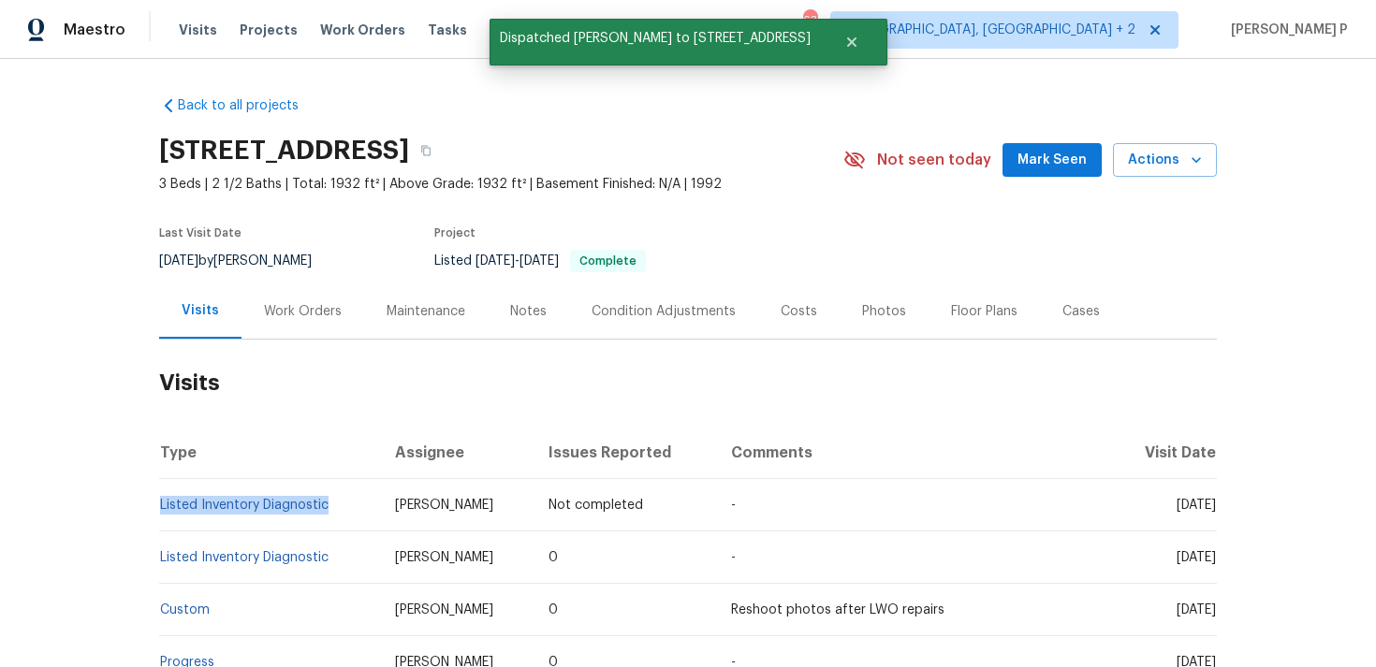
copy link "Listed Inventory Diagnostic"
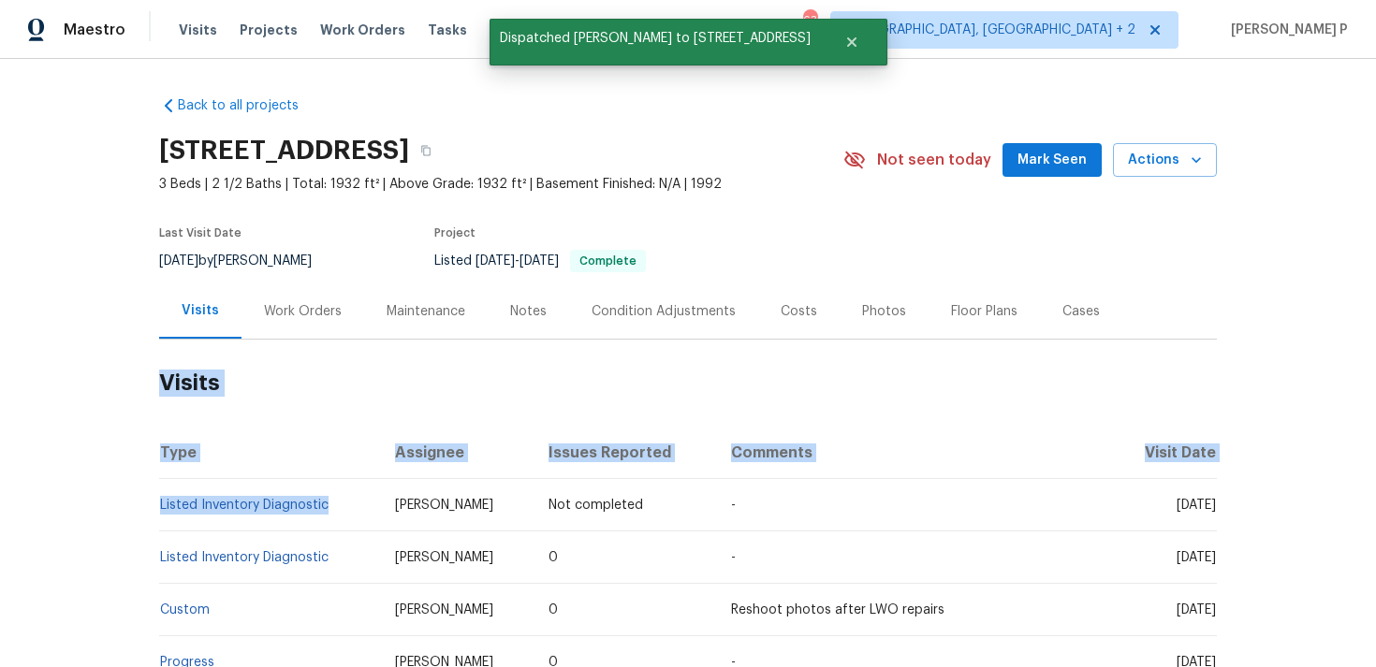
drag, startPoint x: 342, startPoint y: 511, endPoint x: 104, endPoint y: 505, distance: 238.7
click at [104, 505] on div "Back to all projects 5317 Tifton Dr, Raleigh, NC 27610 3 Beds | 2 1/2 Baths | T…" at bounding box center [688, 363] width 1376 height 608
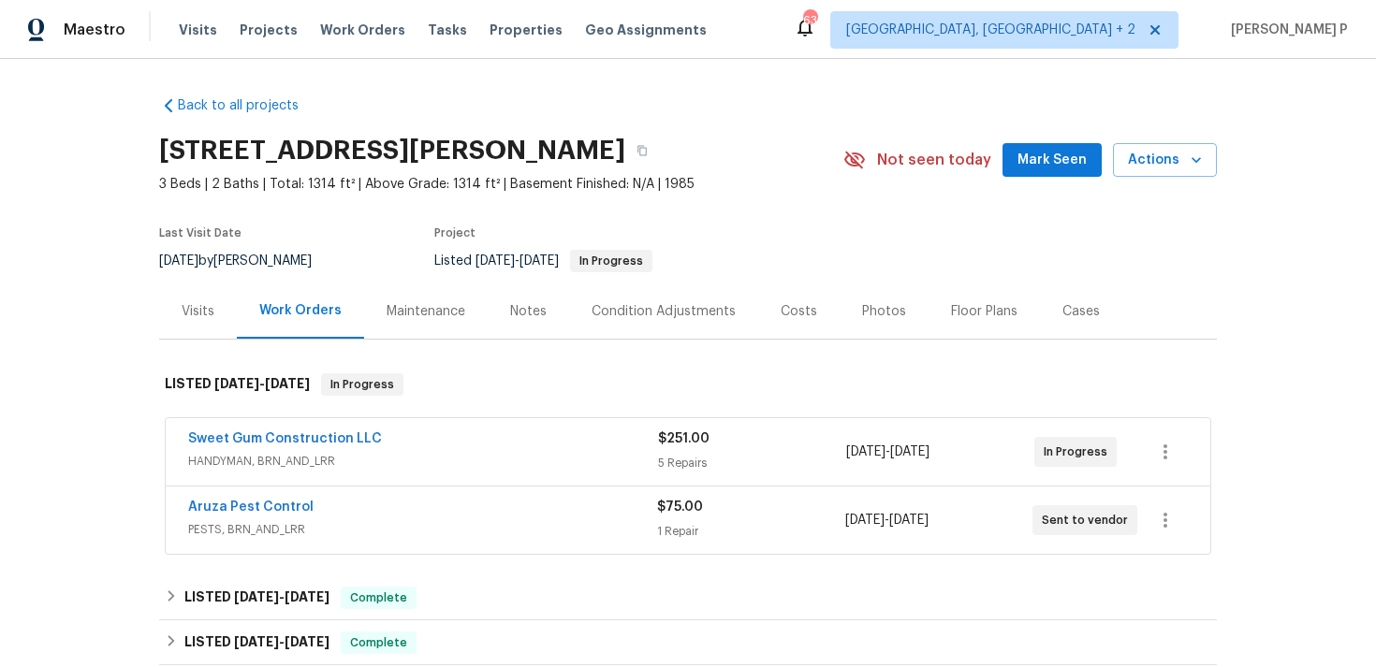
click at [205, 312] on div "Visits" at bounding box center [198, 311] width 33 height 19
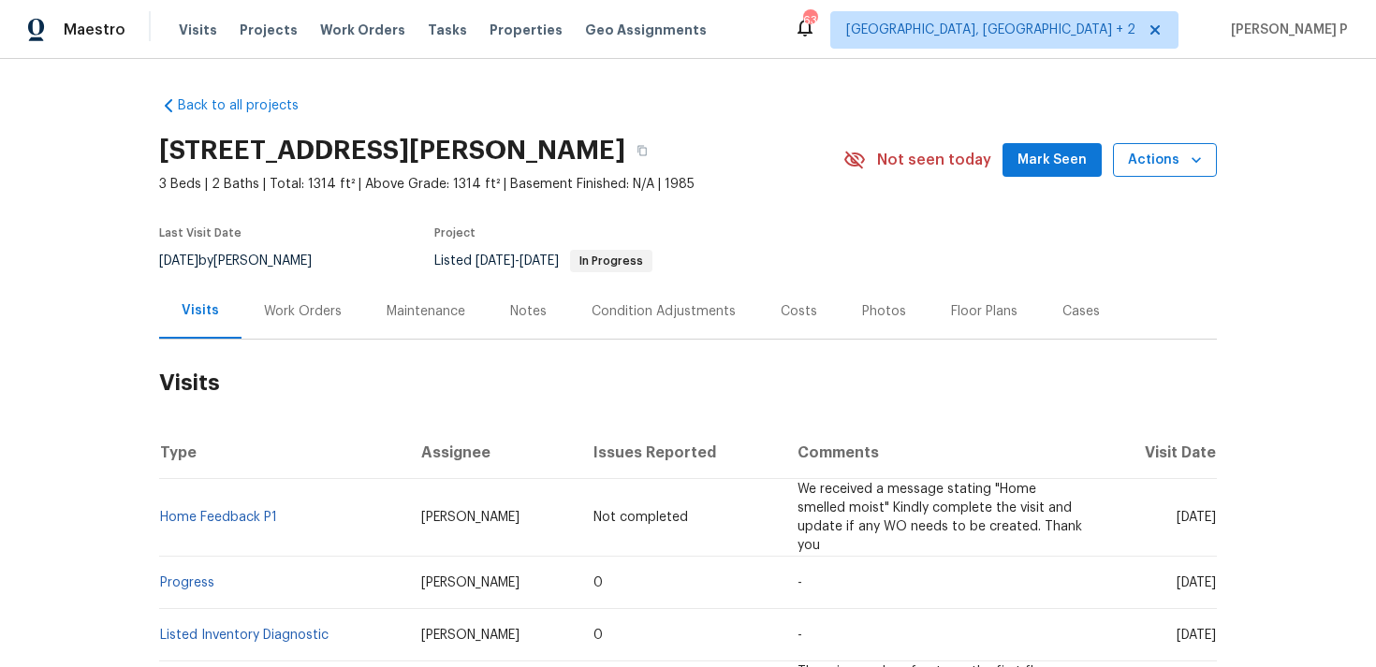
click at [1147, 157] on span "Actions" at bounding box center [1165, 160] width 74 height 23
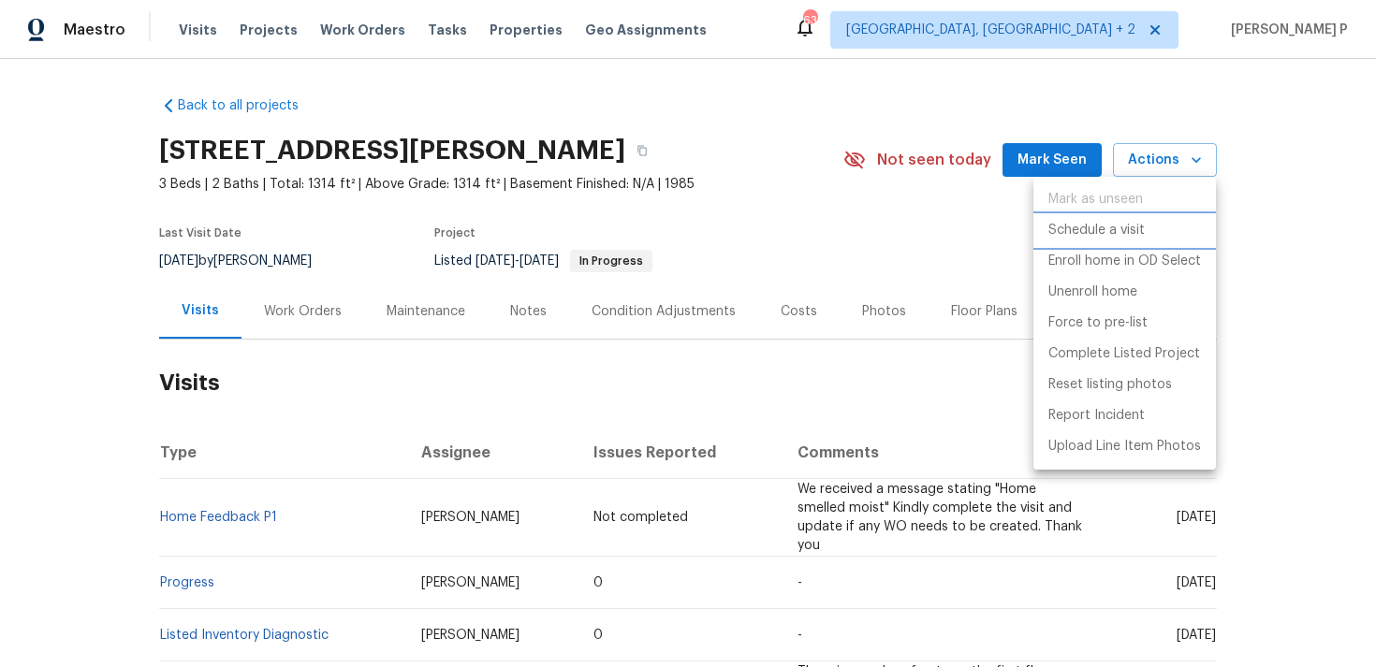
click at [1099, 226] on p "Schedule a visit" at bounding box center [1096, 231] width 96 height 20
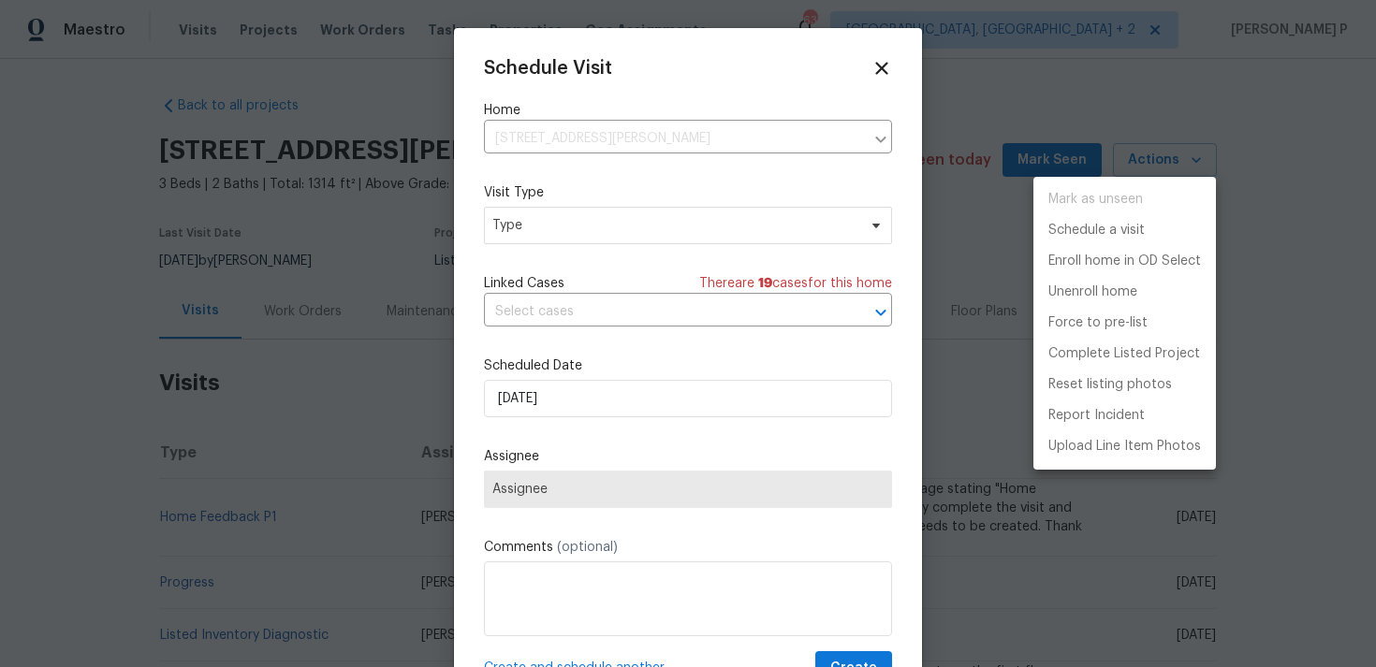
click at [532, 211] on div at bounding box center [688, 333] width 1376 height 667
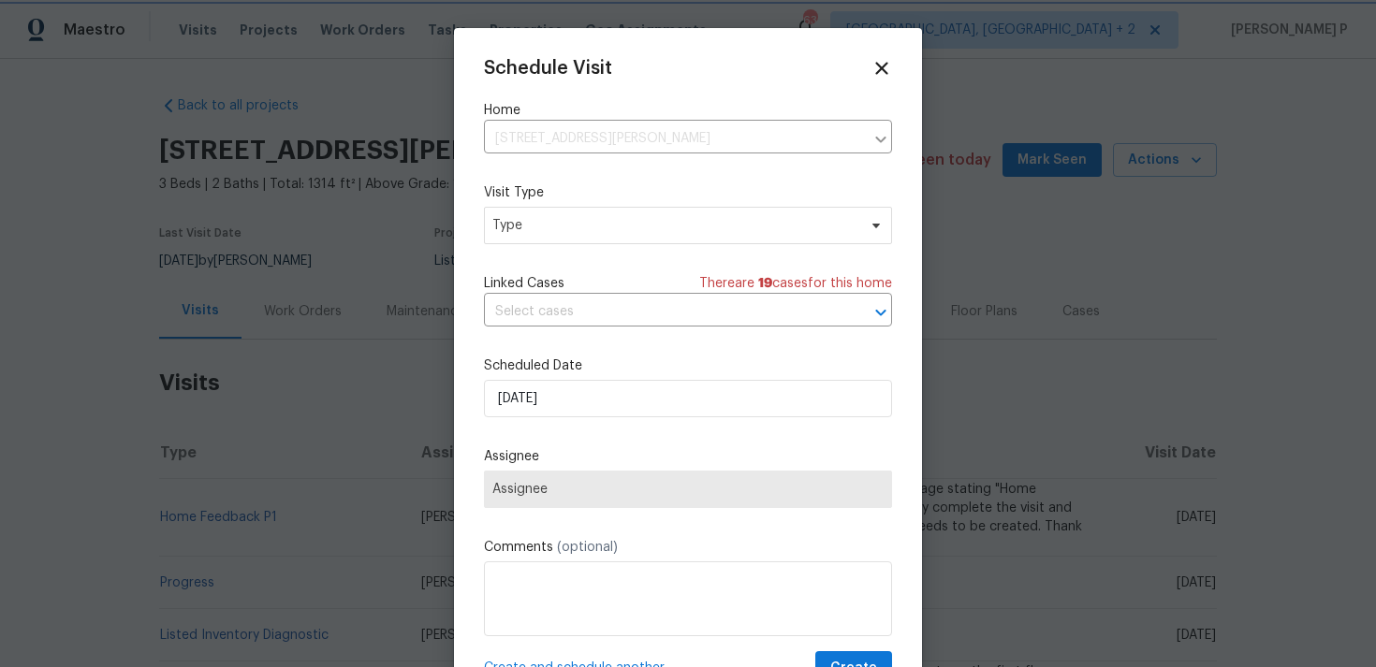
click at [532, 234] on span "Type" at bounding box center [674, 225] width 364 height 19
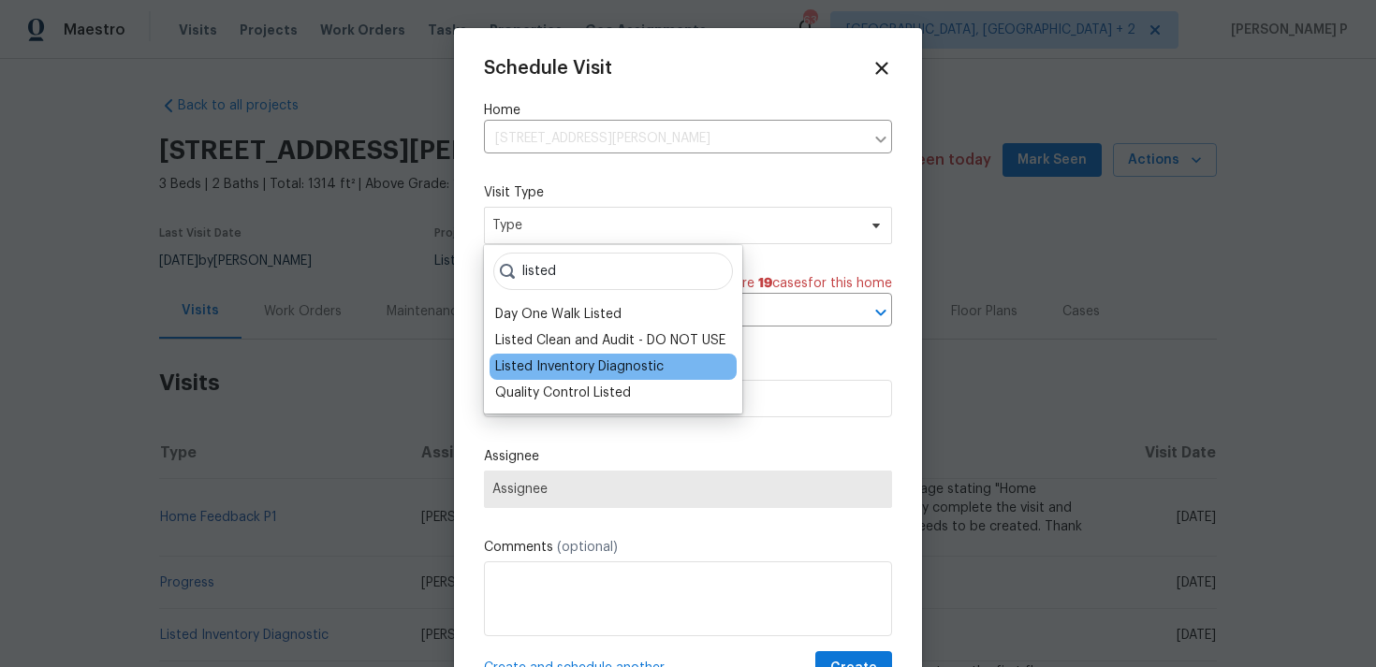
type input "listed"
click at [537, 364] on div "Listed Inventory Diagnostic" at bounding box center [579, 366] width 168 height 19
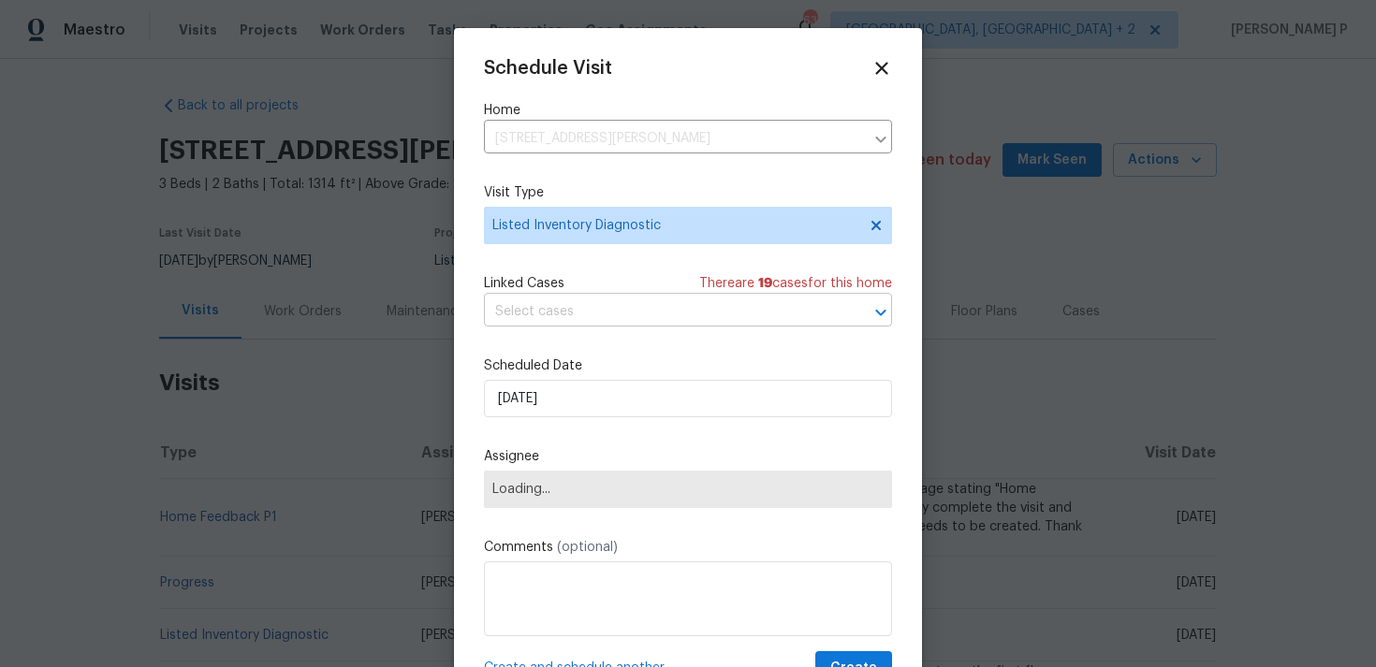
click at [585, 322] on input "text" at bounding box center [662, 312] width 356 height 29
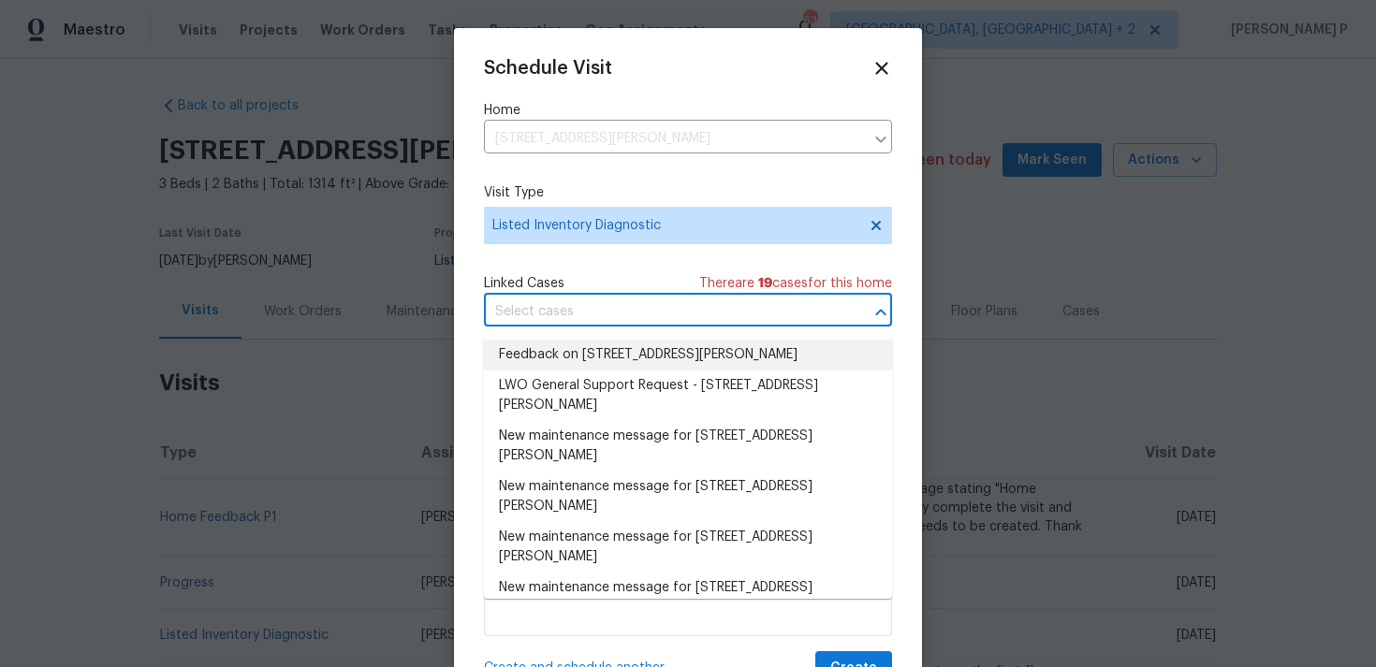
click at [590, 354] on li "Feedback on [STREET_ADDRESS][PERSON_NAME]" at bounding box center [688, 355] width 408 height 31
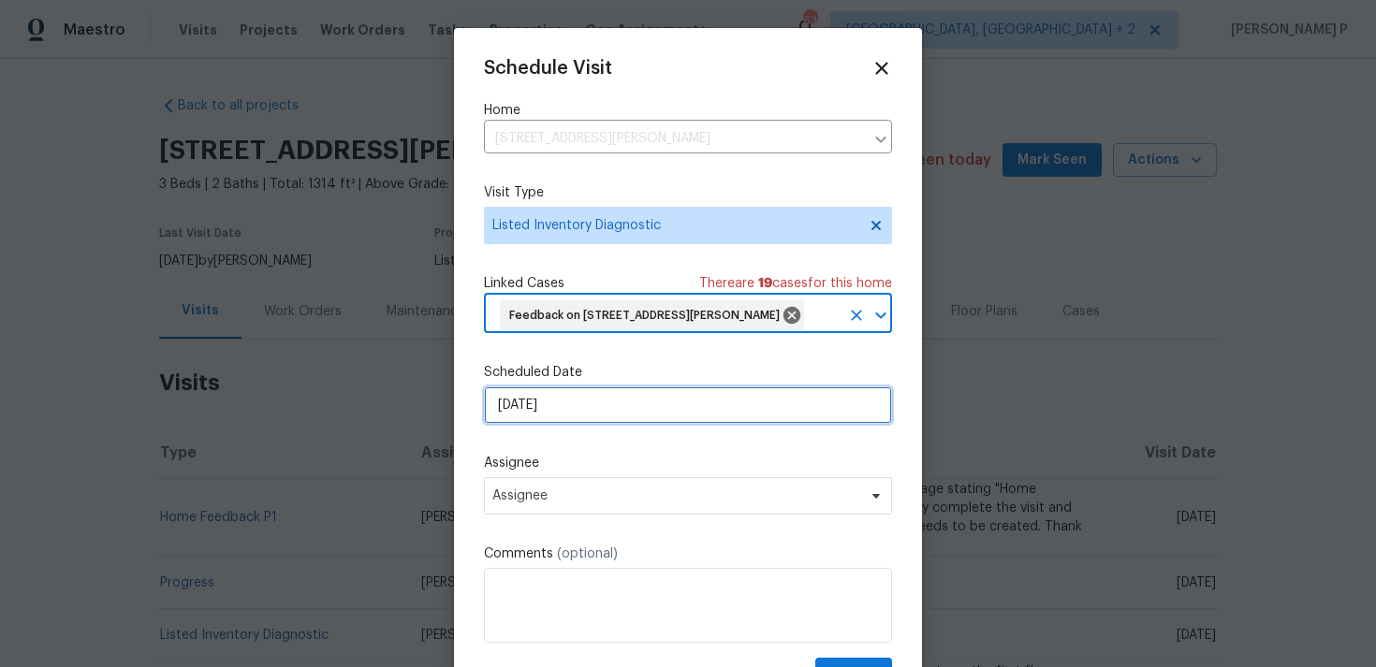
click at [580, 424] on input "[DATE]" at bounding box center [688, 404] width 408 height 37
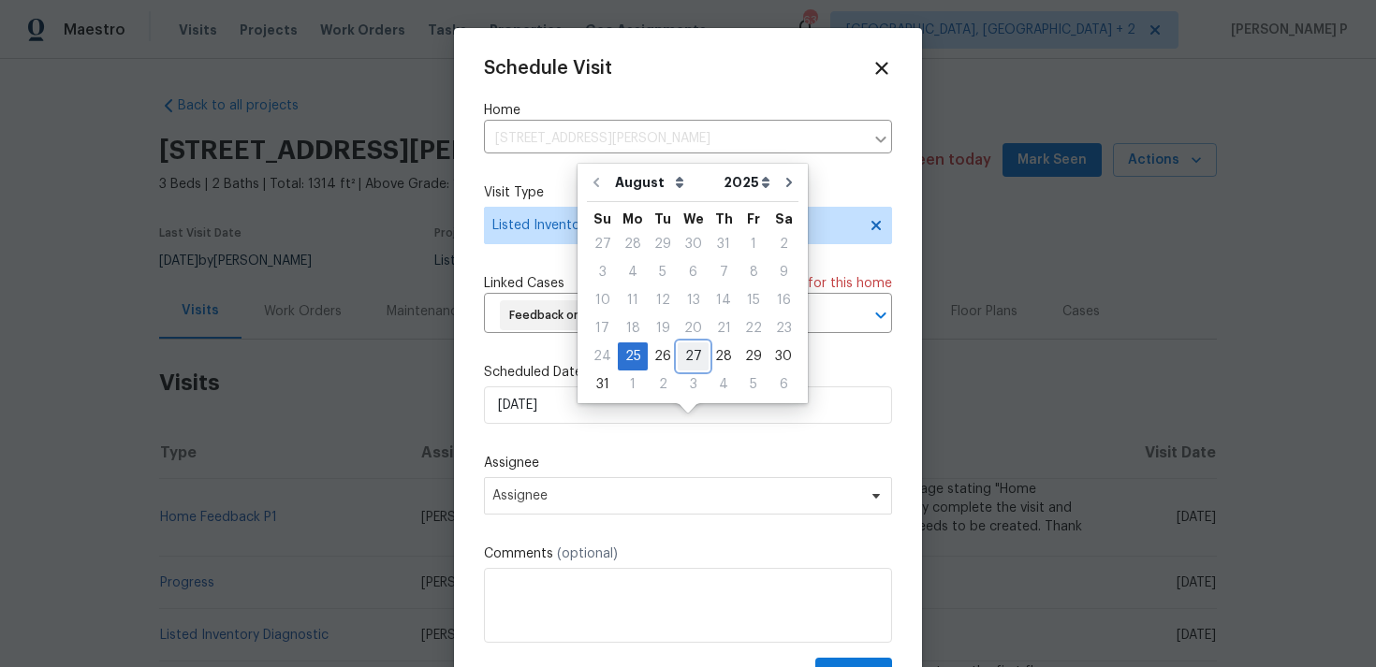
click at [689, 358] on div "27" at bounding box center [692, 356] width 31 height 26
type input "[DATE]"
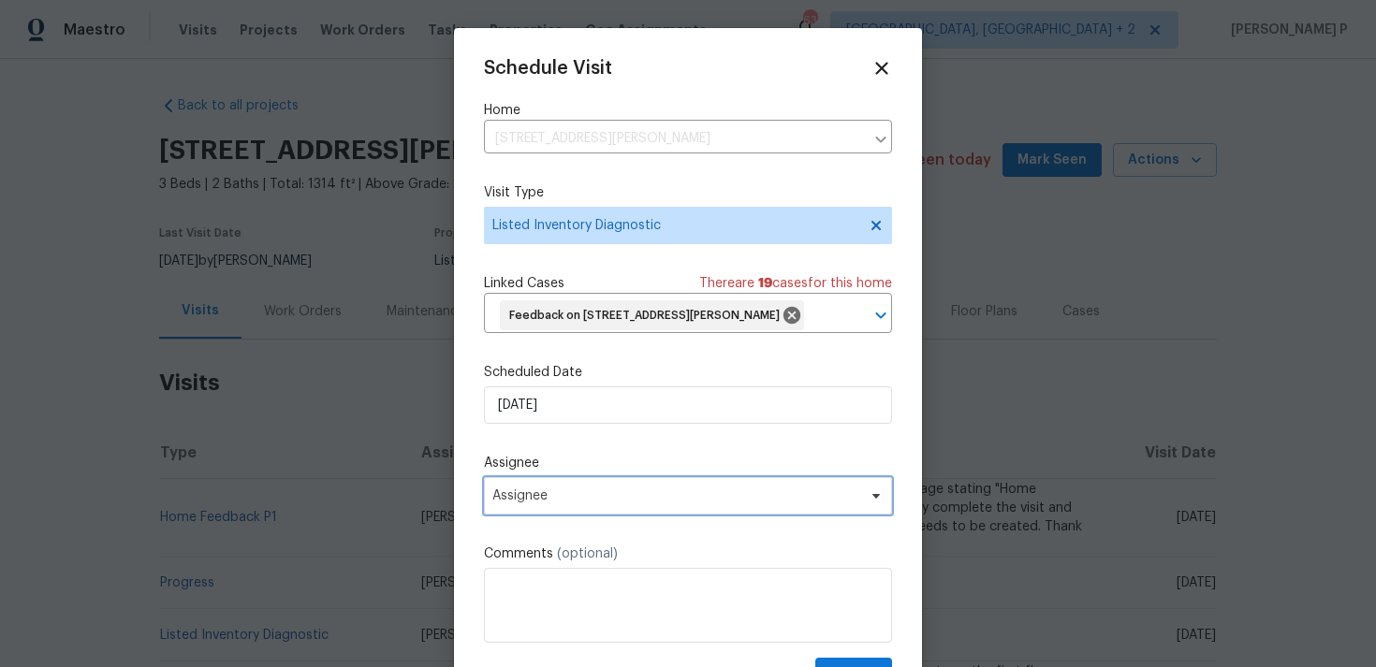
click at [633, 503] on span "Assignee" at bounding box center [675, 495] width 367 height 15
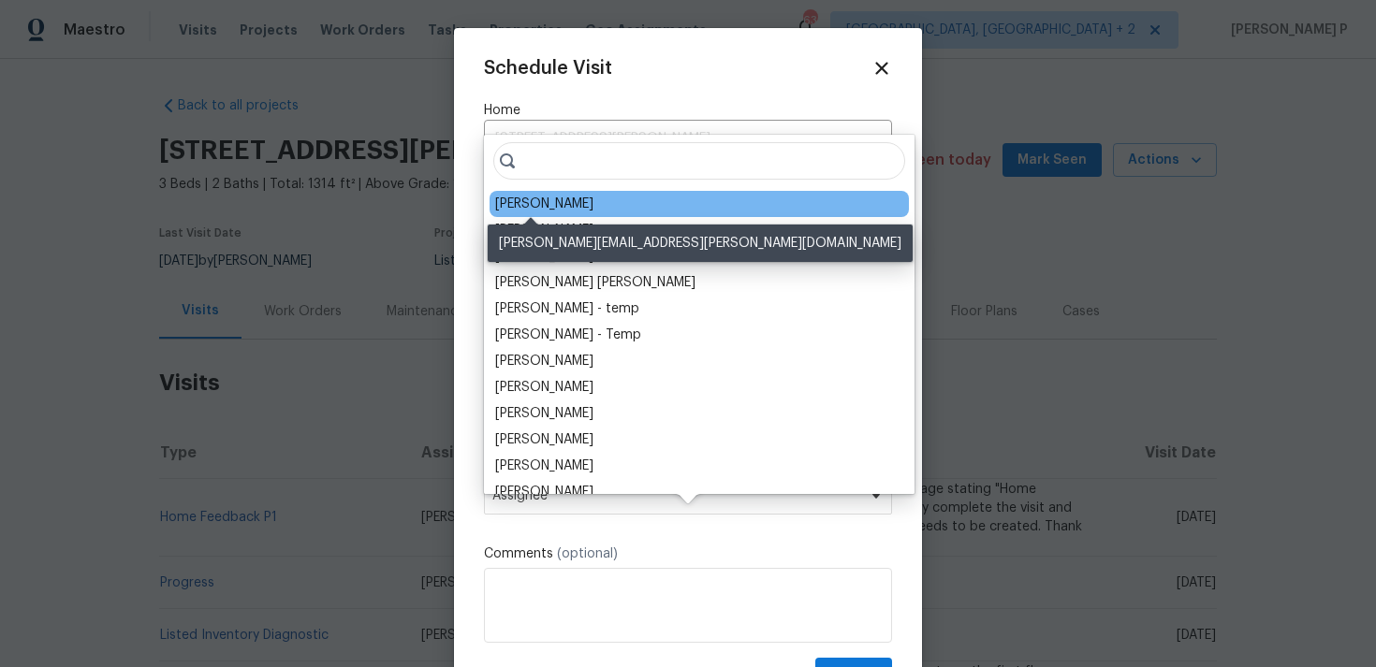
click at [564, 210] on div "[PERSON_NAME]" at bounding box center [544, 204] width 98 height 19
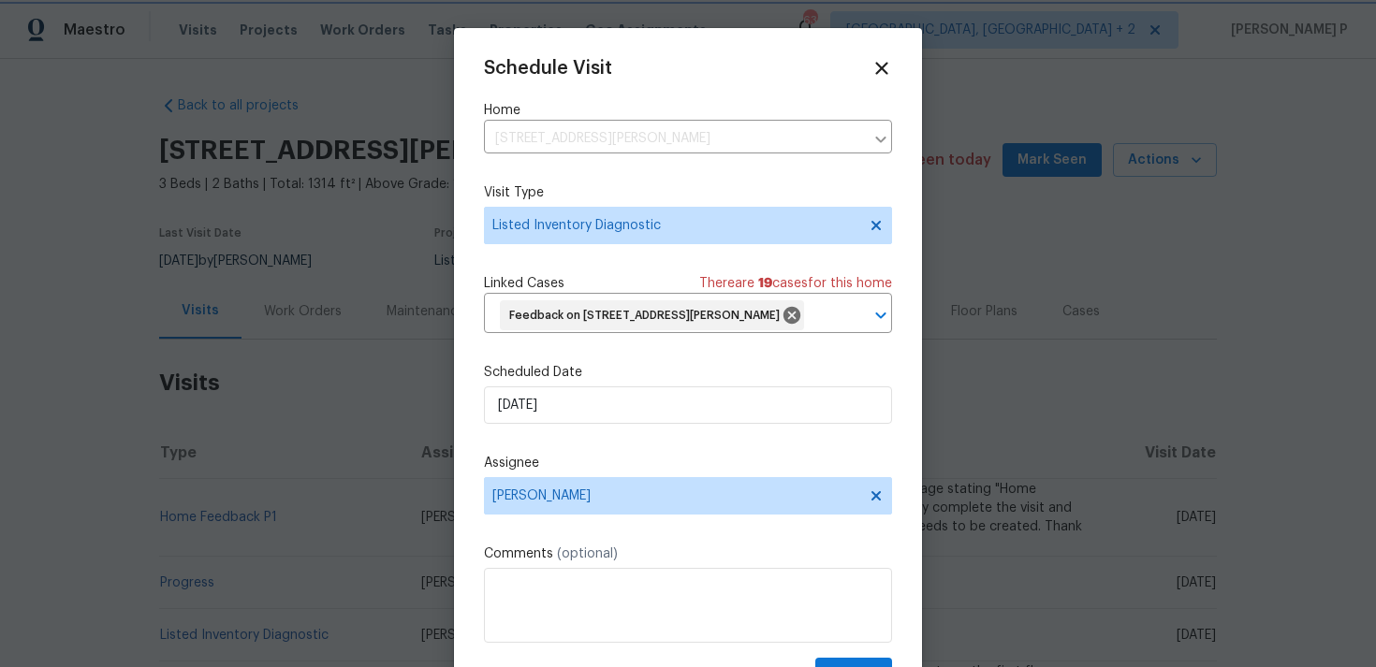
scroll to position [69, 0]
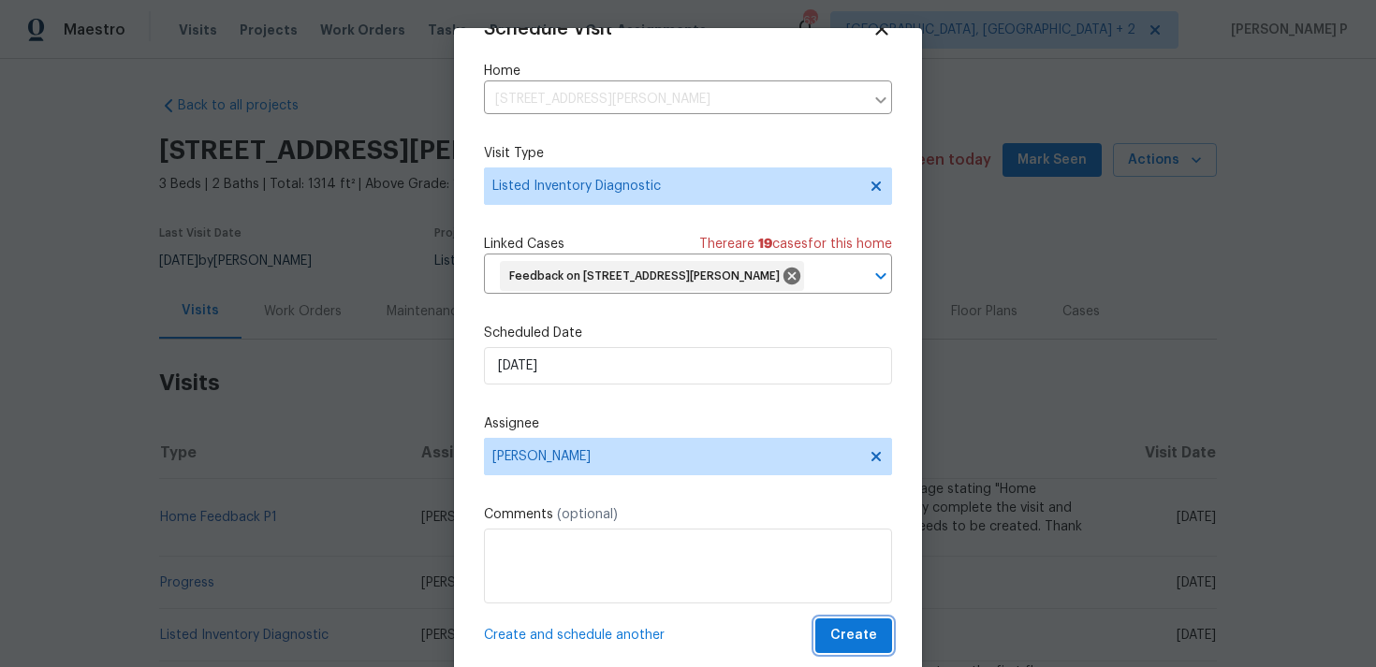
click at [838, 645] on span "Create" at bounding box center [853, 635] width 47 height 23
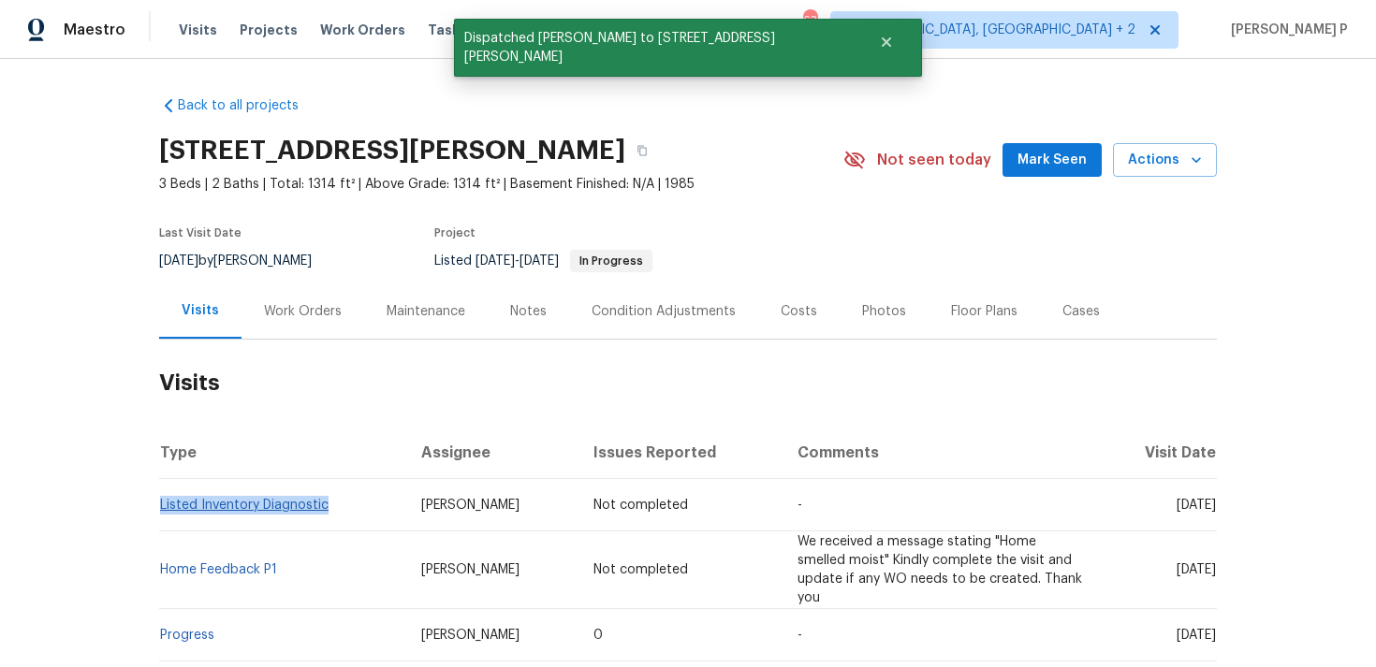
copy link "Listed Inventory Diagnostic"
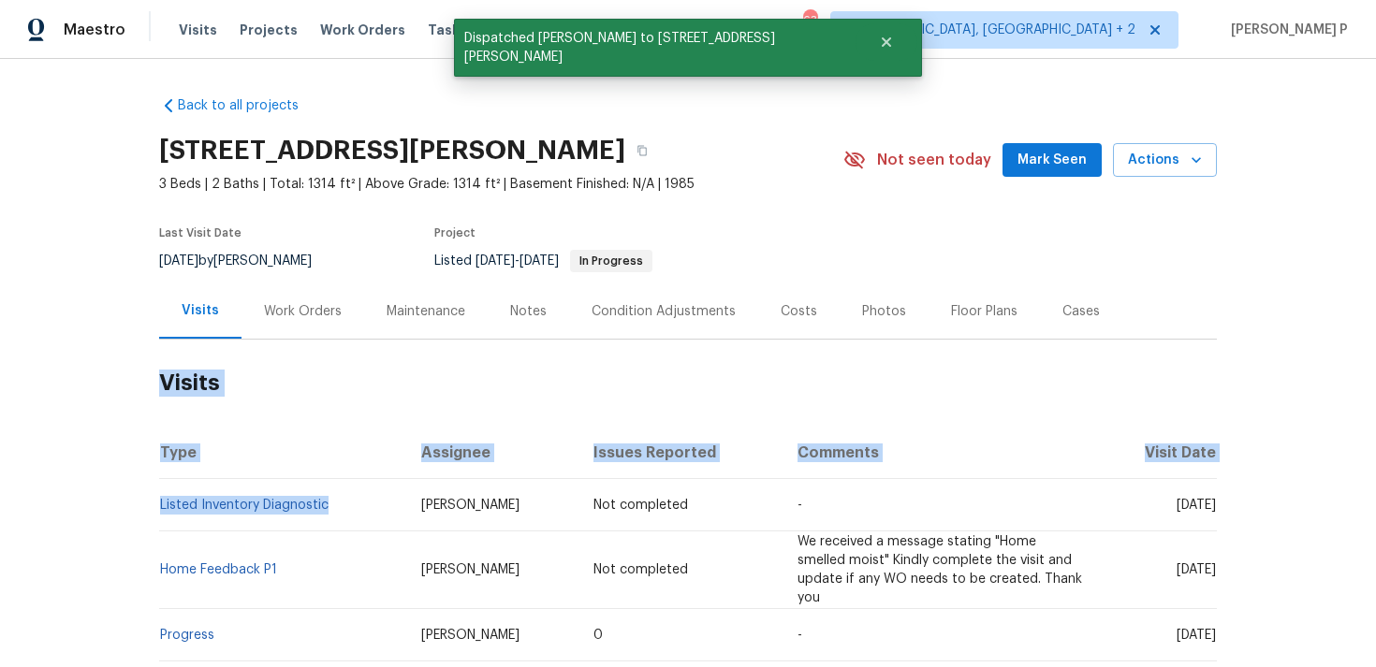
drag, startPoint x: 342, startPoint y: 506, endPoint x: 107, endPoint y: 496, distance: 236.0
click at [106, 496] on div "Back to all projects [STREET_ADDRESS][PERSON_NAME] 3 Beds | 2 Baths | Total: 13…" at bounding box center [688, 363] width 1376 height 608
click at [107, 496] on div "Back to all projects [STREET_ADDRESS][PERSON_NAME] 3 Beds | 2 Baths | Total: 13…" at bounding box center [688, 363] width 1376 height 608
